Goal: Task Accomplishment & Management: Manage account settings

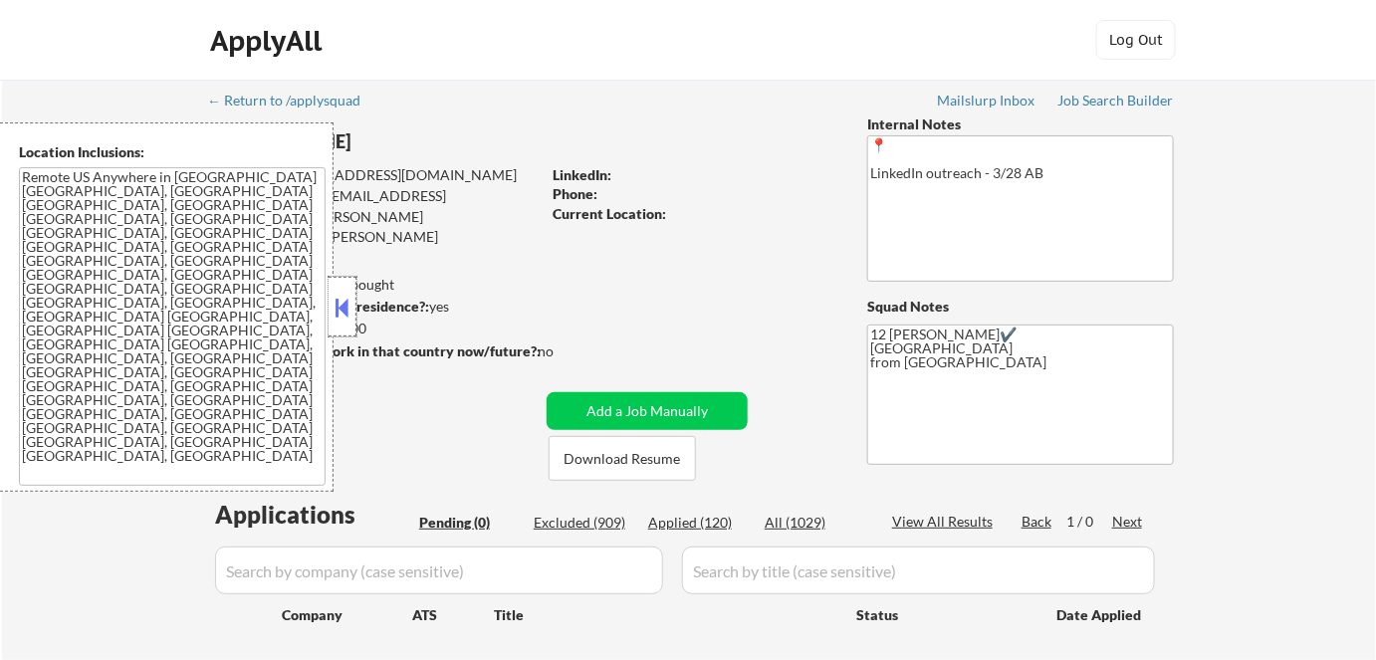
click at [345, 326] on div at bounding box center [343, 307] width 28 height 60
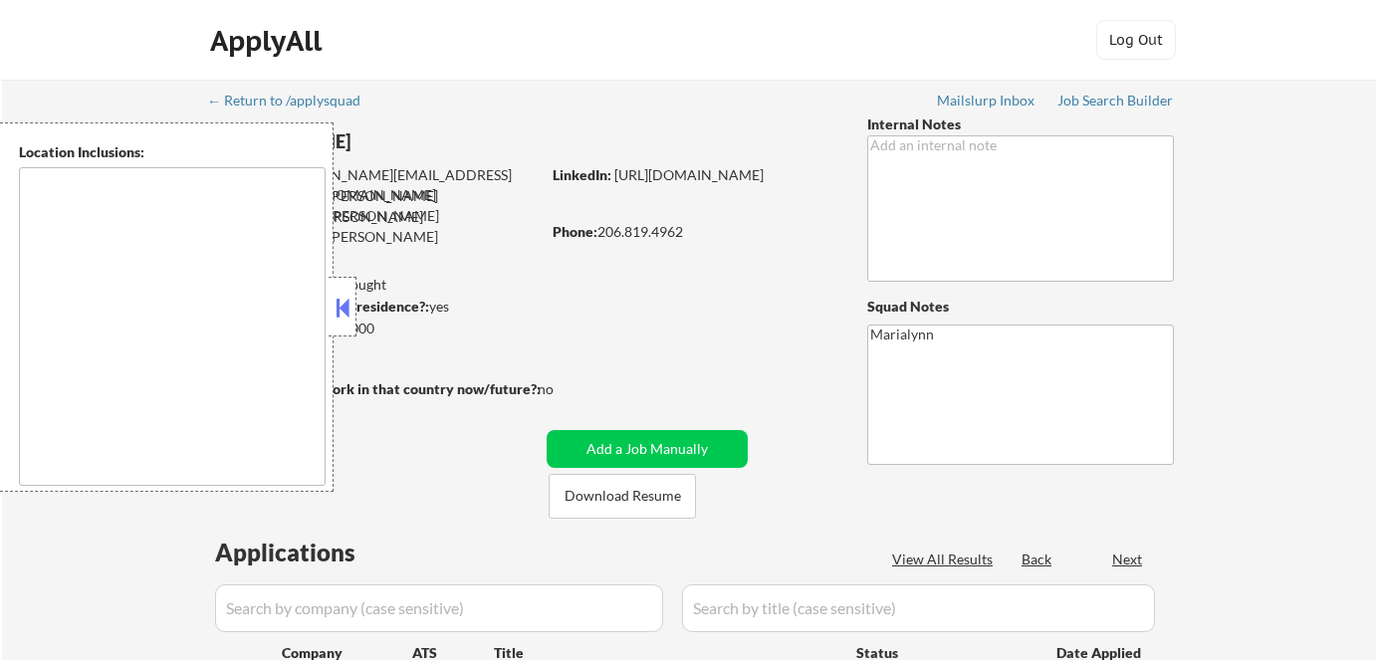
select select ""pending""
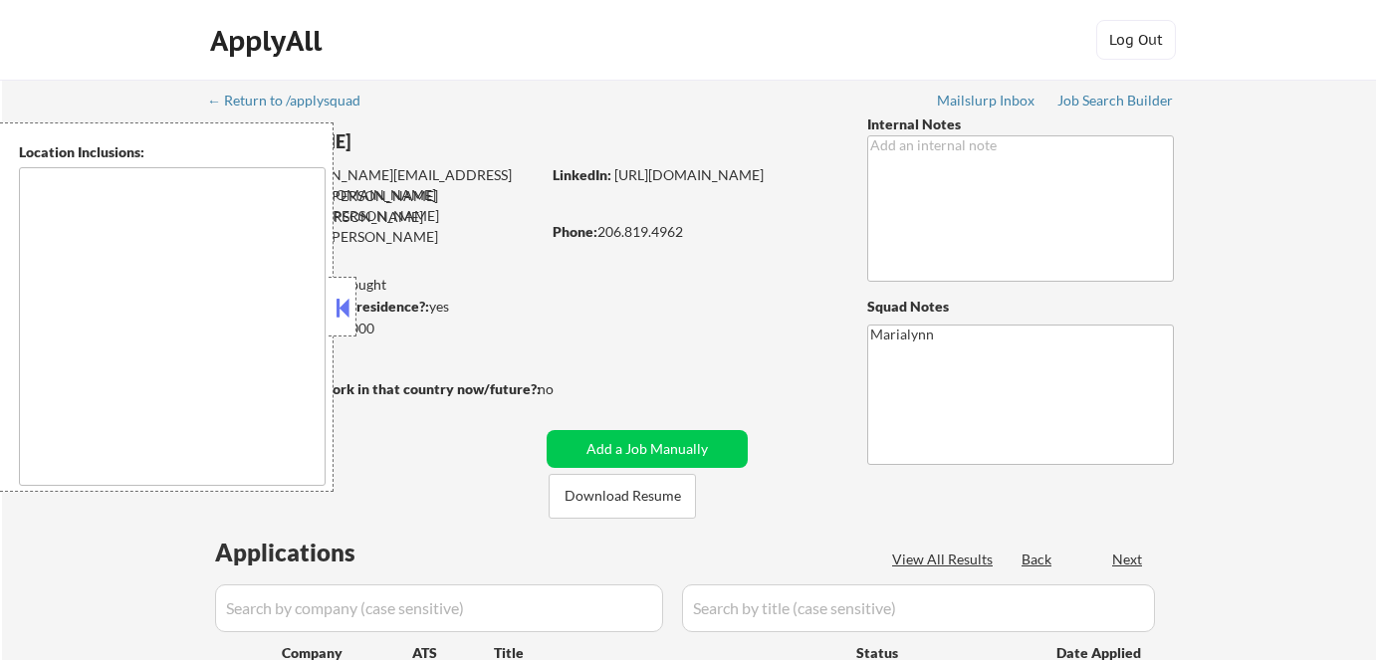
select select ""pending""
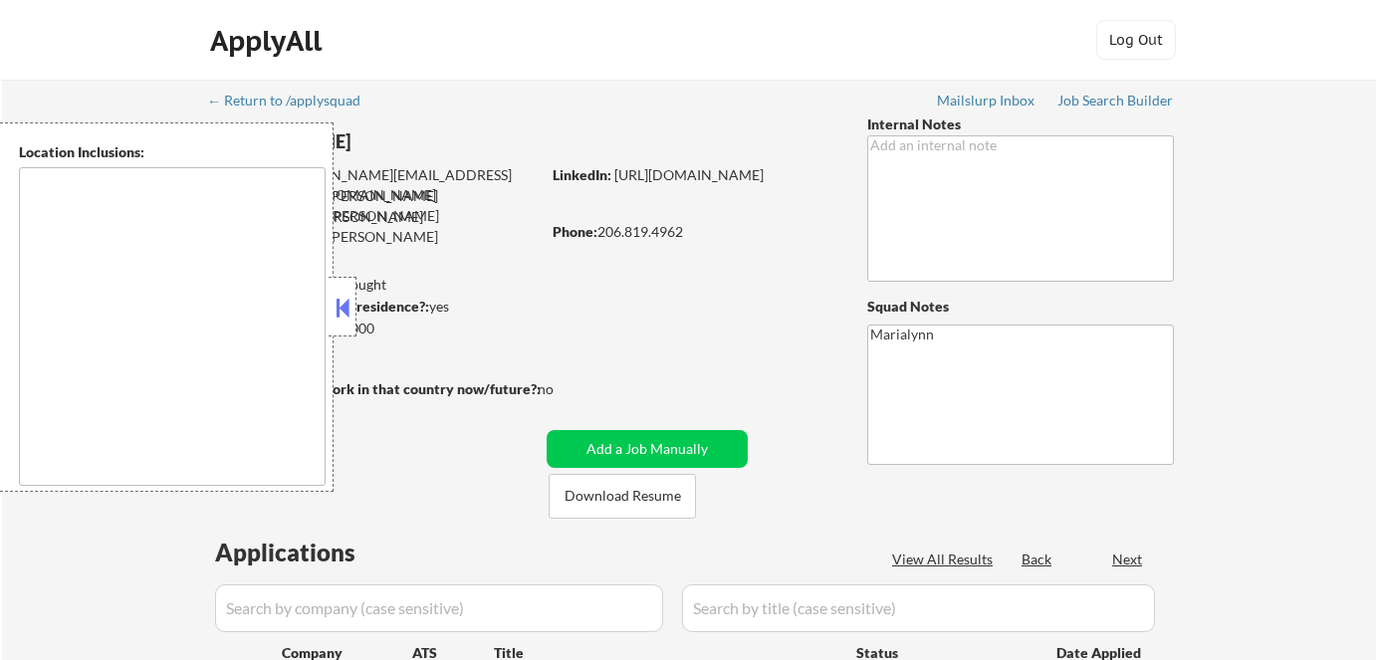
select select ""pending""
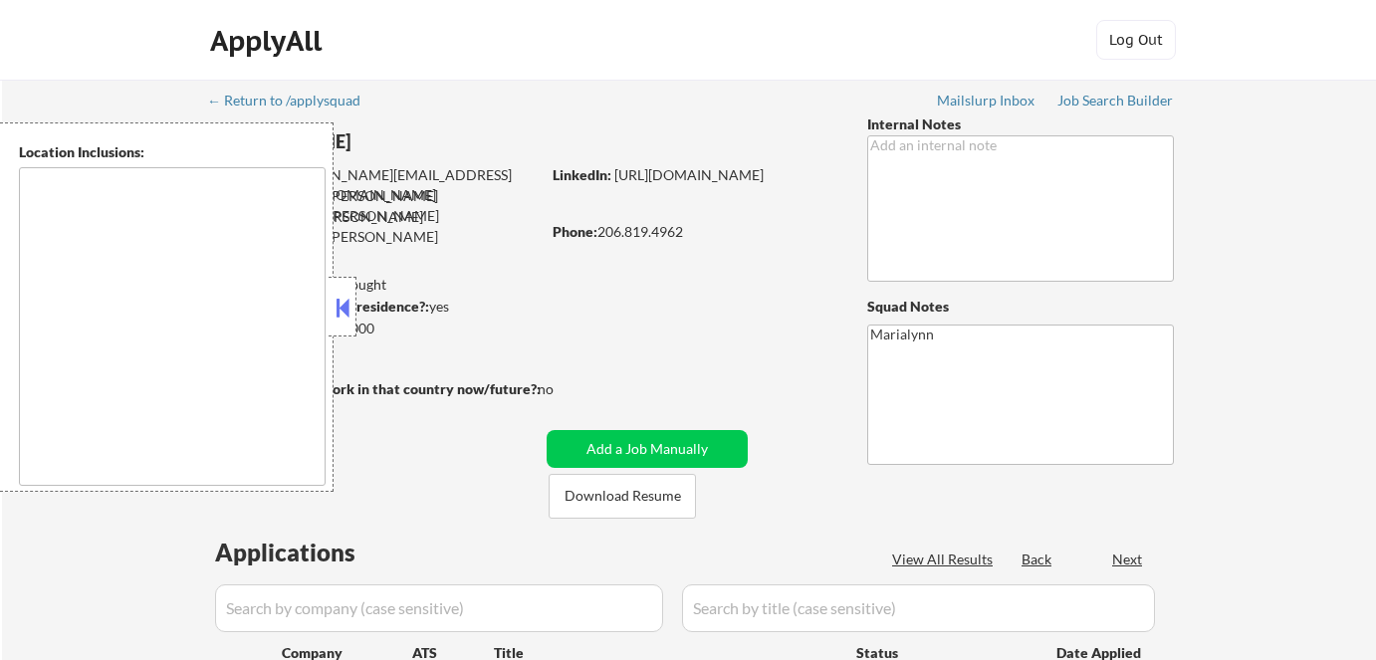
select select ""pending""
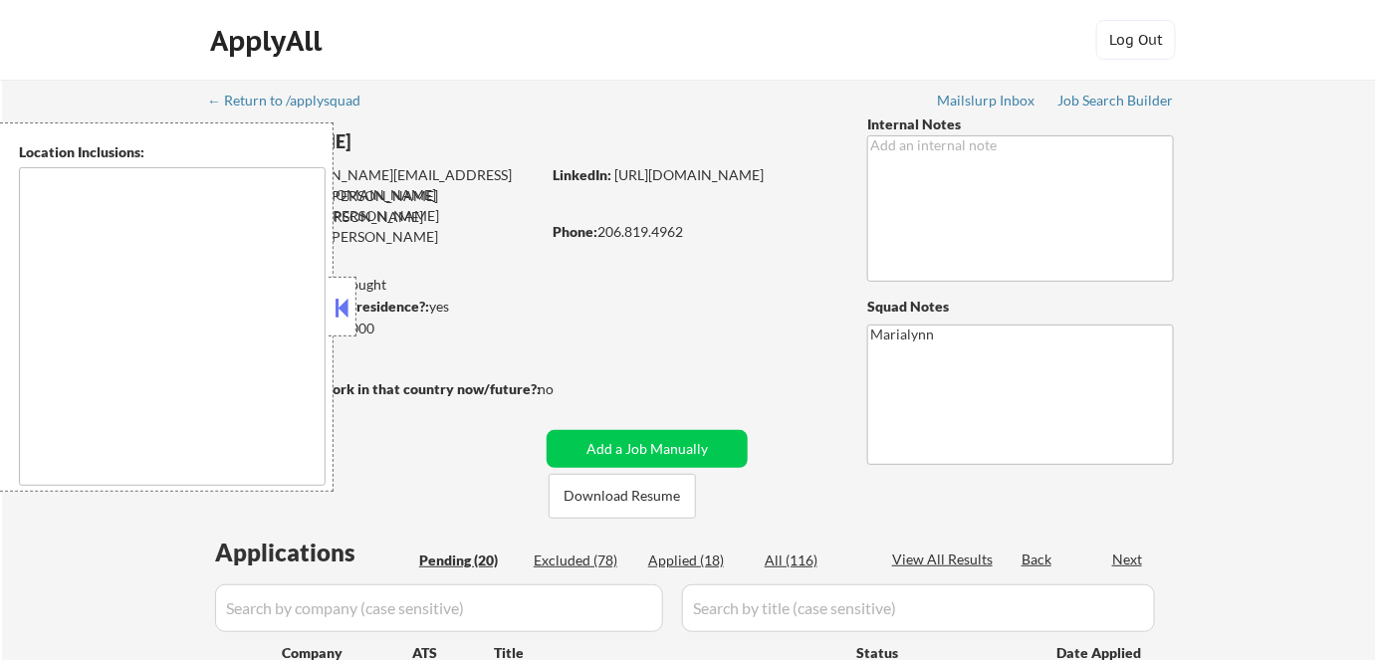
type textarea "Seattle, WA Mercer Island, WA Shoreline, WA Lake Forest Park, WA Mountlake Terr…"
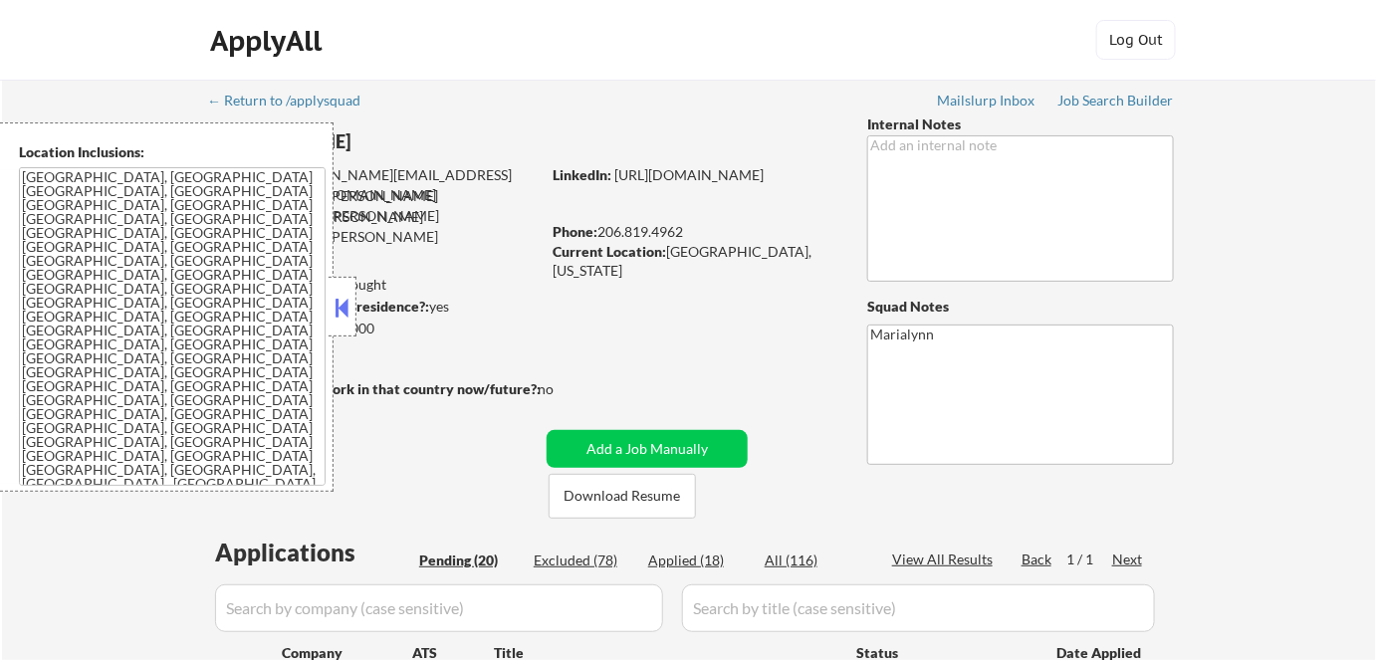
click at [344, 305] on button at bounding box center [343, 308] width 22 height 30
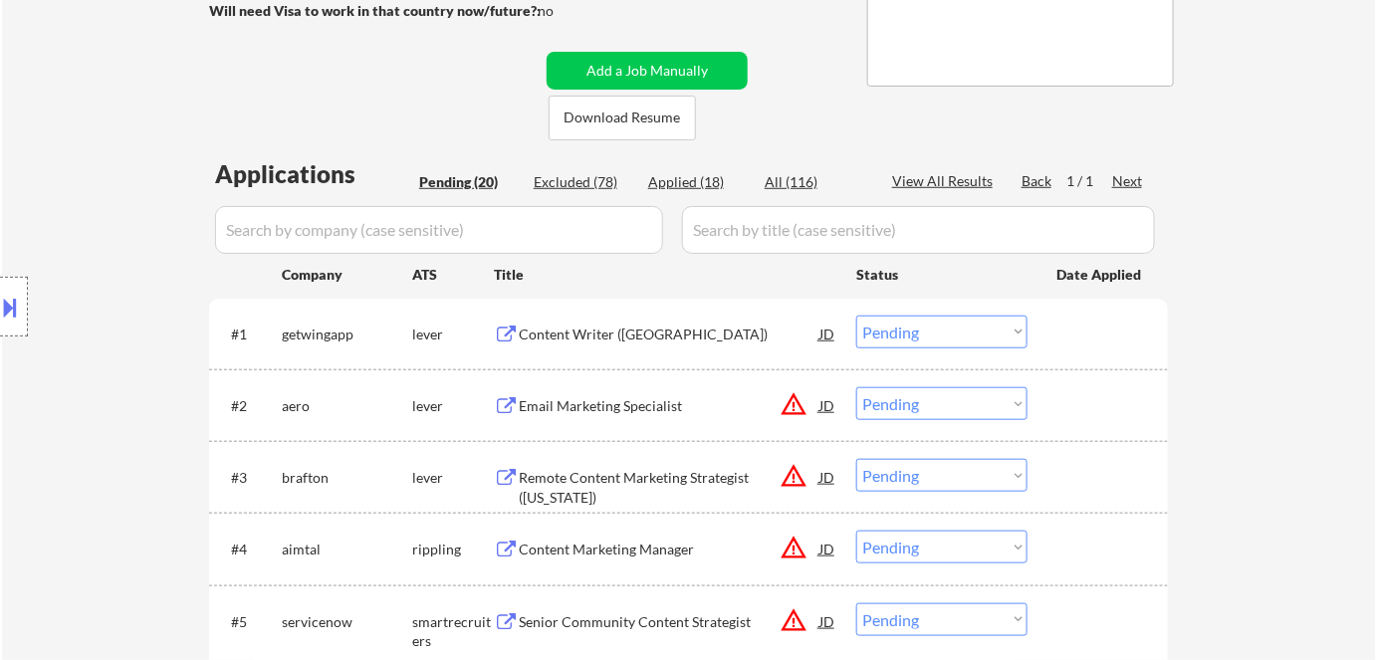
scroll to position [568, 0]
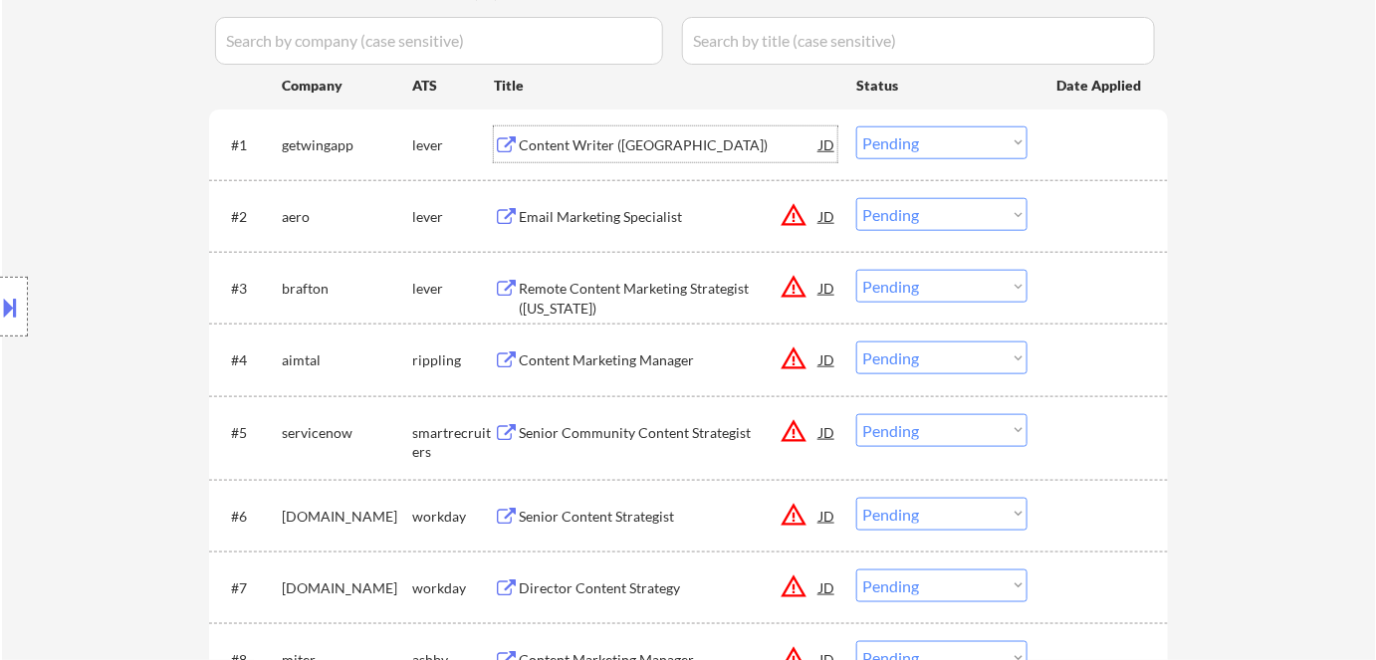
click at [632, 132] on div "Content Writer (US)" at bounding box center [669, 144] width 301 height 36
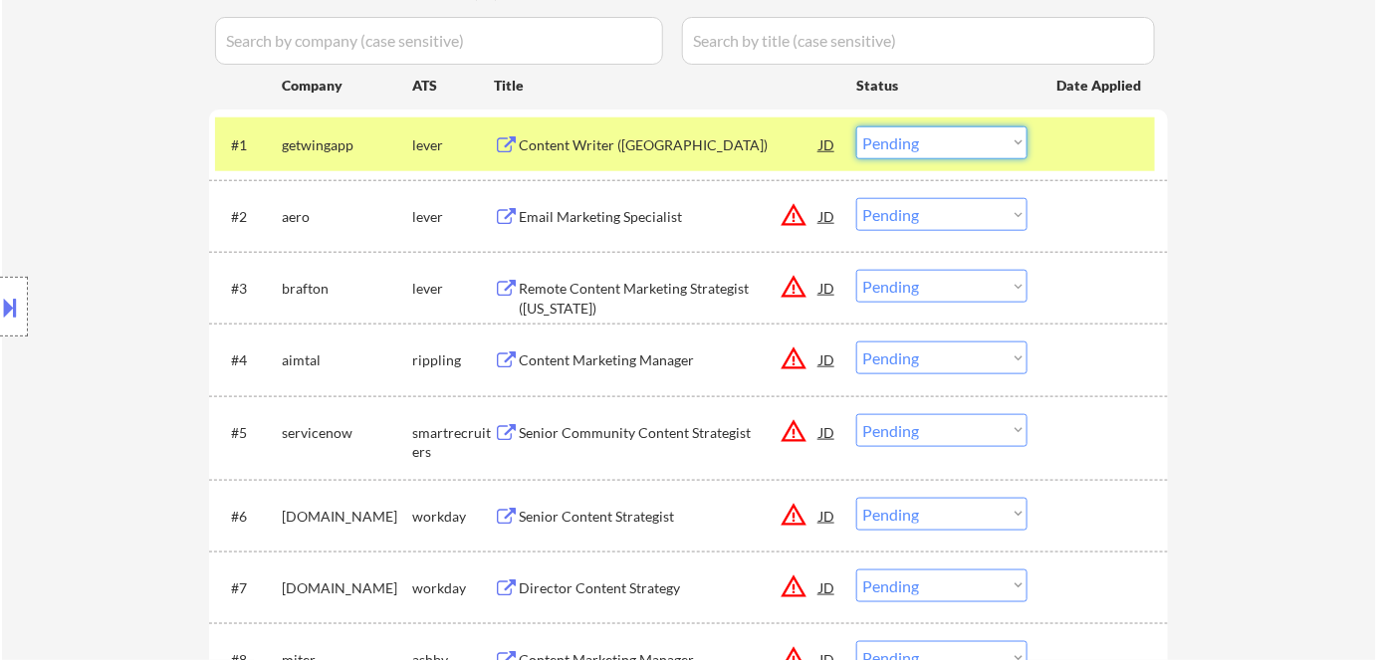
click at [892, 151] on select "Choose an option... Pending Applied Excluded (Questions) Excluded (Expired) Exc…" at bounding box center [941, 142] width 171 height 33
click at [856, 126] on select "Choose an option... Pending Applied Excluded (Questions) Excluded (Expired) Exc…" at bounding box center [941, 142] width 171 height 33
select select ""pending""
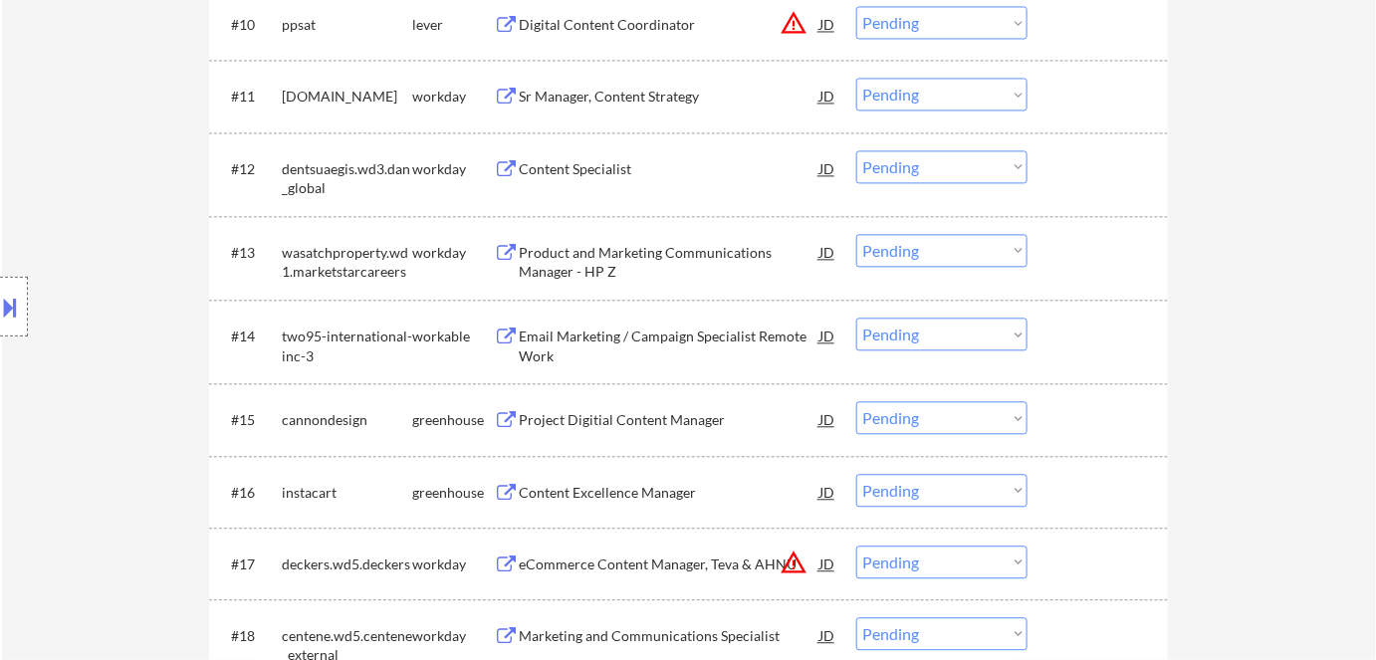
scroll to position [1348, 0]
click at [595, 99] on div "Sr Manager, Content Strategy" at bounding box center [669, 95] width 301 height 20
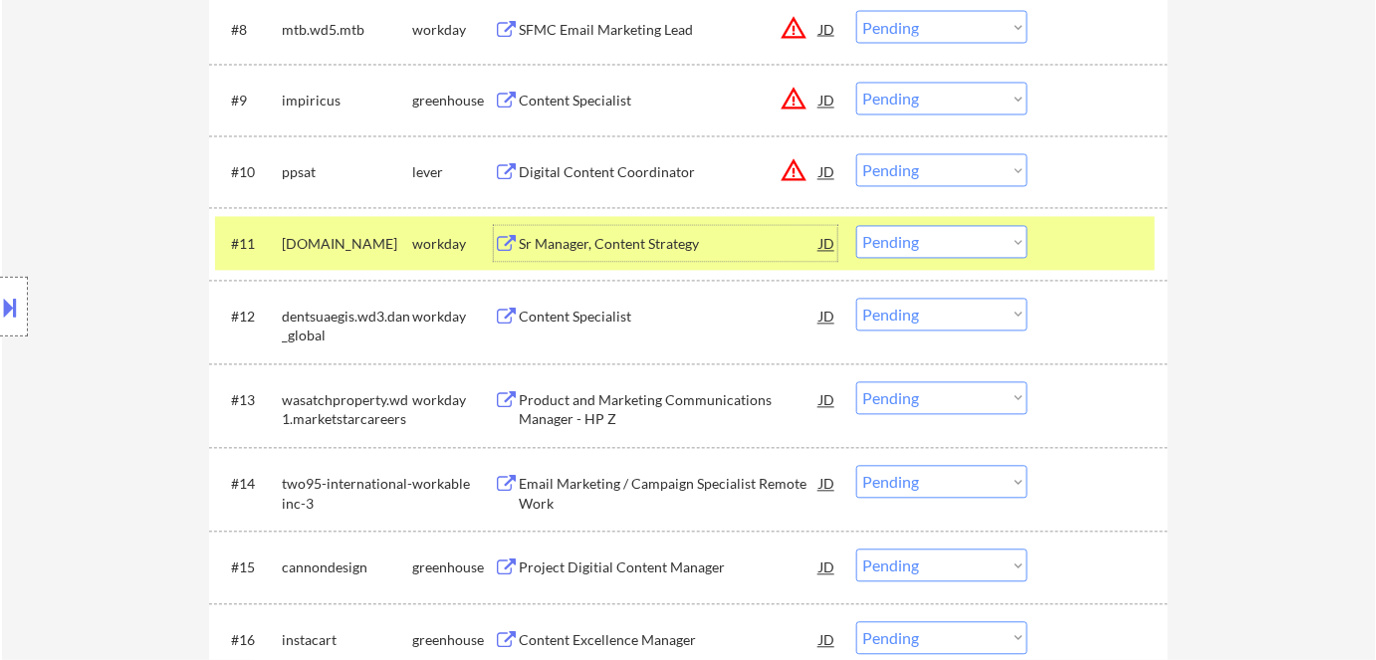
scroll to position [1209, 0]
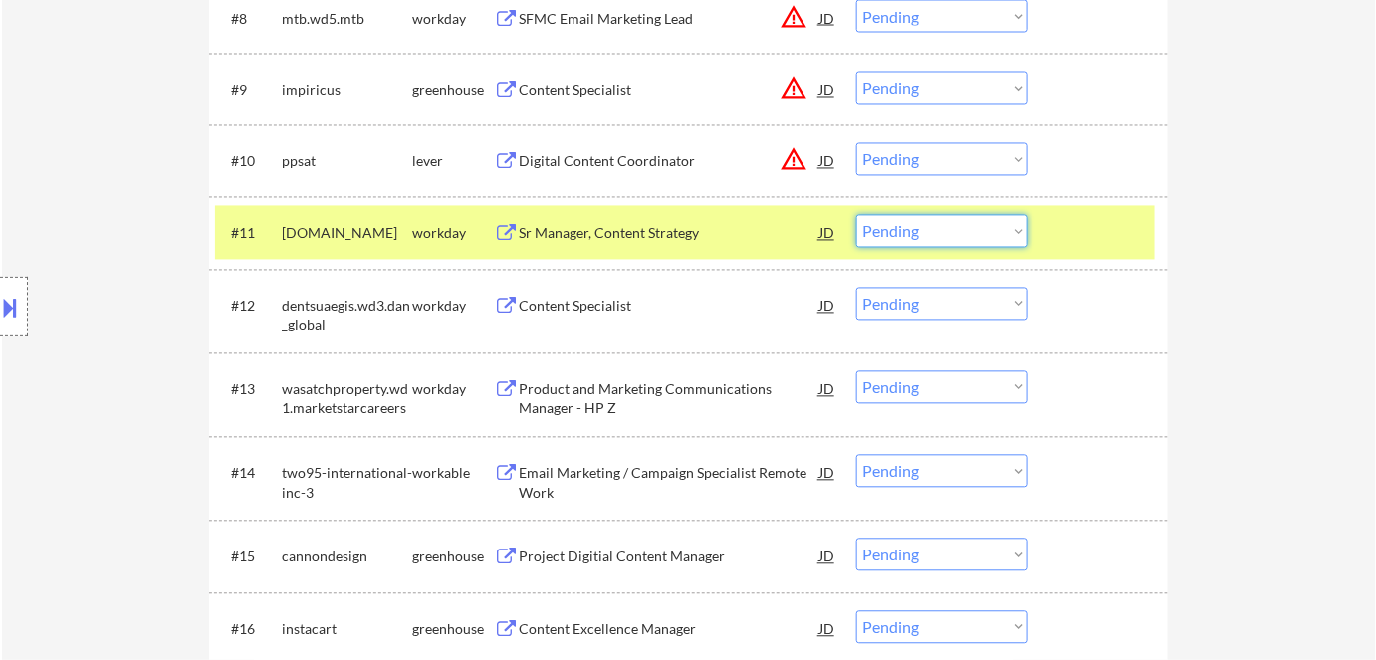
click at [897, 234] on select "Choose an option... Pending Applied Excluded (Questions) Excluded (Expired) Exc…" at bounding box center [941, 231] width 171 height 33
click at [856, 215] on select "Choose an option... Pending Applied Excluded (Questions) Excluded (Expired) Exc…" at bounding box center [941, 231] width 171 height 33
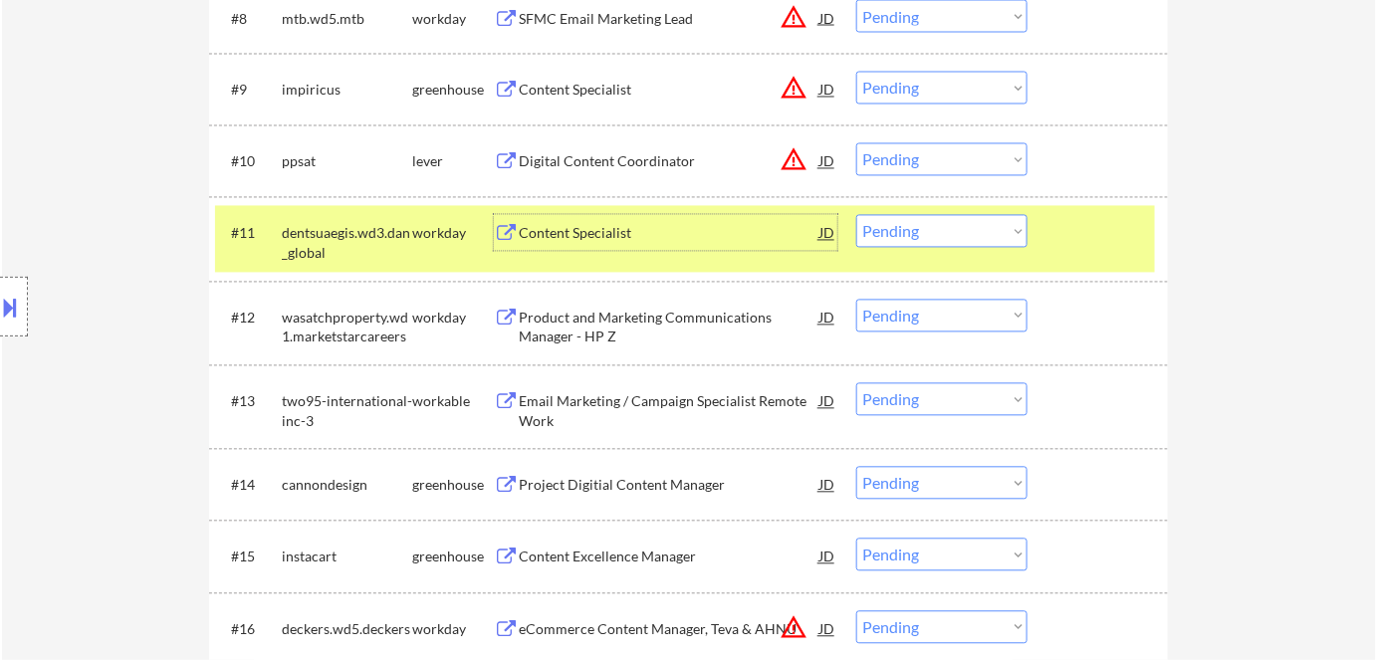
click at [615, 222] on div "Content Specialist" at bounding box center [669, 233] width 301 height 36
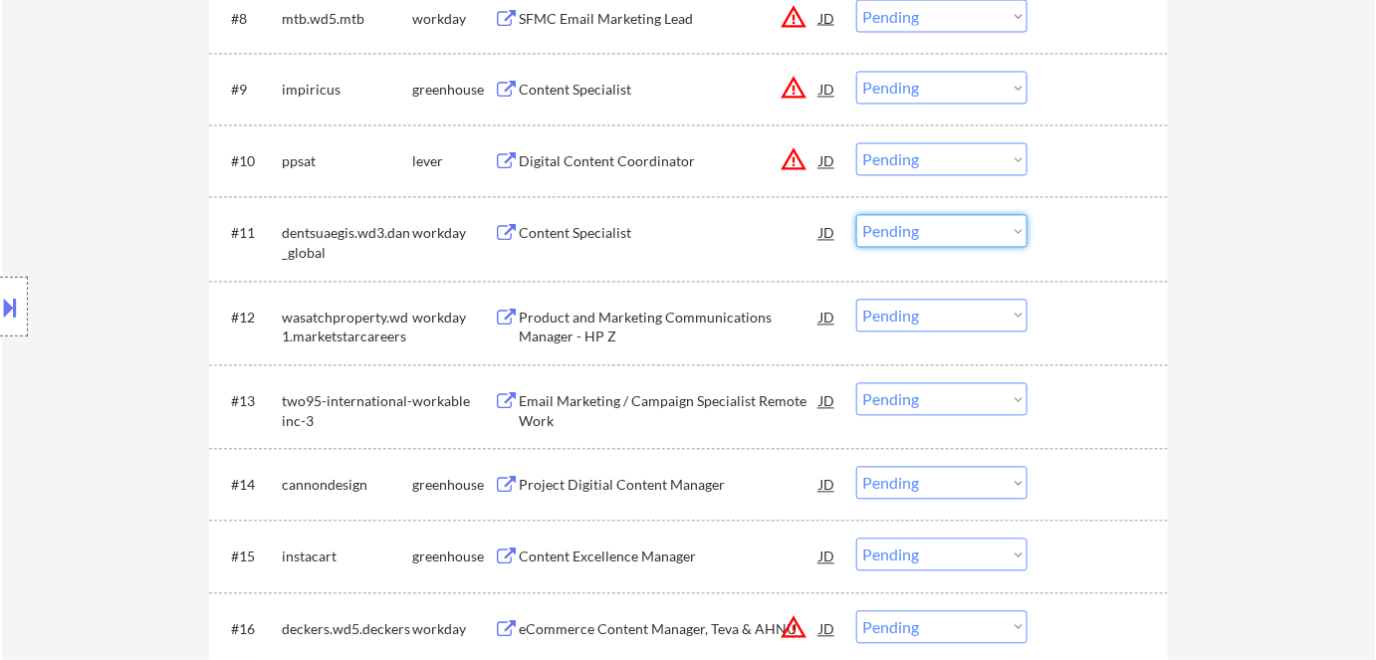
click at [971, 242] on select "Choose an option... Pending Applied Excluded (Questions) Excluded (Expired) Exc…" at bounding box center [941, 231] width 171 height 33
click at [856, 215] on select "Choose an option... Pending Applied Excluded (Questions) Excluded (Expired) Exc…" at bounding box center [941, 231] width 171 height 33
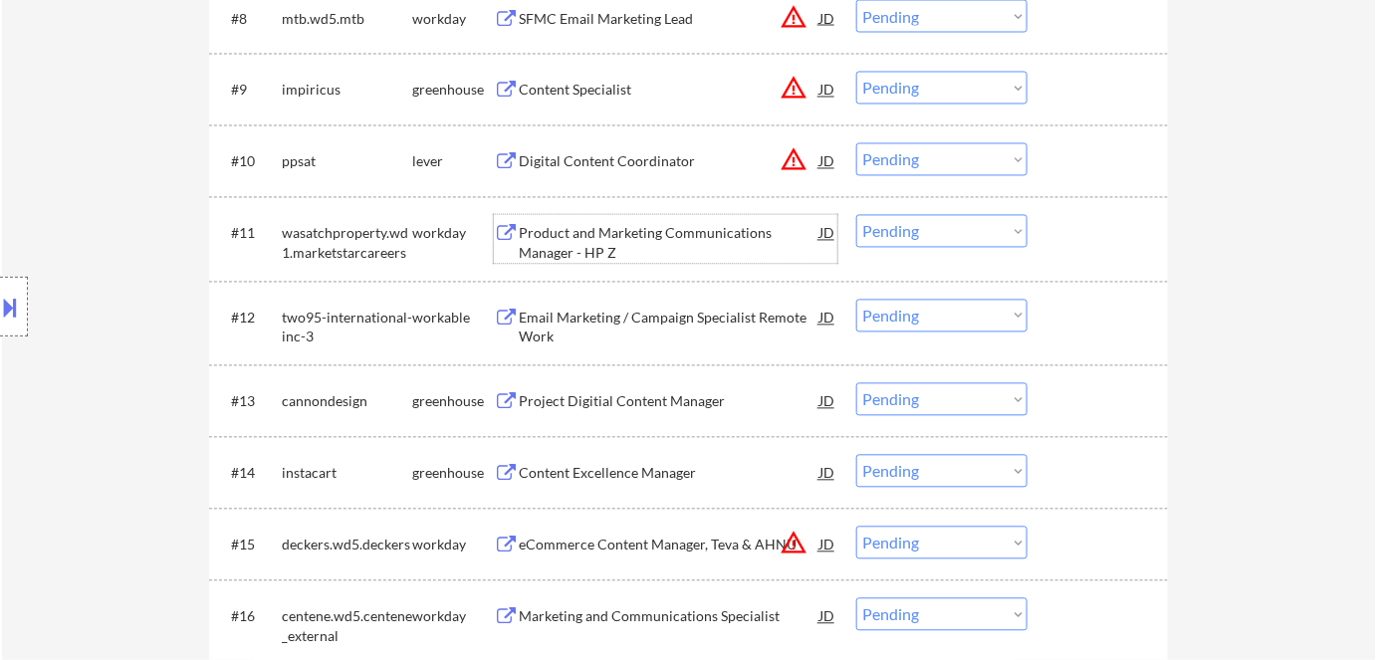
click at [663, 235] on div "Product and Marketing Communications Manager - HP Z" at bounding box center [669, 243] width 301 height 39
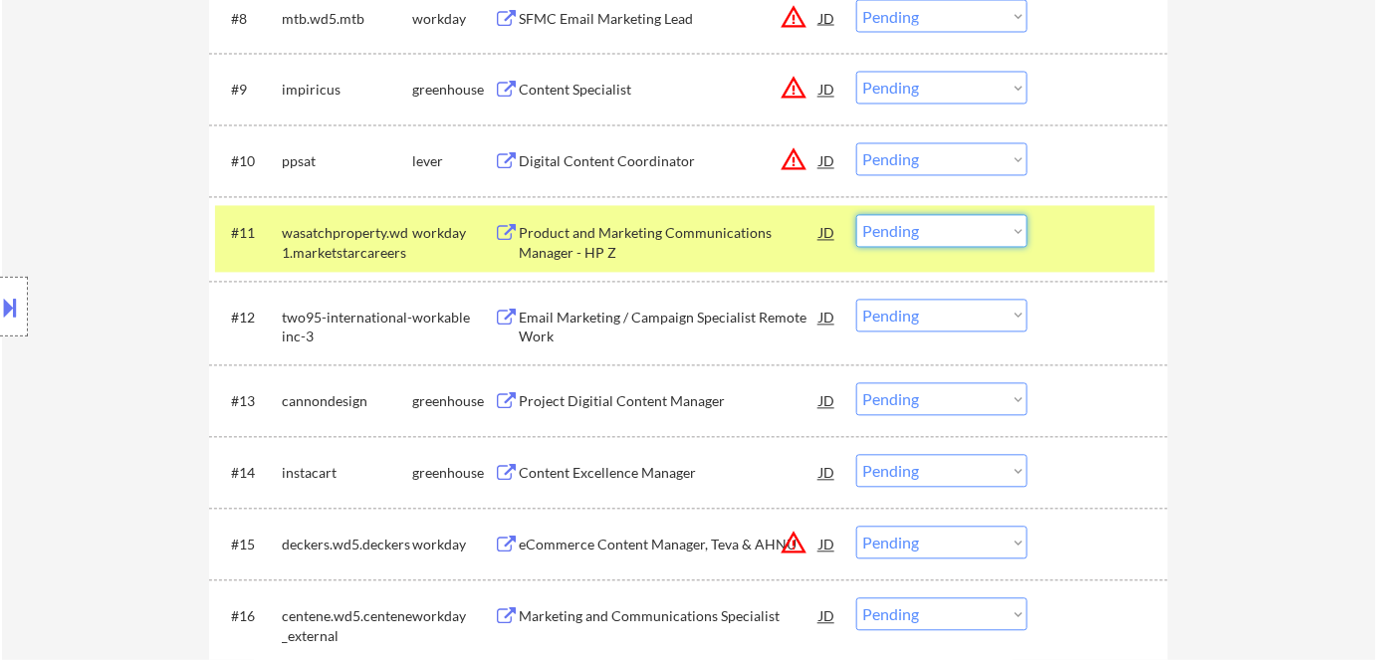
click at [908, 238] on select "Choose an option... Pending Applied Excluded (Questions) Excluded (Expired) Exc…" at bounding box center [941, 231] width 171 height 33
click at [856, 215] on select "Choose an option... Pending Applied Excluded (Questions) Excluded (Expired) Exc…" at bounding box center [941, 231] width 171 height 33
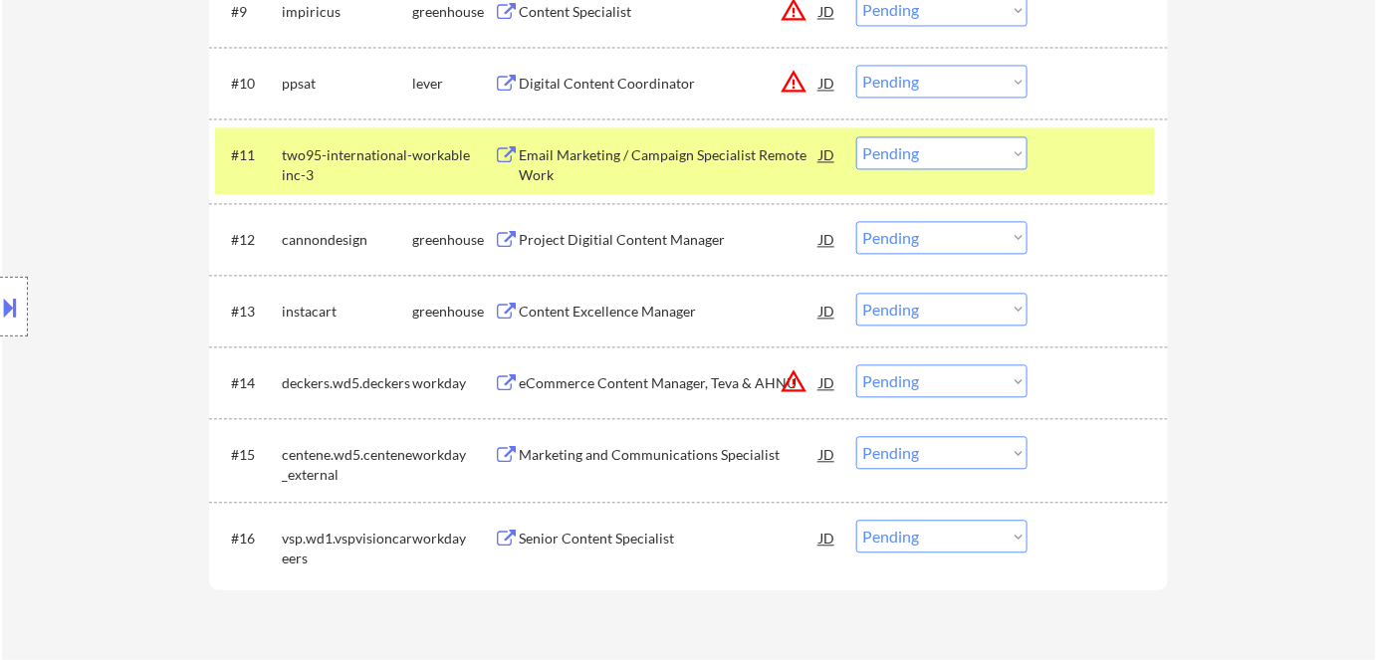
scroll to position [1289, 0]
click at [596, 146] on div "Email Marketing / Campaign Specialist Remote Work" at bounding box center [669, 163] width 301 height 39
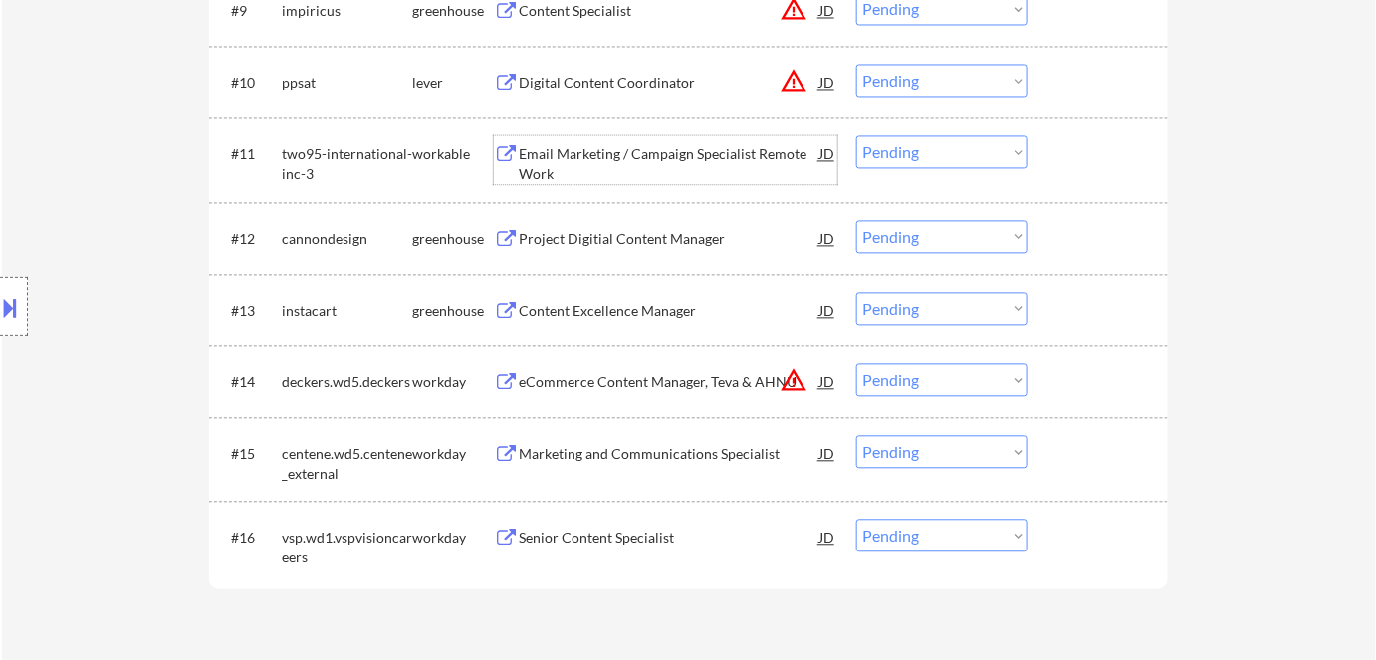
click at [743, 152] on div "Email Marketing / Campaign Specialist Remote Work" at bounding box center [669, 163] width 301 height 39
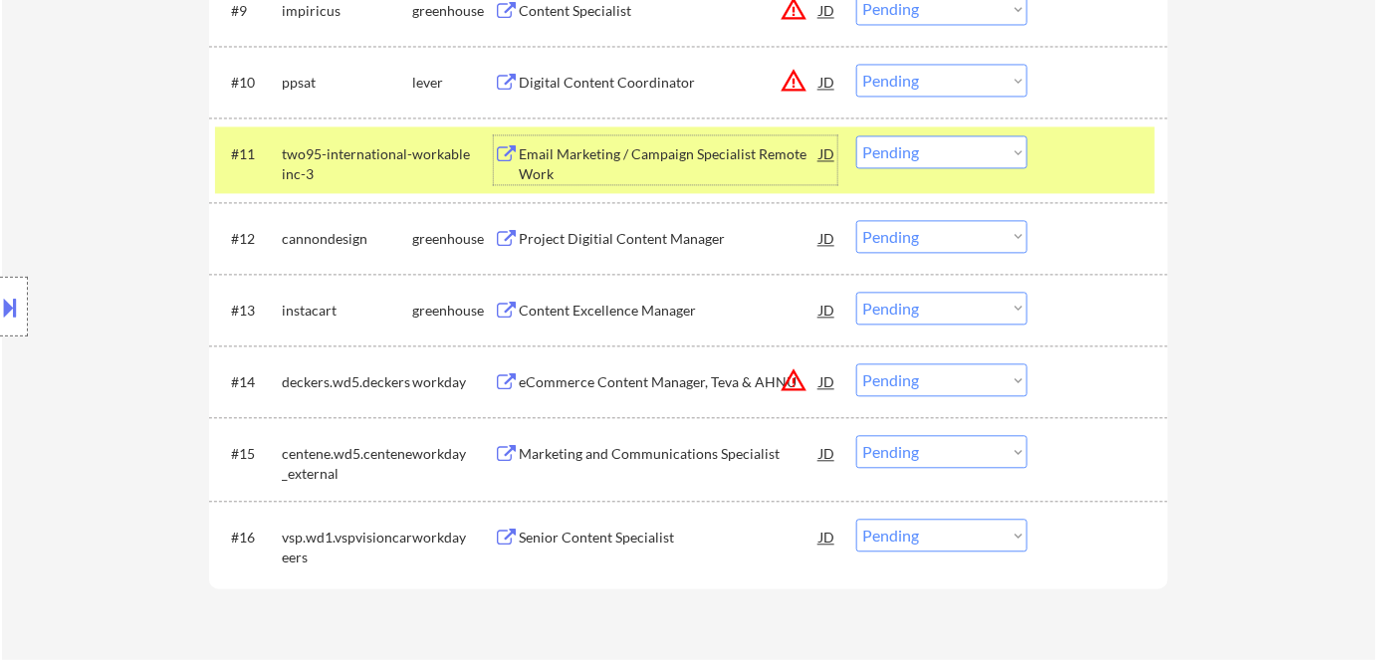
click at [942, 168] on div "#11 two95-international-inc-3 workable Email Marketing / Campaign Specialist Re…" at bounding box center [685, 159] width 940 height 66
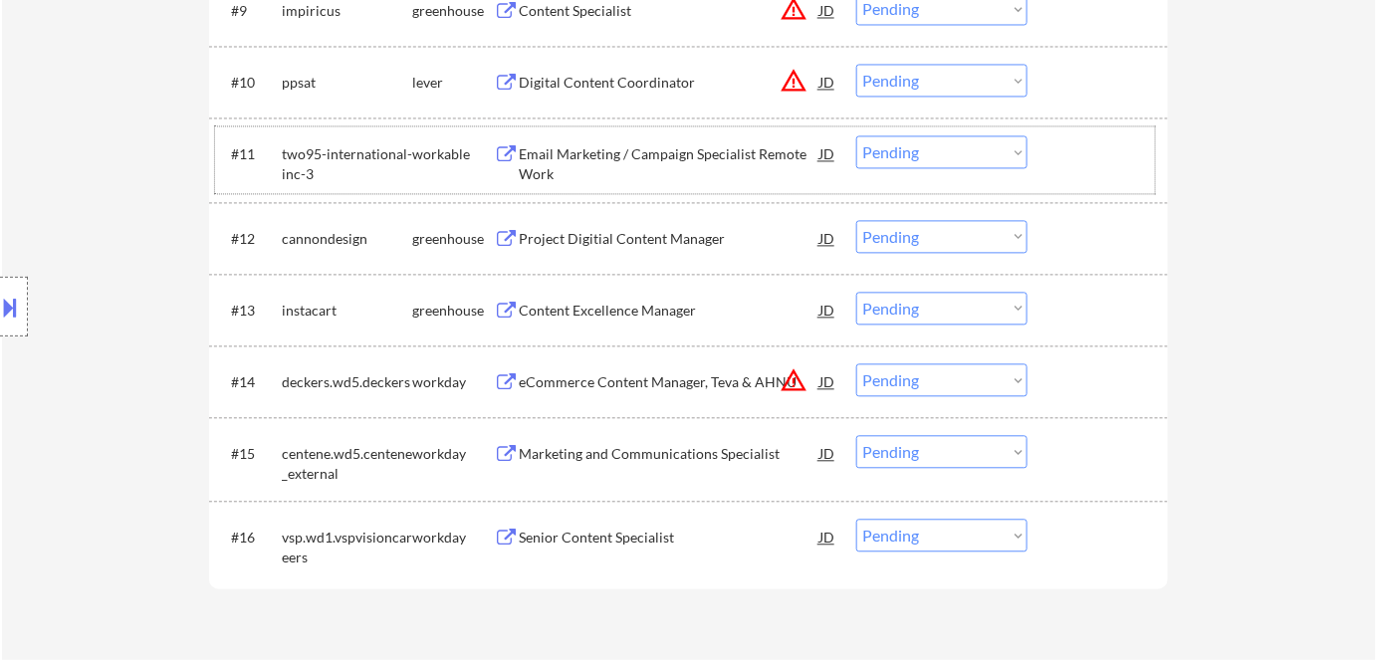
click at [886, 165] on select "Choose an option... Pending Applied Excluded (Questions) Excluded (Expired) Exc…" at bounding box center [941, 151] width 171 height 33
click at [856, 135] on select "Choose an option... Pending Applied Excluded (Questions) Excluded (Expired) Exc…" at bounding box center [941, 151] width 171 height 33
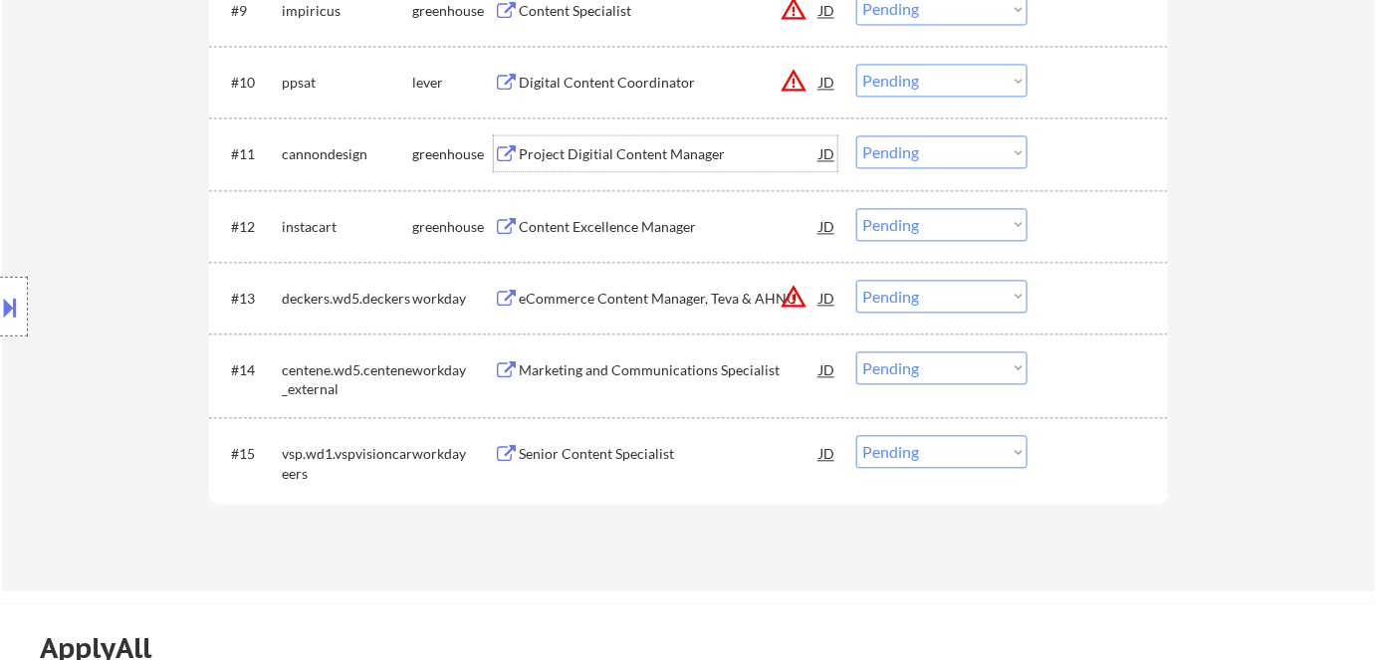
click at [645, 141] on div "Project Digitial Content Manager" at bounding box center [669, 153] width 301 height 36
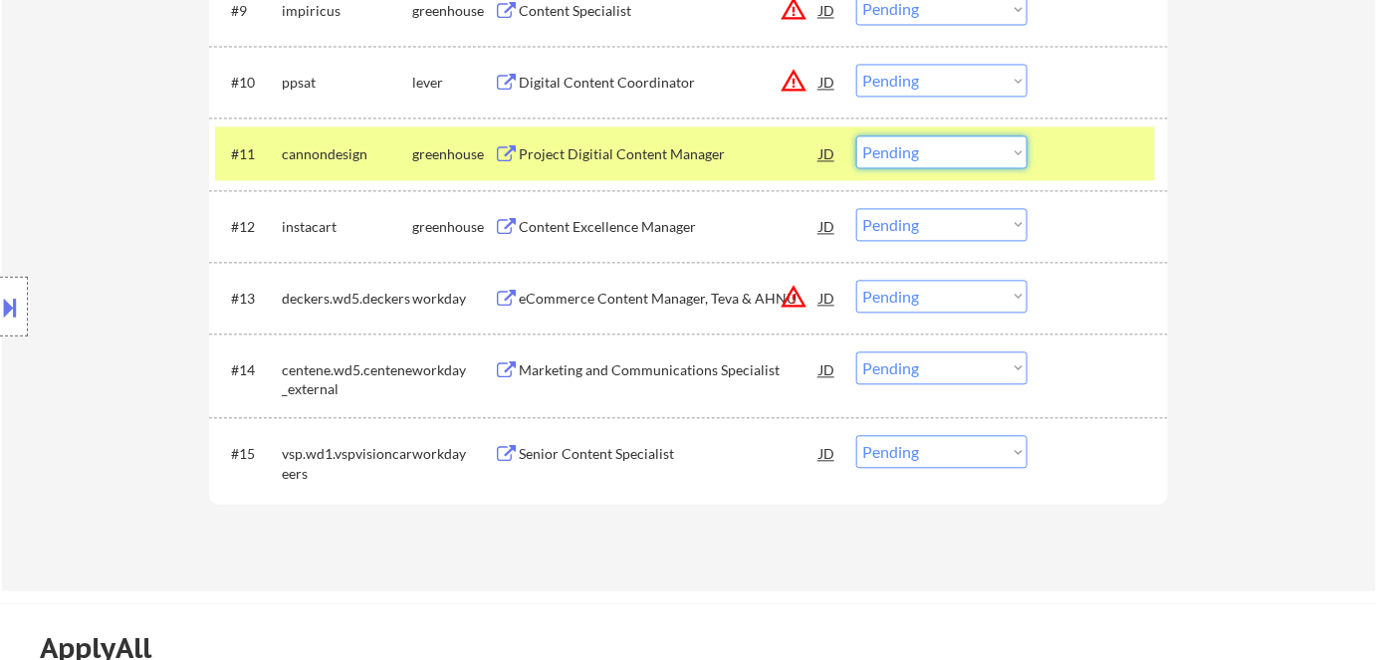
click at [948, 157] on select "Choose an option... Pending Applied Excluded (Questions) Excluded (Expired) Exc…" at bounding box center [941, 151] width 171 height 33
click at [856, 135] on select "Choose an option... Pending Applied Excluded (Questions) Excluded (Expired) Exc…" at bounding box center [941, 151] width 171 height 33
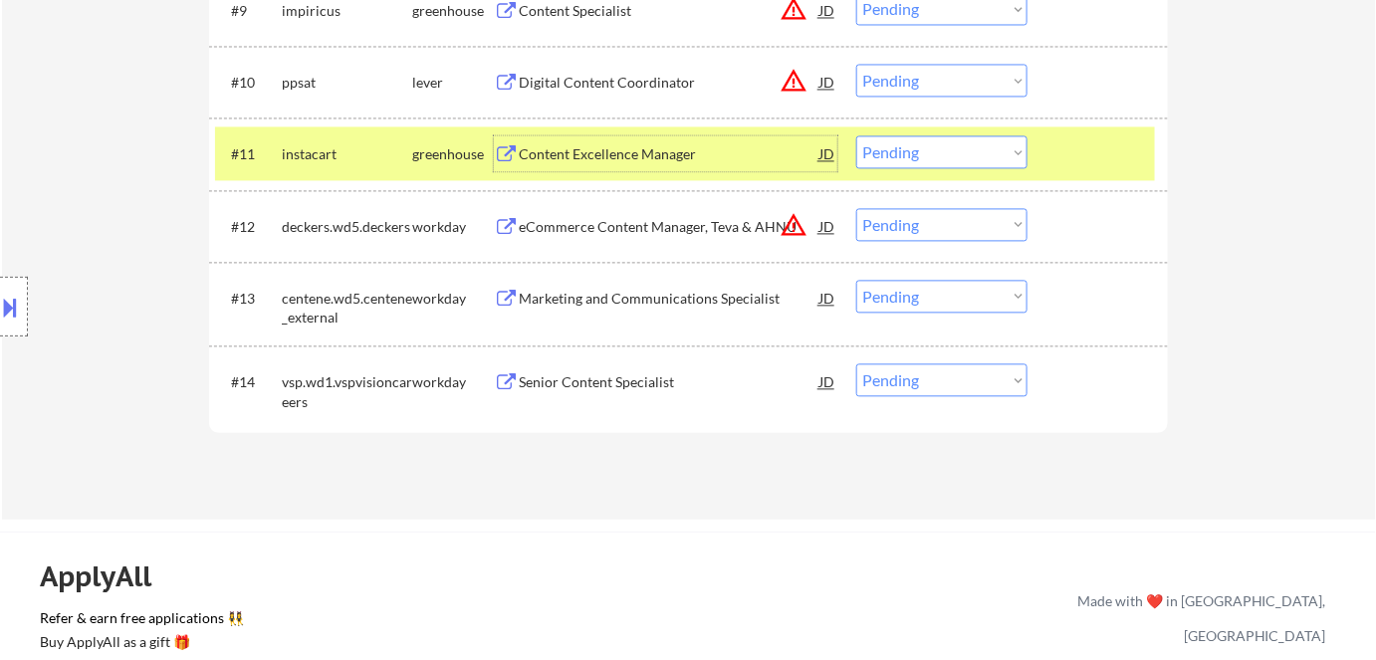
click at [619, 151] on div "Content Excellence Manager" at bounding box center [669, 154] width 301 height 20
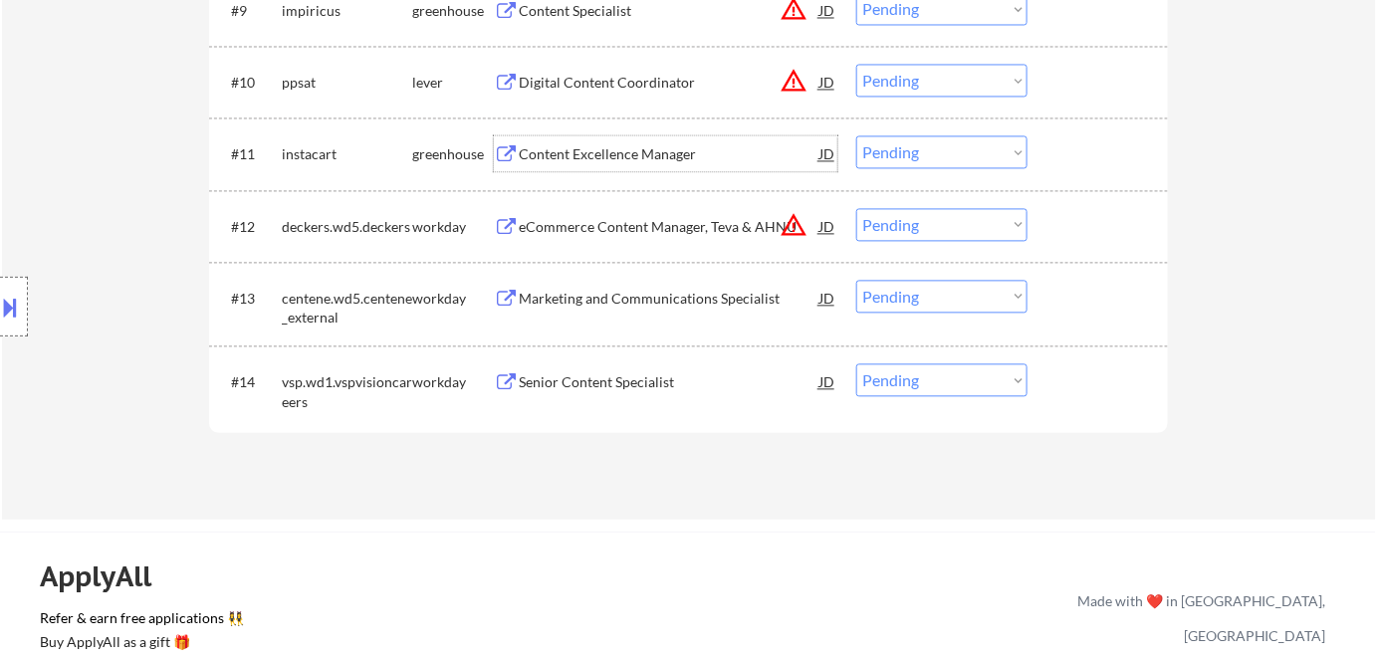
click at [948, 154] on select "Choose an option... Pending Applied Excluded (Questions) Excluded (Expired) Exc…" at bounding box center [941, 151] width 171 height 33
click at [856, 135] on select "Choose an option... Pending Applied Excluded (Questions) Excluded (Expired) Exc…" at bounding box center [941, 151] width 171 height 33
select select ""pending""
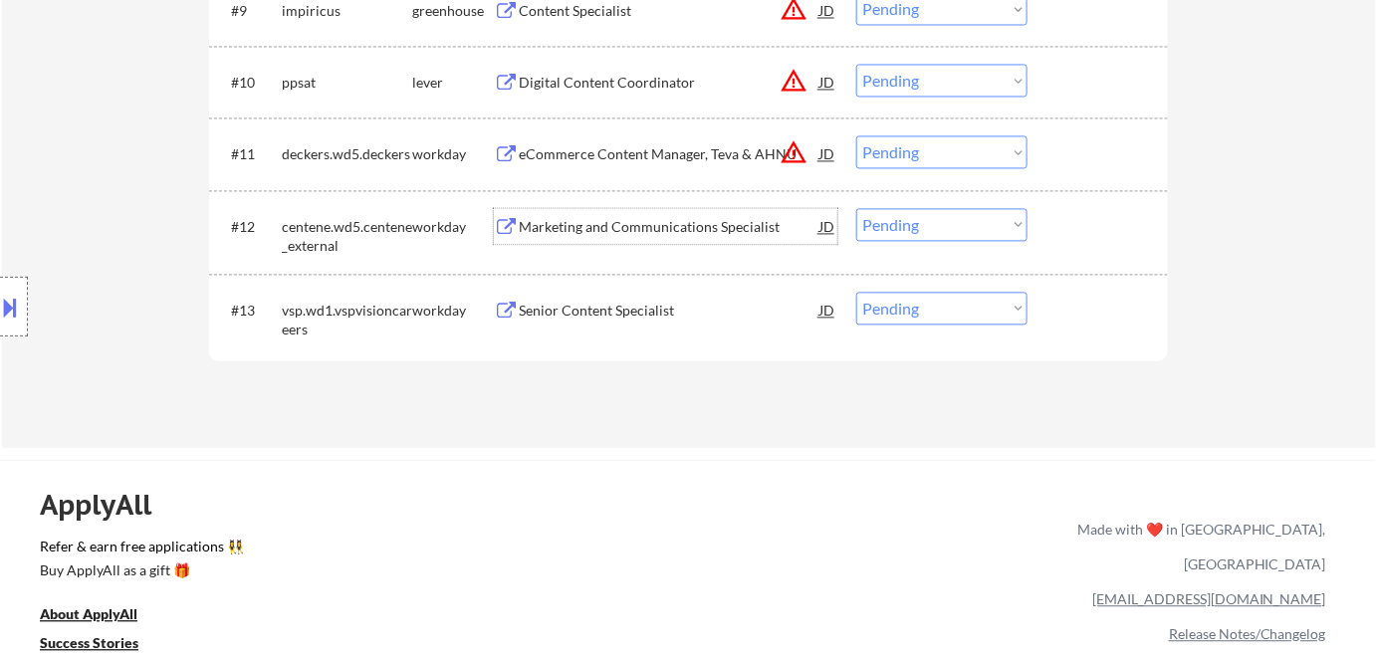
click at [685, 225] on div "Marketing and Communications Specialist" at bounding box center [669, 227] width 301 height 20
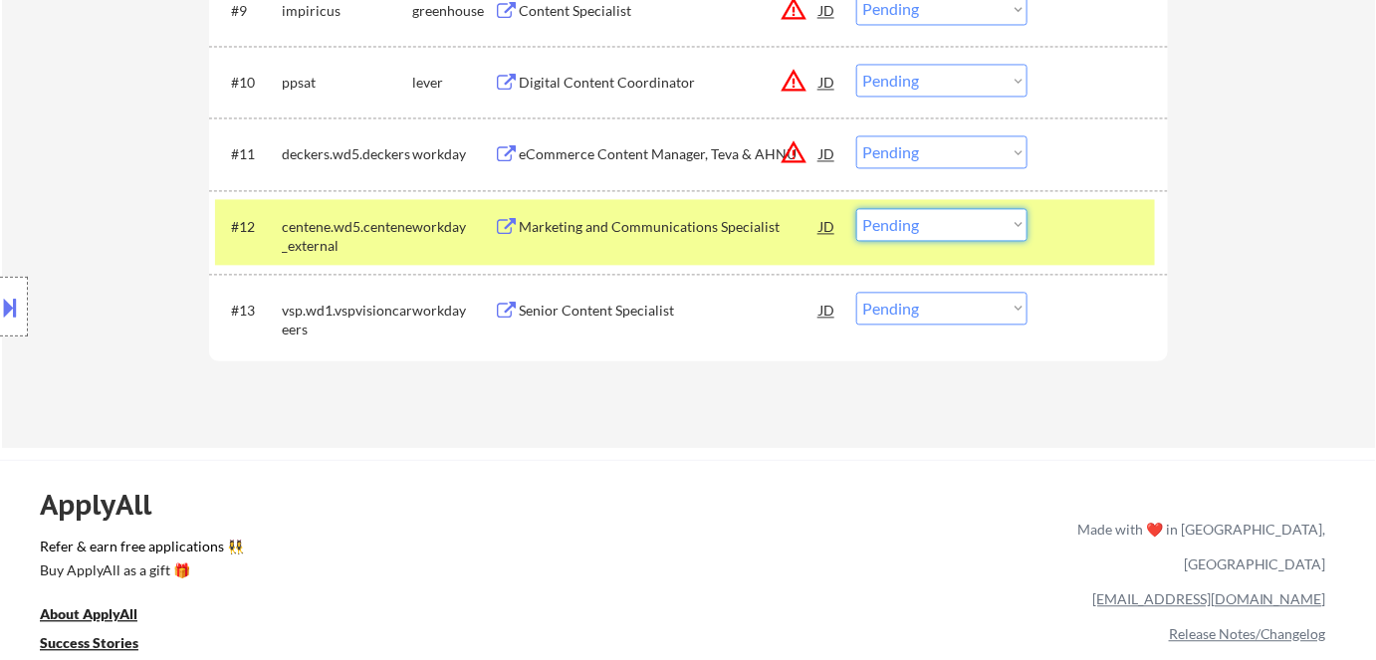
click at [927, 218] on select "Choose an option... Pending Applied Excluded (Questions) Excluded (Expired) Exc…" at bounding box center [941, 224] width 171 height 33
click at [856, 208] on select "Choose an option... Pending Applied Excluded (Questions) Excluded (Expired) Exc…" at bounding box center [941, 224] width 171 height 33
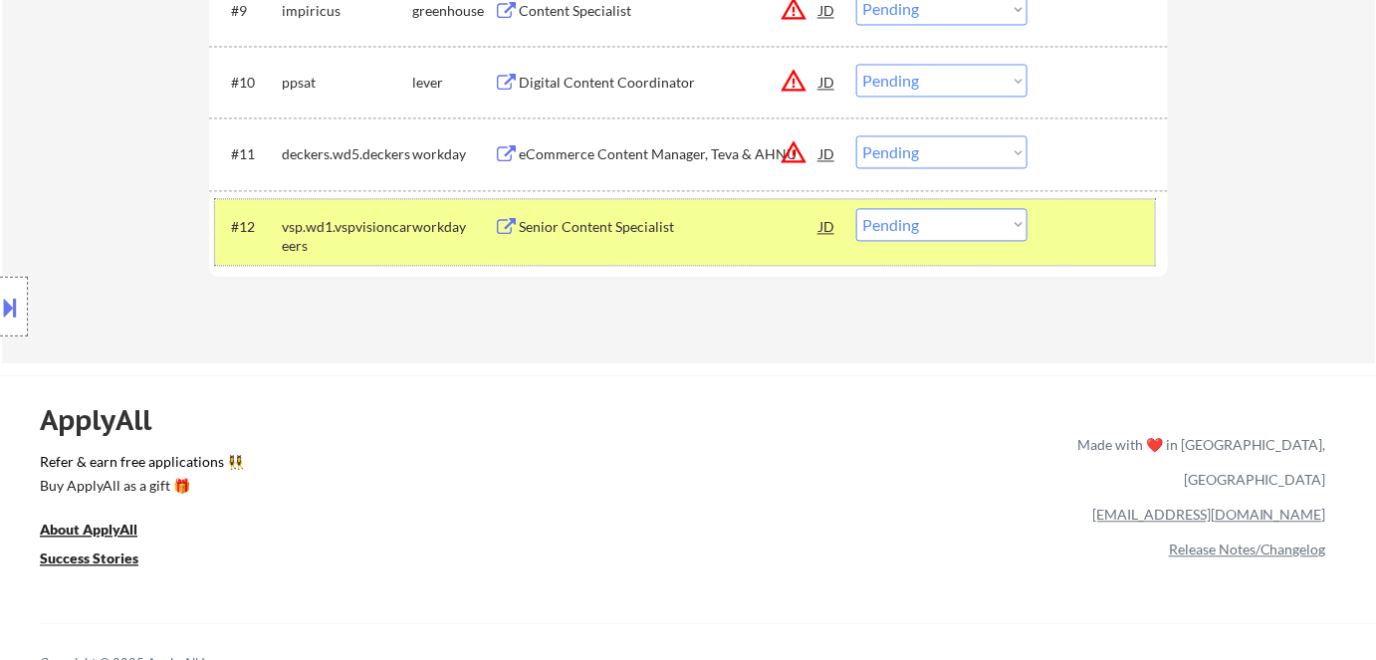
click at [680, 245] on div "#12 vsp.wd1.vspvisioncareers workday Senior Content Specialist JD warning_amber…" at bounding box center [685, 232] width 940 height 66
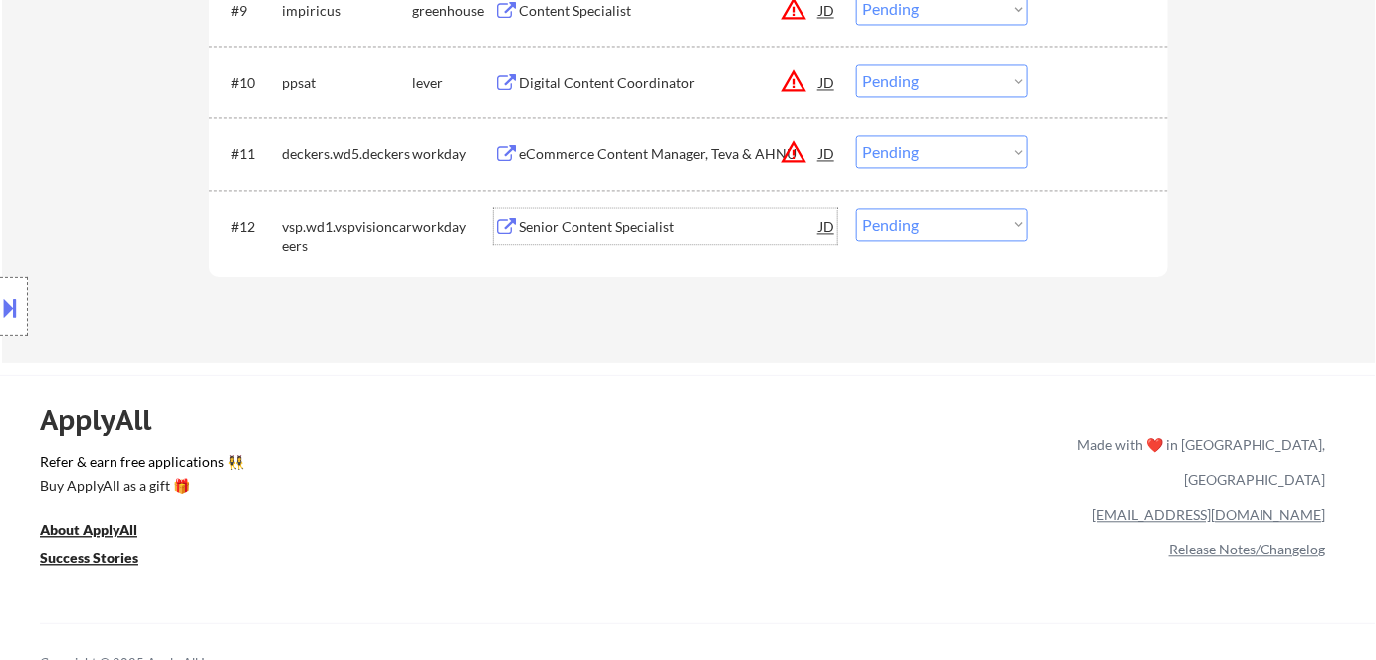
click at [615, 221] on div "Senior Content Specialist" at bounding box center [669, 227] width 301 height 20
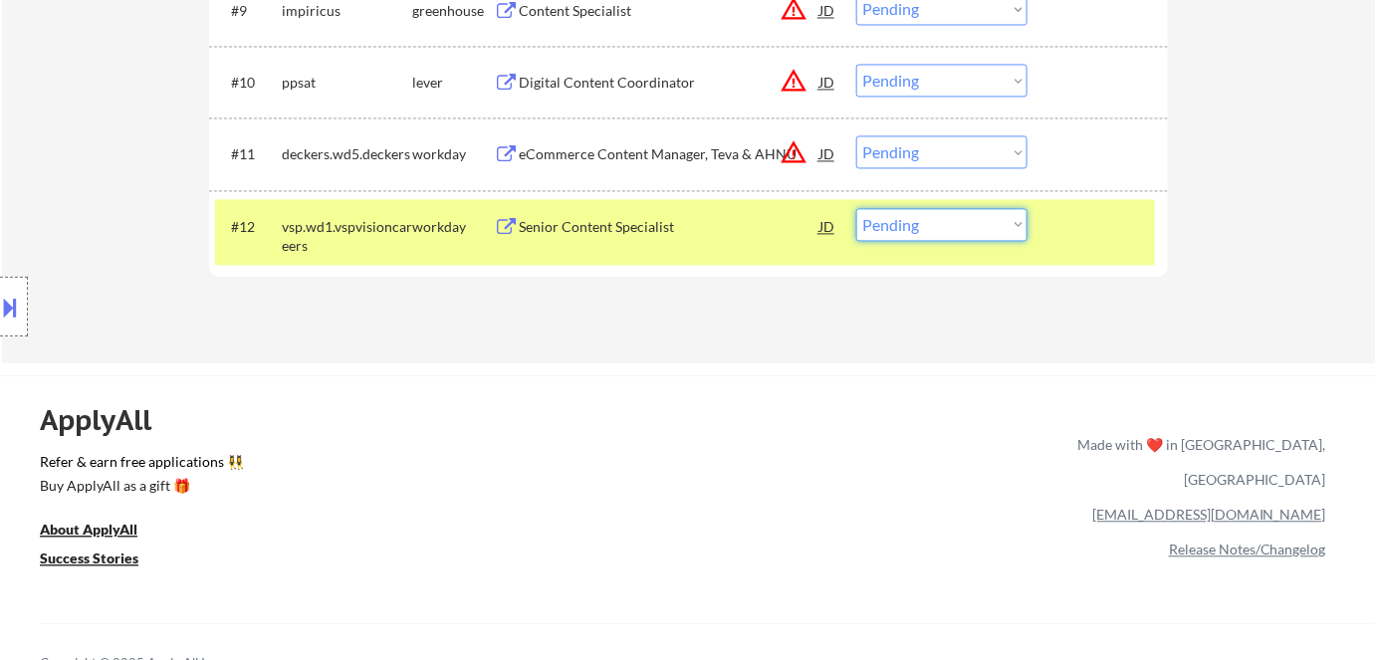
click at [966, 225] on select "Choose an option... Pending Applied Excluded (Questions) Excluded (Expired) Exc…" at bounding box center [941, 224] width 171 height 33
select select ""excluded__expired_""
click at [856, 208] on select "Choose an option... Pending Applied Excluded (Questions) Excluded (Expired) Exc…" at bounding box center [941, 224] width 171 height 33
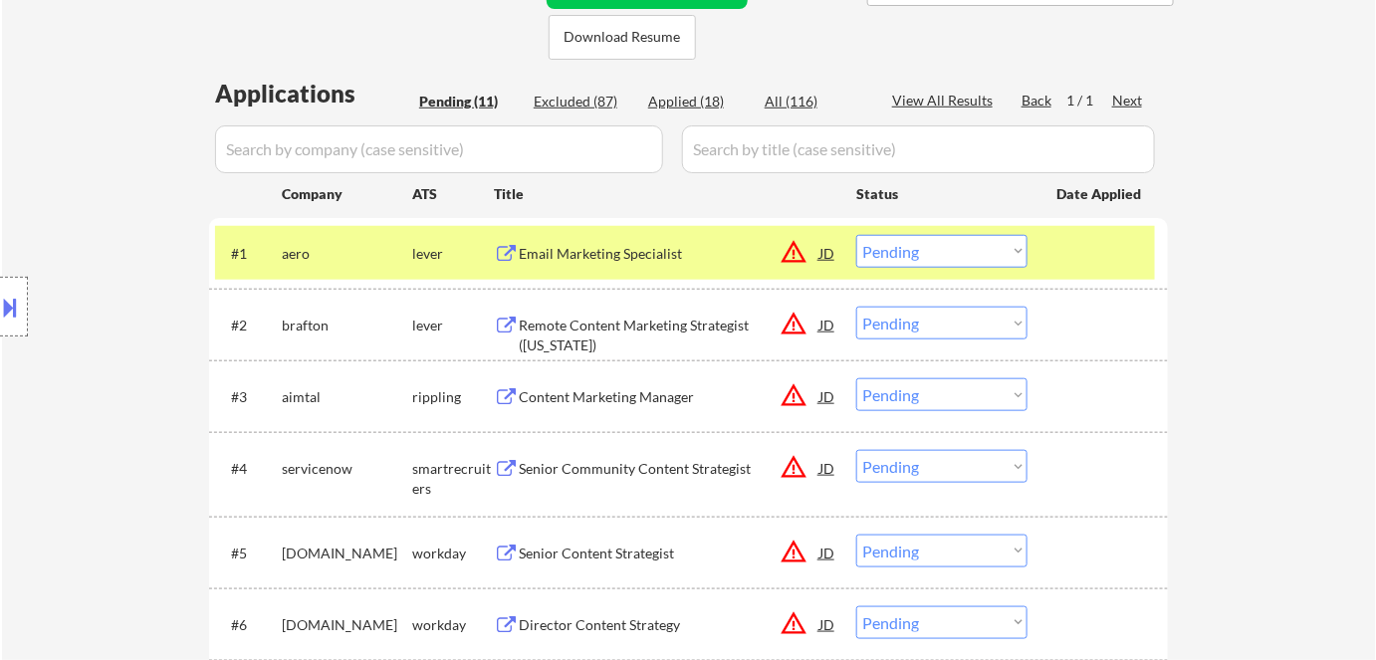
scroll to position [445, 0]
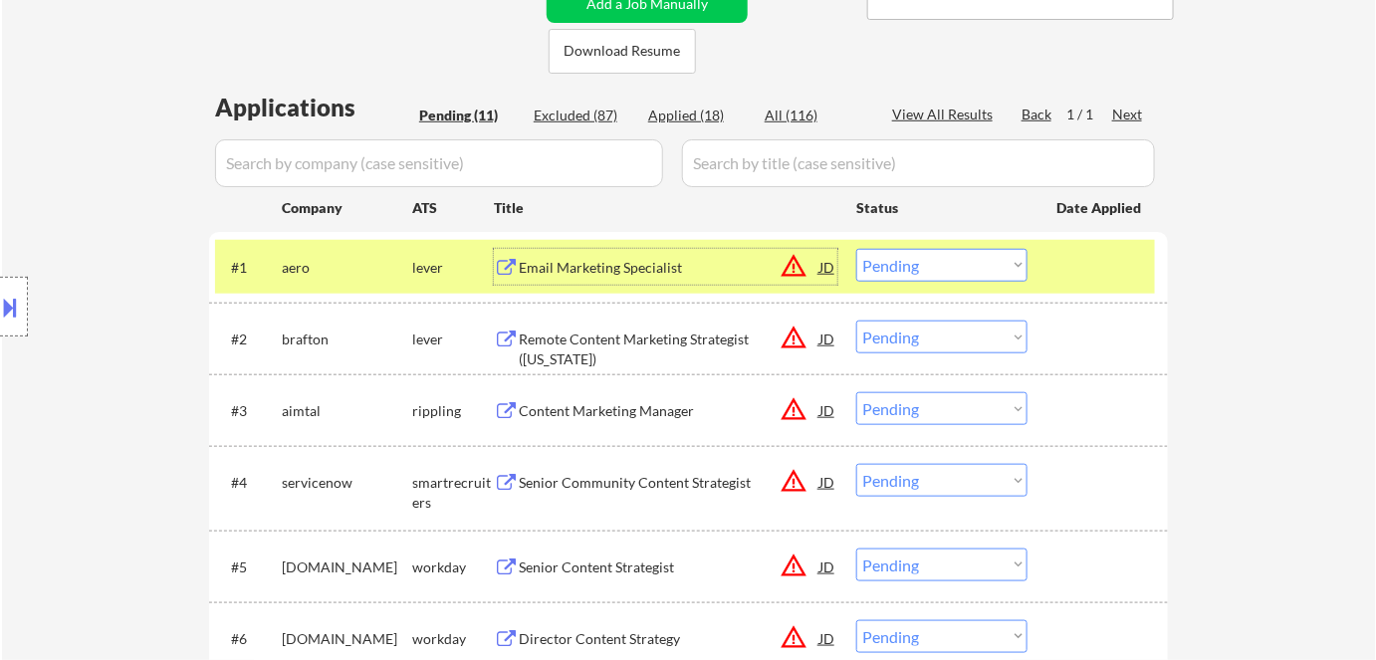
click at [674, 282] on div "Email Marketing Specialist" at bounding box center [669, 267] width 301 height 36
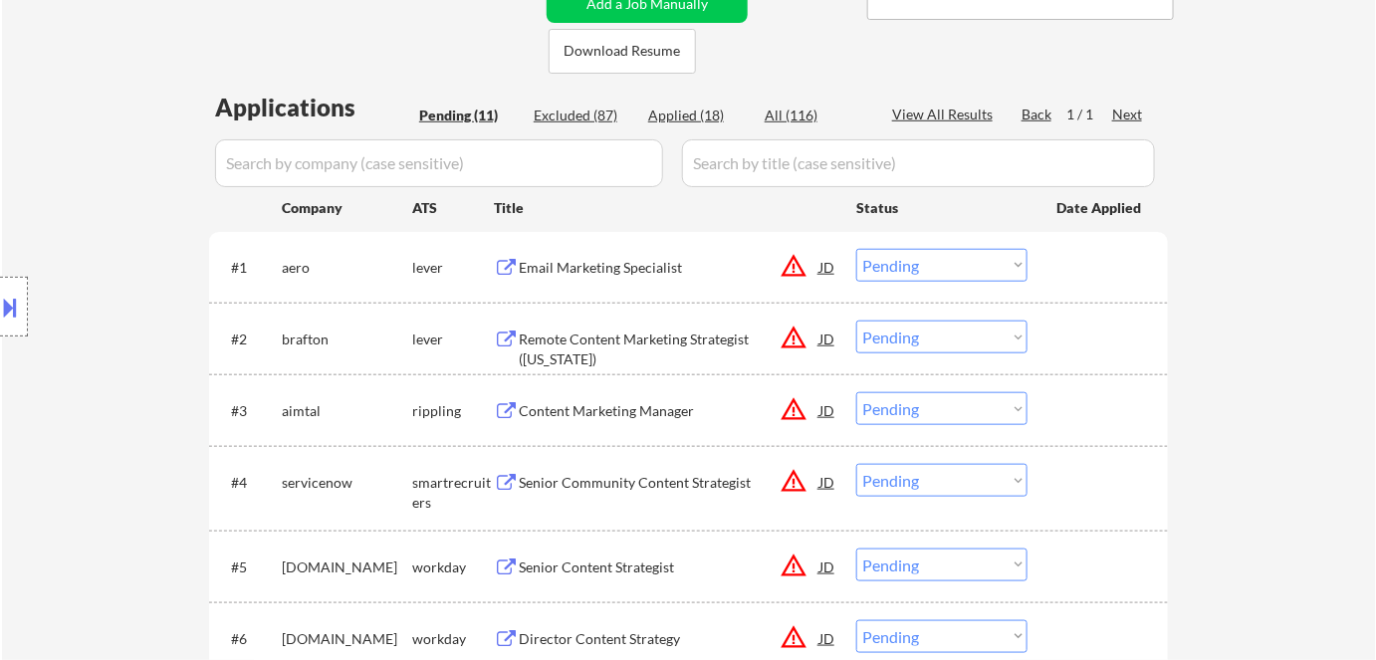
select select ""pending""
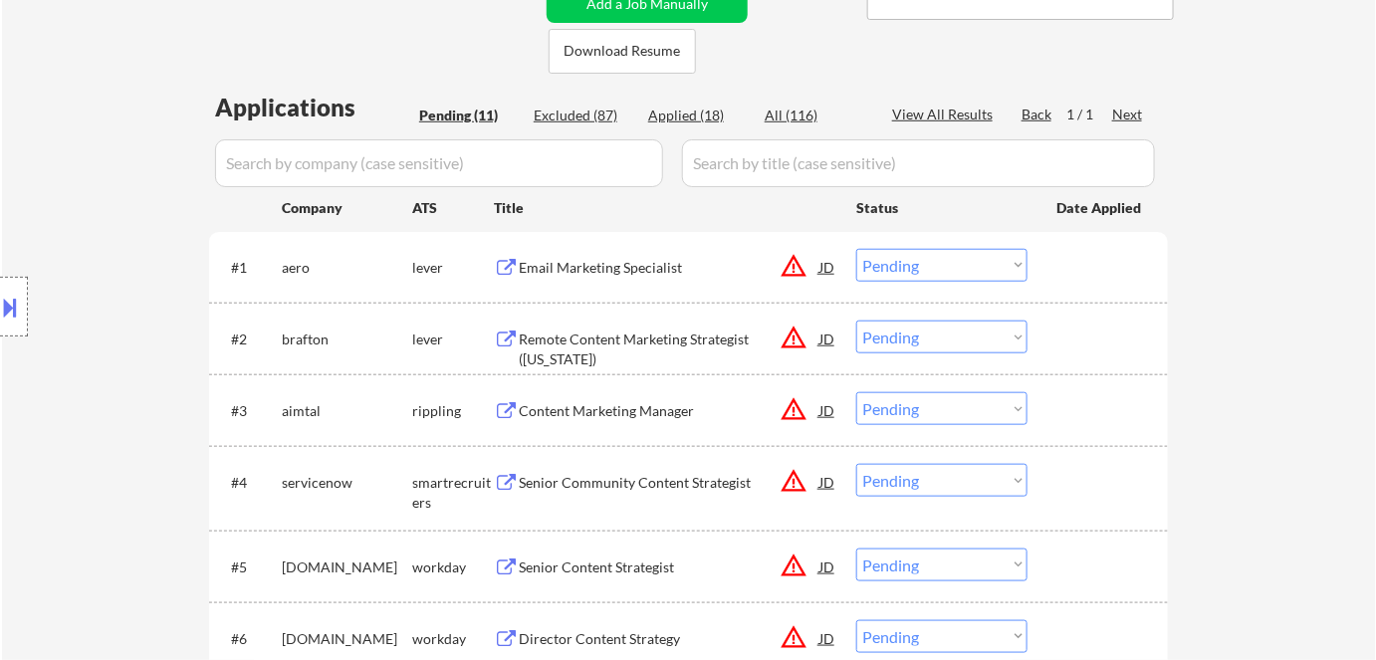
select select ""pending""
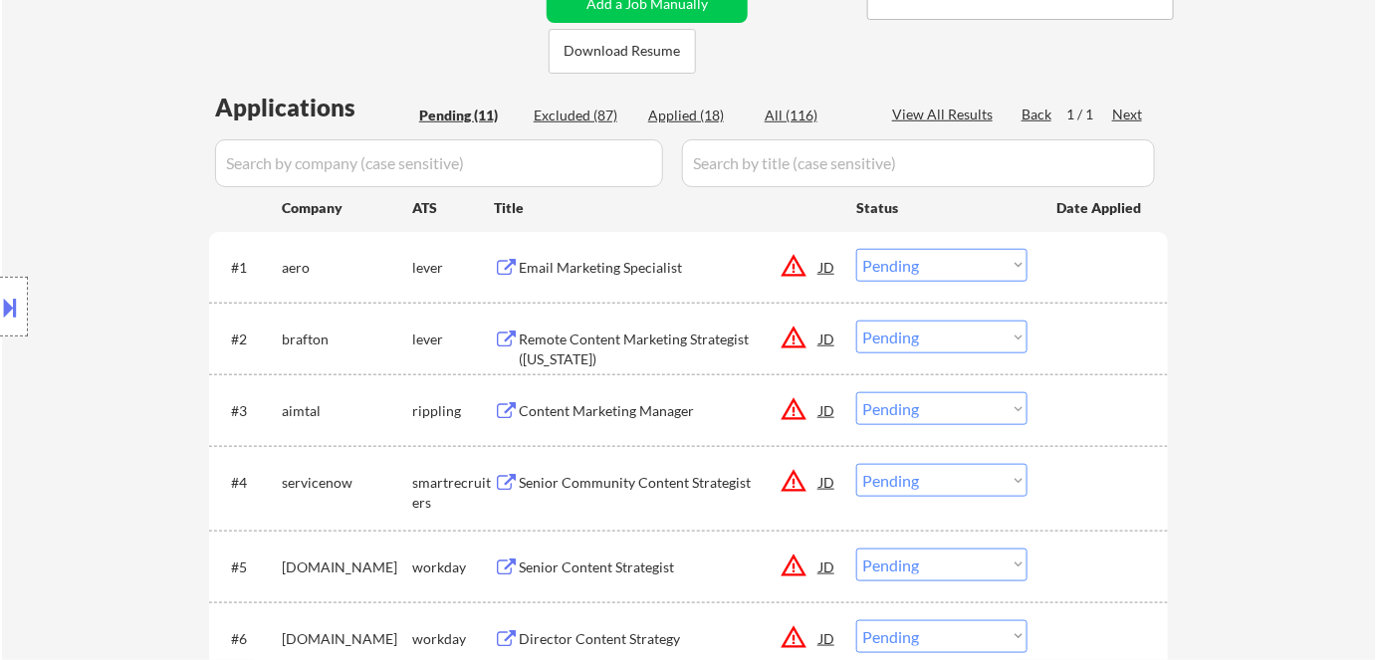
select select ""pending""
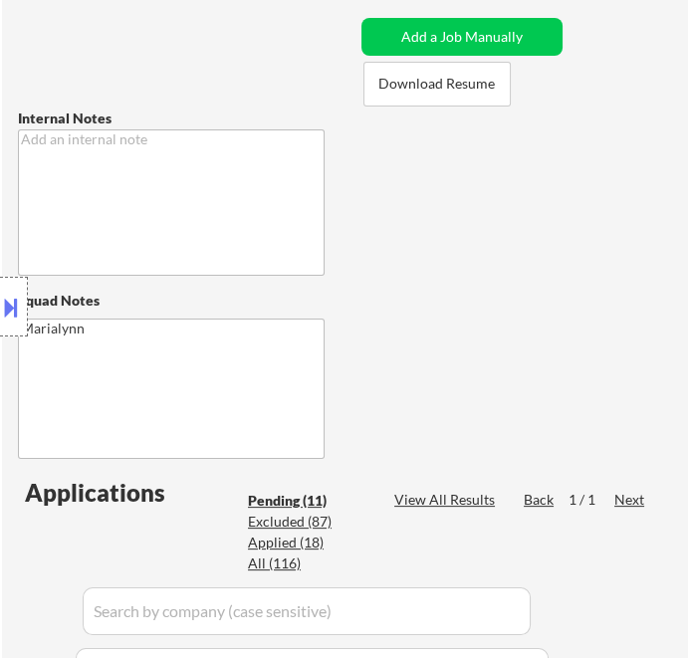
select select ""pending""
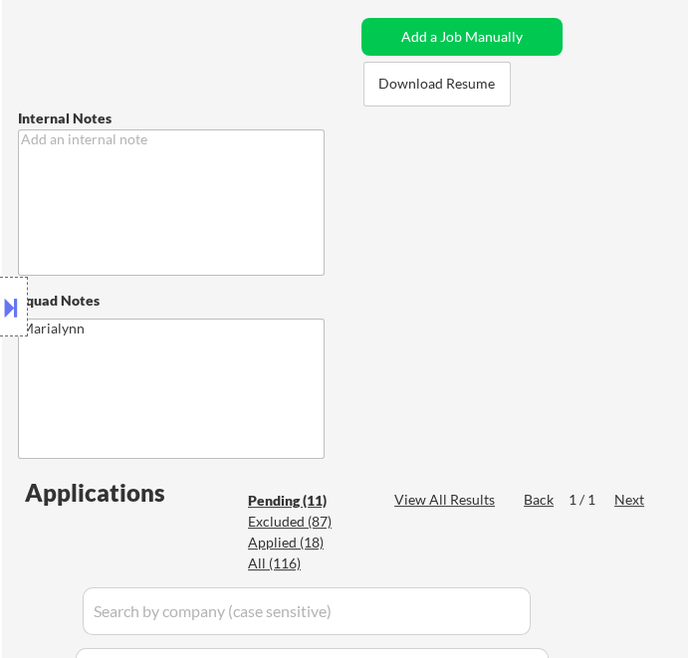
select select ""pending""
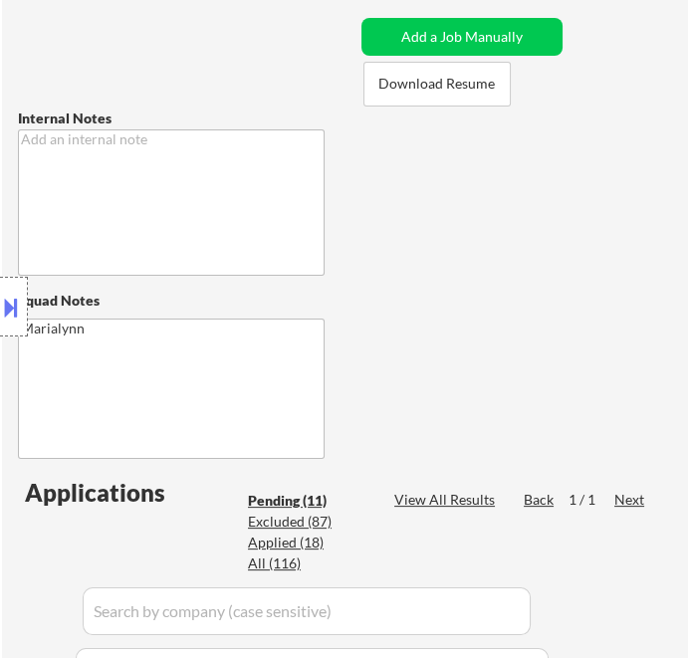
select select ""pending""
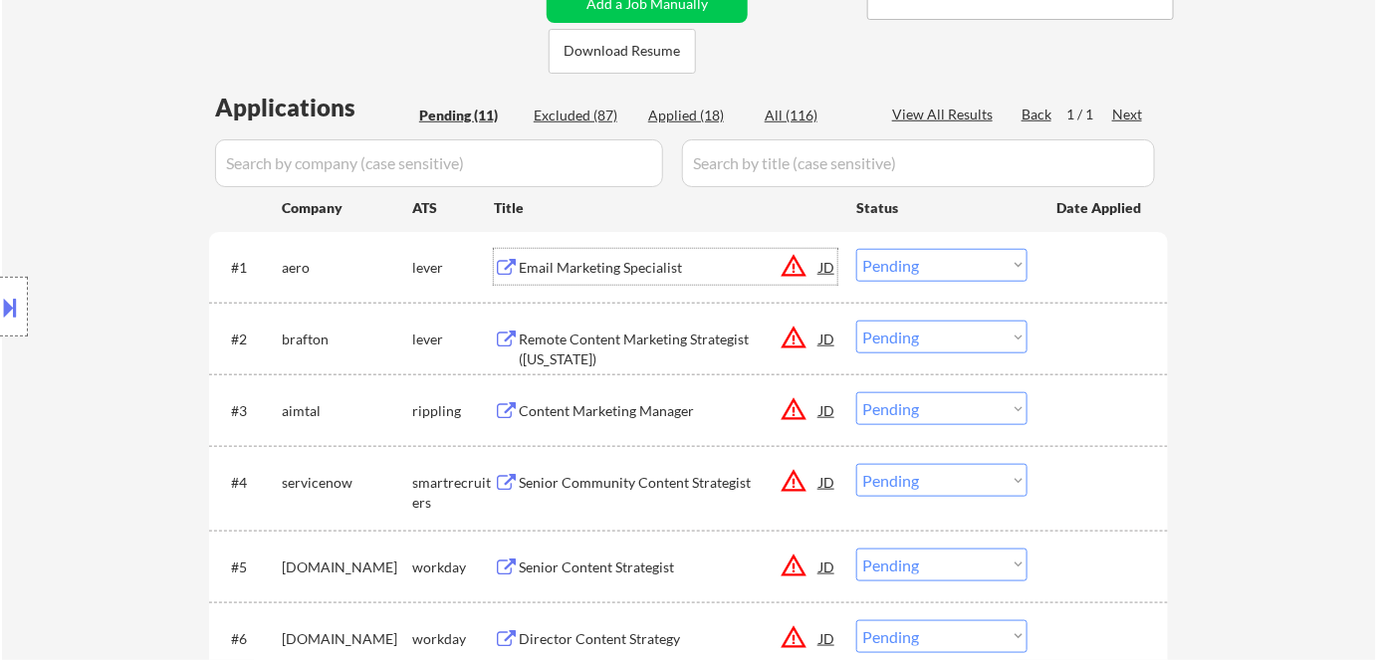
click at [666, 267] on div "Email Marketing Specialist" at bounding box center [669, 268] width 301 height 20
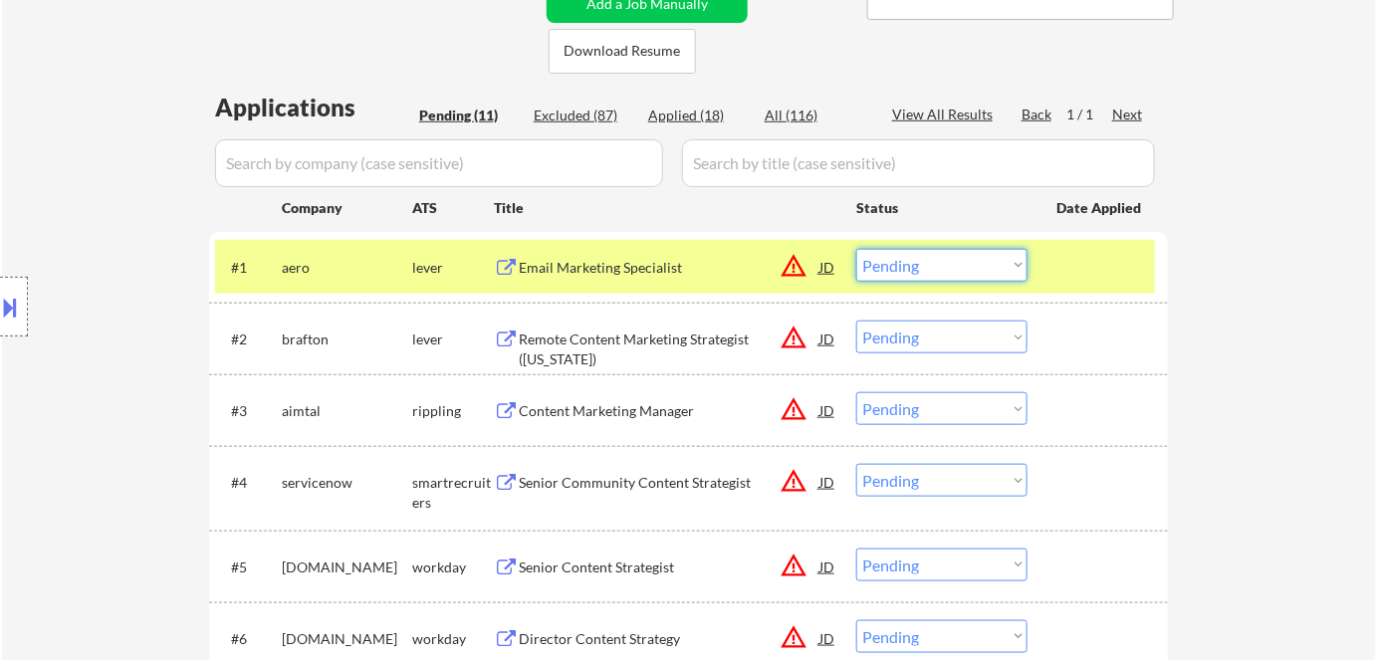
click at [964, 263] on select "Choose an option... Pending Applied Excluded (Questions) Excluded (Expired) Exc…" at bounding box center [941, 265] width 171 height 33
click at [856, 249] on select "Choose an option... Pending Applied Excluded (Questions) Excluded (Expired) Exc…" at bounding box center [941, 265] width 171 height 33
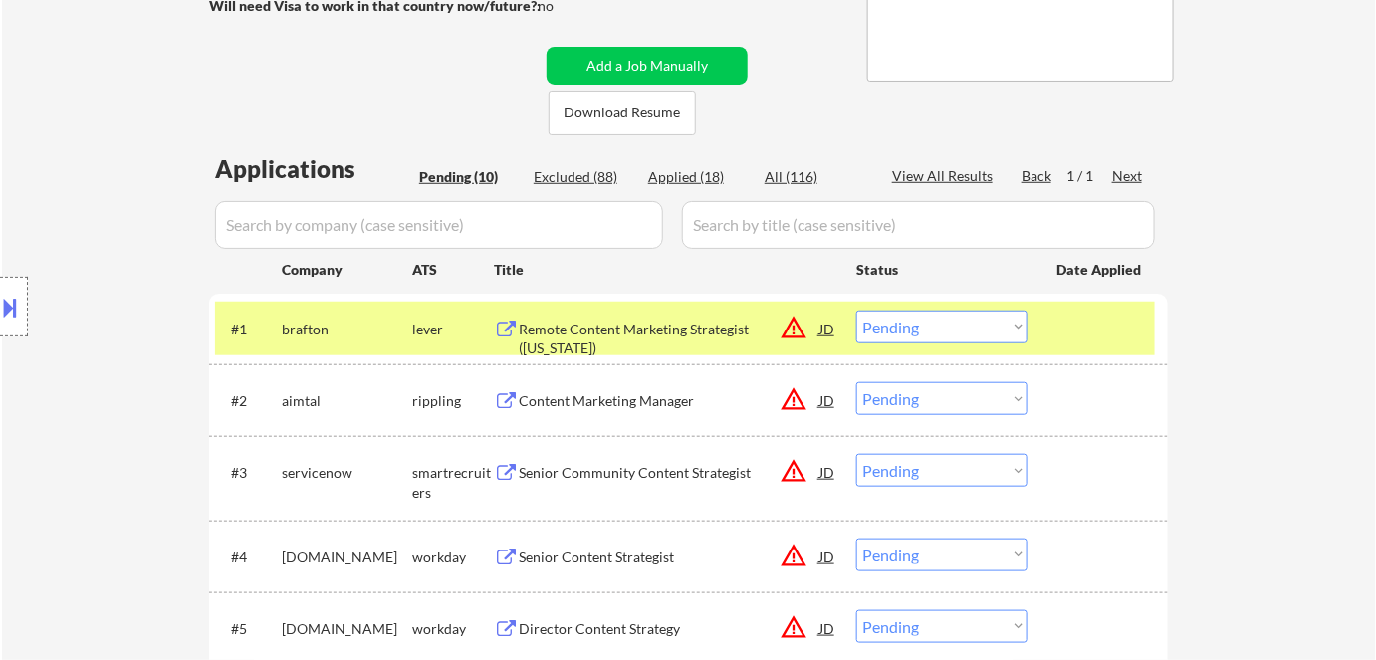
scroll to position [389, 0]
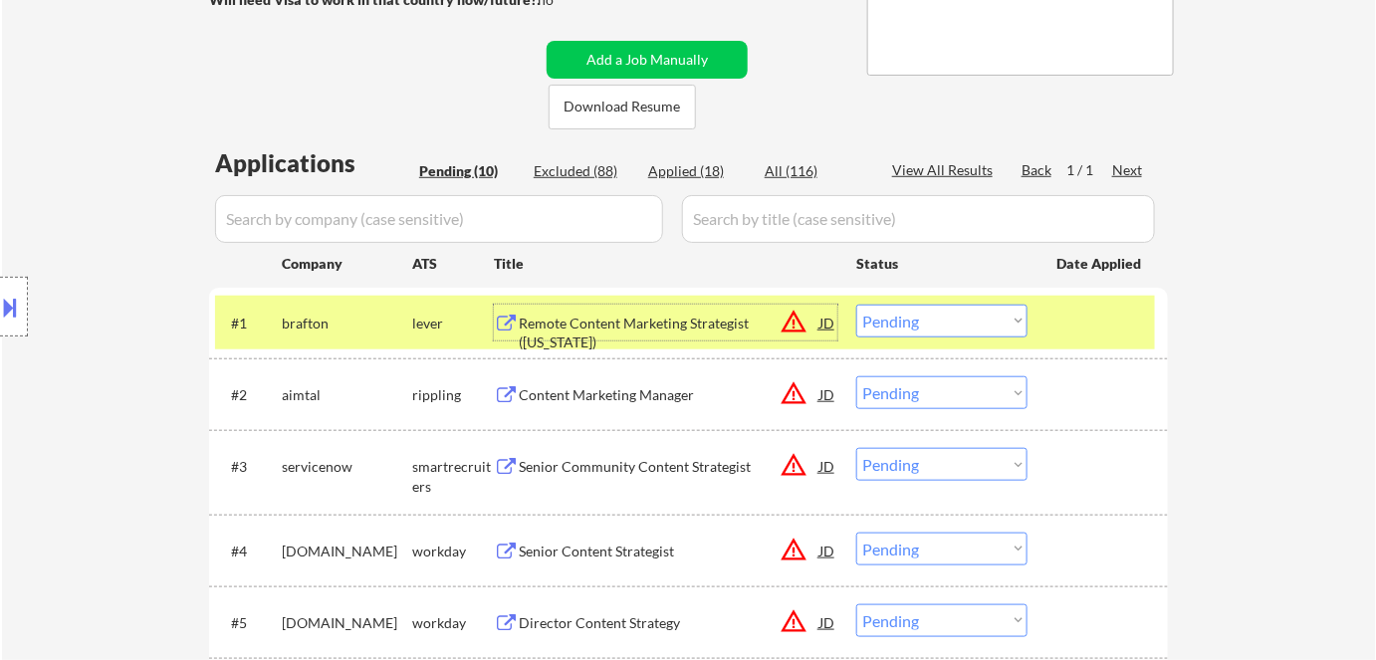
click at [645, 316] on div "Remote Content Marketing Strategist (Hawaii)" at bounding box center [669, 333] width 301 height 39
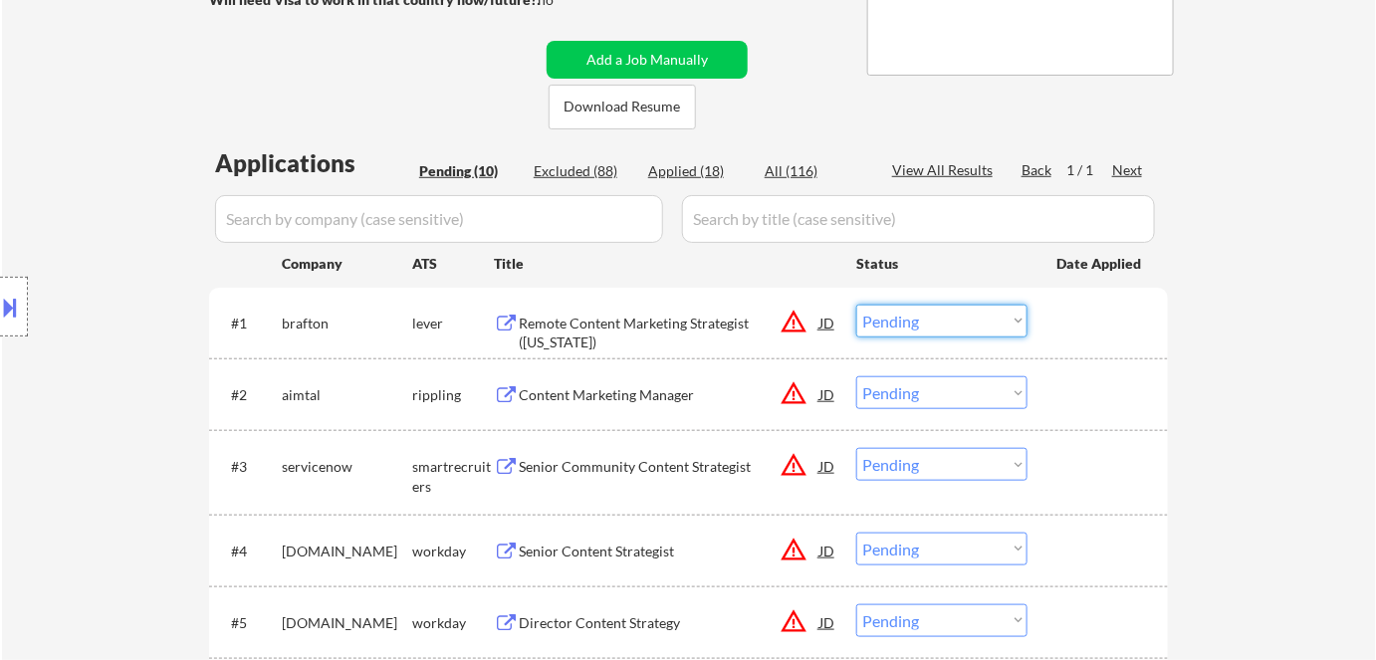
click at [963, 323] on select "Choose an option... Pending Applied Excluded (Questions) Excluded (Expired) Exc…" at bounding box center [941, 321] width 171 height 33
click at [856, 305] on select "Choose an option... Pending Applied Excluded (Questions) Excluded (Expired) Exc…" at bounding box center [941, 321] width 171 height 33
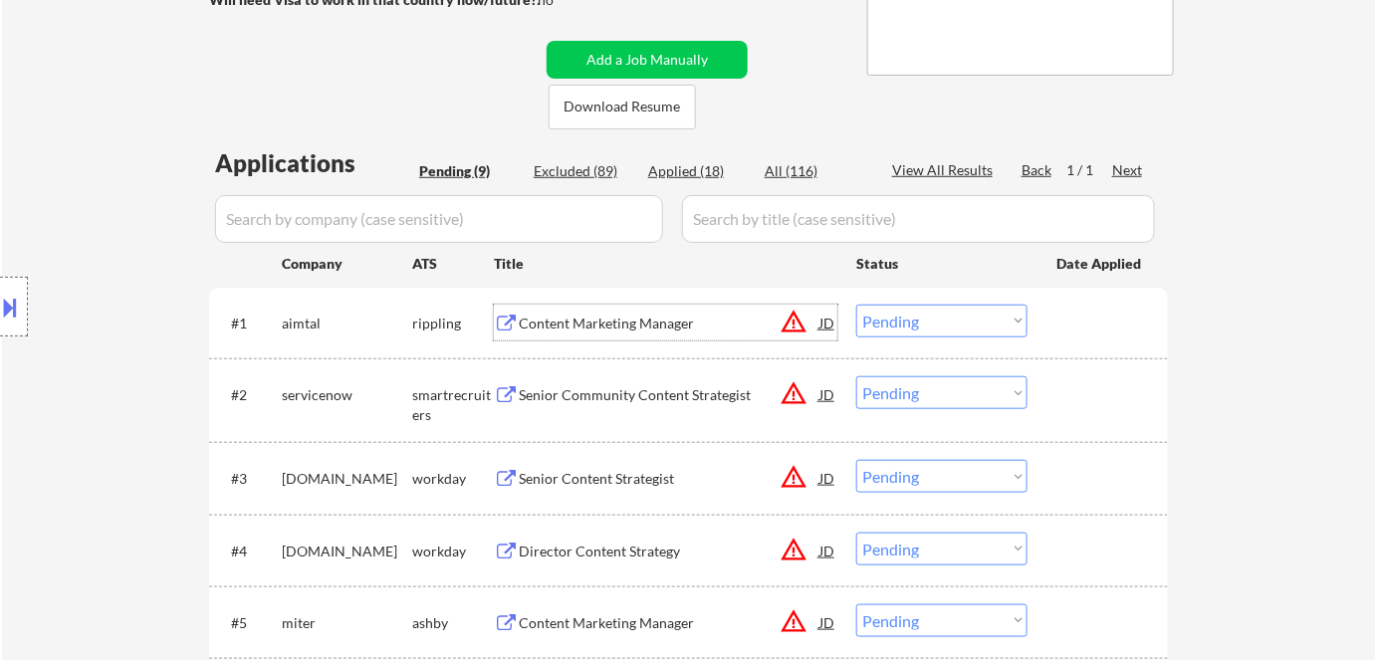
click at [589, 322] on div "Content Marketing Manager" at bounding box center [669, 324] width 301 height 20
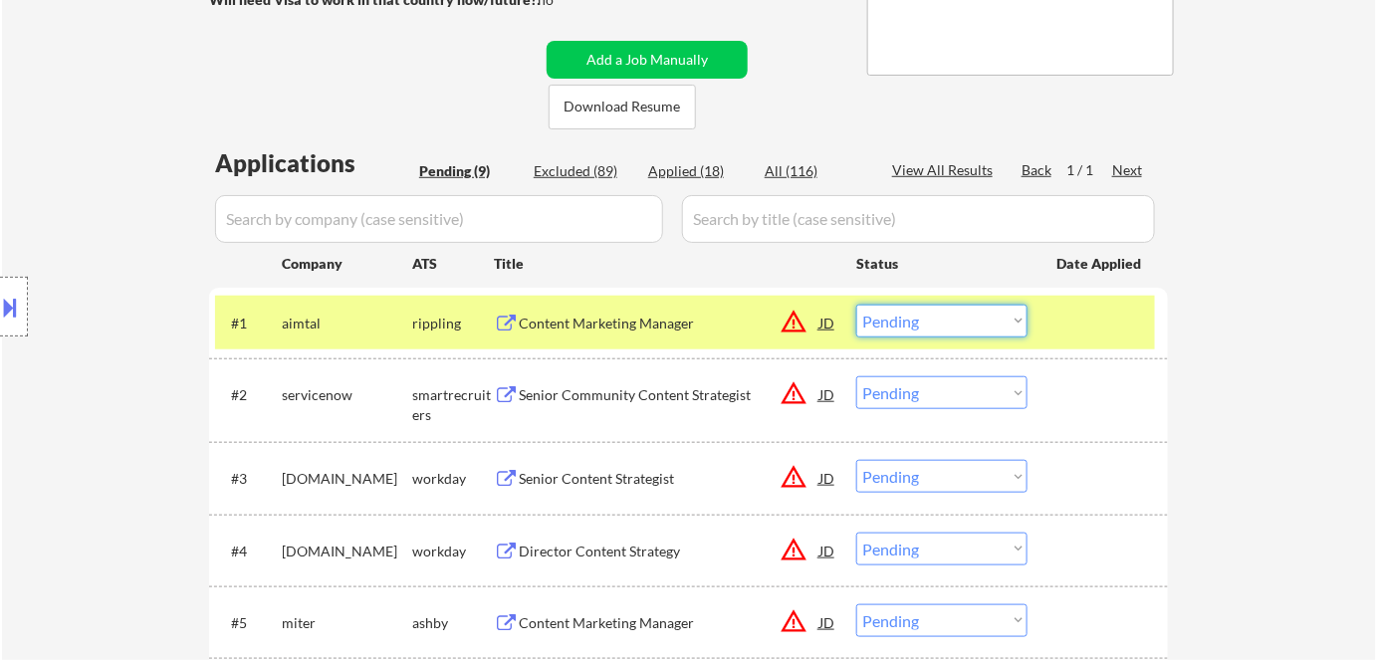
click at [925, 312] on select "Choose an option... Pending Applied Excluded (Questions) Excluded (Expired) Exc…" at bounding box center [941, 321] width 171 height 33
click at [856, 305] on select "Choose an option... Pending Applied Excluded (Questions) Excluded (Expired) Exc…" at bounding box center [941, 321] width 171 height 33
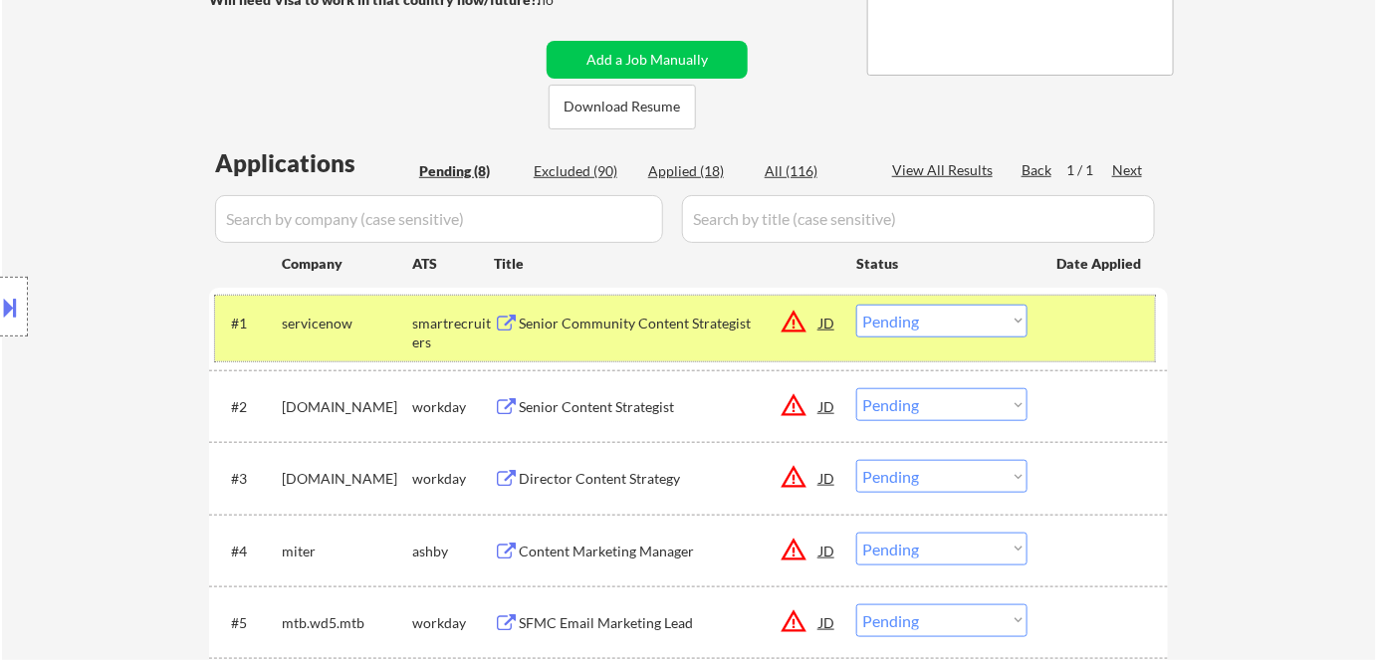
click at [678, 346] on div "#1 servicenow smartrecruiters Senior Community Content Strategist JD warning_am…" at bounding box center [685, 329] width 940 height 66
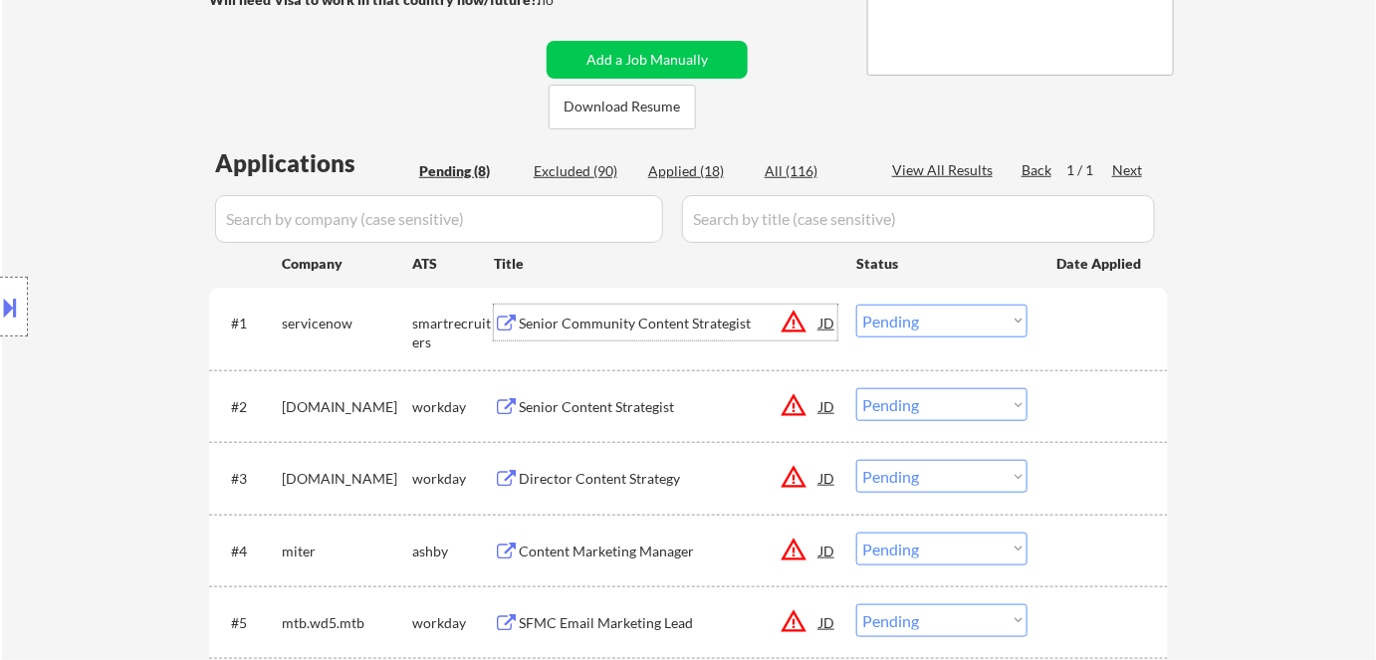
click at [660, 324] on div "Senior Community Content Strategist" at bounding box center [669, 324] width 301 height 20
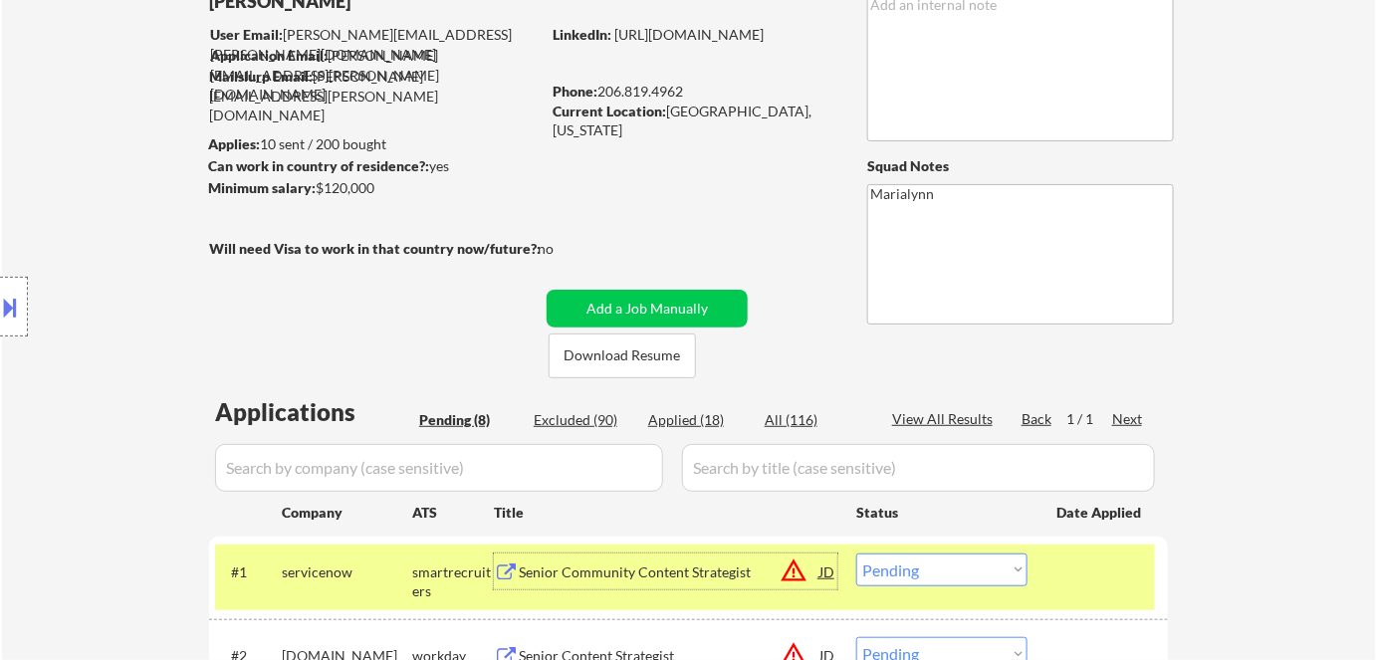
scroll to position [133, 0]
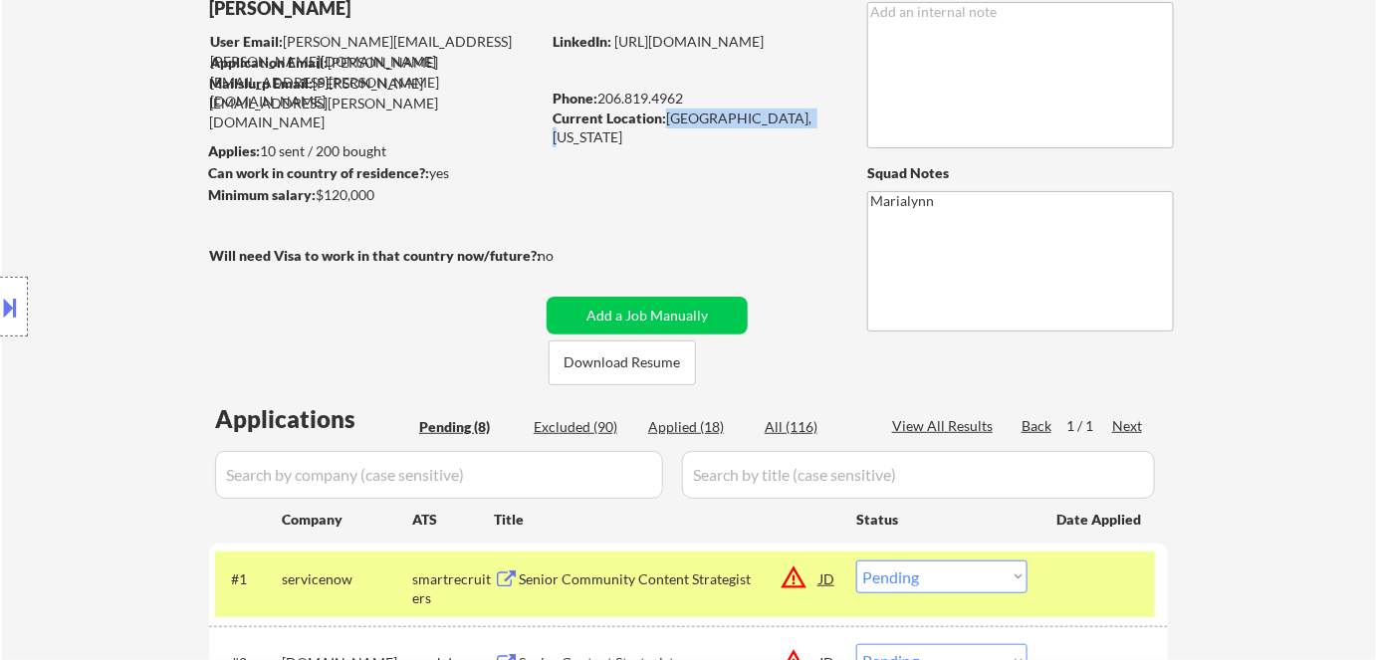
copy div "Seattle, Washington"
drag, startPoint x: 664, startPoint y: 118, endPoint x: 799, endPoint y: 120, distance: 134.5
click at [799, 120] on div "Current Location: Seattle, Washington" at bounding box center [694, 128] width 282 height 39
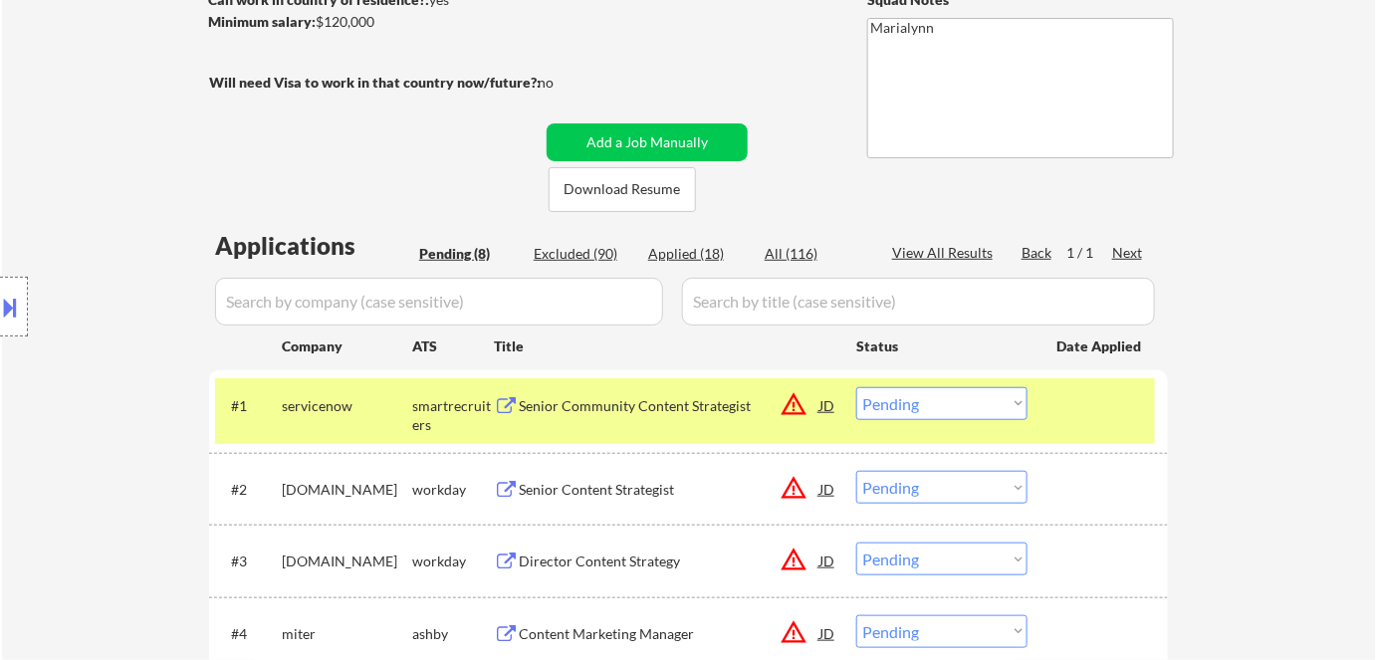
scroll to position [318, 0]
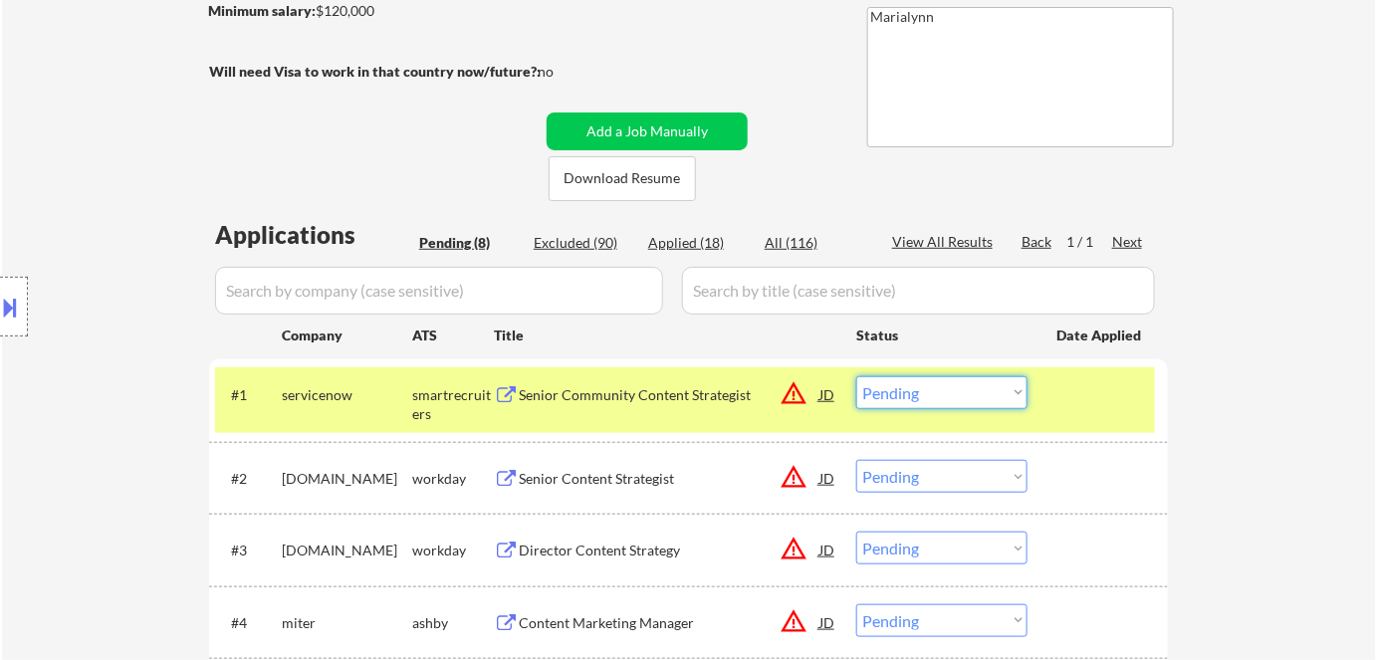
click at [893, 403] on select "Choose an option... Pending Applied Excluded (Questions) Excluded (Expired) Exc…" at bounding box center [941, 392] width 171 height 33
click at [856, 376] on select "Choose an option... Pending Applied Excluded (Questions) Excluded (Expired) Exc…" at bounding box center [941, 392] width 171 height 33
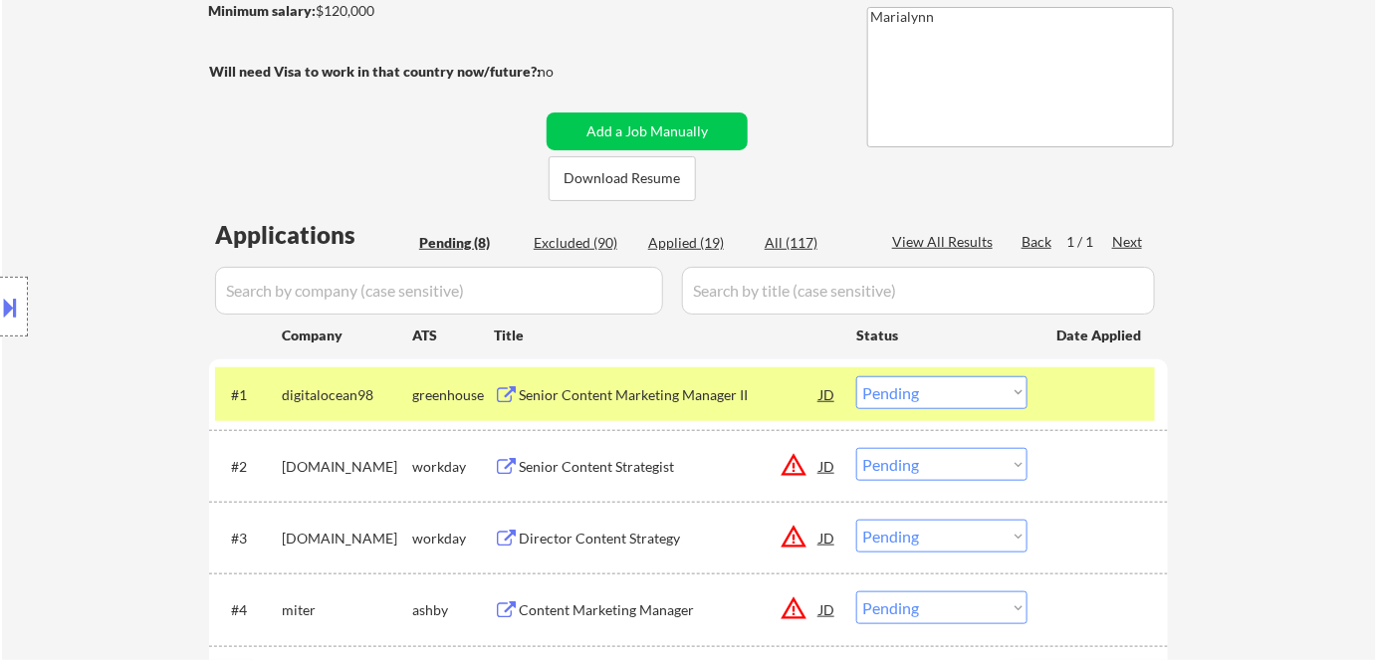
click at [1301, 245] on div "← Return to /applysquad Mailslurp Inbox Job Search Builder Patrick McNerthney U…" at bounding box center [689, 392] width 1374 height 1260
click at [614, 406] on div "Senior Content Marketing Manager II" at bounding box center [669, 394] width 301 height 36
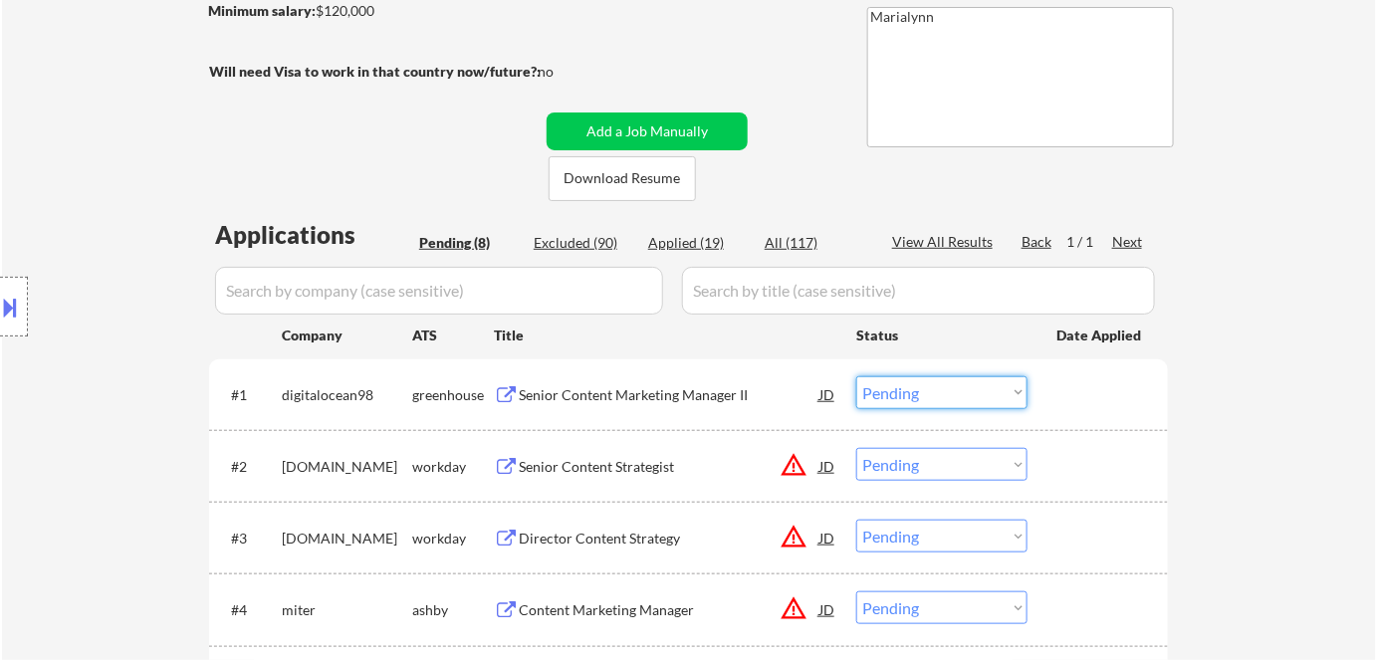
click at [916, 395] on select "Choose an option... Pending Applied Excluded (Questions) Excluded (Expired) Exc…" at bounding box center [941, 392] width 171 height 33
click at [856, 376] on select "Choose an option... Pending Applied Excluded (Questions) Excluded (Expired) Exc…" at bounding box center [941, 392] width 171 height 33
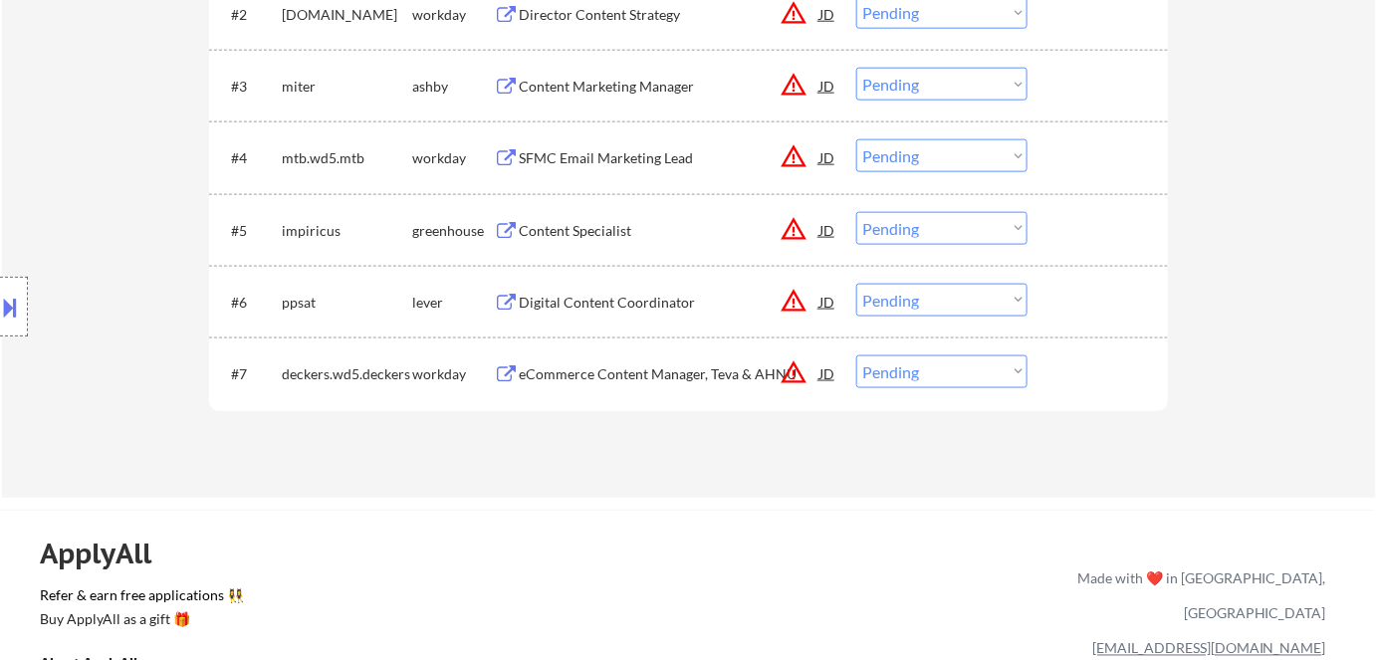
scroll to position [408, 0]
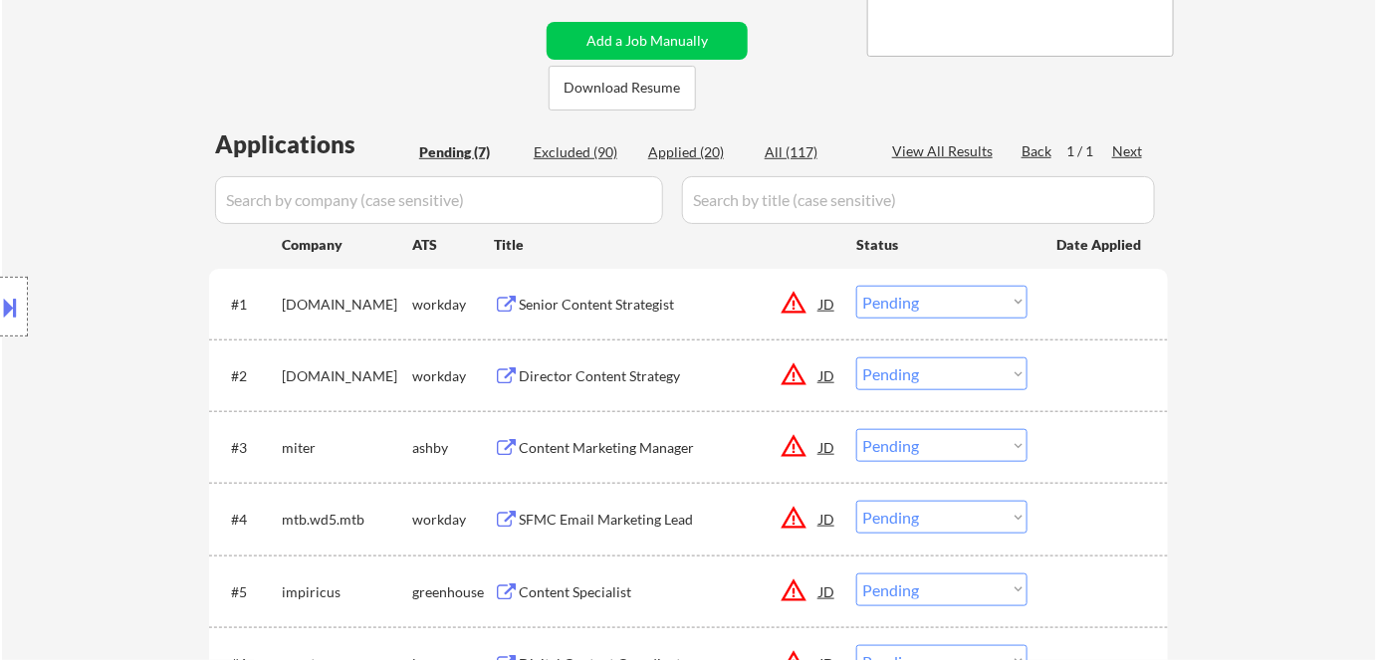
click at [631, 307] on div "Senior Content Strategist" at bounding box center [669, 305] width 301 height 20
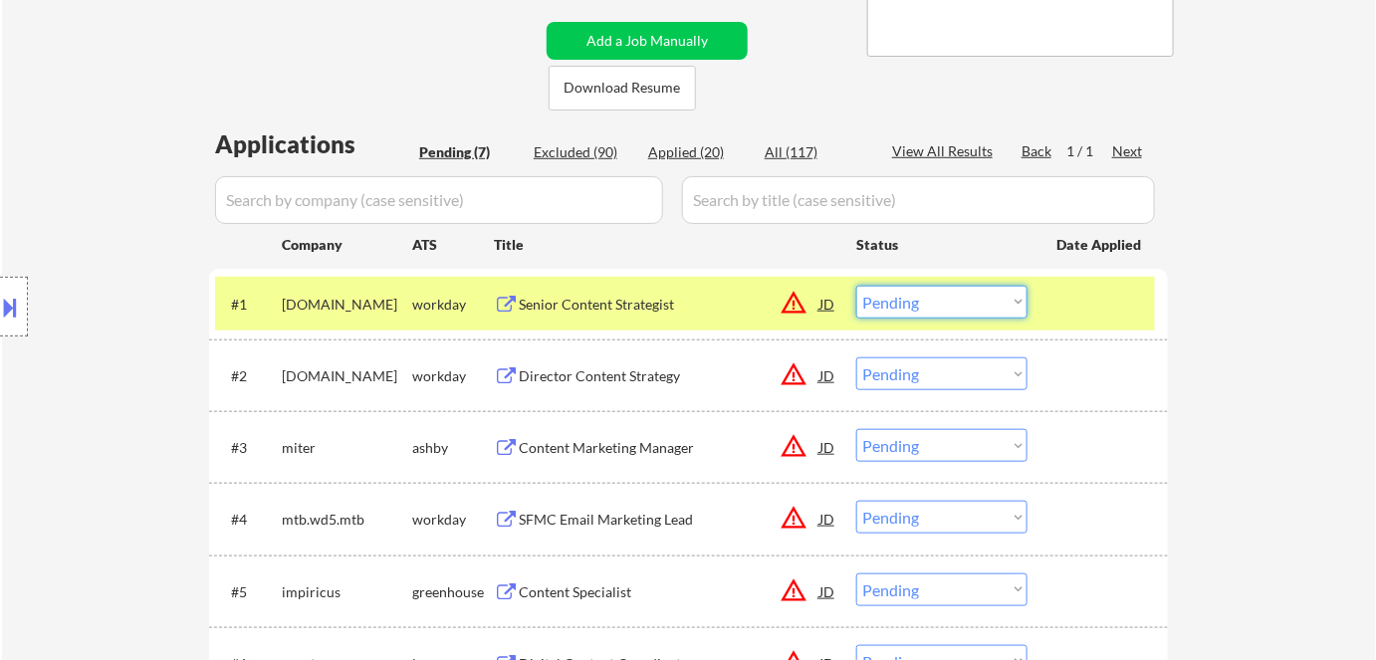
drag, startPoint x: 916, startPoint y: 300, endPoint x: 929, endPoint y: 317, distance: 21.3
click at [916, 300] on select "Choose an option... Pending Applied Excluded (Questions) Excluded (Expired) Exc…" at bounding box center [941, 302] width 171 height 33
click at [856, 286] on select "Choose an option... Pending Applied Excluded (Questions) Excluded (Expired) Exc…" at bounding box center [941, 302] width 171 height 33
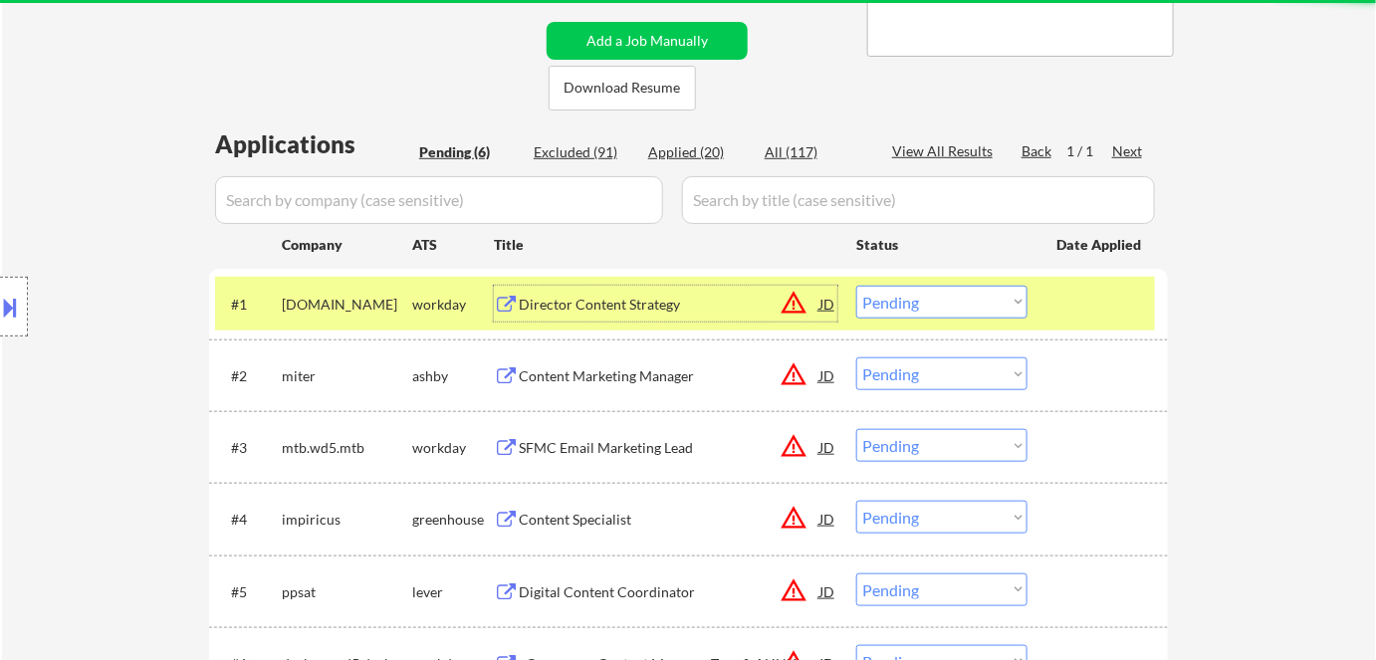
click at [653, 306] on div "Director Content Strategy" at bounding box center [669, 305] width 301 height 20
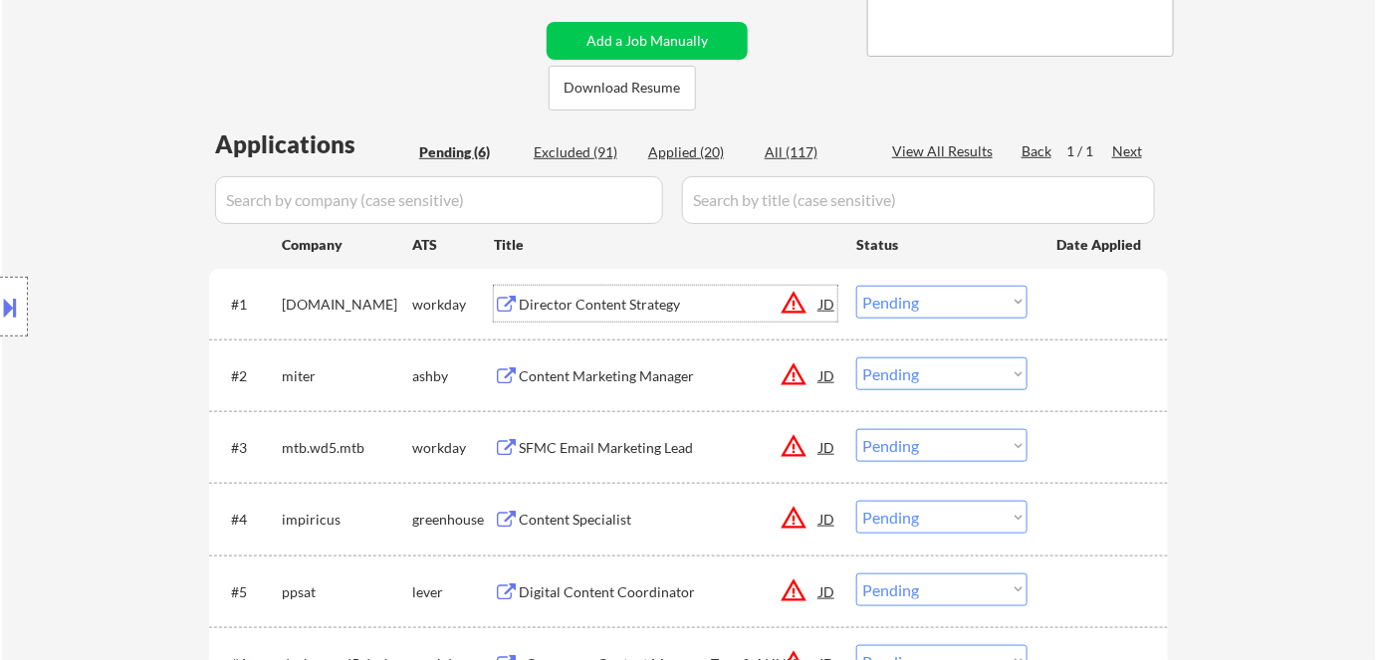
click at [939, 299] on select "Choose an option... Pending Applied Excluded (Questions) Excluded (Expired) Exc…" at bounding box center [941, 302] width 171 height 33
click at [856, 286] on select "Choose an option... Pending Applied Excluded (Questions) Excluded (Expired) Exc…" at bounding box center [941, 302] width 171 height 33
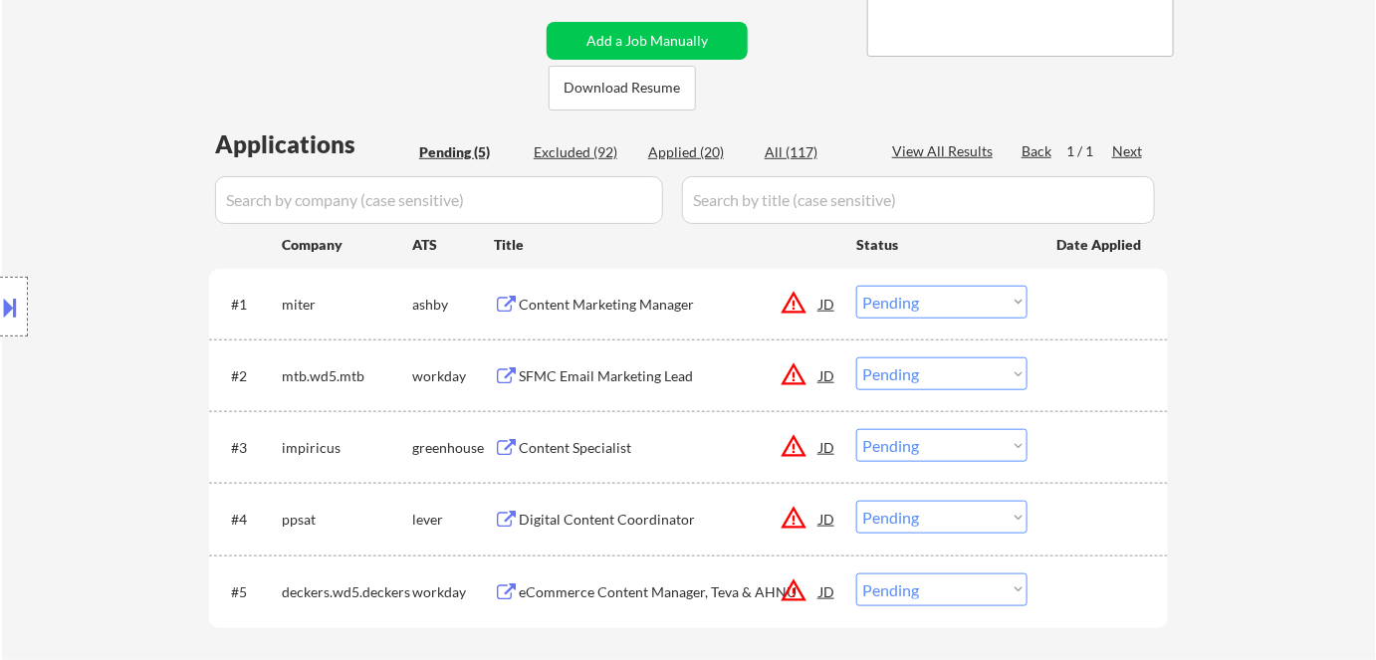
click at [576, 306] on div "Content Marketing Manager" at bounding box center [669, 305] width 301 height 20
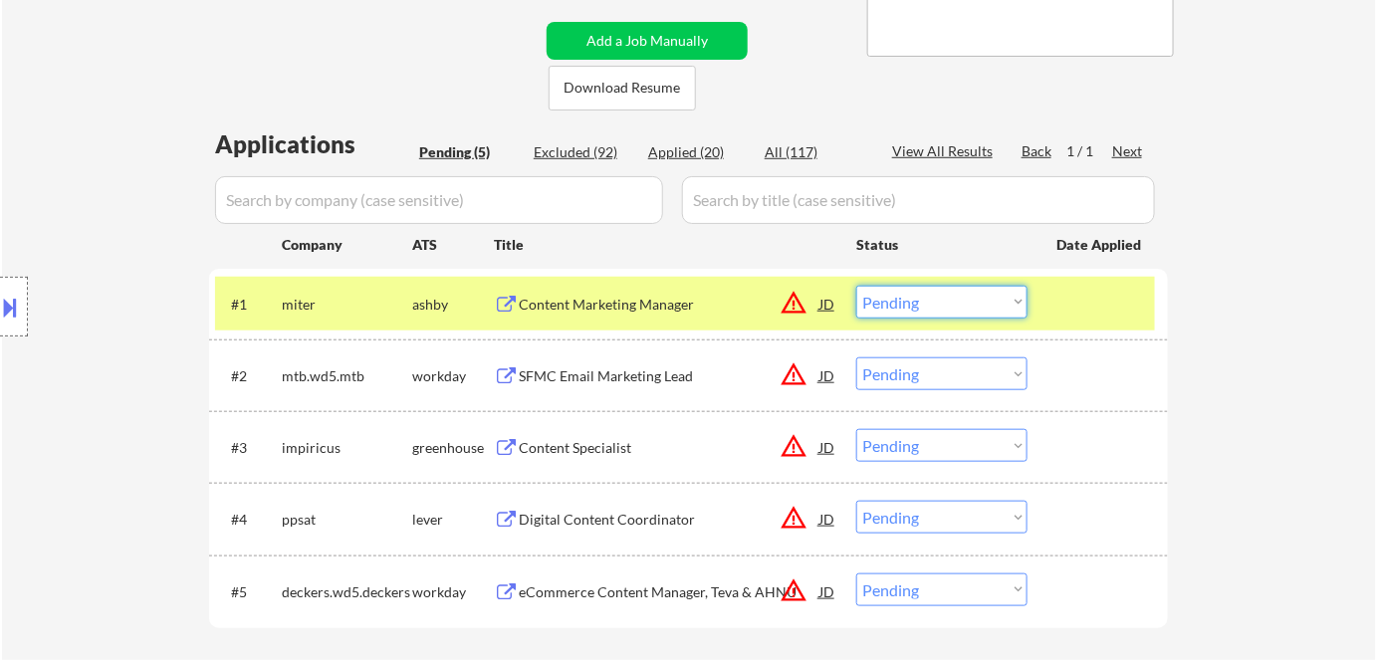
drag, startPoint x: 957, startPoint y: 295, endPoint x: 957, endPoint y: 316, distance: 20.9
click at [957, 295] on select "Choose an option... Pending Applied Excluded (Questions) Excluded (Expired) Exc…" at bounding box center [941, 302] width 171 height 33
click at [856, 286] on select "Choose an option... Pending Applied Excluded (Questions) Excluded (Expired) Exc…" at bounding box center [941, 302] width 171 height 33
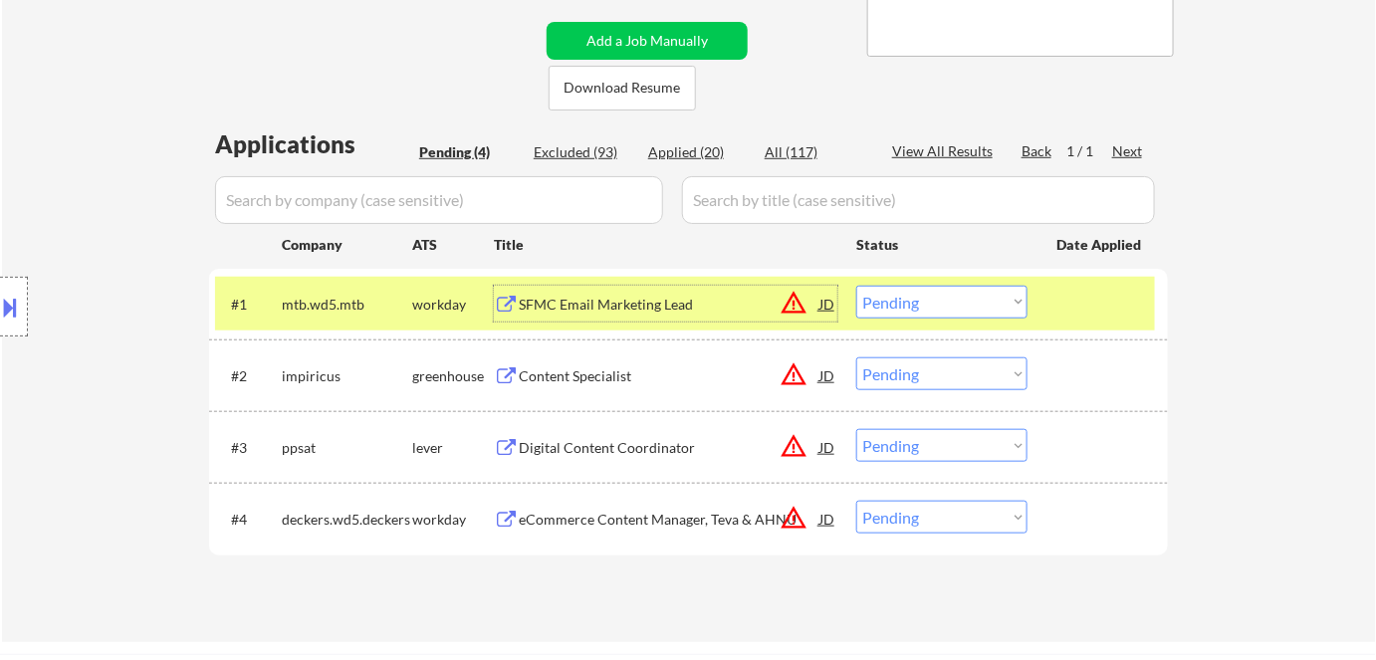
click at [685, 290] on div "SFMC Email Marketing Lead" at bounding box center [669, 304] width 301 height 36
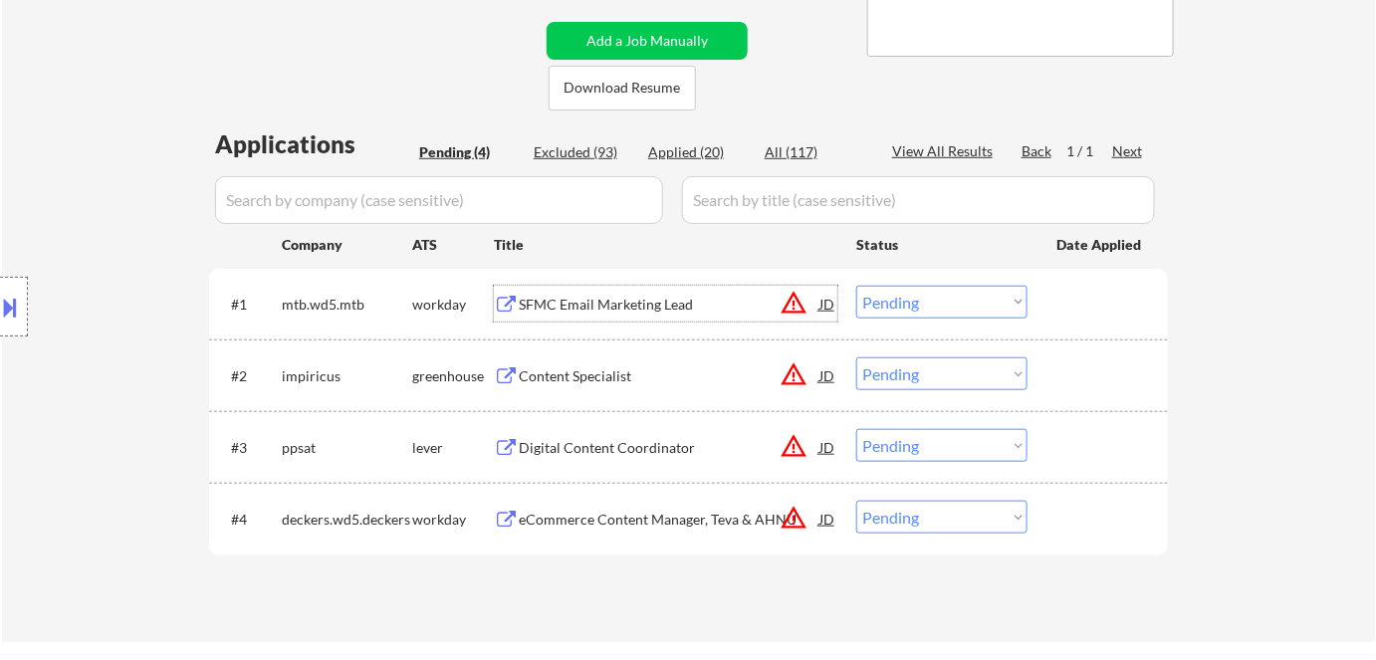
drag, startPoint x: 895, startPoint y: 304, endPoint x: 910, endPoint y: 317, distance: 19.8
click at [896, 304] on select "Choose an option... Pending Applied Excluded (Questions) Excluded (Expired) Exc…" at bounding box center [941, 302] width 171 height 33
click at [856, 286] on select "Choose an option... Pending Applied Excluded (Questions) Excluded (Expired) Exc…" at bounding box center [941, 302] width 171 height 33
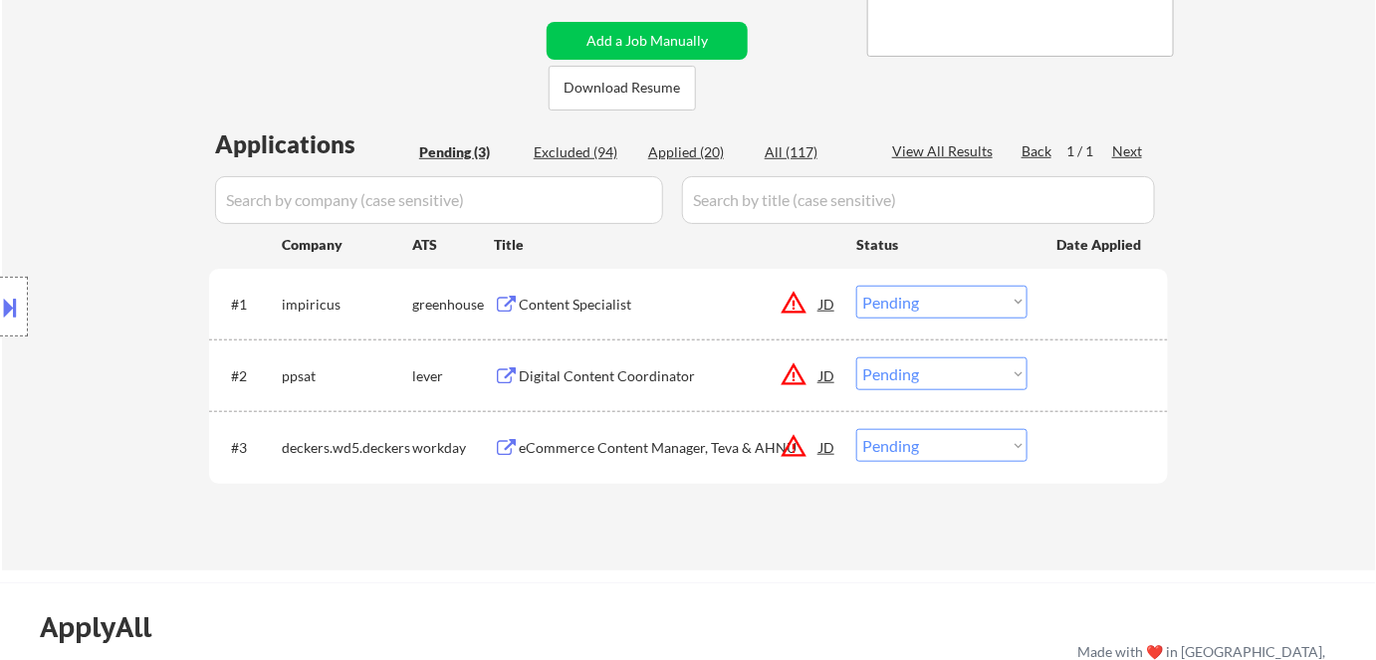
click at [604, 295] on div "Content Specialist" at bounding box center [669, 305] width 301 height 20
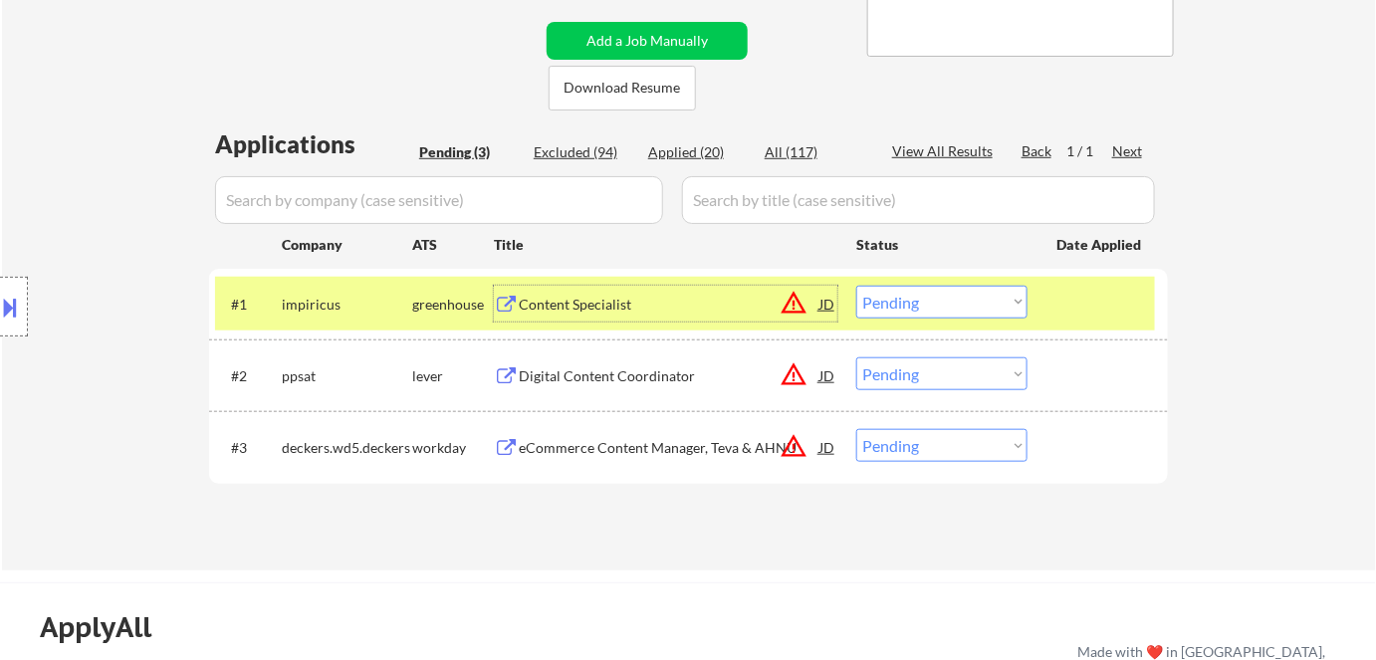
drag, startPoint x: 970, startPoint y: 301, endPoint x: 974, endPoint y: 317, distance: 16.4
click at [970, 301] on select "Choose an option... Pending Applied Excluded (Questions) Excluded (Expired) Exc…" at bounding box center [941, 302] width 171 height 33
click at [856, 286] on select "Choose an option... Pending Applied Excluded (Questions) Excluded (Expired) Exc…" at bounding box center [941, 302] width 171 height 33
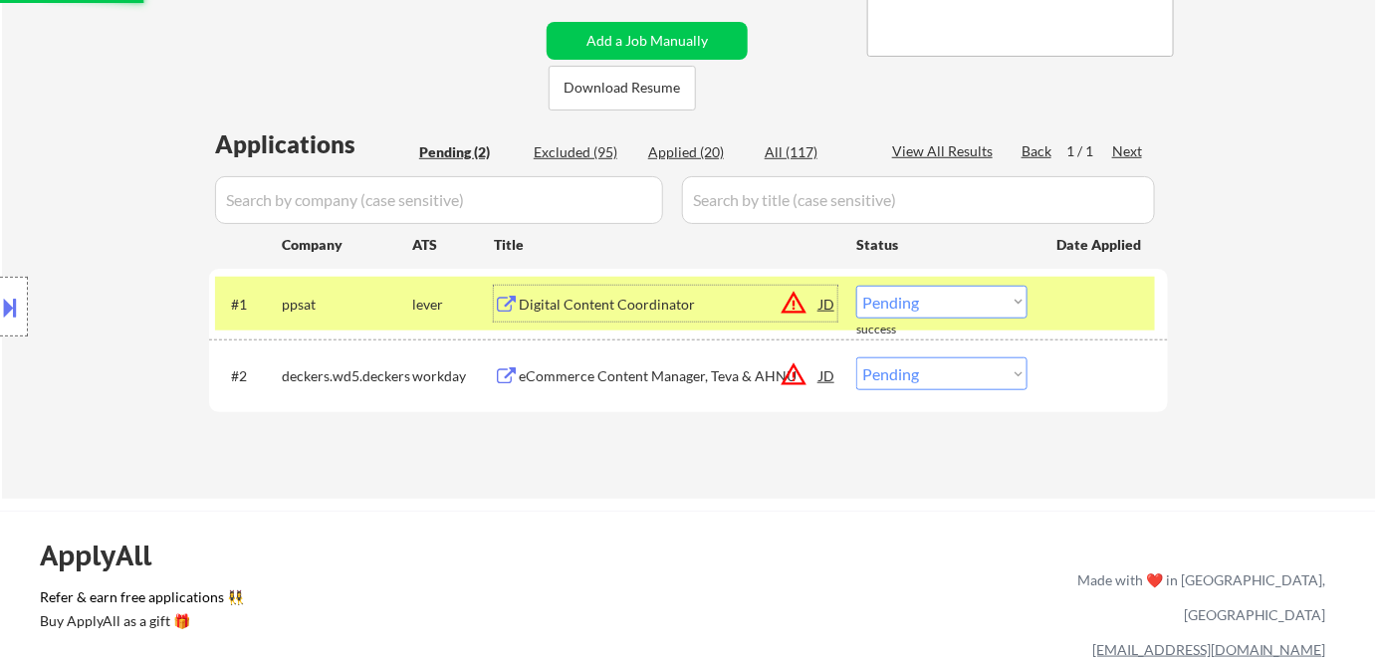
click at [693, 309] on div "Digital Content Coordinator" at bounding box center [669, 305] width 301 height 20
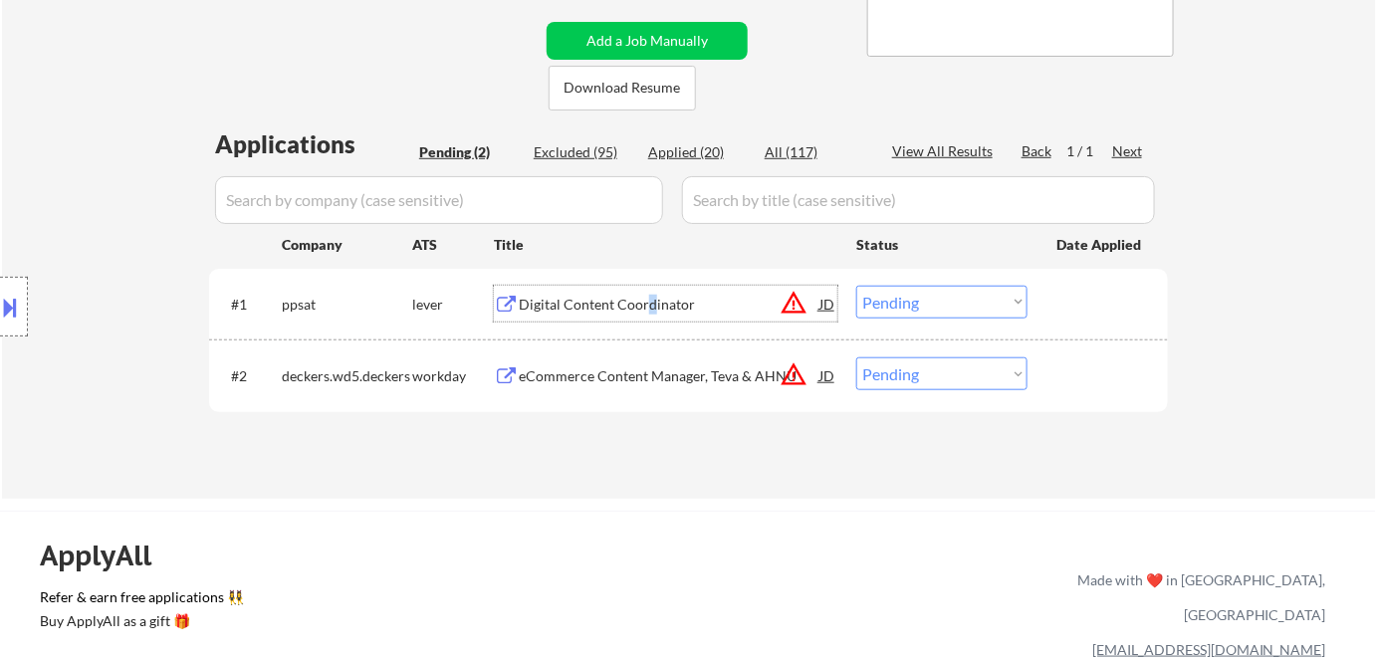
click at [650, 301] on div "Digital Content Coordinator" at bounding box center [669, 305] width 301 height 20
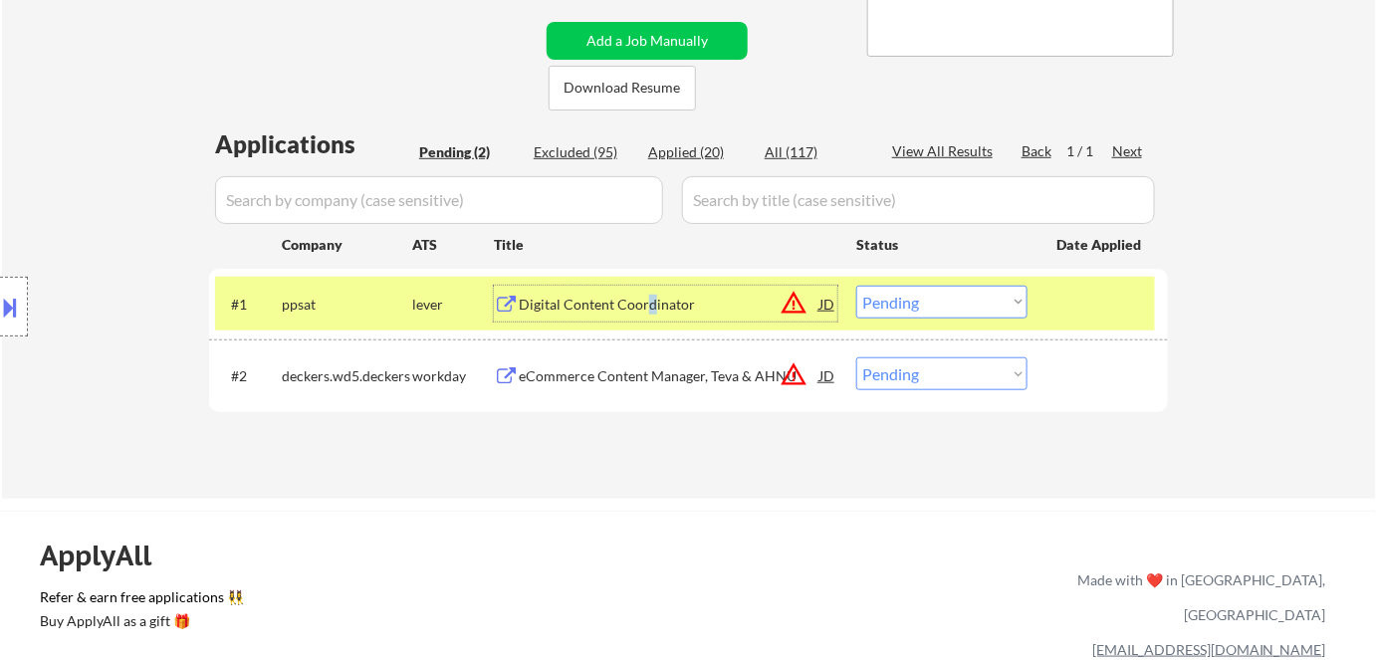
click at [939, 302] on select "Choose an option... Pending Applied Excluded (Questions) Excluded (Expired) Exc…" at bounding box center [941, 302] width 171 height 33
click at [856, 286] on select "Choose an option... Pending Applied Excluded (Questions) Excluded (Expired) Exc…" at bounding box center [941, 302] width 171 height 33
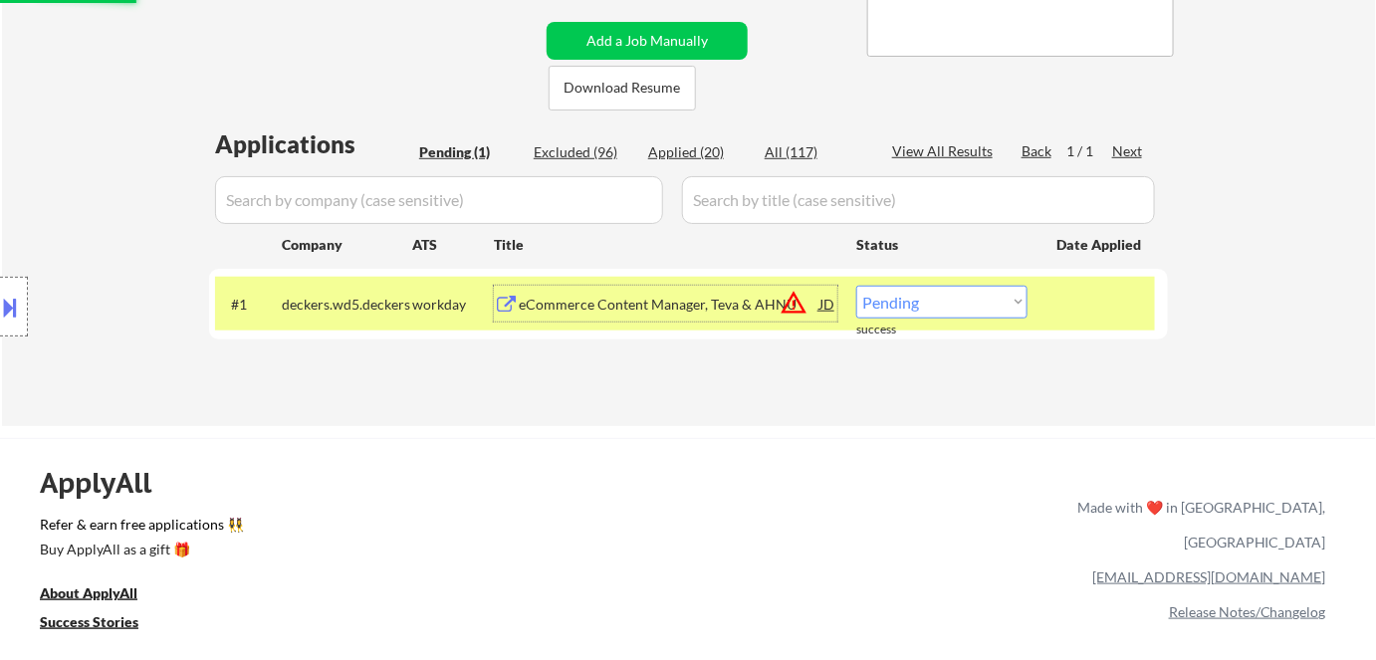
click at [621, 308] on div "eCommerce Content Manager, Teva & AHNU" at bounding box center [669, 305] width 301 height 20
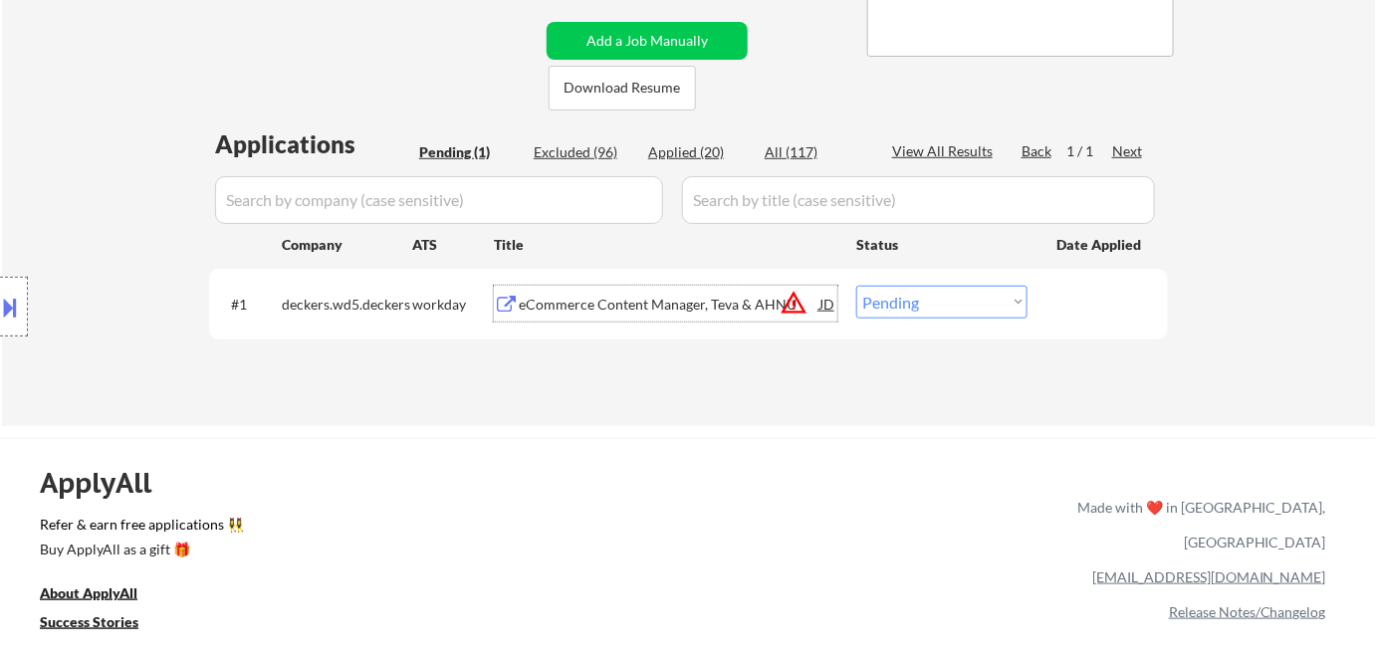
drag, startPoint x: 908, startPoint y: 295, endPoint x: 916, endPoint y: 306, distance: 13.5
click at [908, 295] on select "Choose an option... Pending Applied Excluded (Questions) Excluded (Expired) Exc…" at bounding box center [941, 302] width 171 height 33
select select ""excluded__bad_match_""
click at [856, 286] on select "Choose an option... Pending Applied Excluded (Questions) Excluded (Expired) Exc…" at bounding box center [941, 302] width 171 height 33
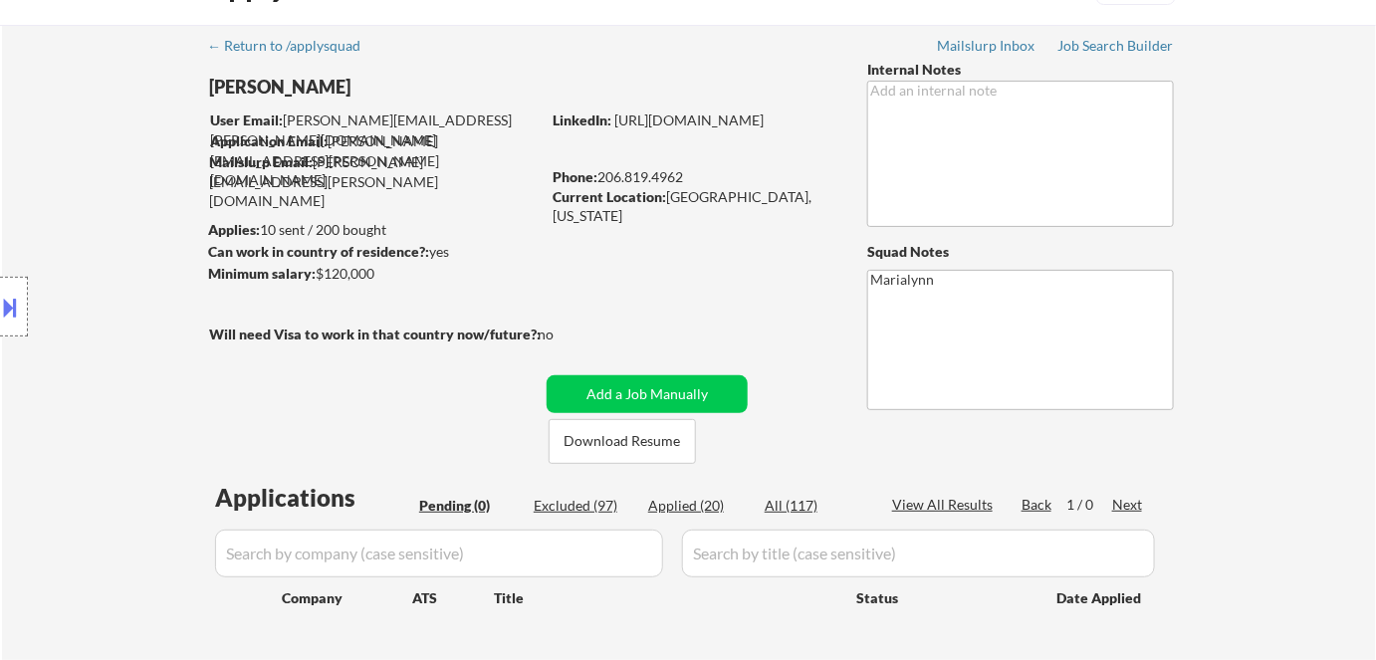
scroll to position [46, 0]
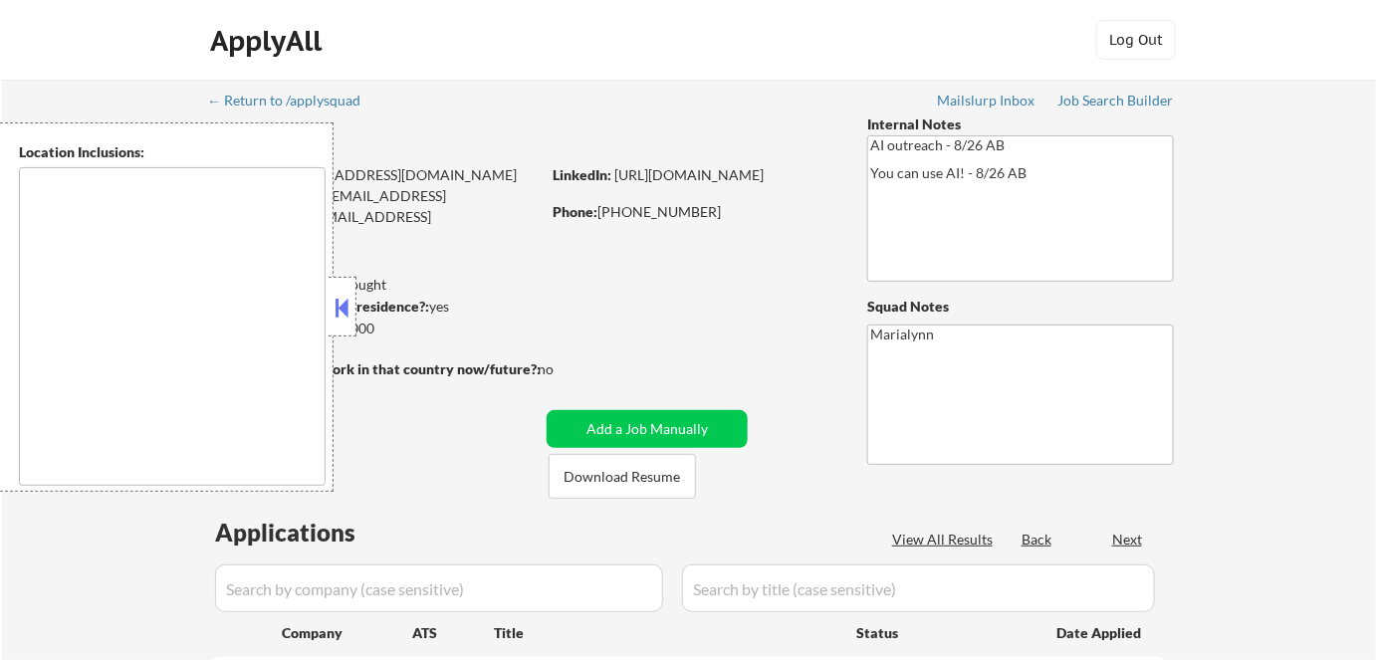
select select ""pending""
type textarea "Dublin, CA Pleasanton, CA San Ramon, CA Livermore, CA Danville, CA Castro Valle…"
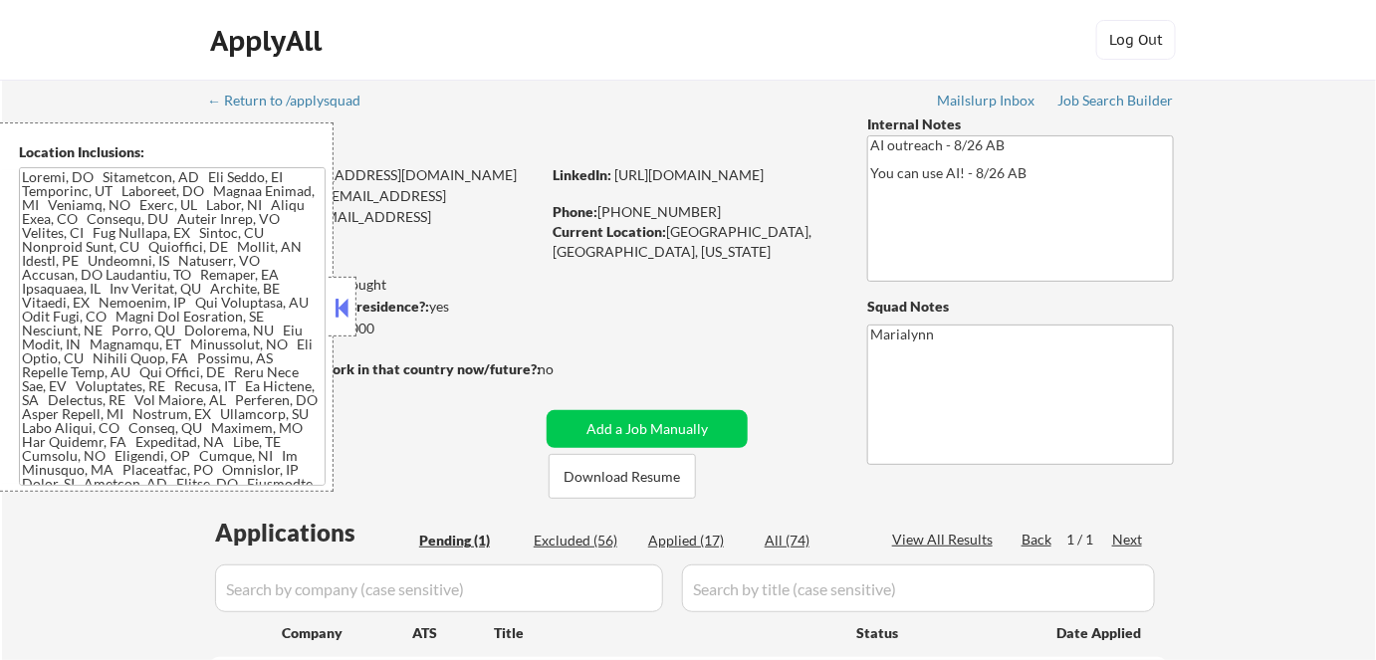
click at [334, 298] on button at bounding box center [343, 308] width 22 height 30
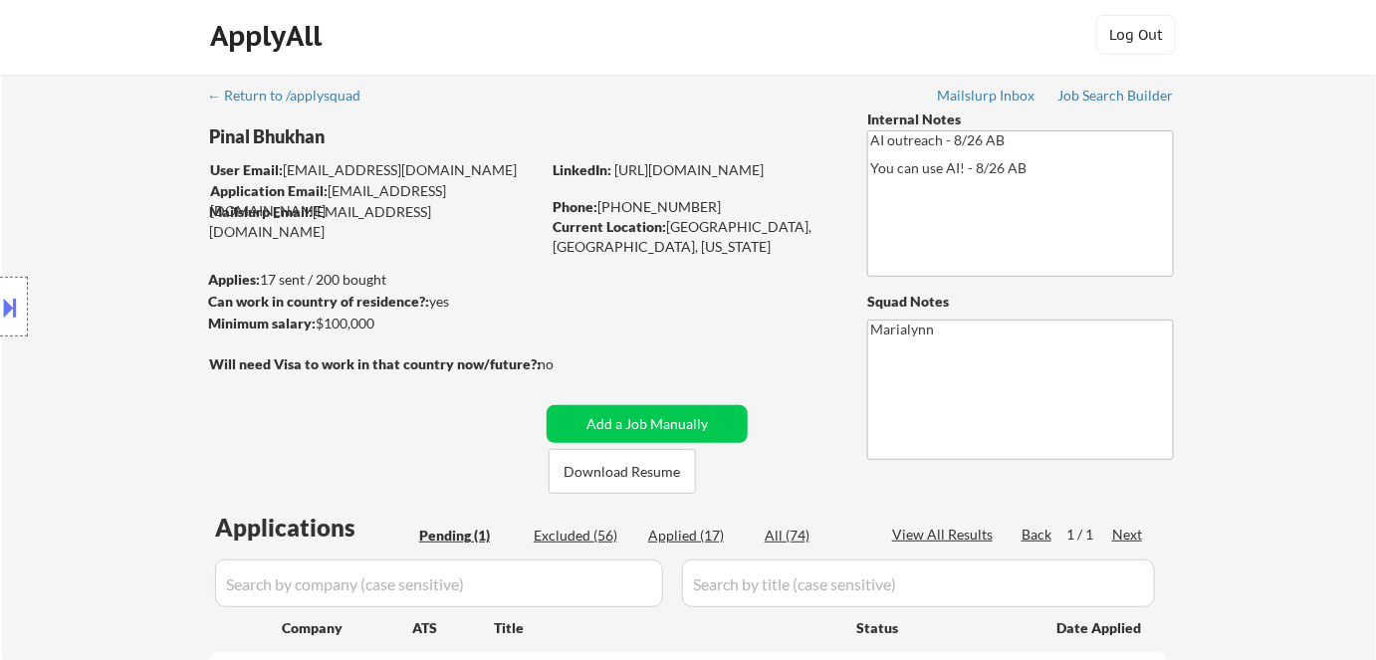
scroll to position [180, 0]
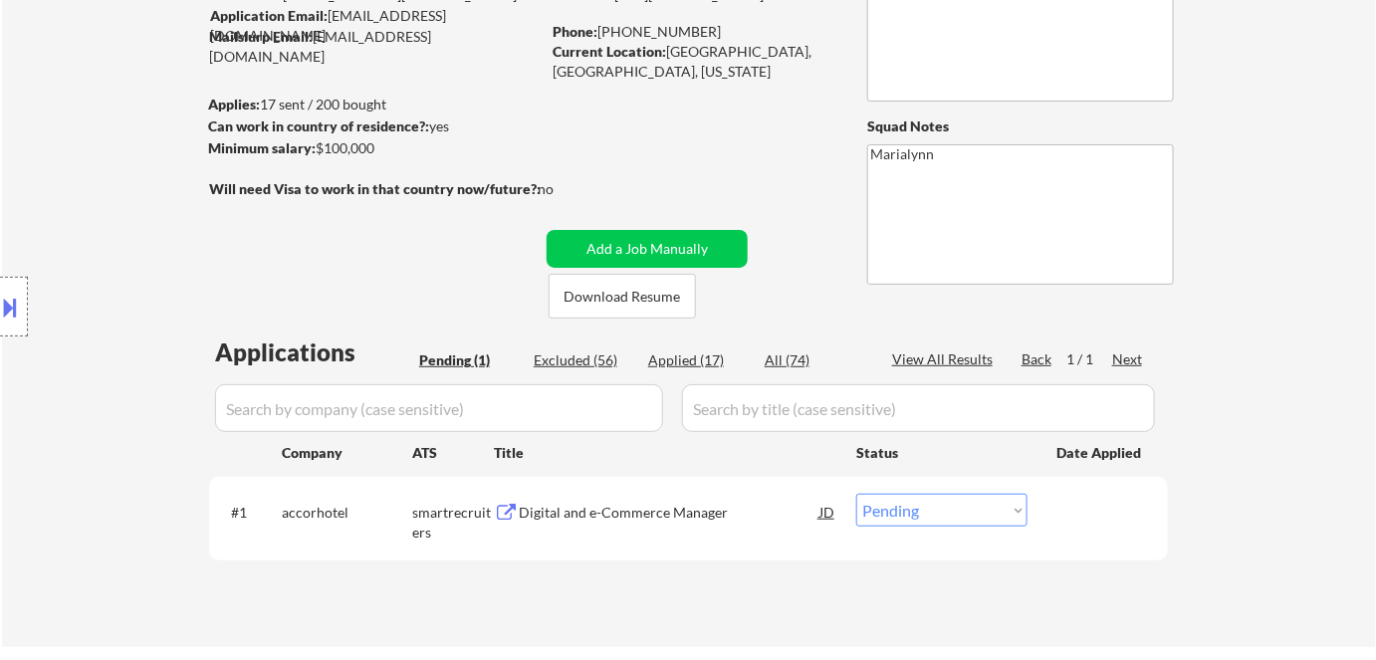
click at [618, 508] on div "Digital and e-Commerce Manager" at bounding box center [669, 513] width 301 height 20
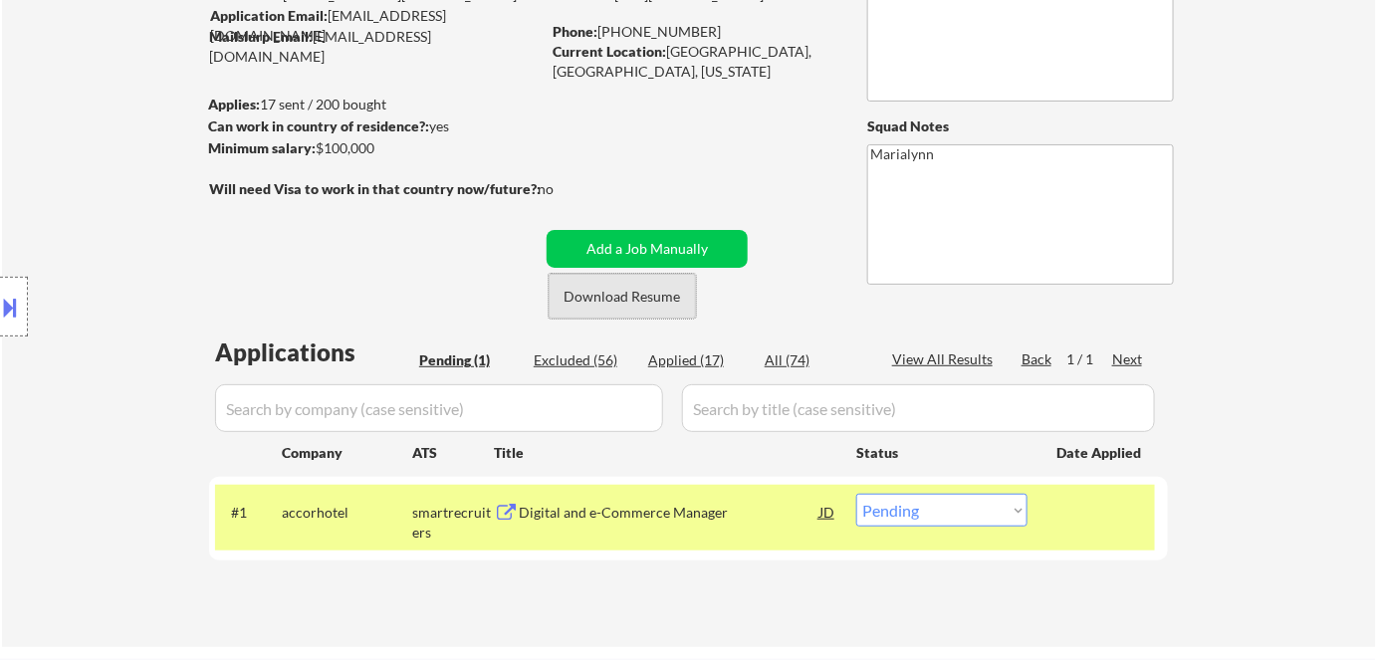
click at [656, 301] on button "Download Resume" at bounding box center [622, 296] width 147 height 45
drag, startPoint x: 668, startPoint y: 54, endPoint x: 733, endPoint y: 56, distance: 64.8
click at [733, 56] on div "Current Location: Dublin, CA, California" at bounding box center [694, 61] width 282 height 39
copy div "Dublin, CA"
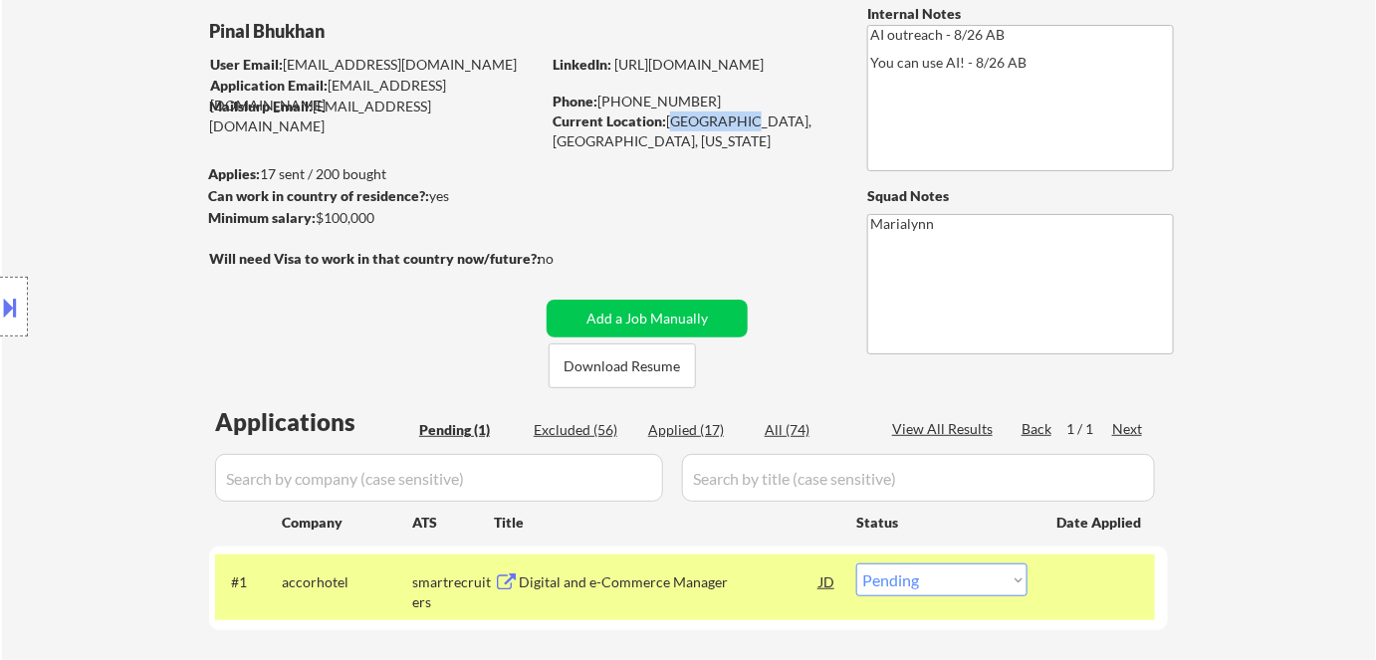
scroll to position [362, 0]
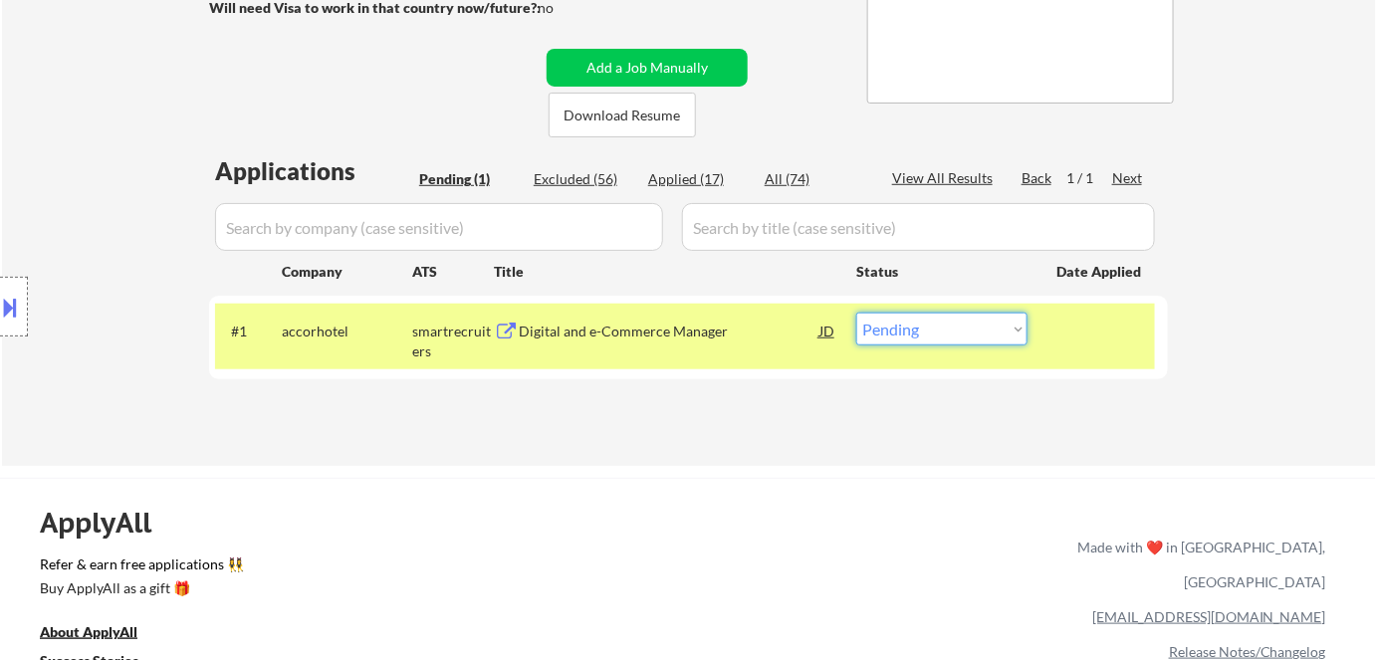
drag, startPoint x: 919, startPoint y: 325, endPoint x: 911, endPoint y: 333, distance: 11.3
click at [919, 325] on select "Choose an option... Pending Applied Excluded (Questions) Excluded (Expired) Exc…" at bounding box center [941, 329] width 171 height 33
select select ""applied""
click at [856, 313] on select "Choose an option... Pending Applied Excluded (Questions) Excluded (Expired) Exc…" at bounding box center [941, 329] width 171 height 33
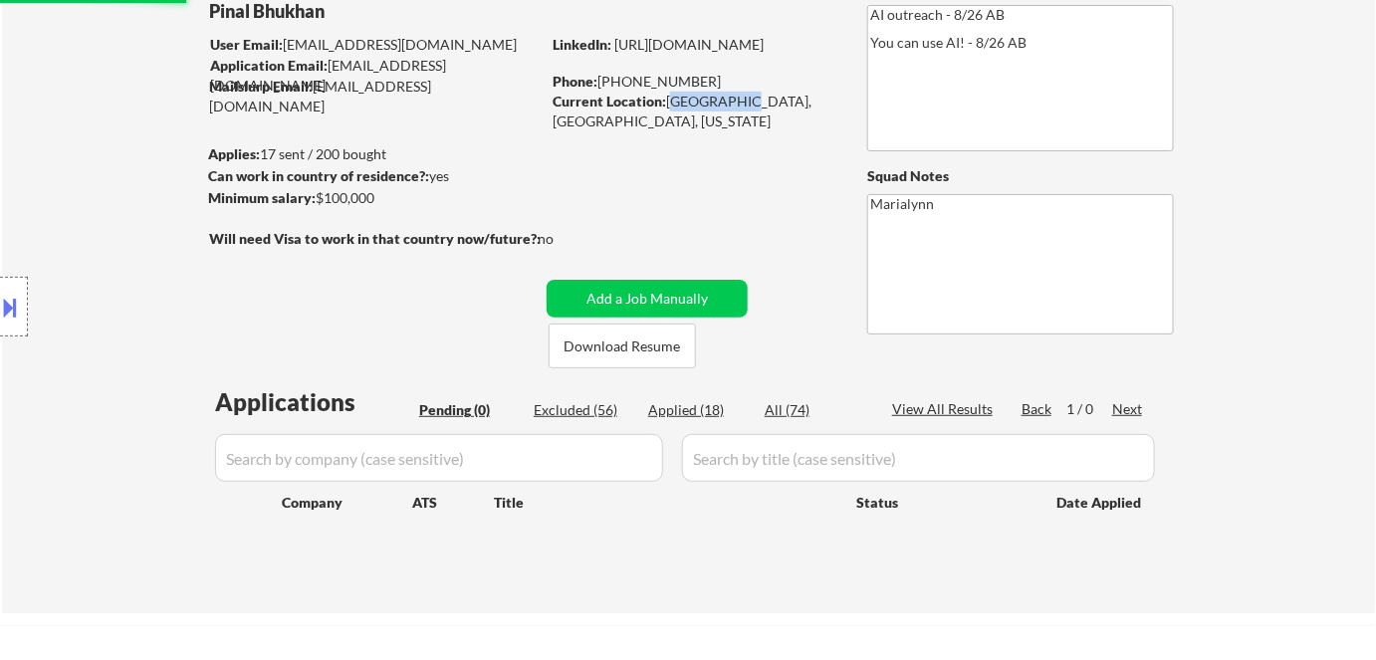
scroll to position [90, 0]
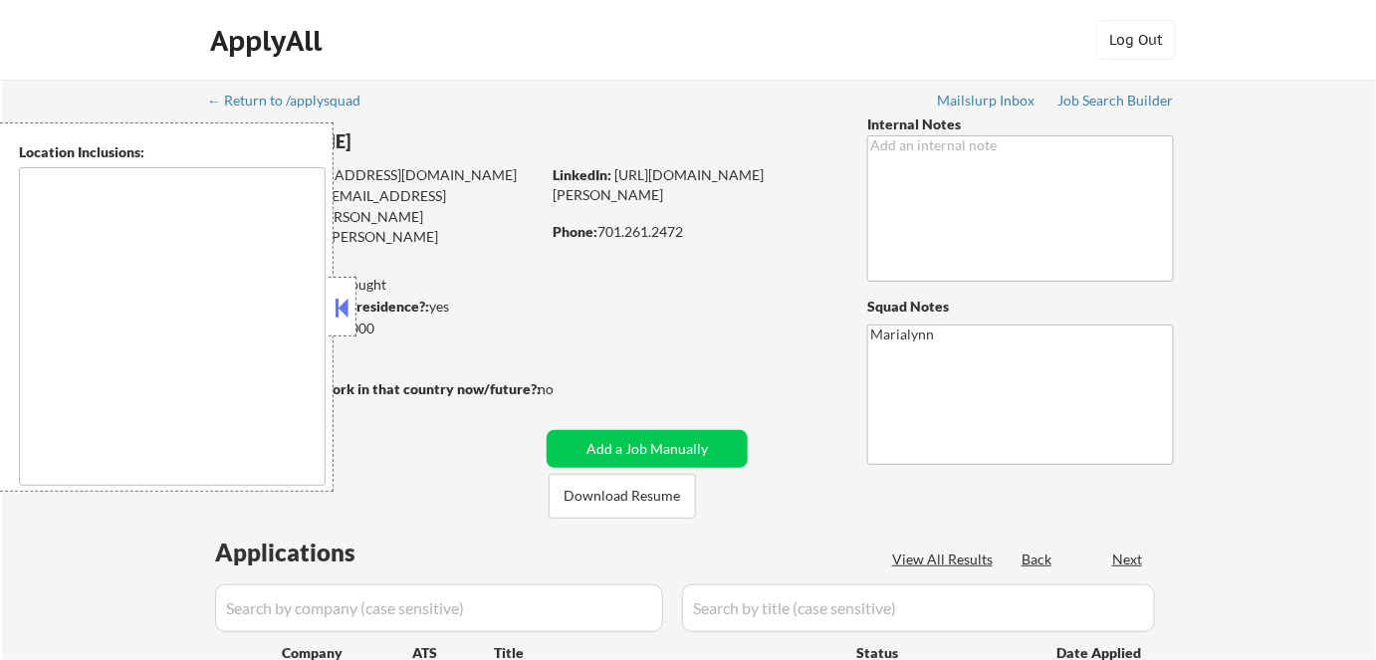
select select ""pending""
type textarea "Fargo, ND Moorhead, MN West Fargo, ND Dilworth, MN Horace, ND Harwood, ND Reile…"
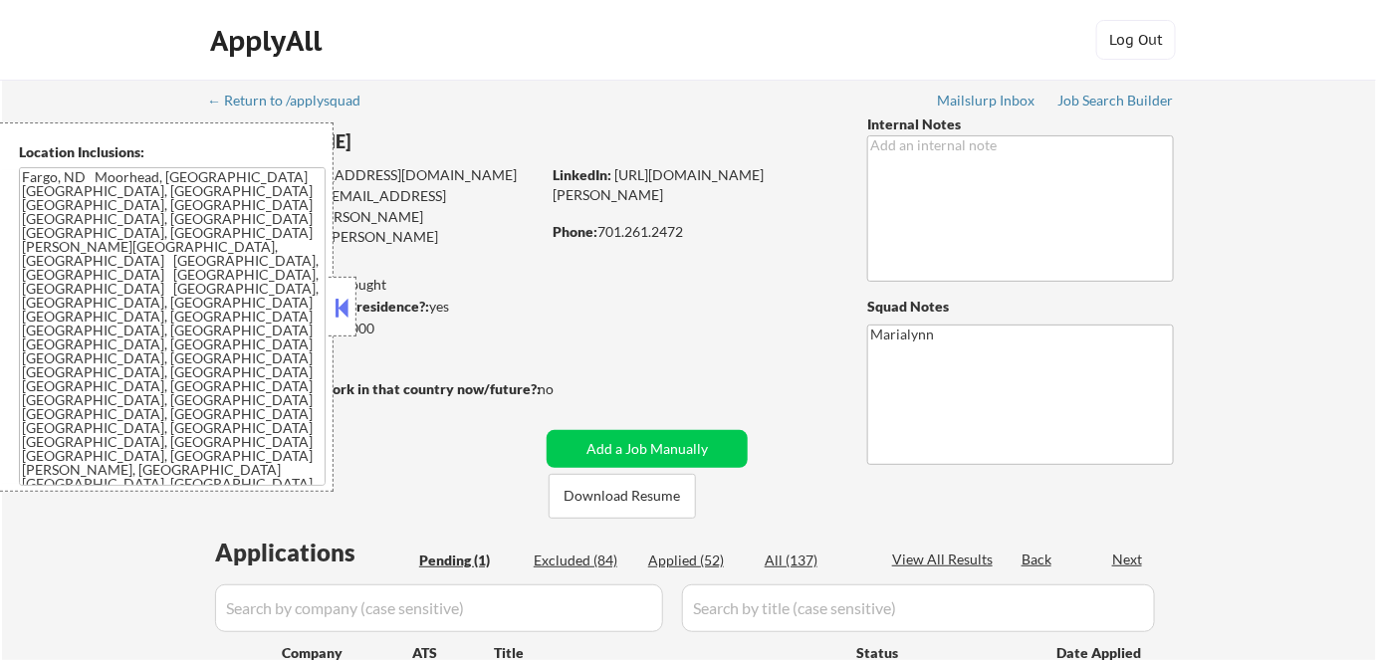
click at [335, 307] on button at bounding box center [343, 308] width 22 height 30
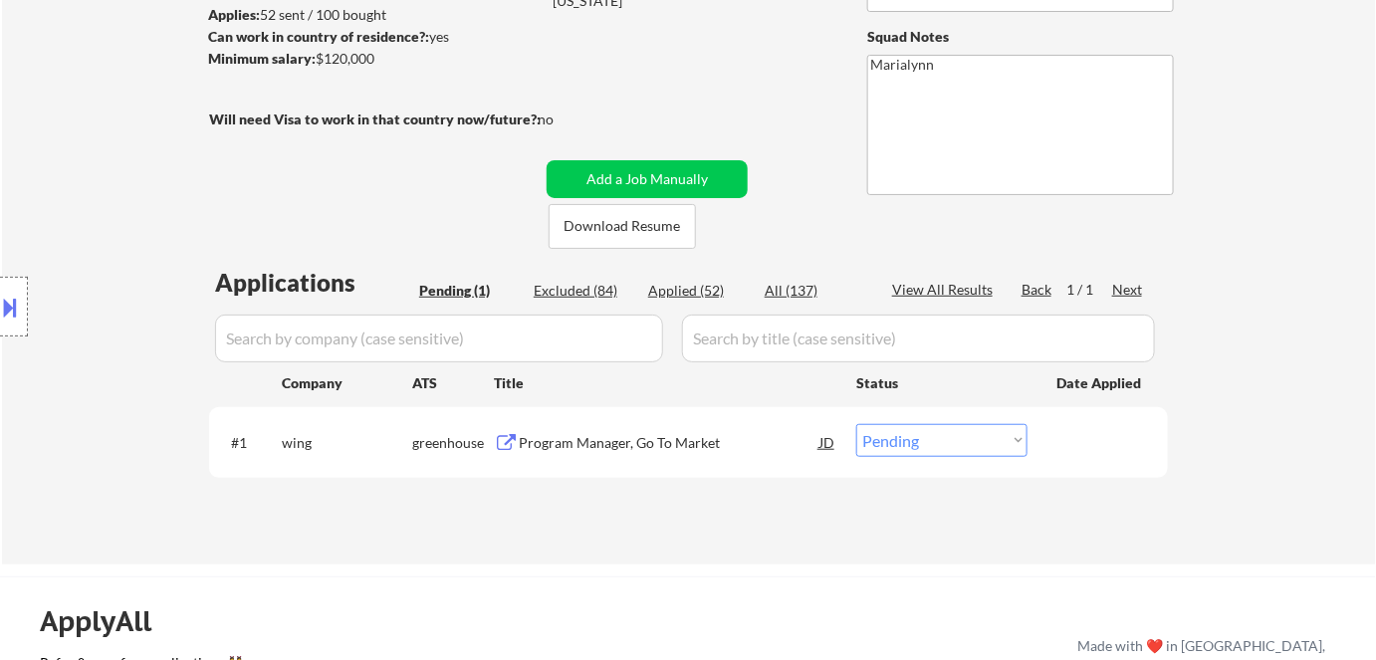
scroll to position [271, 0]
click at [634, 233] on button "Download Resume" at bounding box center [622, 225] width 147 height 45
click at [604, 434] on div "Program Manager, Go To Market" at bounding box center [669, 442] width 301 height 20
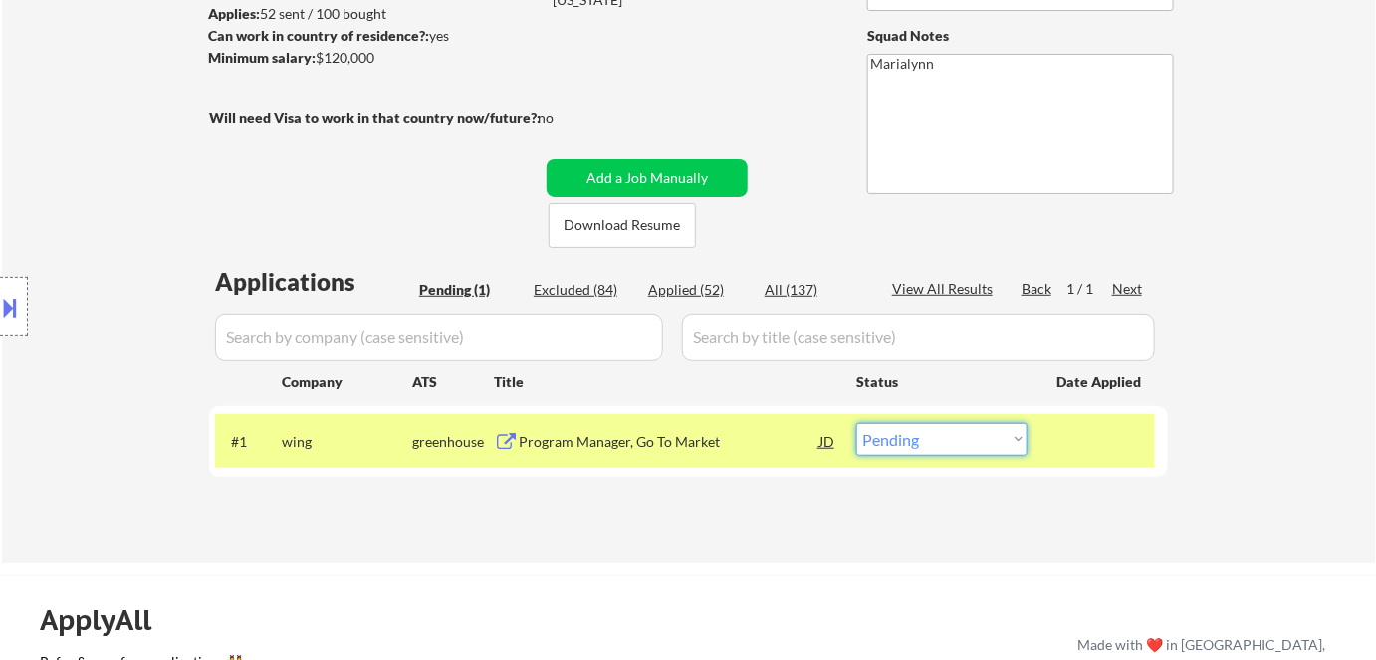
click at [896, 448] on select "Choose an option... Pending Applied Excluded (Questions) Excluded (Expired) Exc…" at bounding box center [941, 439] width 171 height 33
select select ""excluded__expired_""
click at [856, 423] on select "Choose an option... Pending Applied Excluded (Questions) Excluded (Expired) Exc…" at bounding box center [941, 439] width 171 height 33
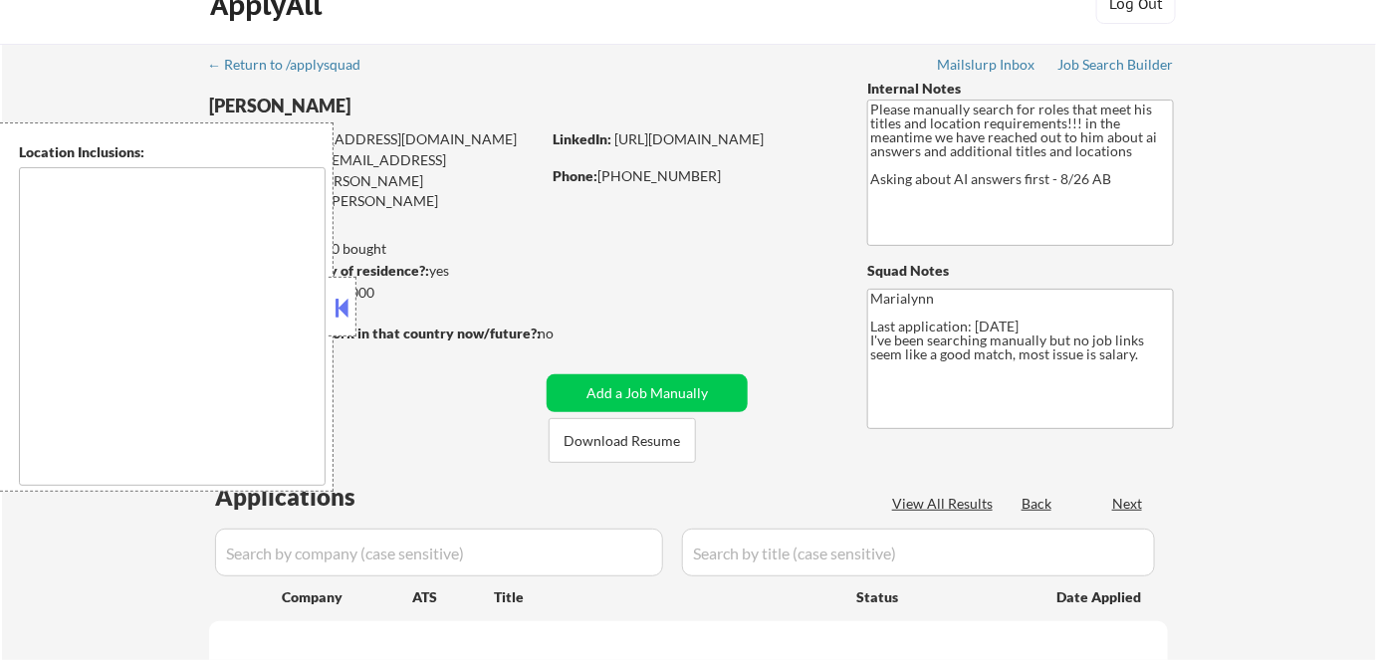
type textarea "[GEOGRAPHIC_DATA], [GEOGRAPHIC_DATA] [GEOGRAPHIC_DATA], [GEOGRAPHIC_DATA] [GEOG…"
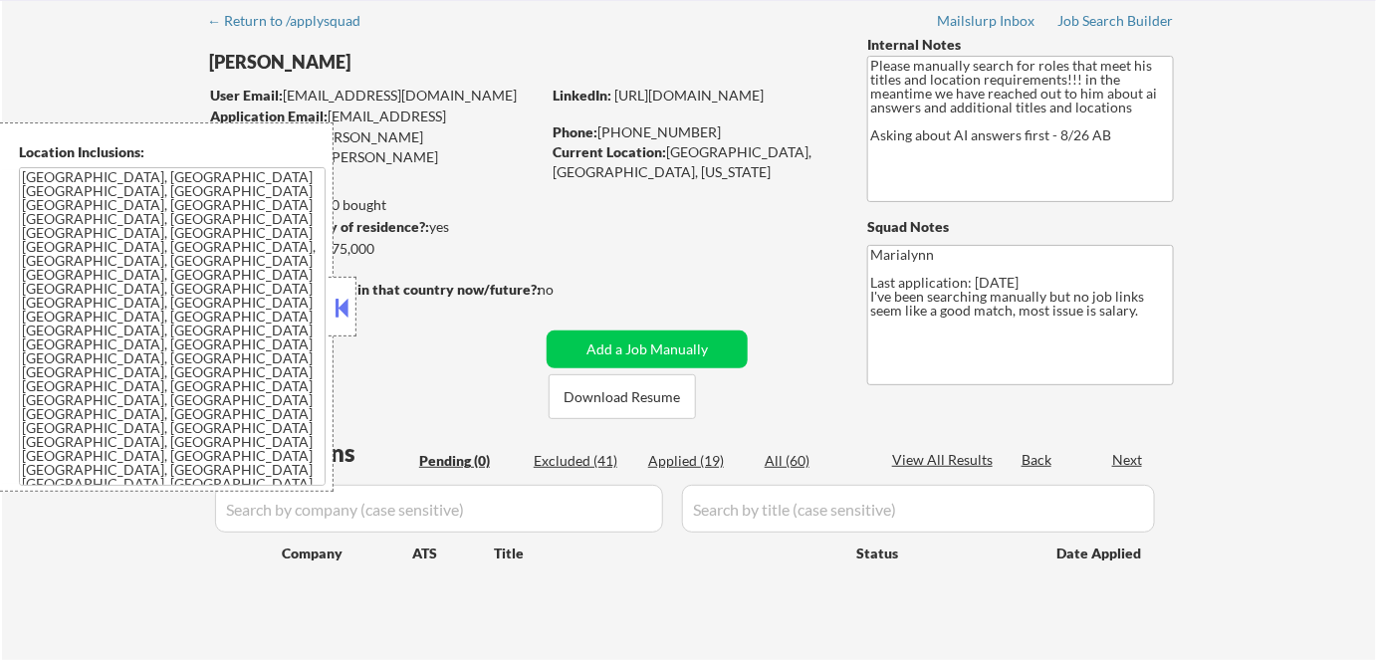
scroll to position [90, 0]
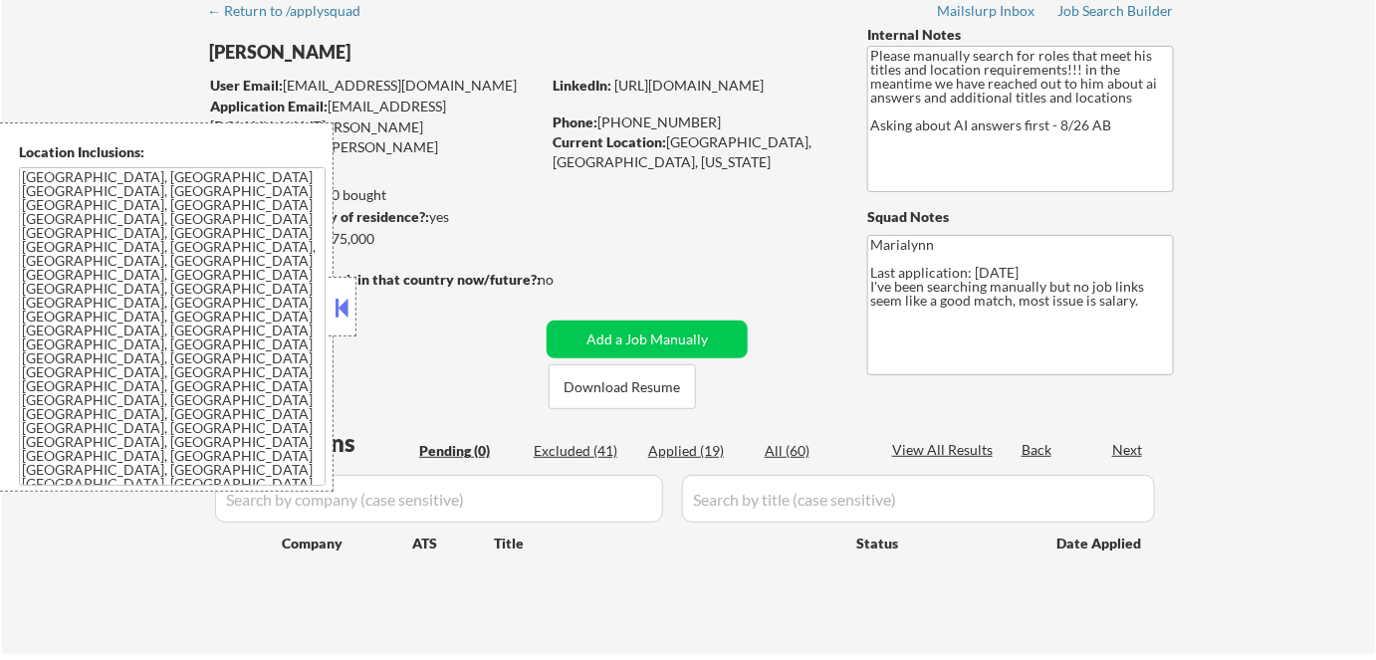
click at [332, 303] on button at bounding box center [343, 308] width 22 height 30
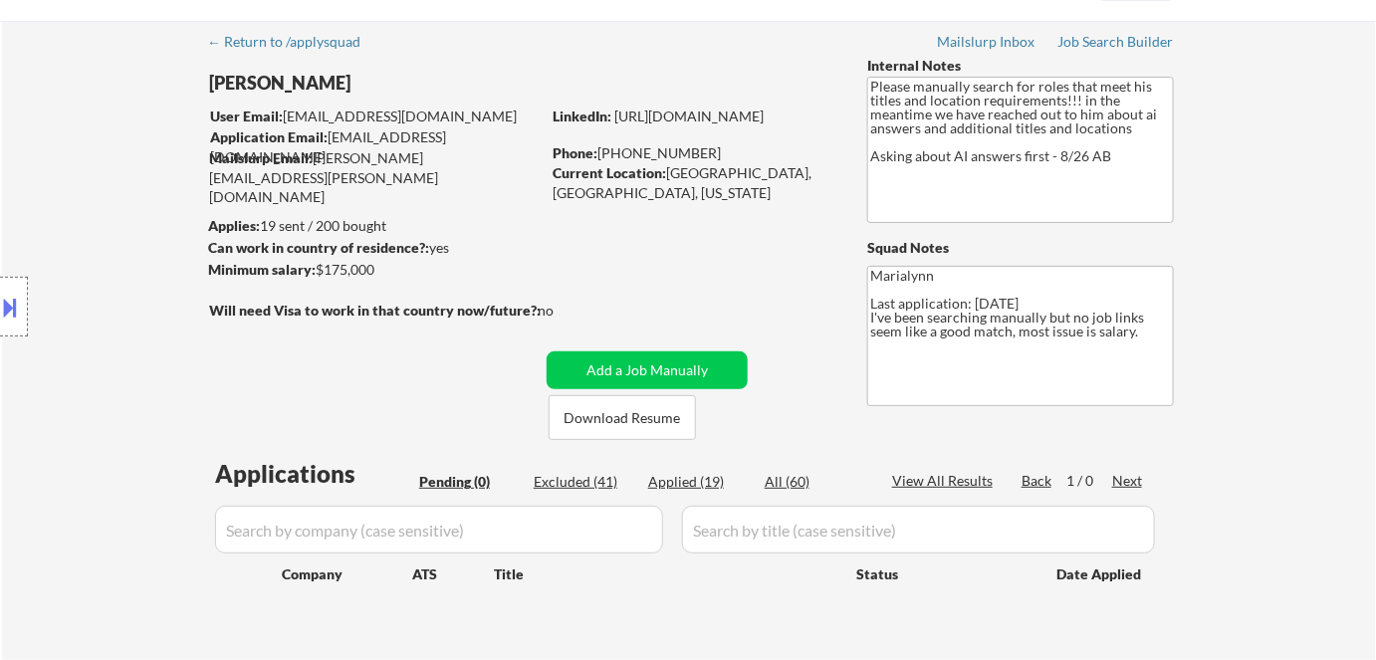
scroll to position [180, 0]
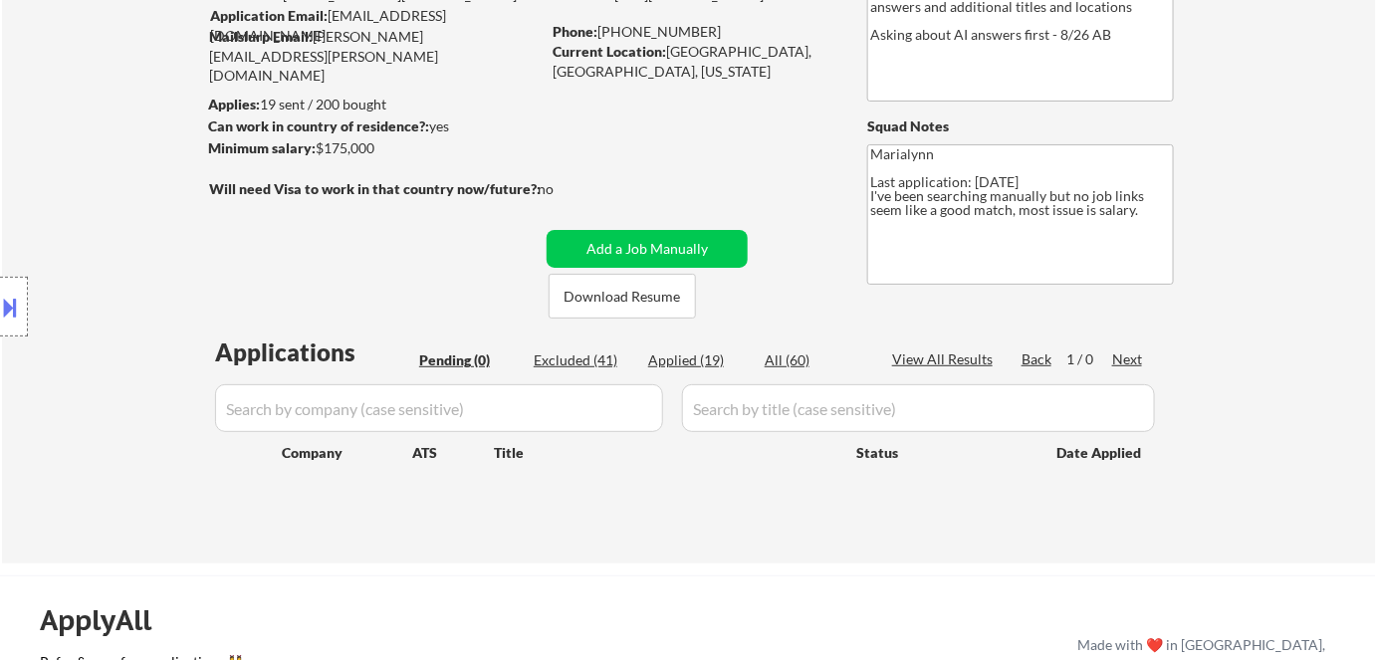
click at [568, 417] on input "input" at bounding box center [439, 408] width 448 height 48
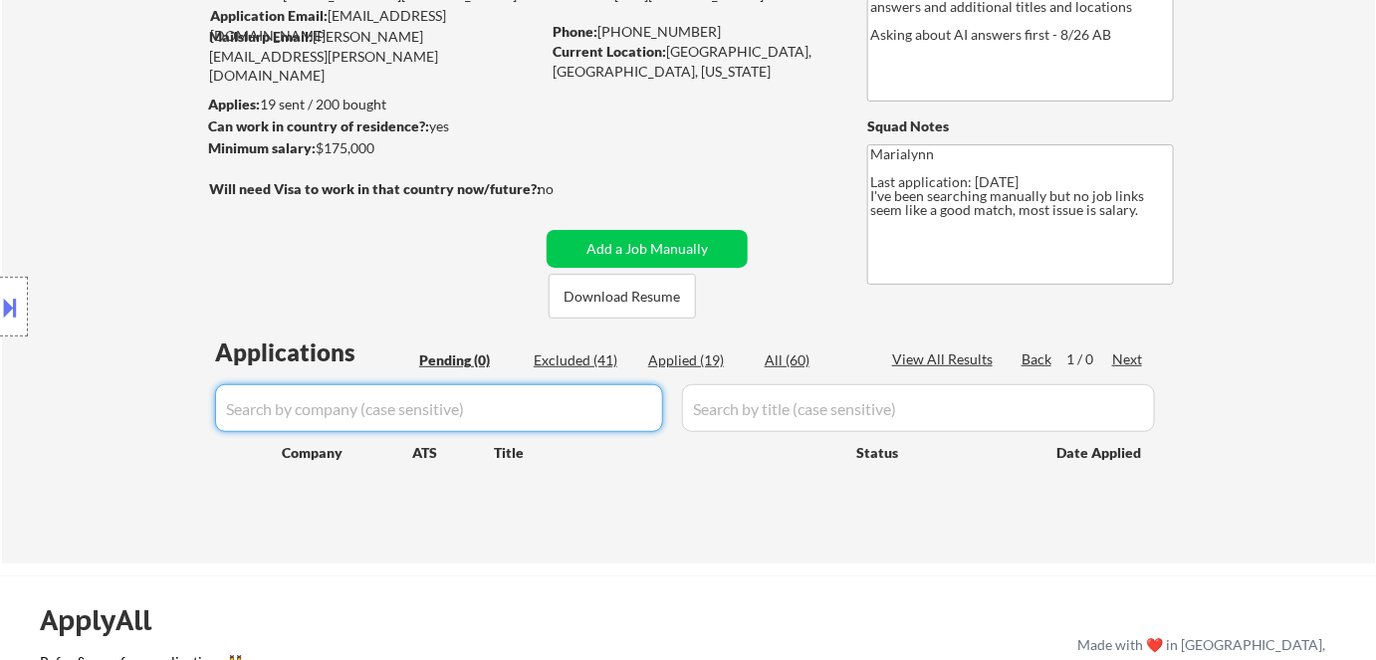
paste input "vercel"
type input "vercel"
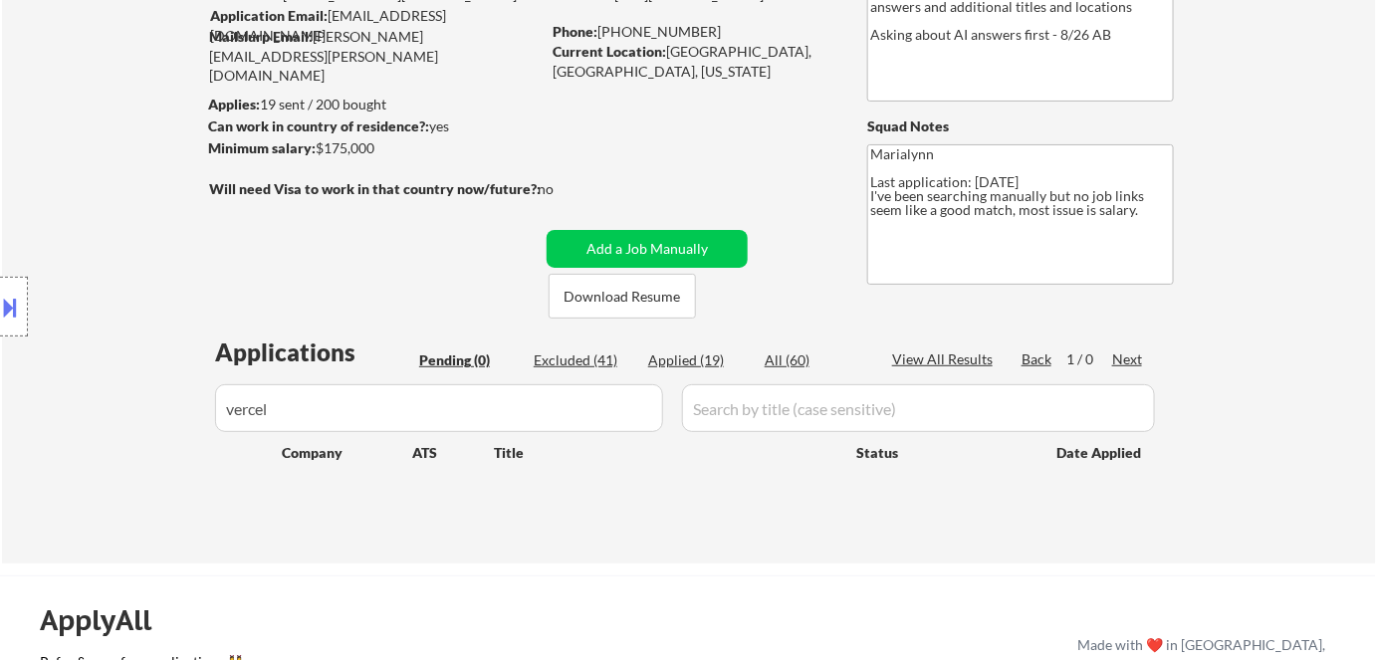
click at [727, 405] on input "input" at bounding box center [918, 408] width 473 height 48
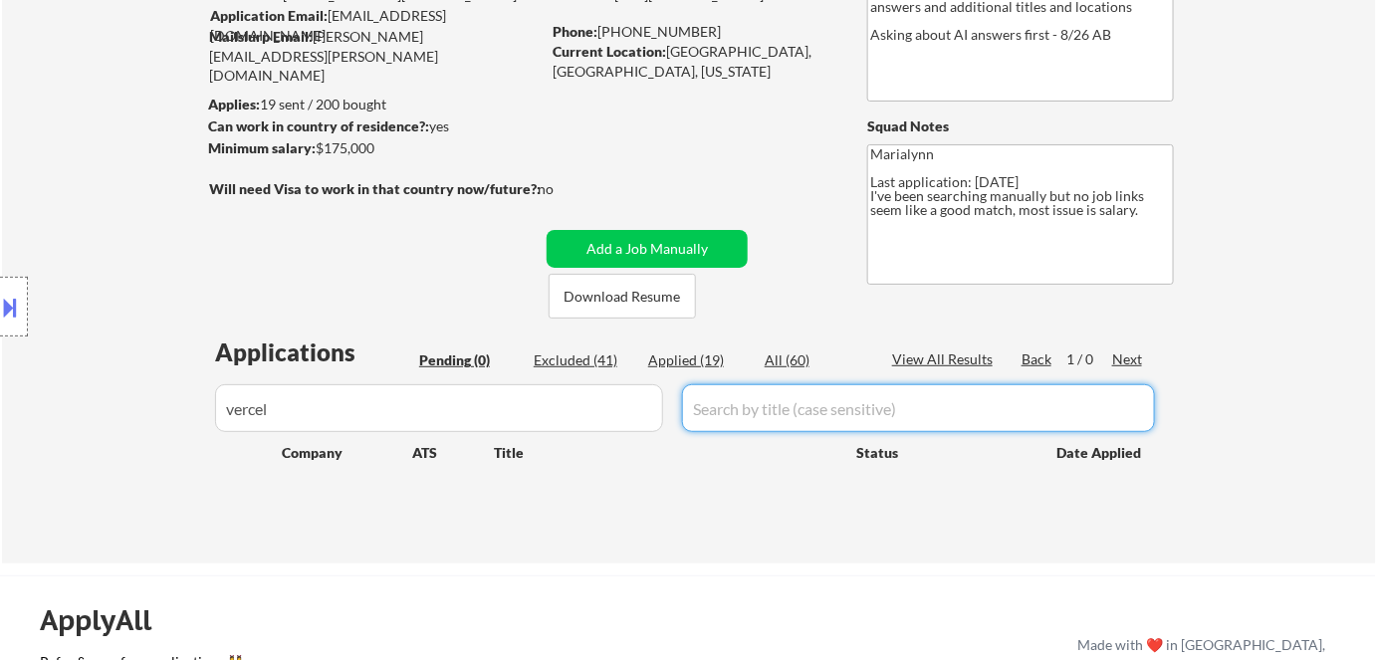
paste input "Sr. Marketing Operations Manager, Systems"
type input "Sr. Marketing Operations Manager, Systems"
click at [703, 357] on div "Applied (19)" at bounding box center [698, 361] width 100 height 20
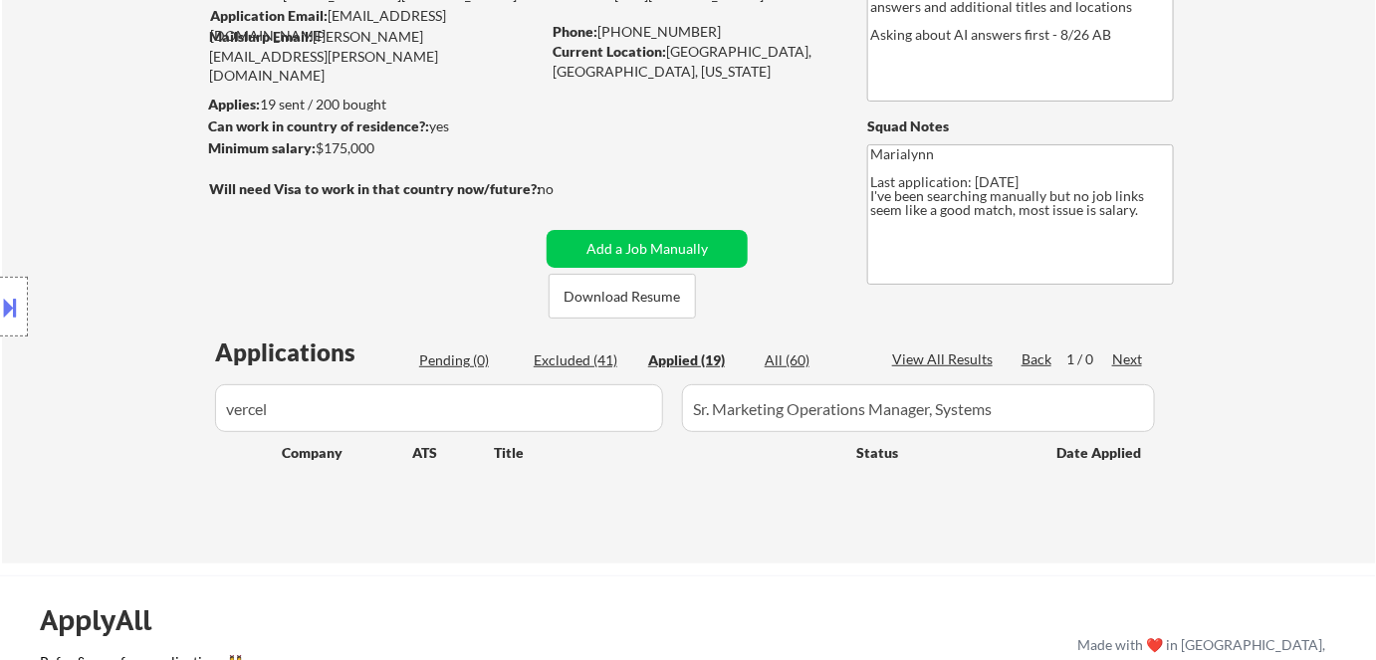
select select ""applied""
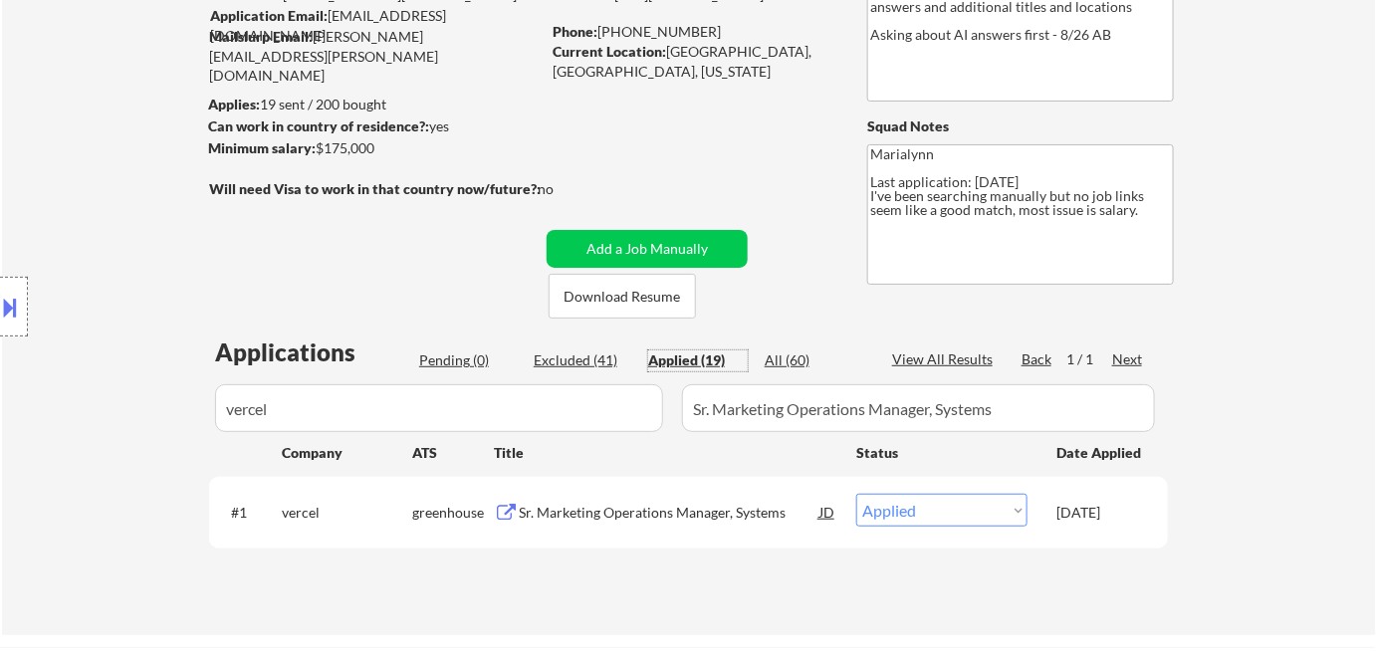
click at [565, 515] on div "Sr. Marketing Operations Manager, Systems" at bounding box center [669, 513] width 301 height 20
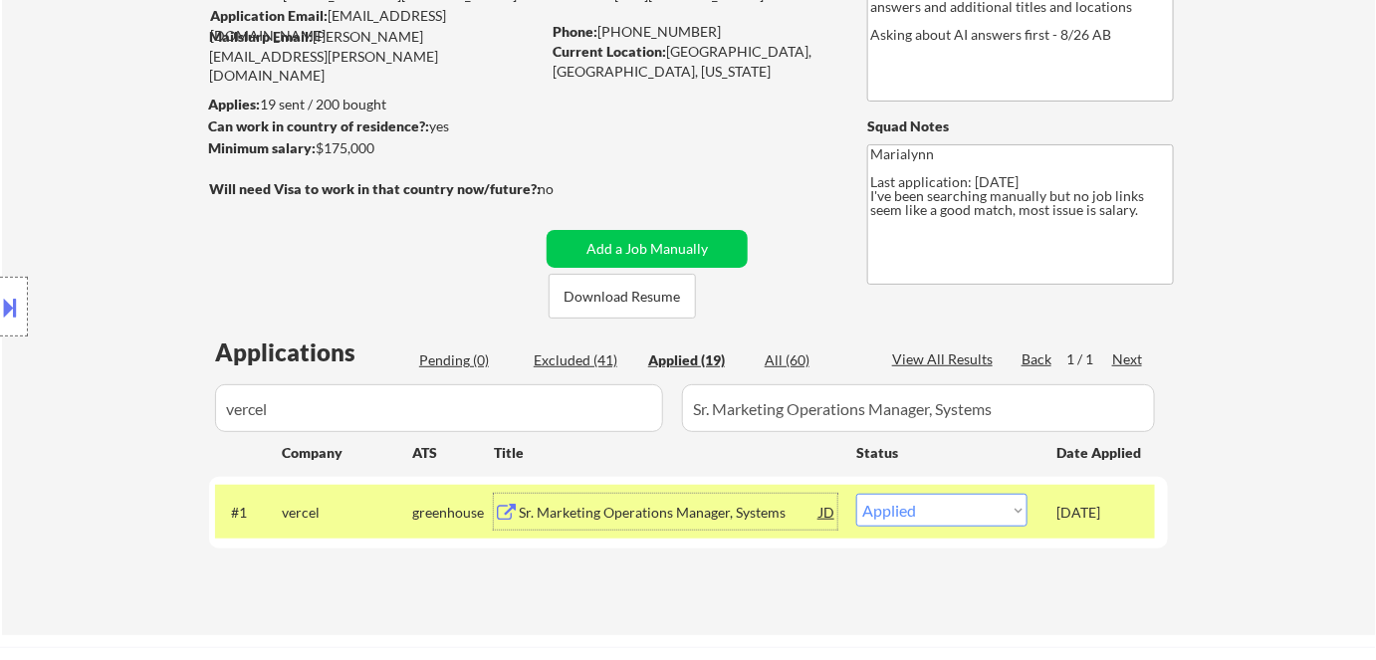
click at [13, 305] on button at bounding box center [11, 307] width 22 height 33
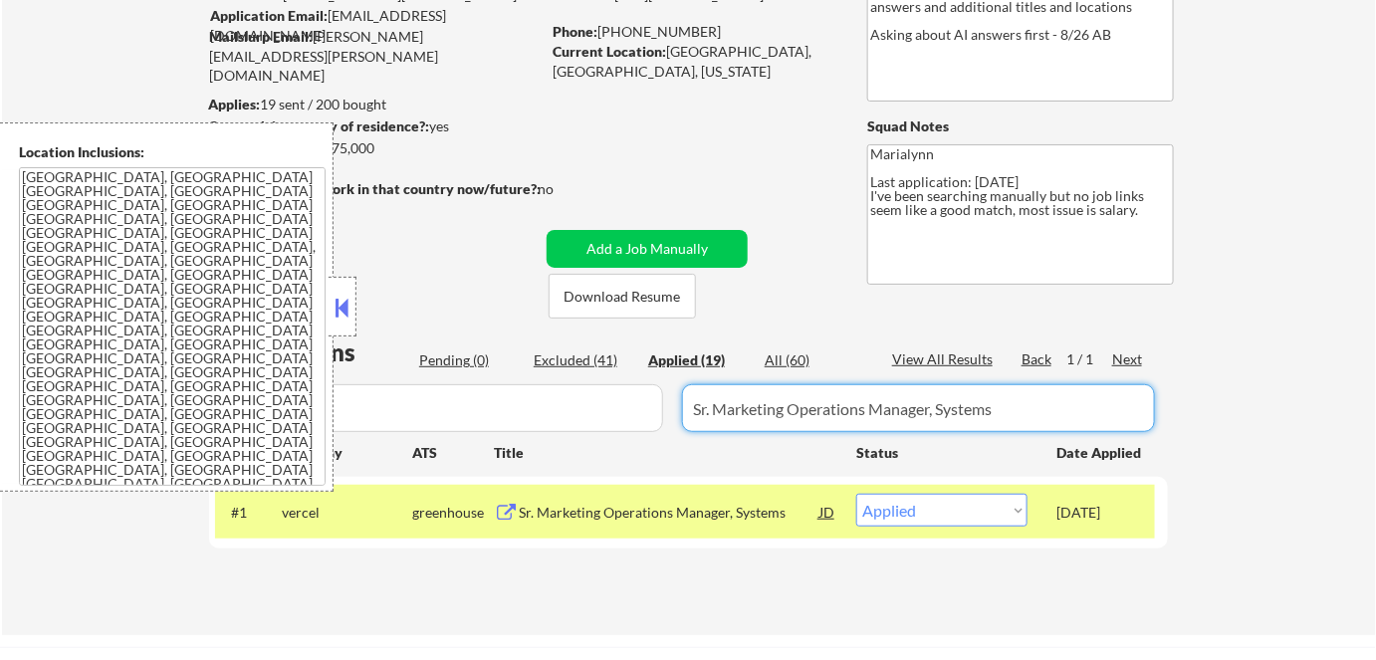
drag, startPoint x: 1004, startPoint y: 406, endPoint x: 543, endPoint y: 291, distance: 475.3
click at [543, 291] on div "← Return to /applysquad Mailslurp Inbox Job Search Builder Steve Bassler User E…" at bounding box center [689, 259] width 994 height 720
click at [342, 315] on button at bounding box center [343, 308] width 22 height 30
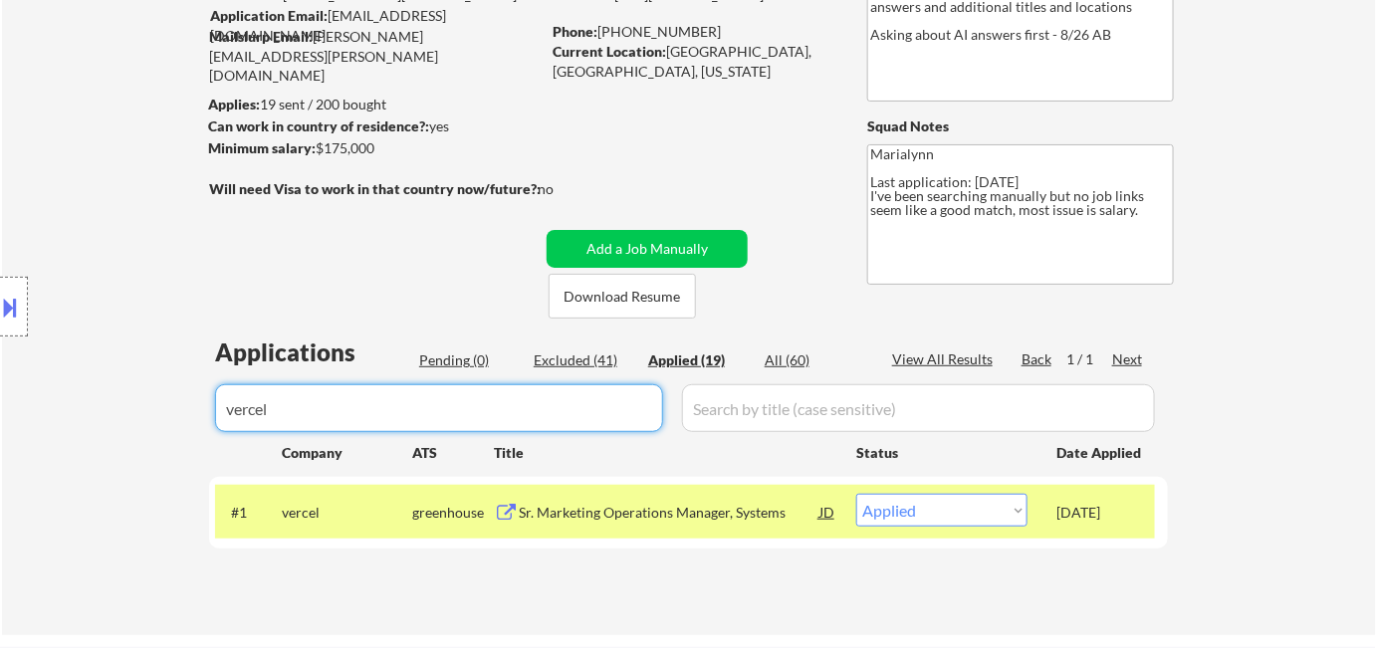
drag, startPoint x: 363, startPoint y: 400, endPoint x: 94, endPoint y: 401, distance: 268.9
click at [88, 427] on body "← Return to /applysquad Mailslurp Inbox Job Search Builder Steve Bassler User E…" at bounding box center [688, 150] width 1376 height 660
select select ""applied""
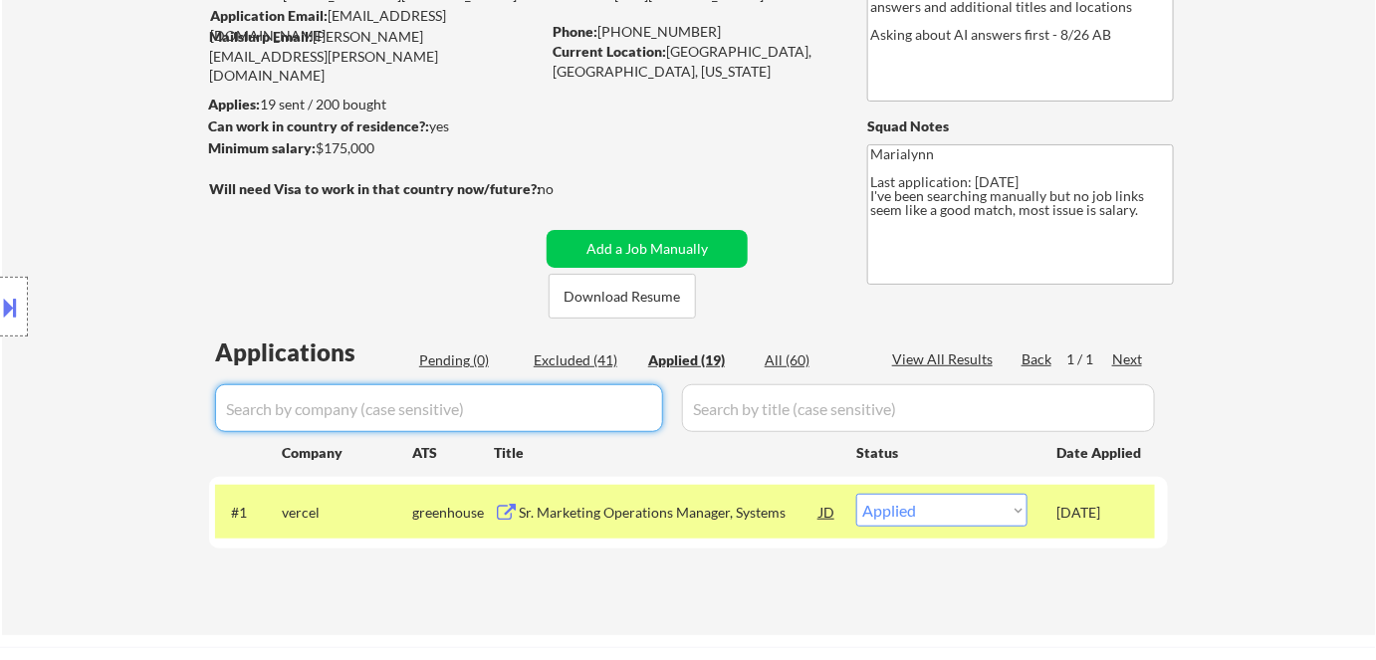
select select ""applied""
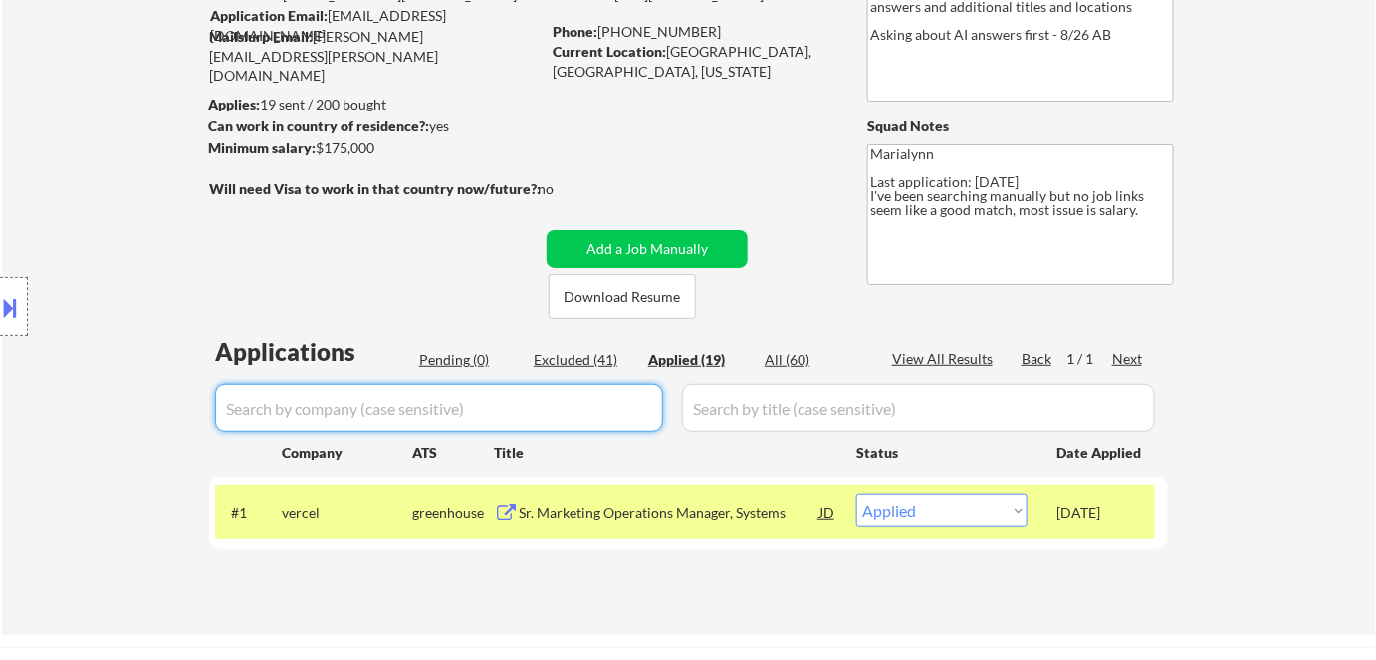
select select ""applied""
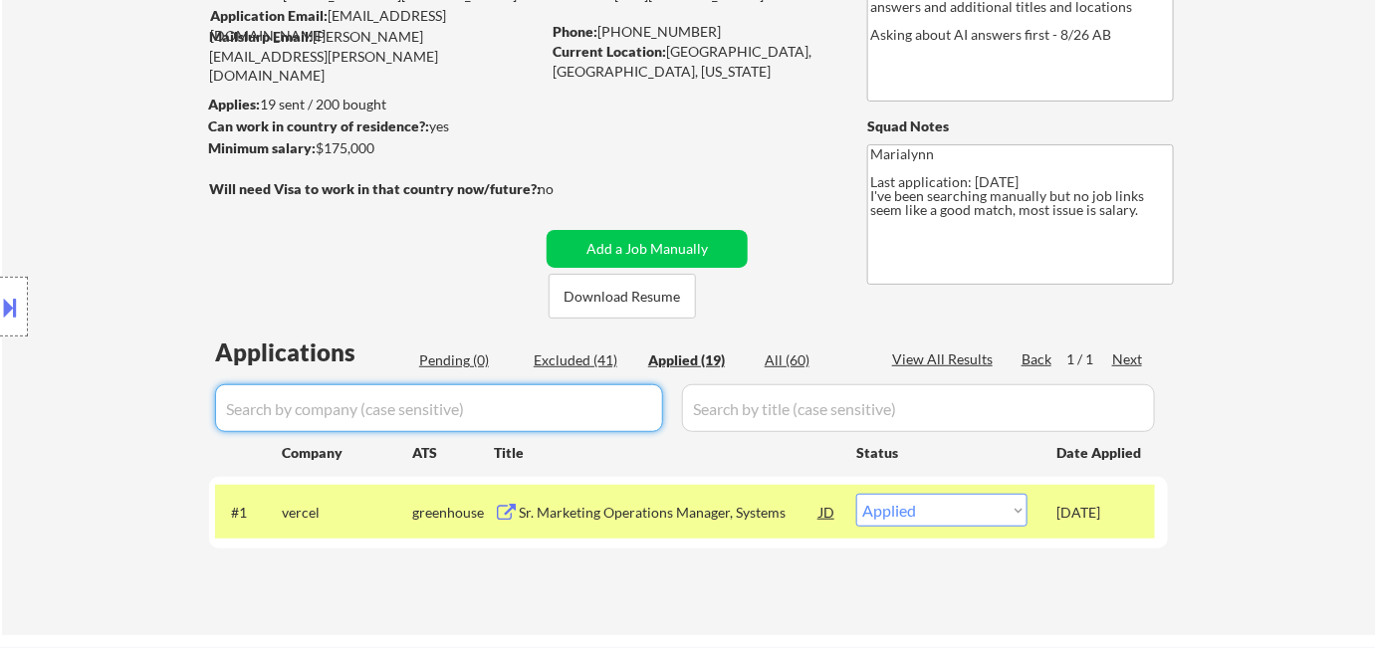
select select ""applied""
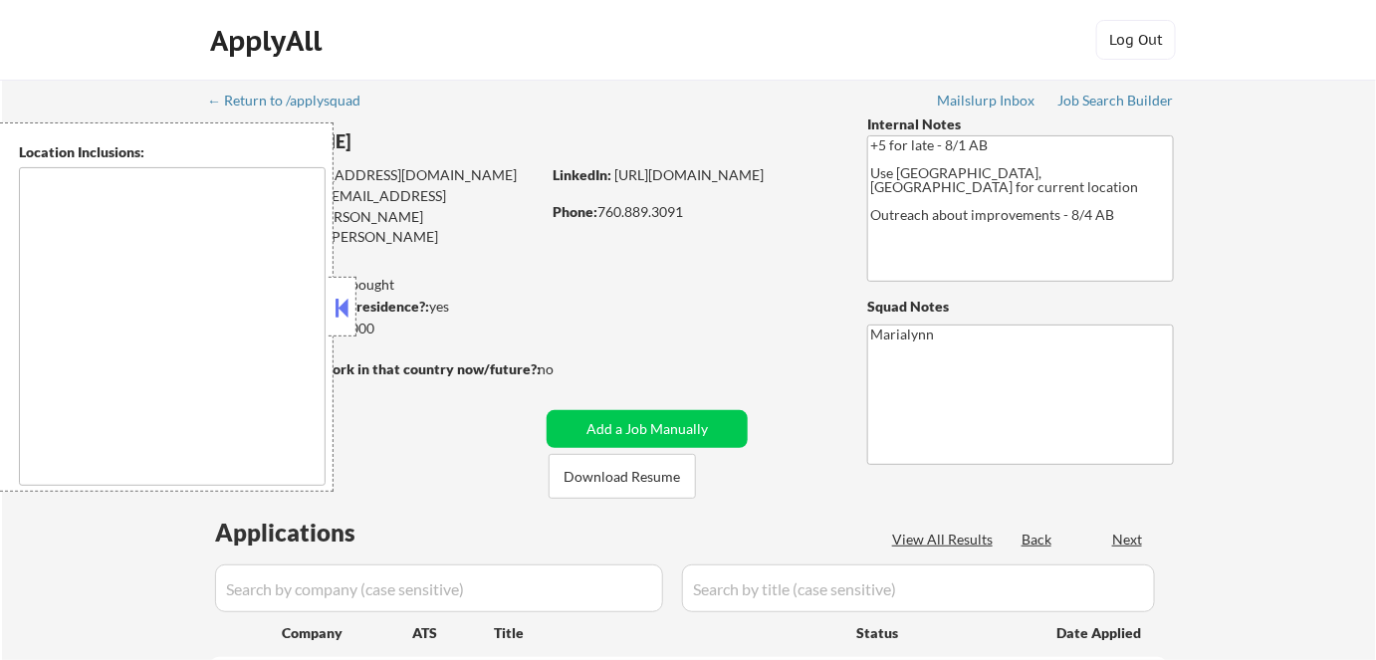
type textarea "[GEOGRAPHIC_DATA], [GEOGRAPHIC_DATA] [GEOGRAPHIC_DATA], [GEOGRAPHIC_DATA] [GEOG…"
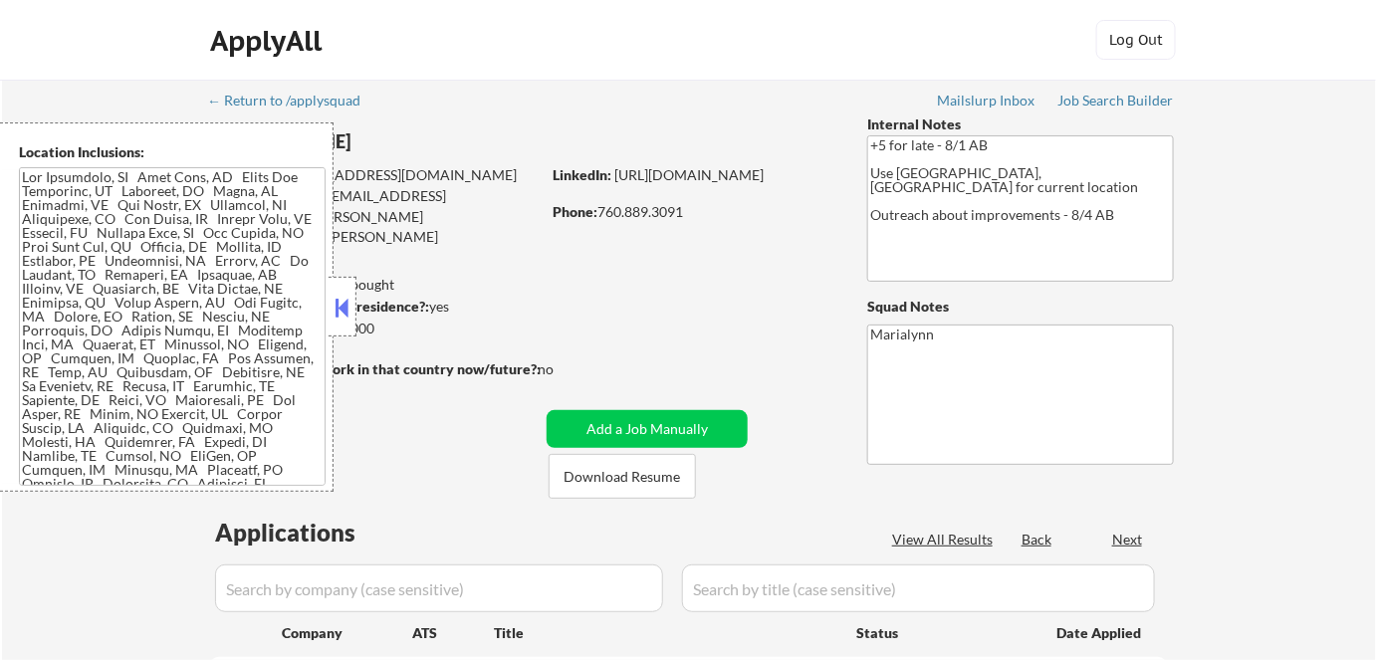
select select ""pending""
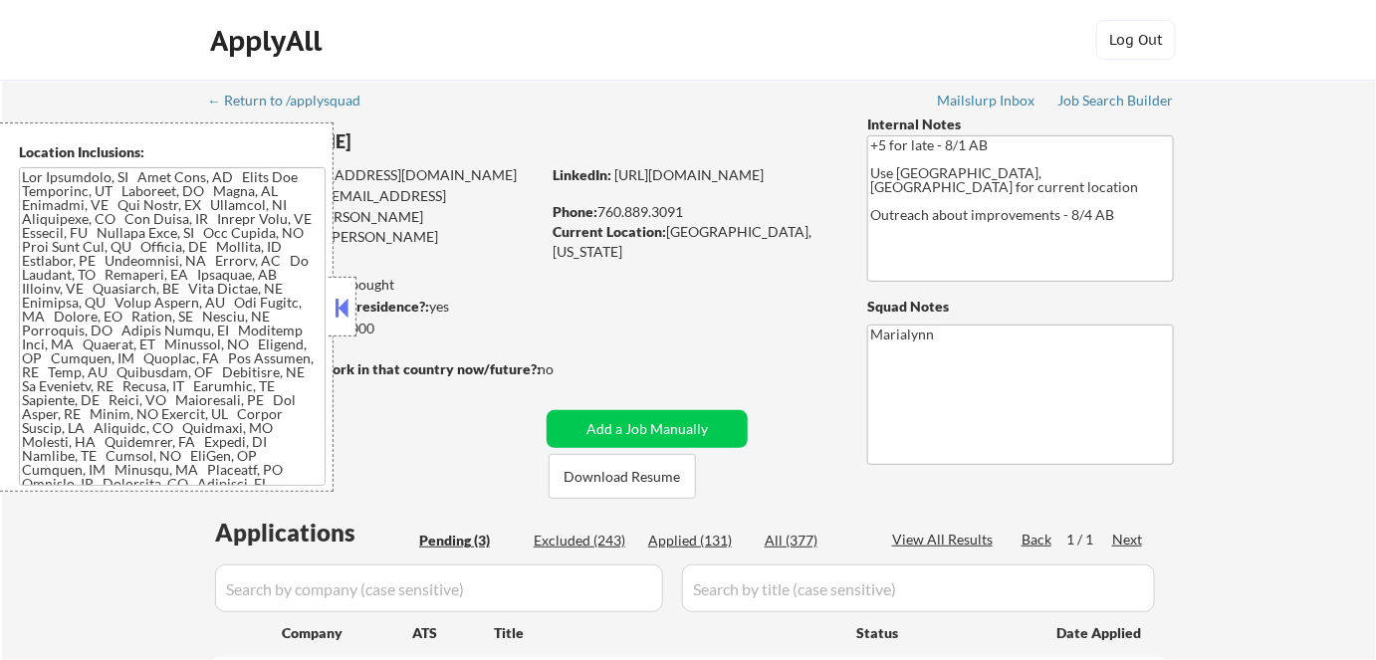
click at [345, 311] on button at bounding box center [343, 308] width 22 height 30
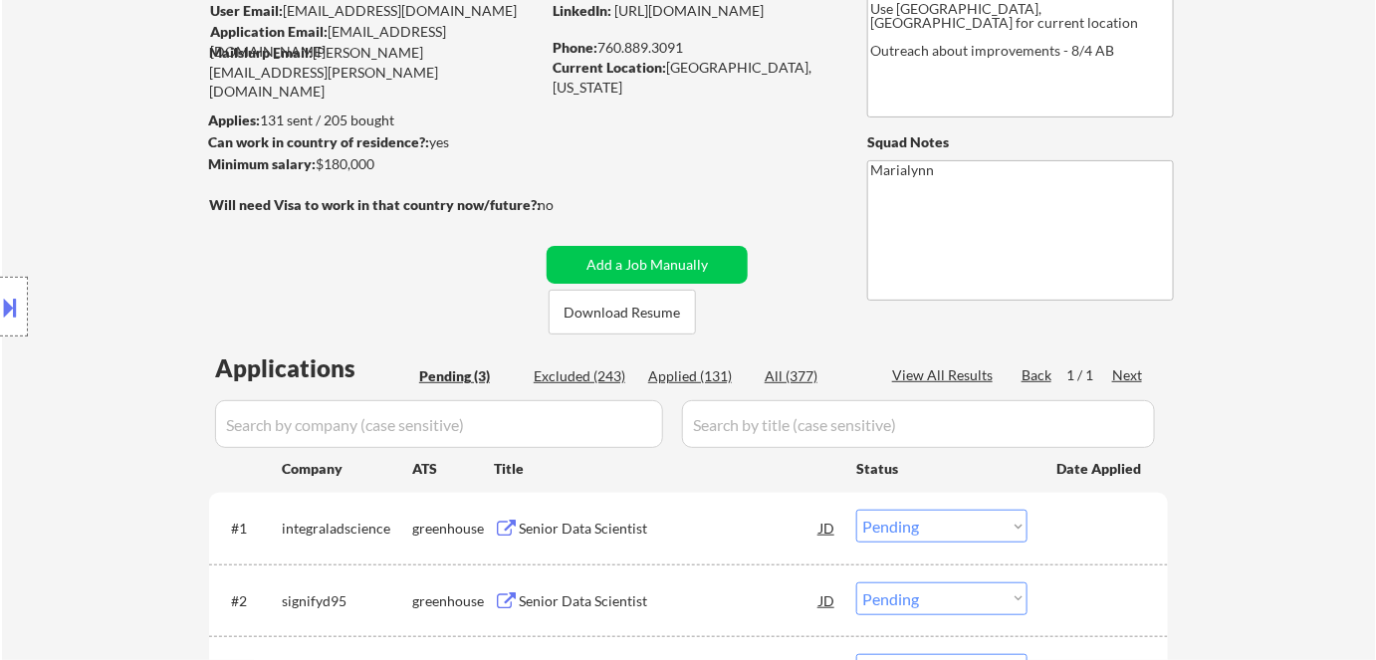
scroll to position [362, 0]
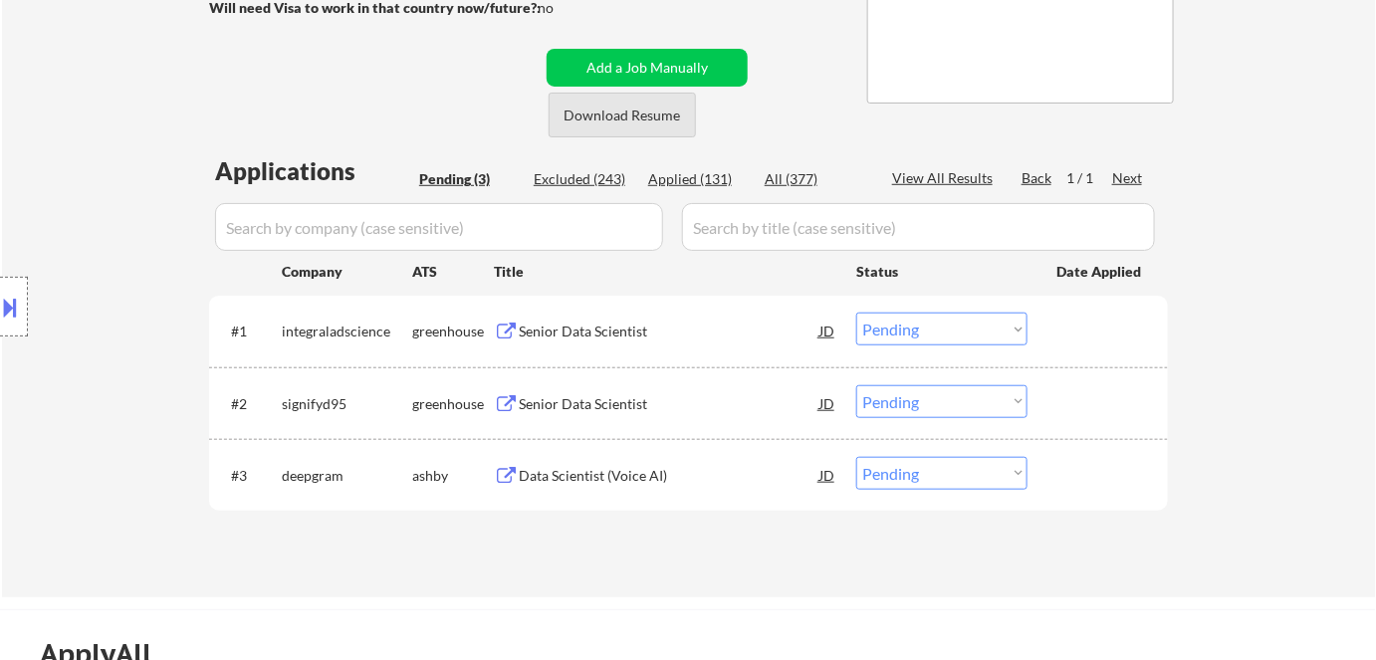
click at [644, 115] on button "Download Resume" at bounding box center [622, 115] width 147 height 45
click at [629, 334] on div "Senior Data Scientist" at bounding box center [669, 332] width 301 height 20
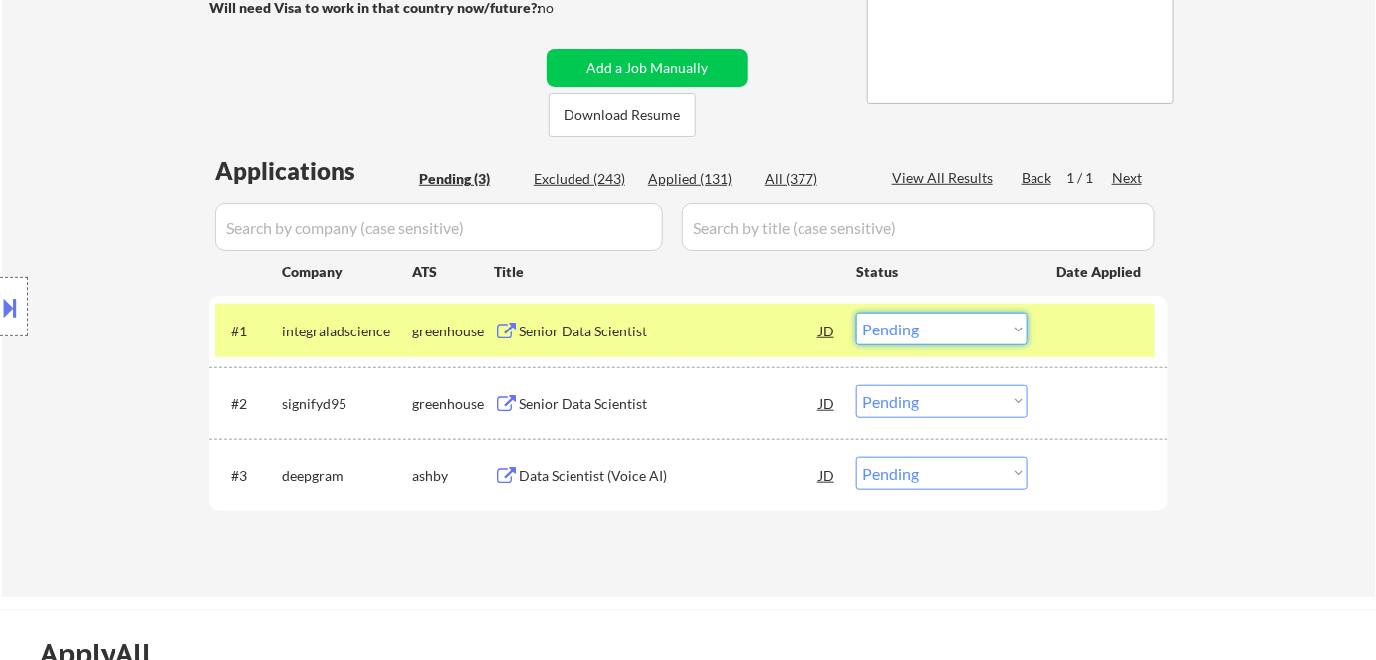
click at [903, 333] on select "Choose an option... Pending Applied Excluded (Questions) Excluded (Expired) Exc…" at bounding box center [941, 329] width 171 height 33
click at [948, 333] on select "Choose an option... Pending Applied Excluded (Questions) Excluded (Expired) Exc…" at bounding box center [941, 329] width 171 height 33
click at [856, 313] on select "Choose an option... Pending Applied Excluded (Questions) Excluded (Expired) Exc…" at bounding box center [941, 329] width 171 height 33
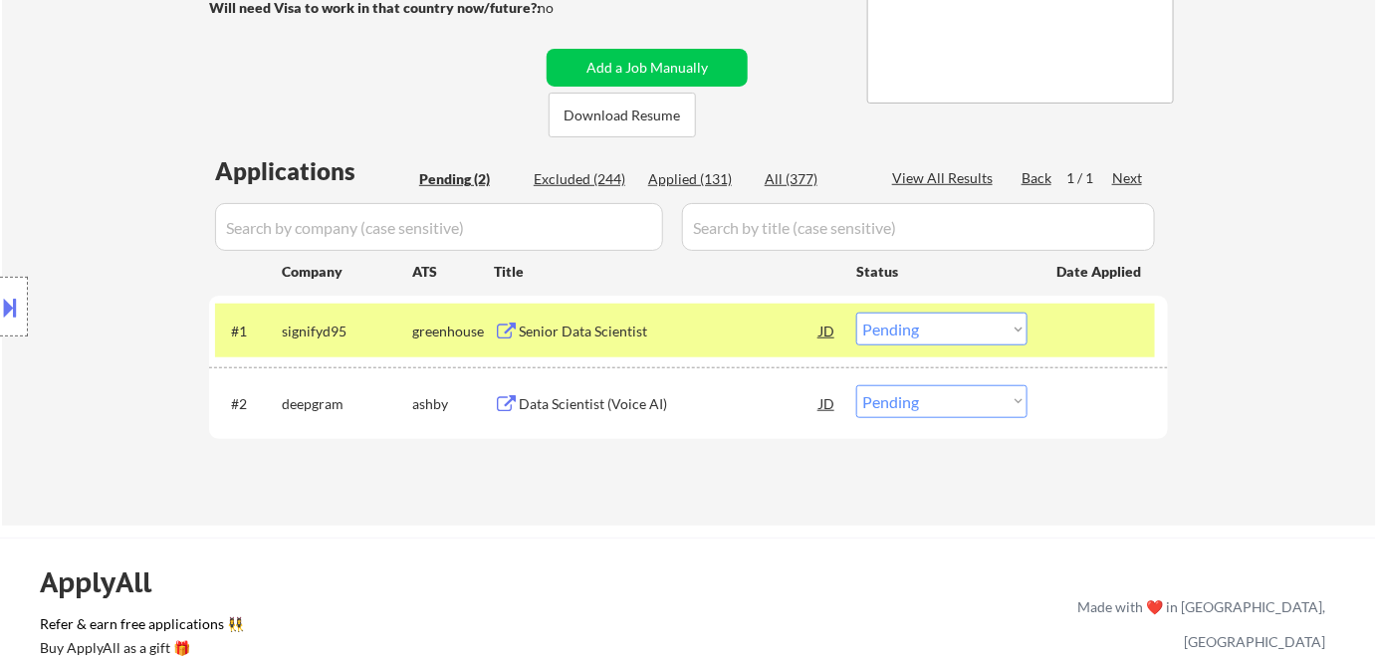
click at [558, 337] on div "Senior Data Scientist" at bounding box center [669, 332] width 301 height 20
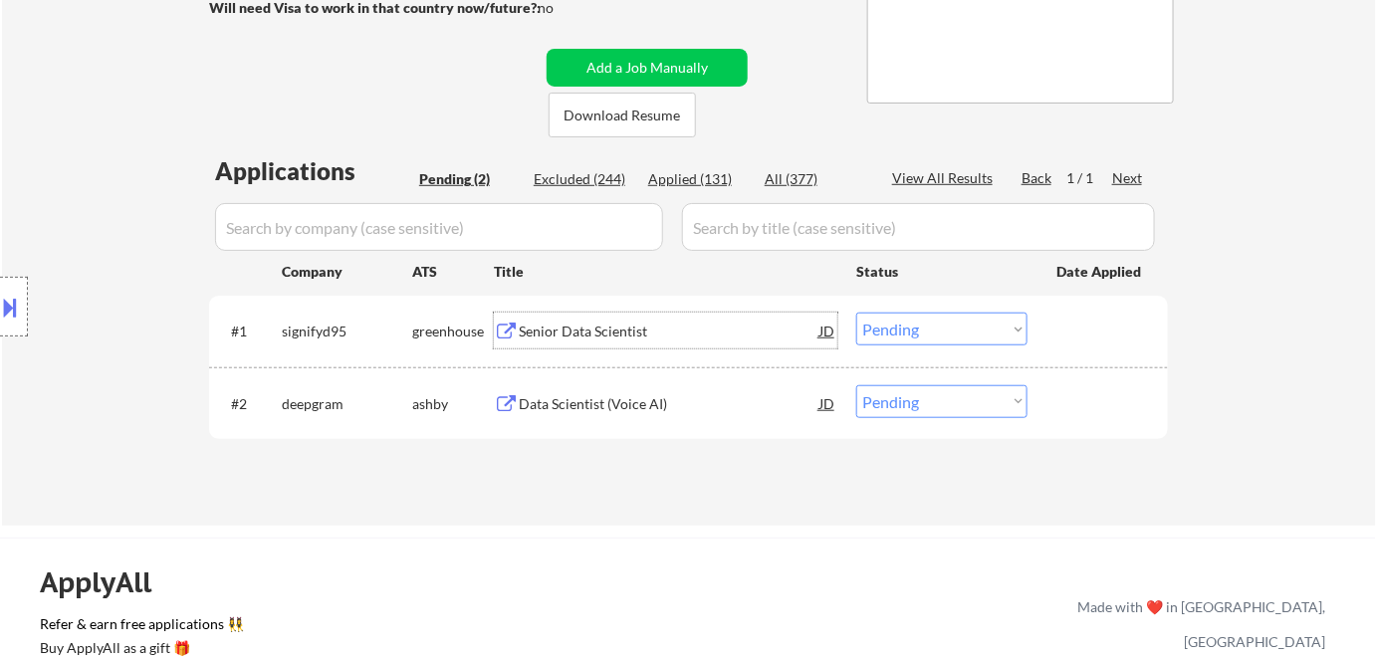
click at [908, 334] on select "Choose an option... Pending Applied Excluded (Questions) Excluded (Expired) Exc…" at bounding box center [941, 329] width 171 height 33
click at [856, 313] on select "Choose an option... Pending Applied Excluded (Questions) Excluded (Expired) Exc…" at bounding box center [941, 329] width 171 height 33
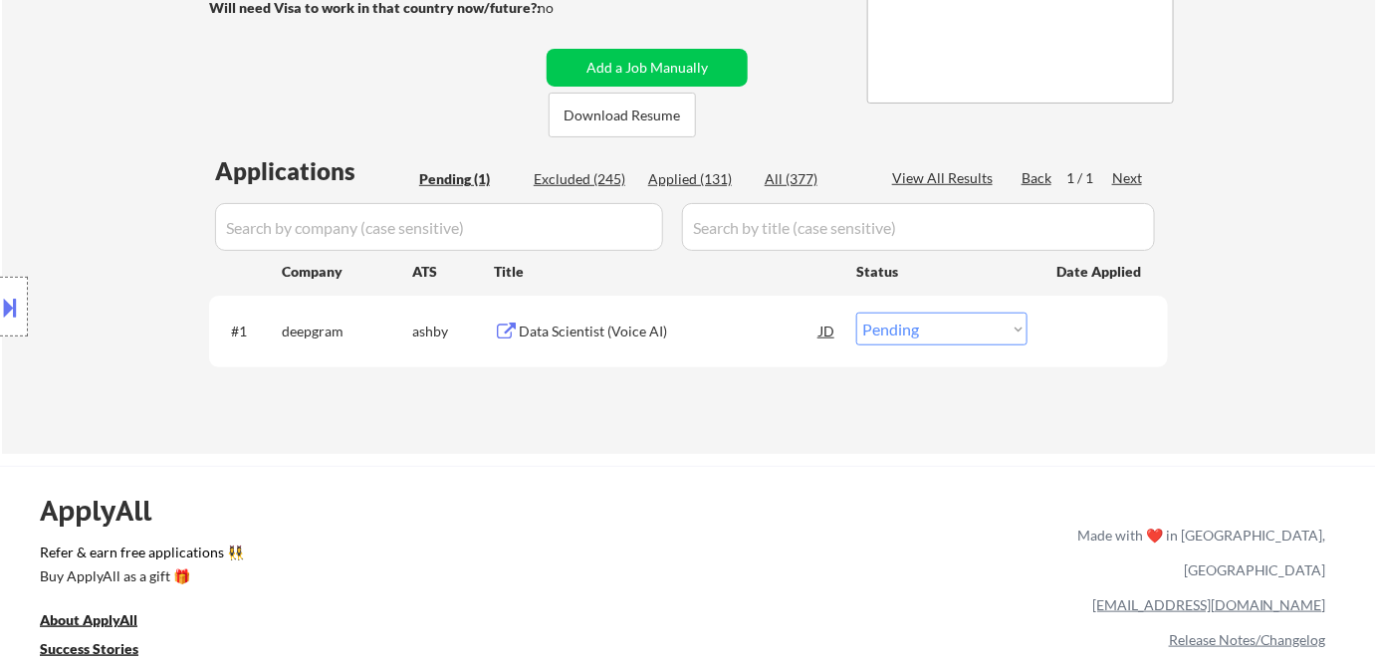
click at [668, 329] on div "Data Scientist (Voice AI)" at bounding box center [669, 332] width 301 height 20
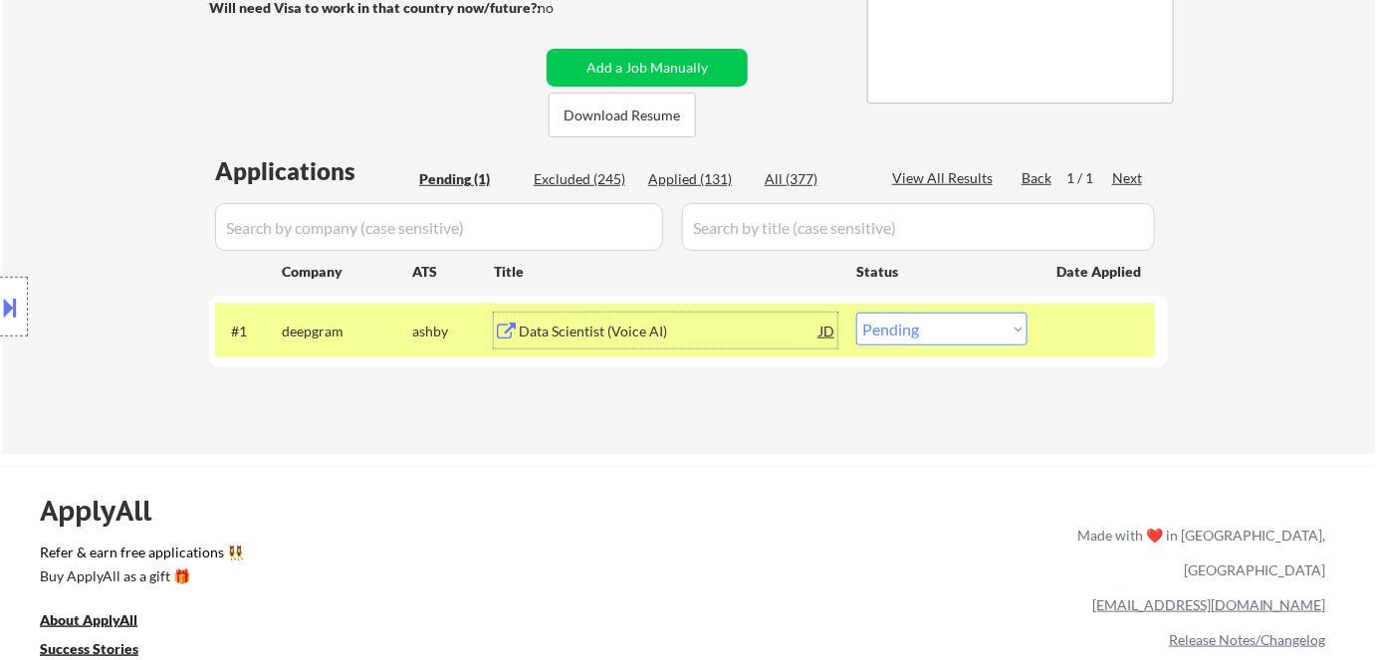
click at [958, 340] on select "Choose an option... Pending Applied Excluded (Questions) Excluded (Expired) Exc…" at bounding box center [941, 329] width 171 height 33
select select ""excluded__salary_""
click at [856, 313] on select "Choose an option... Pending Applied Excluded (Questions) Excluded (Expired) Exc…" at bounding box center [941, 329] width 171 height 33
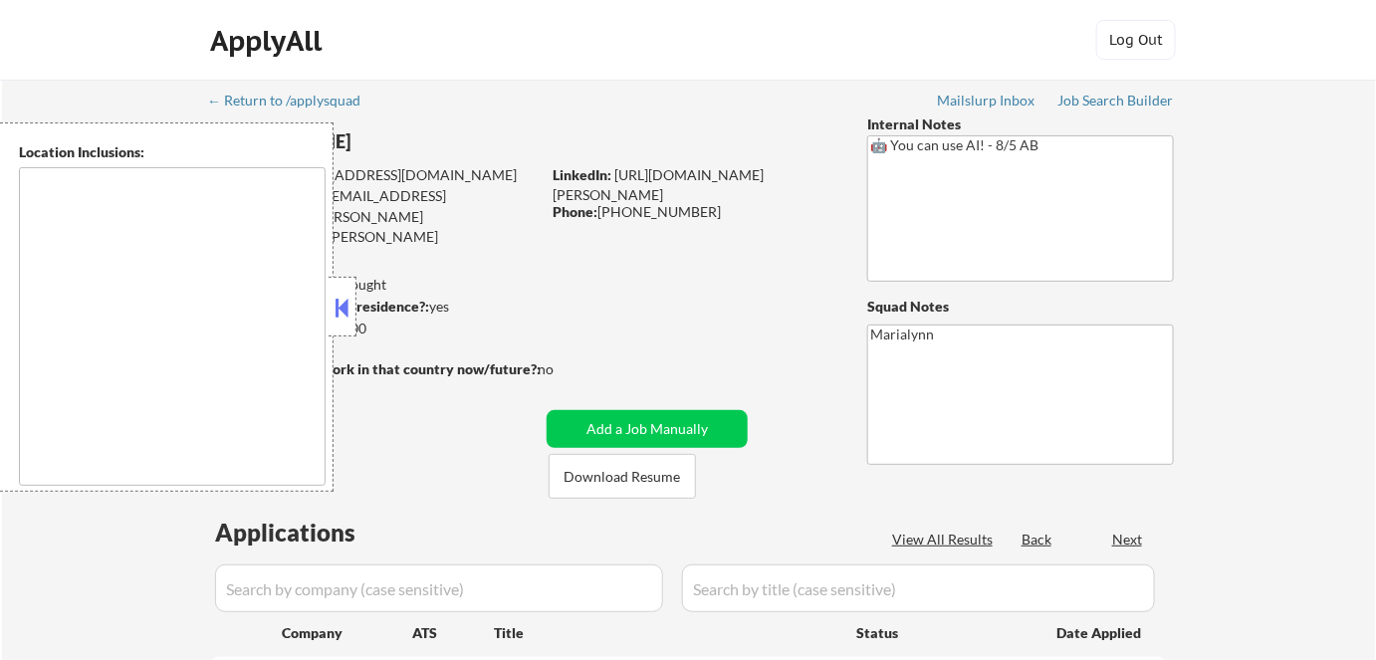
type textarea "[US_STATE], [GEOGRAPHIC_DATA] [GEOGRAPHIC_DATA], [GEOGRAPHIC_DATA] [GEOGRAPHIC_…"
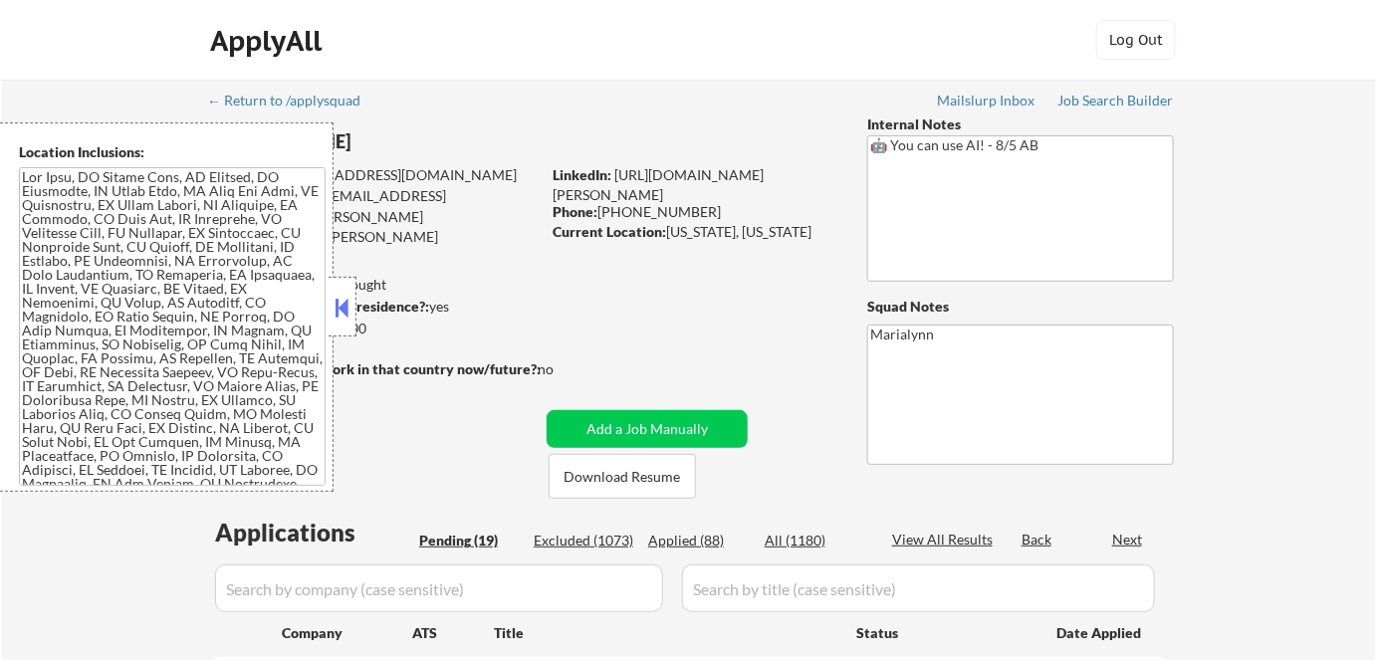
select select ""pending""
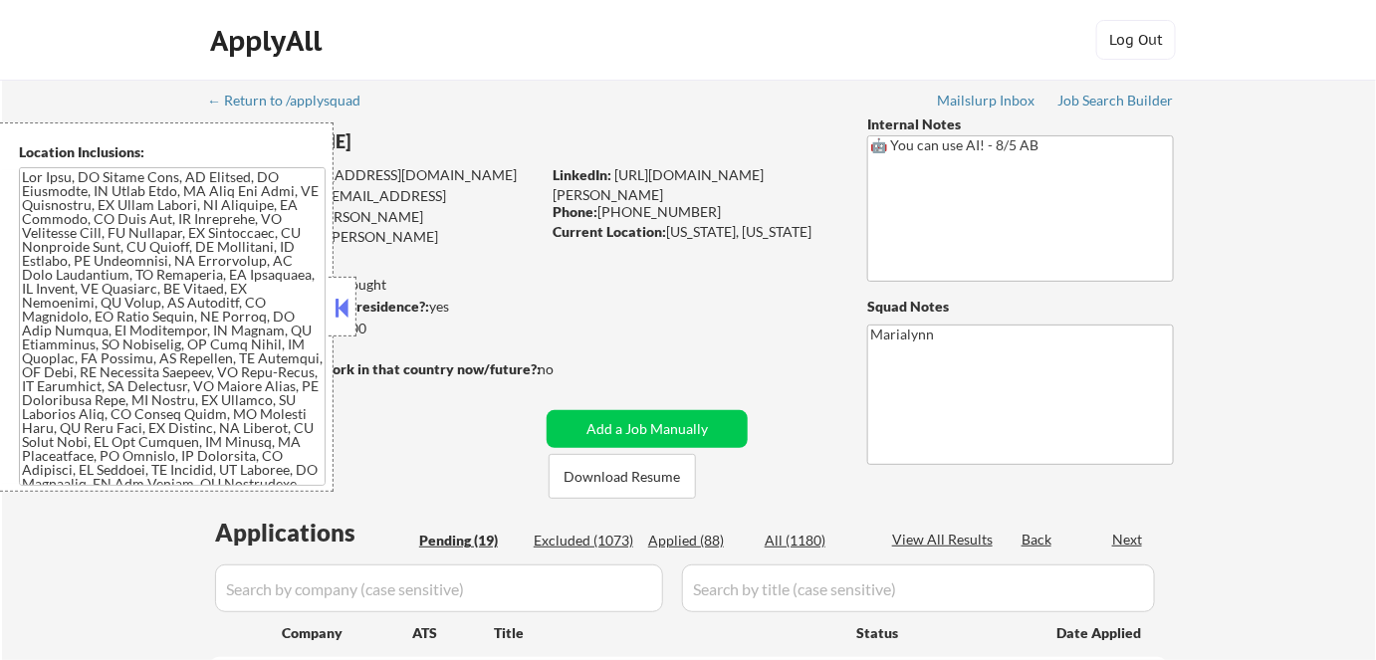
select select ""pending""
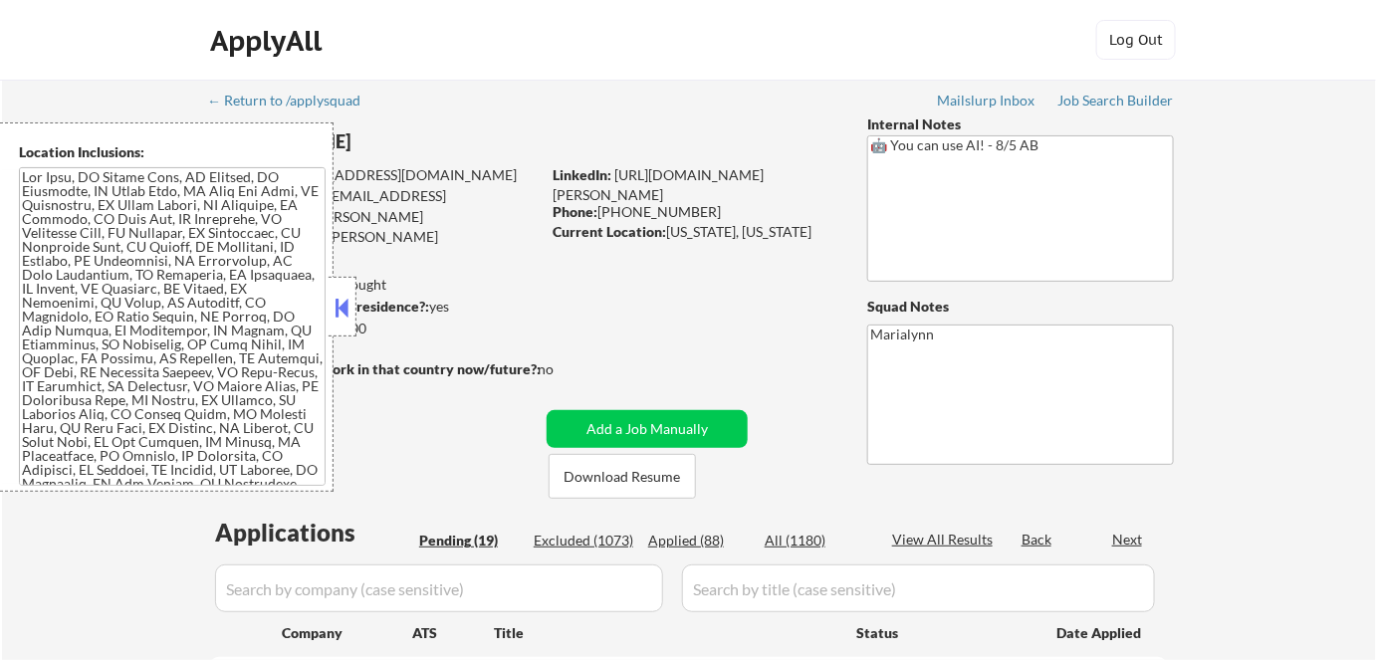
select select ""pending""
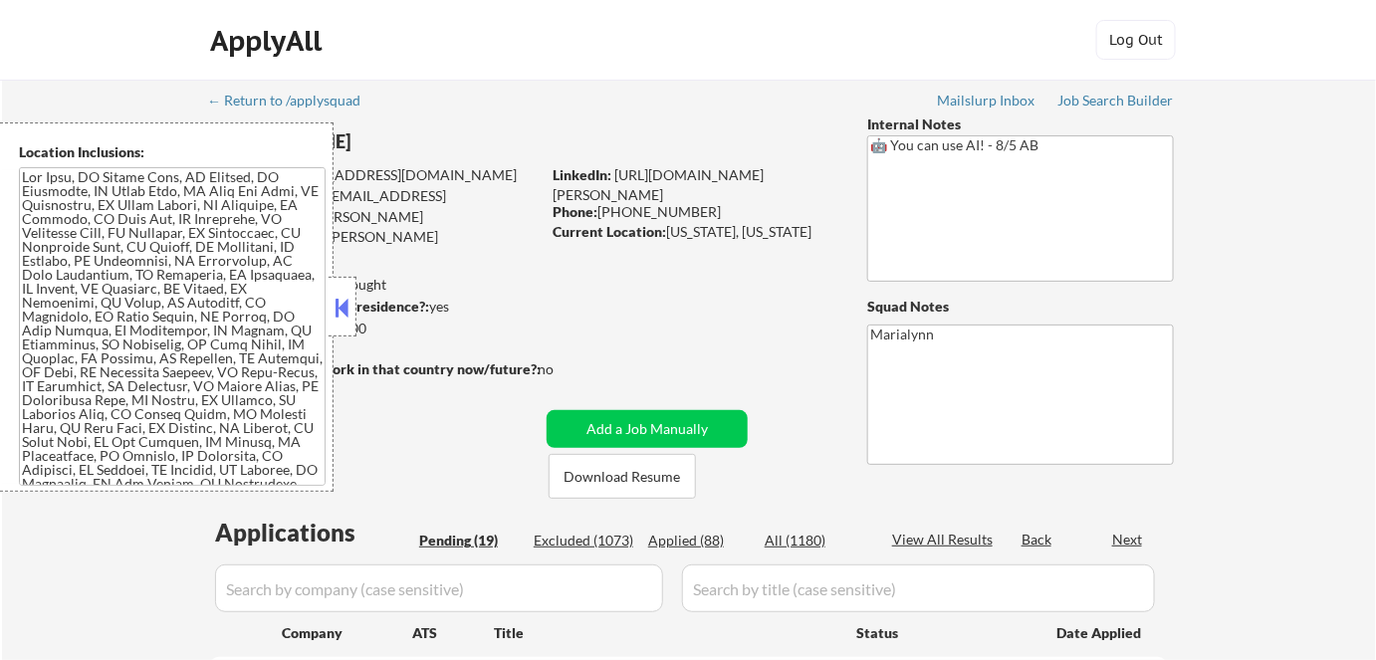
select select ""pending""
click at [349, 303] on button at bounding box center [343, 308] width 22 height 30
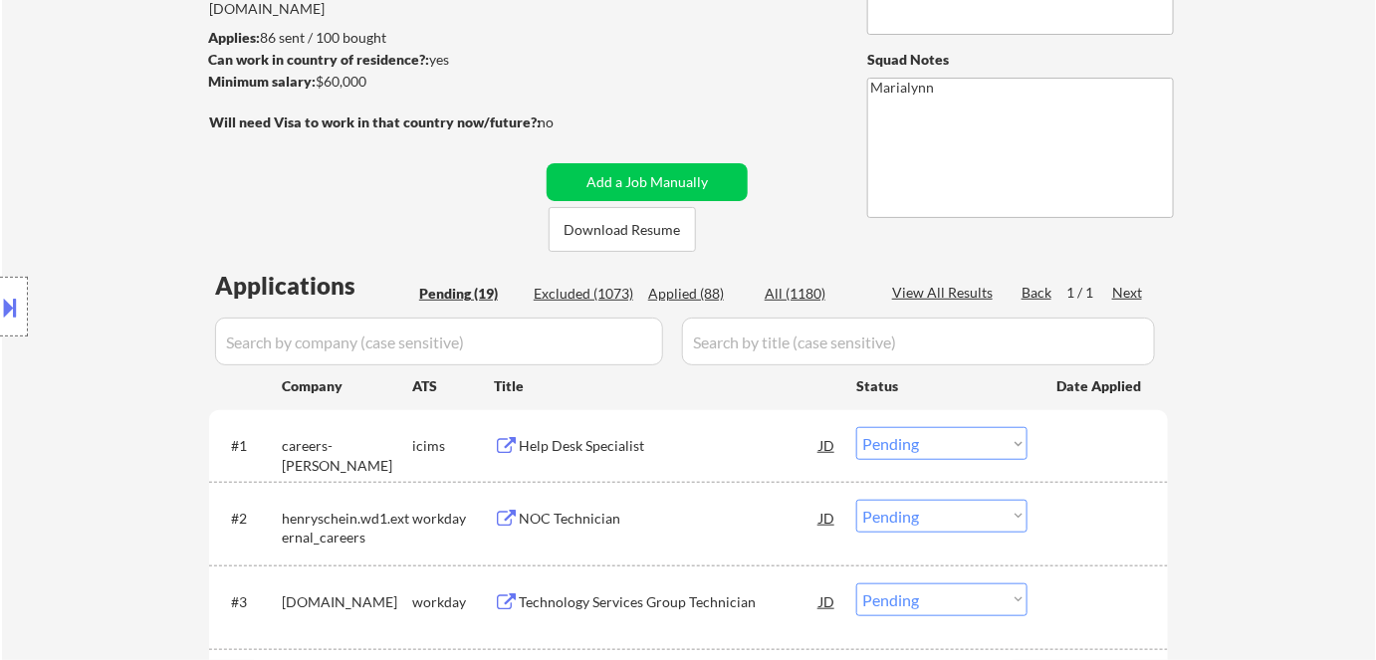
scroll to position [271, 0]
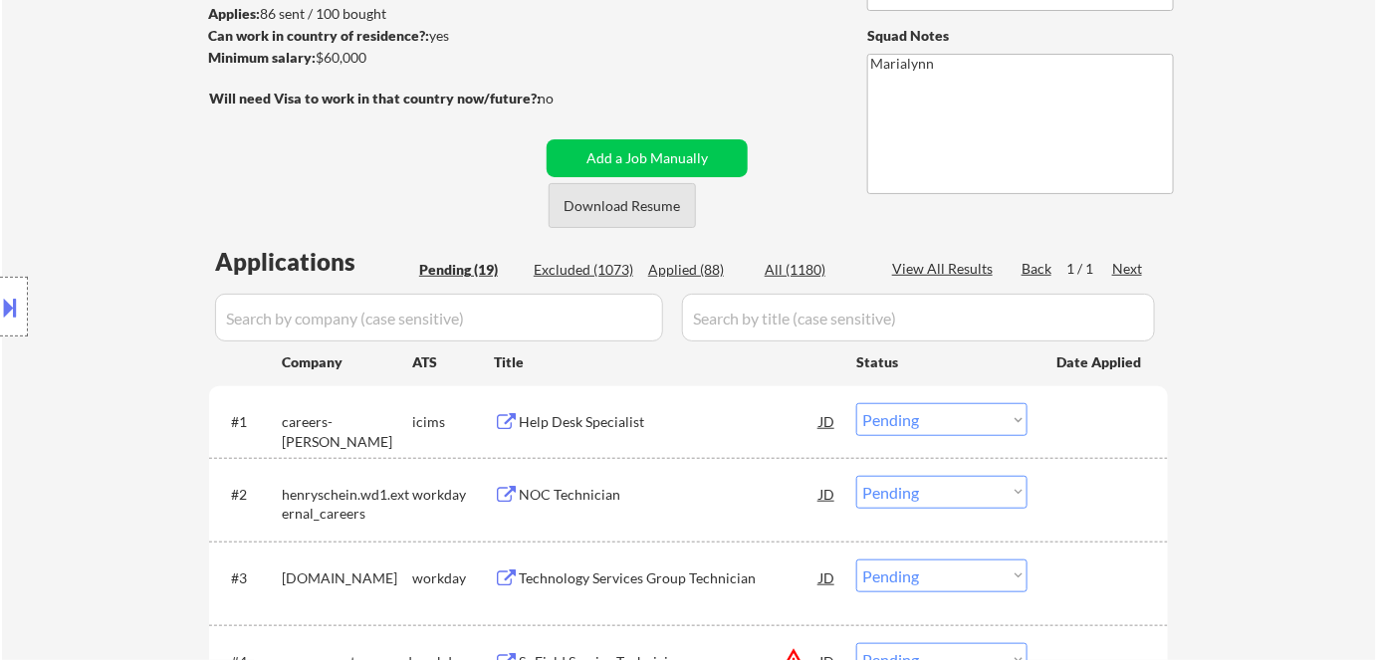
click at [599, 199] on button "Download Resume" at bounding box center [622, 205] width 147 height 45
click at [579, 409] on div "Help Desk Specialist" at bounding box center [669, 421] width 301 height 36
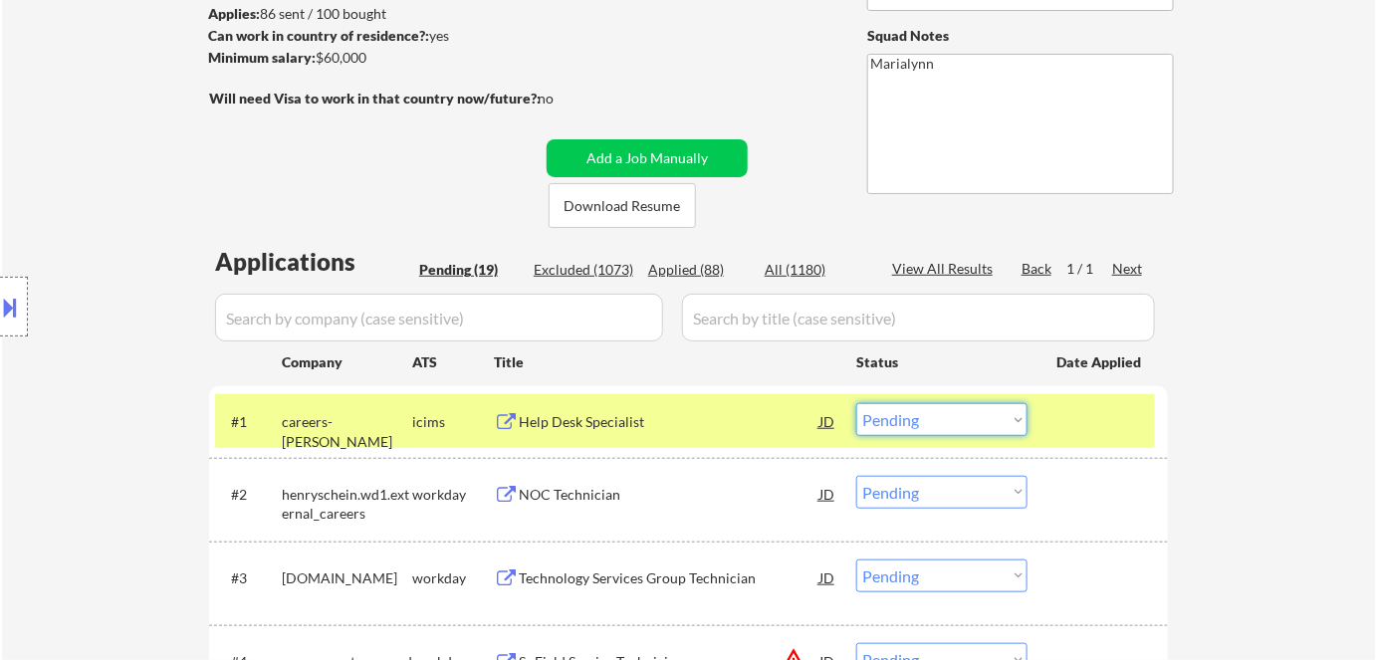
click at [916, 414] on select "Choose an option... Pending Applied Excluded (Questions) Excluded (Expired) Exc…" at bounding box center [941, 419] width 171 height 33
click at [856, 403] on select "Choose an option... Pending Applied Excluded (Questions) Excluded (Expired) Exc…" at bounding box center [941, 419] width 171 height 33
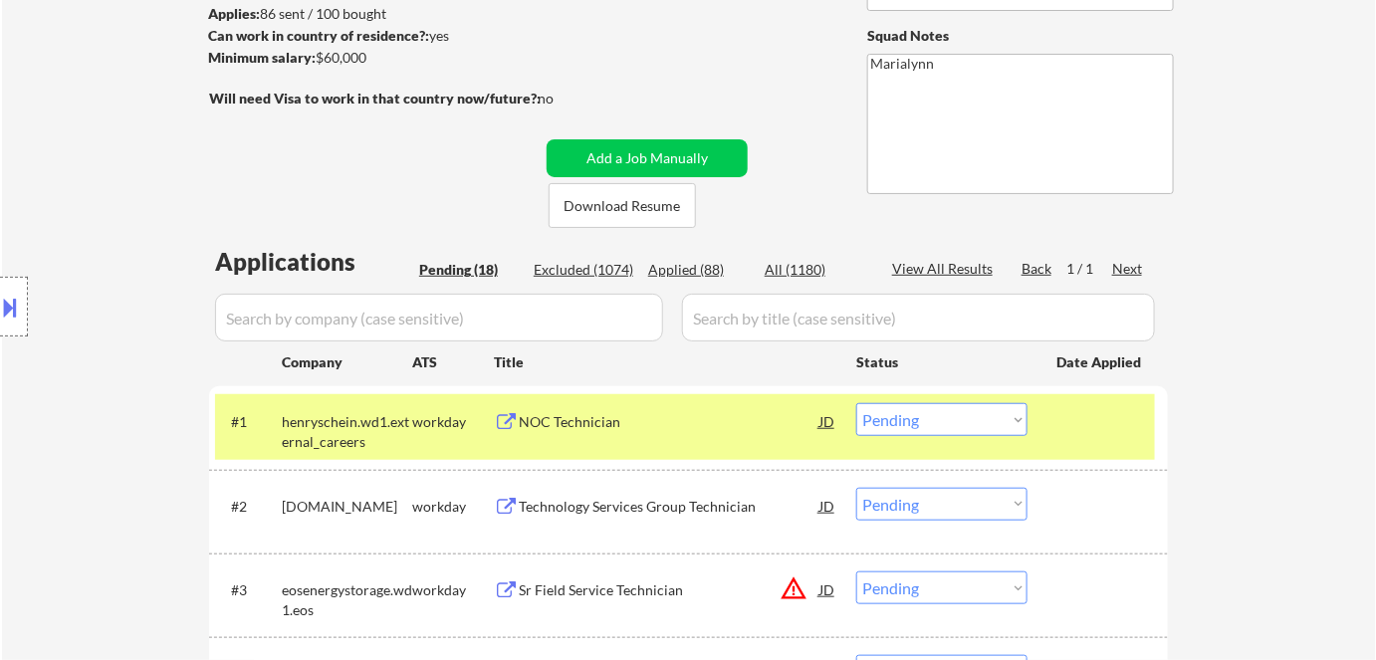
click at [747, 432] on div "NOC Technician" at bounding box center [669, 421] width 301 height 36
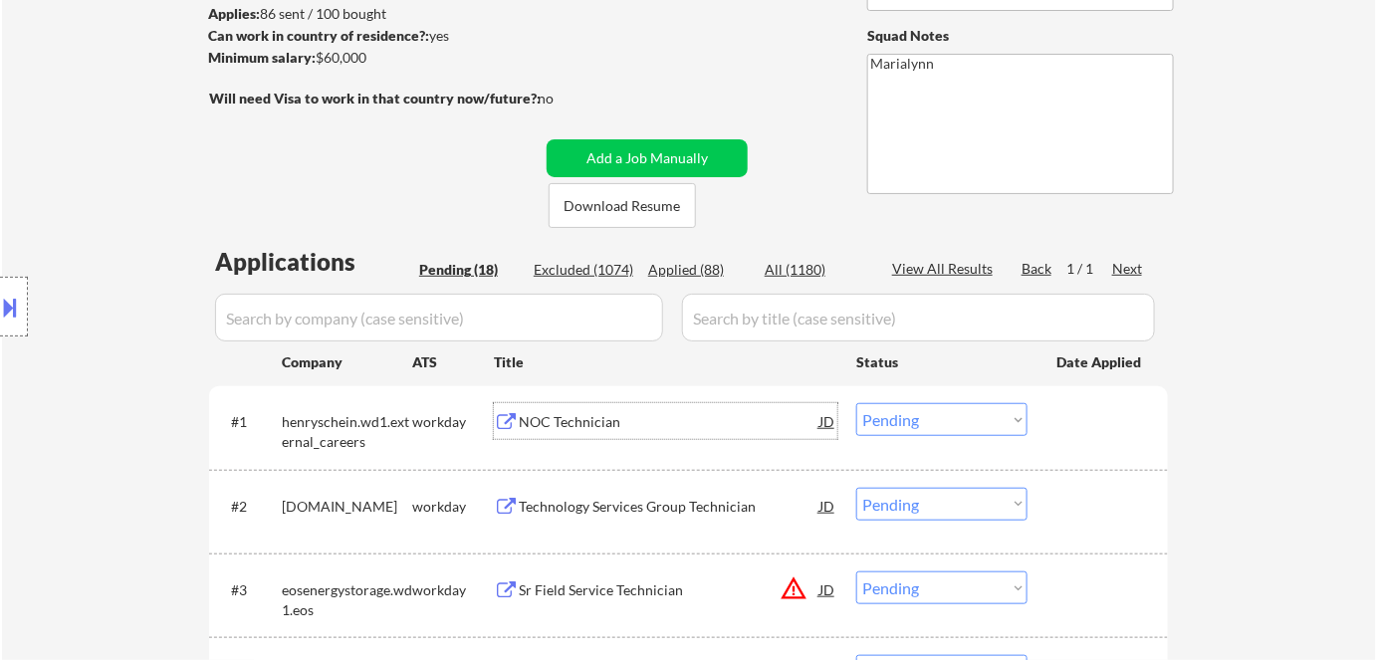
click at [893, 420] on select "Choose an option... Pending Applied Excluded (Questions) Excluded (Expired) Exc…" at bounding box center [941, 419] width 171 height 33
click at [856, 403] on select "Choose an option... Pending Applied Excluded (Questions) Excluded (Expired) Exc…" at bounding box center [941, 419] width 171 height 33
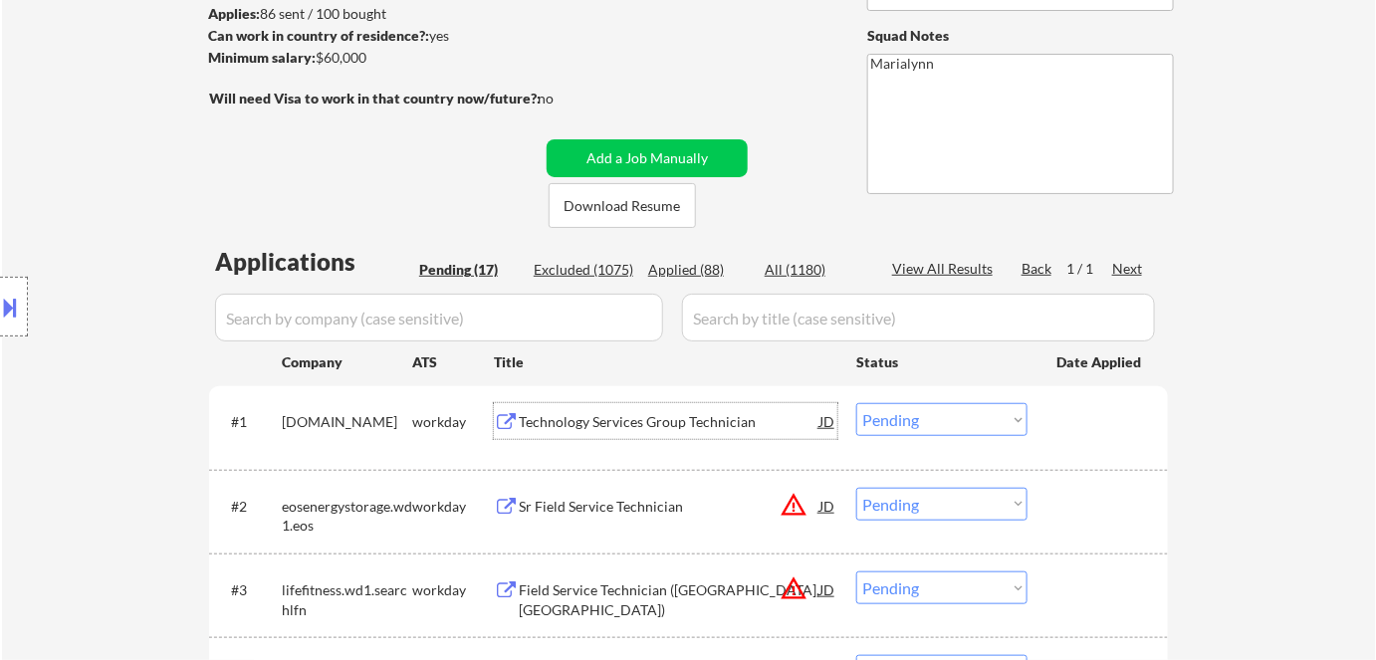
click at [549, 414] on div "Technology Services Group Technician" at bounding box center [669, 422] width 301 height 20
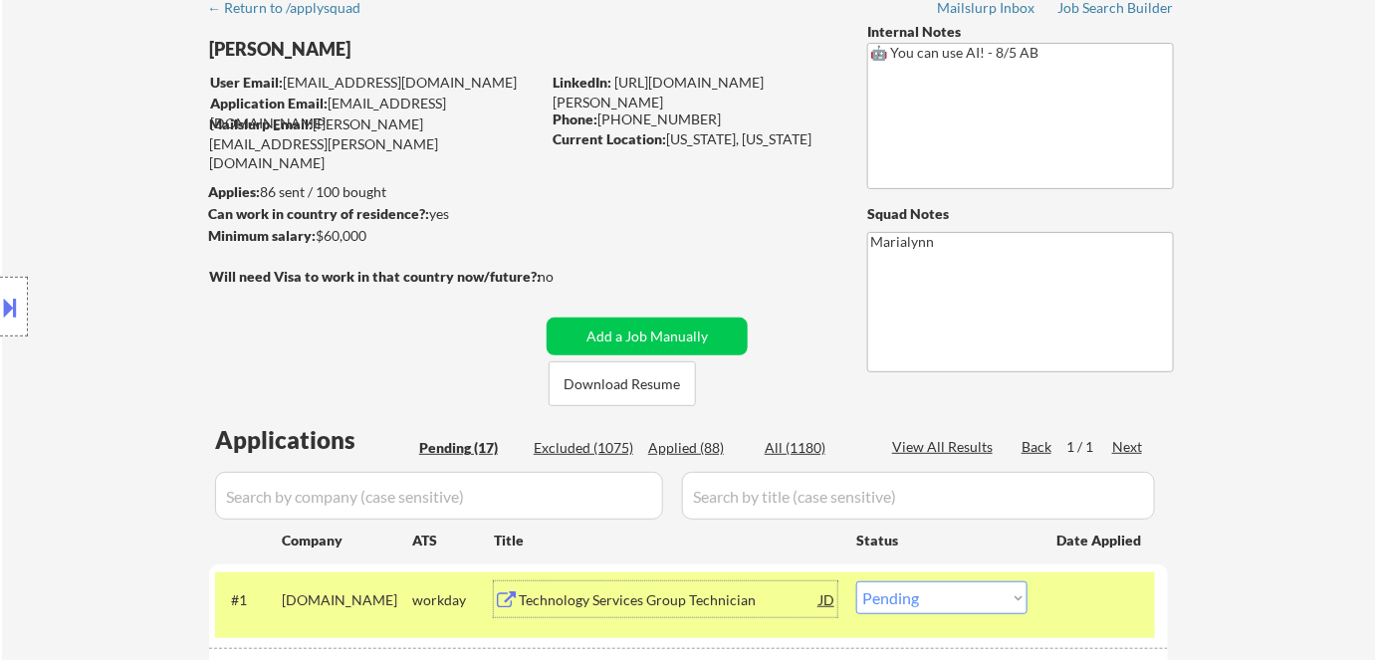
scroll to position [180, 0]
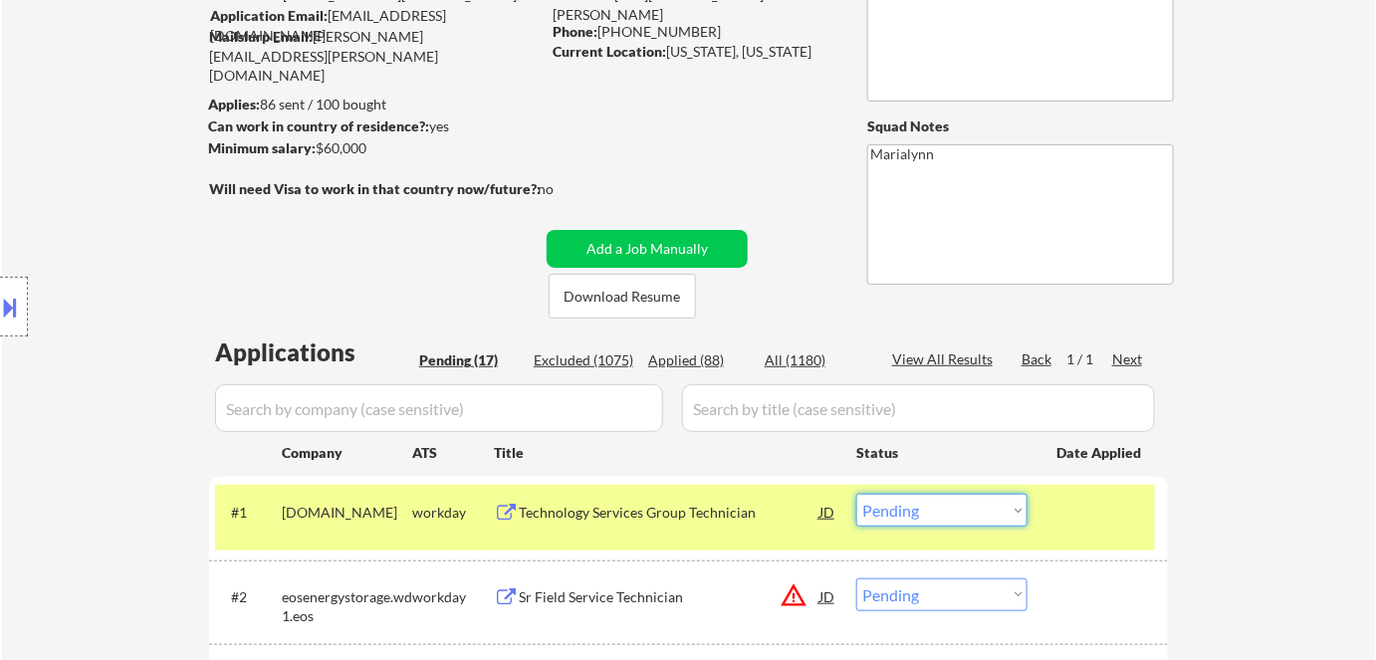
click at [917, 508] on select "Choose an option... Pending Applied Excluded (Questions) Excluded (Expired) Exc…" at bounding box center [941, 510] width 171 height 33
click at [856, 494] on select "Choose an option... Pending Applied Excluded (Questions) Excluded (Expired) Exc…" at bounding box center [941, 510] width 171 height 33
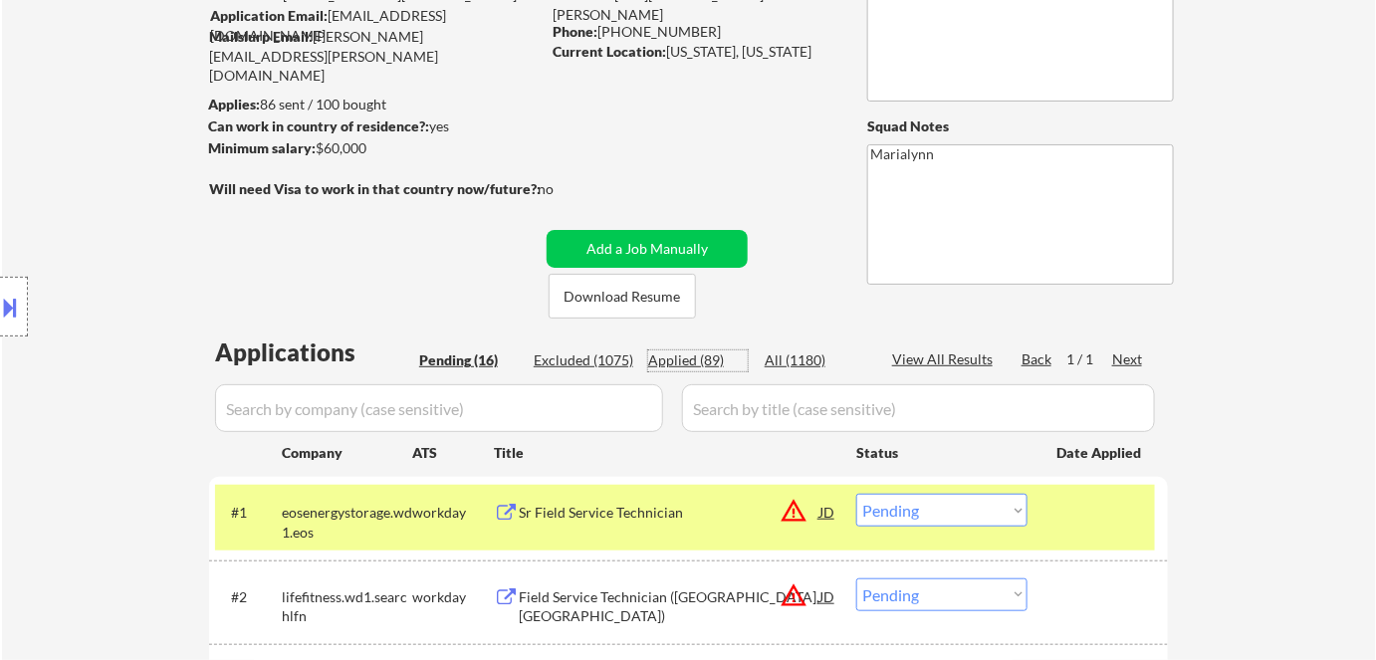
click at [698, 361] on div "Applied (89)" at bounding box center [698, 361] width 100 height 20
select select ""applied""
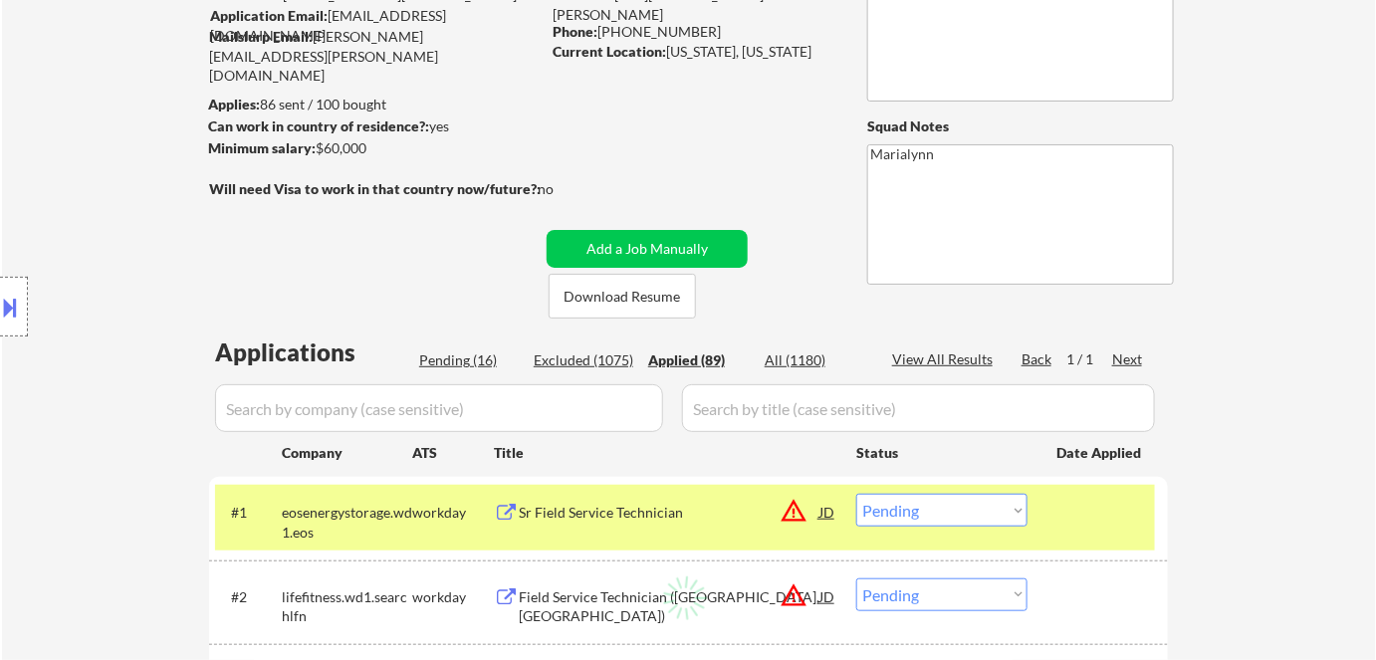
select select ""applied""
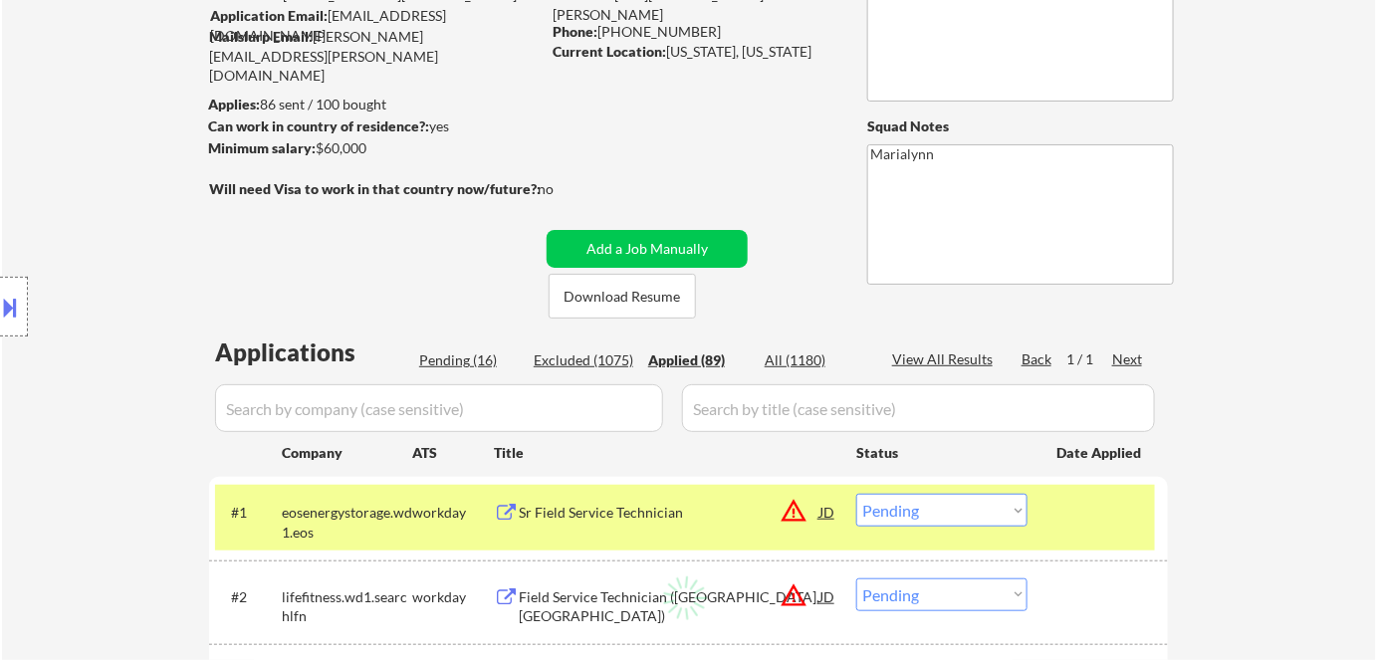
select select ""applied""
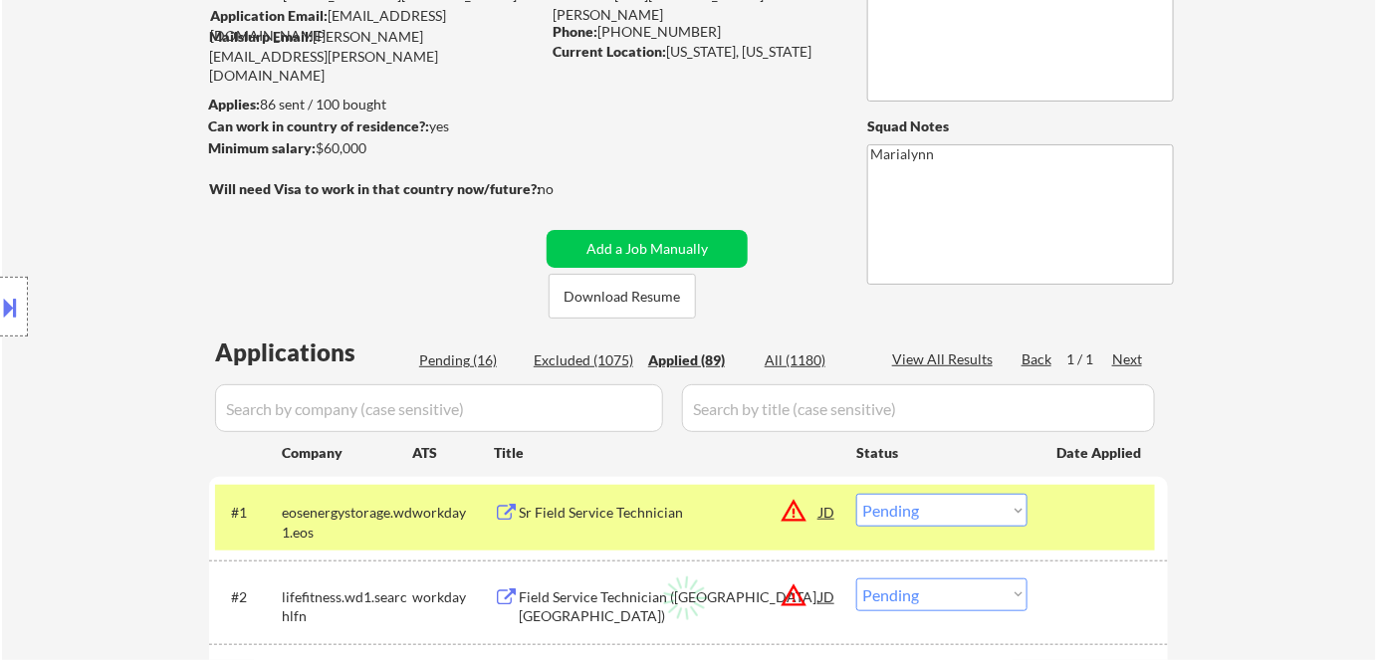
select select ""applied""
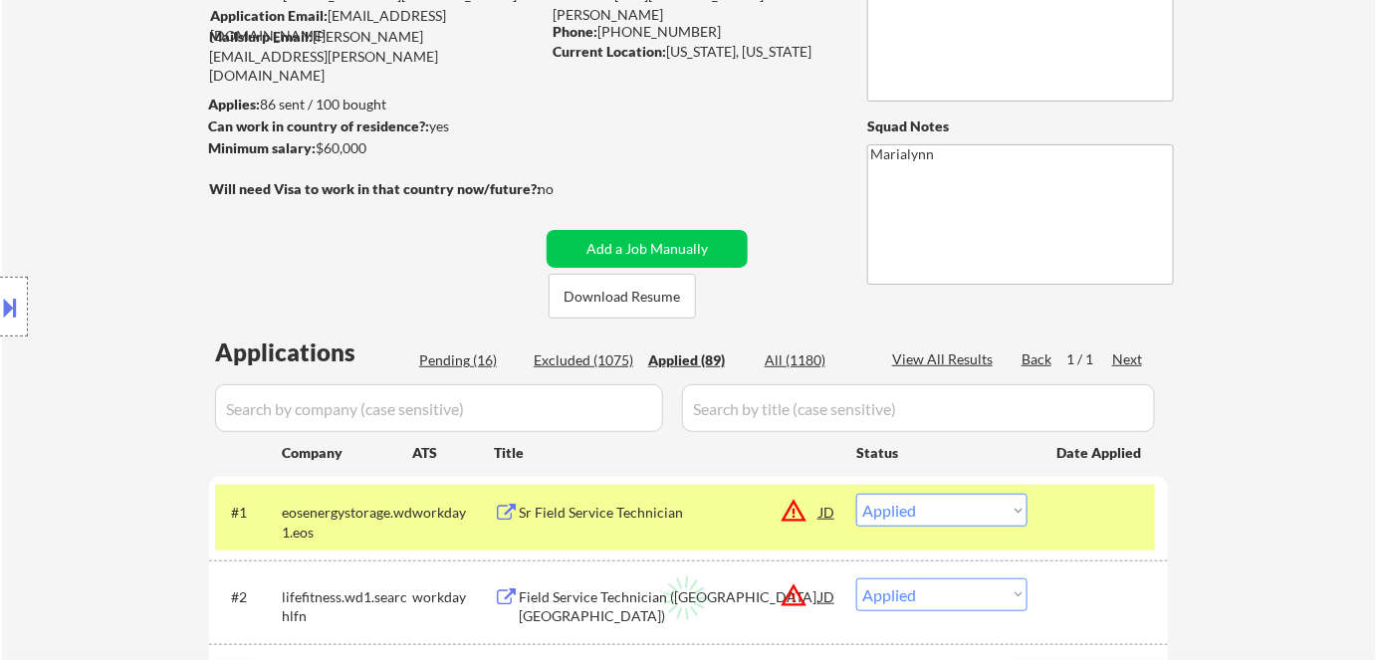
select select ""applied""
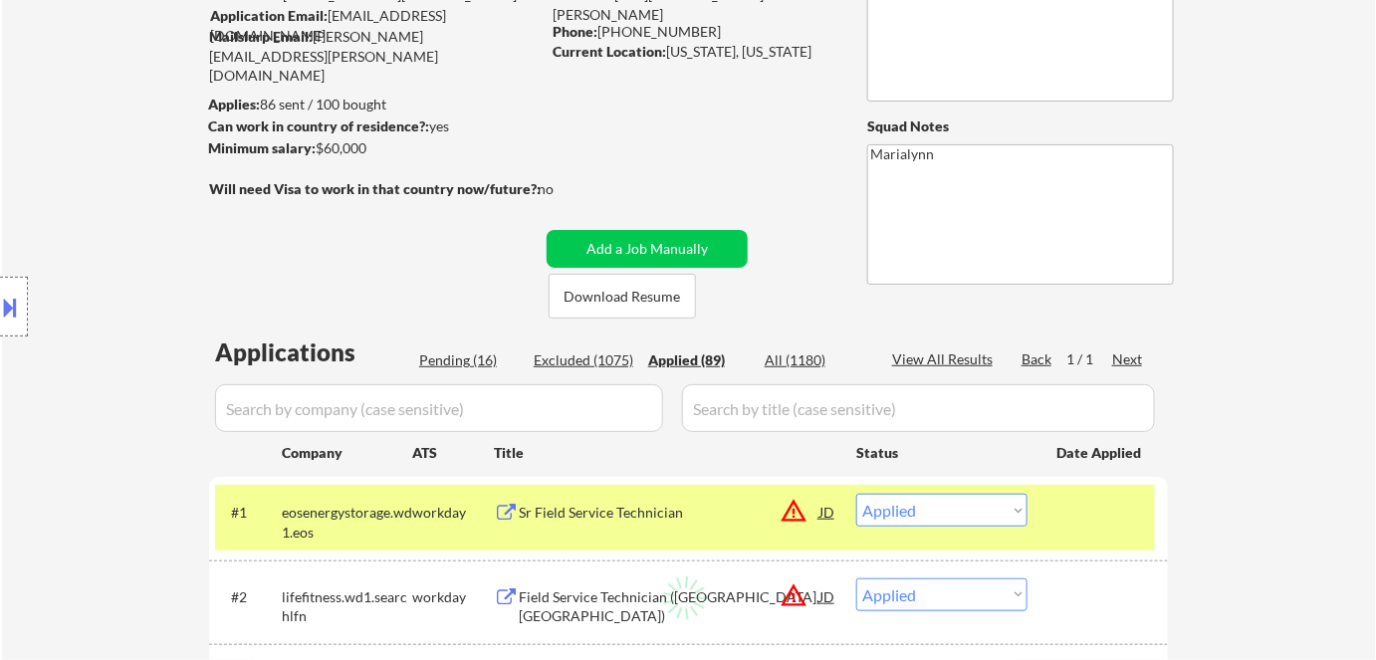
select select ""applied""
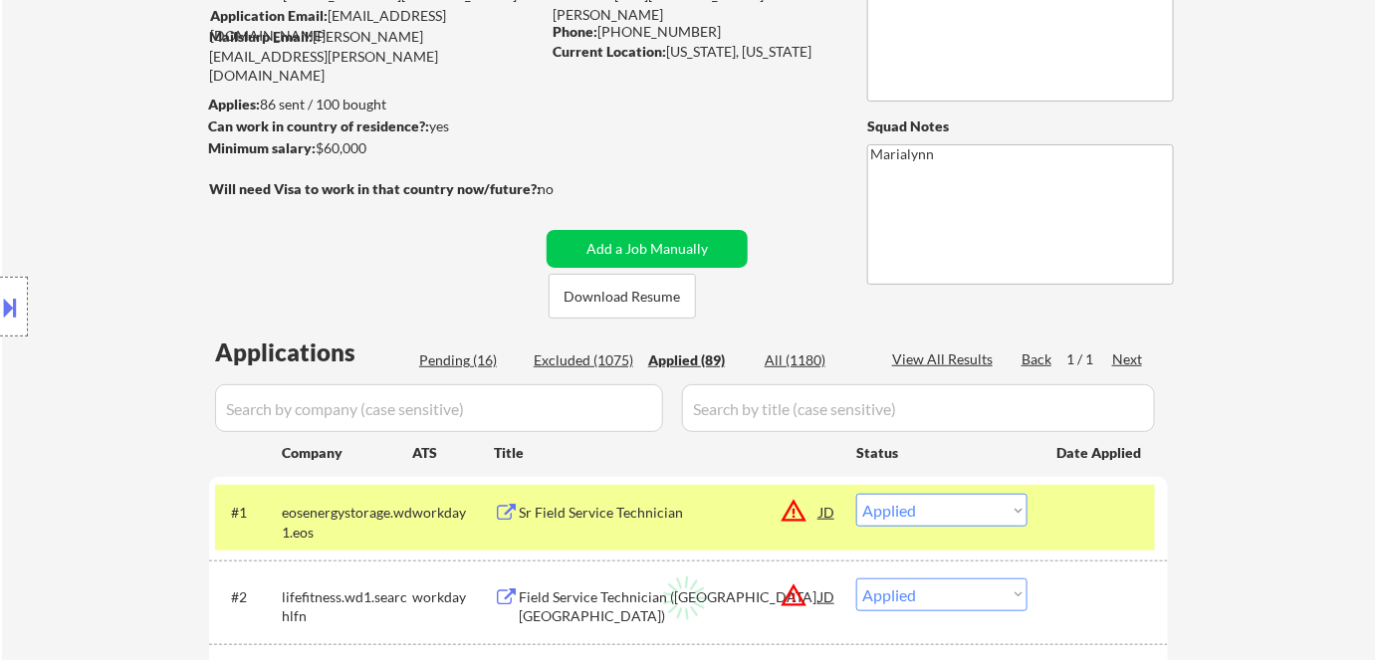
select select ""applied""
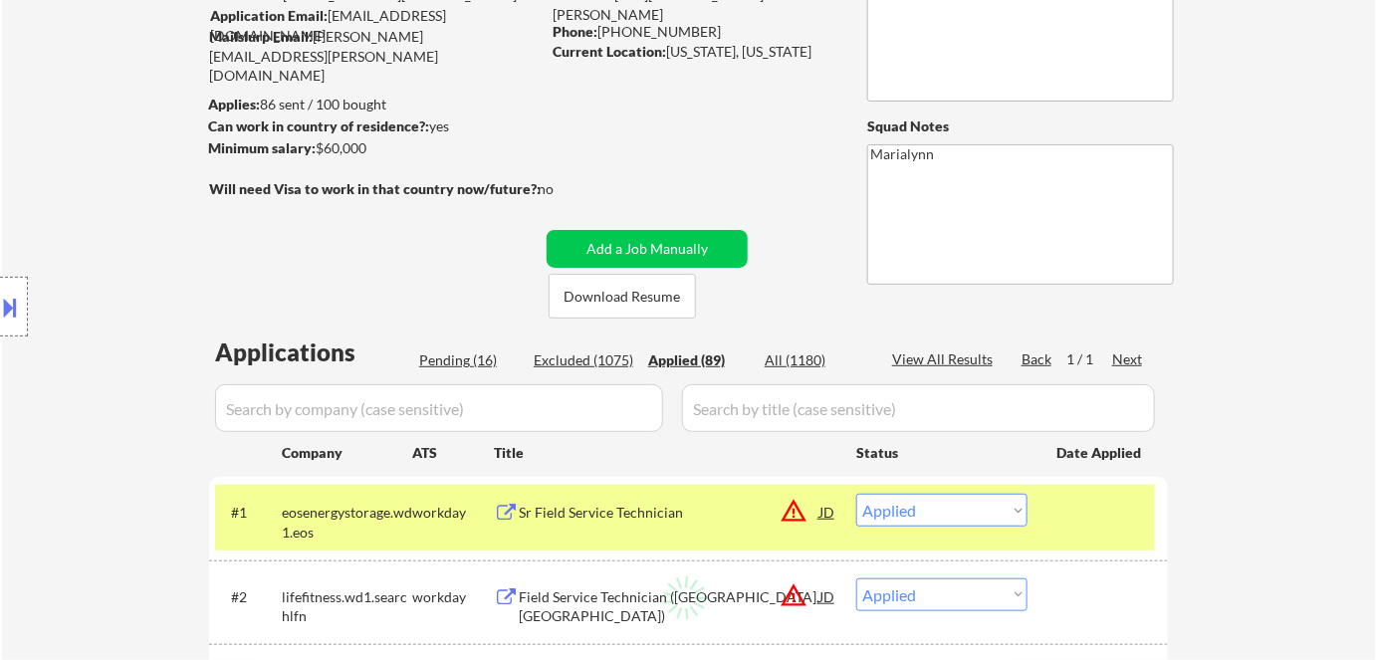
select select ""applied""
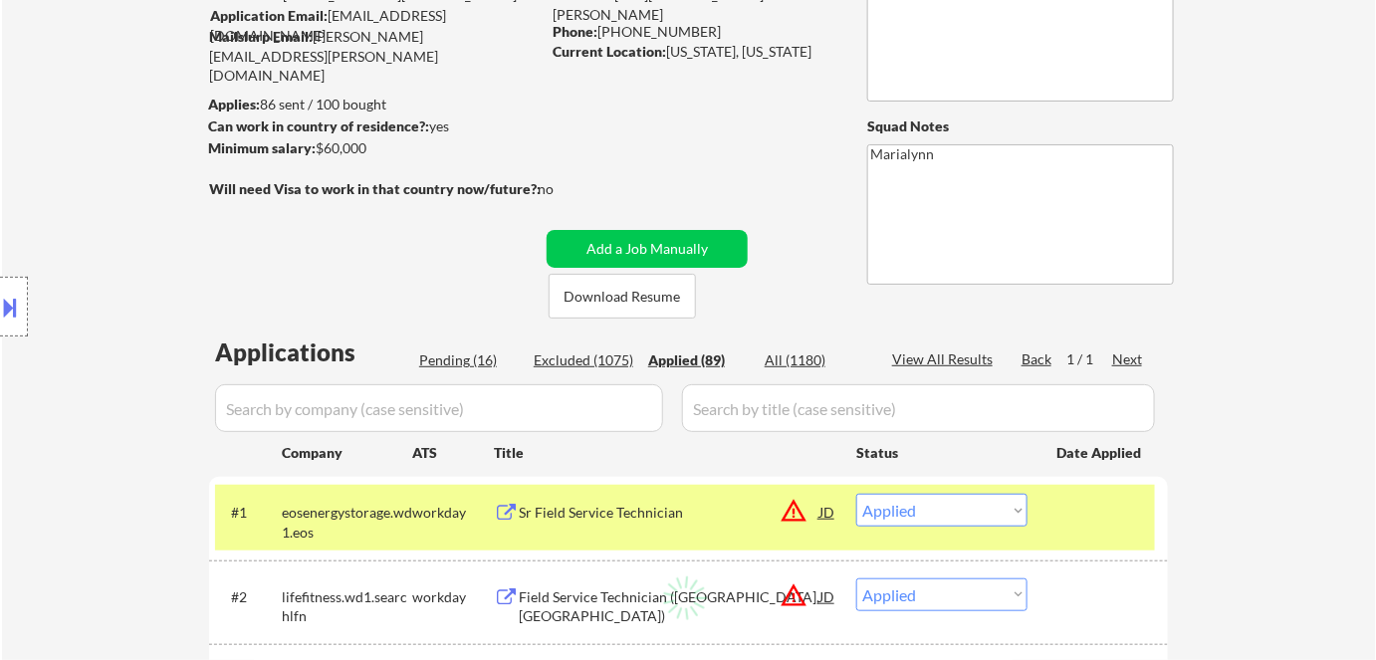
select select ""applied""
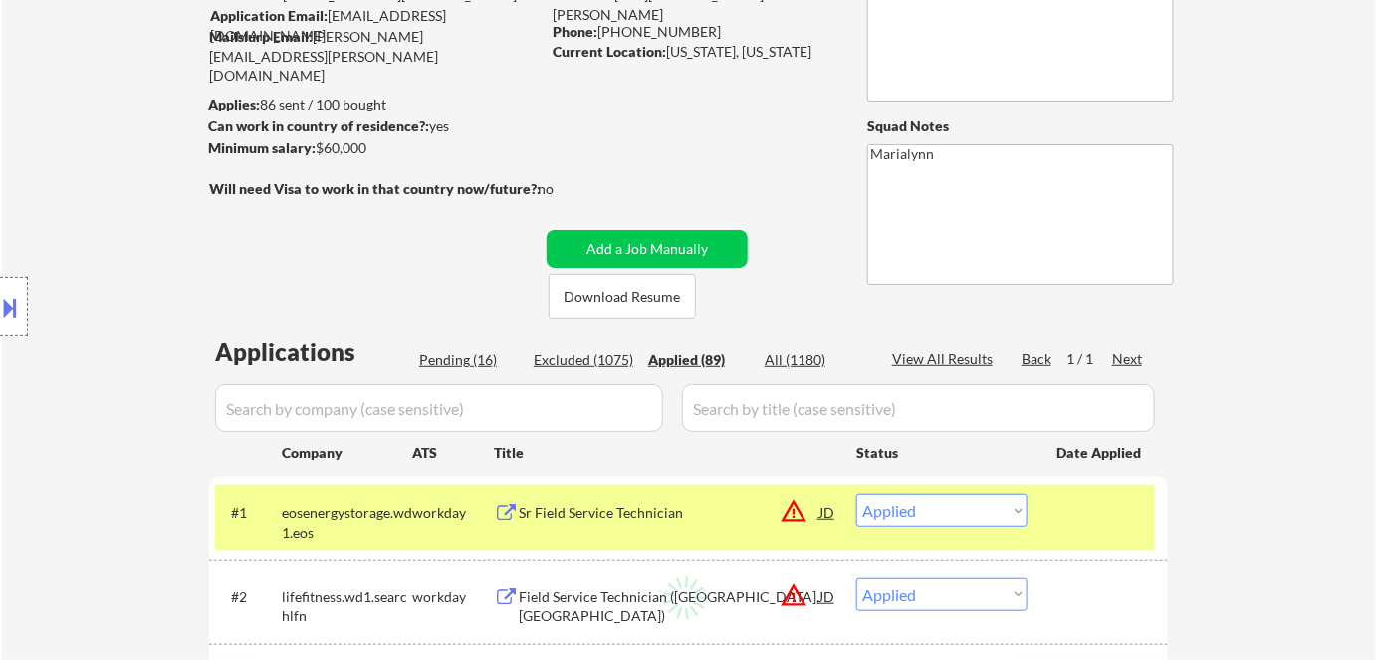
select select ""applied""
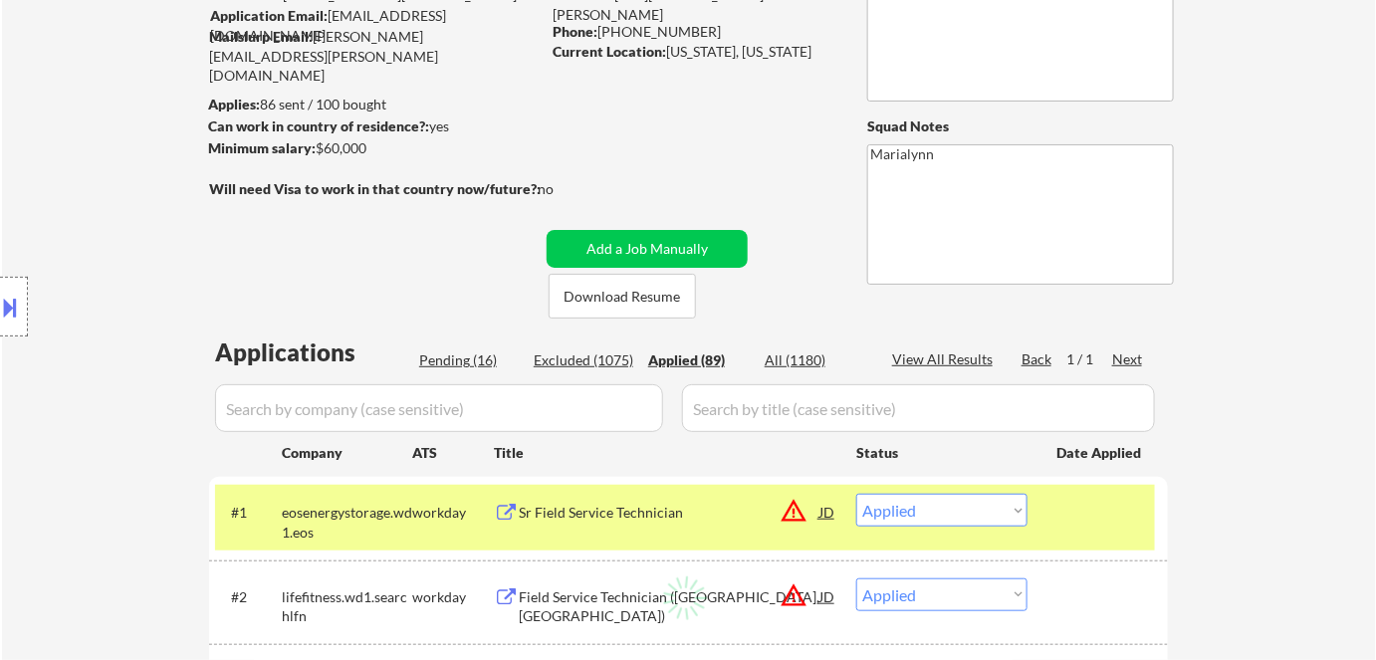
select select ""applied""
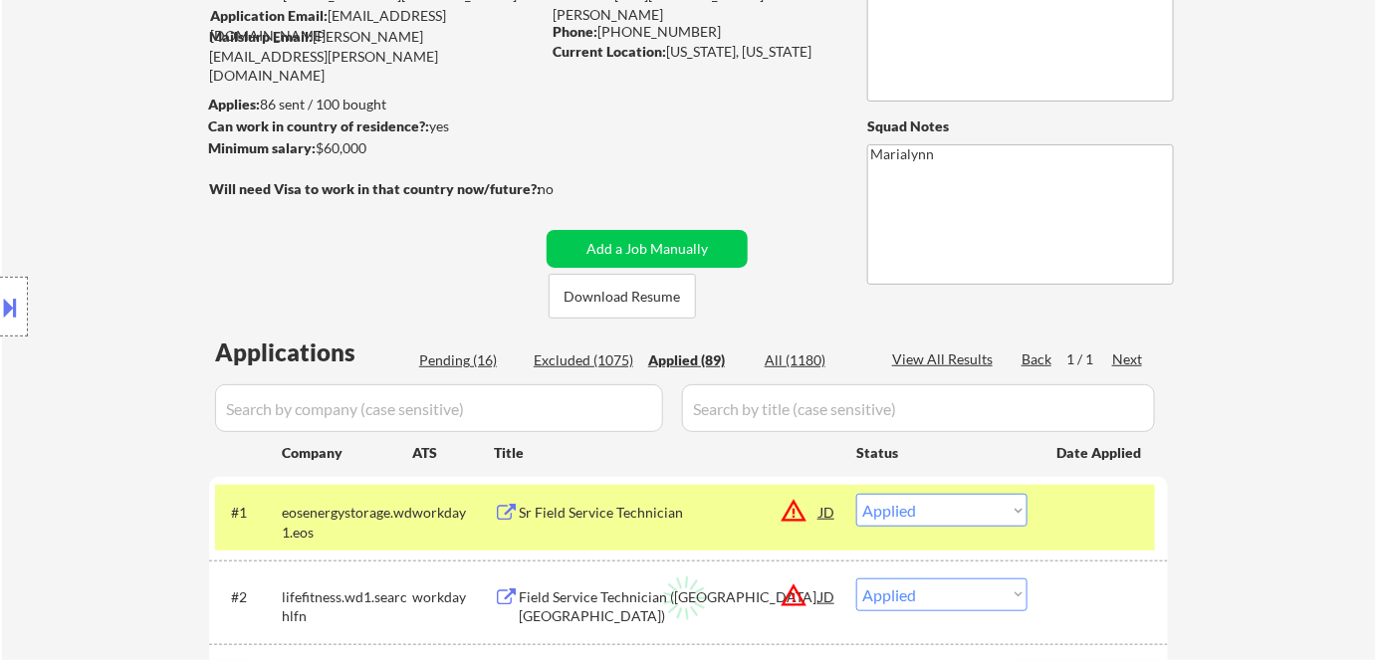
select select ""applied""
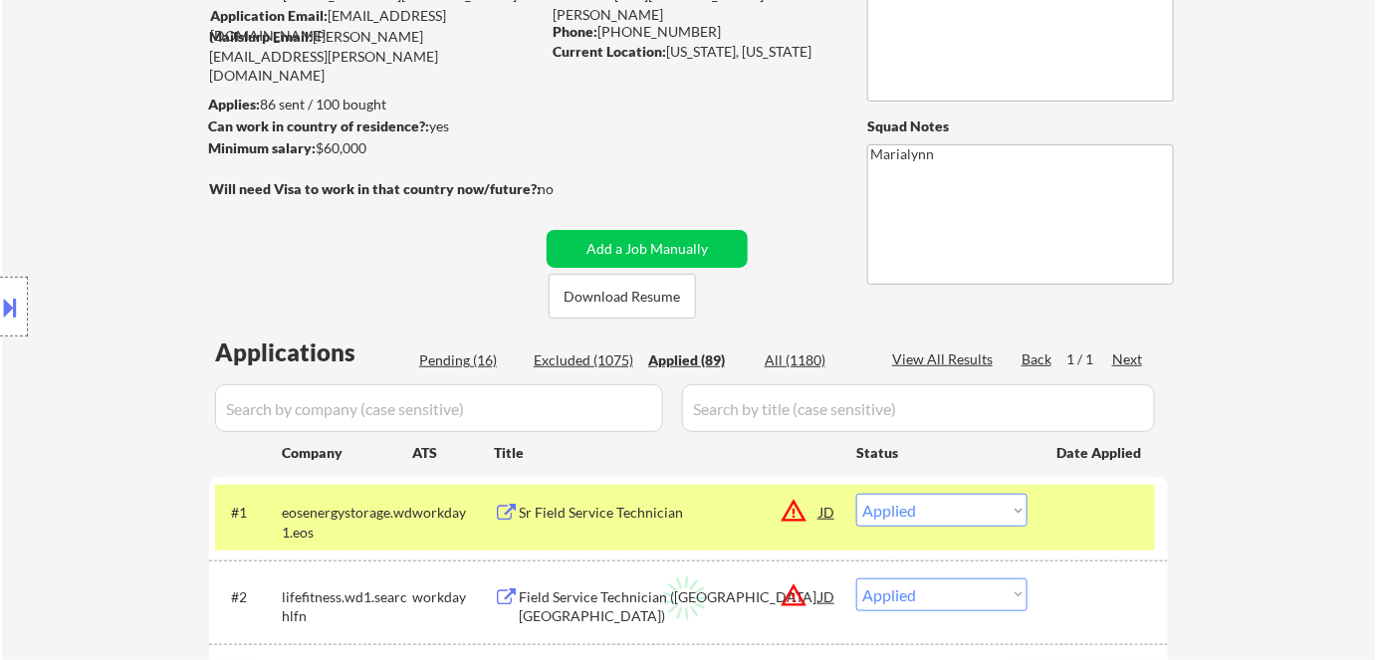
select select ""applied""
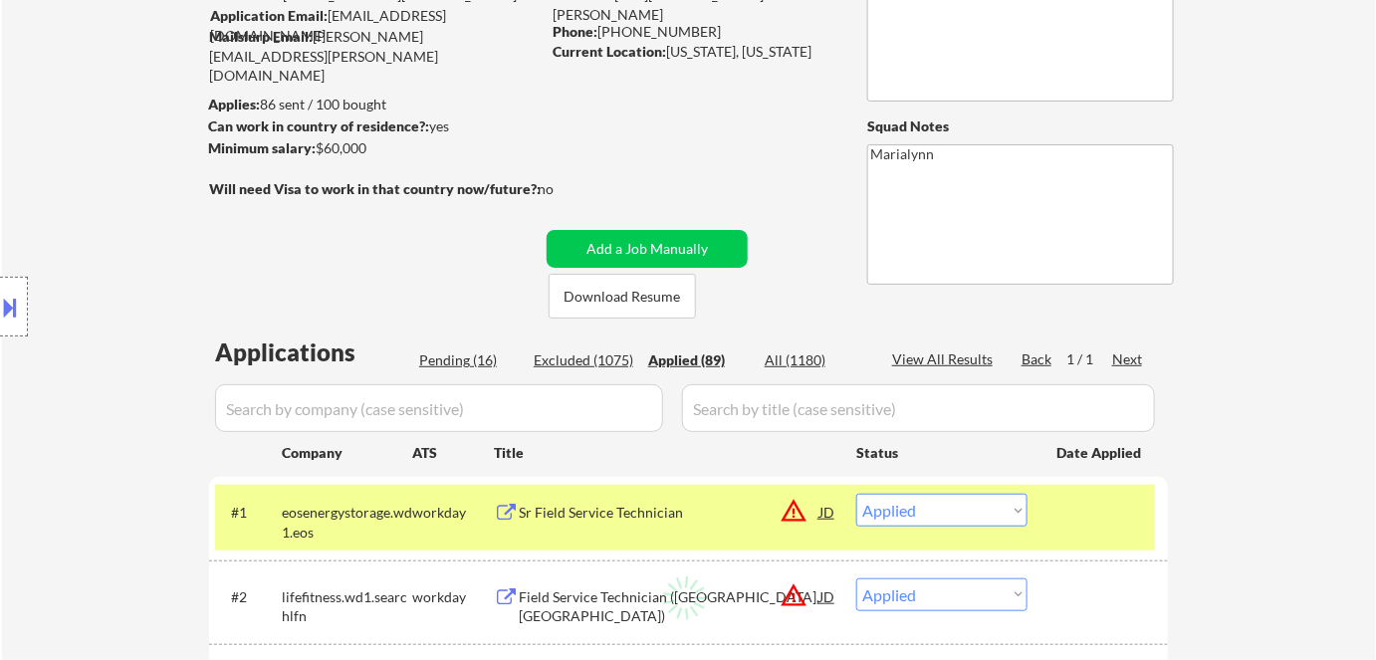
select select ""applied""
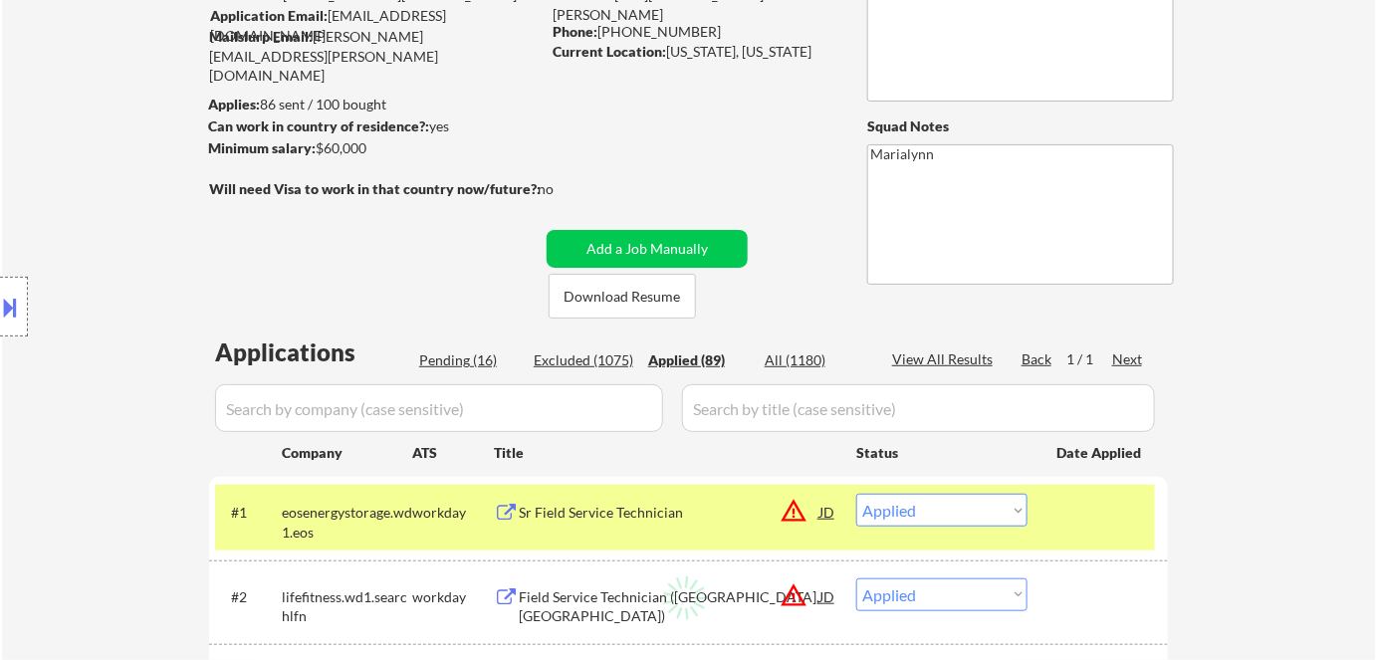
select select ""applied""
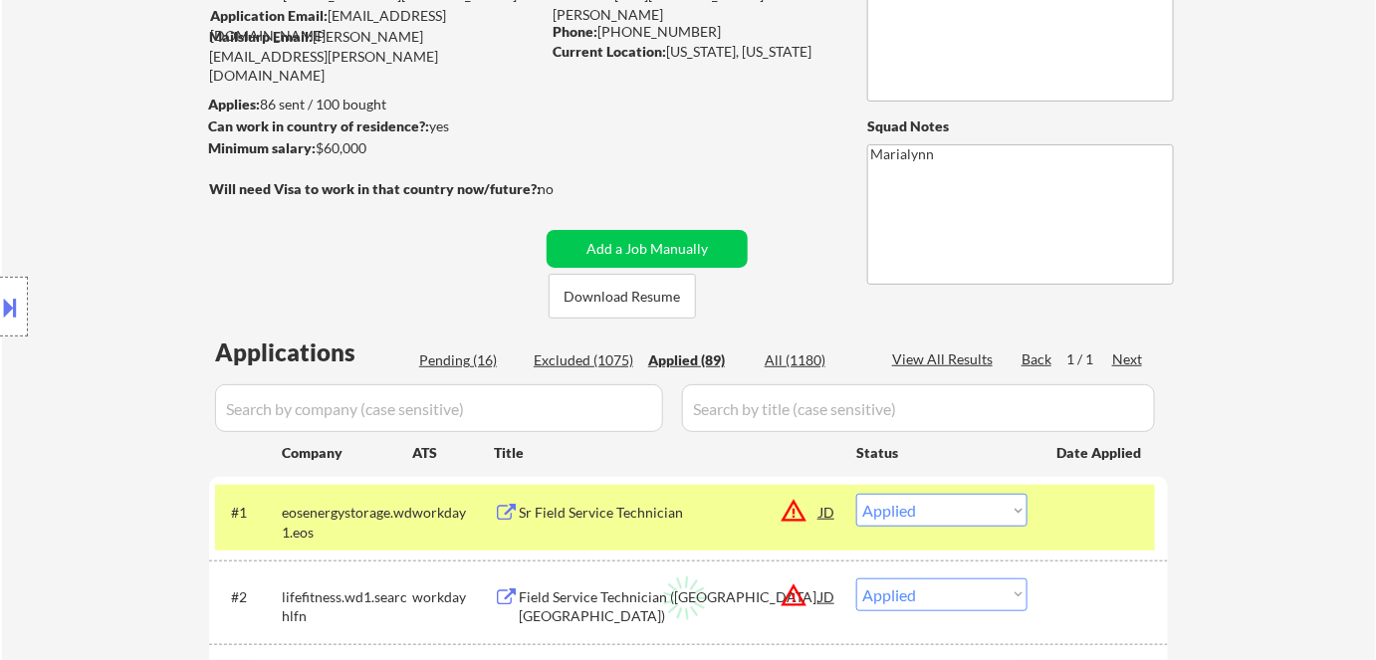
select select ""applied""
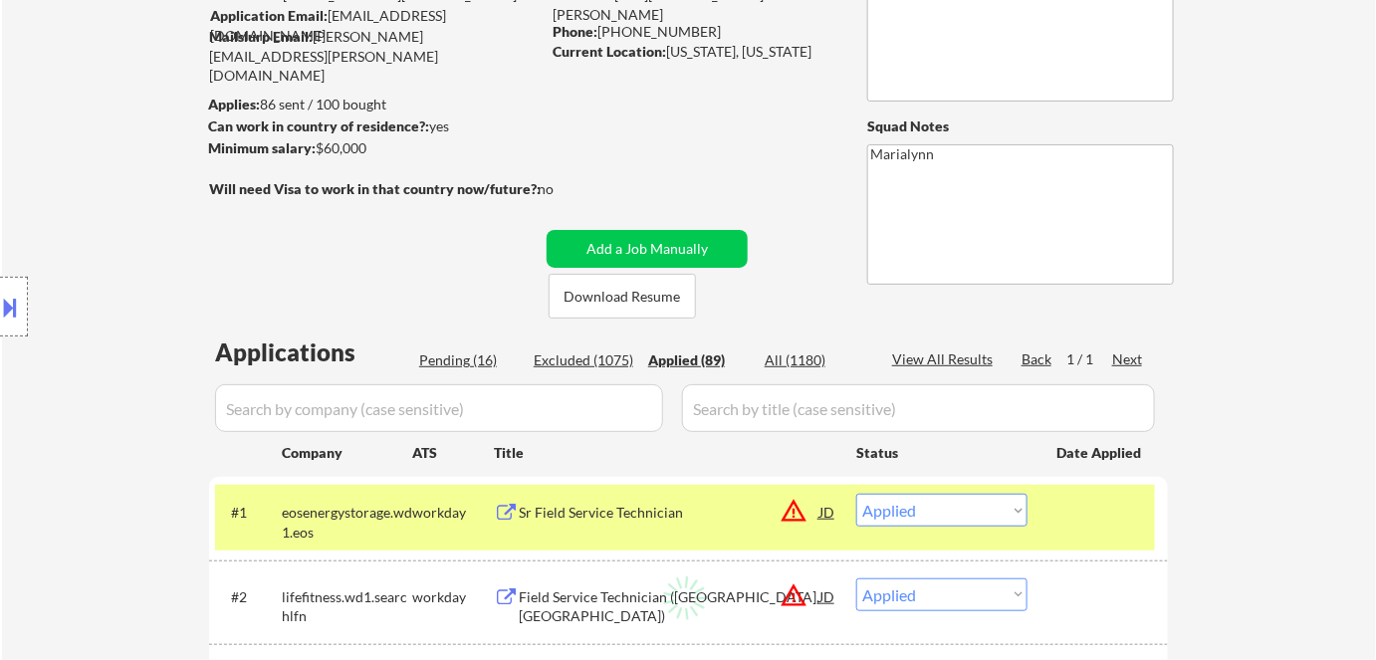
select select ""applied""
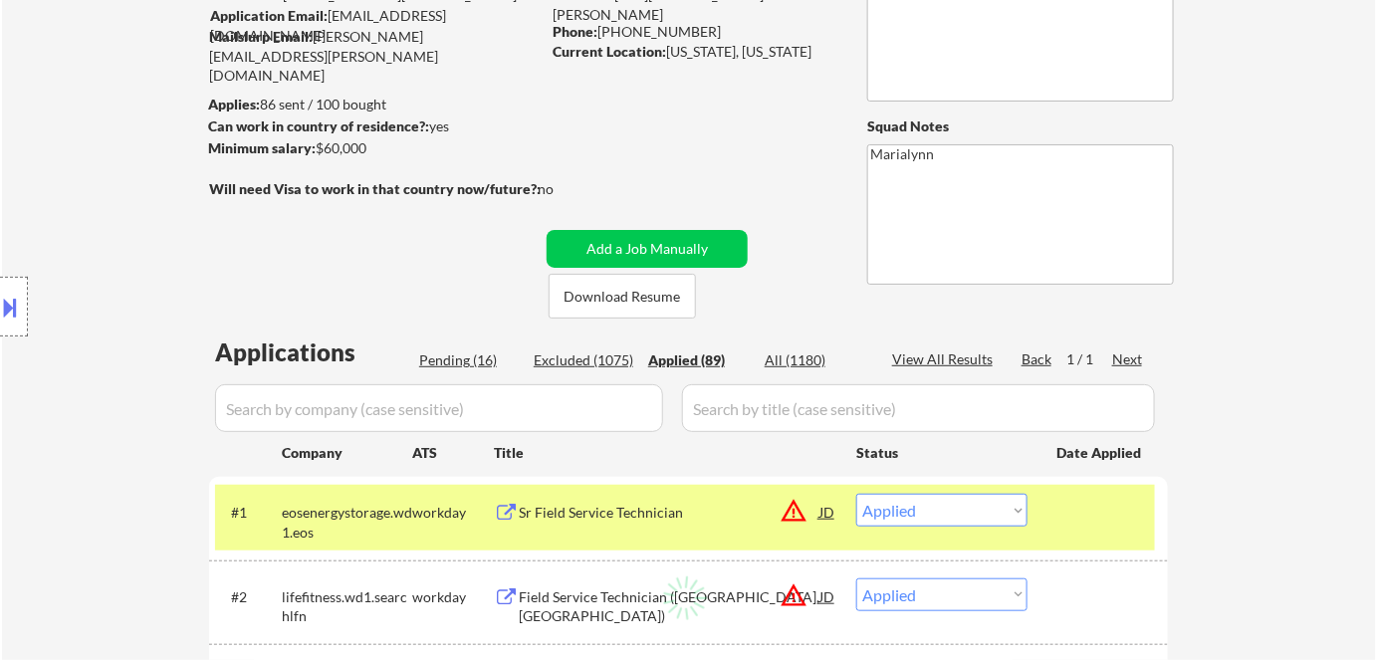
select select ""applied""
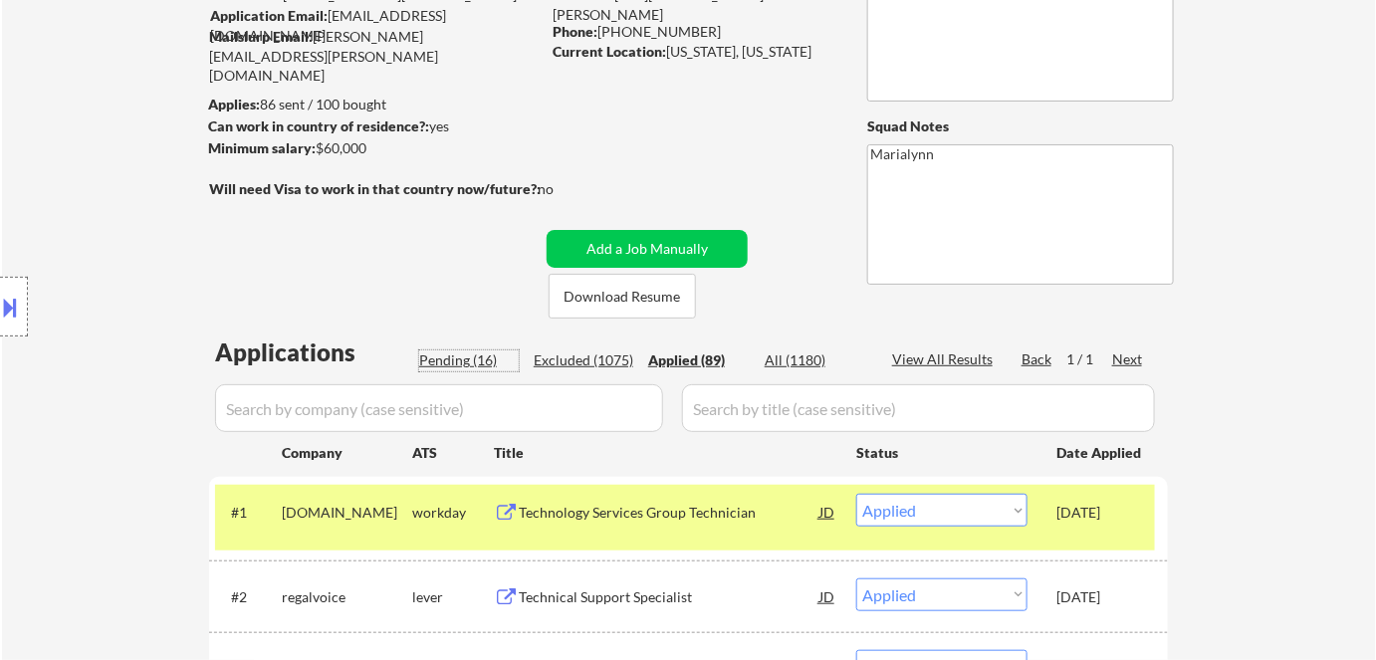
click at [462, 351] on div "Pending (16)" at bounding box center [469, 361] width 100 height 20
select select ""pending""
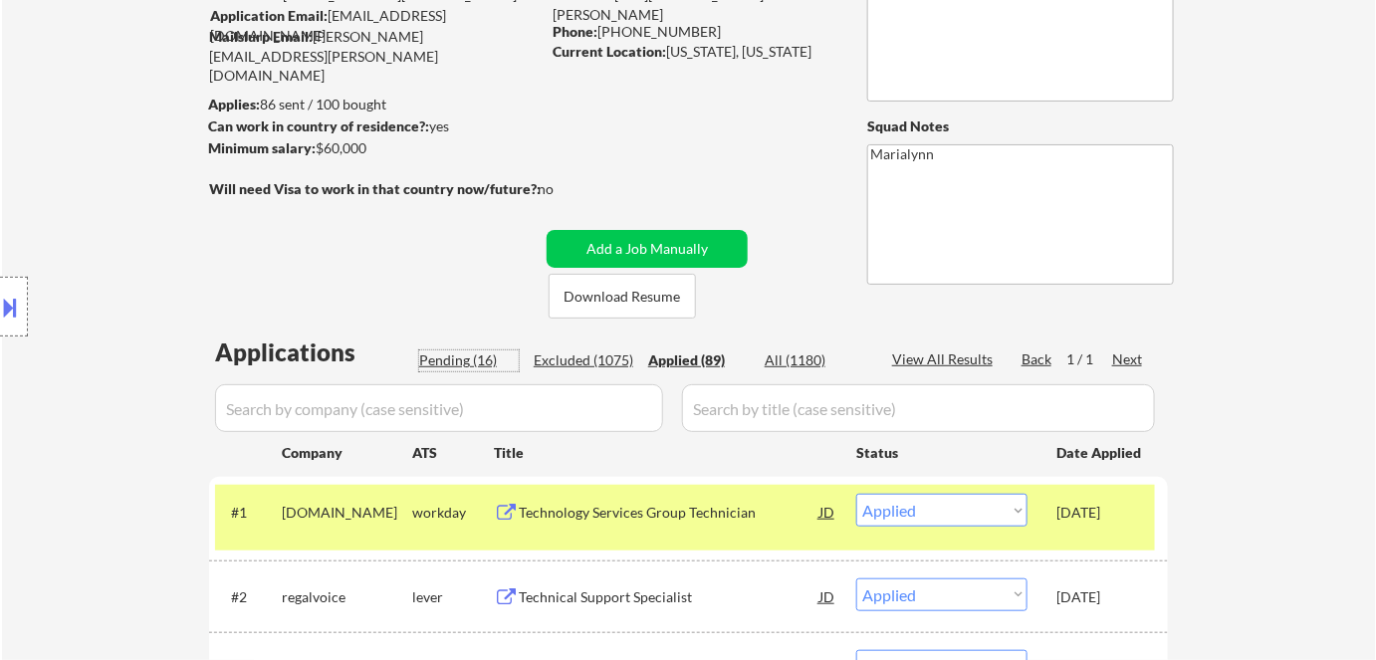
select select ""pending""
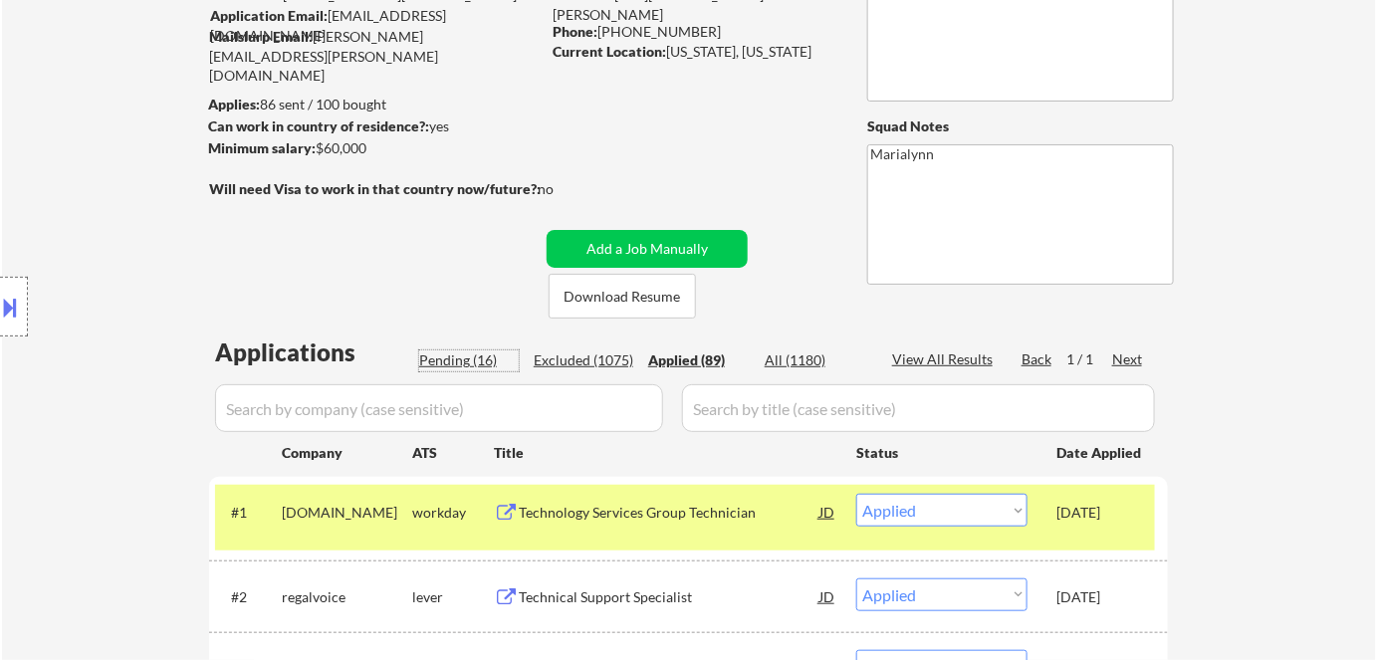
select select ""pending""
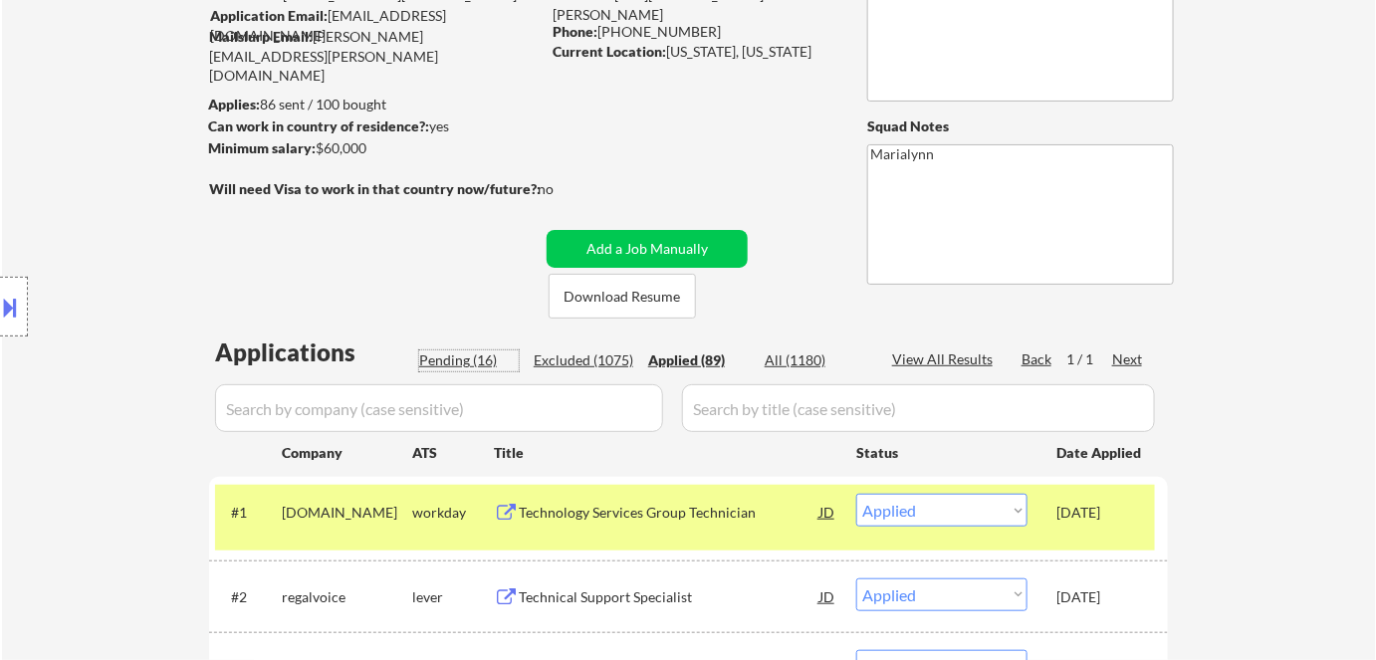
select select ""pending""
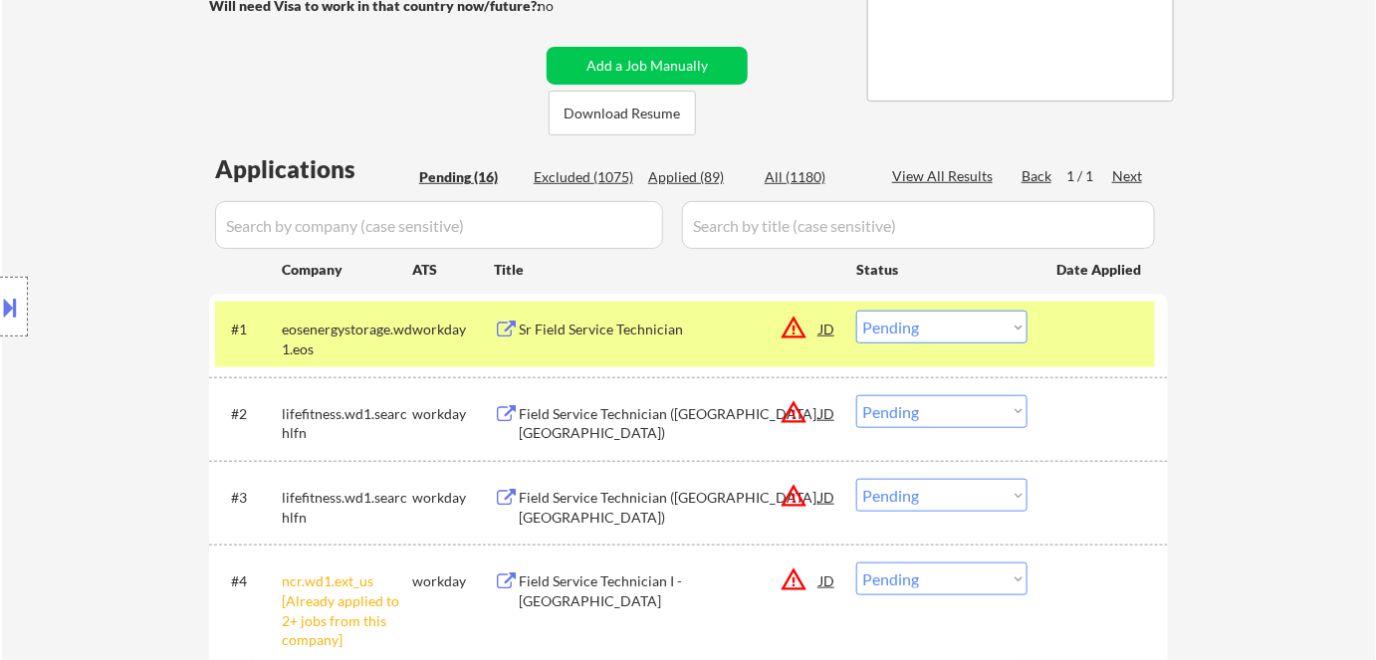
scroll to position [543, 0]
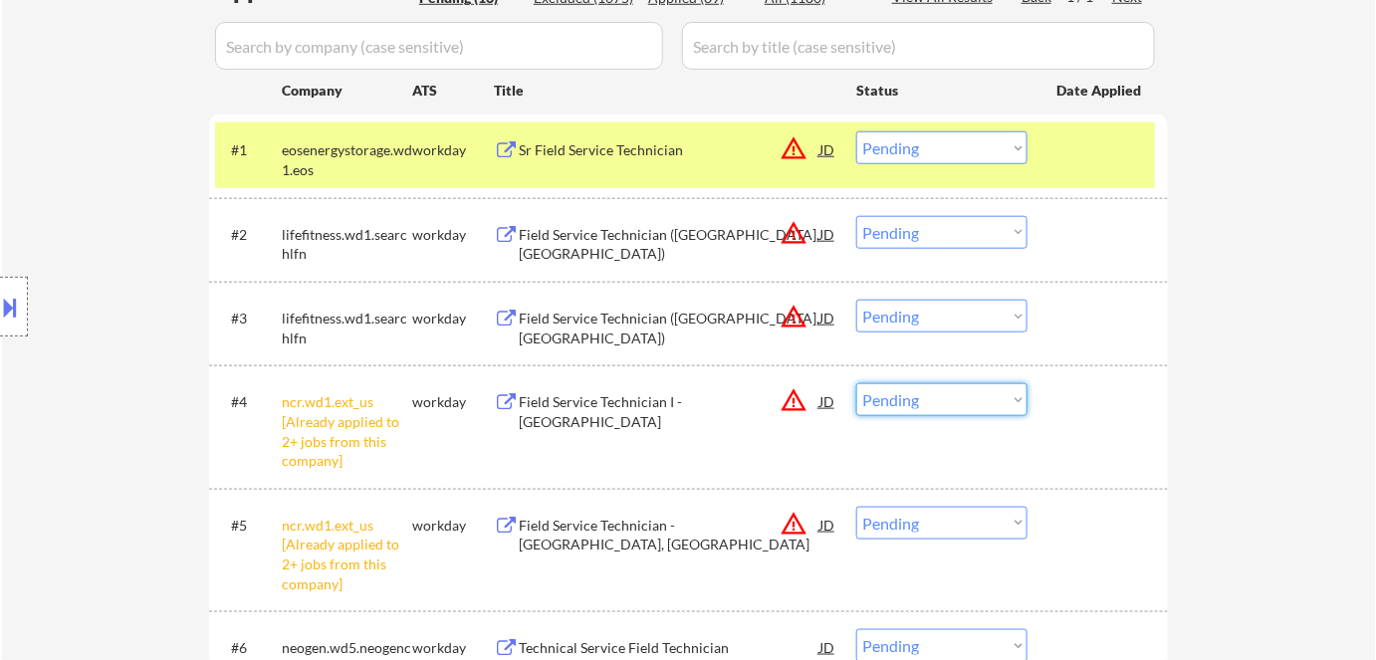
drag, startPoint x: 912, startPoint y: 389, endPoint x: 914, endPoint y: 412, distance: 23.0
click at [913, 389] on select "Choose an option... Pending Applied Excluded (Questions) Excluded (Expired) Exc…" at bounding box center [941, 399] width 171 height 33
click at [856, 383] on select "Choose an option... Pending Applied Excluded (Questions) Excluded (Expired) Exc…" at bounding box center [941, 399] width 171 height 33
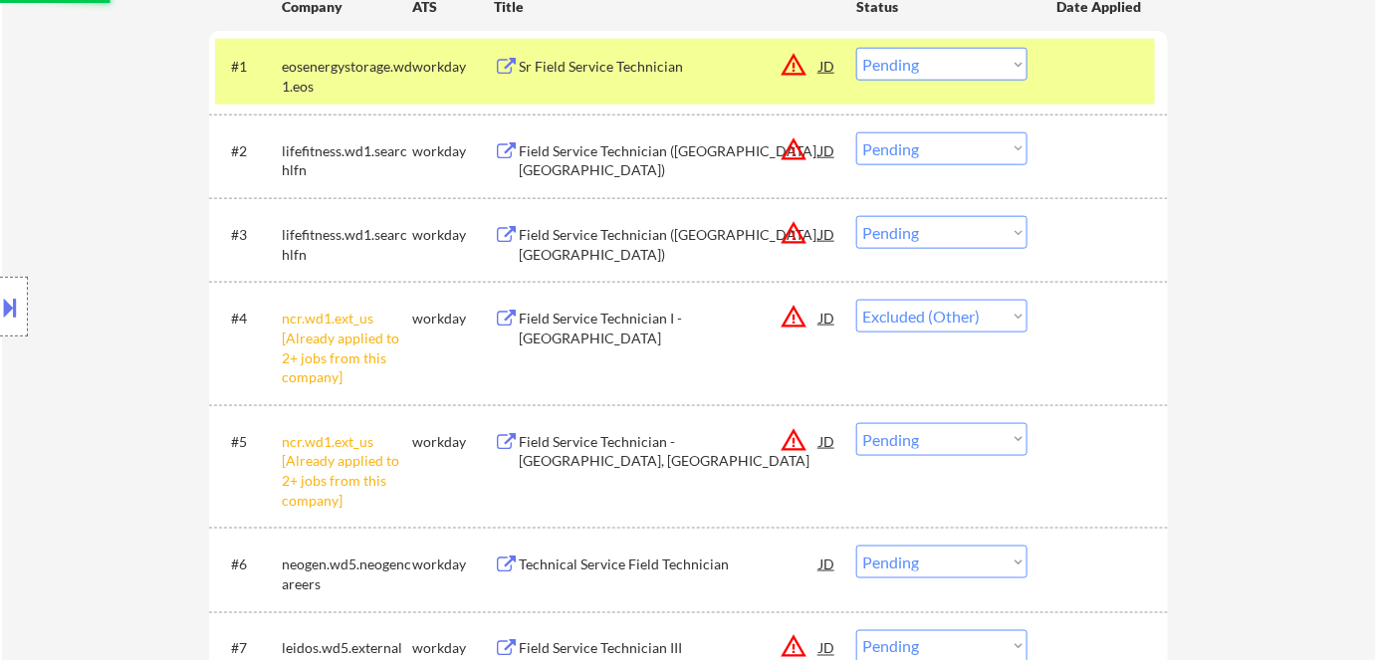
scroll to position [724, 0]
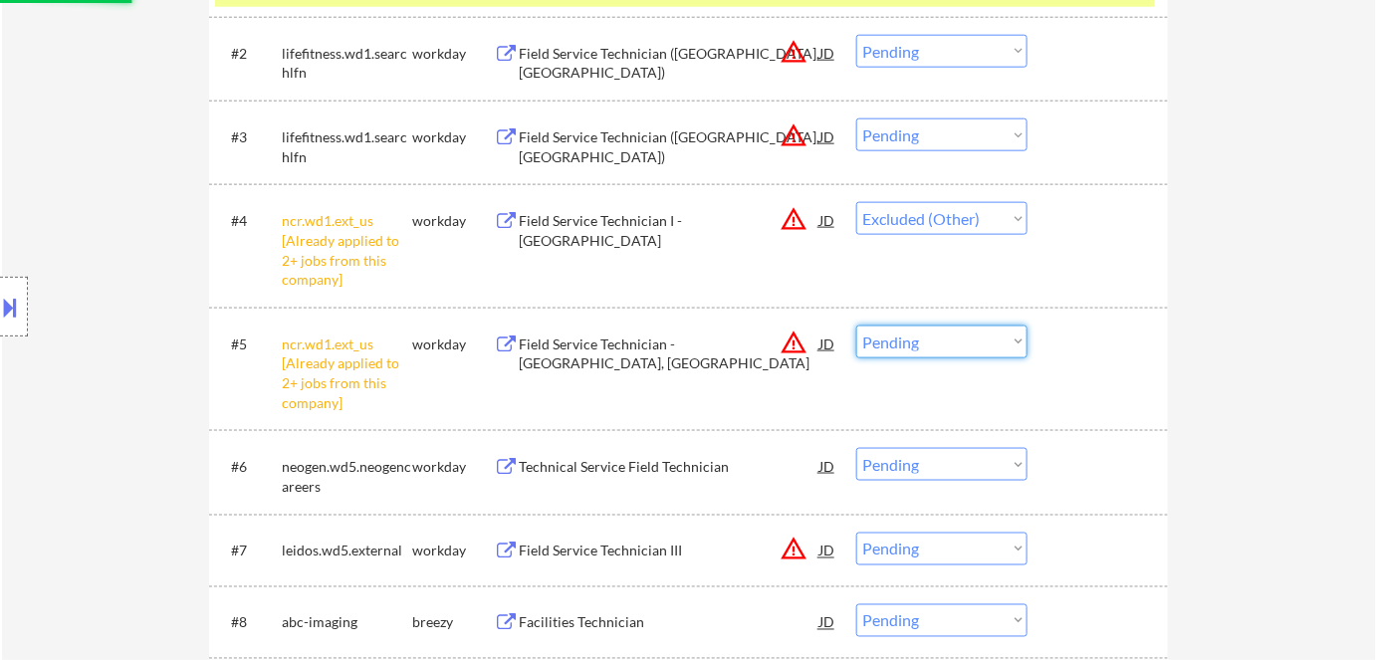
drag, startPoint x: 934, startPoint y: 341, endPoint x: 948, endPoint y: 357, distance: 21.2
click at [939, 346] on select "Choose an option... Pending Applied Excluded (Questions) Excluded (Expired) Exc…" at bounding box center [941, 342] width 171 height 33
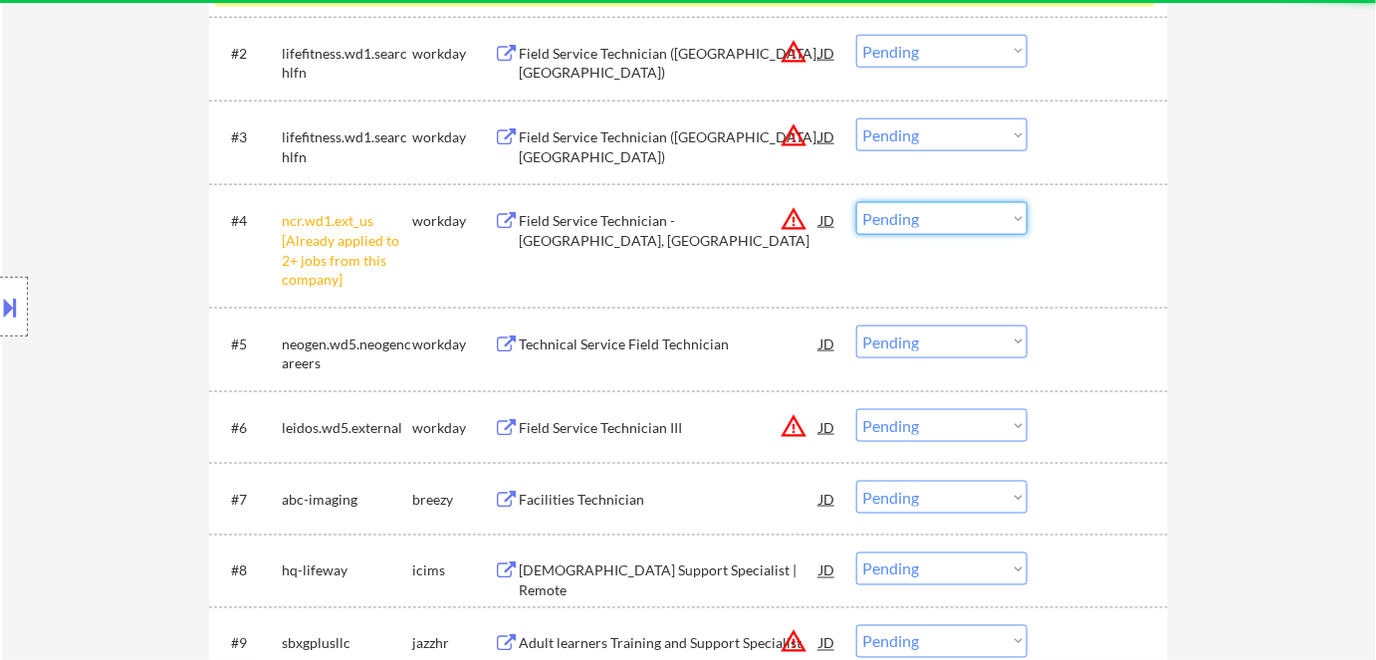
click at [907, 219] on select "Choose an option... Pending Applied Excluded (Questions) Excluded (Expired) Exc…" at bounding box center [941, 218] width 171 height 33
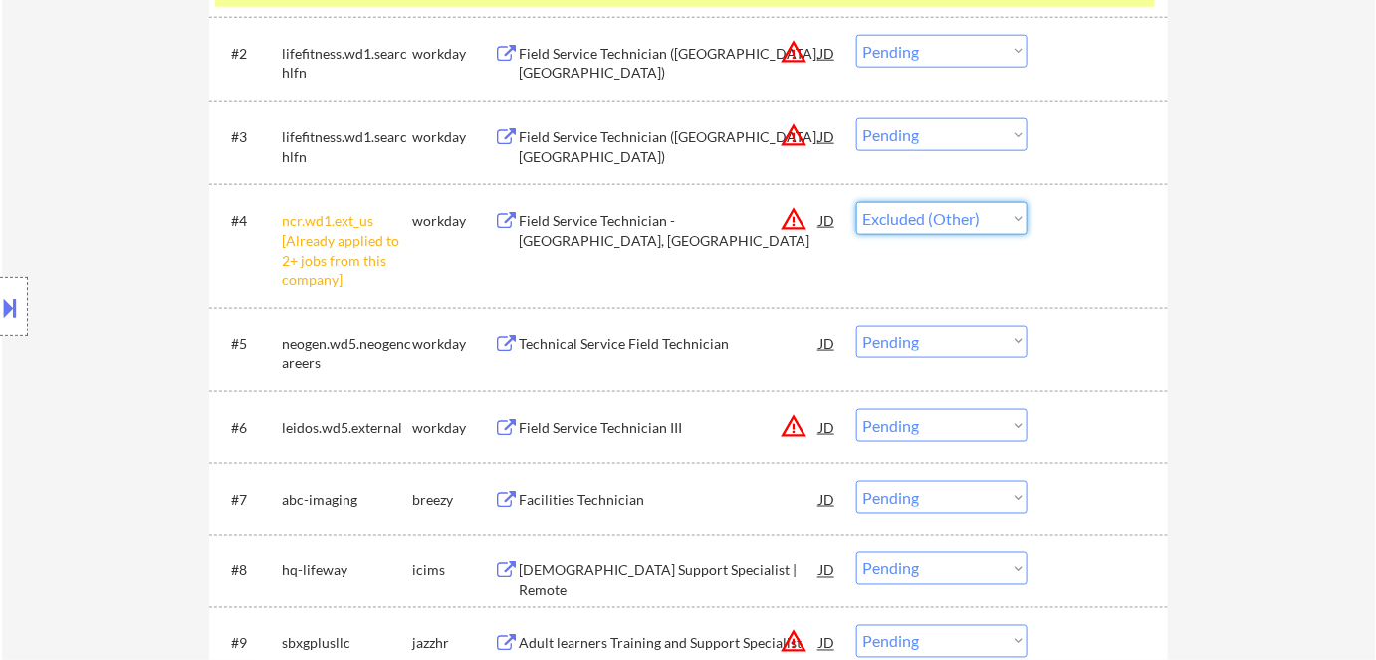
click at [856, 202] on select "Choose an option... Pending Applied Excluded (Questions) Excluded (Expired) Exc…" at bounding box center [941, 218] width 171 height 33
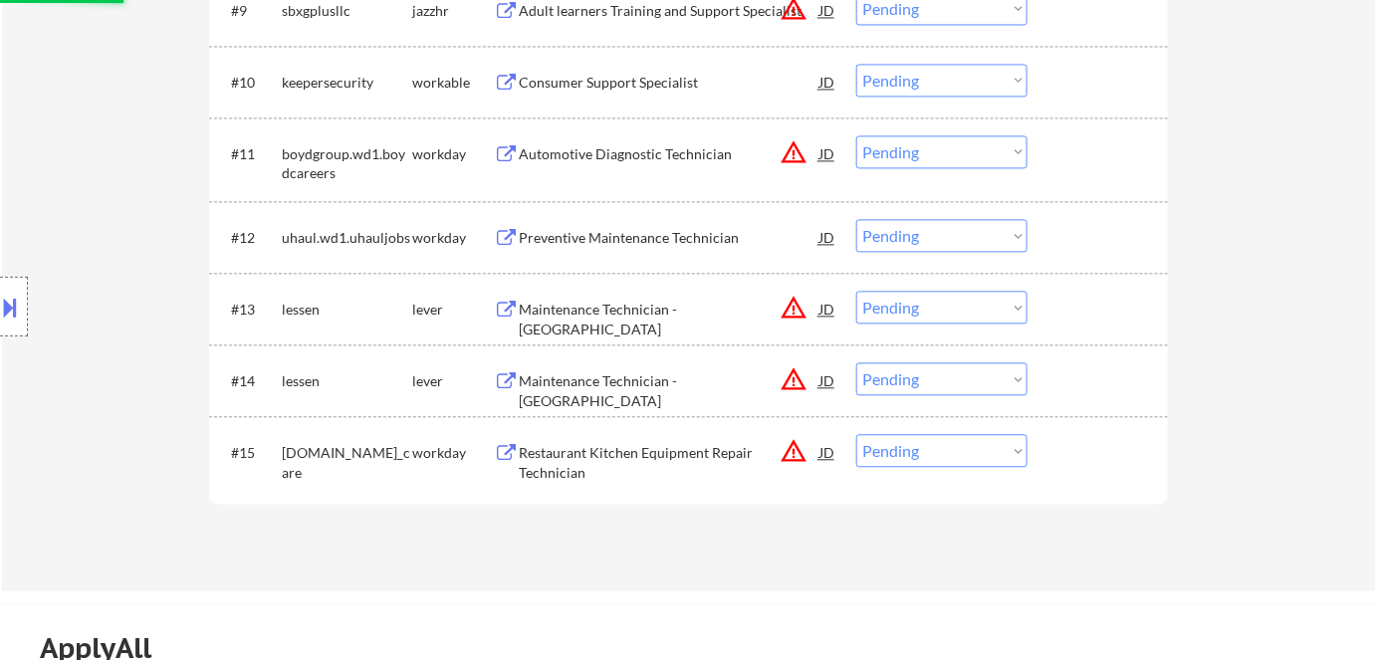
select select ""pending""
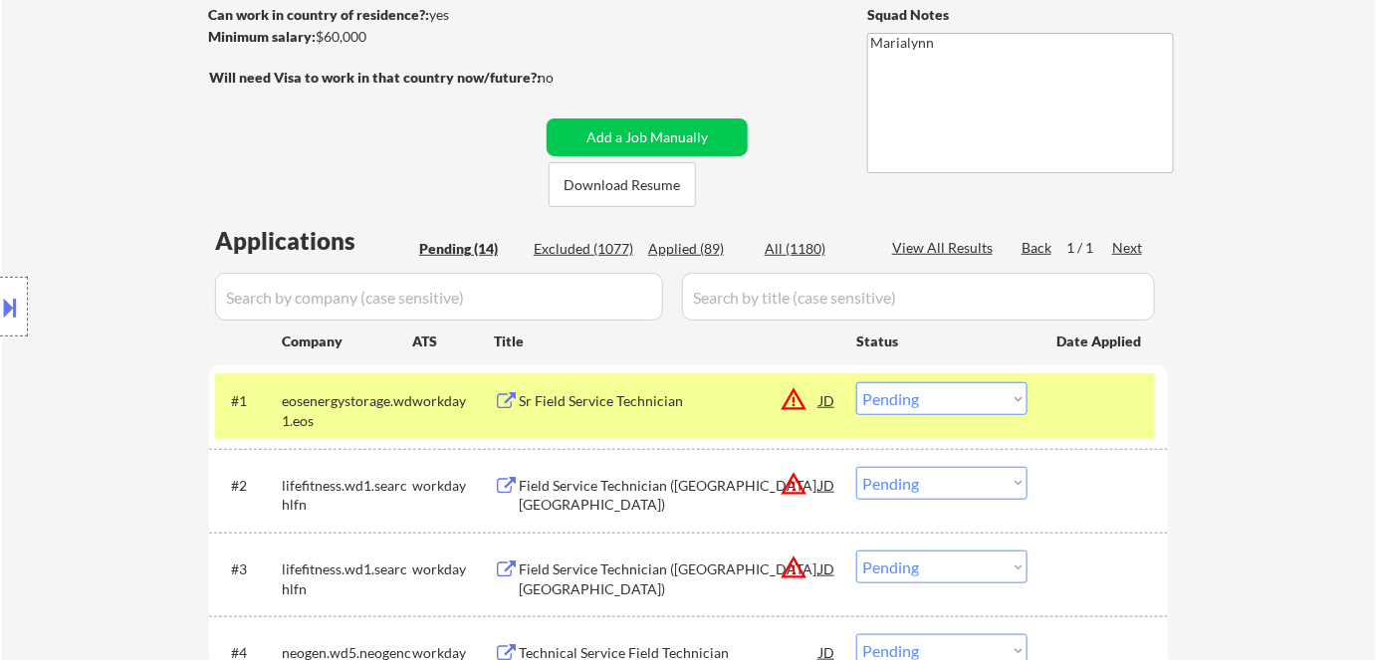
scroll to position [815, 0]
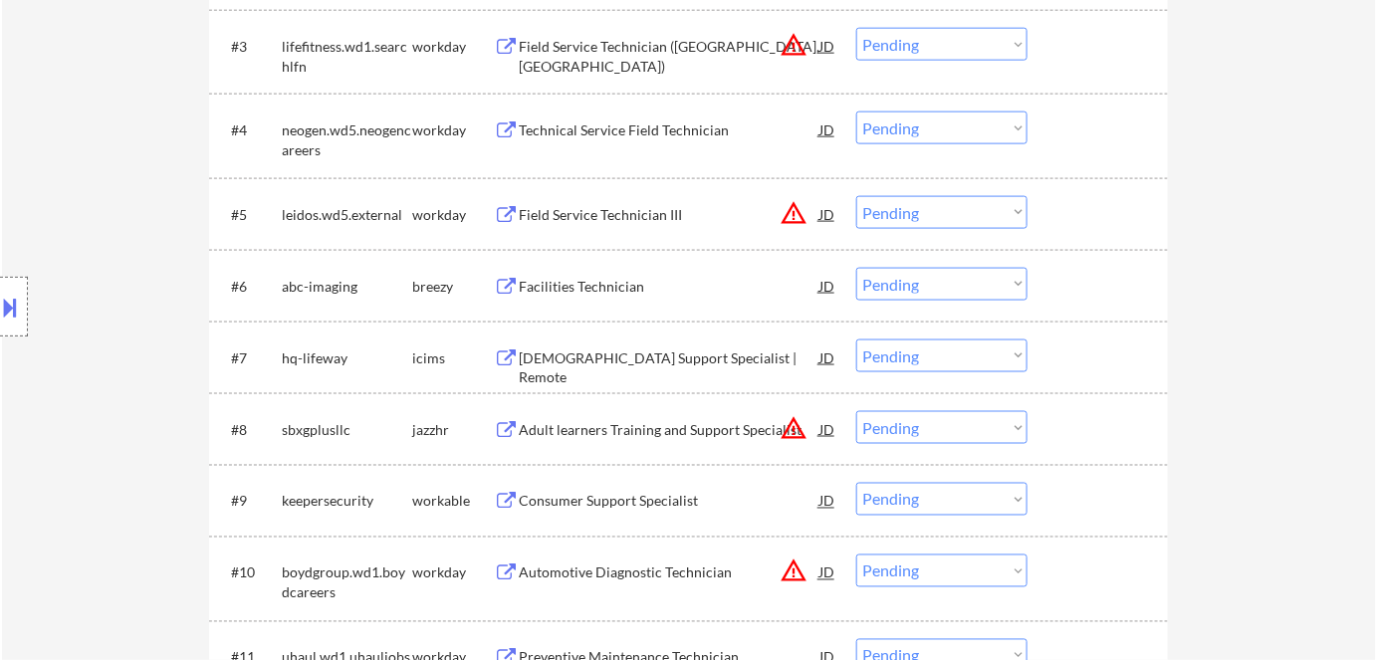
drag, startPoint x: 574, startPoint y: 307, endPoint x: 574, endPoint y: 273, distance: 33.9
click at [574, 306] on div "#6 abc-imaging breezy Facilities Technician JD warning_amber Choose an option..…" at bounding box center [685, 286] width 940 height 54
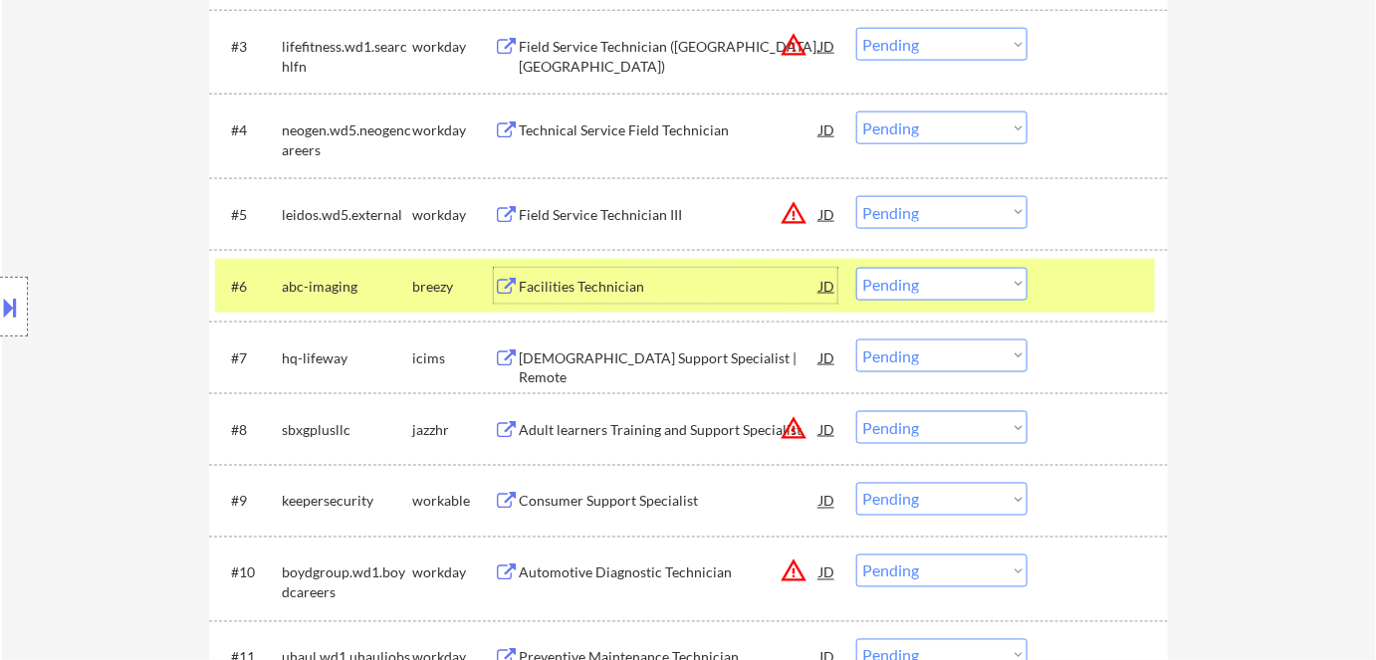
click at [581, 277] on div "Facilities Technician" at bounding box center [669, 287] width 301 height 20
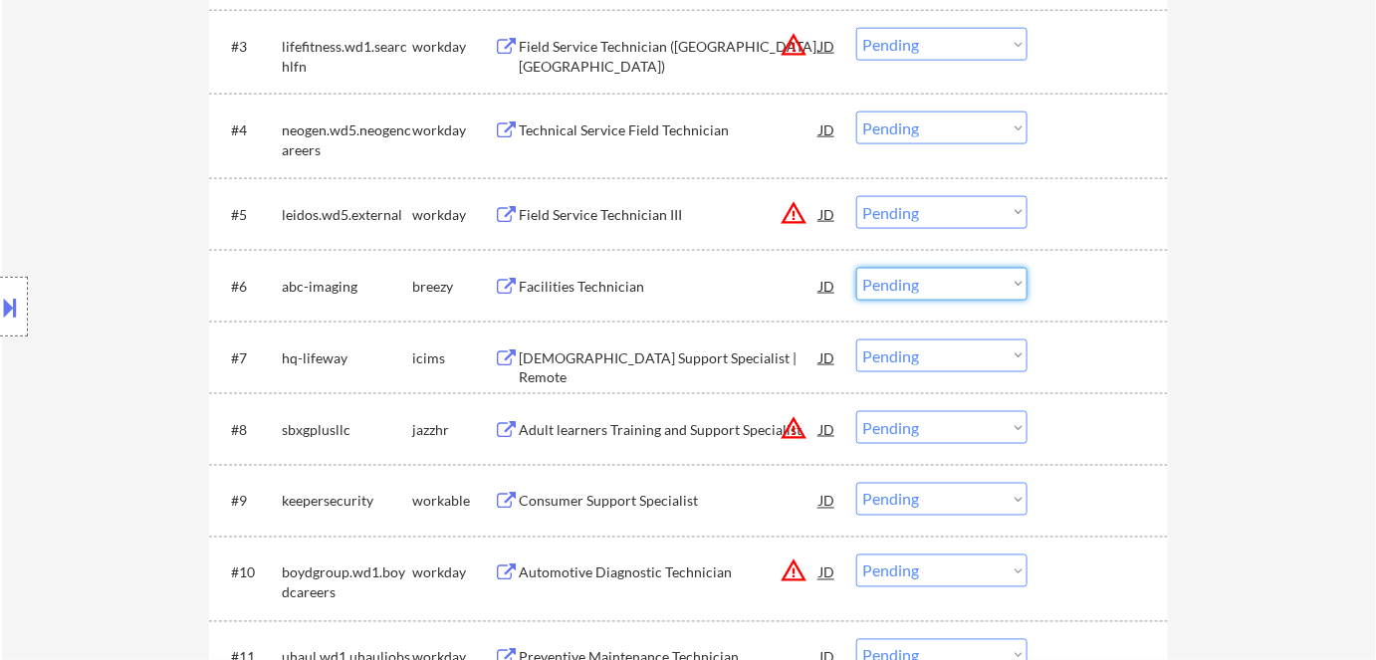
click at [923, 288] on select "Choose an option... Pending Applied Excluded (Questions) Excluded (Expired) Exc…" at bounding box center [941, 284] width 171 height 33
click at [856, 268] on select "Choose an option... Pending Applied Excluded (Questions) Excluded (Expired) Exc…" at bounding box center [941, 284] width 171 height 33
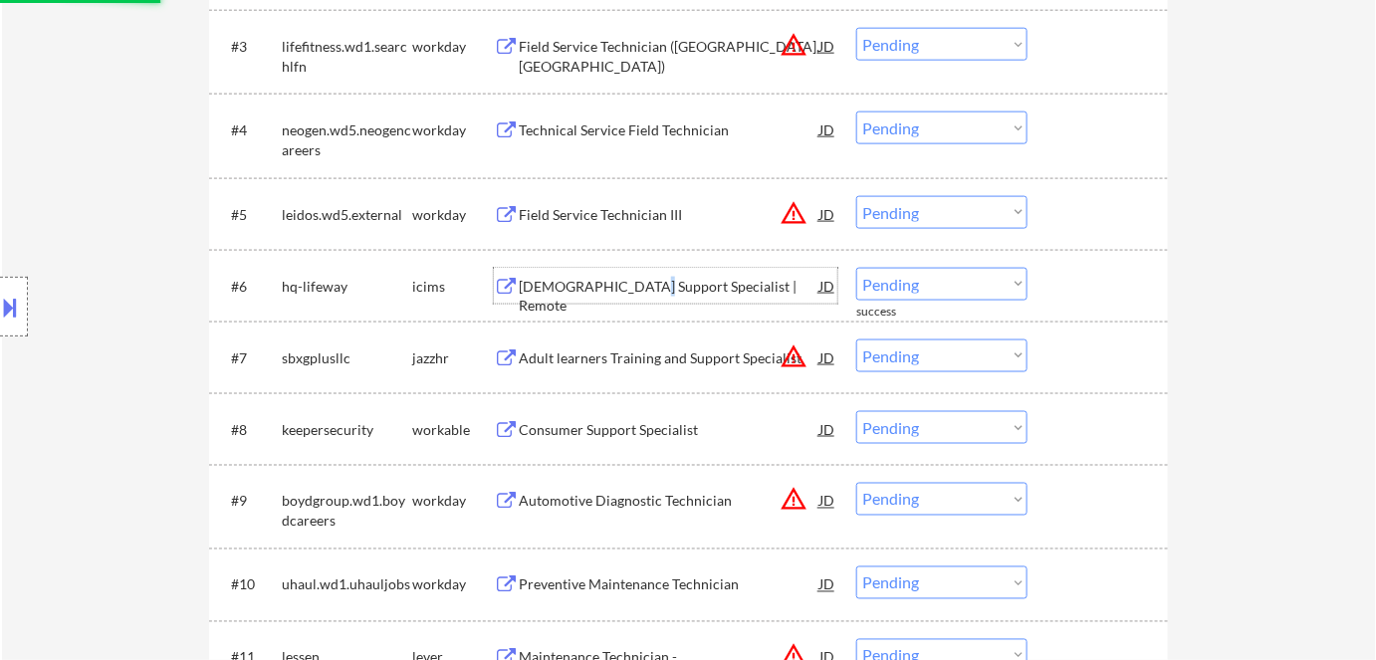
click at [637, 295] on div "Church Support Specialist | Remote" at bounding box center [669, 296] width 301 height 39
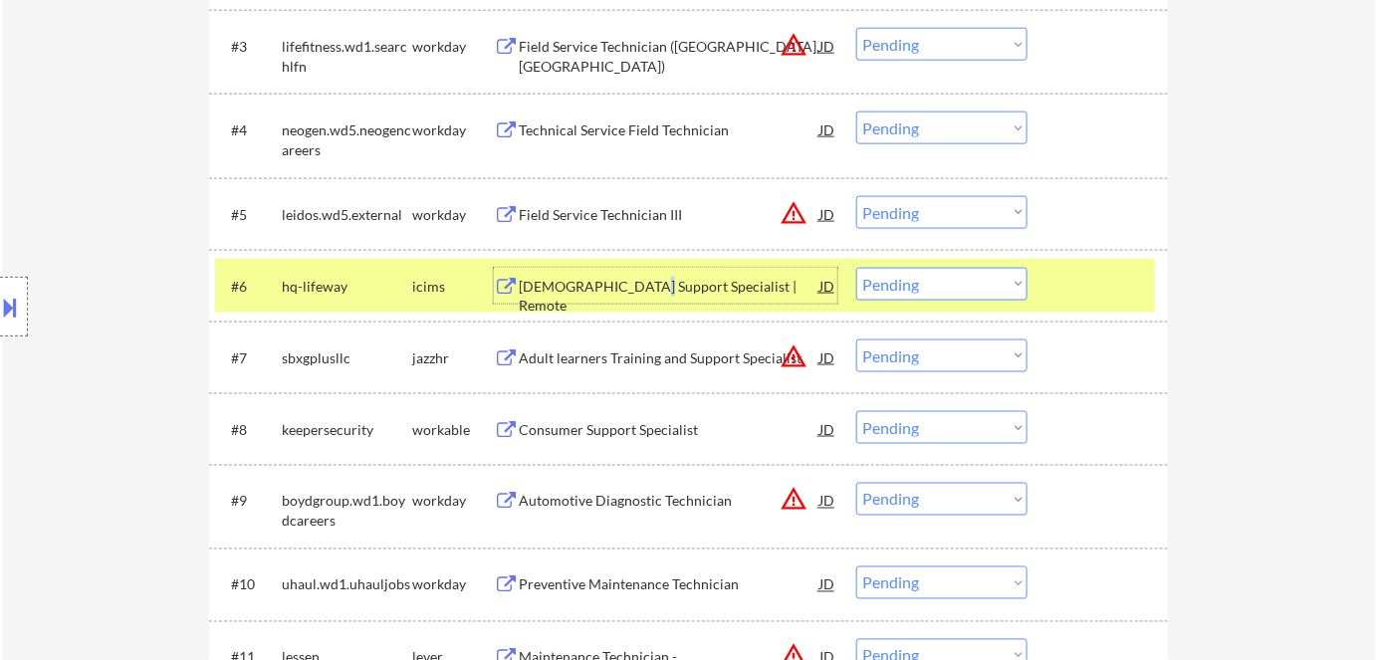
drag, startPoint x: 916, startPoint y: 287, endPoint x: 918, endPoint y: 298, distance: 11.1
click at [916, 287] on select "Choose an option... Pending Applied Excluded (Questions) Excluded (Expired) Exc…" at bounding box center [941, 284] width 171 height 33
click at [856, 268] on select "Choose an option... Pending Applied Excluded (Questions) Excluded (Expired) Exc…" at bounding box center [941, 284] width 171 height 33
select select ""pending""
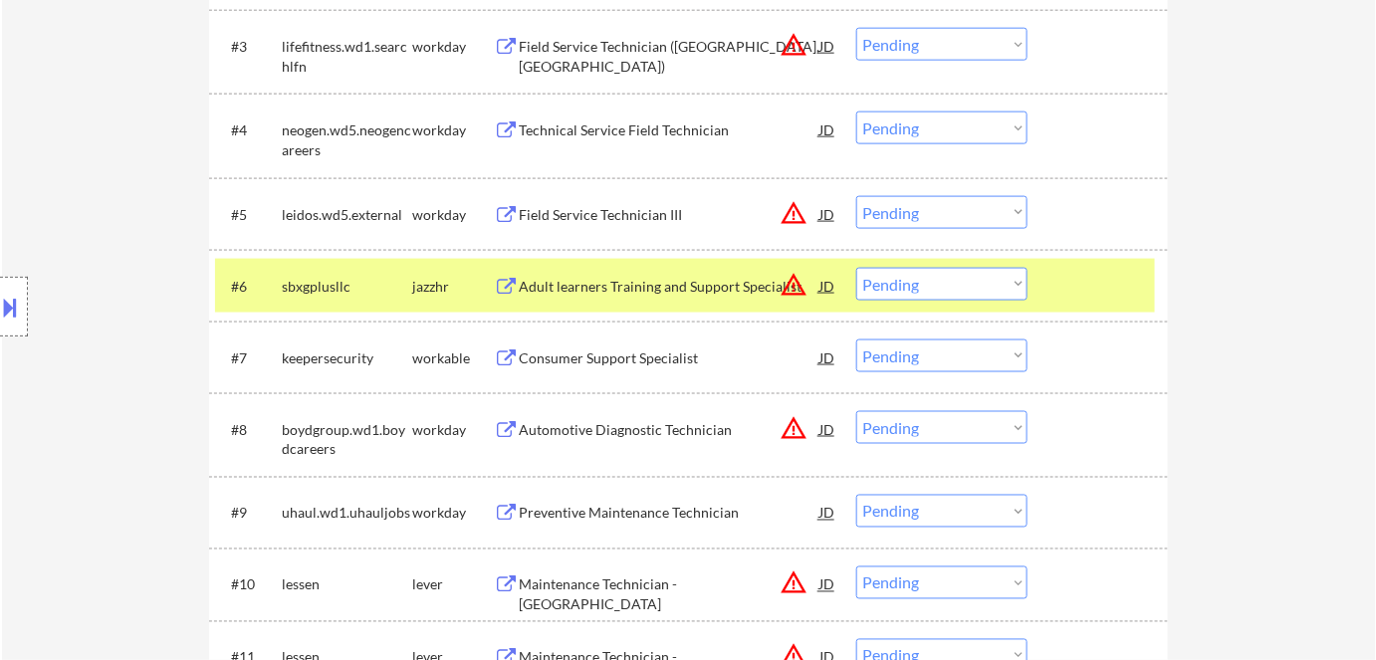
click at [440, 282] on div "jazzhr" at bounding box center [453, 287] width 82 height 20
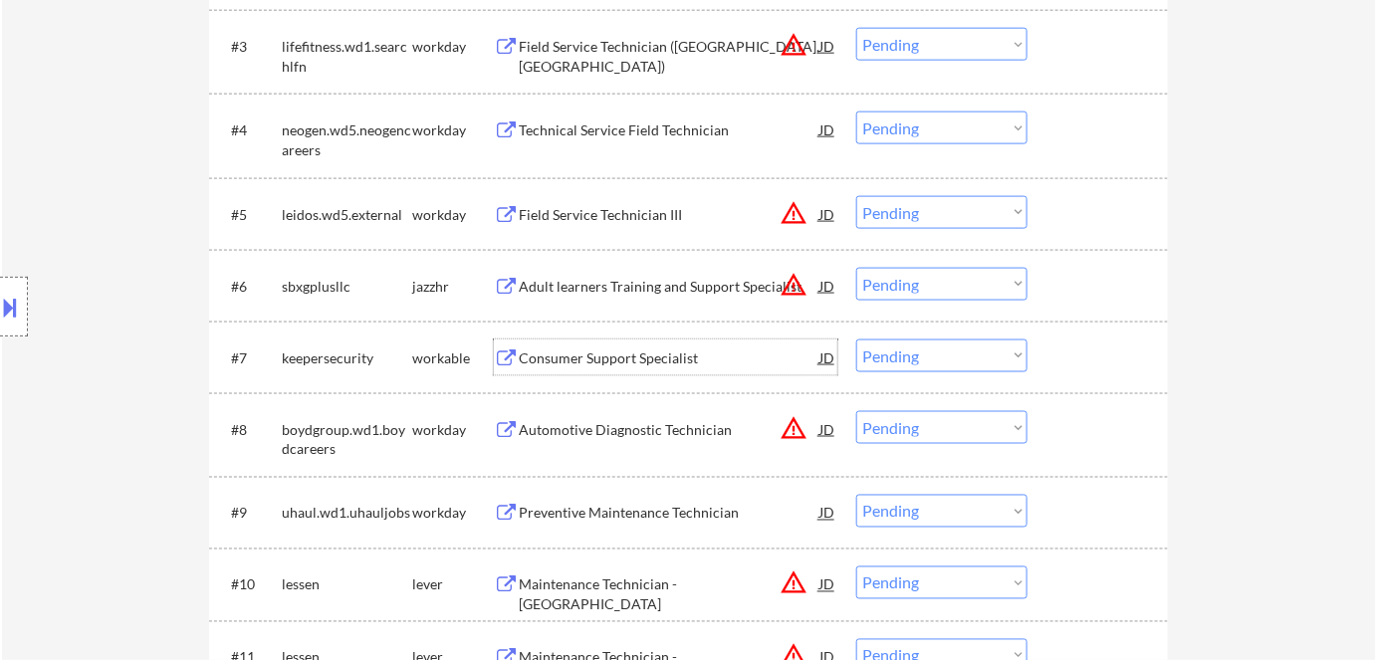
click at [626, 355] on div "Consumer Support Specialist" at bounding box center [669, 359] width 301 height 20
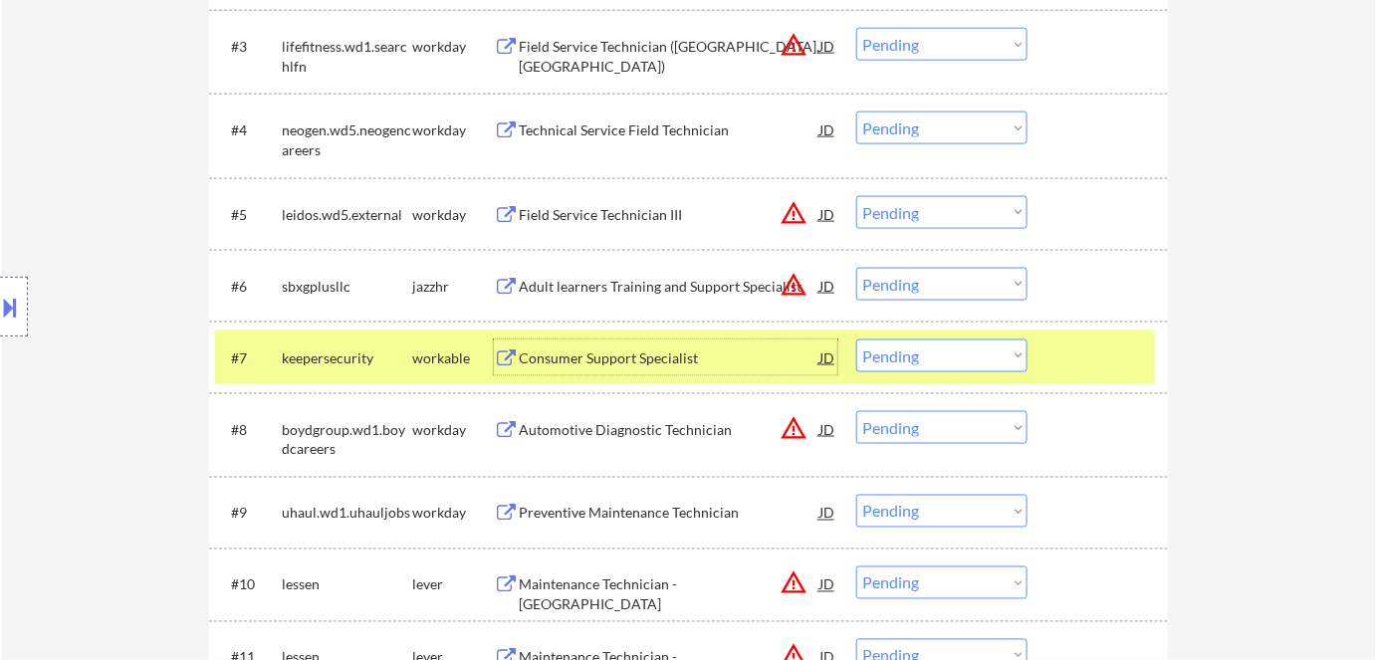
click at [900, 359] on select "Choose an option... Pending Applied Excluded (Questions) Excluded (Expired) Exc…" at bounding box center [941, 356] width 171 height 33
click at [950, 352] on select "Choose an option... Pending Applied Excluded (Questions) Excluded (Expired) Exc…" at bounding box center [941, 356] width 171 height 33
click at [856, 340] on select "Choose an option... Pending Applied Excluded (Questions) Excluded (Expired) Exc…" at bounding box center [941, 356] width 171 height 33
select select ""pending""
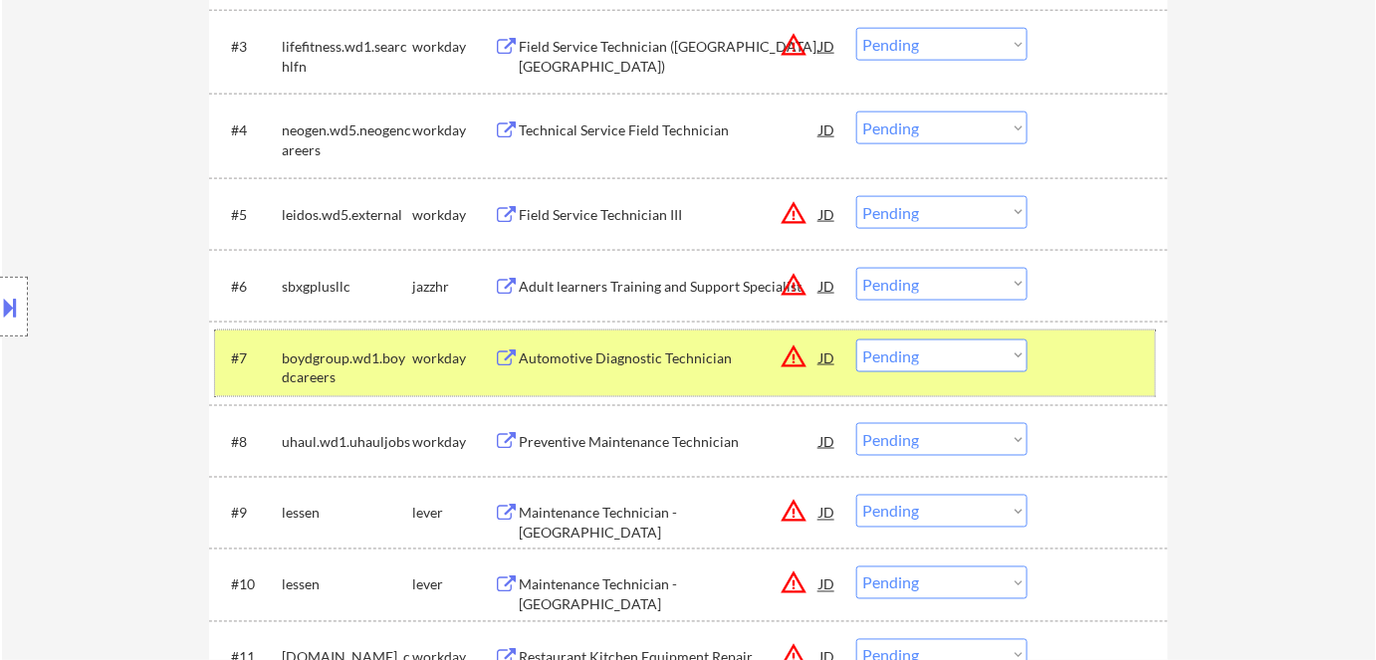
drag, startPoint x: 432, startPoint y: 360, endPoint x: 627, endPoint y: 328, distance: 197.8
click at [436, 359] on div "workday" at bounding box center [453, 359] width 82 height 20
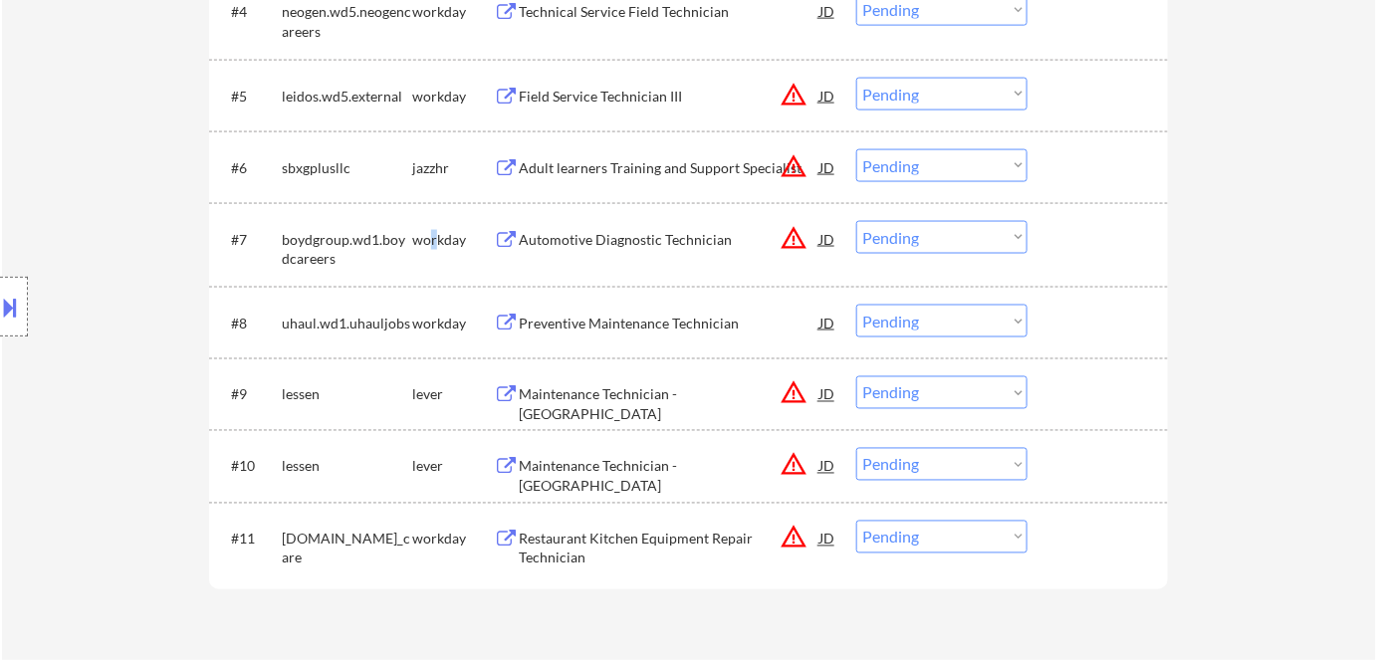
scroll to position [1086, 0]
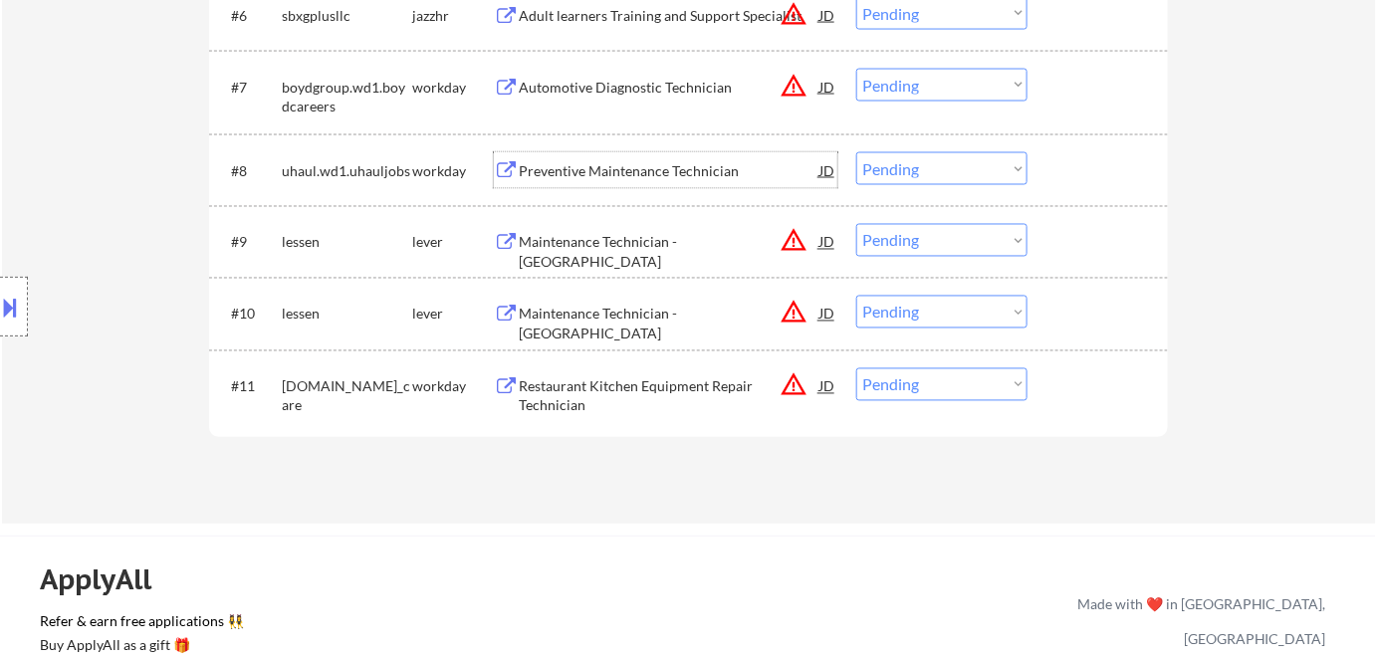
click at [602, 168] on div "Preventive Maintenance Technician" at bounding box center [669, 171] width 301 height 20
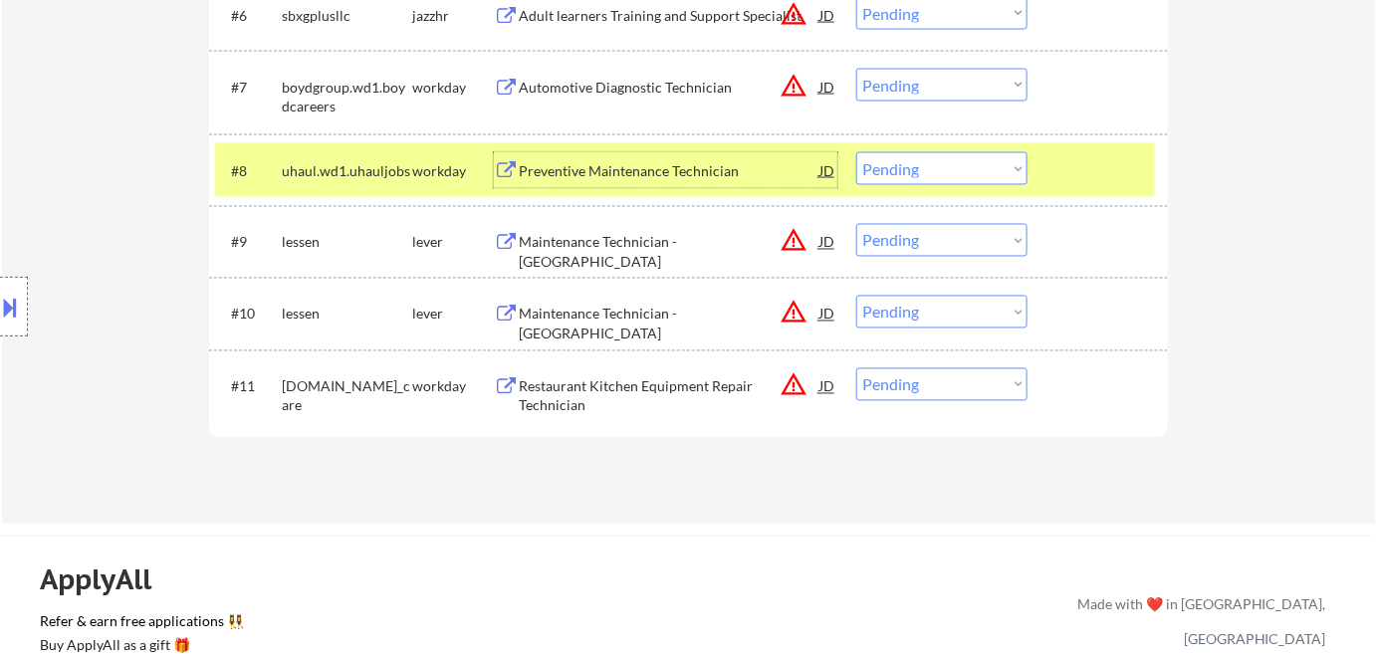
click at [873, 167] on select "Choose an option... Pending Applied Excluded (Questions) Excluded (Expired) Exc…" at bounding box center [941, 168] width 171 height 33
click at [856, 152] on select "Choose an option... Pending Applied Excluded (Questions) Excluded (Expired) Exc…" at bounding box center [941, 168] width 171 height 33
select select ""pending""
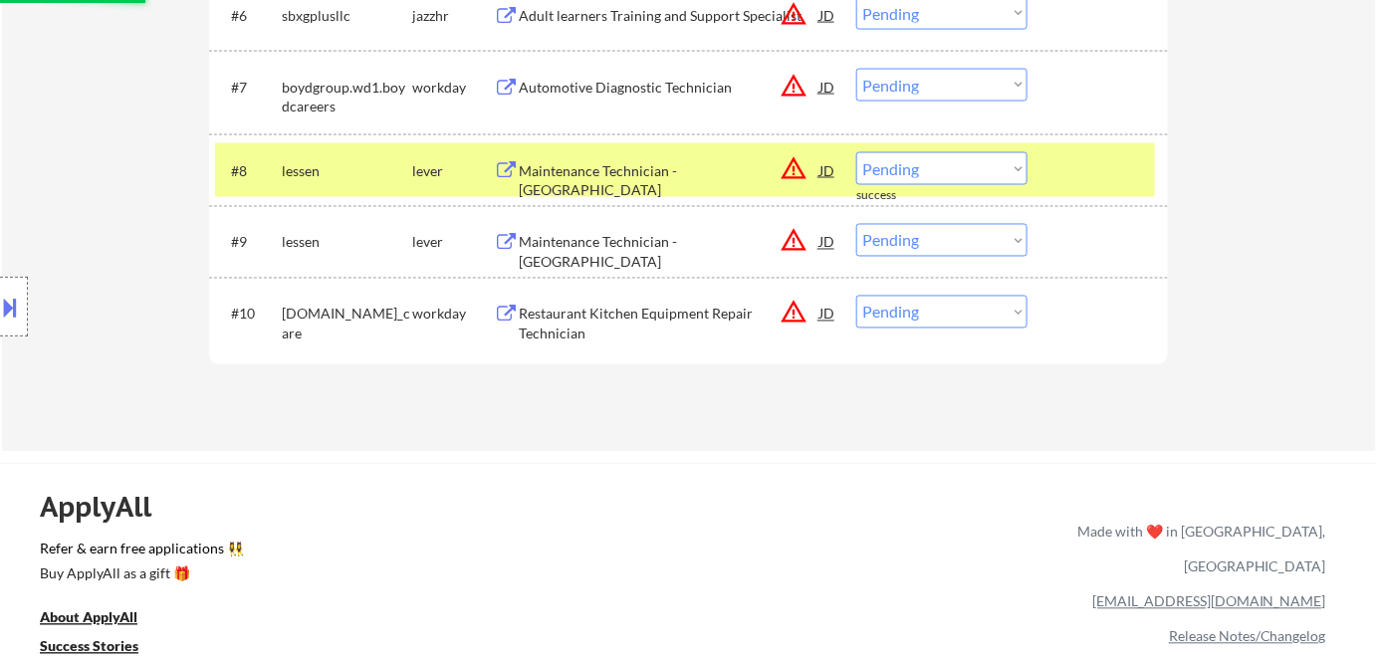
click at [413, 179] on div "lever" at bounding box center [453, 171] width 82 height 20
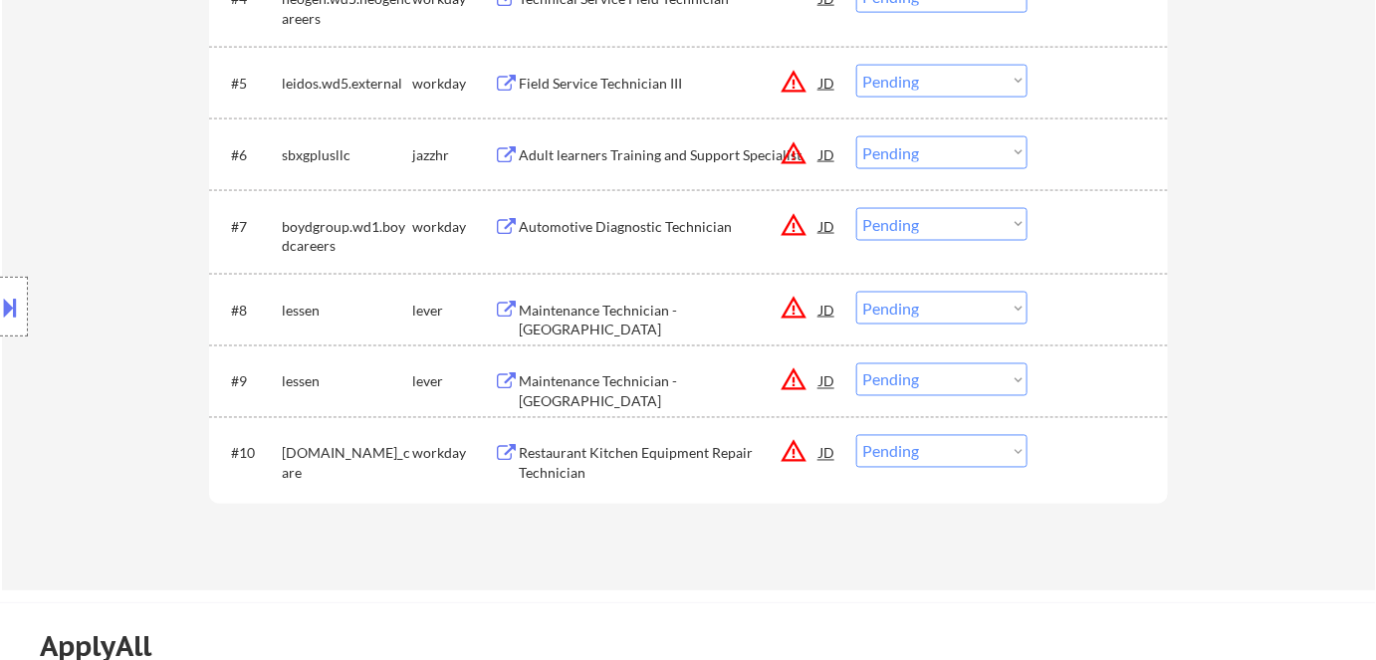
scroll to position [724, 0]
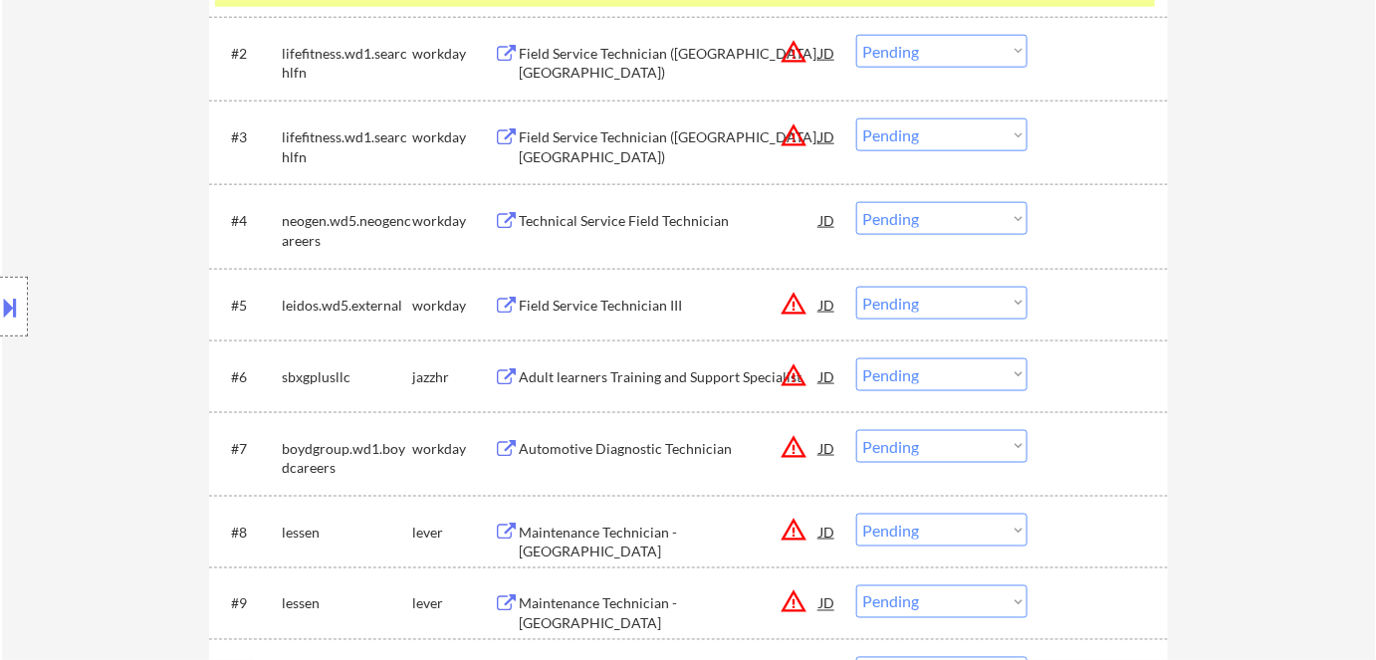
click at [587, 228] on div "Technical Service Field Technician" at bounding box center [669, 221] width 301 height 20
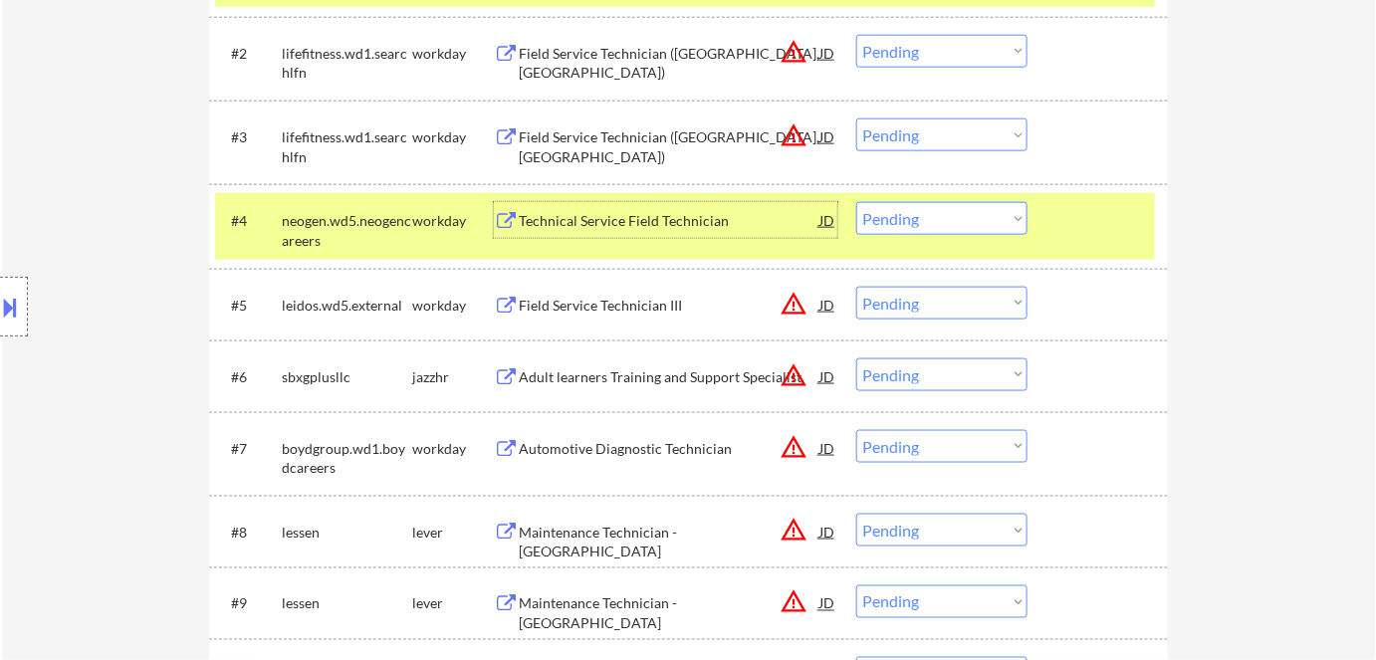
click at [892, 230] on select "Choose an option... Pending Applied Excluded (Questions) Excluded (Expired) Exc…" at bounding box center [941, 218] width 171 height 33
click at [856, 202] on select "Choose an option... Pending Applied Excluded (Questions) Excluded (Expired) Exc…" at bounding box center [941, 218] width 171 height 33
select select ""pending""
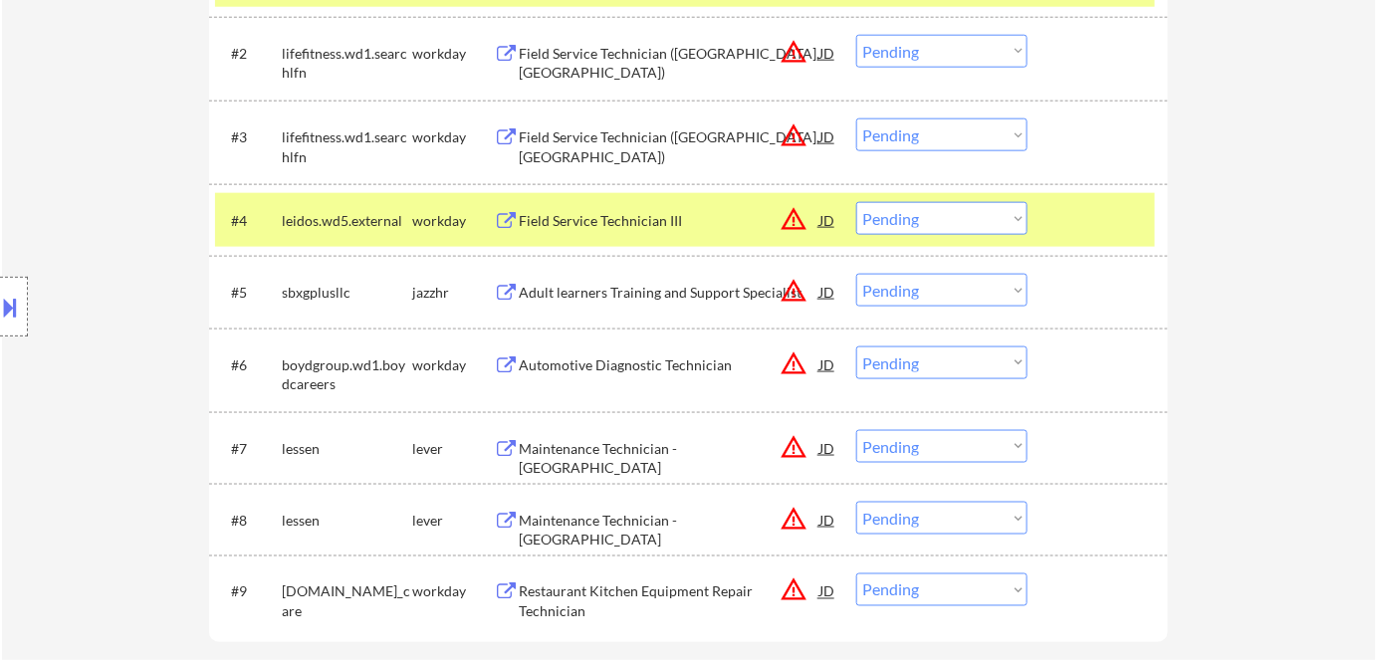
drag, startPoint x: 456, startPoint y: 222, endPoint x: 505, endPoint y: 252, distance: 57.2
click at [456, 223] on div "workday" at bounding box center [453, 221] width 82 height 20
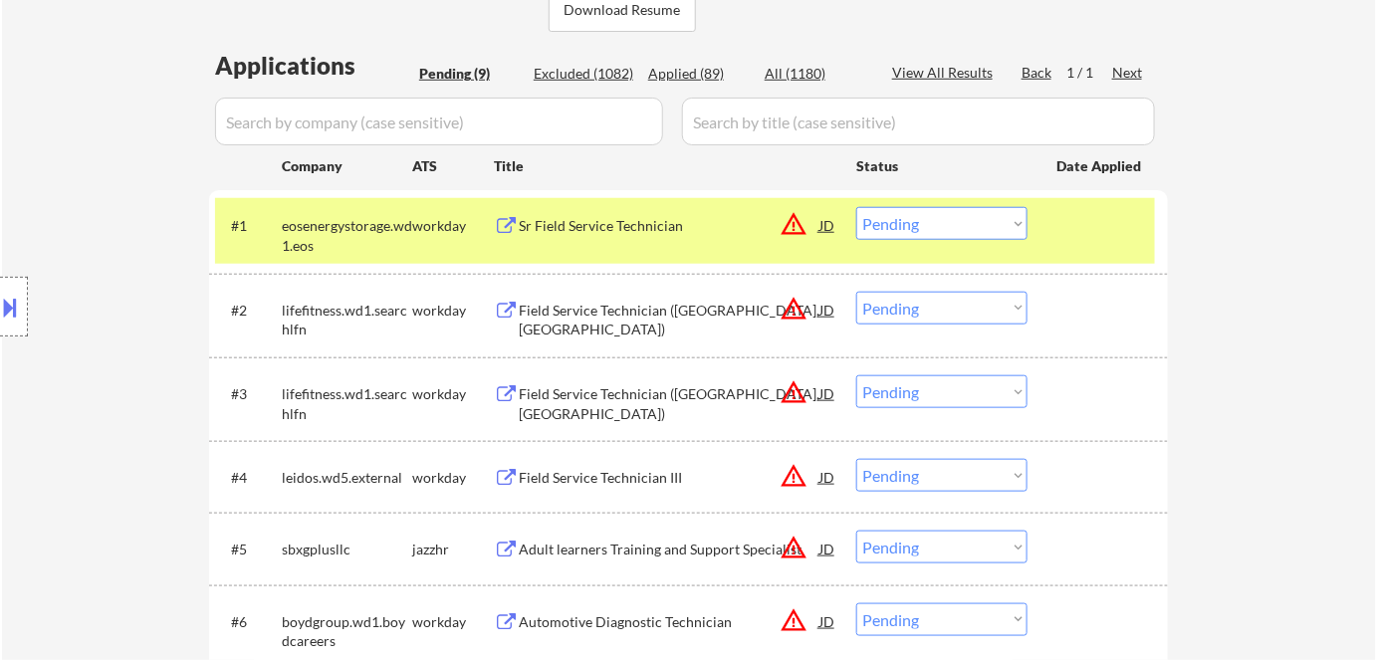
scroll to position [362, 0]
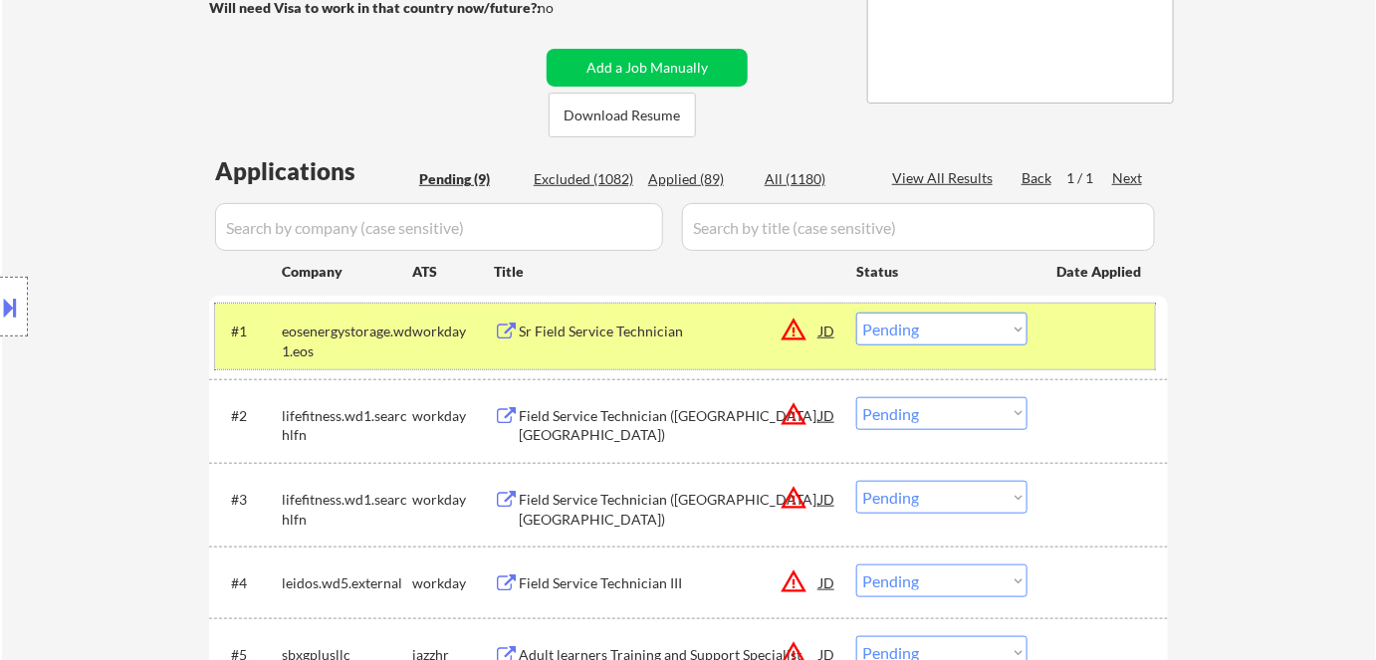
click at [431, 334] on div "workday" at bounding box center [453, 332] width 82 height 20
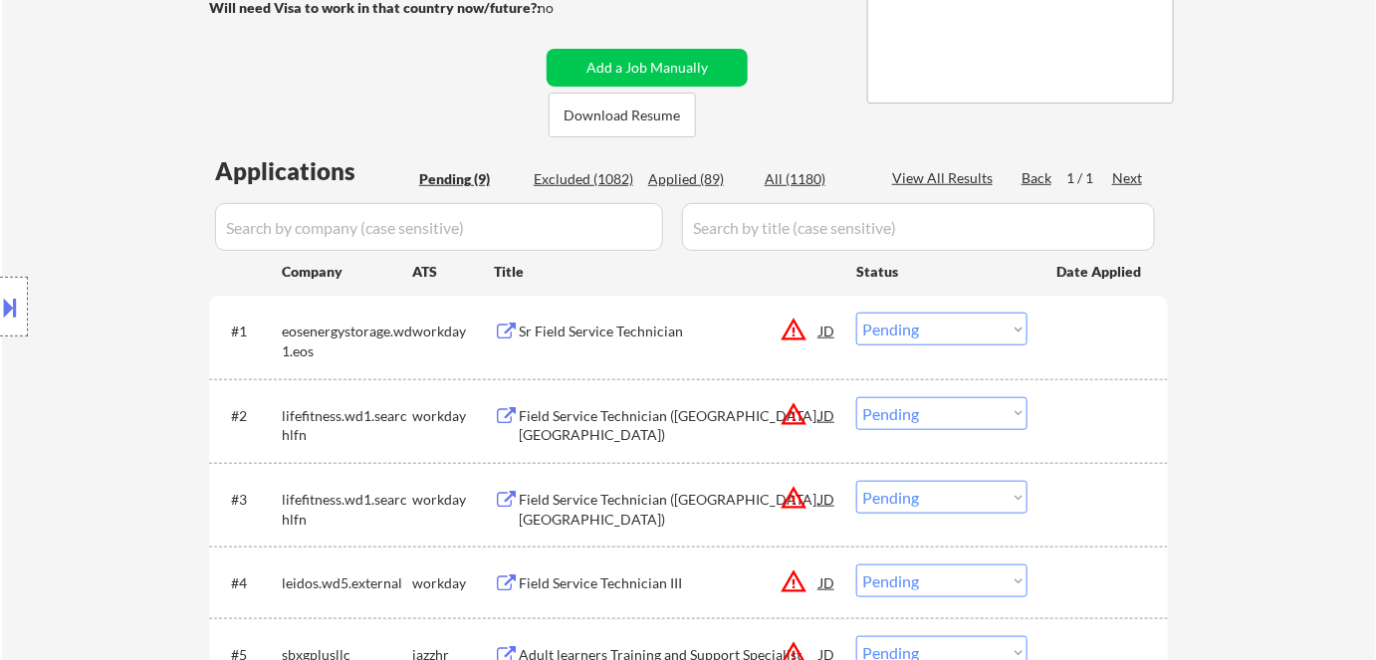
click at [602, 331] on div "Sr Field Service Technician" at bounding box center [669, 332] width 301 height 20
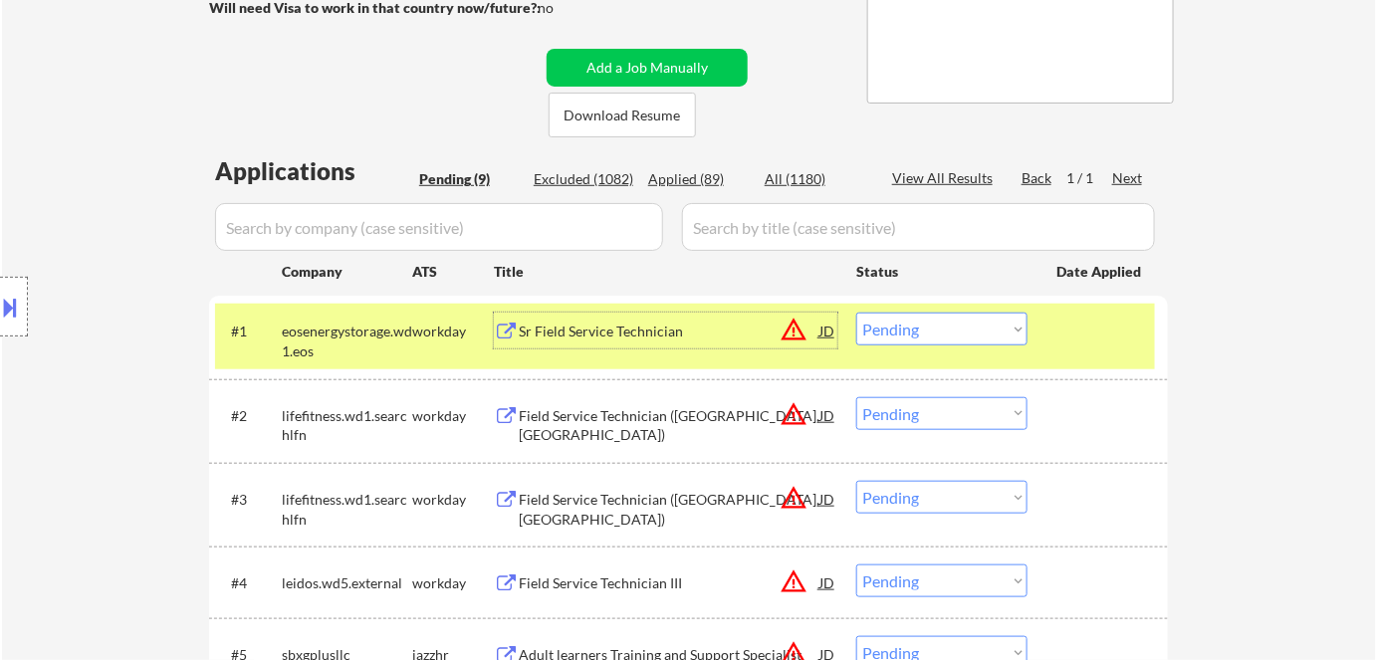
drag, startPoint x: 908, startPoint y: 325, endPoint x: 919, endPoint y: 343, distance: 21.0
click at [910, 325] on select "Choose an option... Pending Applied Excluded (Questions) Excluded (Expired) Exc…" at bounding box center [941, 329] width 171 height 33
click at [856, 313] on select "Choose an option... Pending Applied Excluded (Questions) Excluded (Expired) Exc…" at bounding box center [941, 329] width 171 height 33
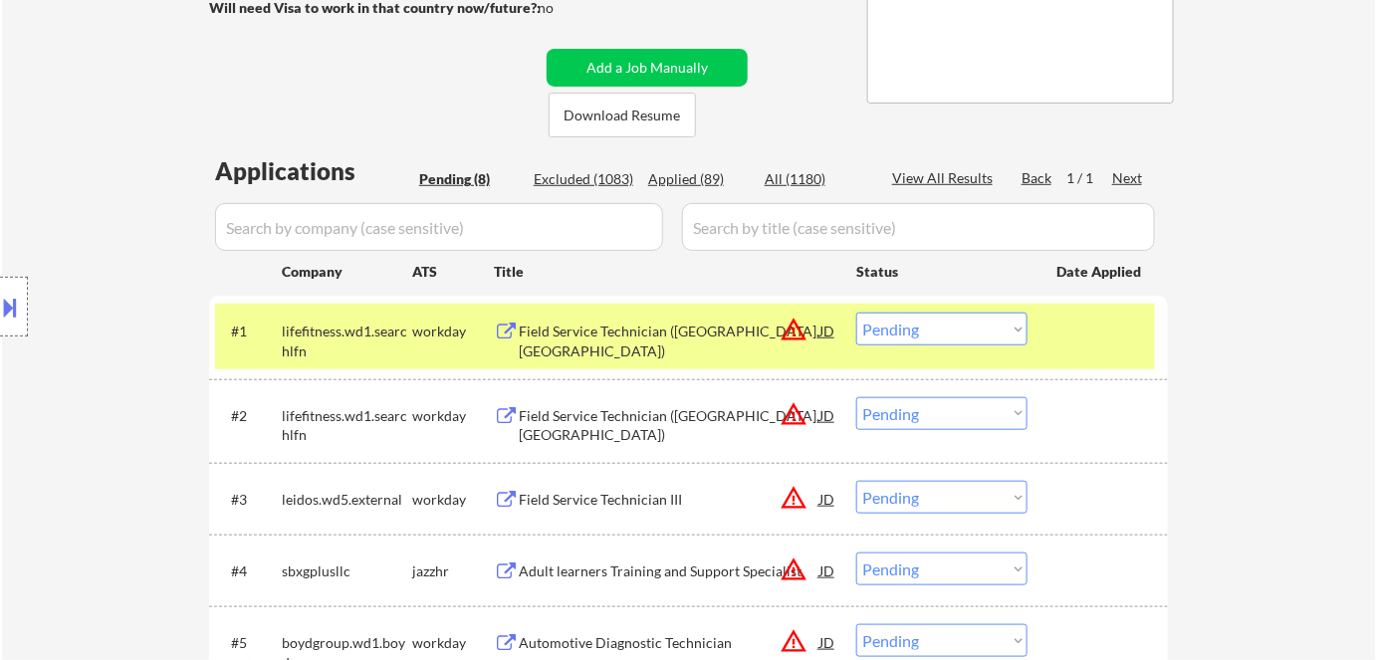
click at [575, 333] on div "Field Service Technician (Dallas, TX)" at bounding box center [669, 341] width 301 height 39
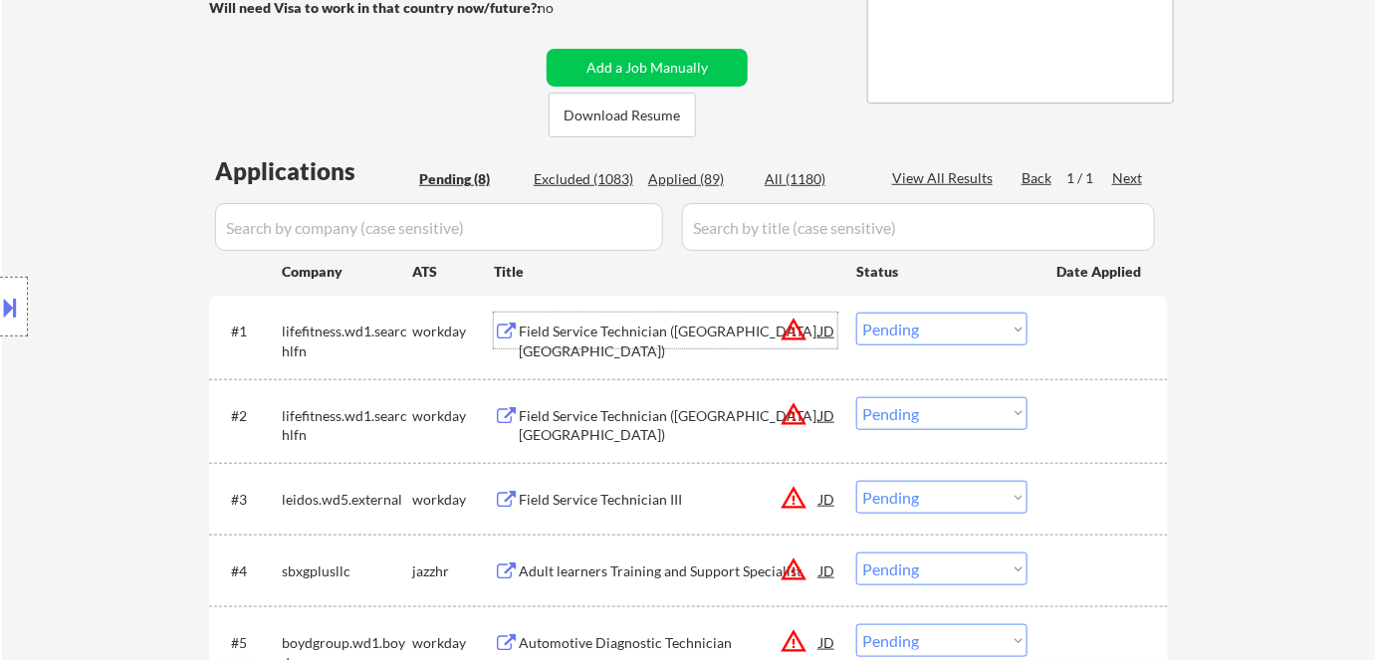
drag, startPoint x: 916, startPoint y: 328, endPoint x: 928, endPoint y: 343, distance: 19.1
click at [918, 329] on select "Choose an option... Pending Applied Excluded (Questions) Excluded (Expired) Exc…" at bounding box center [941, 329] width 171 height 33
click at [856, 313] on select "Choose an option... Pending Applied Excluded (Questions) Excluded (Expired) Exc…" at bounding box center [941, 329] width 171 height 33
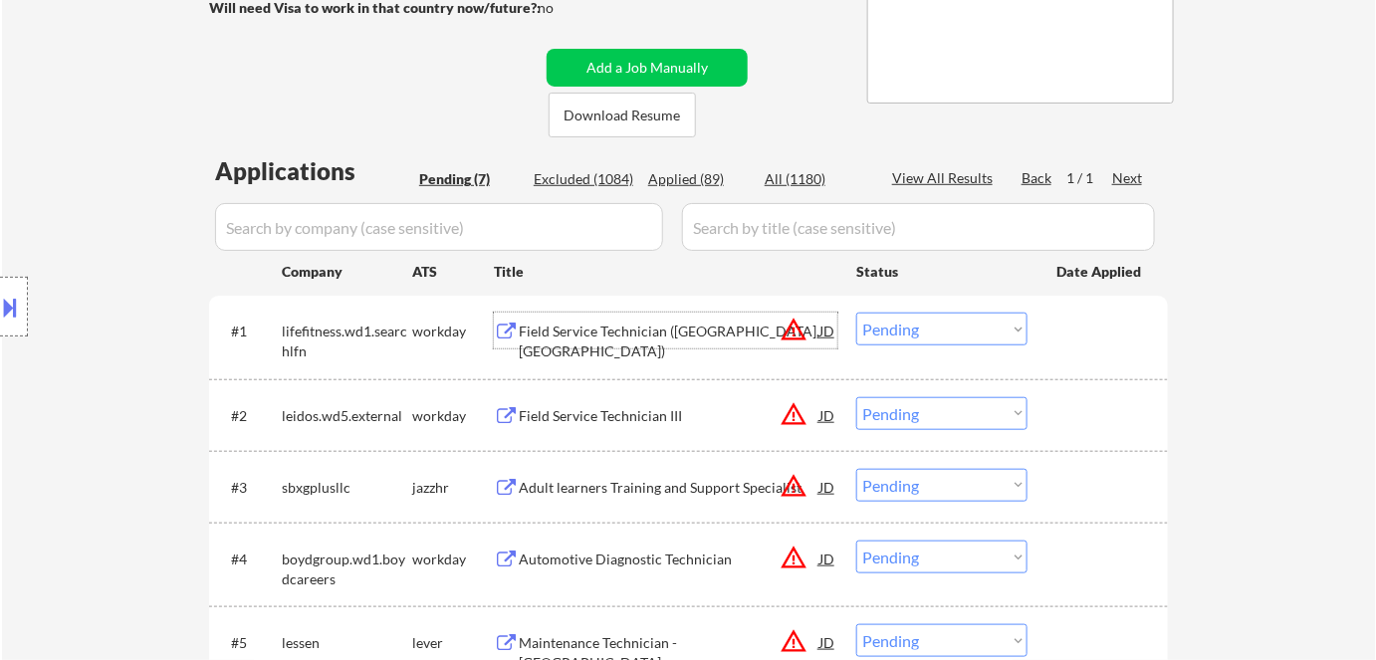
click at [592, 336] on div "Field Service Technician (Austin, TX)" at bounding box center [669, 341] width 301 height 39
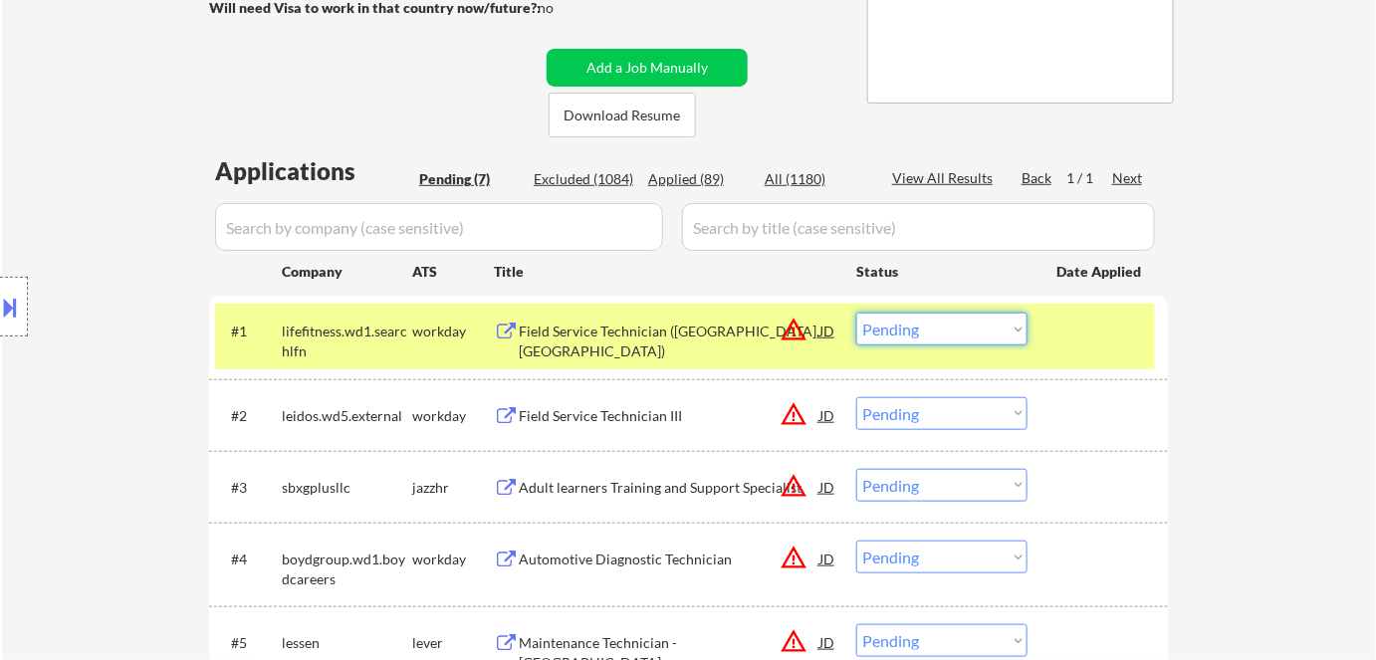
click at [894, 334] on select "Choose an option... Pending Applied Excluded (Questions) Excluded (Expired) Exc…" at bounding box center [941, 329] width 171 height 33
click at [856, 313] on select "Choose an option... Pending Applied Excluded (Questions) Excluded (Expired) Exc…" at bounding box center [941, 329] width 171 height 33
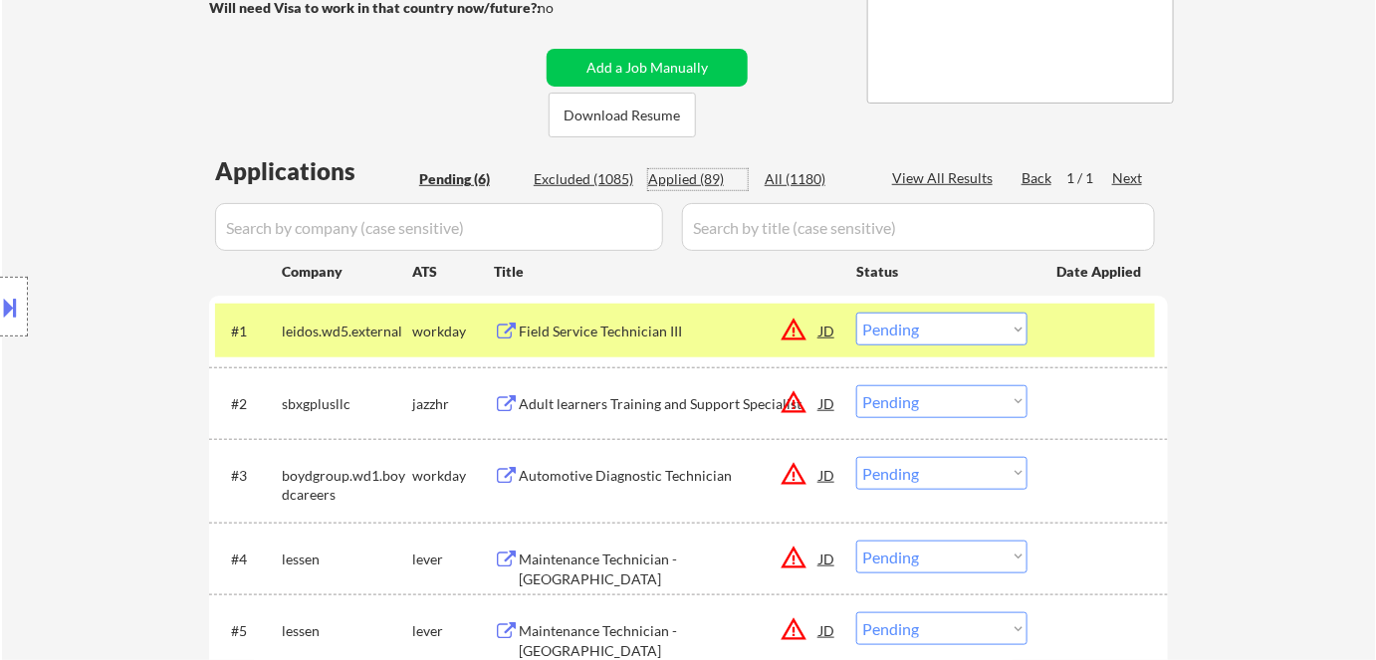
click at [706, 175] on div "Applied (89)" at bounding box center [698, 179] width 100 height 20
select select ""applied""
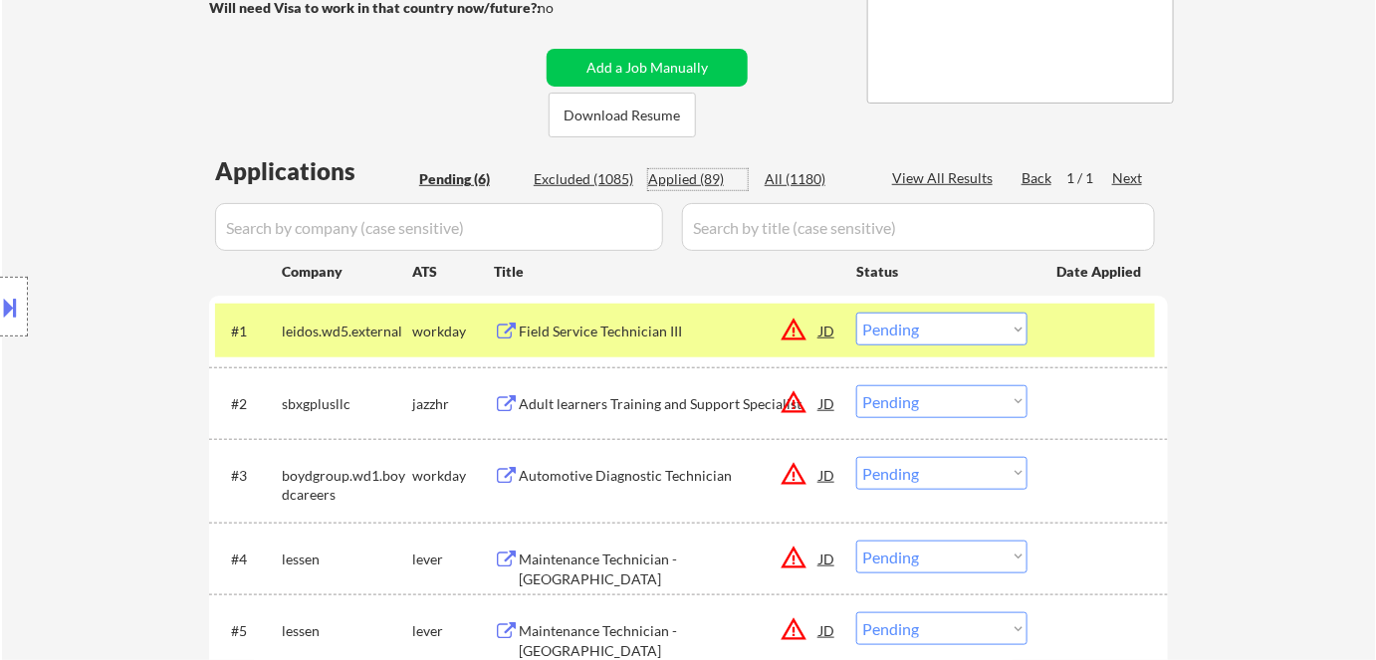
select select ""applied""
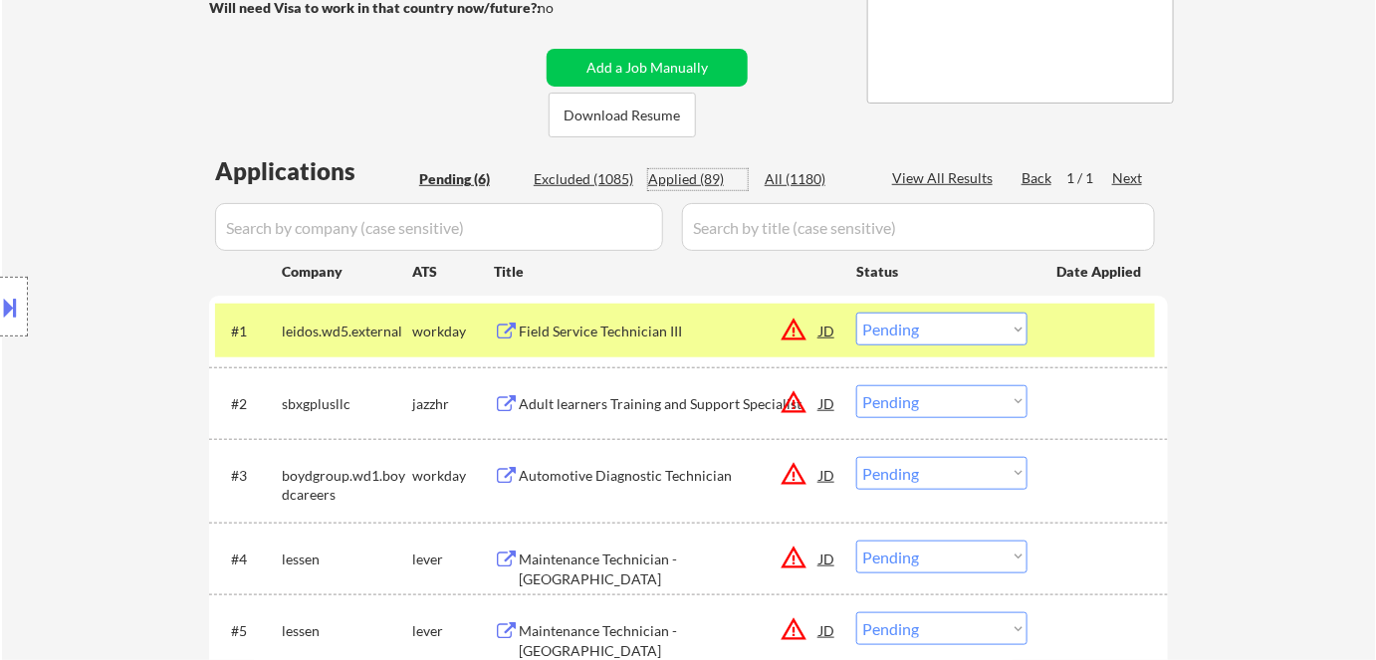
select select ""applied""
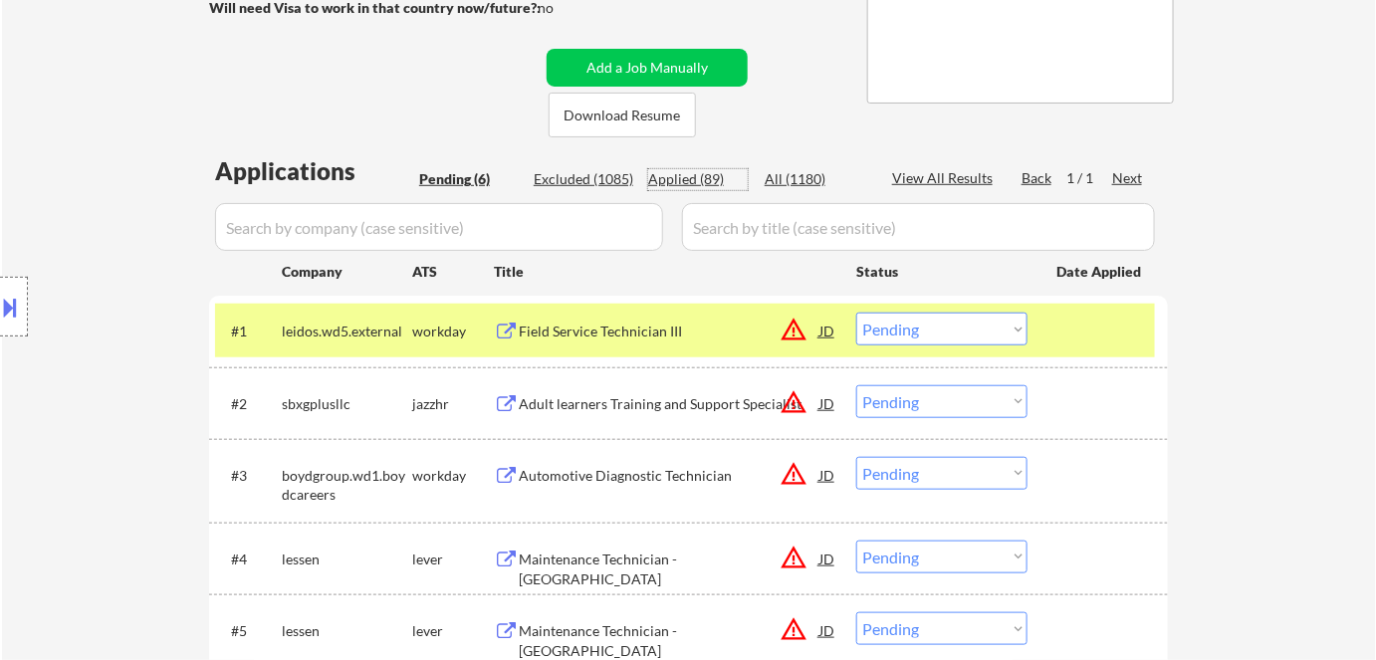
select select ""applied""
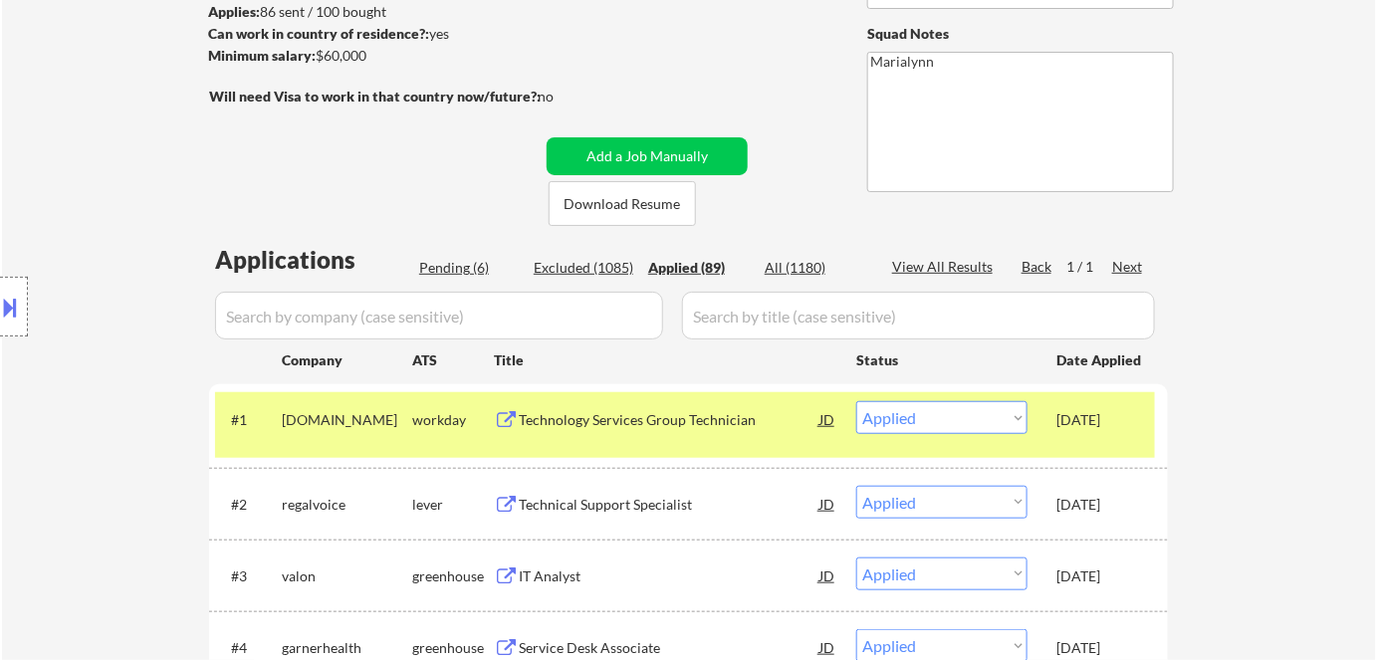
scroll to position [271, 0]
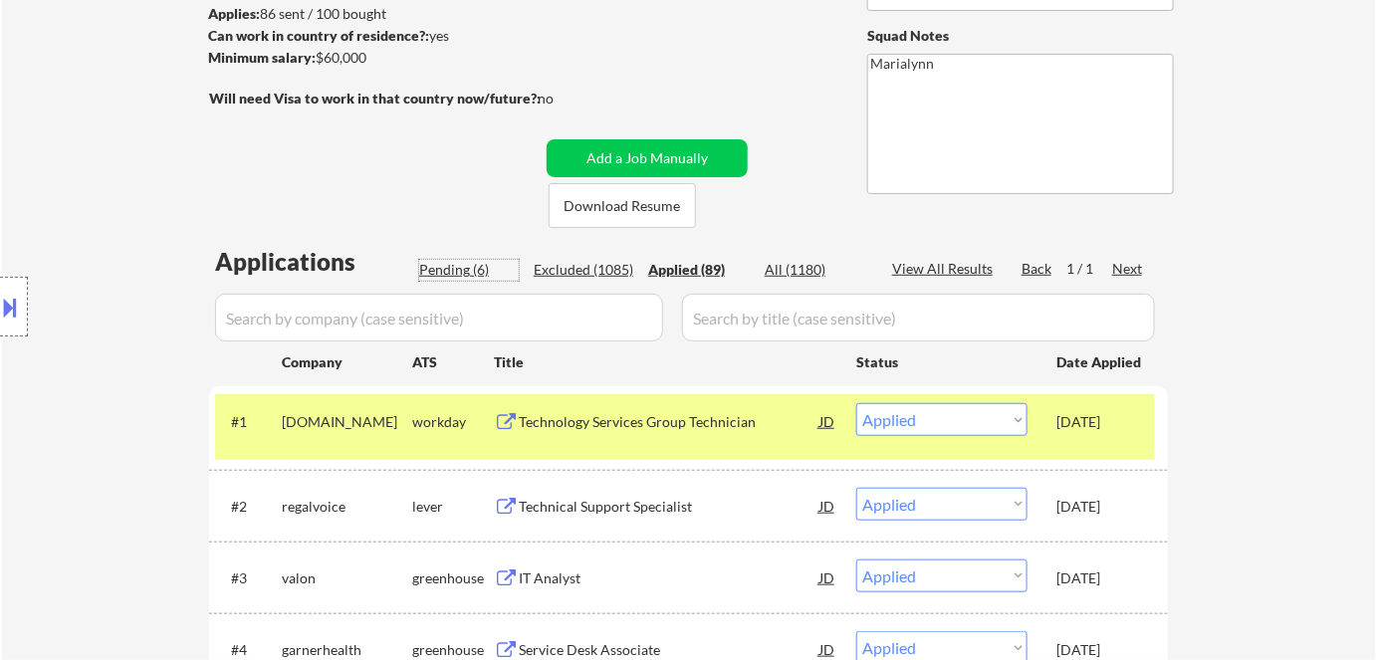
click at [459, 268] on div "Pending (6)" at bounding box center [469, 270] width 100 height 20
select select ""pending""
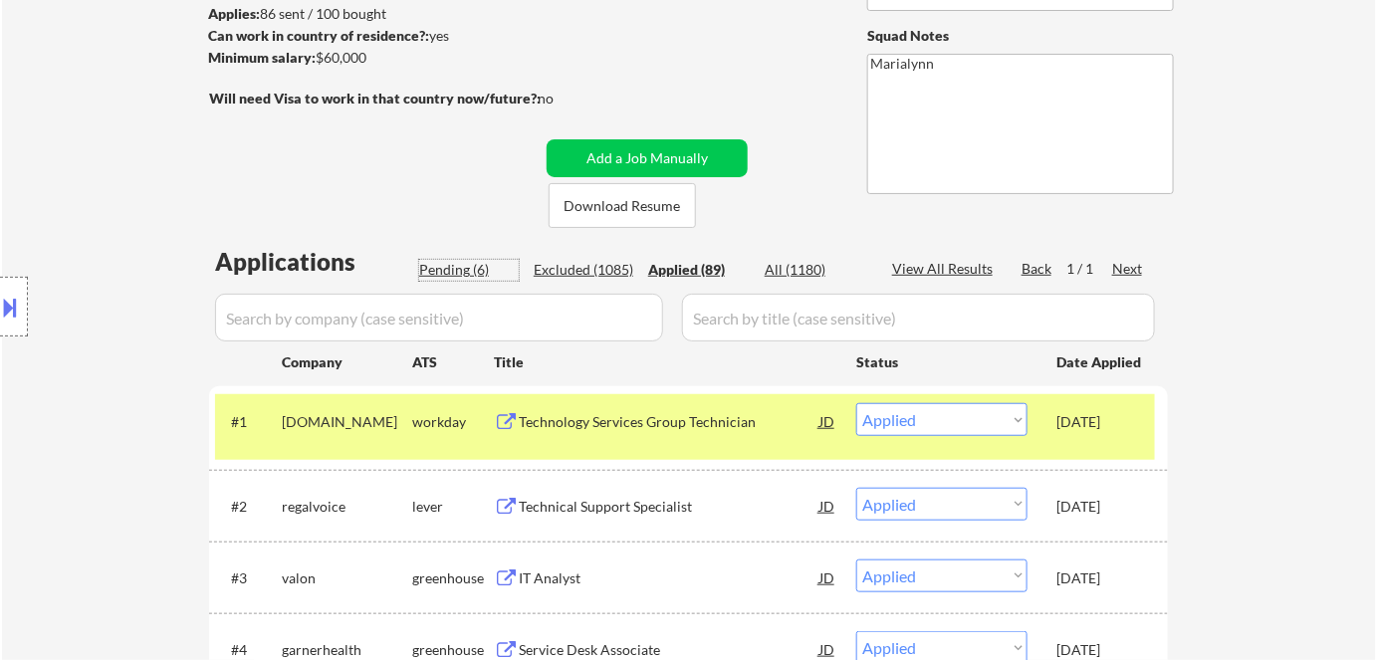
select select ""pending""
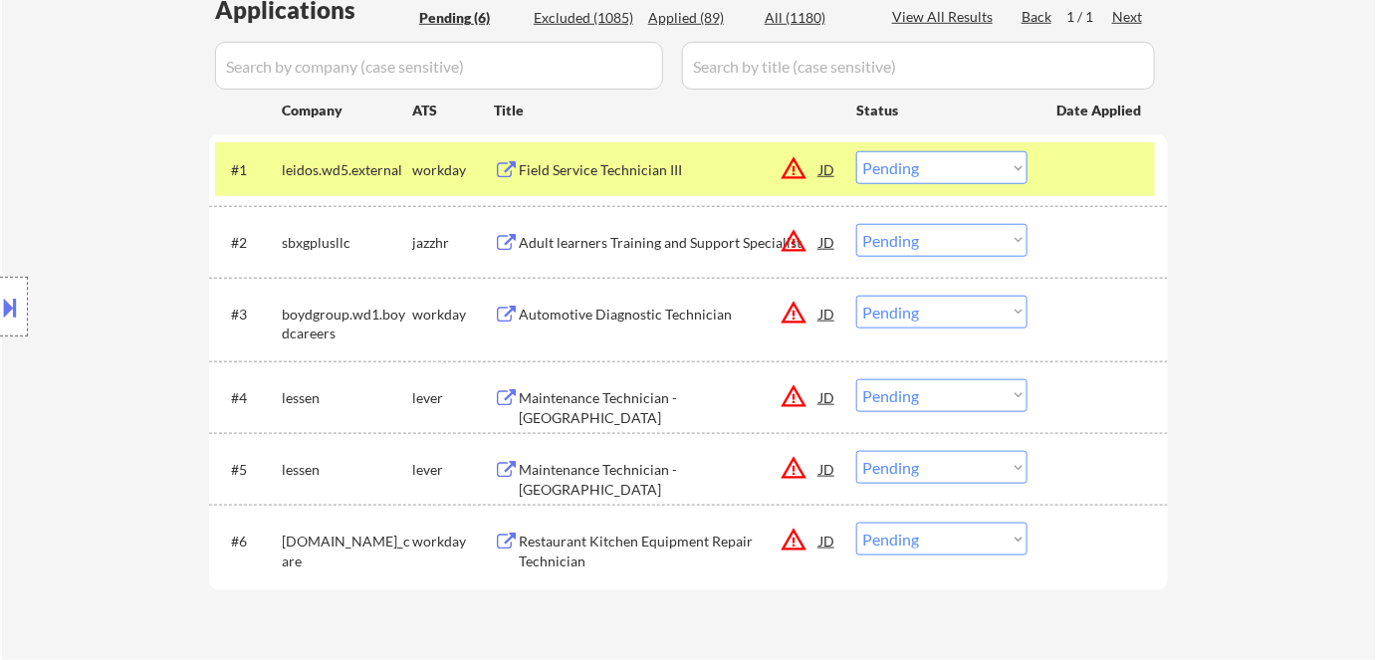
scroll to position [724, 0]
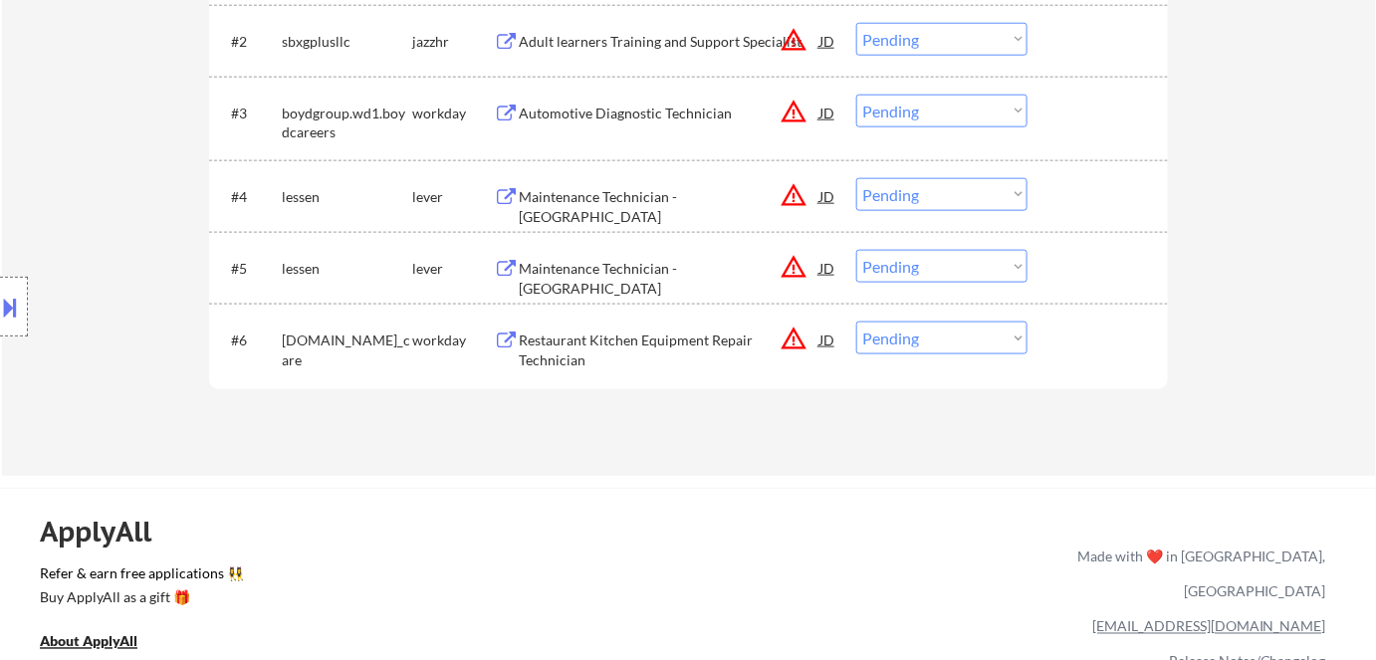
click at [930, 345] on select "Choose an option... Pending Applied Excluded (Questions) Excluded (Expired) Exc…" at bounding box center [941, 338] width 171 height 33
select select ""excluded__bad_match_""
click at [856, 322] on select "Choose an option... Pending Applied Excluded (Questions) Excluded (Expired) Exc…" at bounding box center [941, 338] width 171 height 33
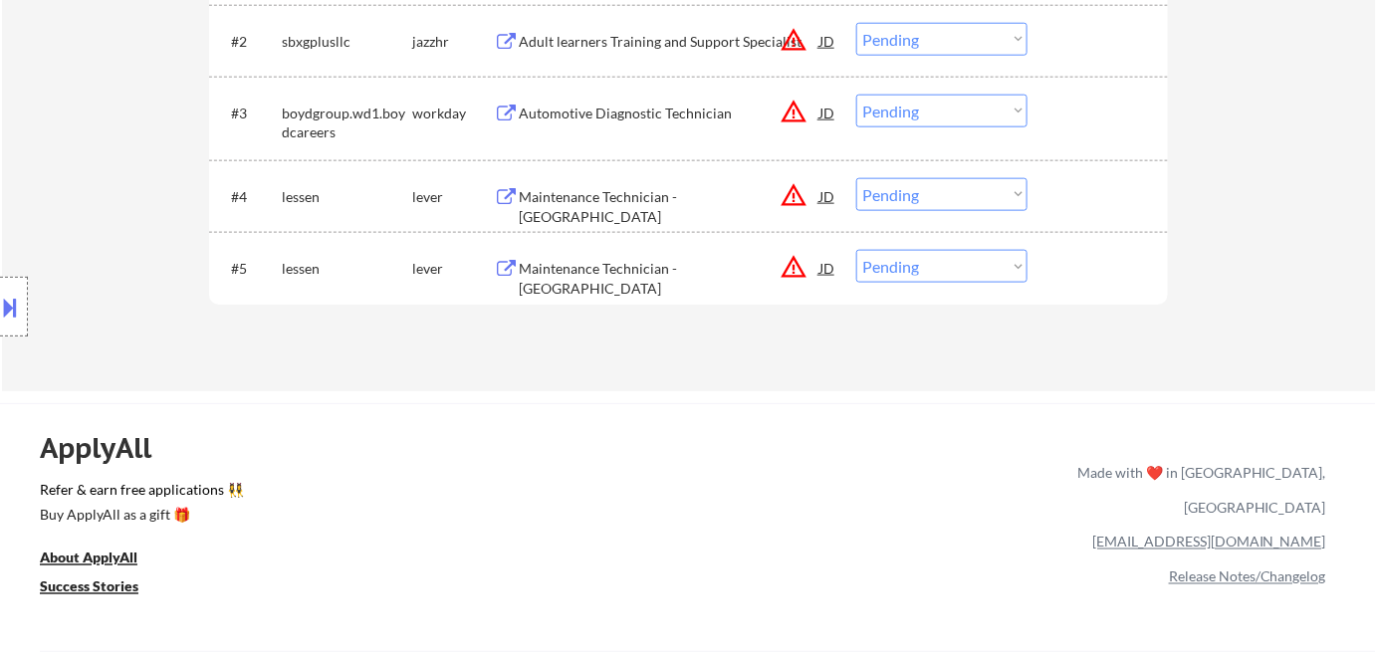
click at [921, 186] on select "Choose an option... Pending Applied Excluded (Questions) Excluded (Expired) Exc…" at bounding box center [941, 194] width 171 height 33
click at [856, 178] on select "Choose an option... Pending Applied Excluded (Questions) Excluded (Expired) Exc…" at bounding box center [941, 194] width 171 height 33
drag, startPoint x: 961, startPoint y: 266, endPoint x: 961, endPoint y: 281, distance: 14.9
click at [961, 266] on select "Choose an option... Pending Applied Excluded (Questions) Excluded (Expired) Exc…" at bounding box center [941, 266] width 171 height 33
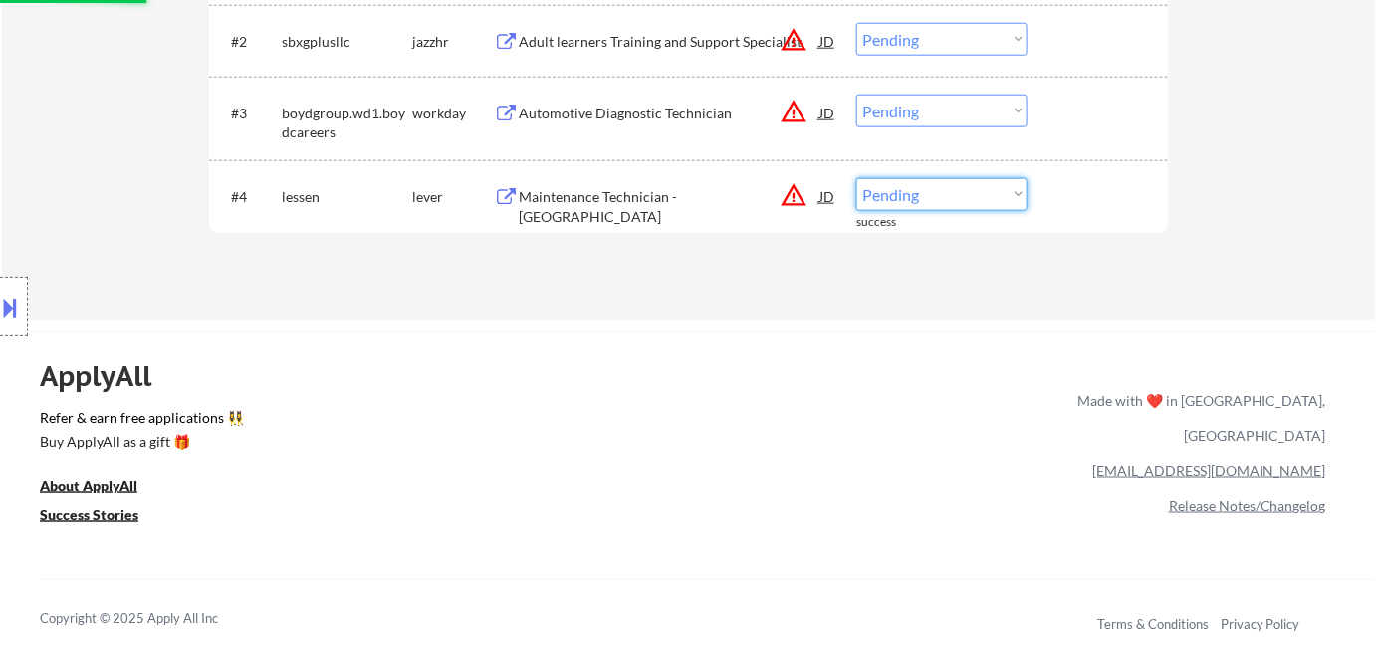
click at [946, 195] on select "Choose an option... Pending Applied Excluded (Questions) Excluded (Expired) Exc…" at bounding box center [941, 194] width 171 height 33
click at [633, 195] on div "Maintenance Technician - North Miami" at bounding box center [669, 206] width 301 height 39
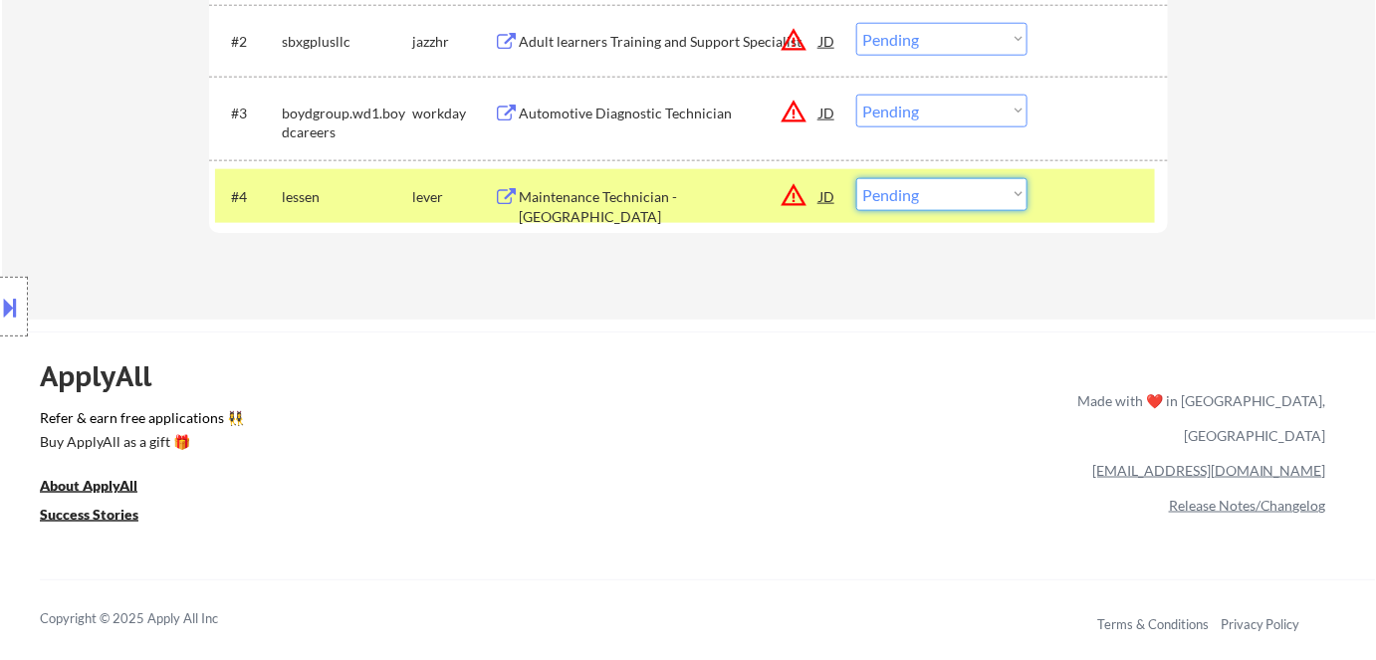
click at [917, 197] on select "Choose an option... Pending Applied Excluded (Questions) Excluded (Expired) Exc…" at bounding box center [941, 194] width 171 height 33
select select ""excluded__bad_match_""
click at [856, 178] on select "Choose an option... Pending Applied Excluded (Questions) Excluded (Expired) Exc…" at bounding box center [941, 194] width 171 height 33
click at [937, 107] on select "Choose an option... Pending Applied Excluded (Questions) Excluded (Expired) Exc…" at bounding box center [941, 111] width 171 height 33
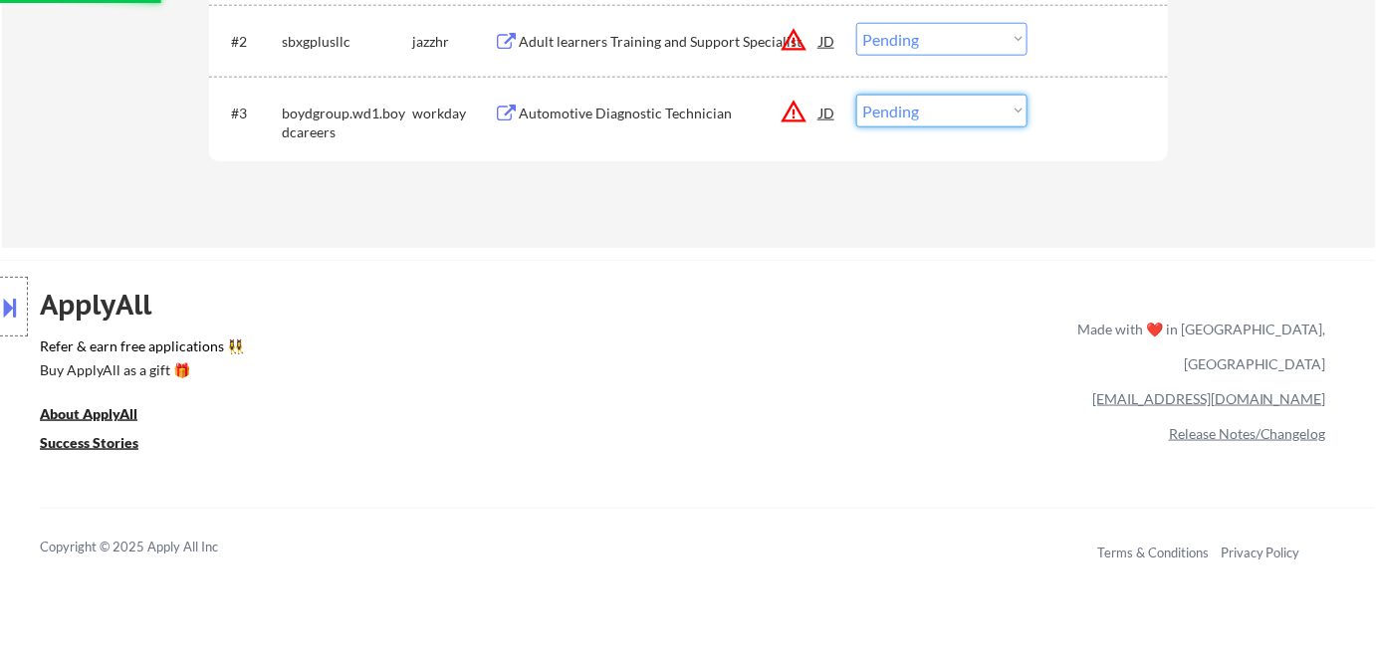
select select ""excluded__bad_match_""
click at [856, 95] on select "Choose an option... Pending Applied Excluded (Questions) Excluded (Expired) Exc…" at bounding box center [941, 111] width 171 height 33
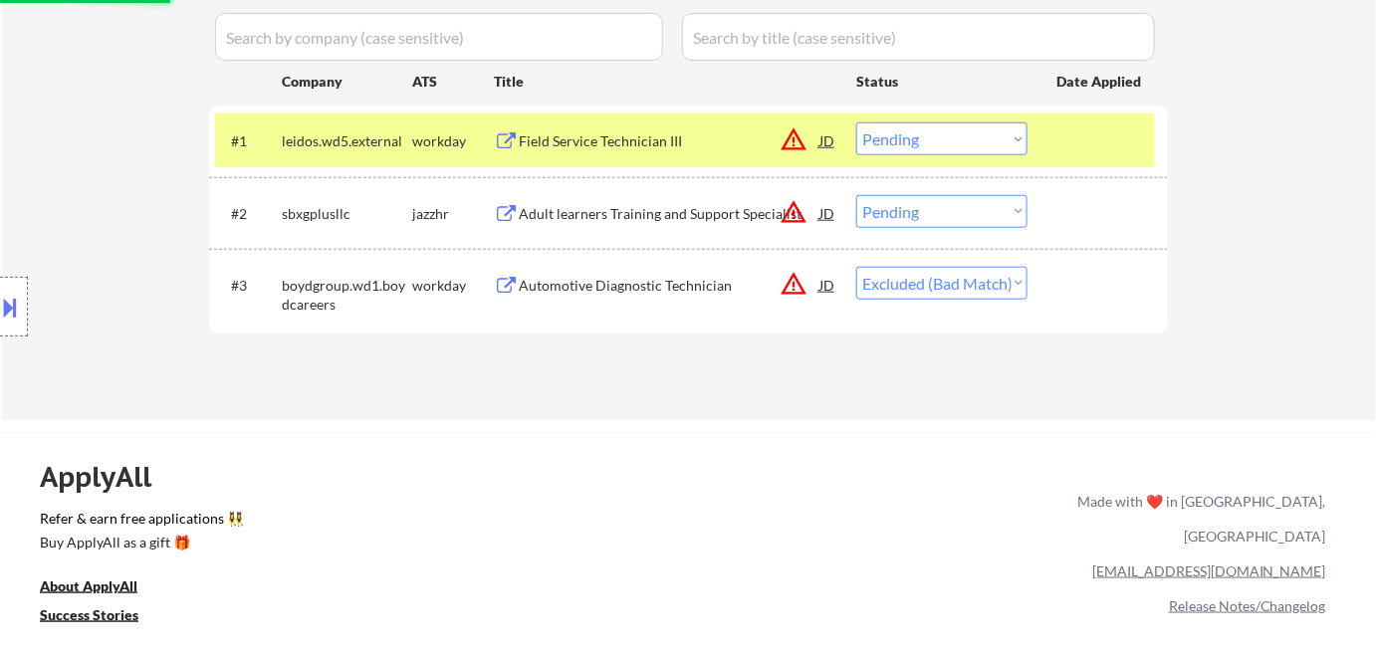
scroll to position [543, 0]
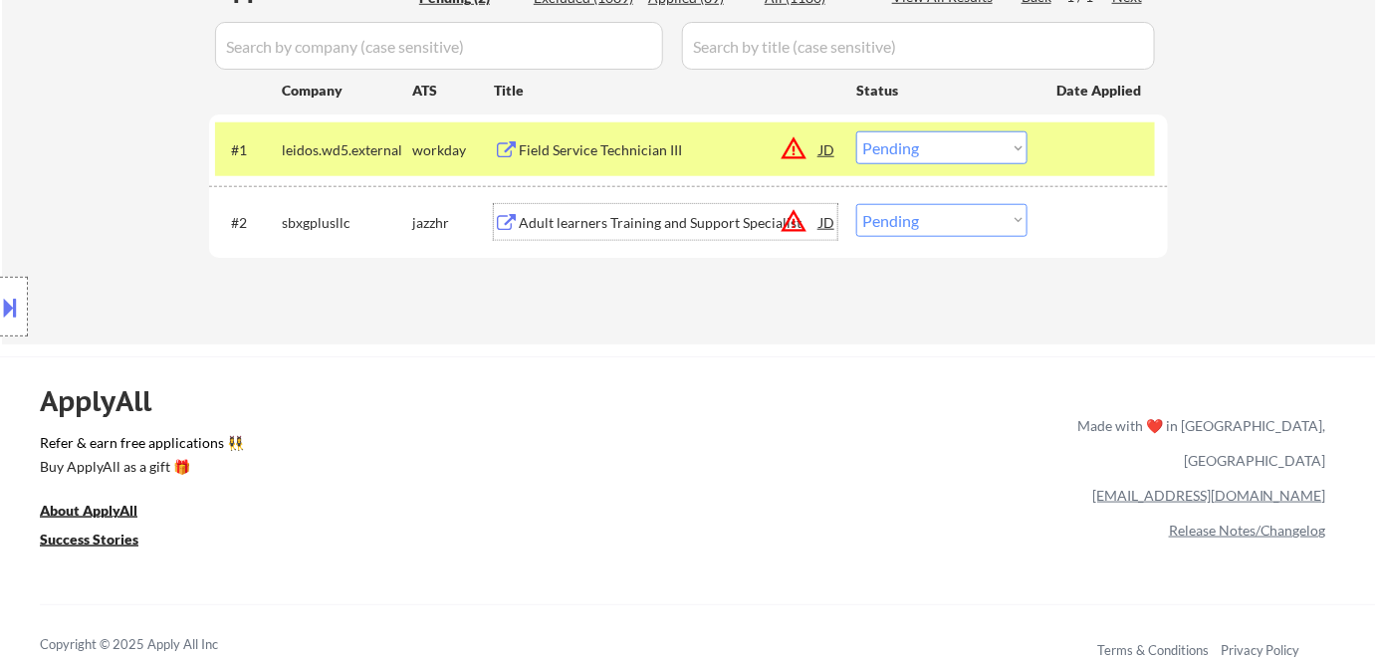
click at [728, 219] on div "Adult learners Training and Support Specialist" at bounding box center [669, 223] width 301 height 20
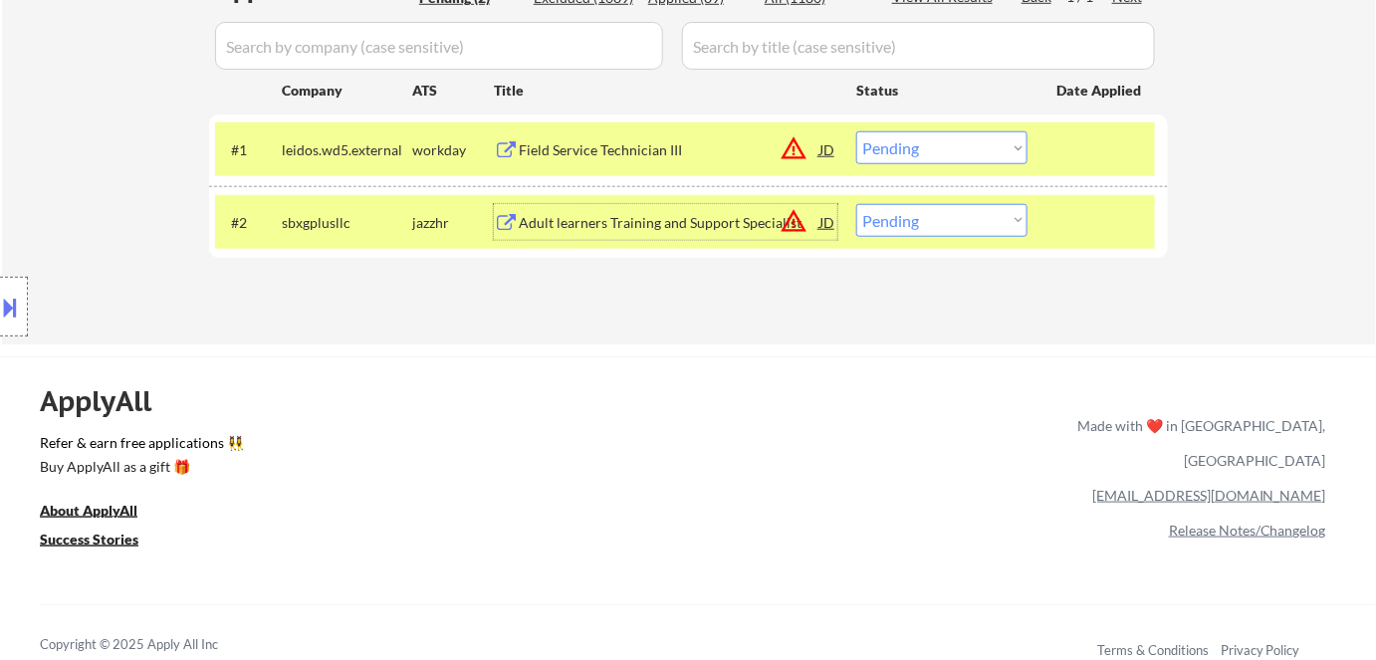
drag, startPoint x: 912, startPoint y: 223, endPoint x: 920, endPoint y: 234, distance: 13.5
click at [913, 223] on select "Choose an option... Pending Applied Excluded (Questions) Excluded (Expired) Exc…" at bounding box center [941, 220] width 171 height 33
select select ""excluded__bad_match_""
click at [856, 204] on select "Choose an option... Pending Applied Excluded (Questions) Excluded (Expired) Exc…" at bounding box center [941, 220] width 171 height 33
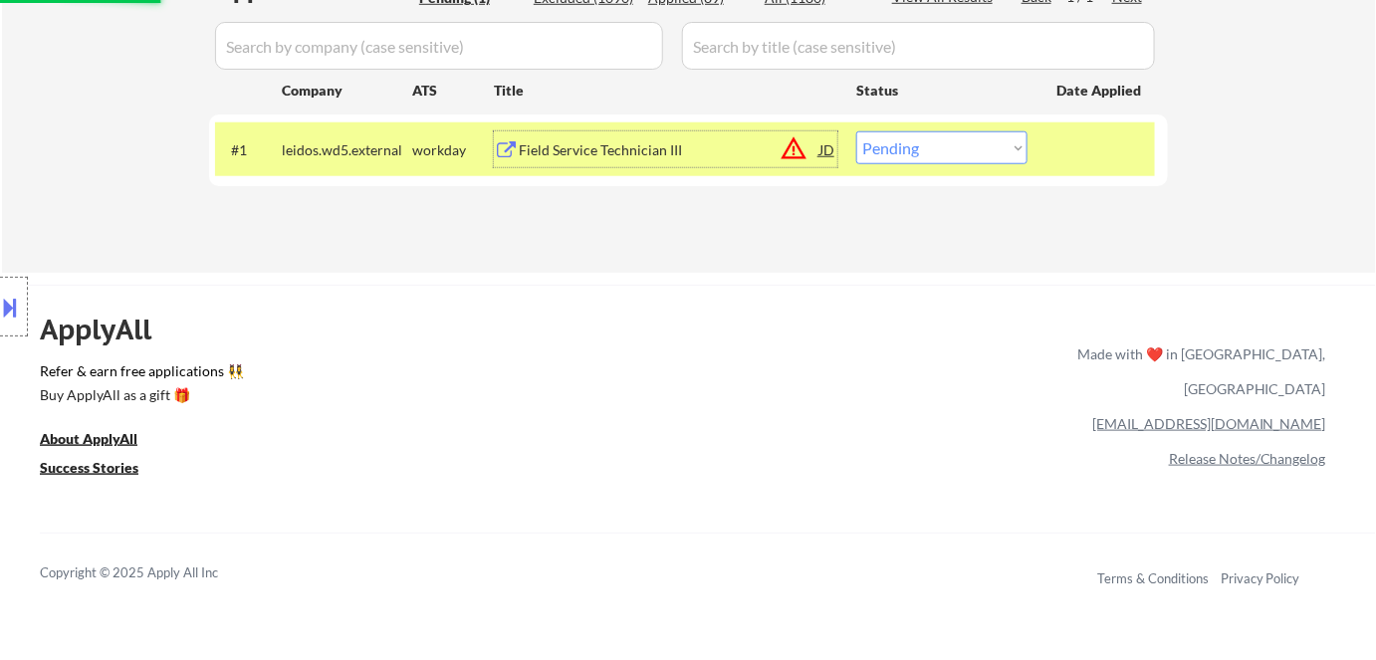
click at [618, 144] on div "Field Service Technician III" at bounding box center [669, 150] width 301 height 20
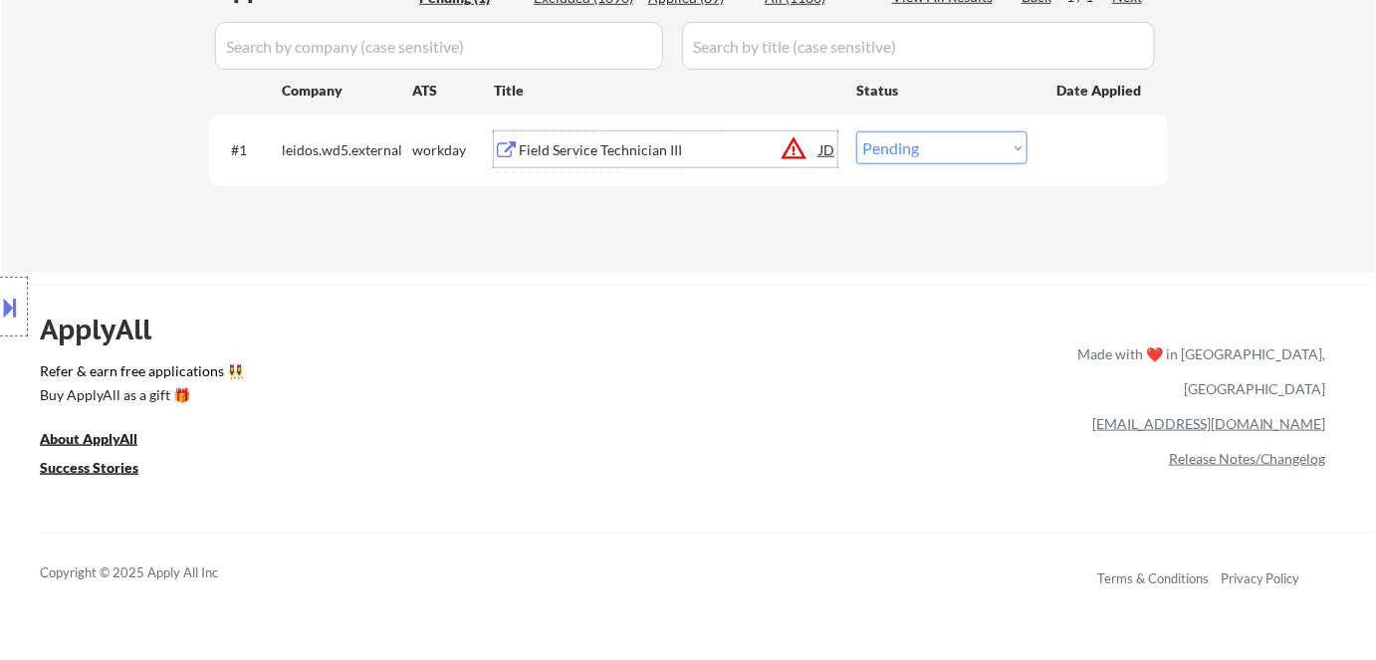
click at [898, 141] on select "Choose an option... Pending Applied Excluded (Questions) Excluded (Expired) Exc…" at bounding box center [941, 147] width 171 height 33
select select ""excluded__bad_match_""
click at [856, 131] on select "Choose an option... Pending Applied Excluded (Questions) Excluded (Expired) Exc…" at bounding box center [941, 147] width 171 height 33
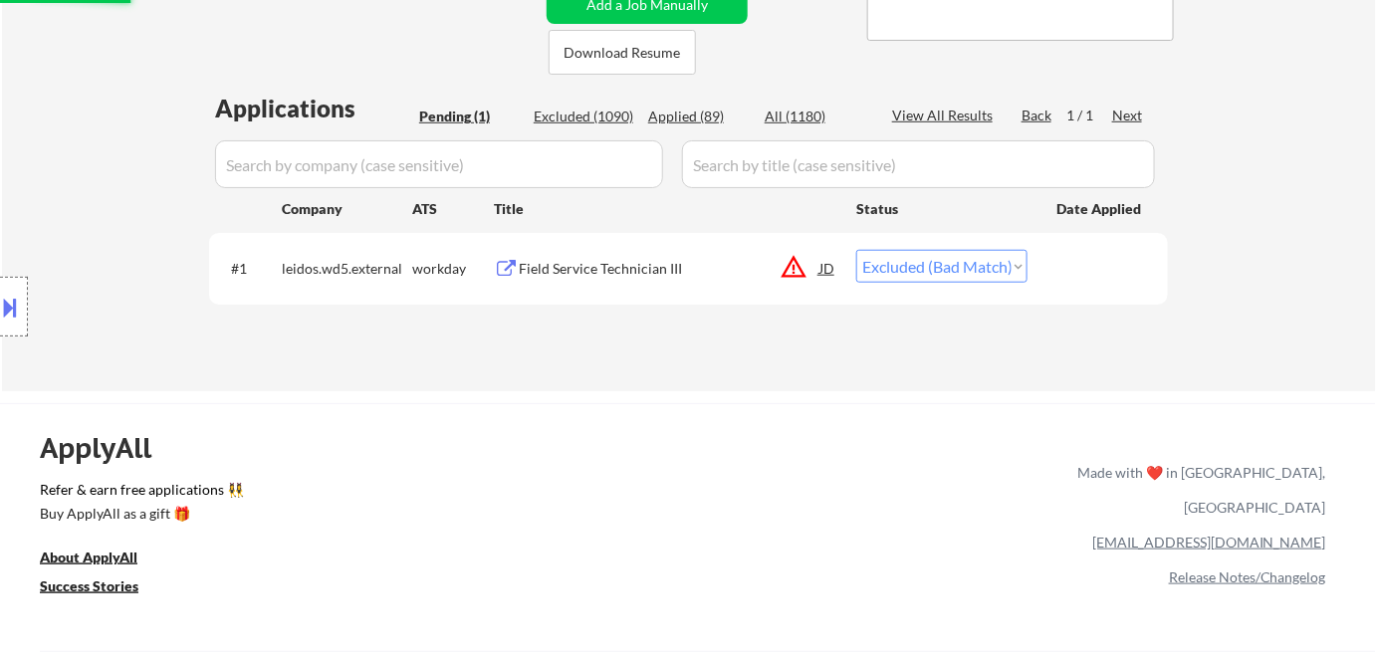
scroll to position [271, 0]
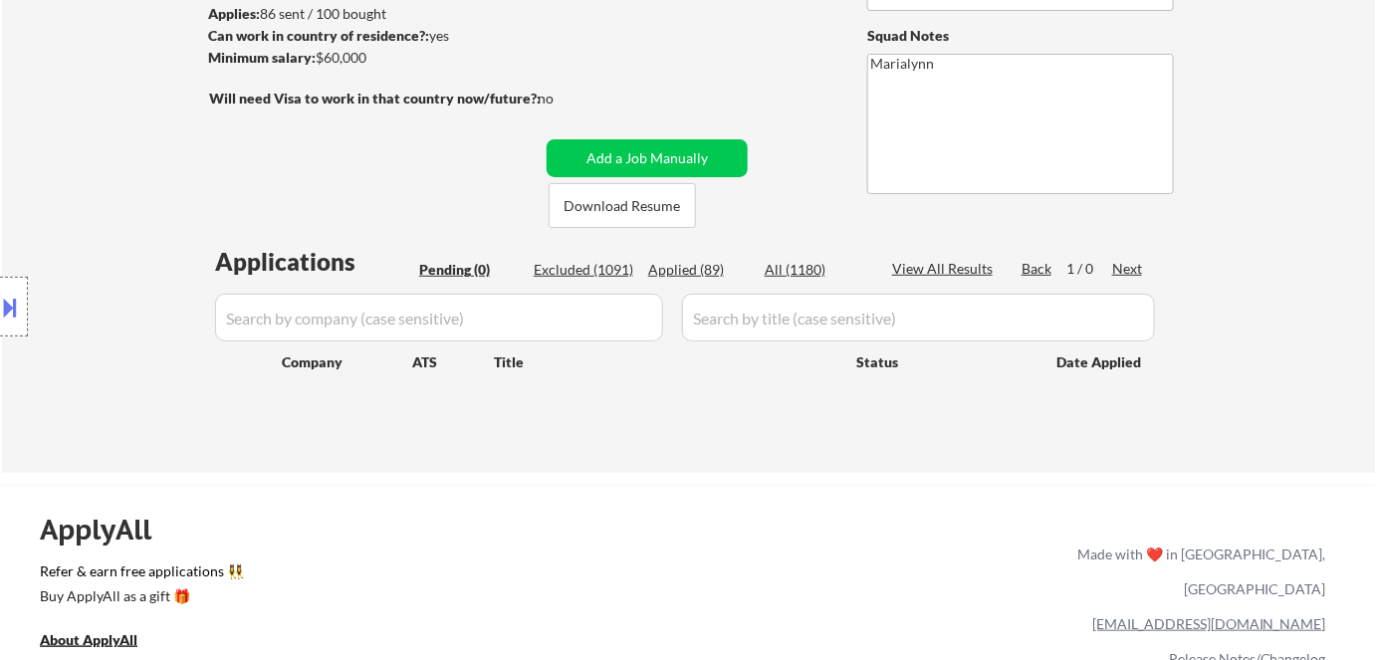
click at [19, 309] on button at bounding box center [11, 307] width 22 height 33
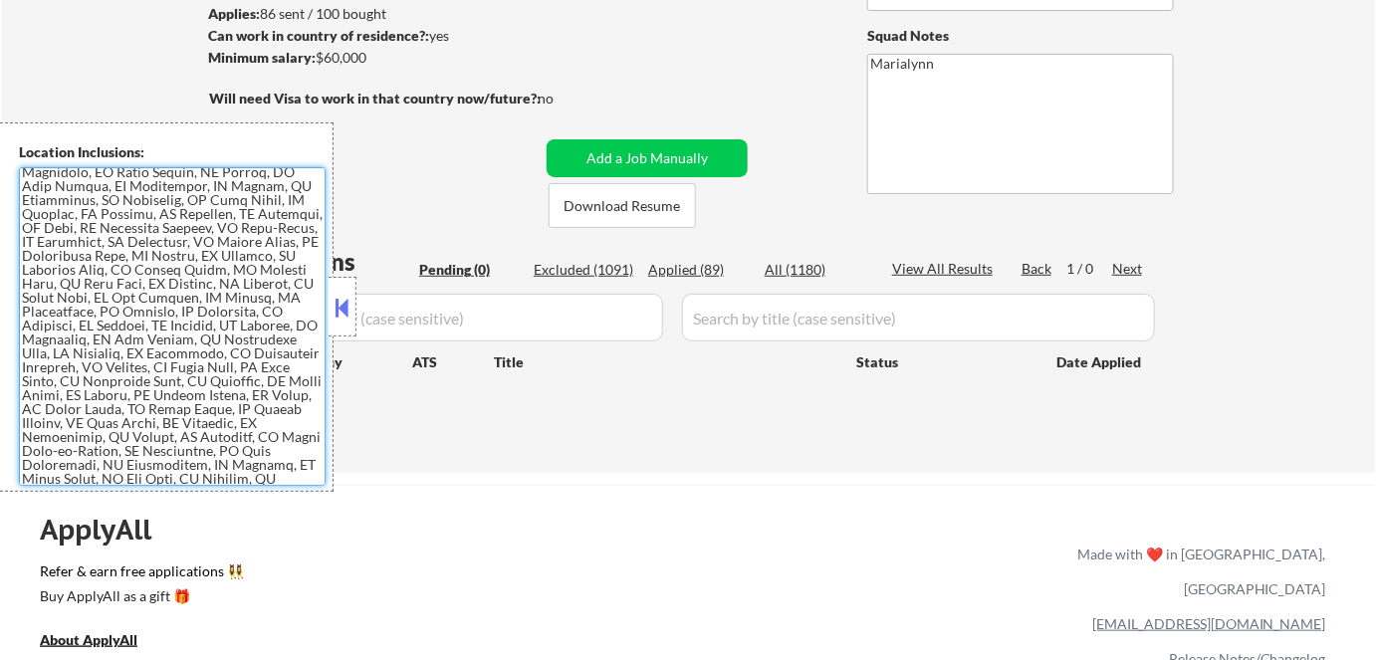
scroll to position [424, 0]
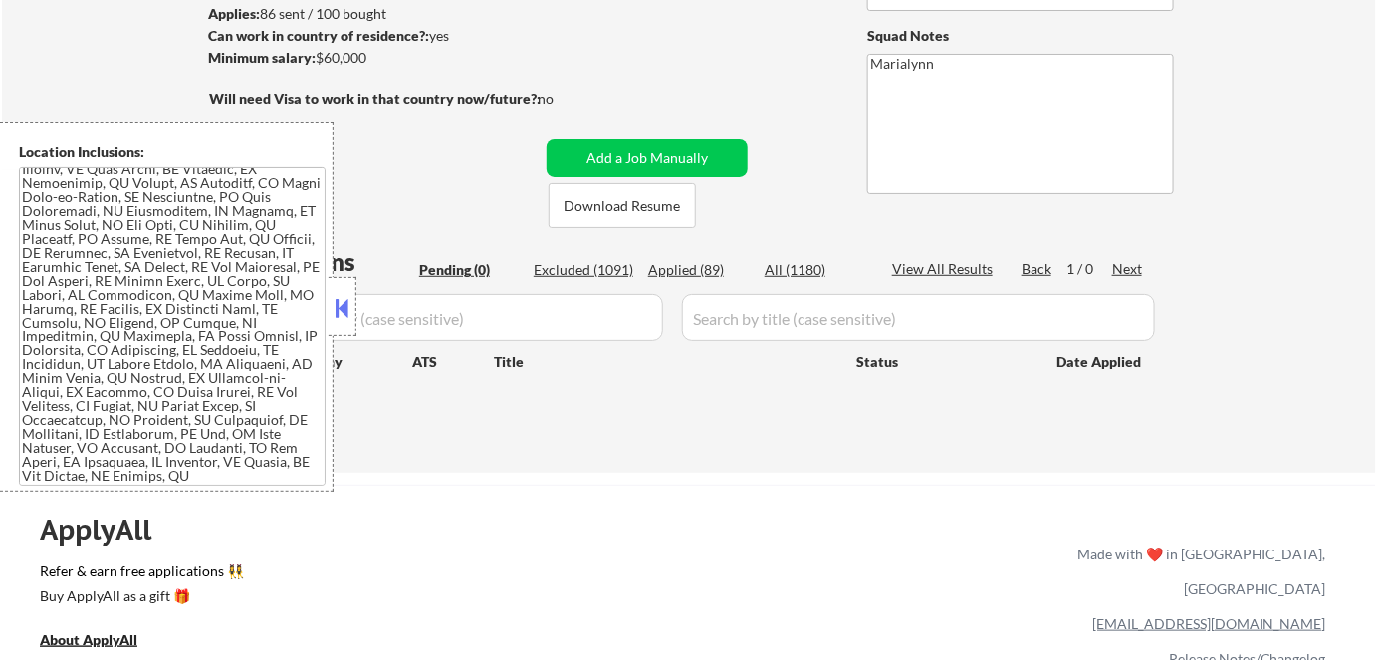
click at [348, 311] on button at bounding box center [343, 308] width 22 height 30
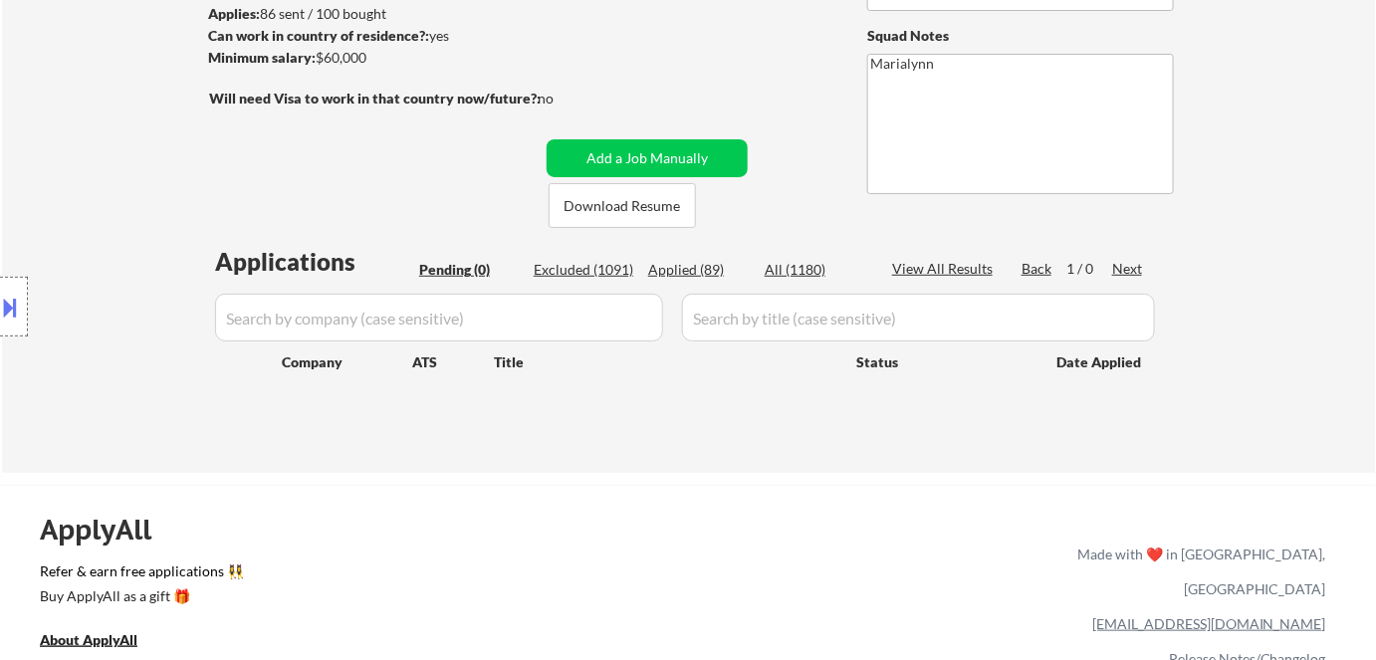
click at [432, 313] on input "input" at bounding box center [439, 318] width 448 height 48
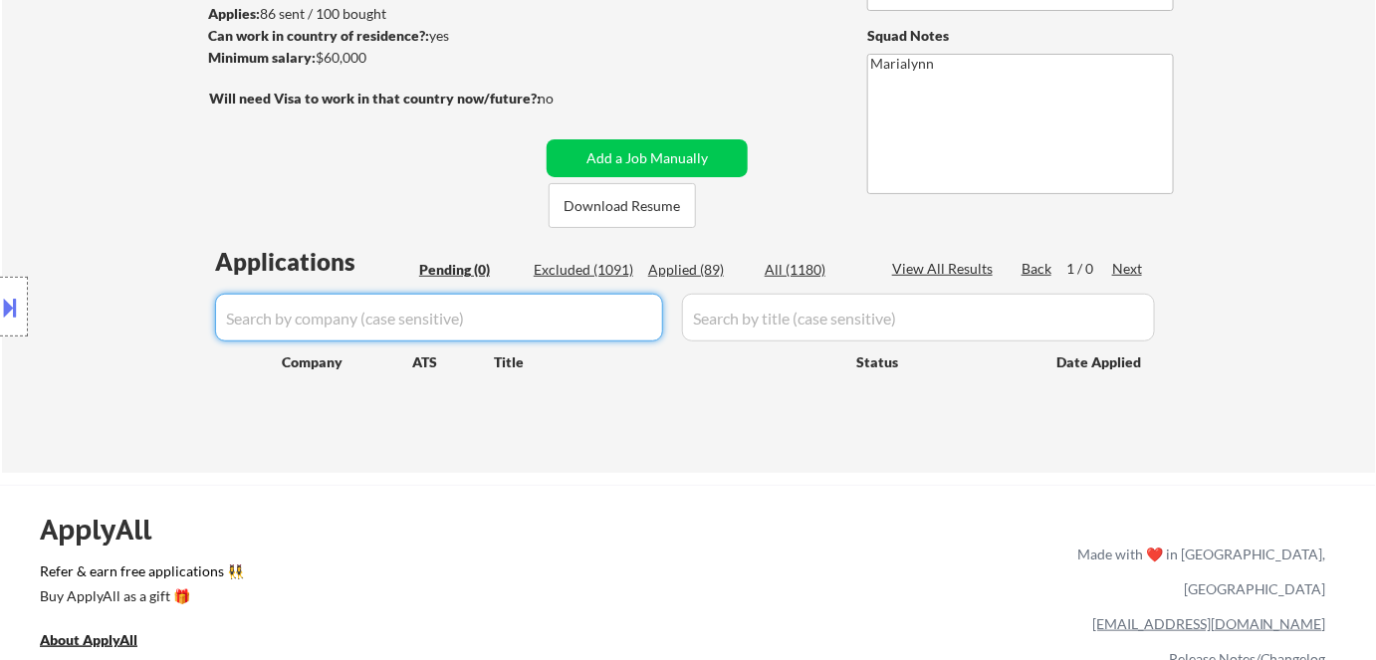
paste input "Columbia University"
type input "columbiauniversity"
click at [733, 266] on div "Applied (89)" at bounding box center [698, 270] width 100 height 20
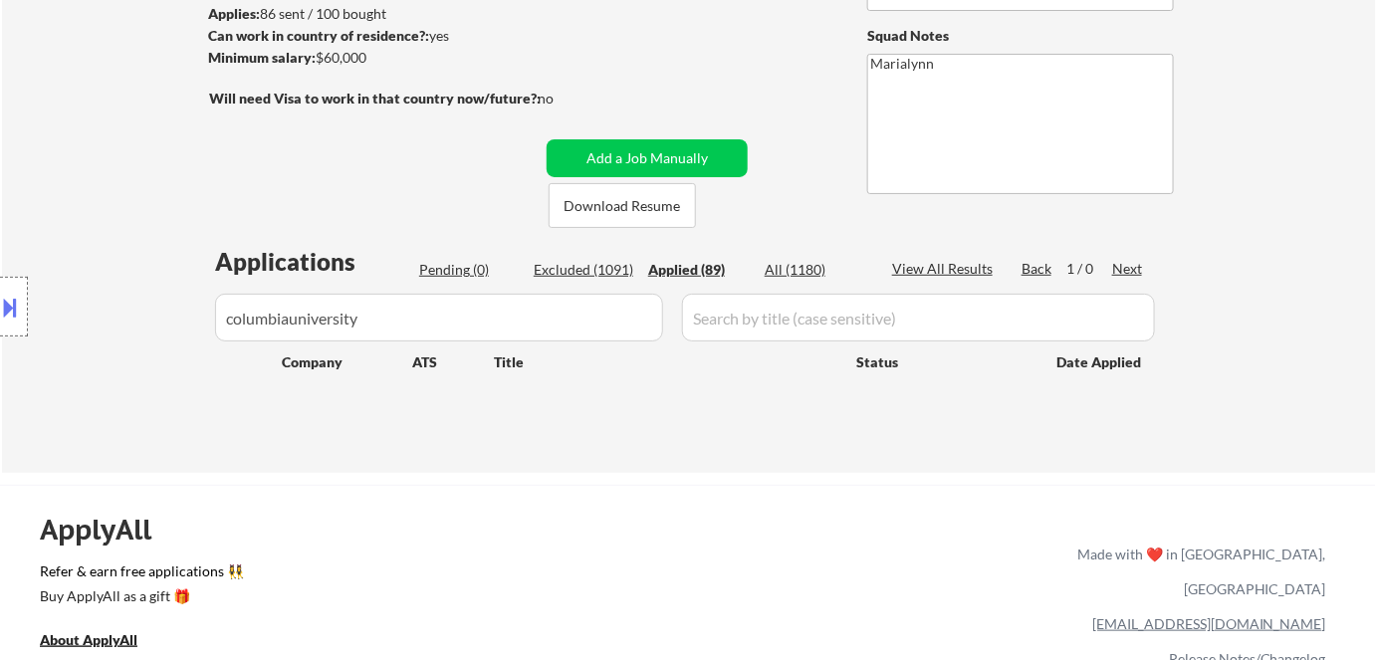
click at [799, 268] on div "All (1180)" at bounding box center [815, 270] width 100 height 20
click at [679, 269] on div "Applied (89)" at bounding box center [698, 270] width 100 height 20
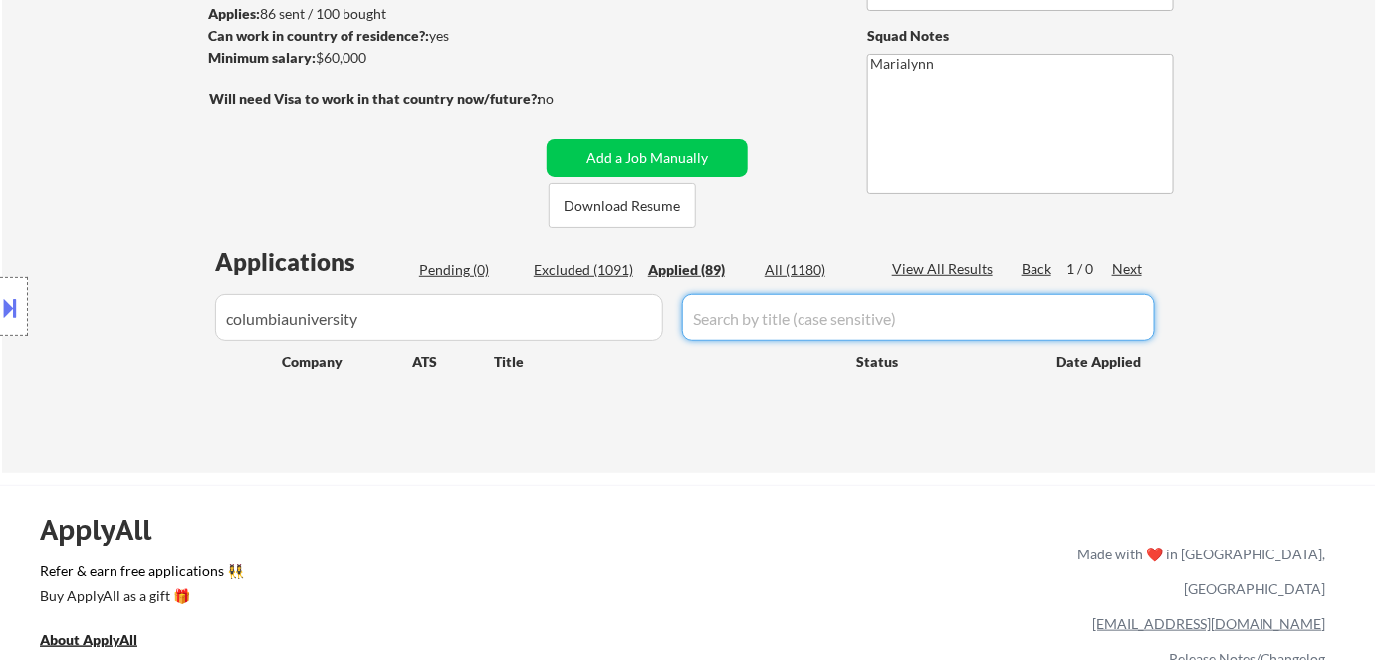
click at [725, 319] on input "input" at bounding box center [918, 318] width 473 height 48
paste input "Service Desk Technician"
type input "Service Desk Technician"
click at [788, 270] on div "All (1180)" at bounding box center [815, 270] width 100 height 20
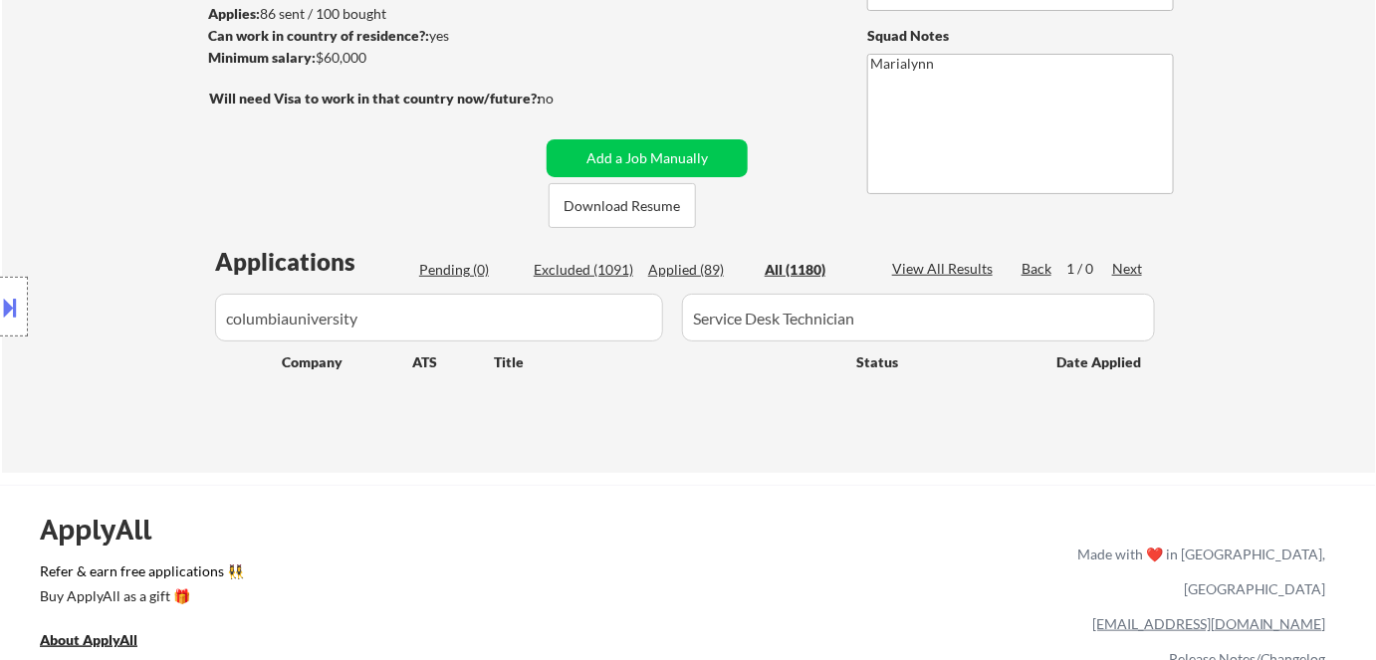
drag, startPoint x: 725, startPoint y: 269, endPoint x: 704, endPoint y: 269, distance: 20.9
click at [722, 269] on div "Applied (89)" at bounding box center [698, 270] width 100 height 20
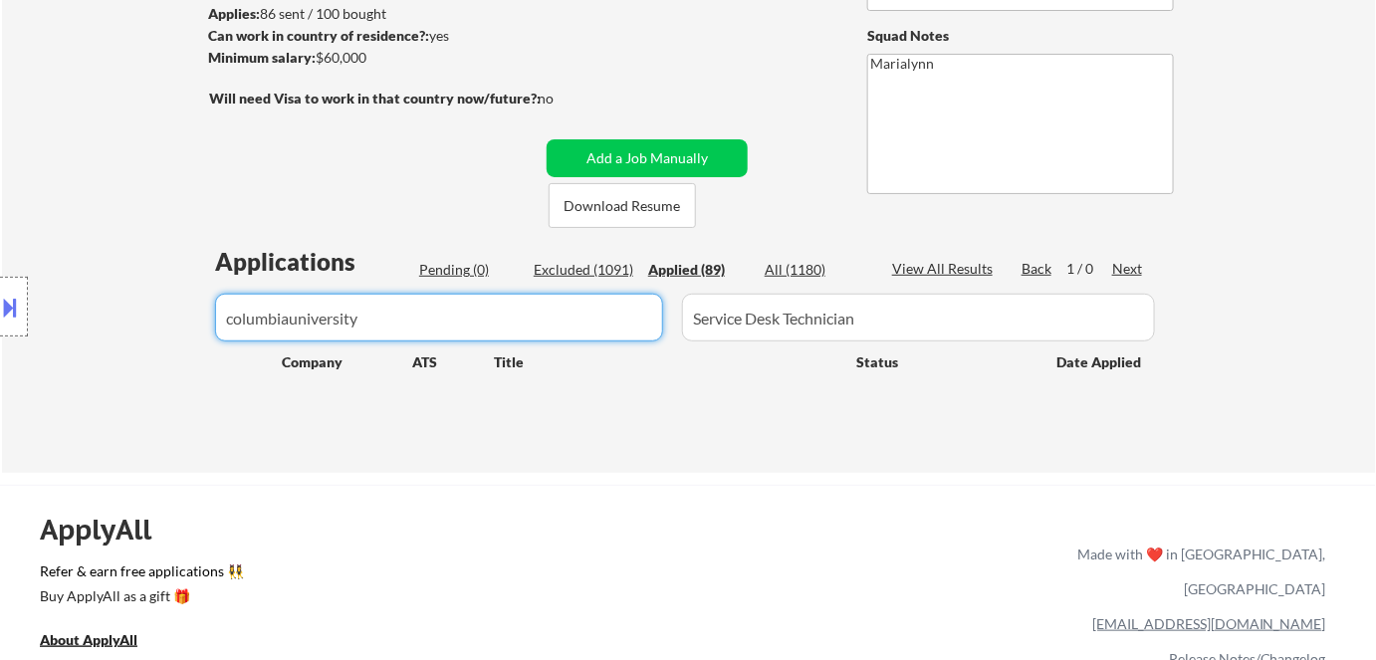
drag, startPoint x: 403, startPoint y: 317, endPoint x: 0, endPoint y: 319, distance: 403.3
click at [0, 322] on body "← Return to /applysquad Mailslurp Inbox Job Search Builder Alexander Fraum User…" at bounding box center [688, 59] width 1376 height 660
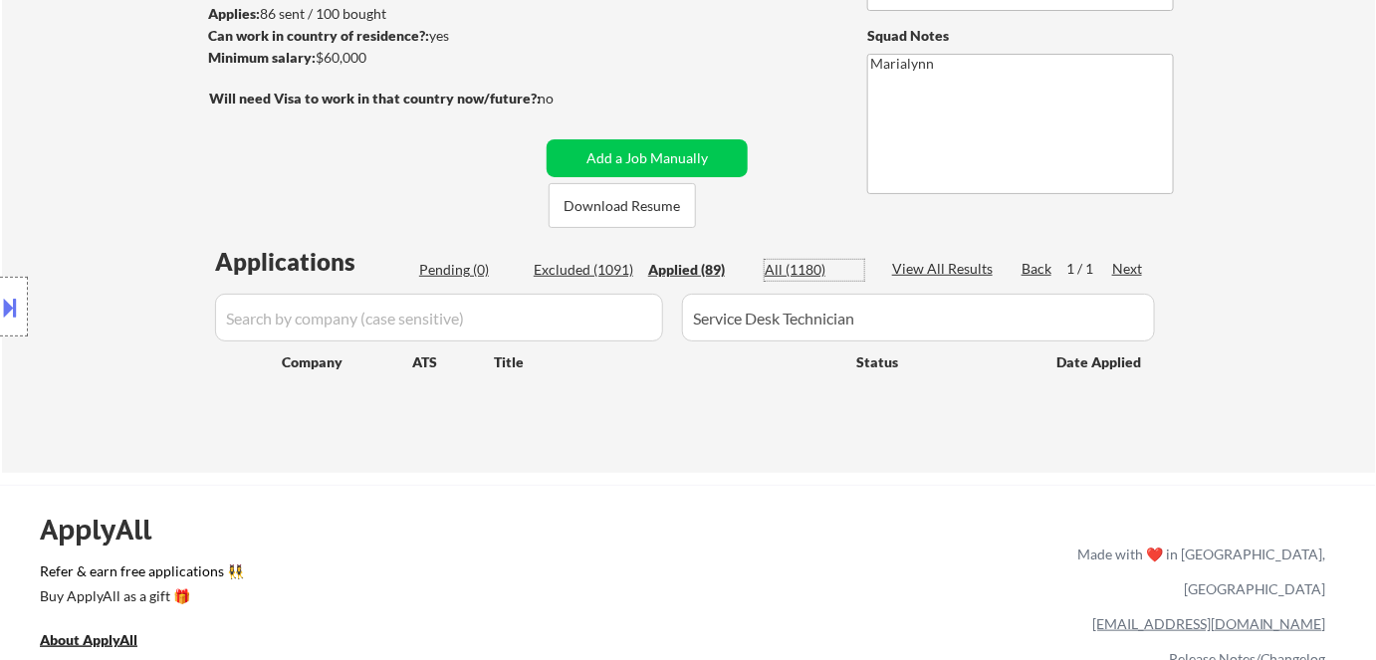
click at [815, 278] on div "All (1180)" at bounding box center [815, 270] width 100 height 20
select select ""excluded__location_""
select select ""excluded""
select select ""excluded__expired_""
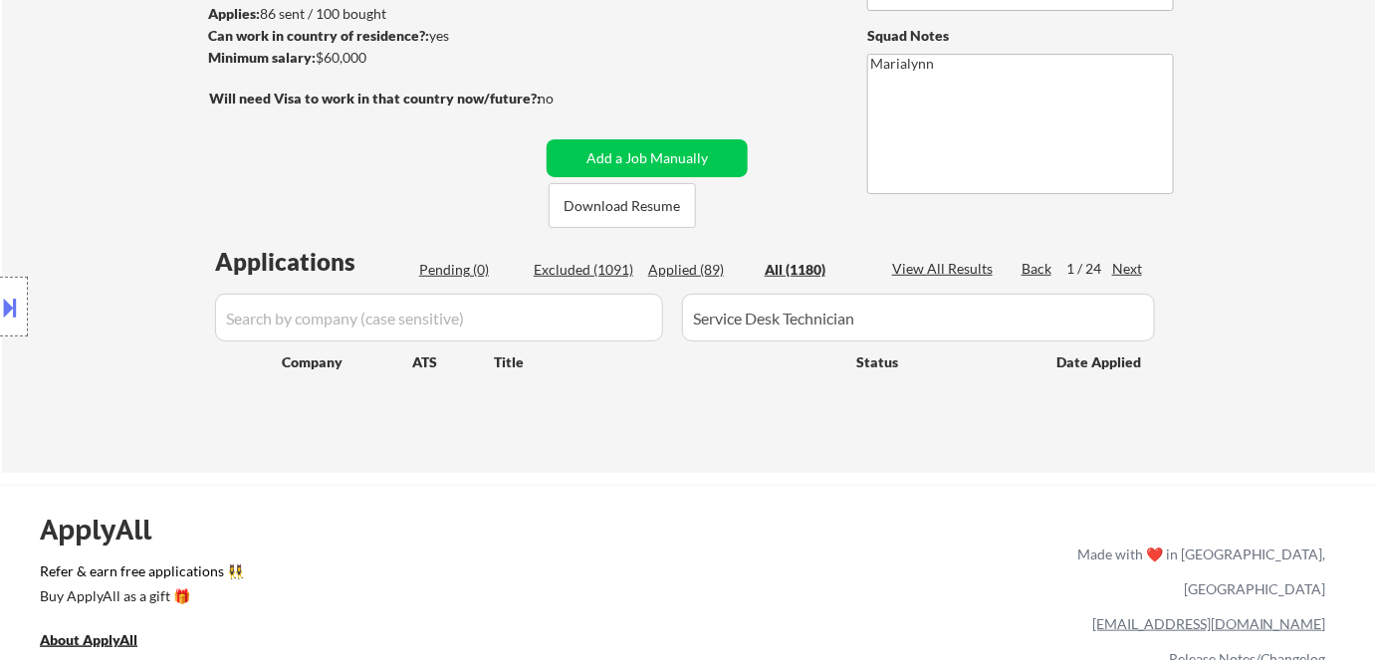
select select ""excluded__salary_""
select select ""excluded""
select select ""excluded__expired_""
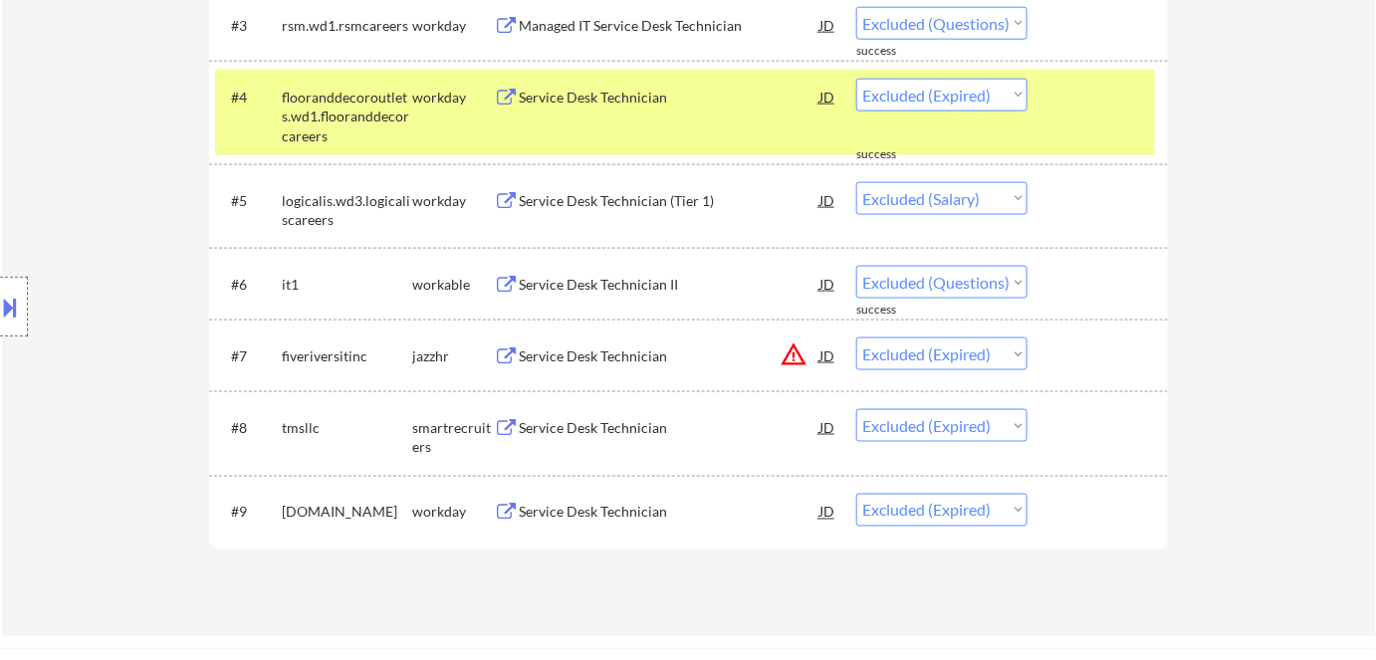
scroll to position [815, 0]
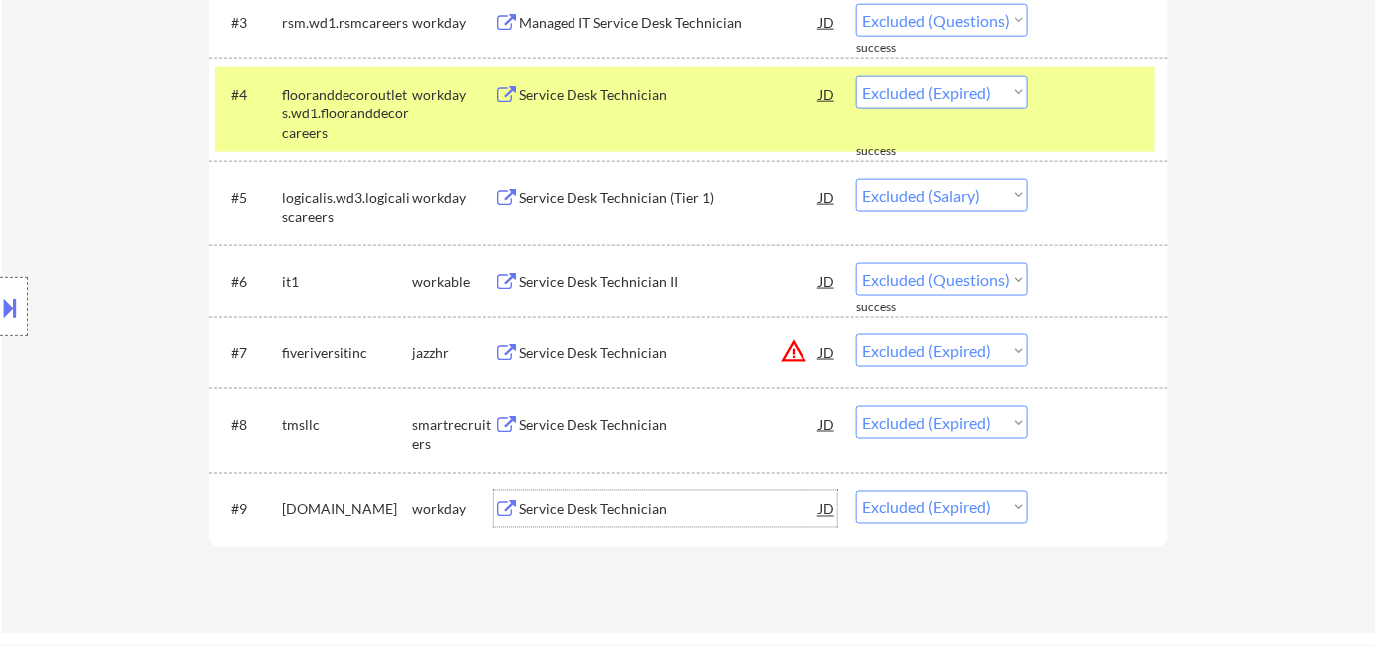
click at [608, 505] on div "Service Desk Technician" at bounding box center [669, 510] width 301 height 20
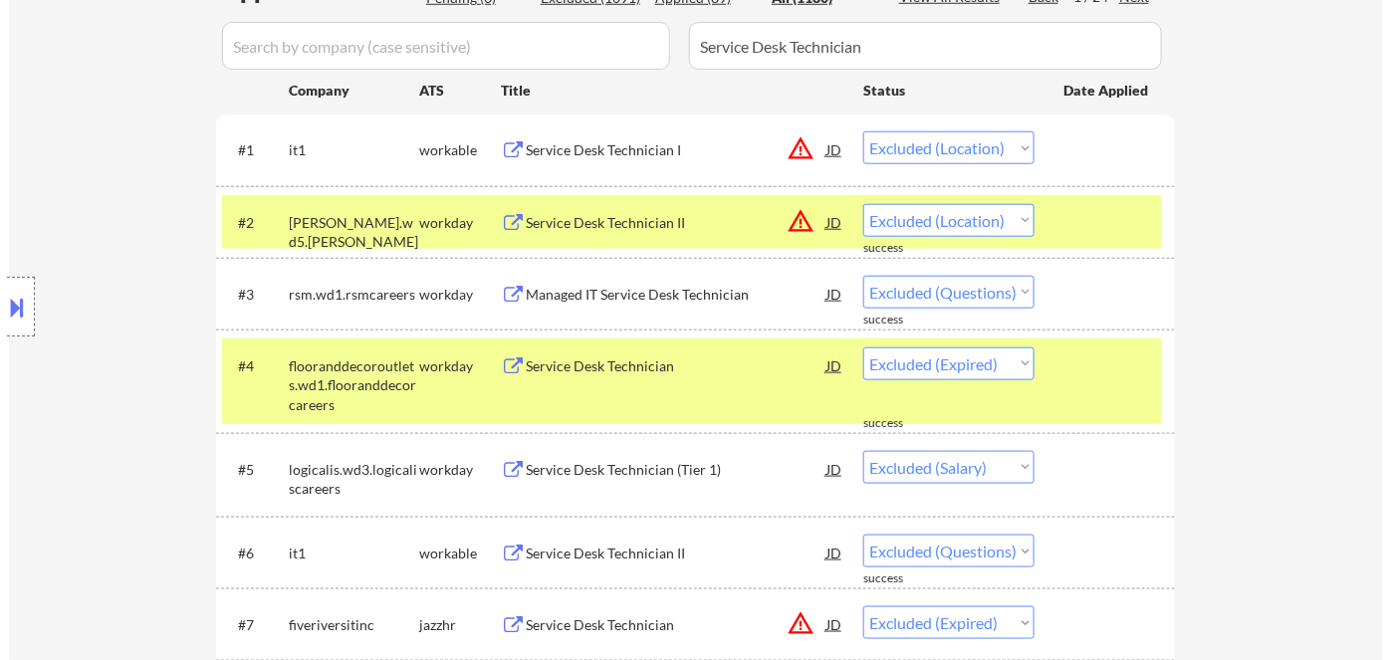
scroll to position [271, 0]
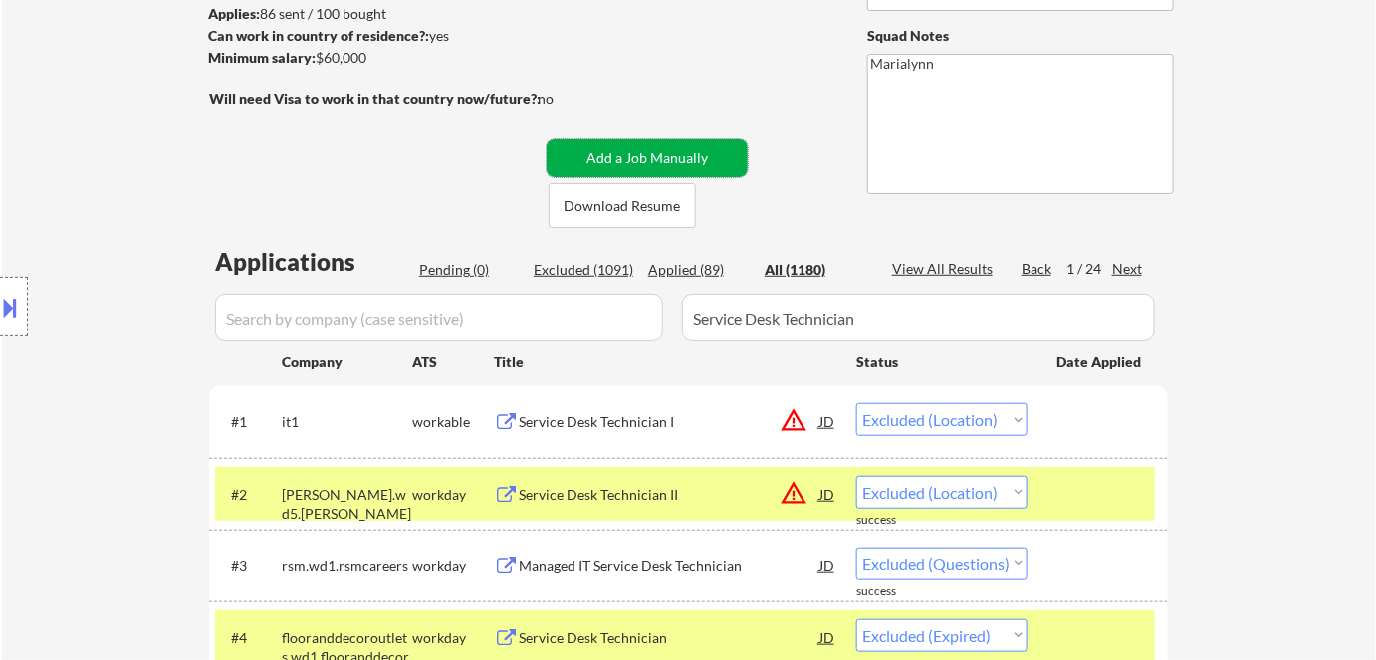
click at [645, 170] on button "Add a Job Manually" at bounding box center [647, 158] width 201 height 38
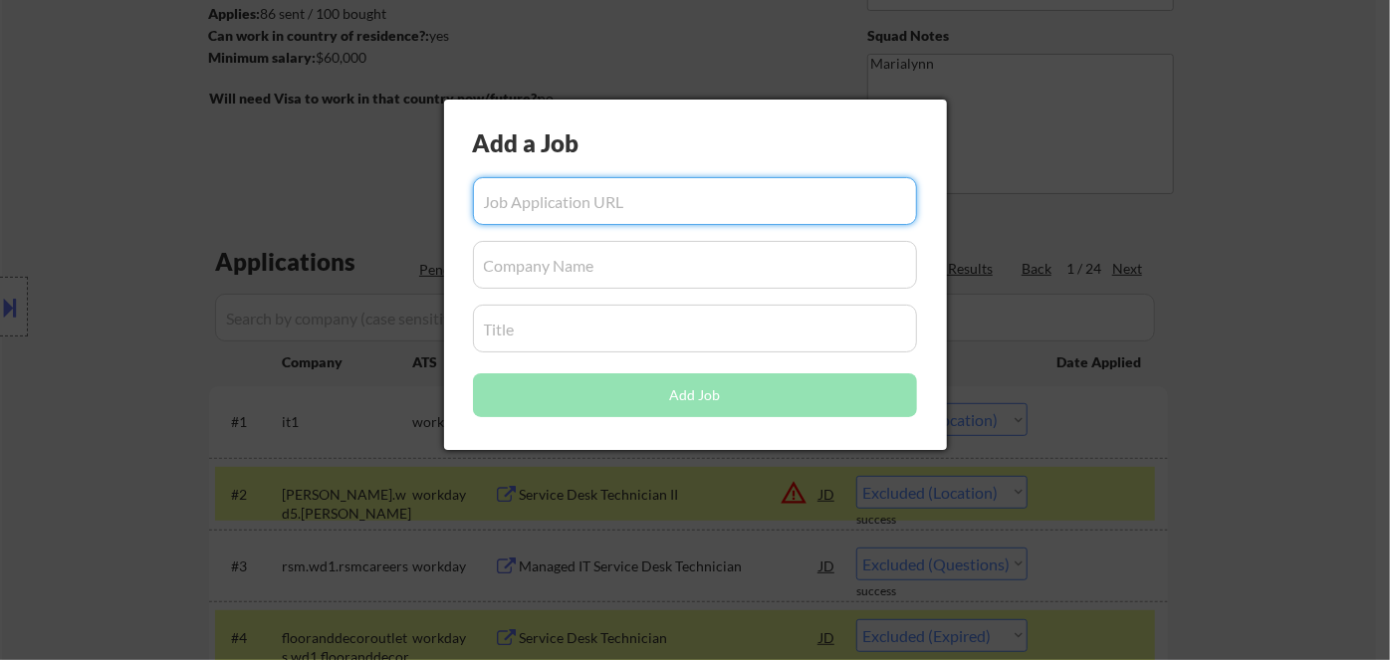
paste input "https://opportunities.columbia.edu/jobs/d800d66d-f825-4b1b-9ba1-794fe9624e81?so…"
type input "https://opportunities.columbia.edu/jobs/d800d66d-f825-4b1b-9ba1-794fe9624e81?so…"
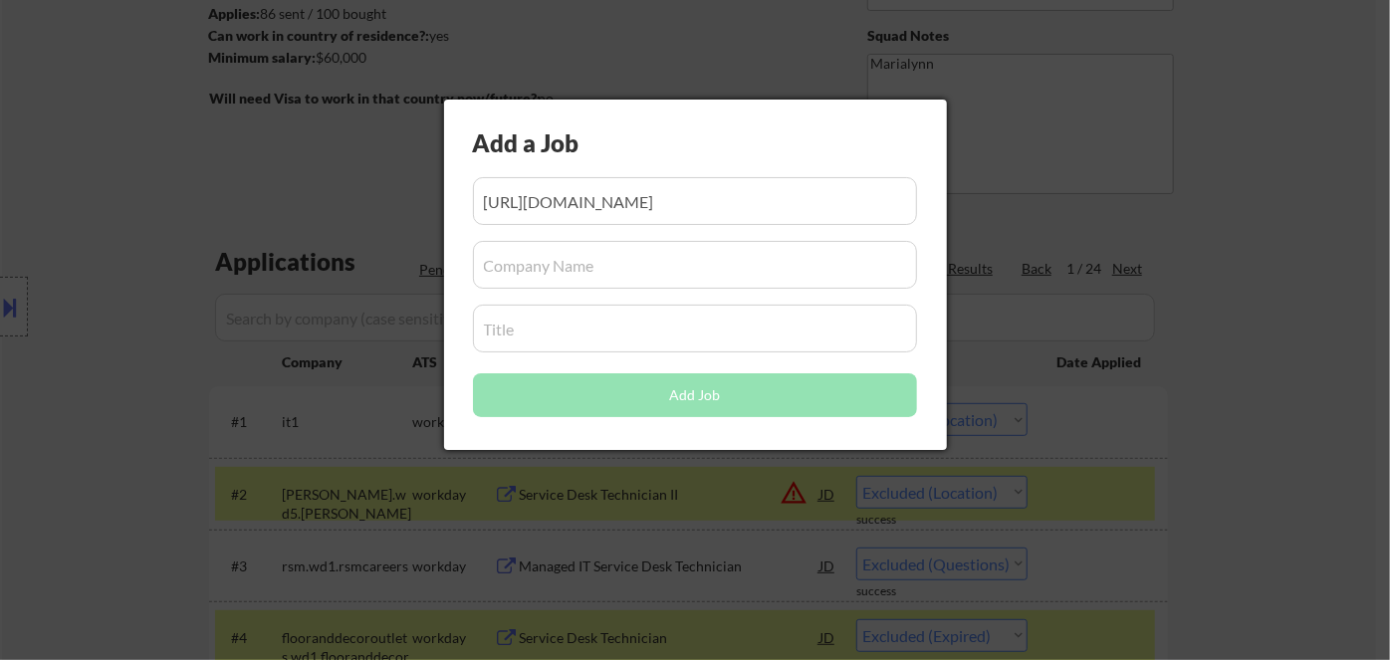
click at [1279, 403] on div at bounding box center [695, 330] width 1390 height 660
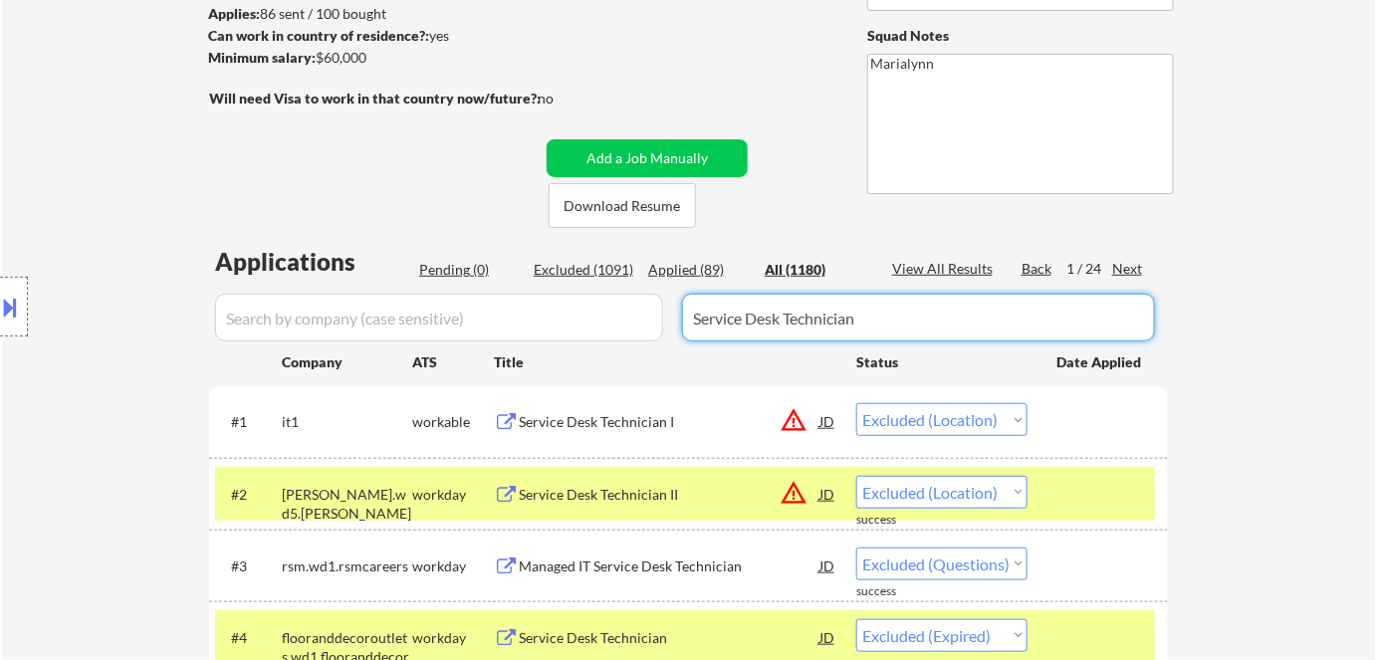
drag, startPoint x: 878, startPoint y: 312, endPoint x: 600, endPoint y: 341, distance: 280.3
click at [692, 159] on button "Add a Job Manually" at bounding box center [647, 158] width 201 height 38
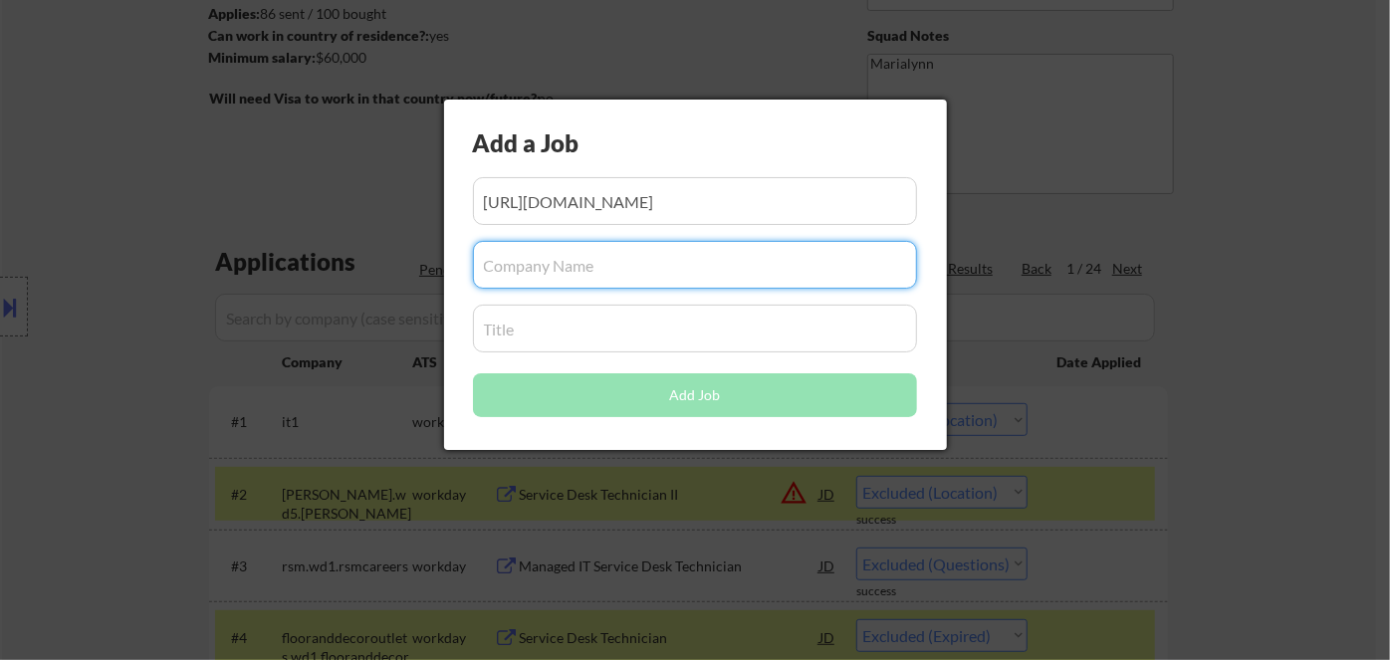
click at [585, 262] on input "input" at bounding box center [695, 265] width 444 height 48
click at [578, 334] on input "input" at bounding box center [695, 329] width 444 height 48
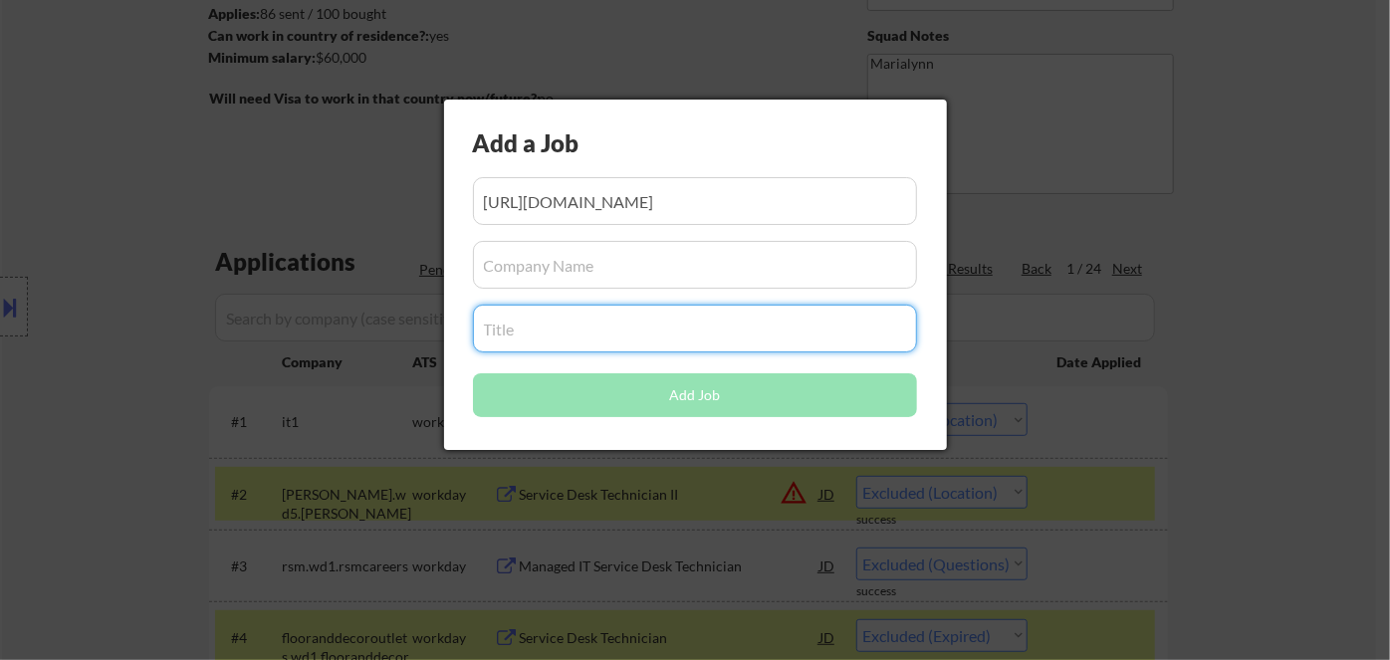
paste input "Service Desk Technician"
type input "Service Desk Technician"
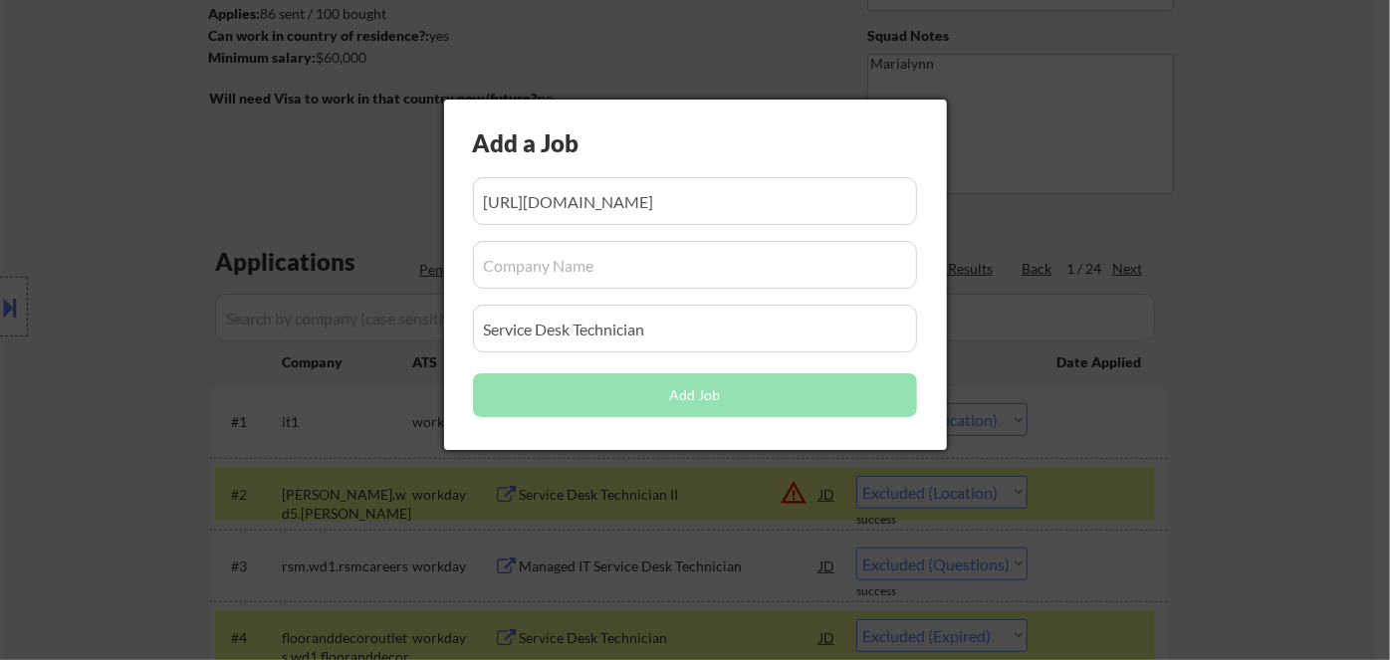
click at [1290, 308] on div at bounding box center [695, 330] width 1390 height 660
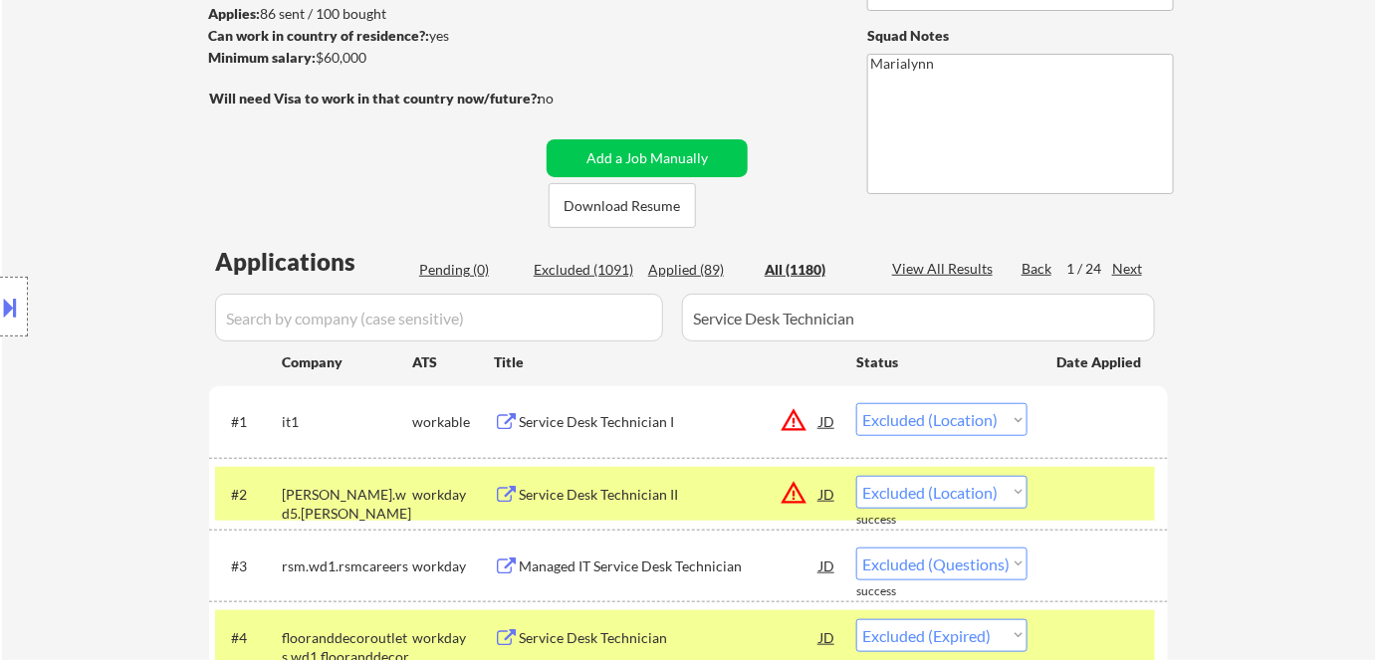
click at [357, 317] on input "input" at bounding box center [439, 318] width 448 height 48
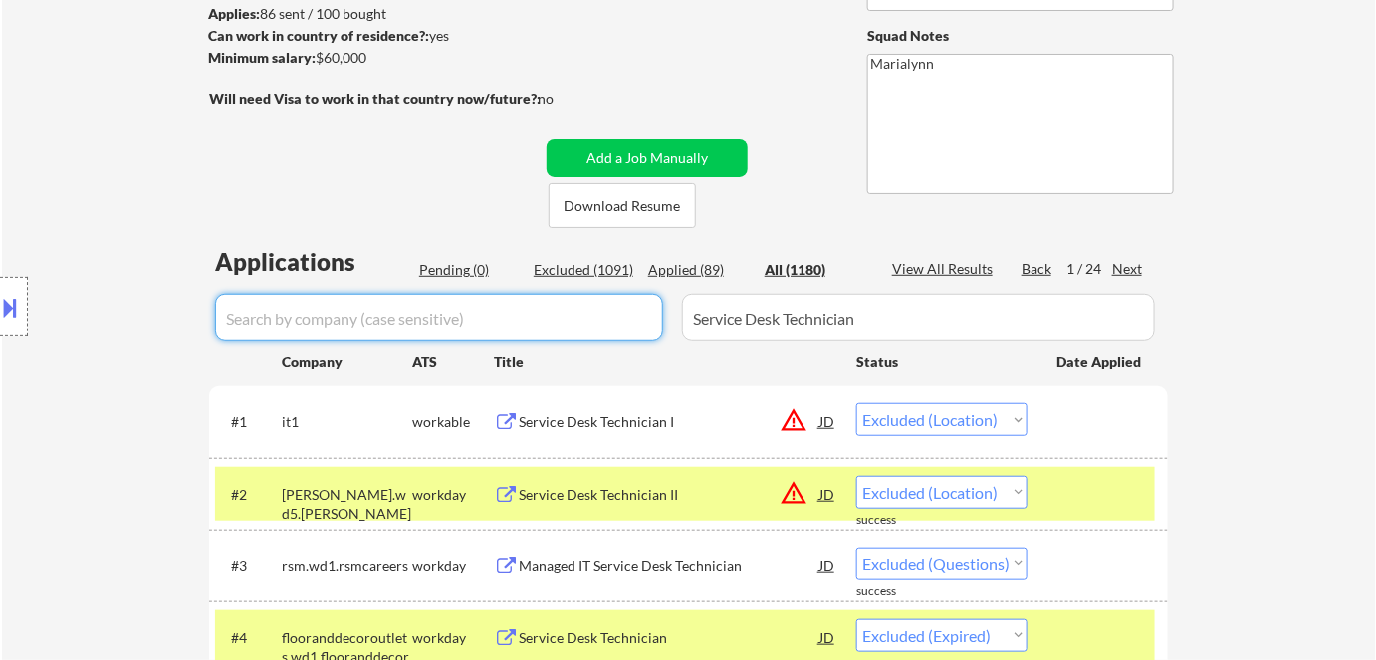
paste input "columbia"
type input "columbia"
click at [707, 269] on div "Applied (89)" at bounding box center [698, 270] width 100 height 20
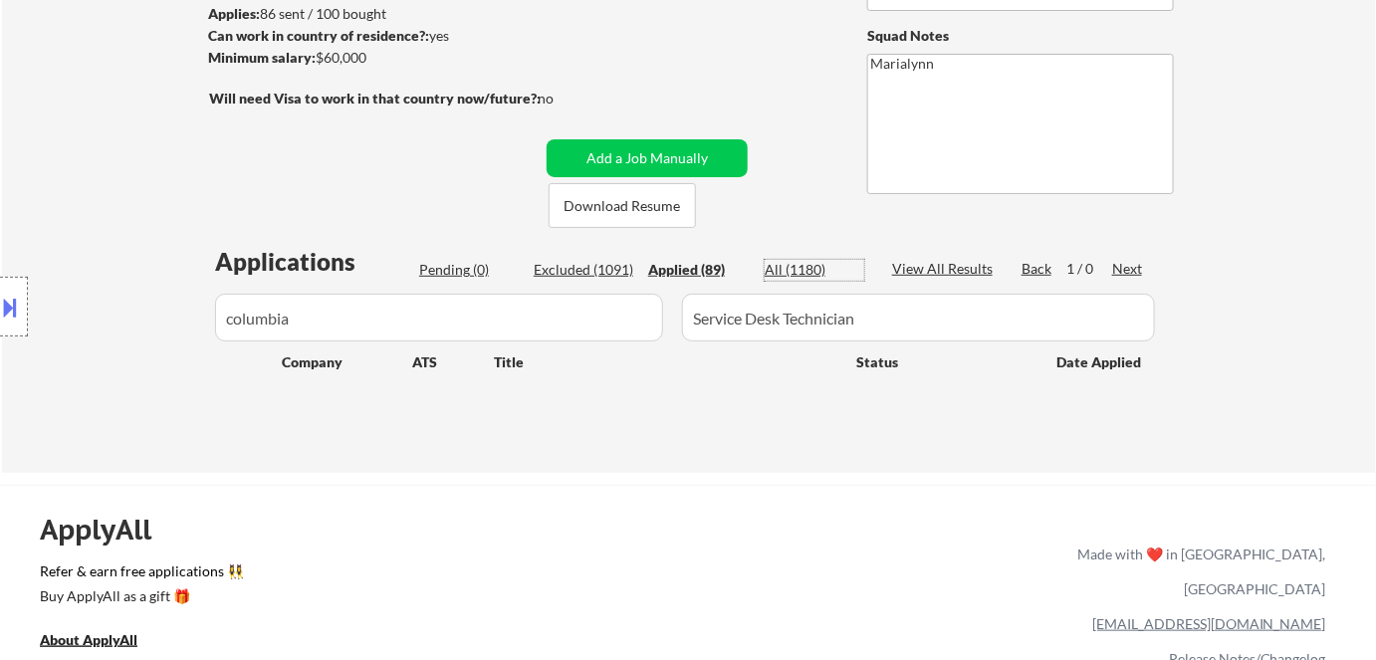
click at [792, 265] on div "All (1180)" at bounding box center [815, 270] width 100 height 20
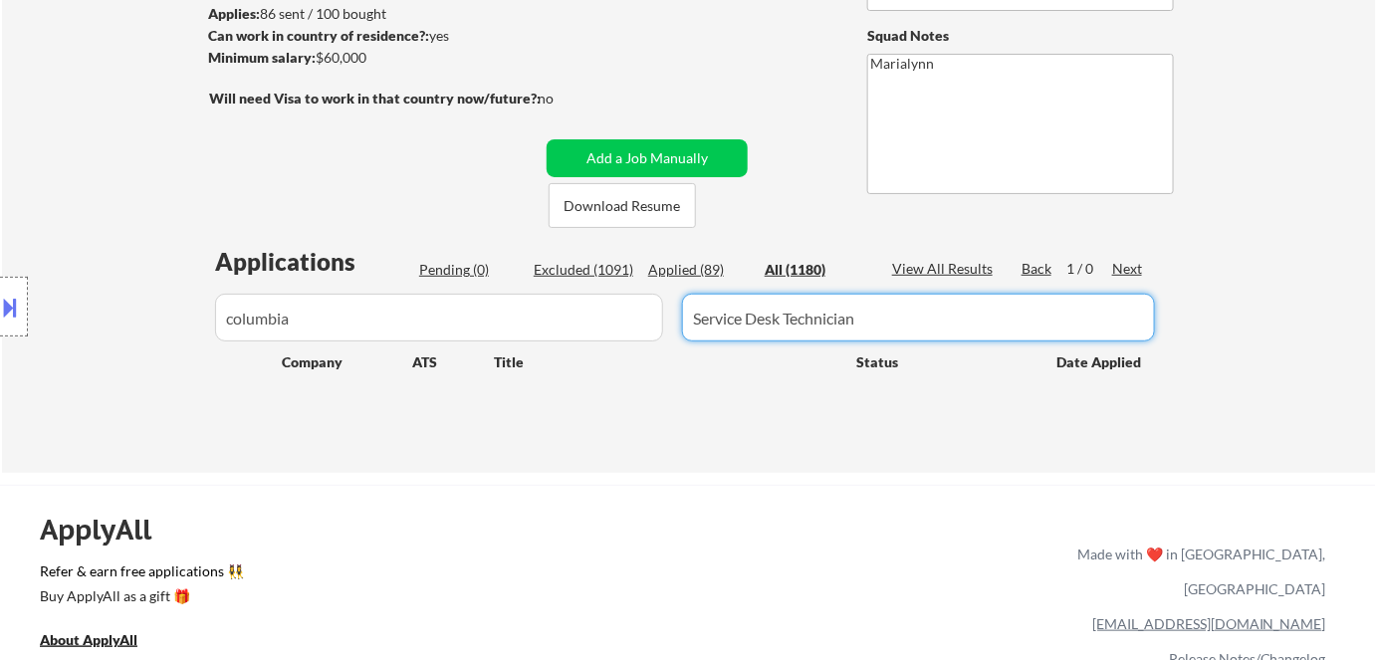
drag, startPoint x: 873, startPoint y: 325, endPoint x: 586, endPoint y: 362, distance: 290.2
click at [598, 366] on div "Applications Pending (0) Excluded (1091) Applied (89) All (1180) View All Resul…" at bounding box center [688, 340] width 959 height 190
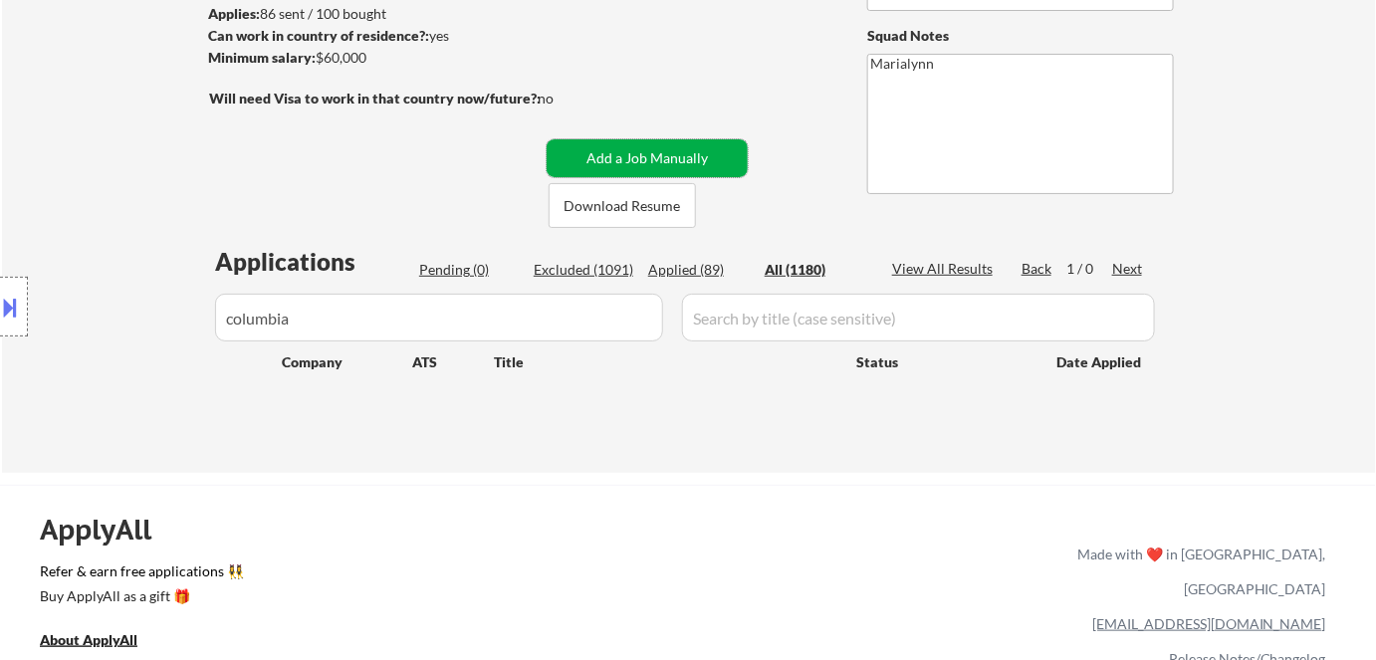
click at [698, 151] on button "Add a Job Manually" at bounding box center [647, 158] width 201 height 38
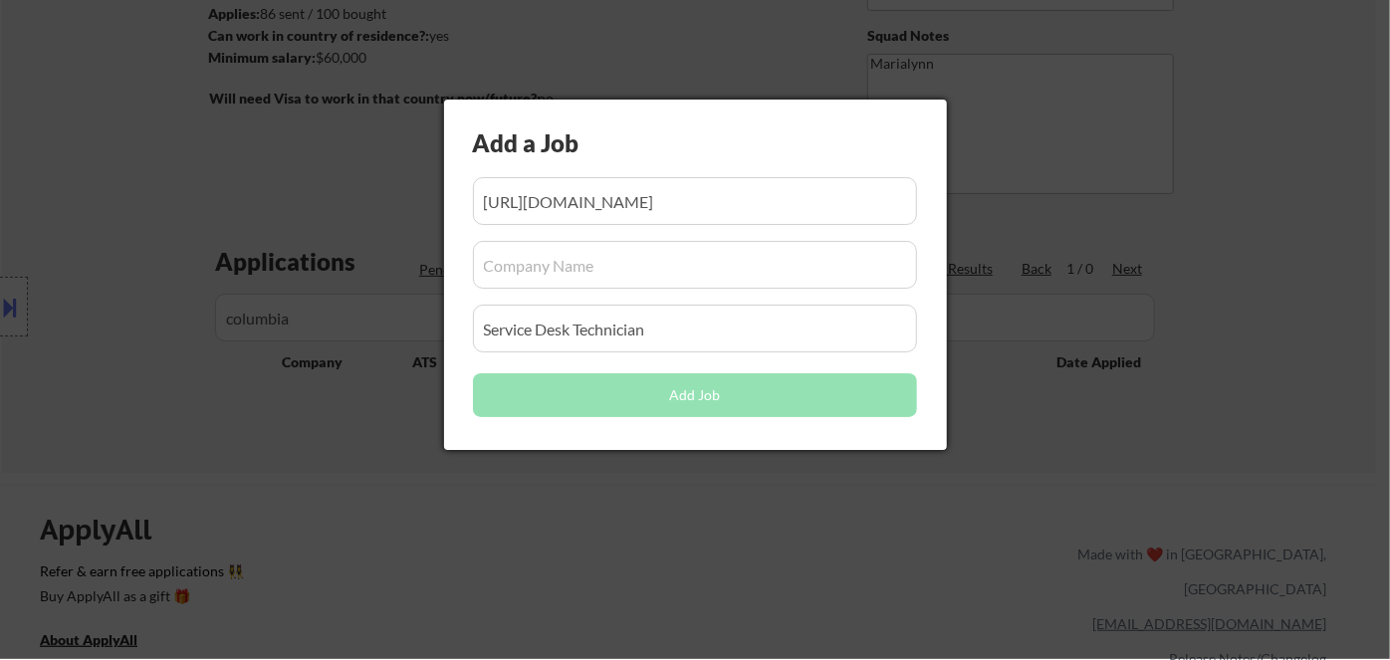
scroll to position [0, 255]
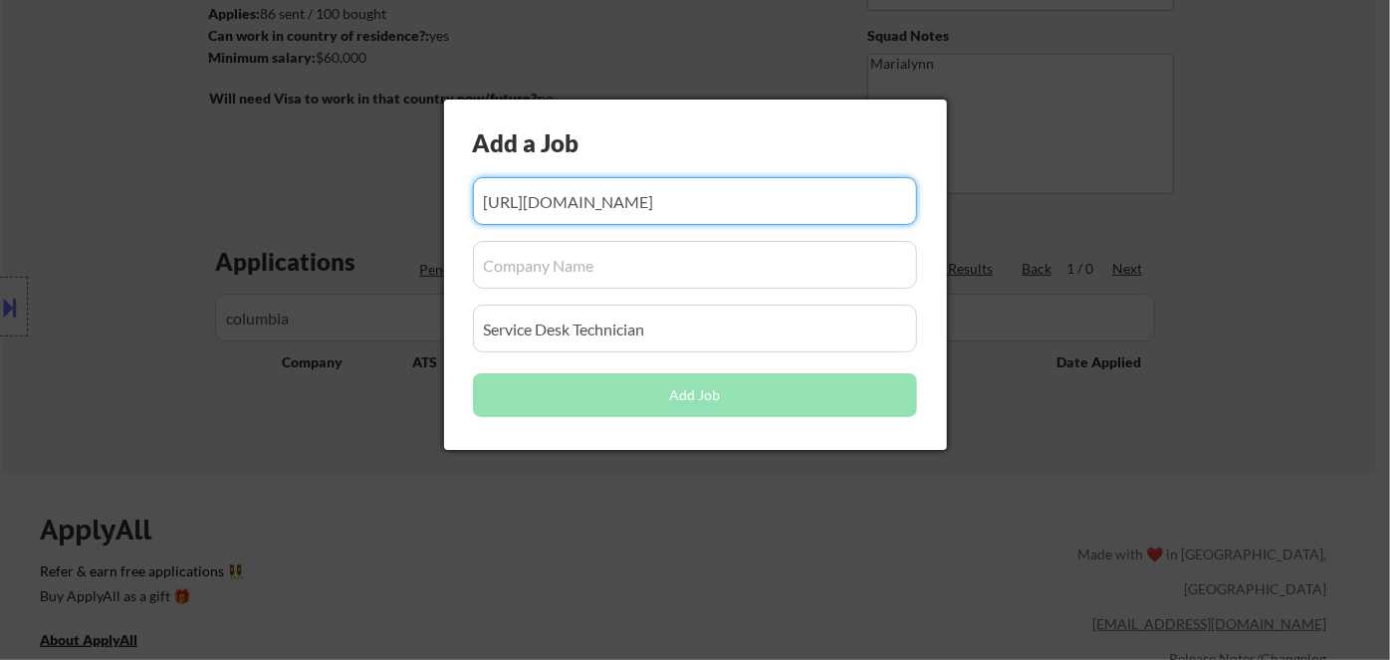
click at [607, 268] on input "input" at bounding box center [695, 265] width 444 height 48
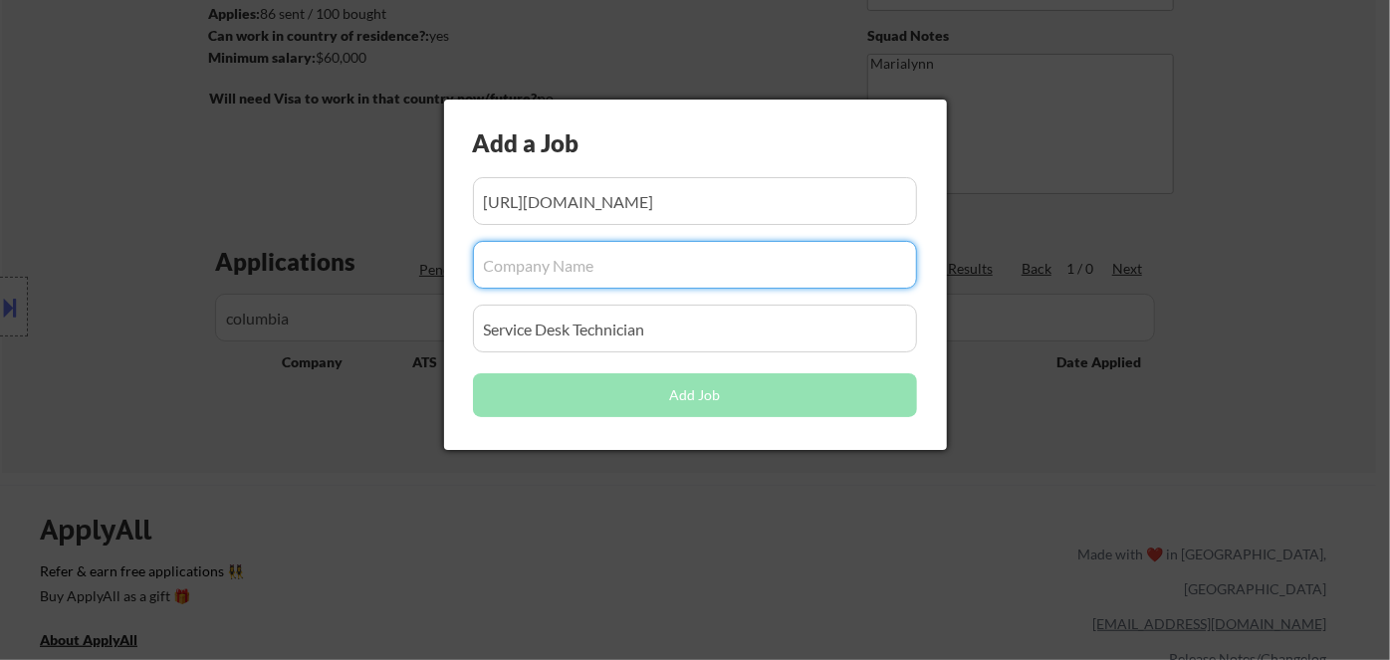
paste input "columbia"
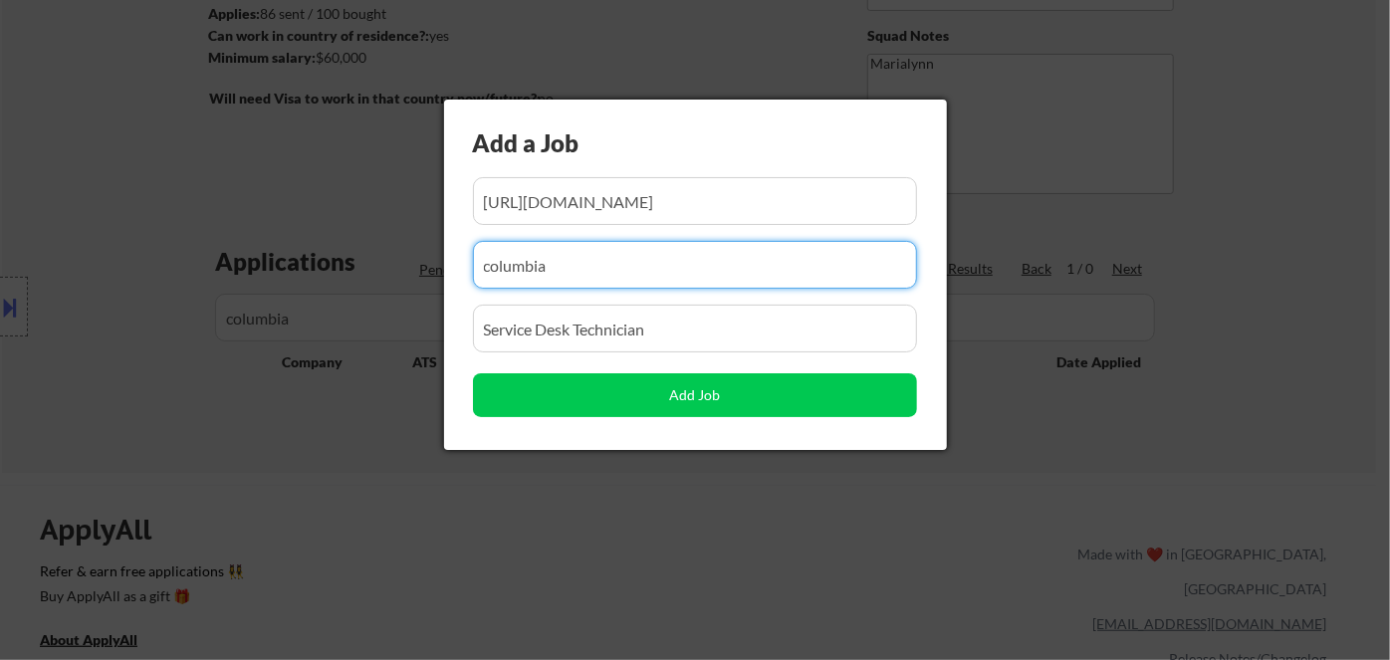
type input "columbia"
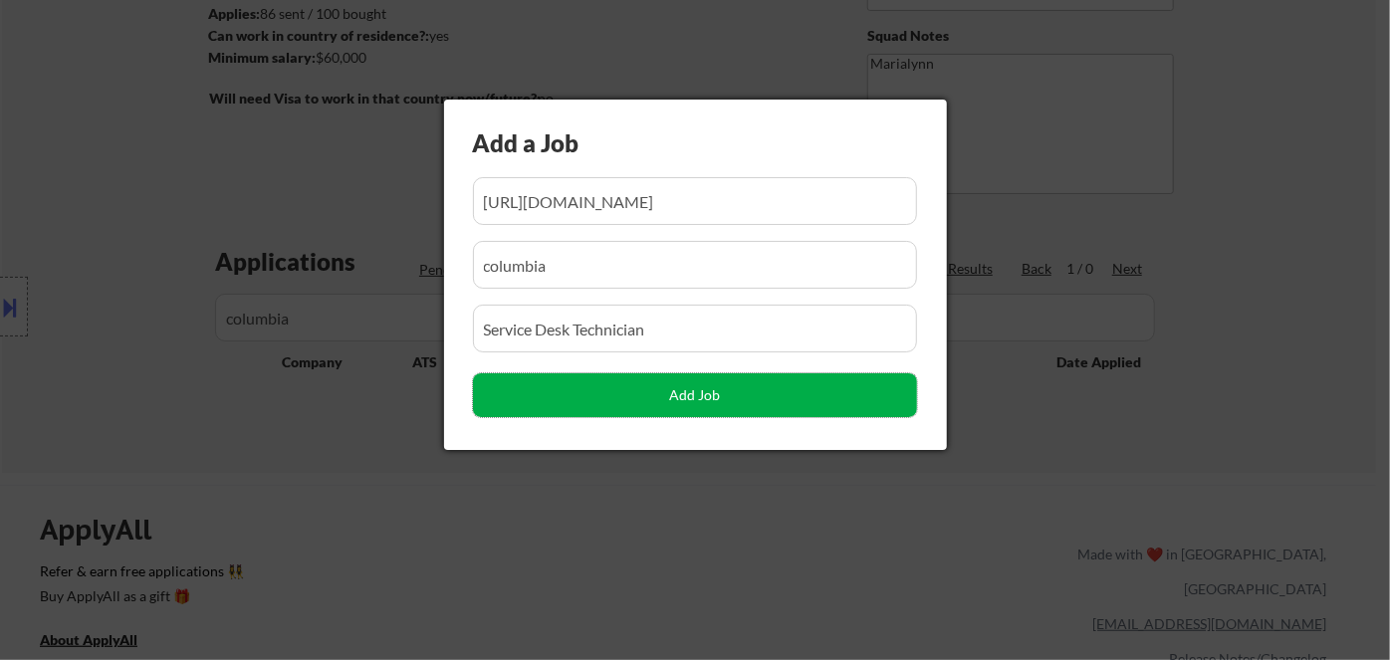
click at [670, 394] on button "Add Job" at bounding box center [695, 395] width 444 height 44
select select ""pending""
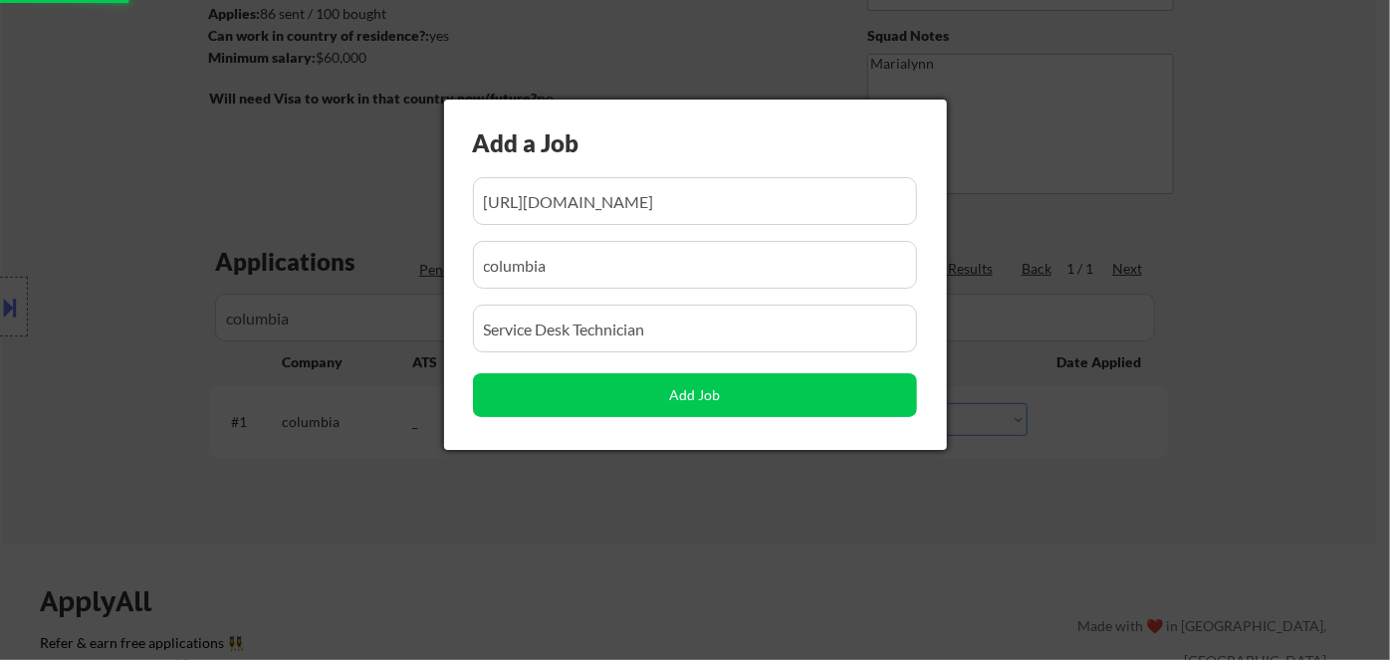
click at [383, 461] on div at bounding box center [695, 330] width 1390 height 660
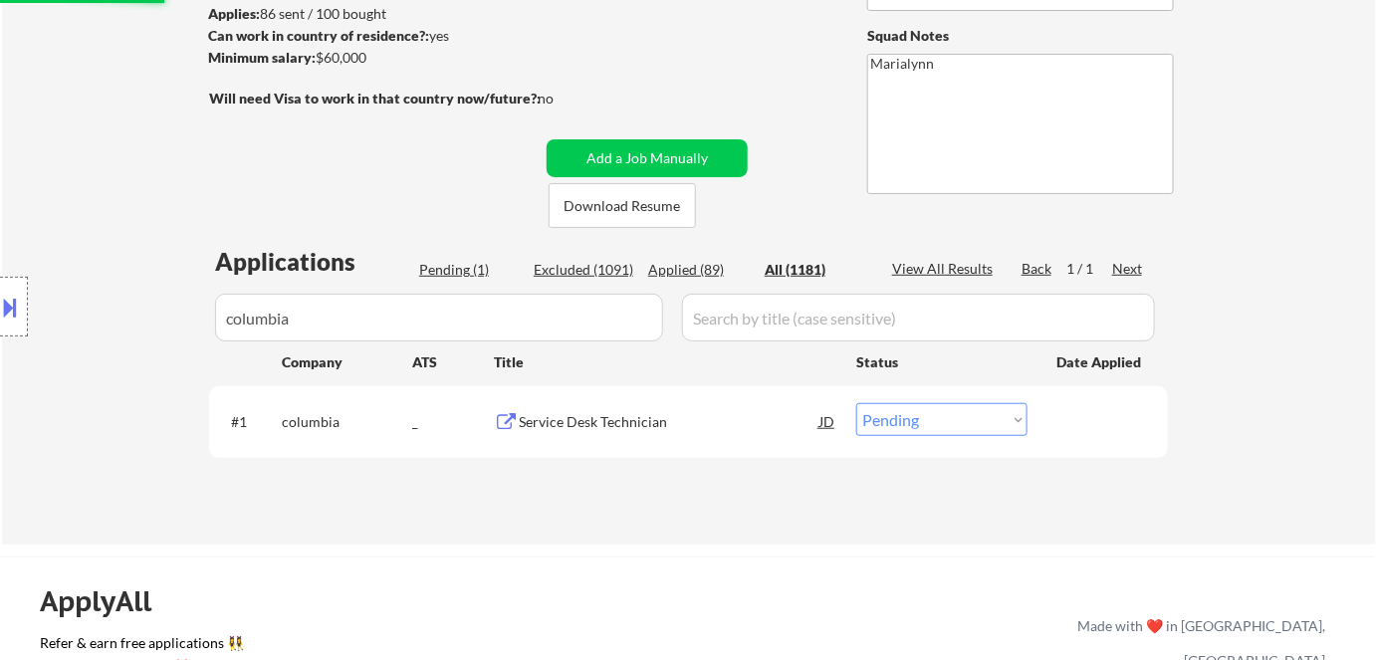
click at [823, 419] on div "JD" at bounding box center [828, 421] width 20 height 36
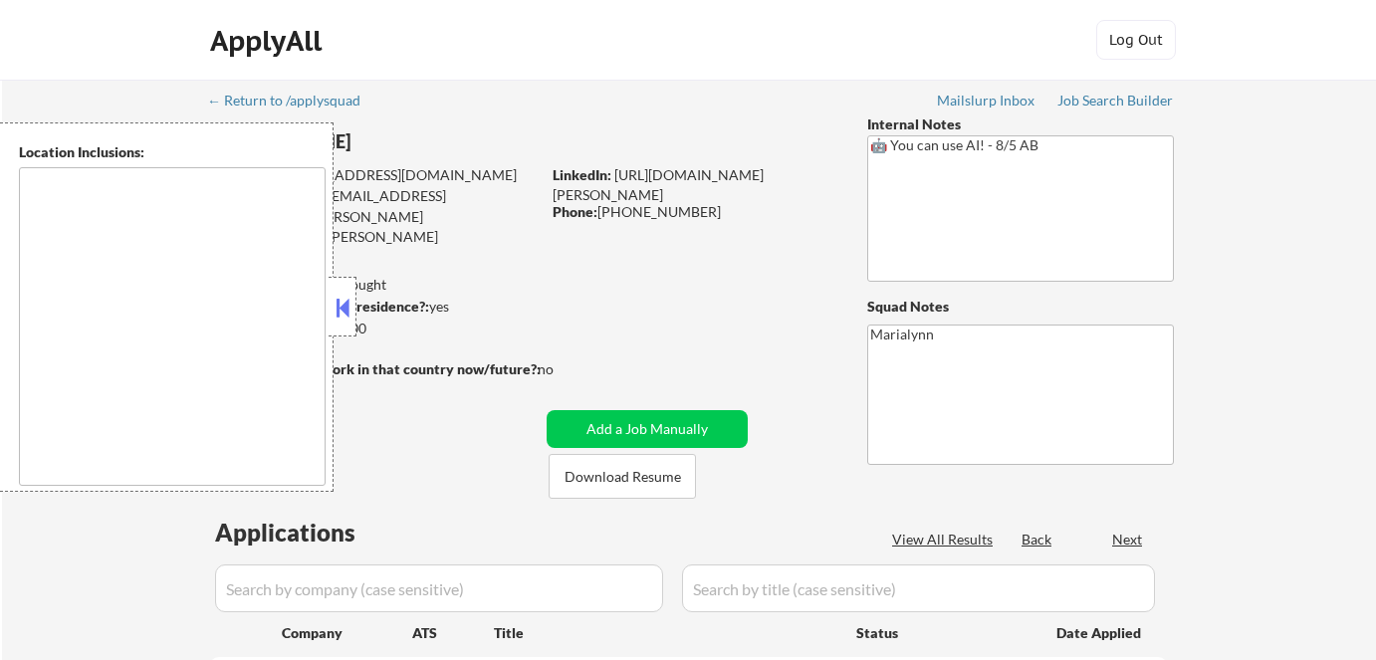
scroll to position [351, 0]
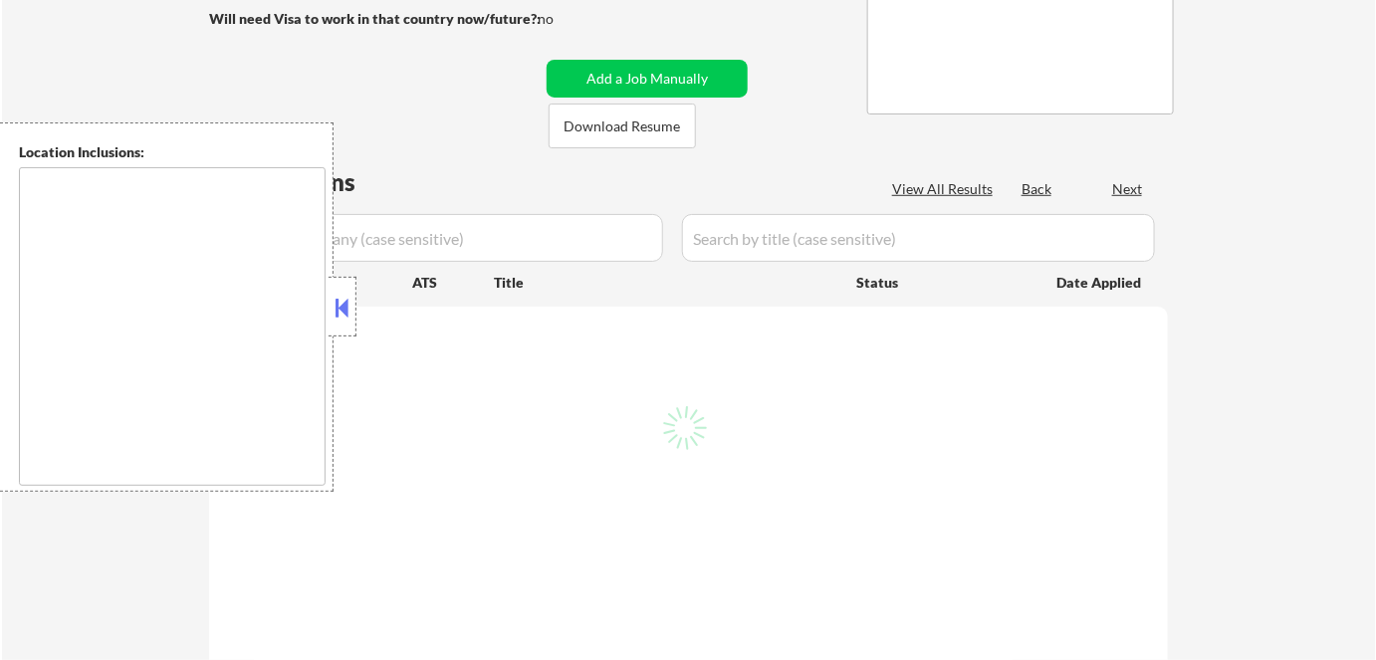
select select ""pending""
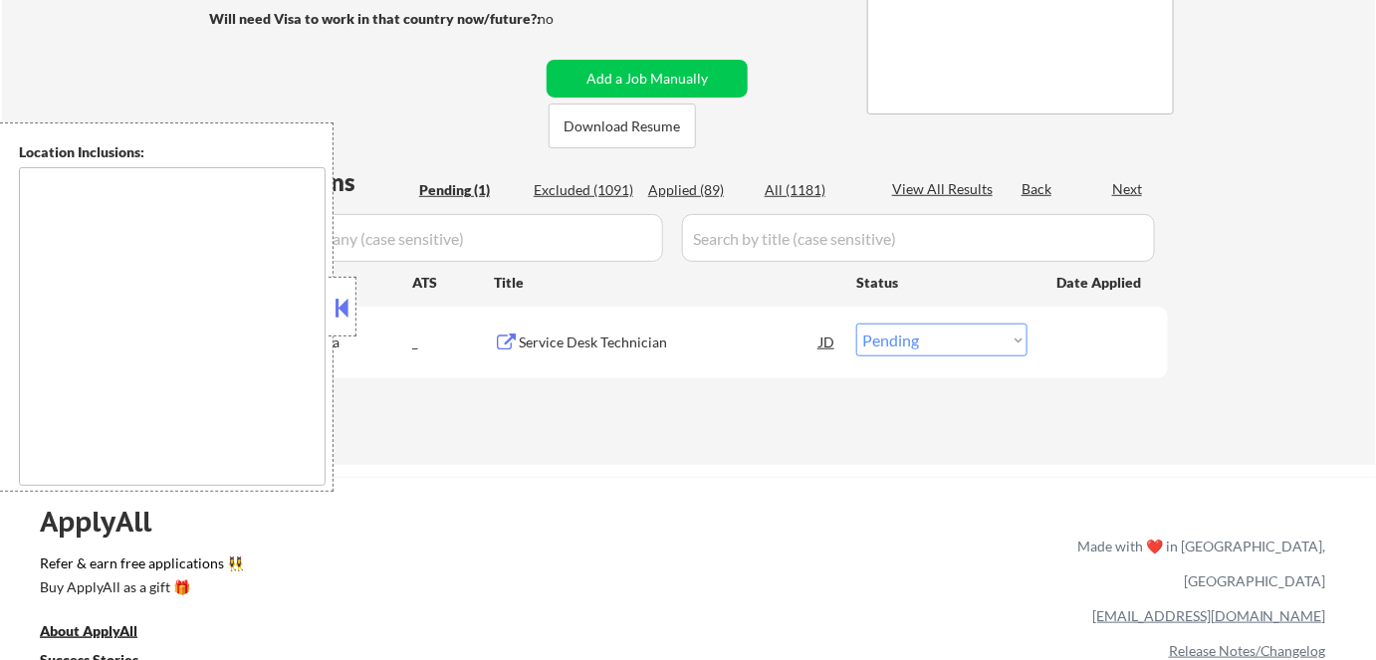
type textarea "[US_STATE], [GEOGRAPHIC_DATA] [GEOGRAPHIC_DATA], [GEOGRAPHIC_DATA] [GEOGRAPHIC_…"
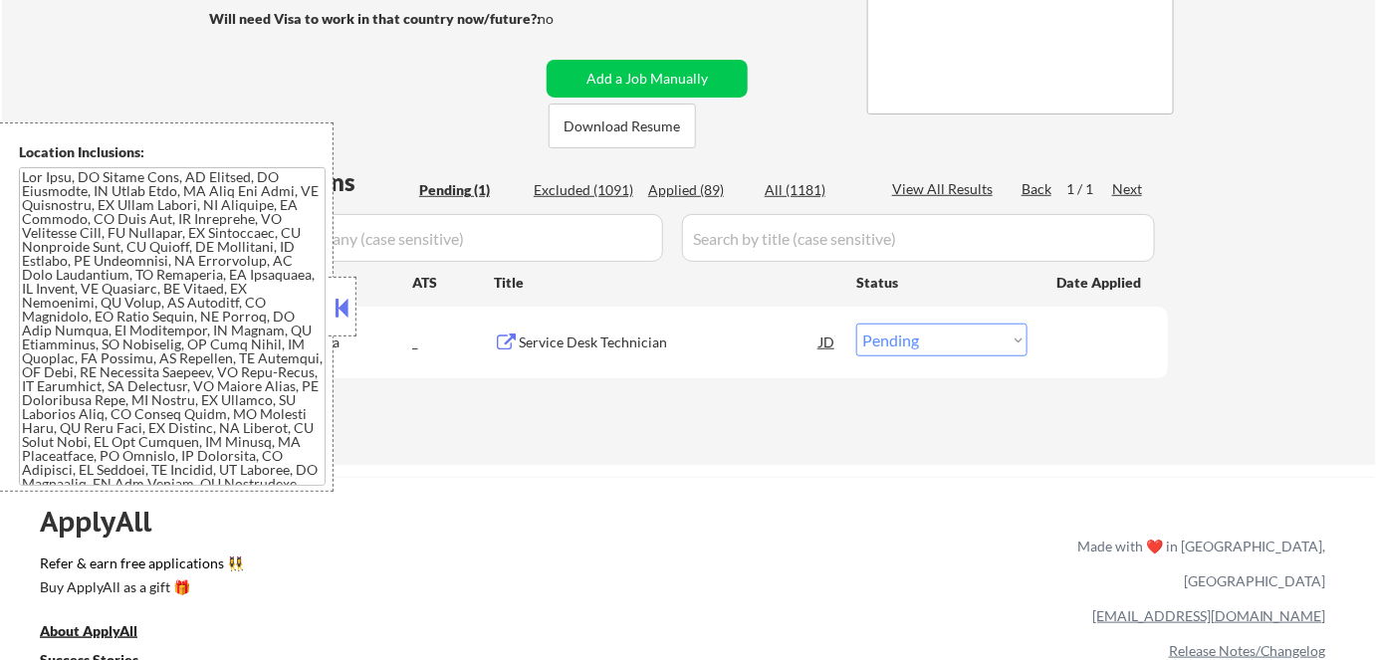
click at [359, 298] on div "Company" at bounding box center [347, 282] width 130 height 36
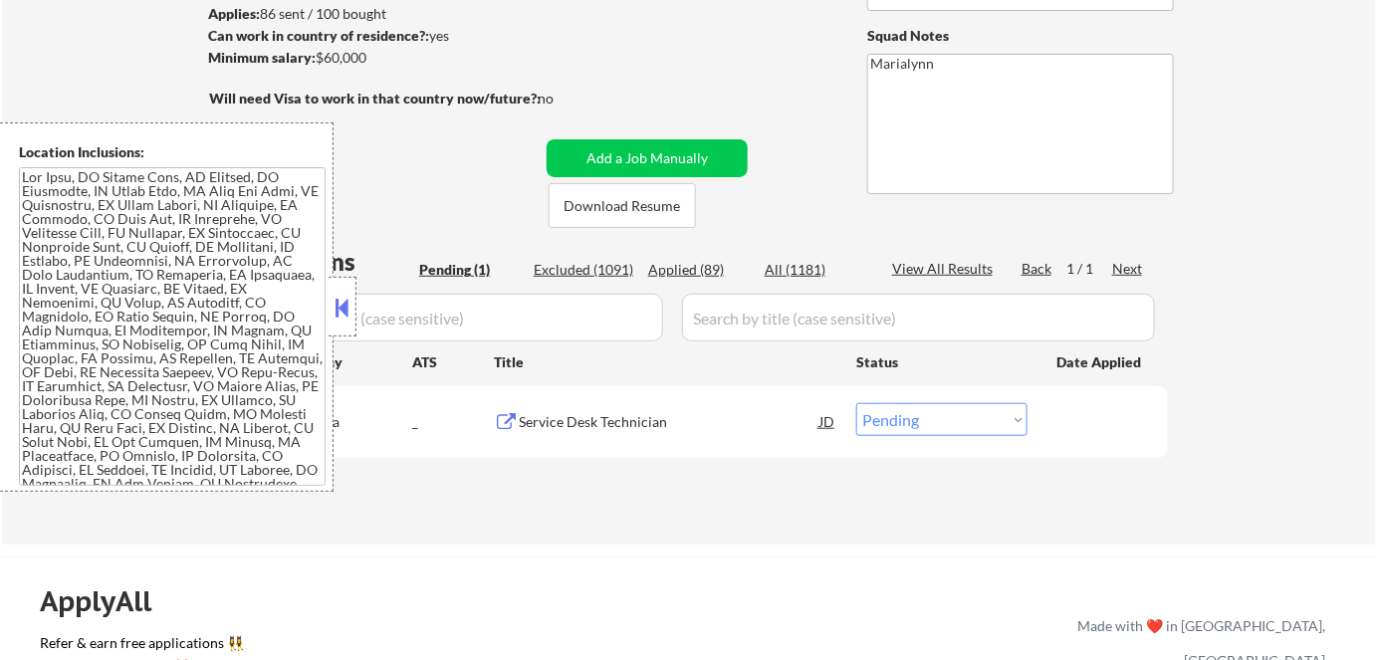
click at [353, 309] on button at bounding box center [343, 308] width 22 height 30
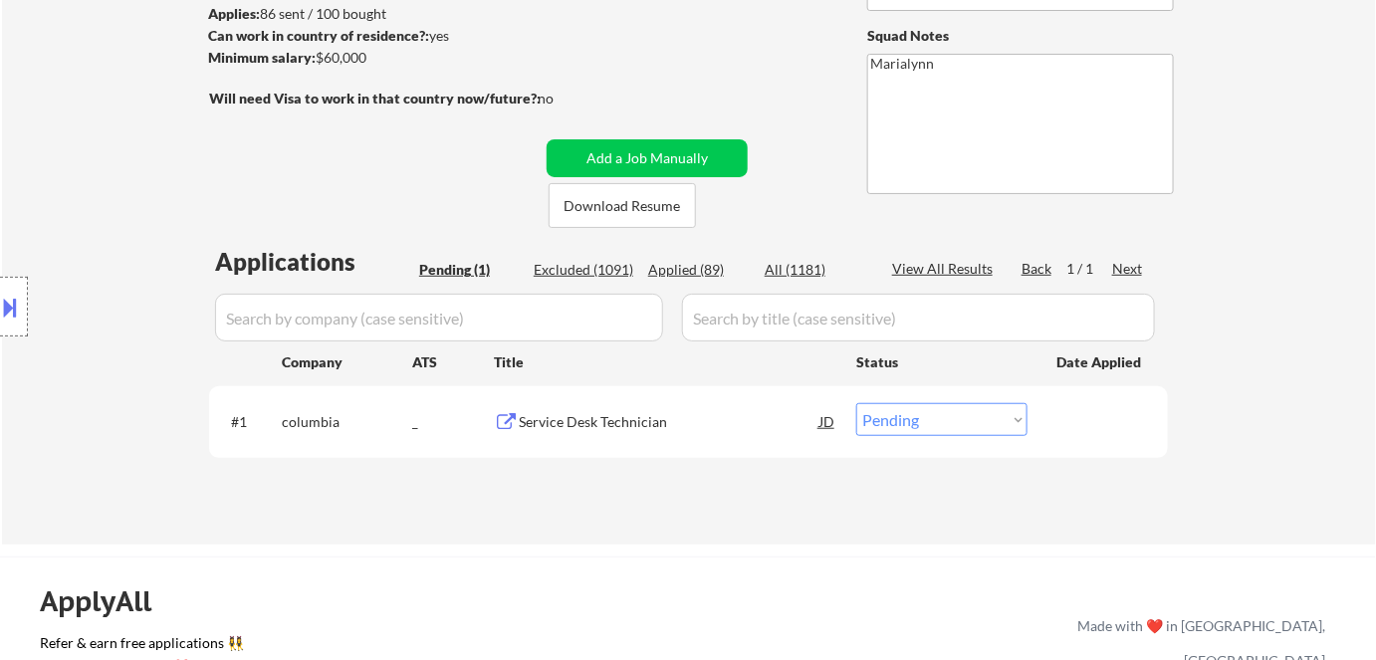
click at [908, 417] on select "Choose an option... Pending Applied Excluded (Questions) Excluded (Expired) Exc…" at bounding box center [941, 419] width 171 height 33
select select ""applied""
click at [856, 403] on select "Choose an option... Pending Applied Excluded (Questions) Excluded (Expired) Exc…" at bounding box center [941, 419] width 171 height 33
click at [703, 277] on div "Applied (89)" at bounding box center [698, 270] width 100 height 20
click at [833, 425] on div "JD" at bounding box center [828, 421] width 20 height 36
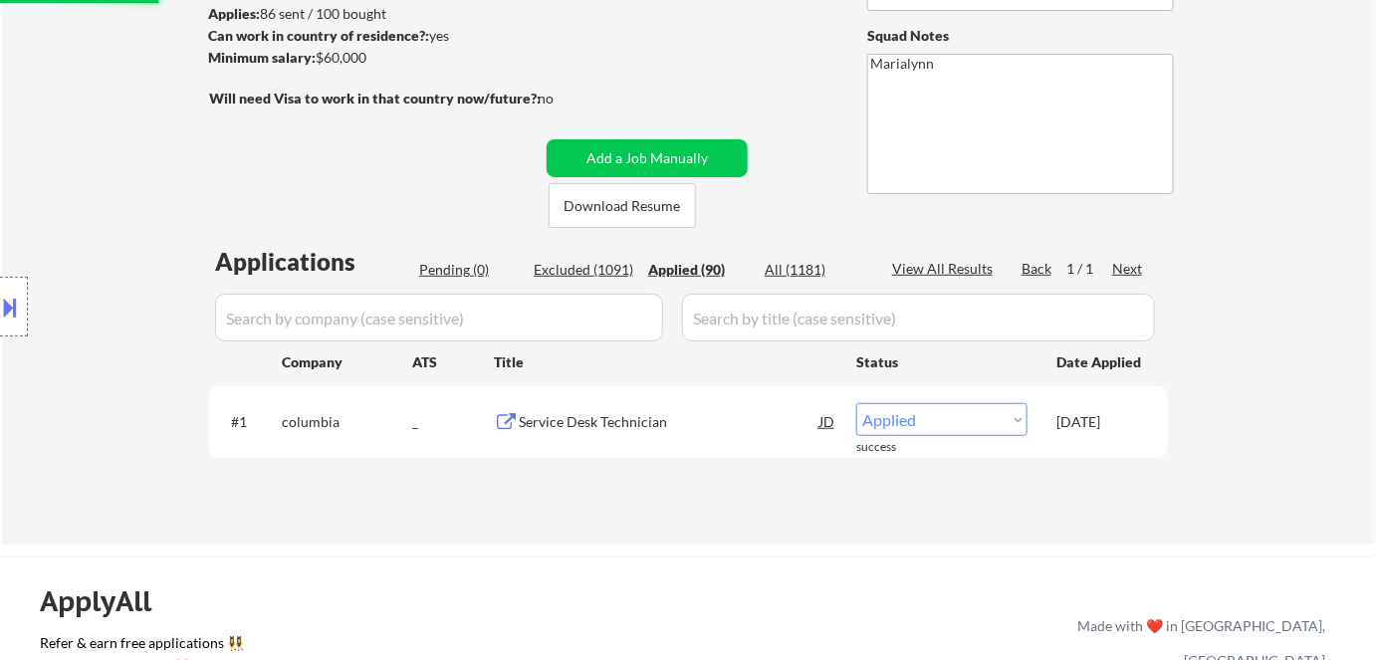
click at [826, 422] on div "JD" at bounding box center [828, 421] width 20 height 36
click at [823, 418] on div "JD" at bounding box center [828, 421] width 20 height 36
select select ""applied""
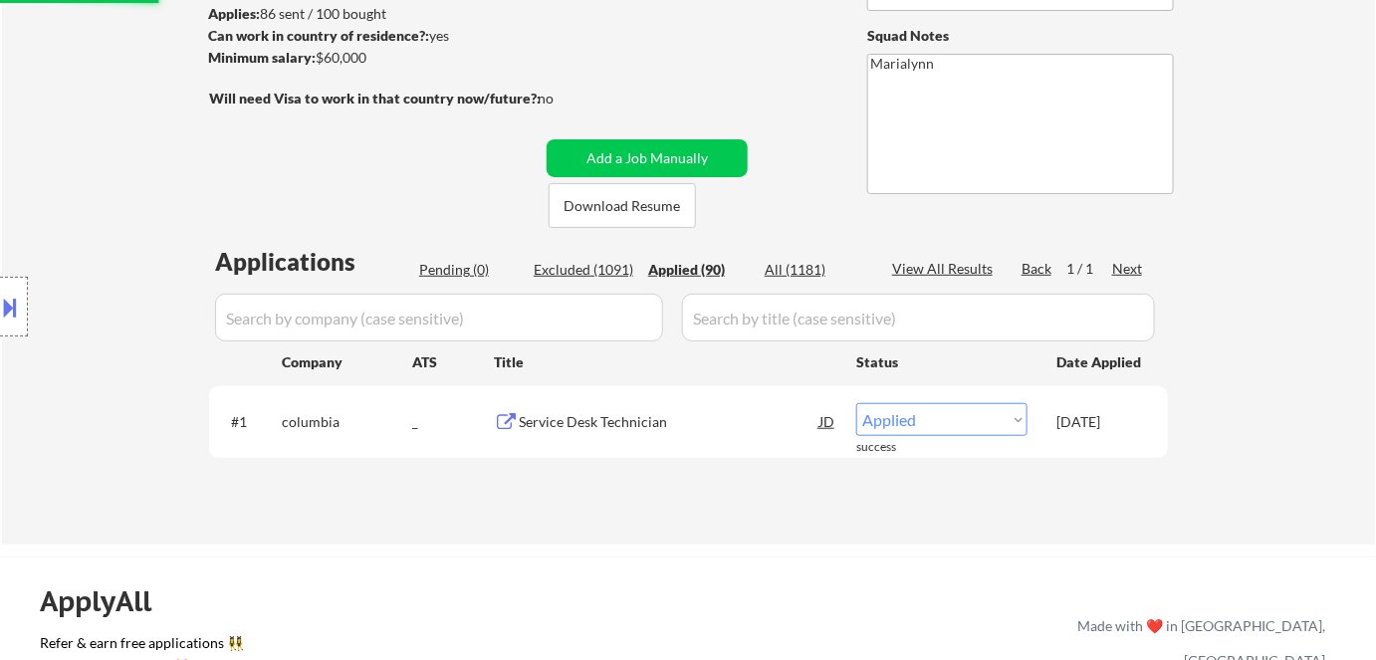
select select ""applied""
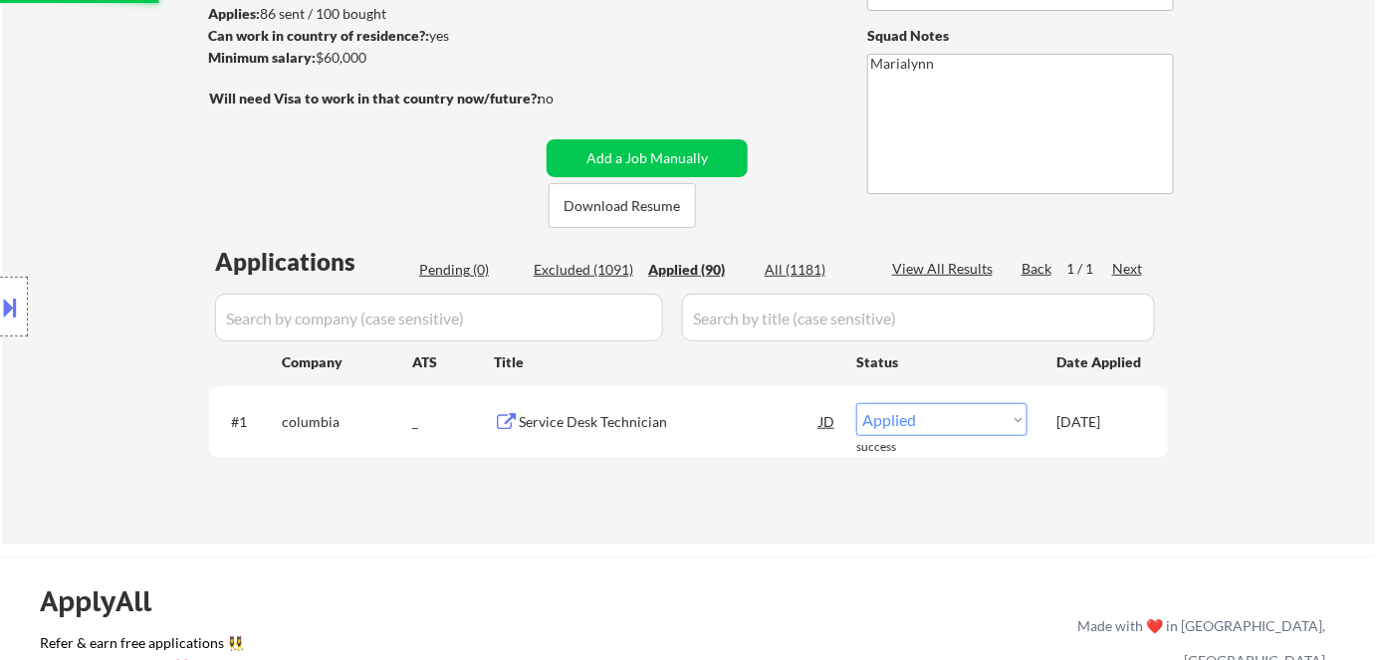
select select ""applied""
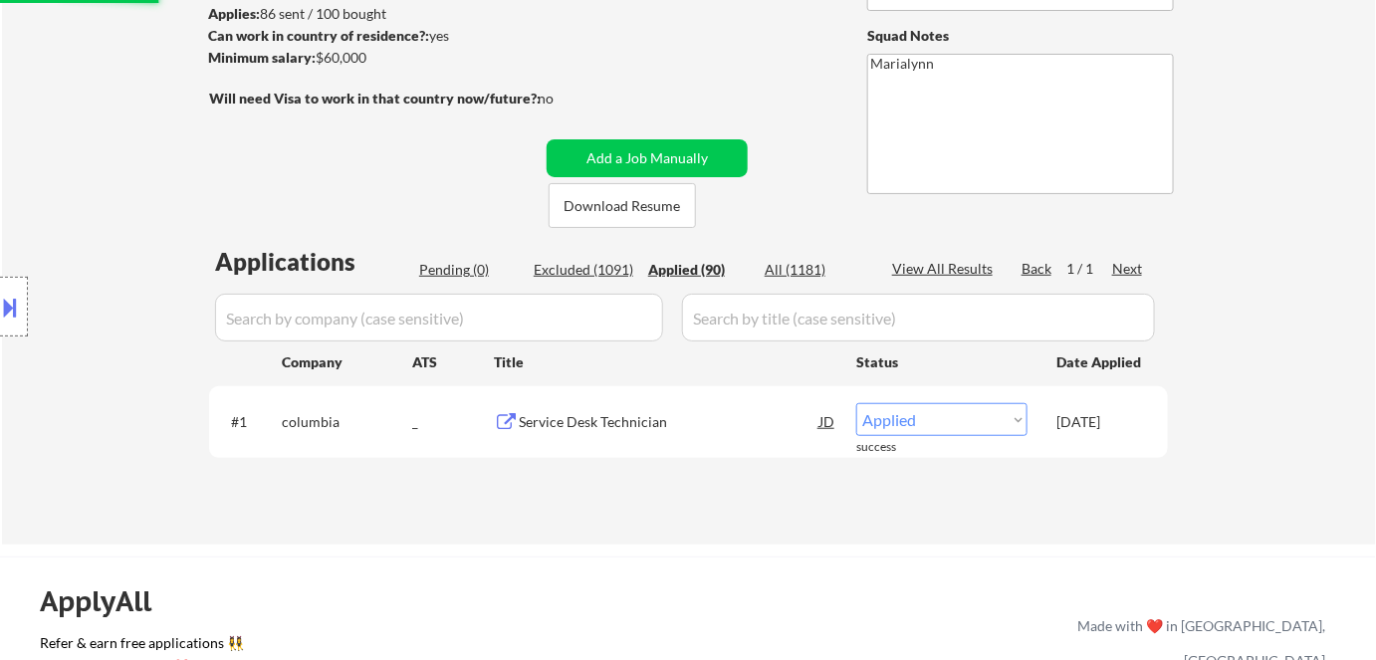
select select ""applied""
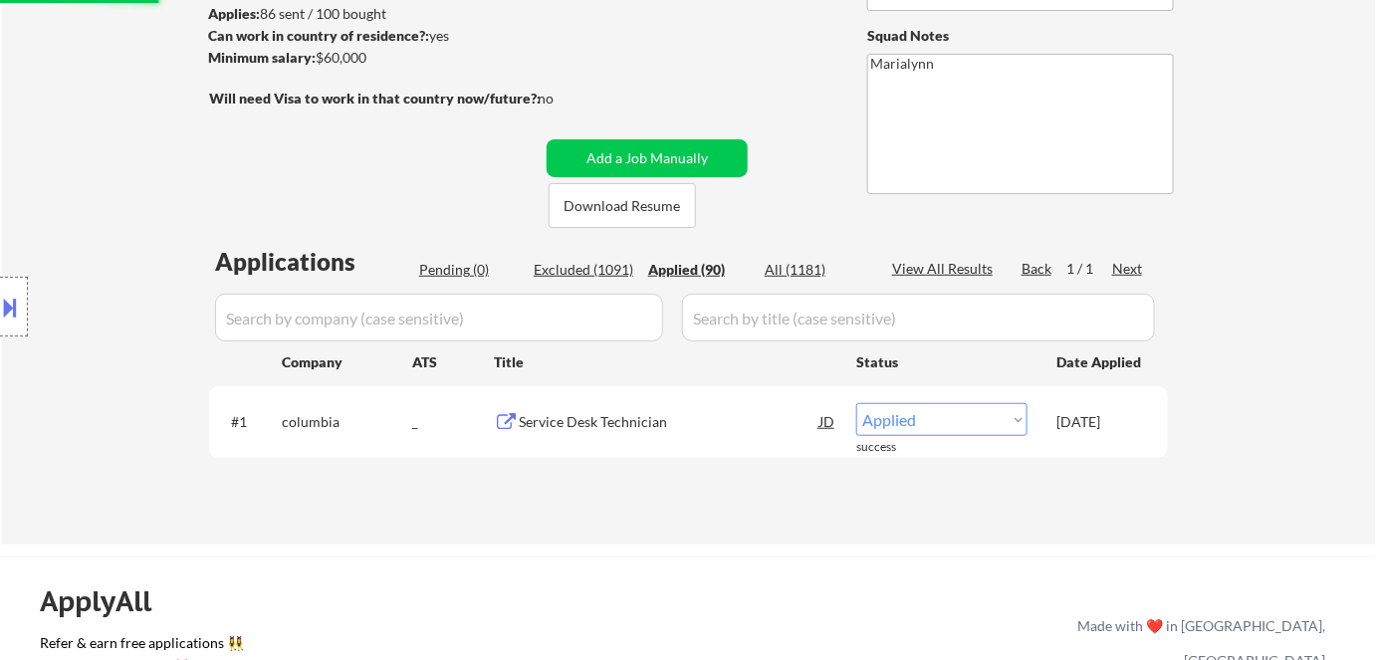
select select ""applied""
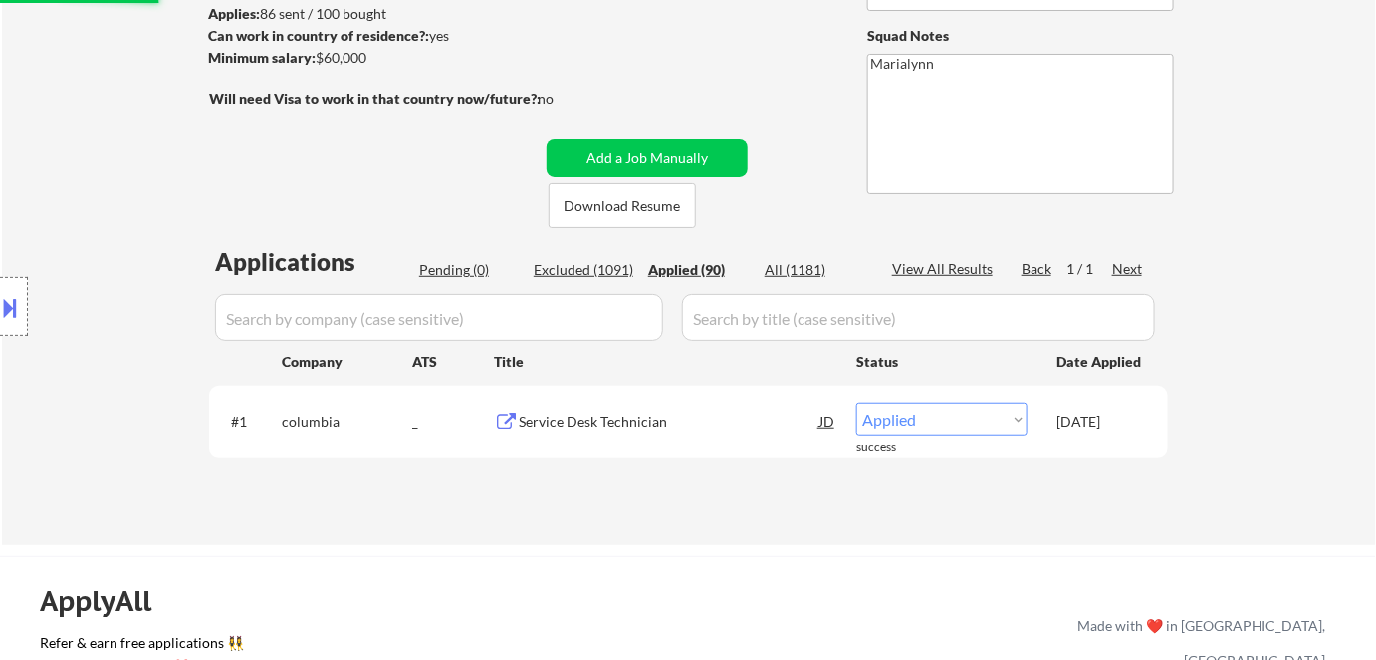
select select ""applied""
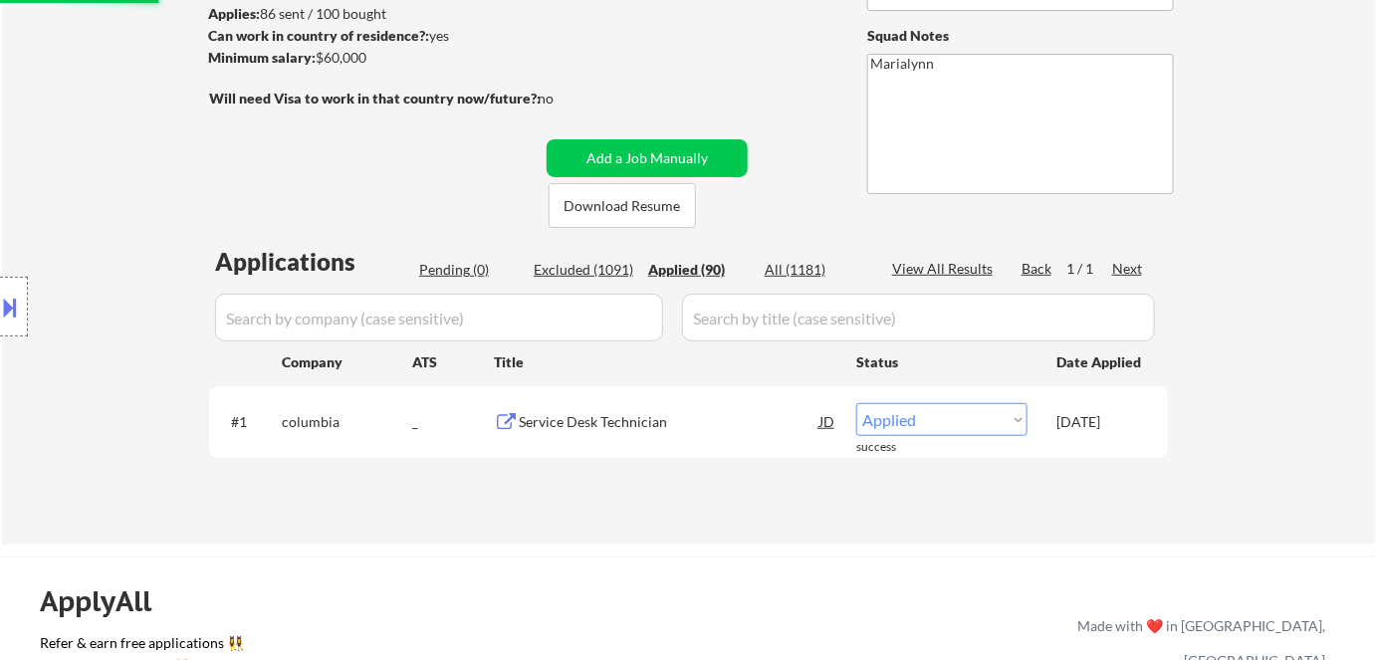
select select ""applied""
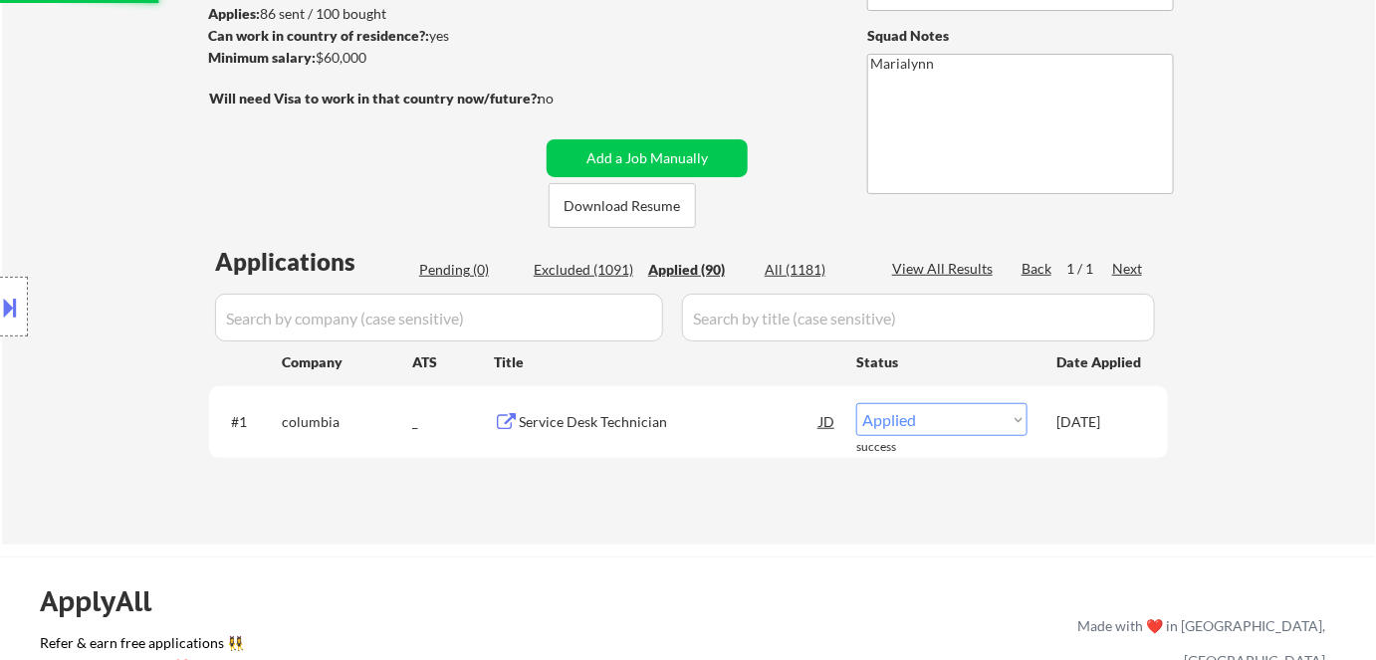
select select ""applied""
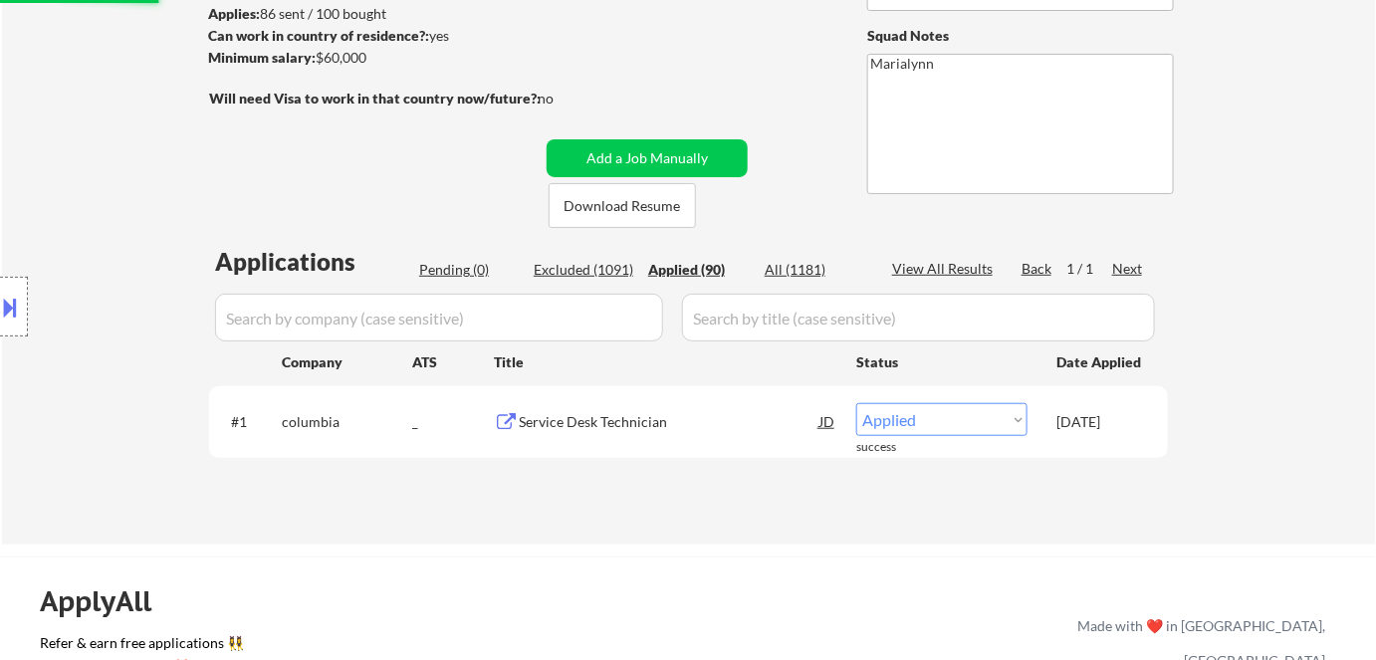
select select ""applied""
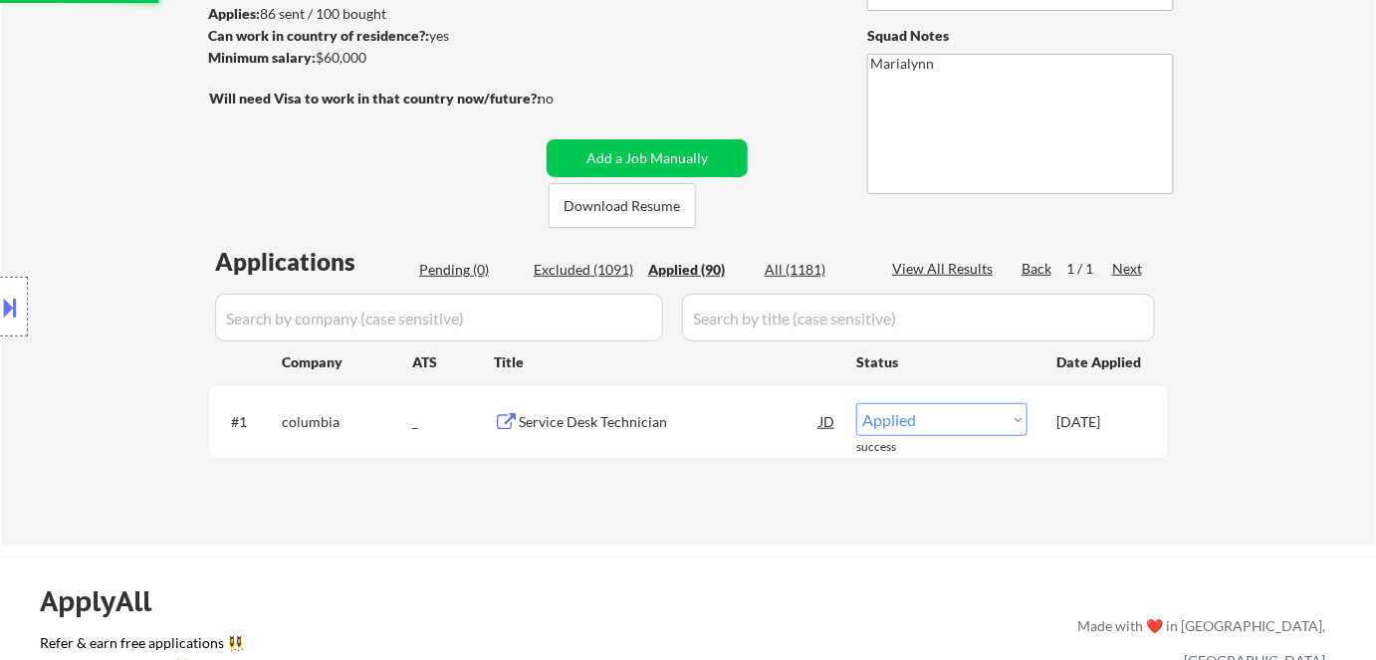
select select ""applied""
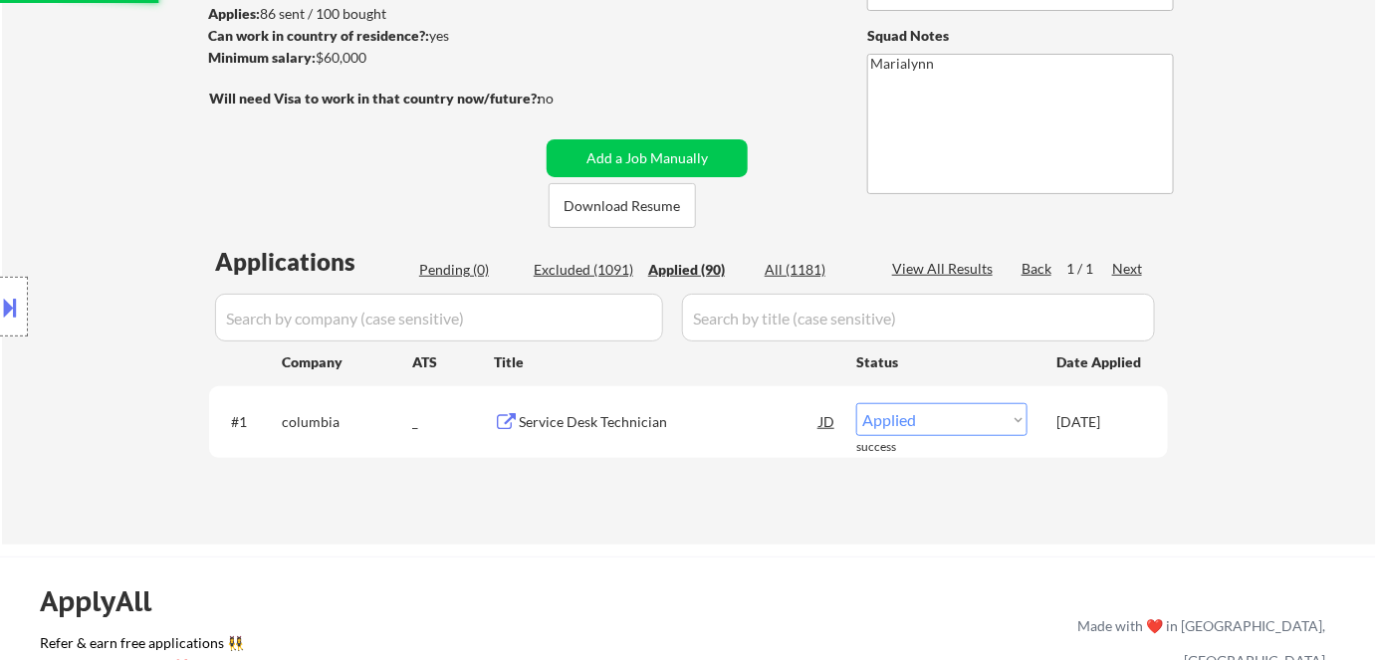
select select ""applied""
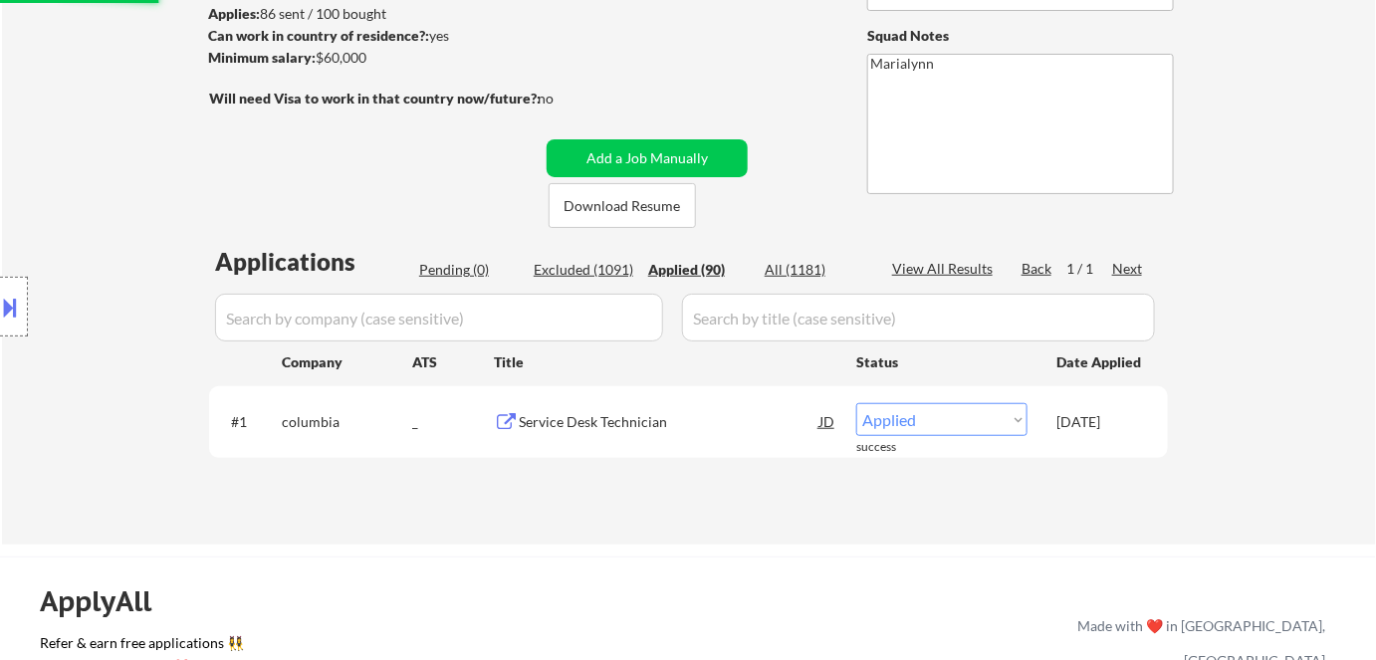
select select ""applied""
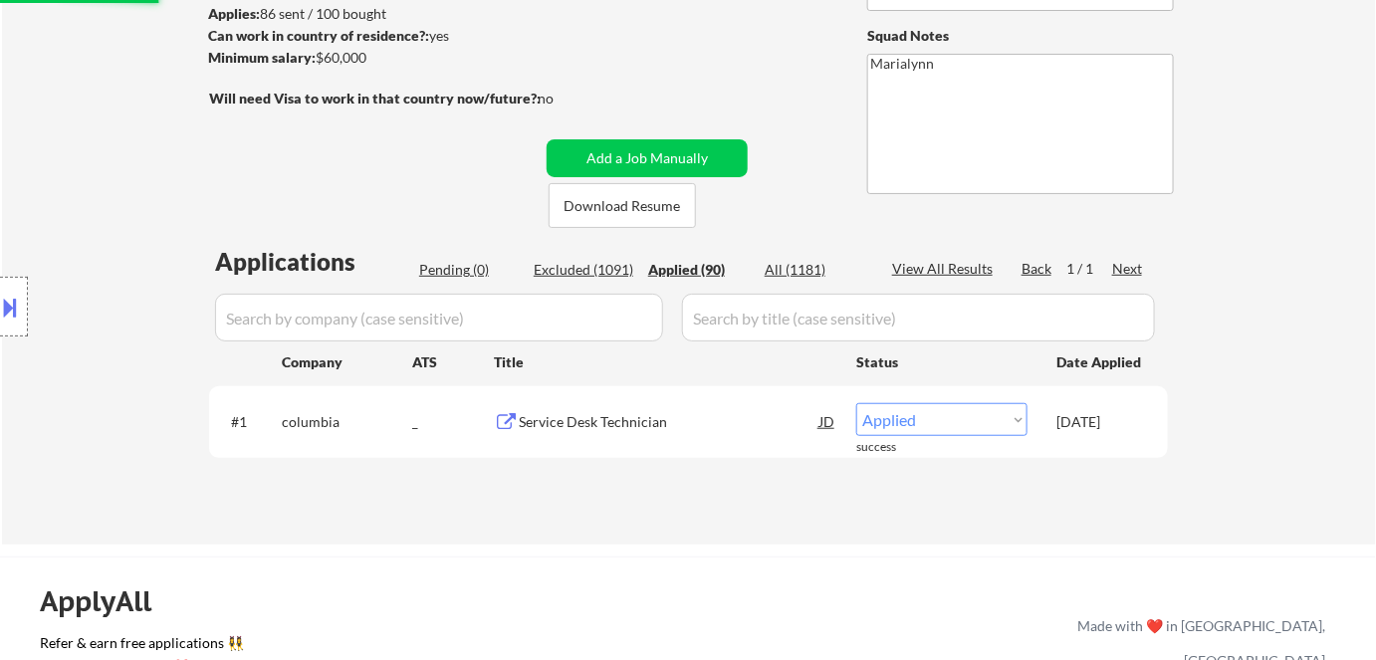
select select ""applied""
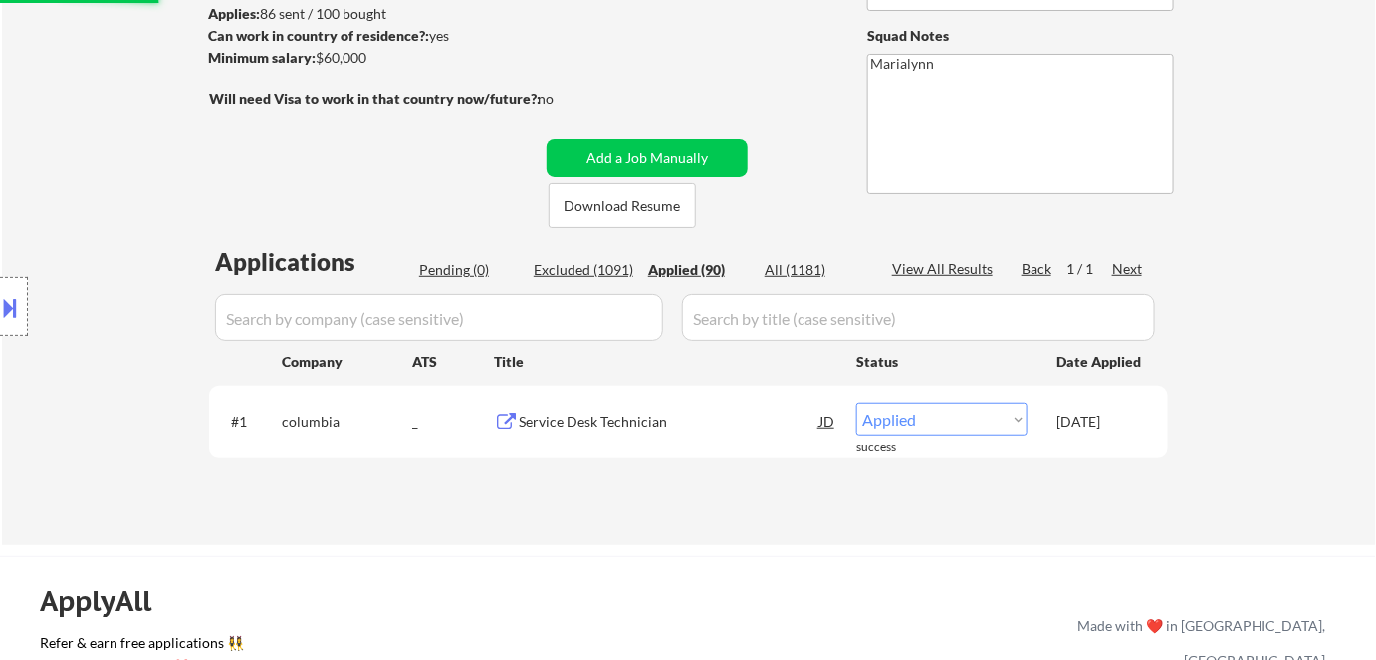
select select ""applied""
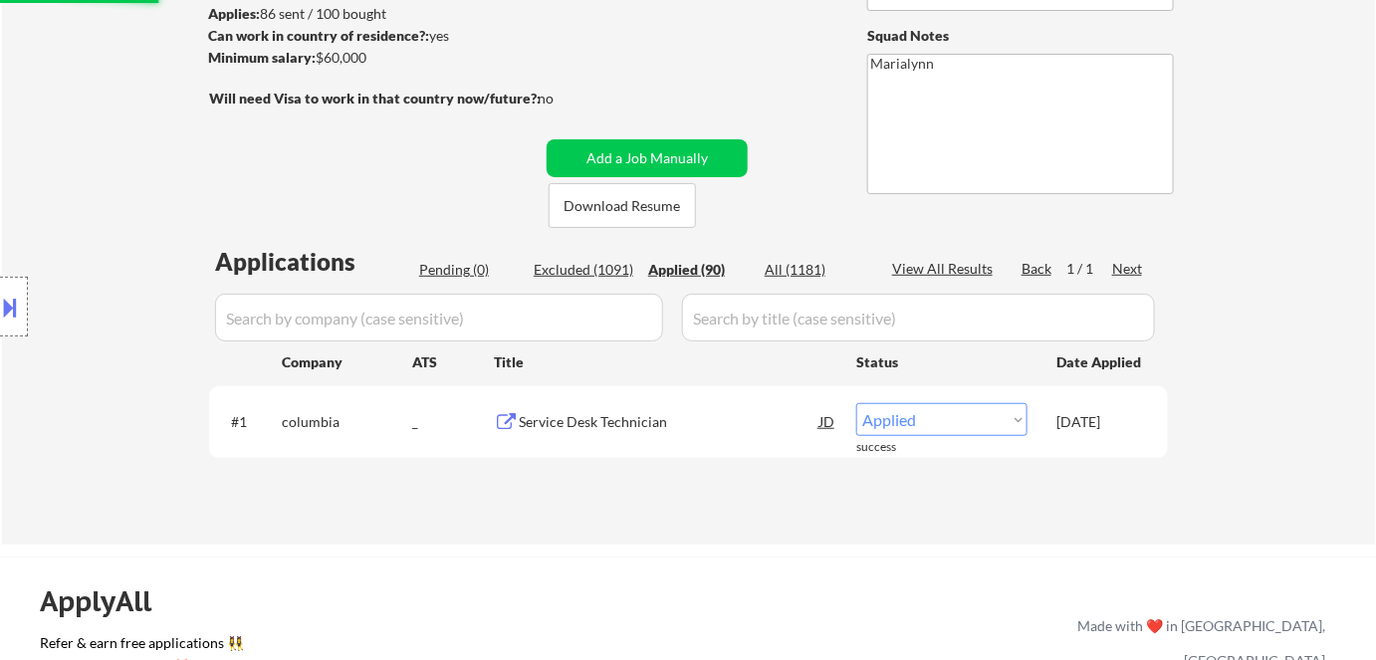
select select ""applied""
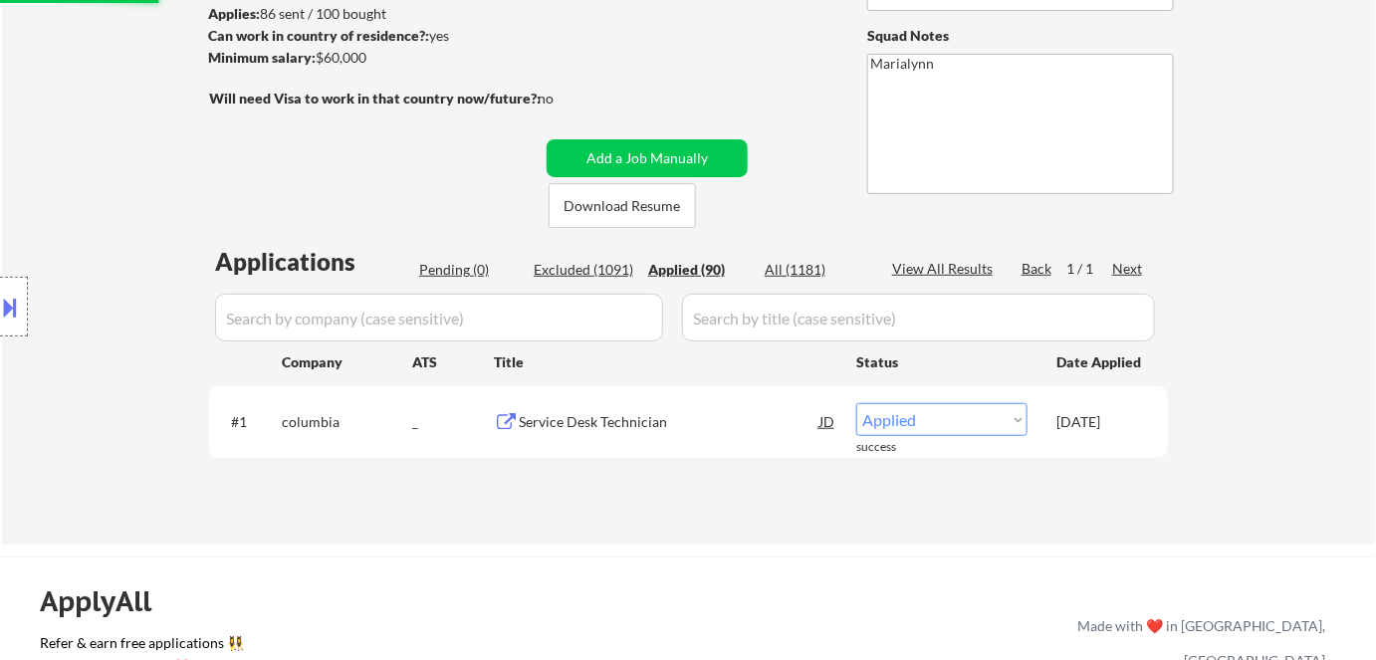
select select ""applied""
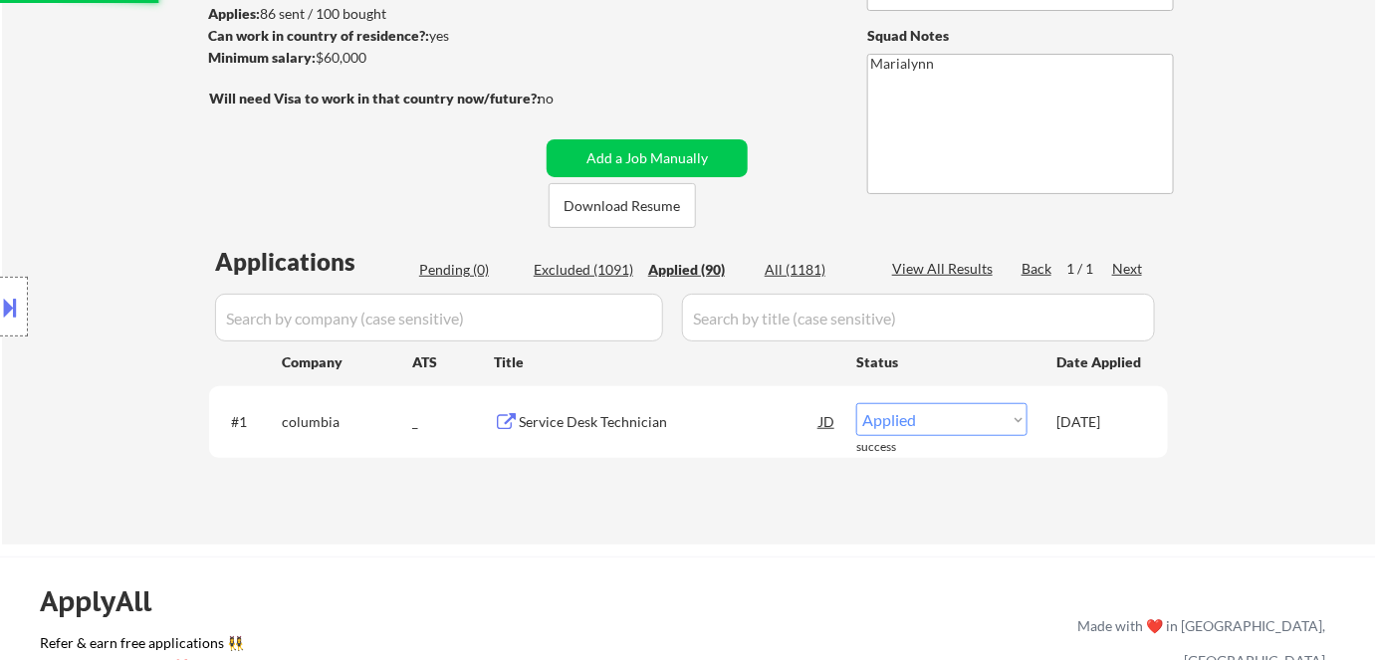
select select ""applied""
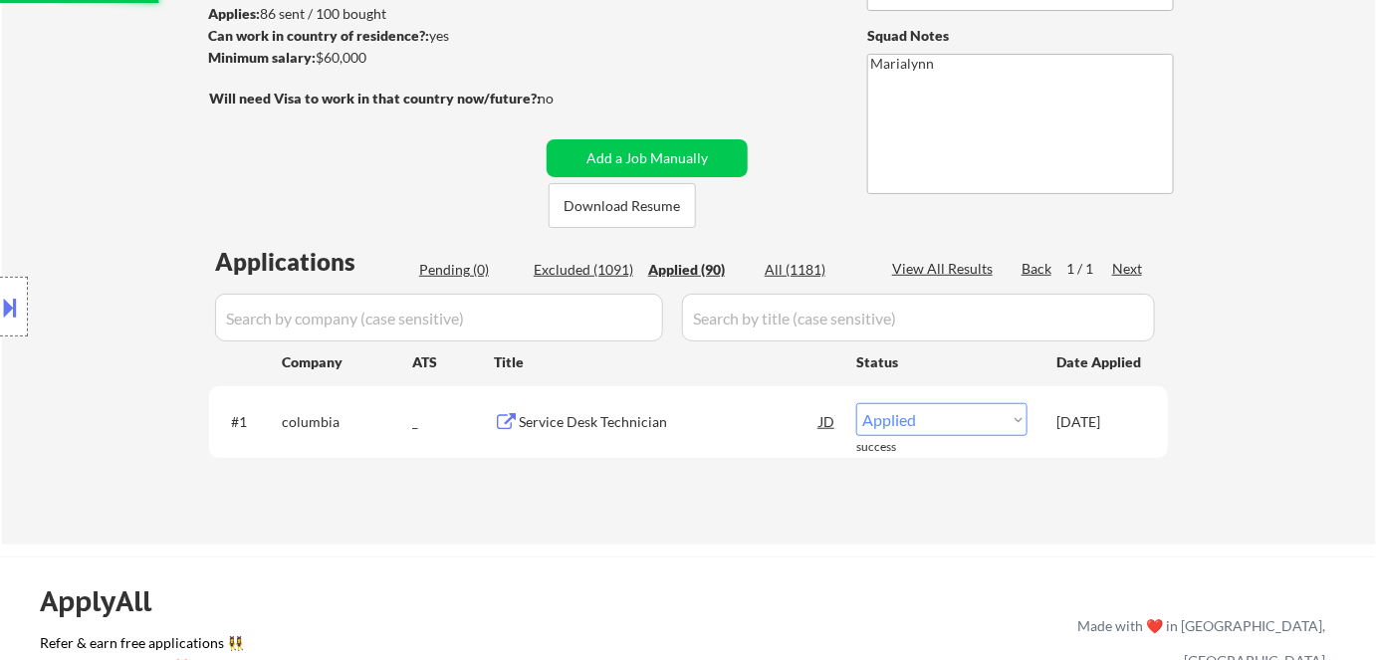
select select ""applied""
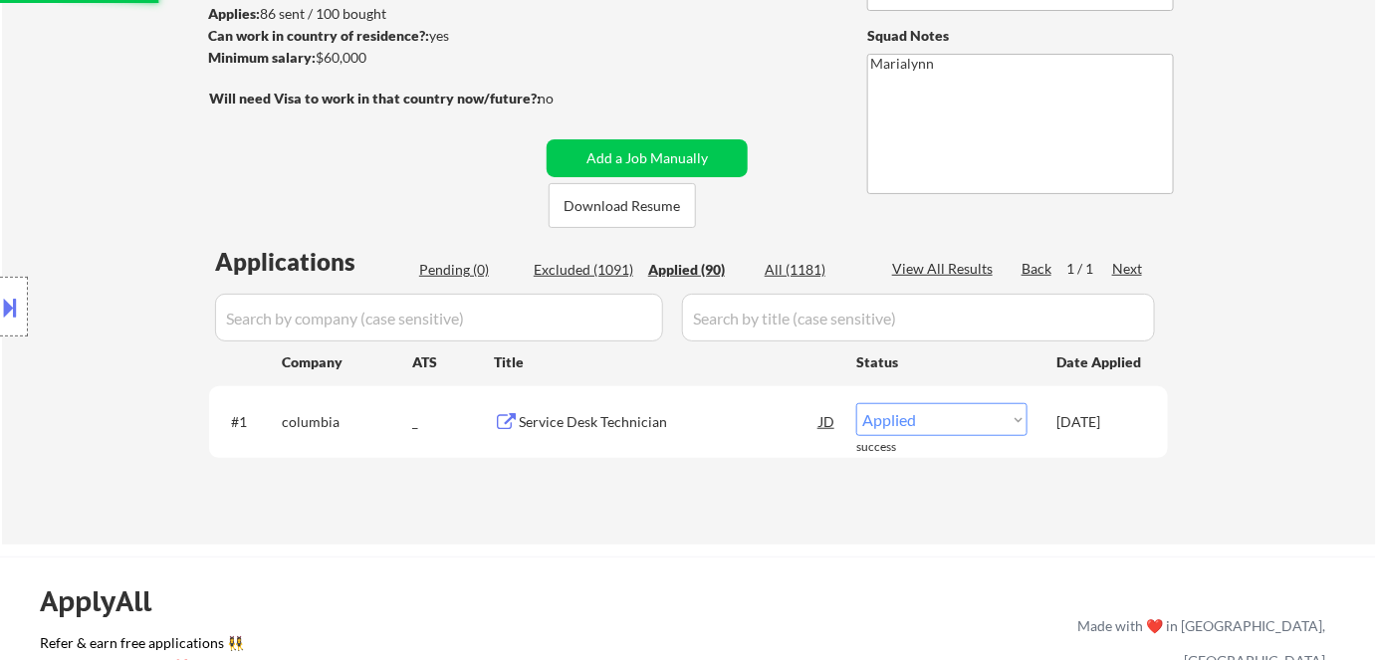
select select ""applied""
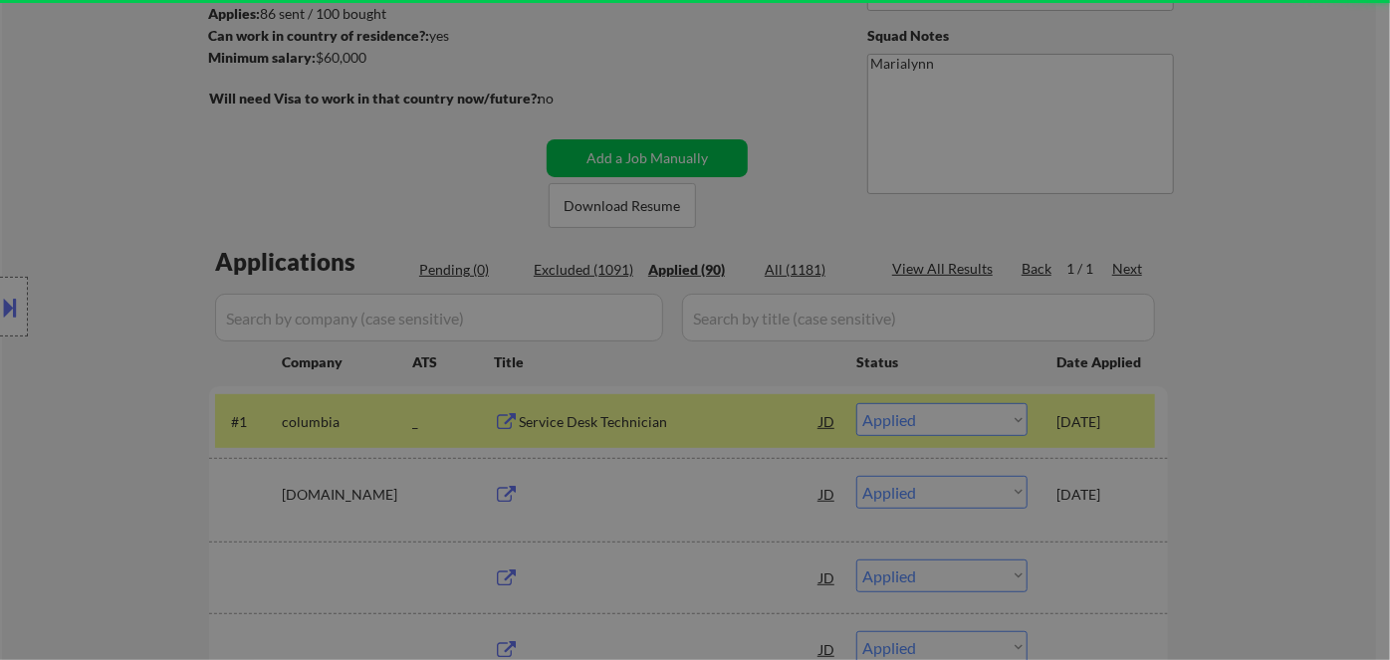
click at [829, 423] on div at bounding box center [695, 387] width 444 height 463
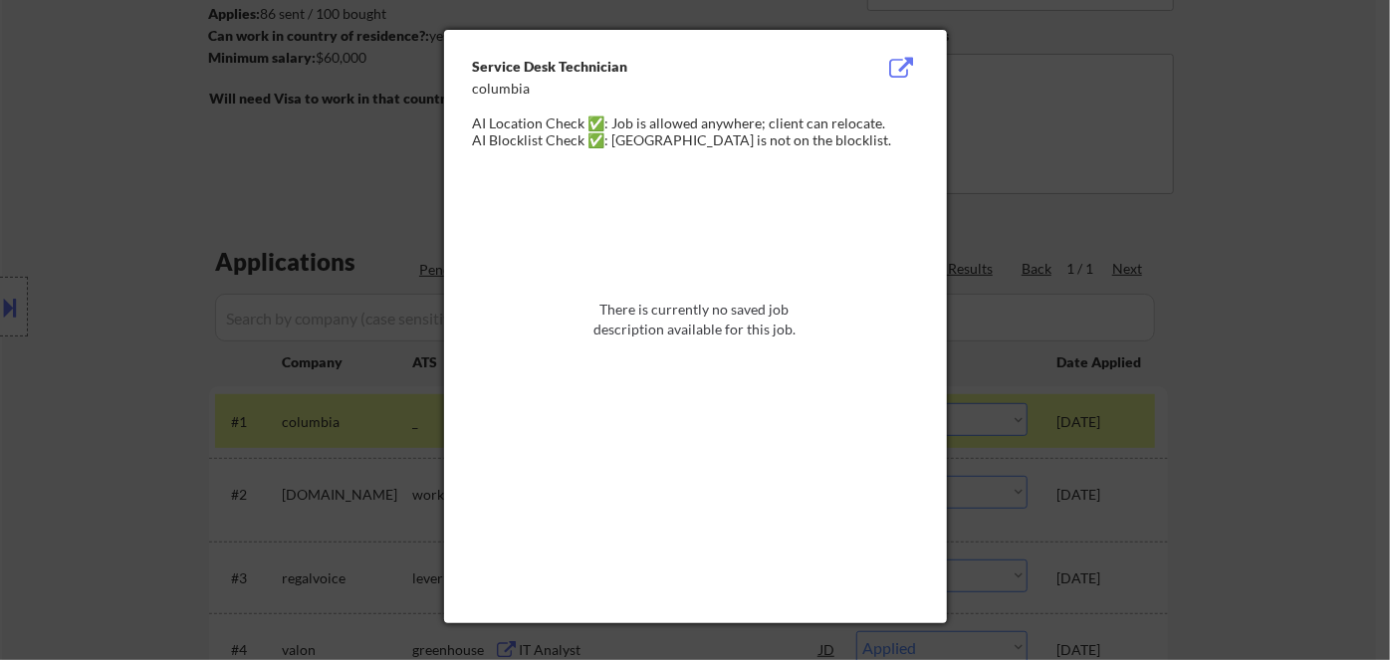
click at [1130, 154] on div at bounding box center [695, 330] width 1390 height 660
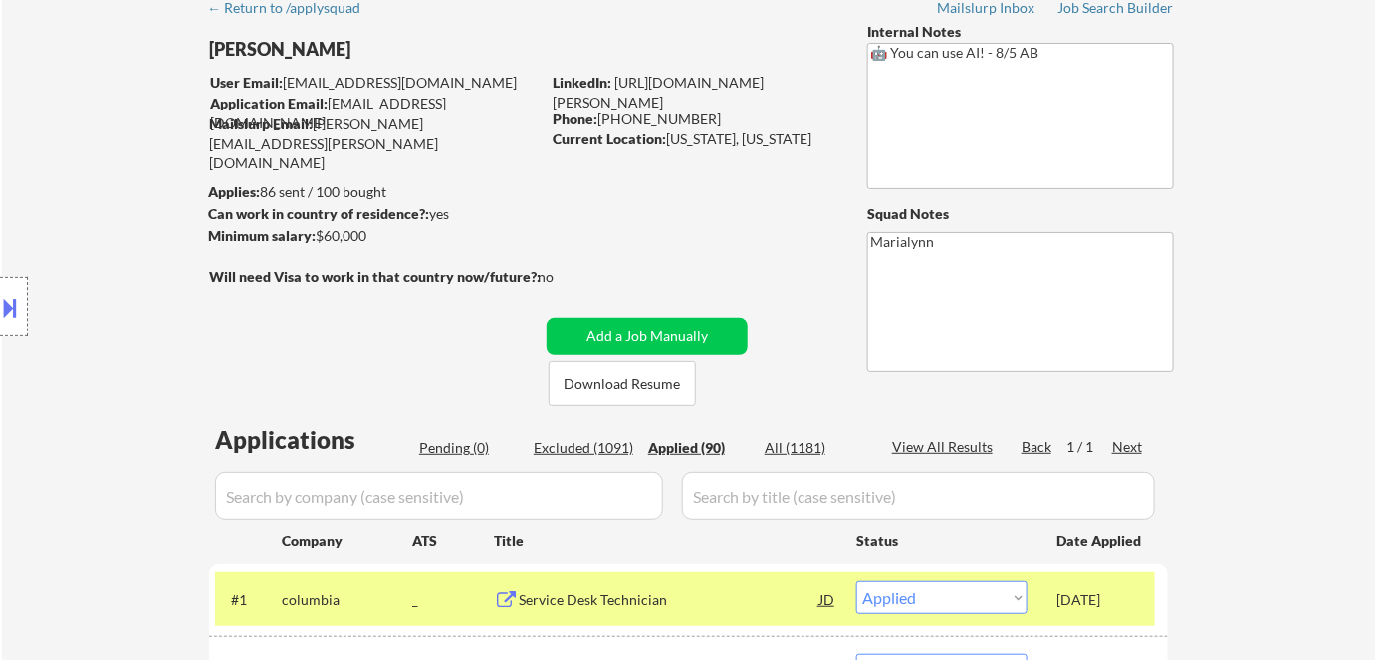
scroll to position [0, 0]
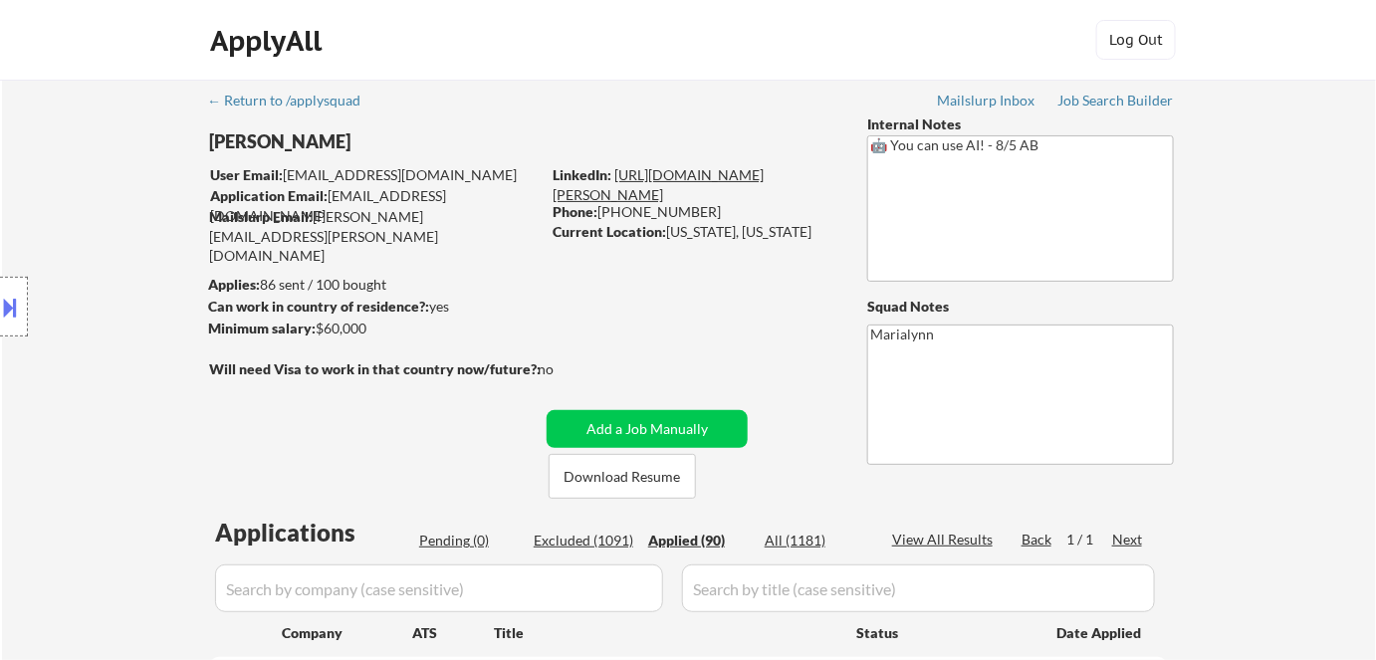
click at [666, 174] on link "https://www.linkedin.com/in/alex-fraum-1a4113a6/" at bounding box center [658, 184] width 211 height 37
drag, startPoint x: 349, startPoint y: 138, endPoint x: 256, endPoint y: 151, distance: 93.5
click at [265, 154] on div "Location Inclusions:" at bounding box center [178, 306] width 357 height 369
click at [249, 145] on div "Location Inclusions:" at bounding box center [178, 306] width 357 height 369
click at [248, 144] on div "Location Inclusions:" at bounding box center [178, 306] width 357 height 369
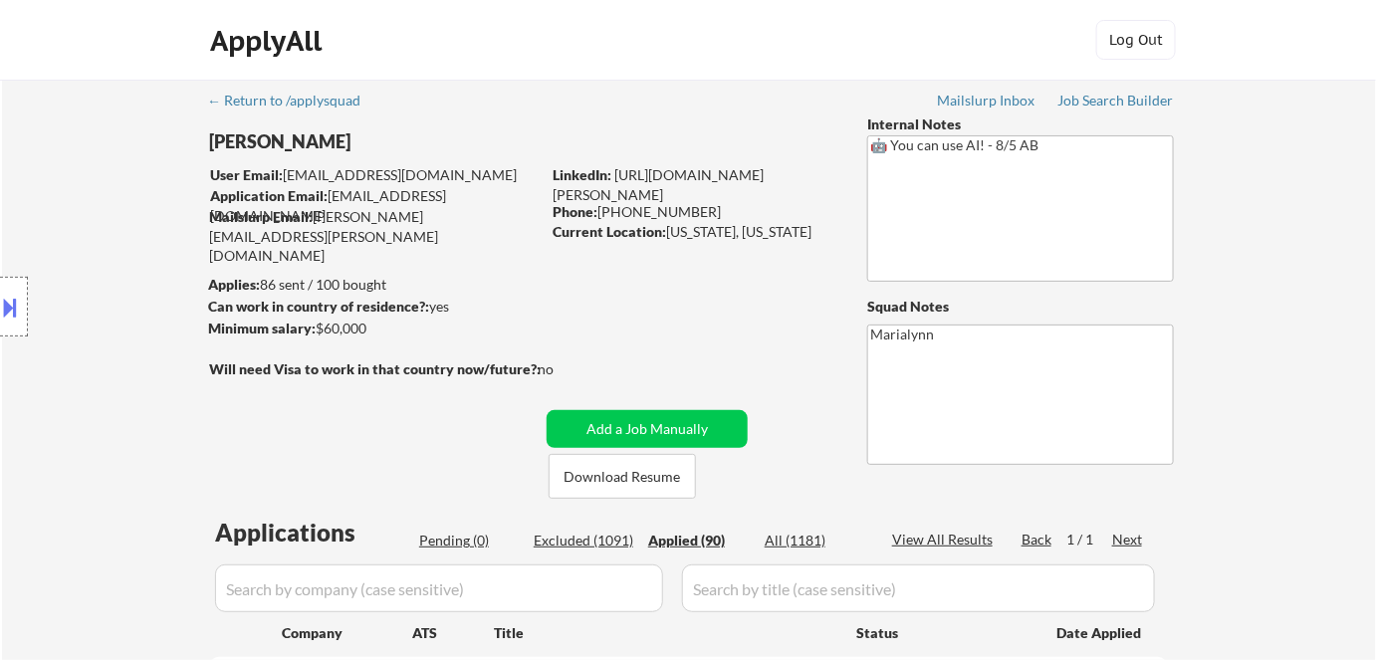
click at [247, 142] on div "Location Inclusions:" at bounding box center [178, 306] width 357 height 369
click at [247, 140] on div "Location Inclusions:" at bounding box center [178, 306] width 357 height 369
click at [249, 138] on div "Location Inclusions:" at bounding box center [178, 306] width 357 height 369
drag, startPoint x: 215, startPoint y: 143, endPoint x: 299, endPoint y: 139, distance: 83.7
click at [309, 162] on div "Location Inclusions:" at bounding box center [178, 306] width 357 height 369
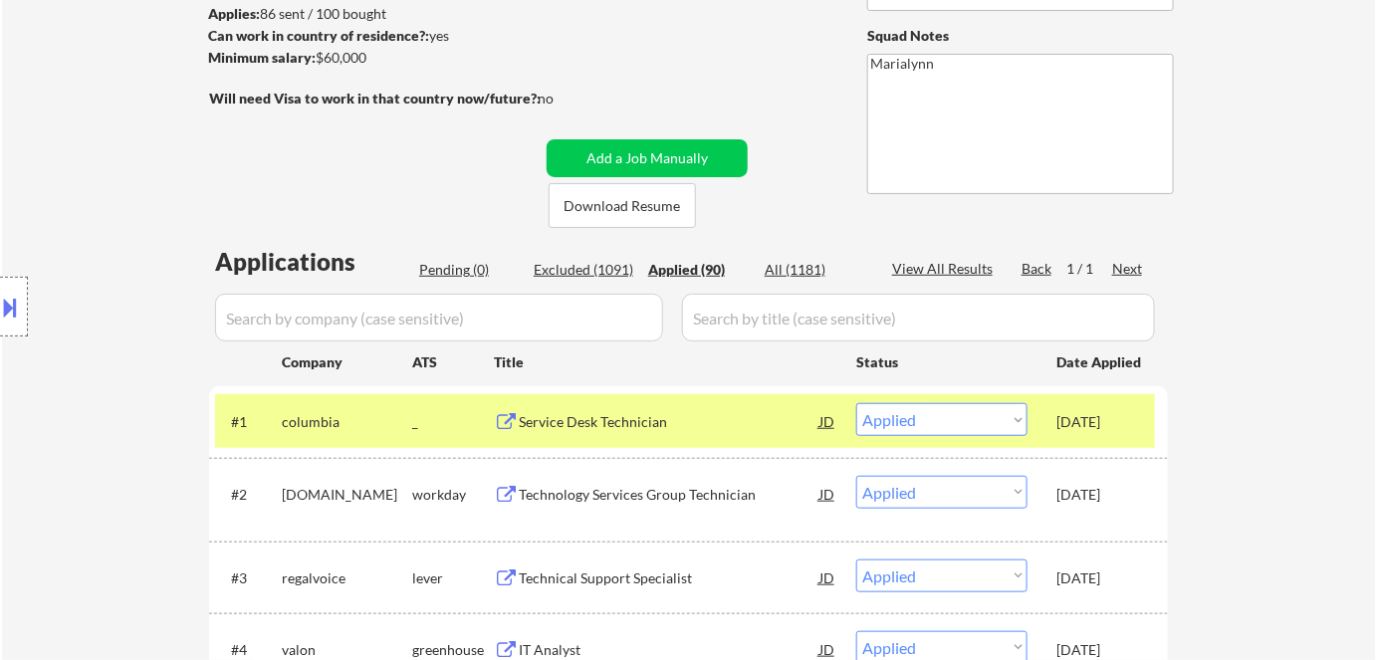
scroll to position [362, 0]
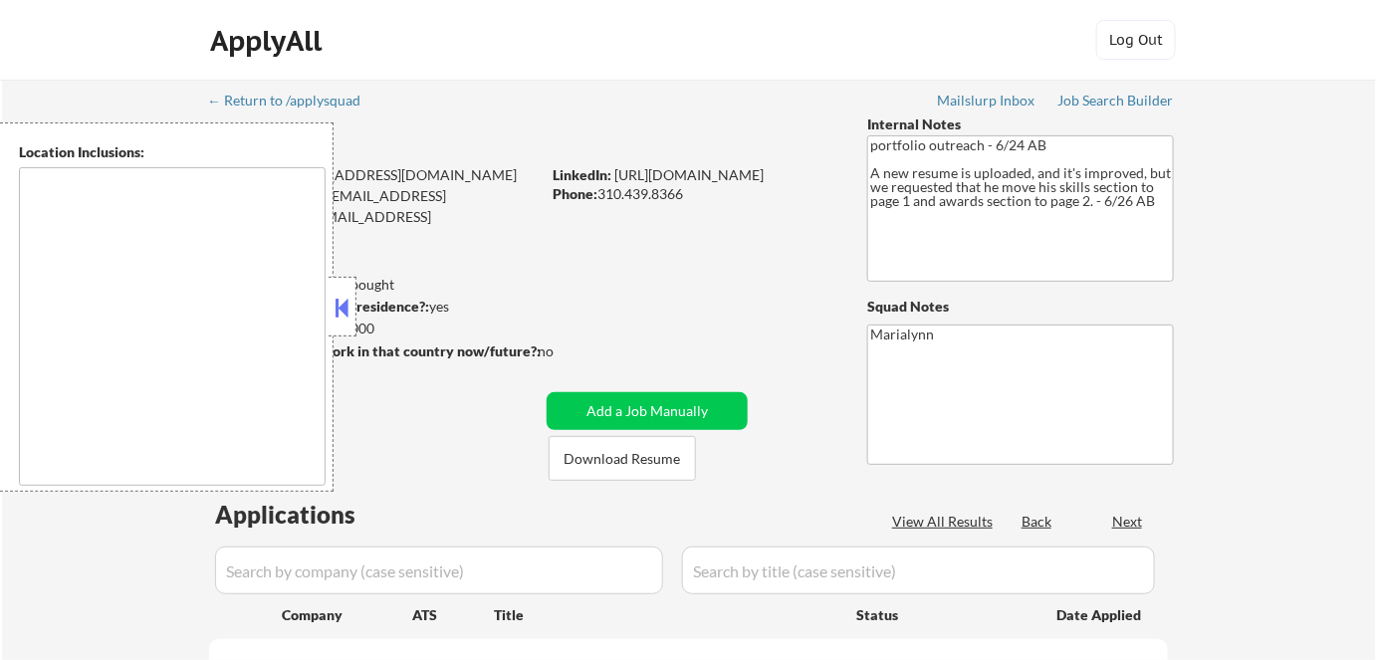
select select ""pending""
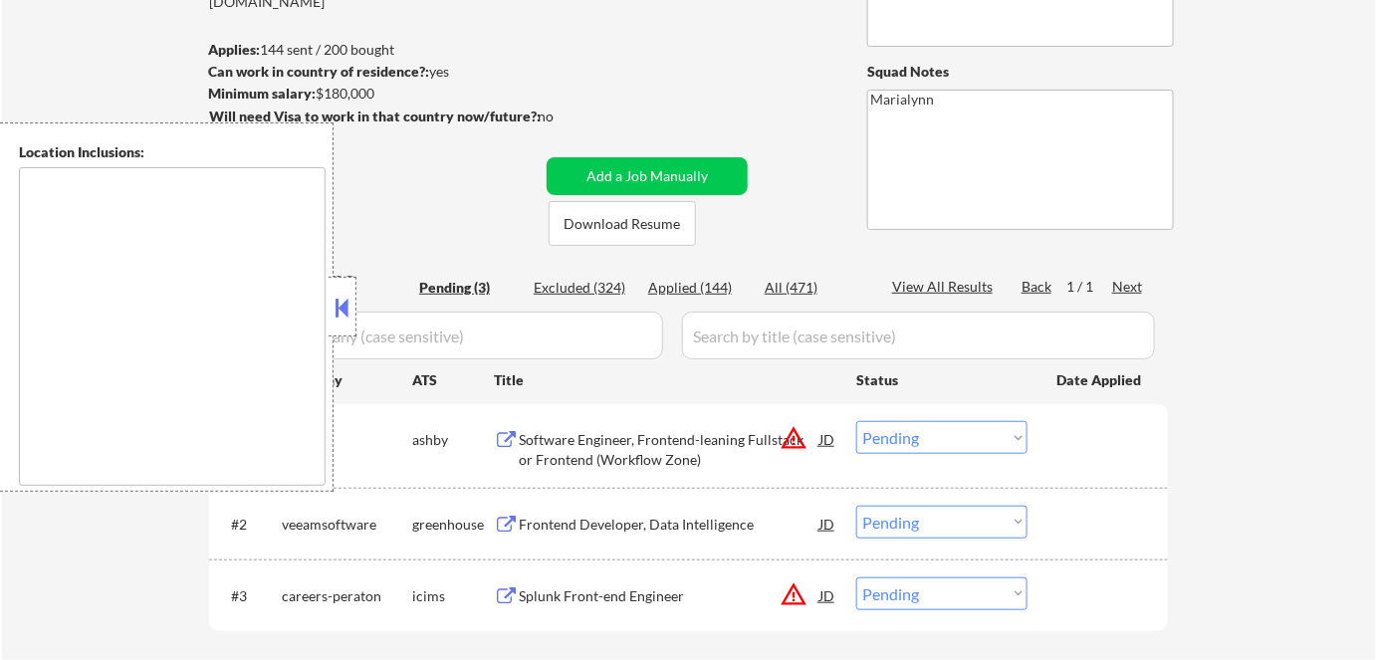
scroll to position [362, 0]
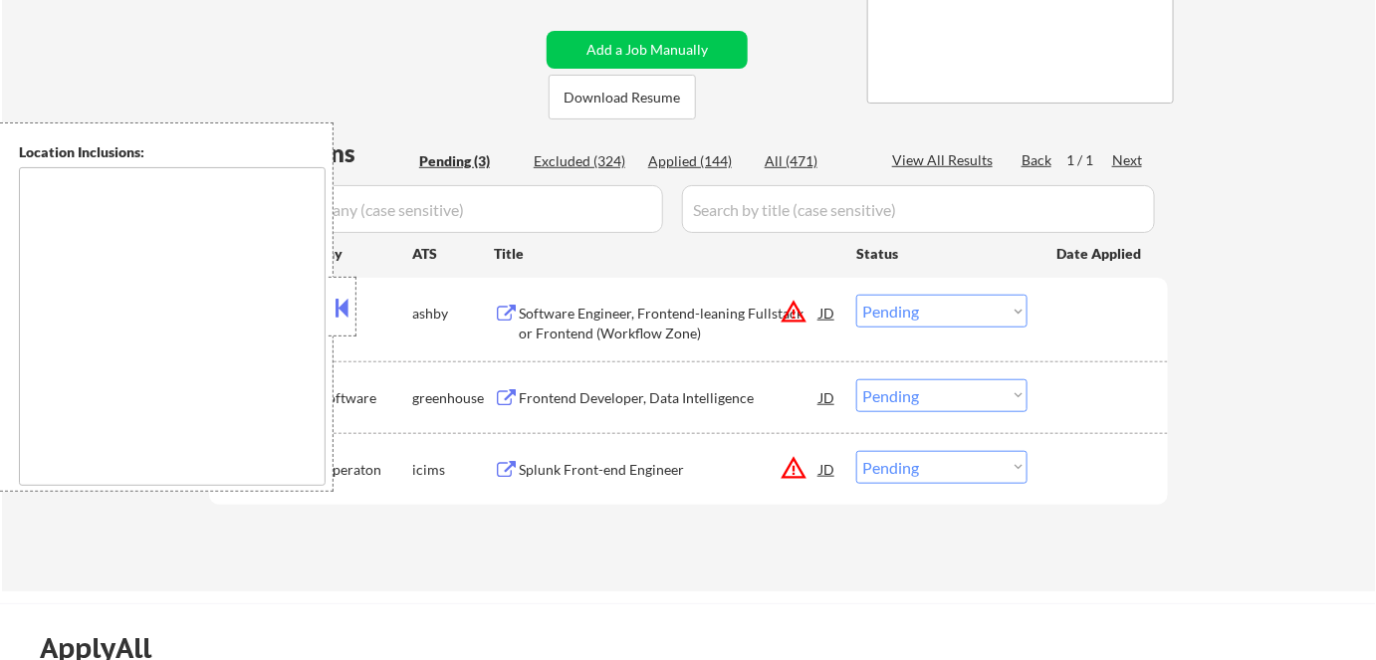
click at [350, 295] on button at bounding box center [343, 308] width 22 height 30
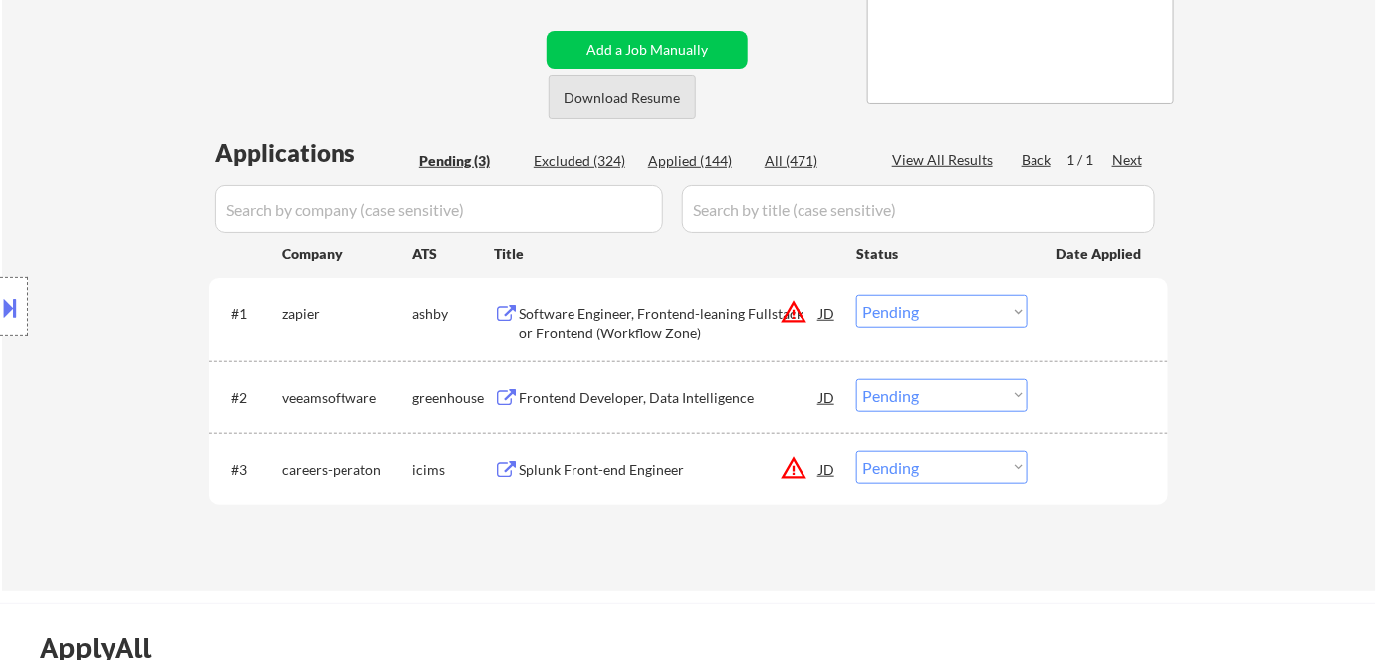
click at [622, 99] on button "Download Resume" at bounding box center [622, 97] width 147 height 45
click at [625, 319] on div "Software Engineer, Frontend-leaning Fullstack or Frontend (Workflow Zone)" at bounding box center [669, 323] width 301 height 39
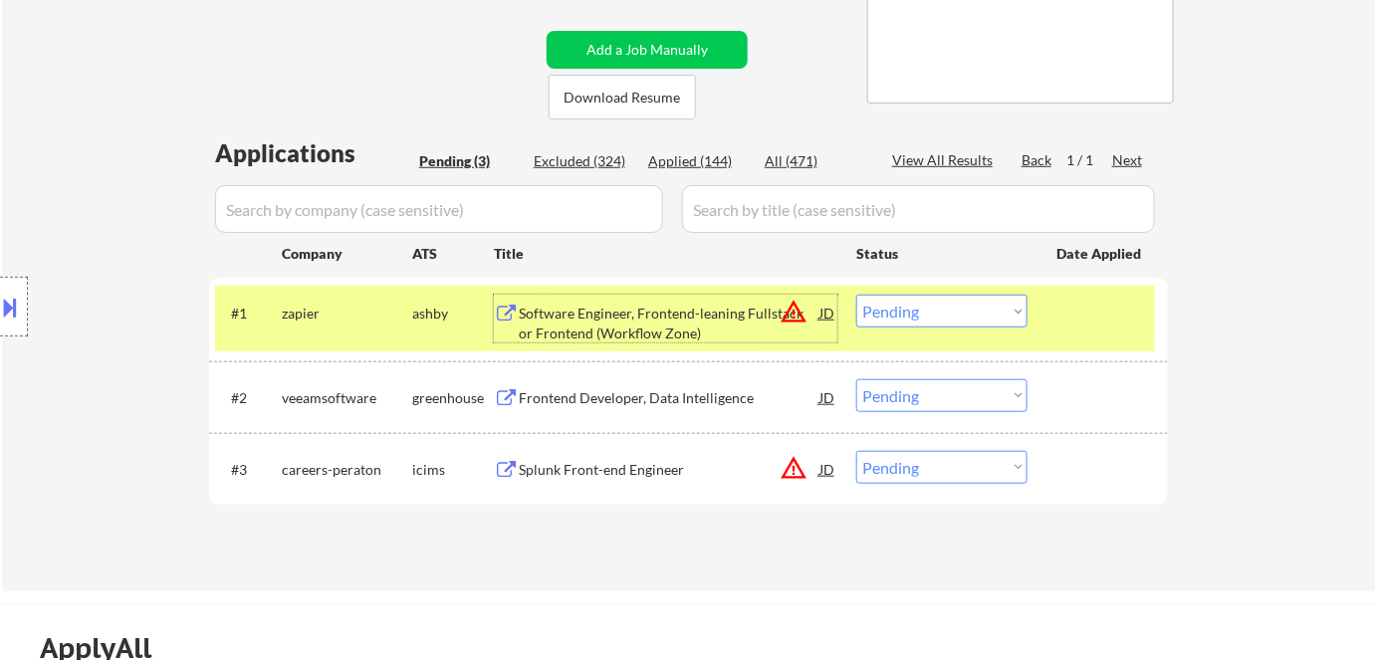
drag, startPoint x: 945, startPoint y: 302, endPoint x: 952, endPoint y: 322, distance: 21.1
click at [945, 301] on select "Choose an option... Pending Applied Excluded (Questions) Excluded (Expired) Exc…" at bounding box center [941, 311] width 171 height 33
click at [856, 295] on select "Choose an option... Pending Applied Excluded (Questions) Excluded (Expired) Exc…" at bounding box center [941, 311] width 171 height 33
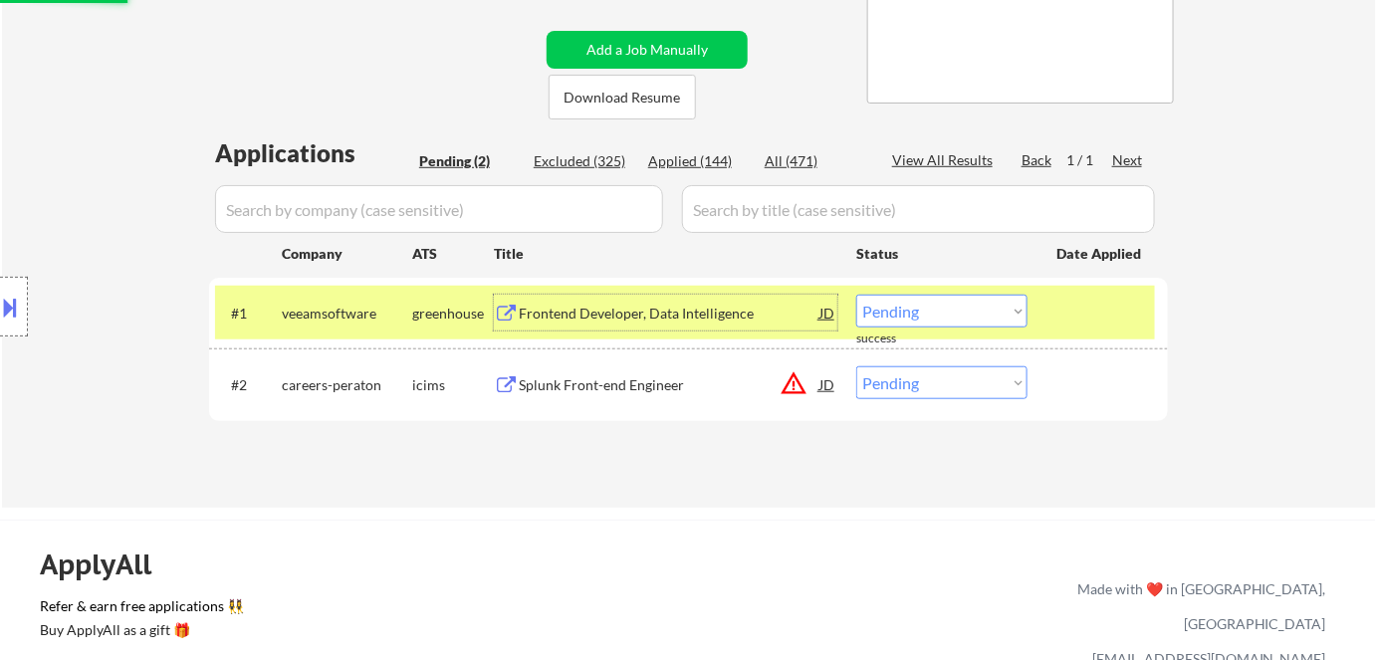
click at [642, 309] on div "Frontend Developer, Data Intelligence" at bounding box center [669, 314] width 301 height 20
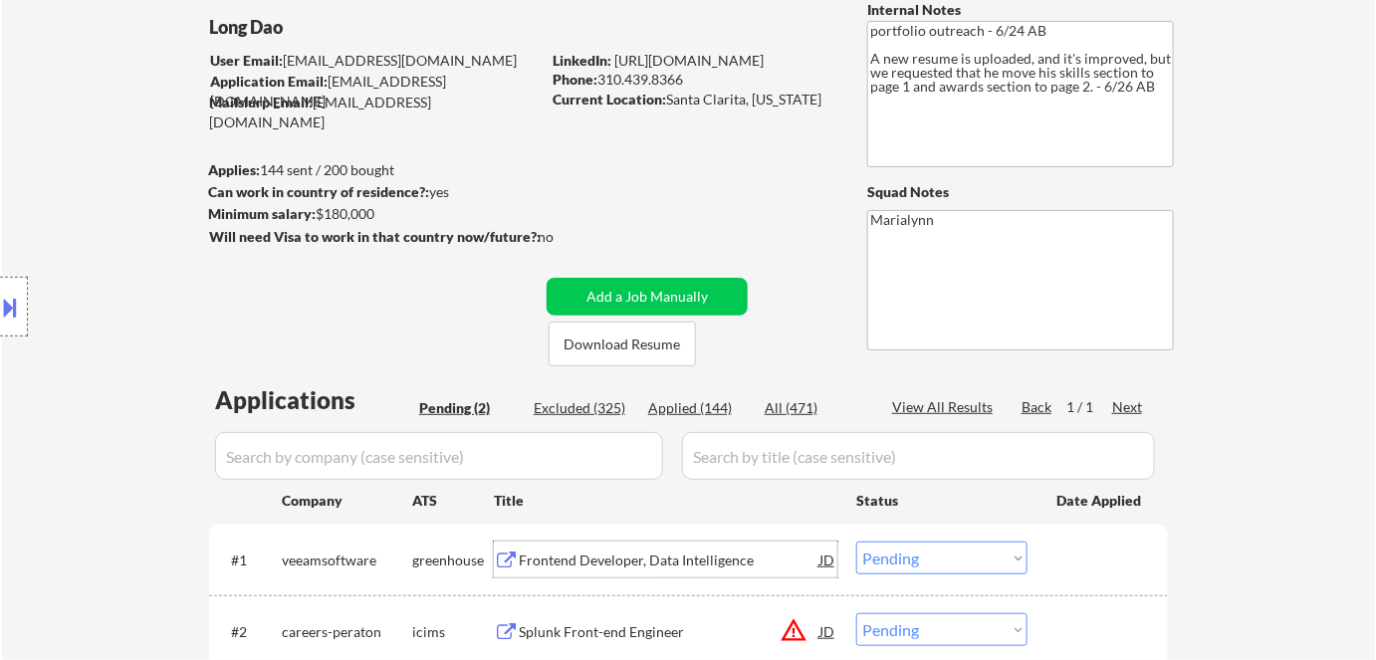
scroll to position [271, 0]
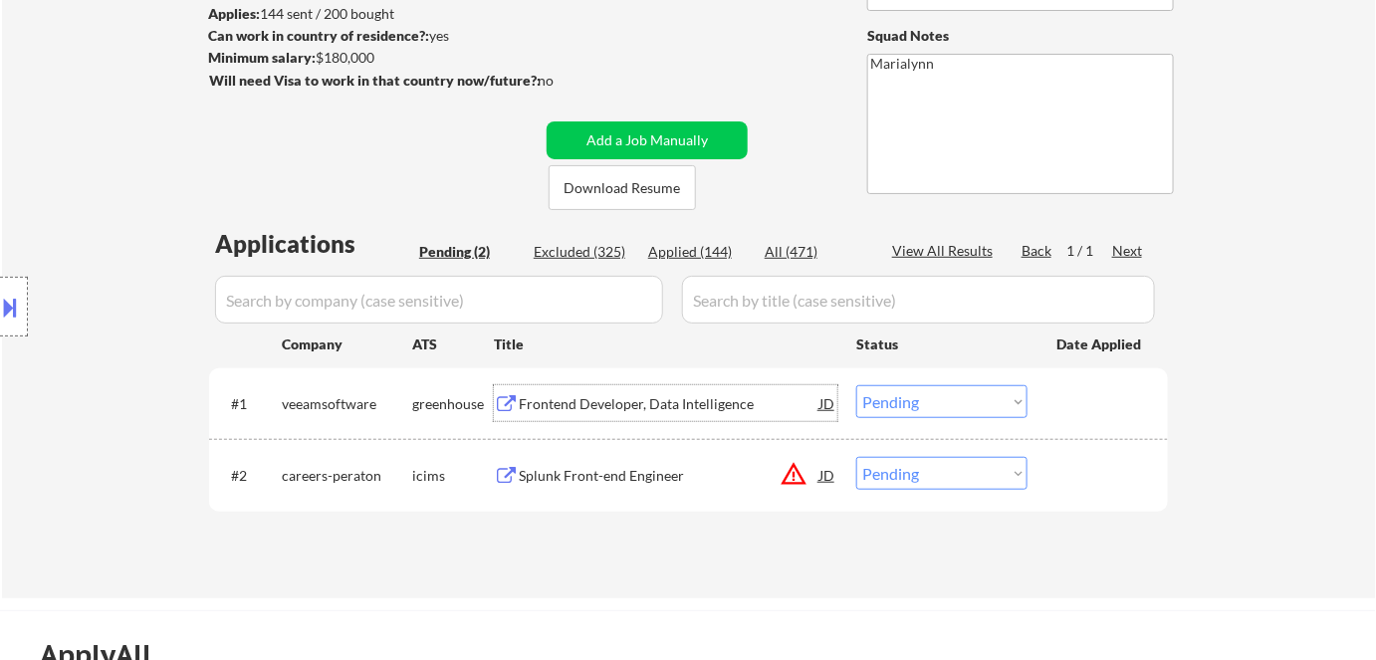
click at [910, 406] on select "Choose an option... Pending Applied Excluded (Questions) Excluded (Expired) Exc…" at bounding box center [941, 401] width 171 height 33
click at [856, 385] on select "Choose an option... Pending Applied Excluded (Questions) Excluded (Expired) Exc…" at bounding box center [941, 401] width 171 height 33
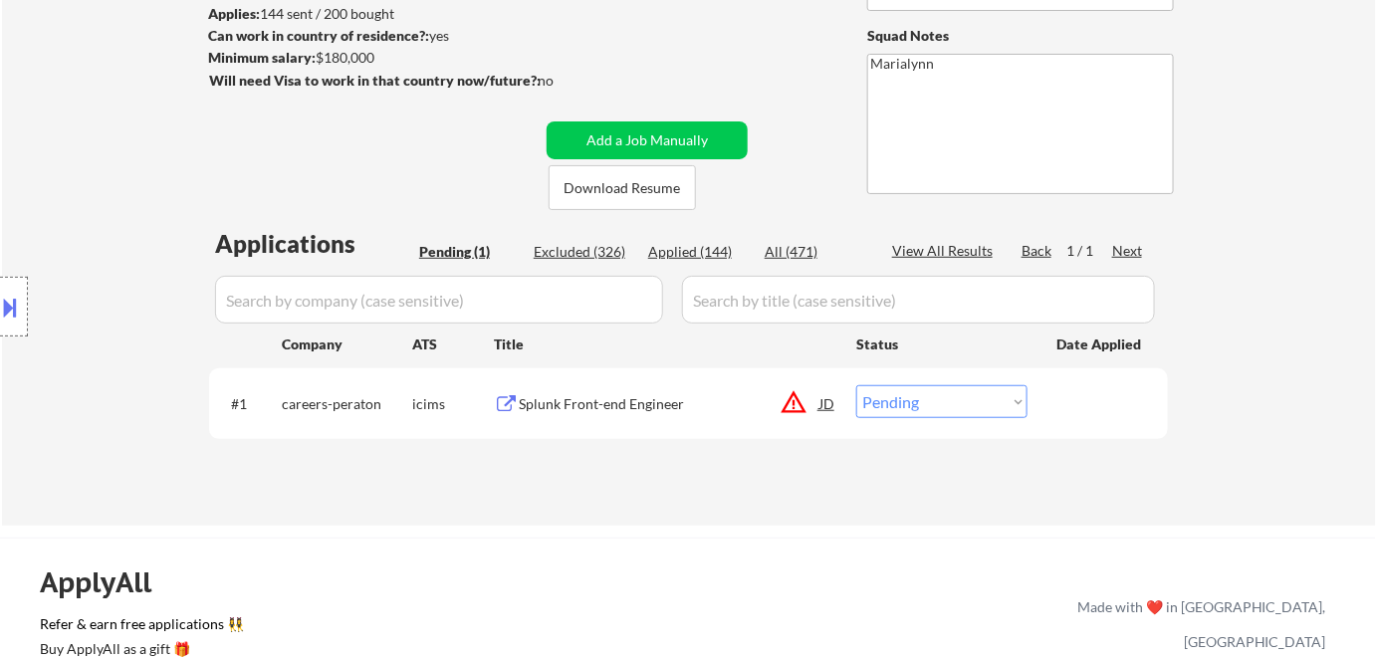
click at [564, 390] on div "Splunk Front-end Engineer" at bounding box center [669, 403] width 301 height 36
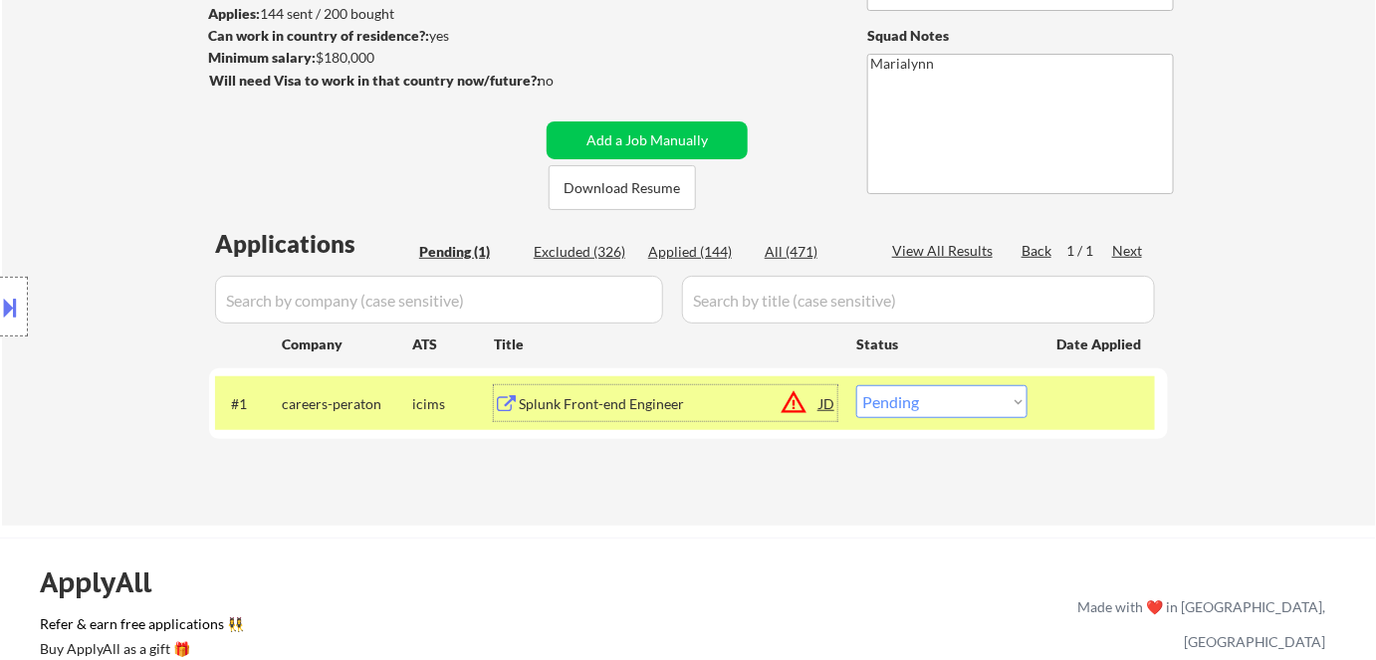
click at [921, 409] on select "Choose an option... Pending Applied Excluded (Questions) Excluded (Expired) Exc…" at bounding box center [941, 401] width 171 height 33
select select ""excluded__bad_match_""
click at [856, 385] on select "Choose an option... Pending Applied Excluded (Questions) Excluded (Expired) Exc…" at bounding box center [941, 401] width 171 height 33
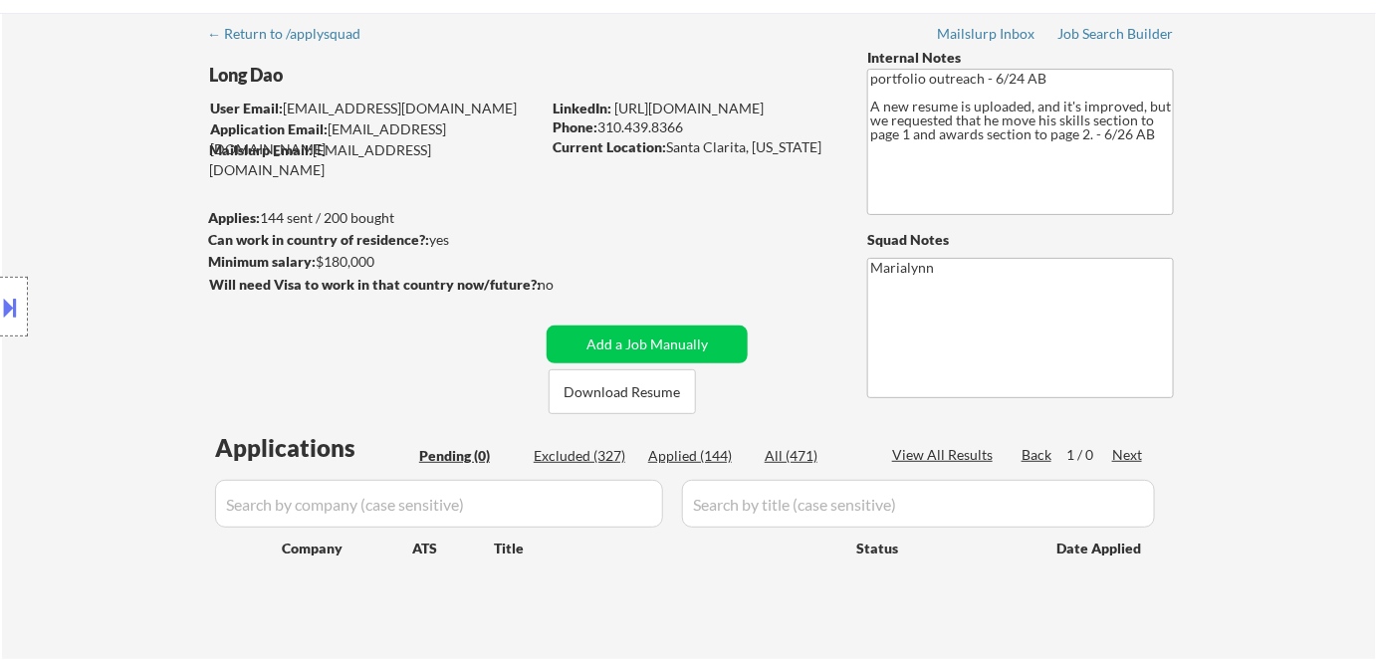
scroll to position [0, 0]
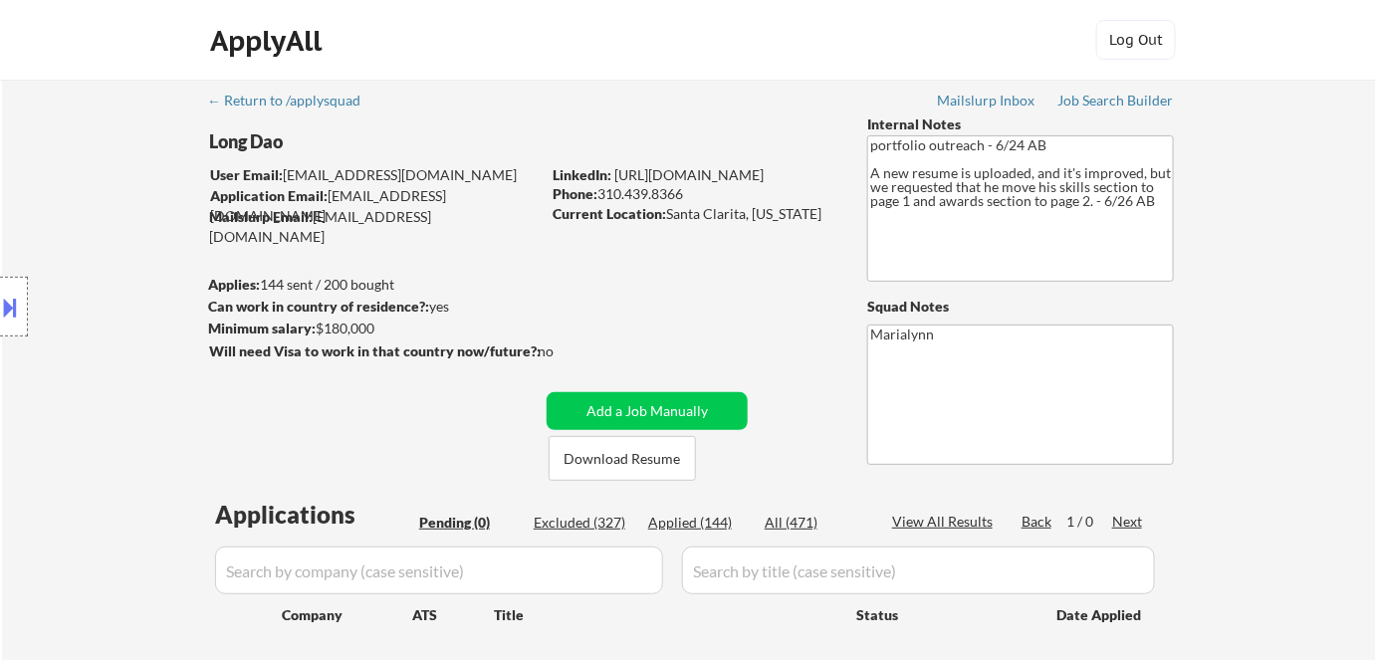
click at [615, 569] on input "input" at bounding box center [439, 571] width 448 height 48
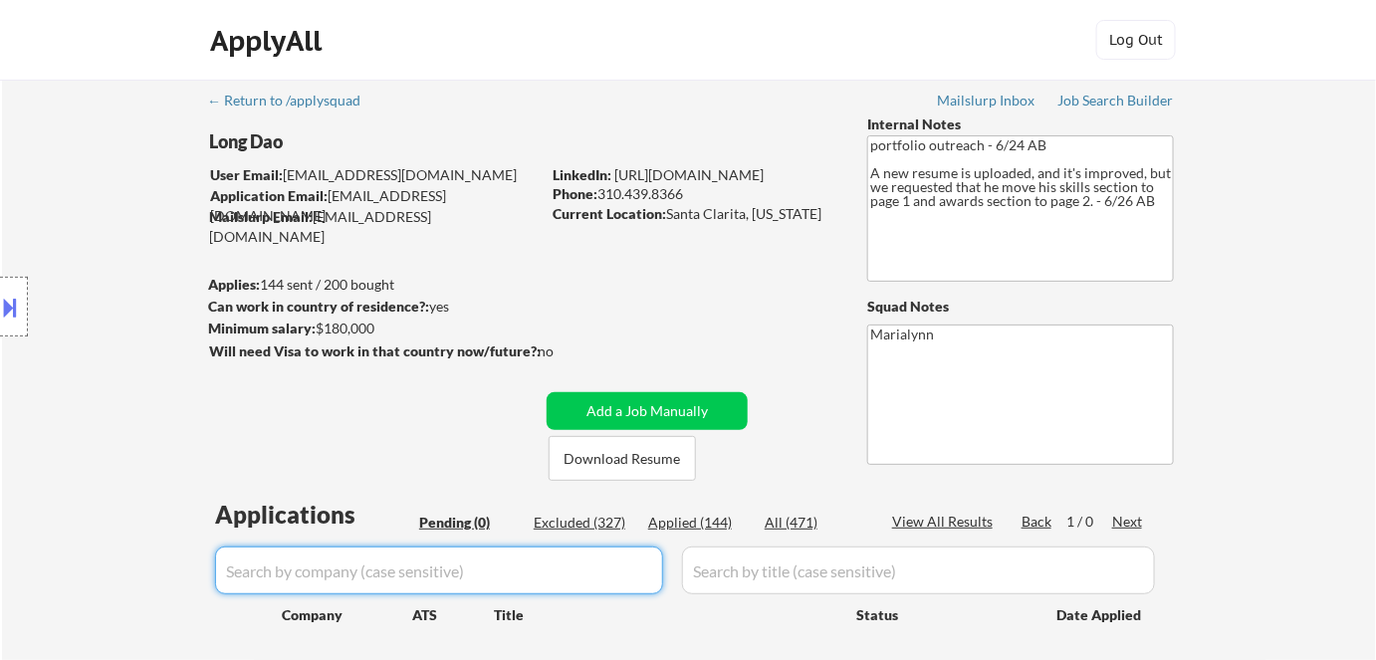
paste input "zeely"
type input "zeely"
click at [703, 524] on div "Applied (144)" at bounding box center [698, 523] width 100 height 20
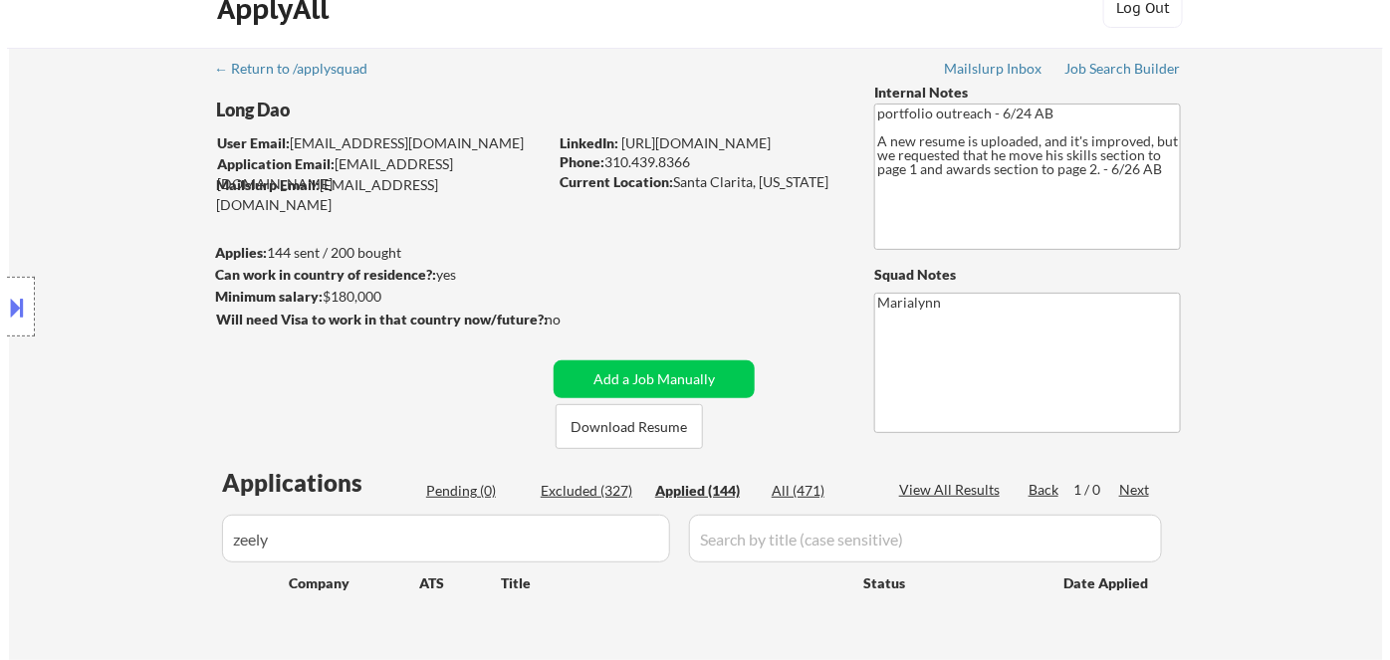
scroll to position [271, 0]
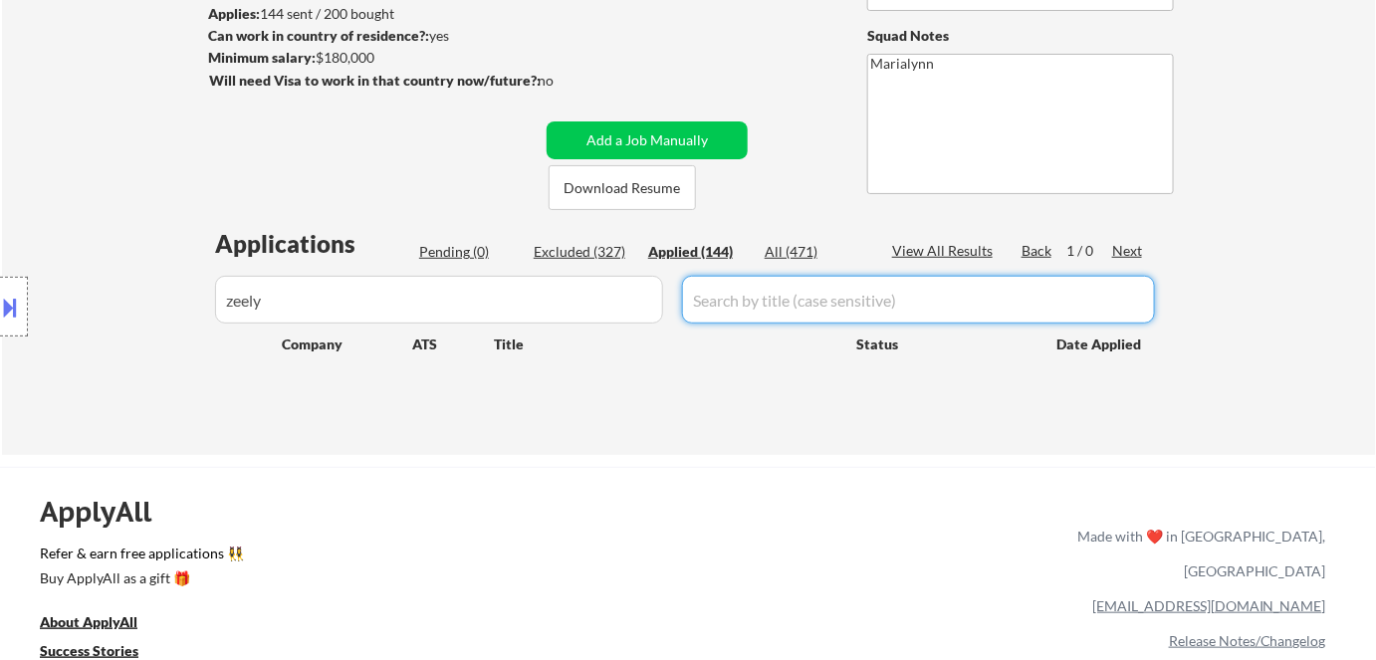
click at [775, 285] on input "input" at bounding box center [918, 300] width 473 height 48
paste input "Senior Frontend Developer"
type input "Senior Frontend Developer"
drag, startPoint x: 177, startPoint y: 282, endPoint x: 63, endPoint y: 265, distance: 115.8
click at [82, 271] on div "Location Inclusions:" at bounding box center [178, 306] width 357 height 369
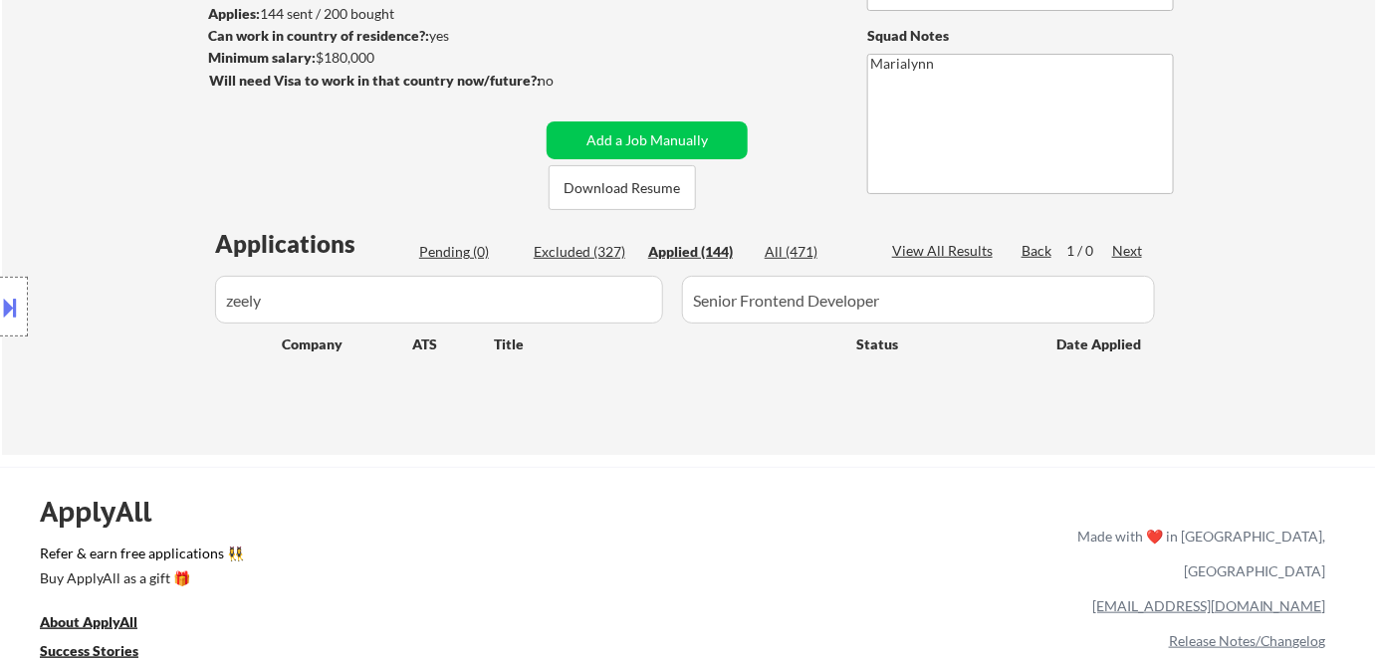
click at [295, 303] on div "Location Inclusions:" at bounding box center [178, 306] width 357 height 369
click at [626, 140] on button "Add a Job Manually" at bounding box center [647, 140] width 201 height 38
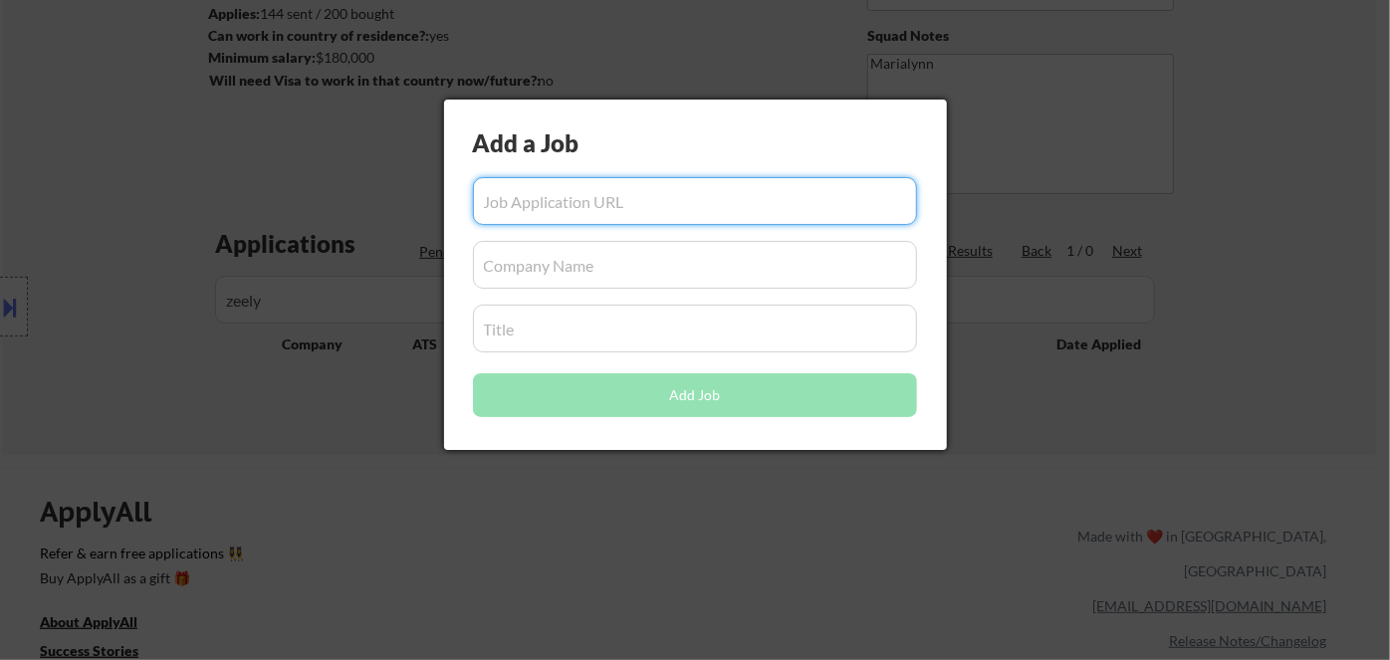
click at [553, 327] on input "input" at bounding box center [695, 329] width 444 height 48
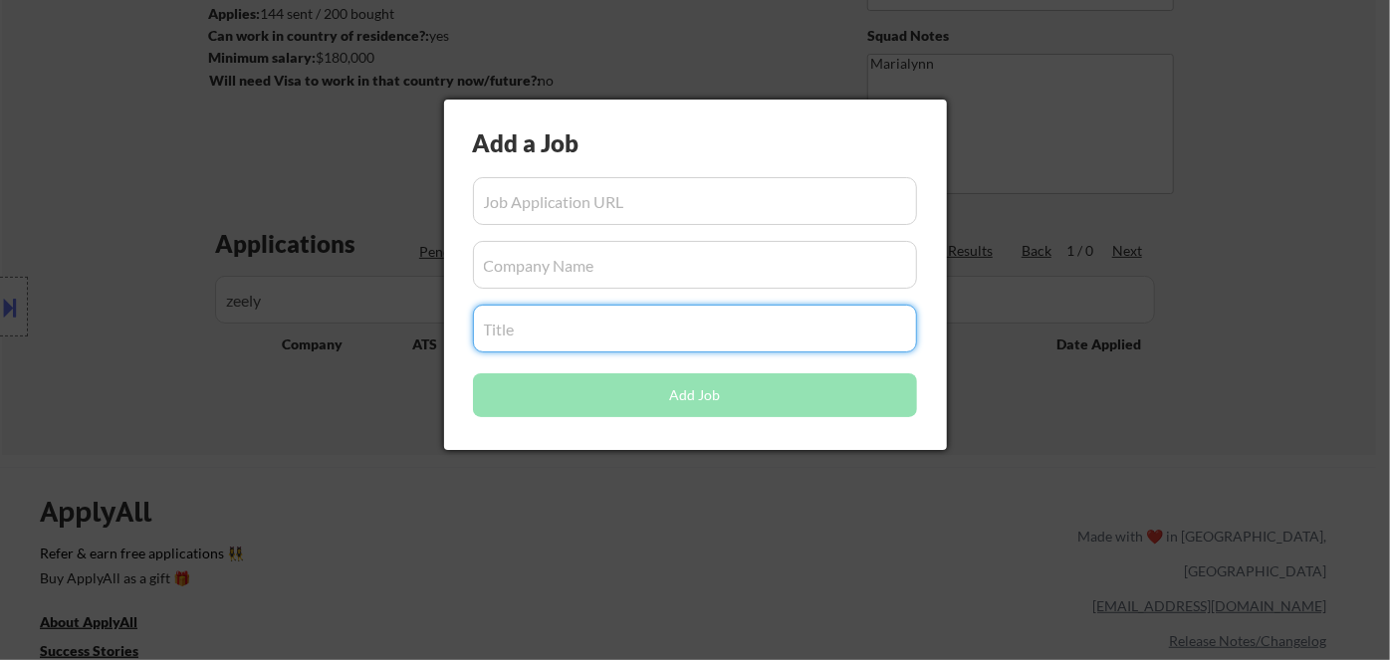
paste input "Senior Frontend Developer"
type input "Senior Frontend Developer"
click at [413, 501] on div at bounding box center [695, 330] width 1390 height 660
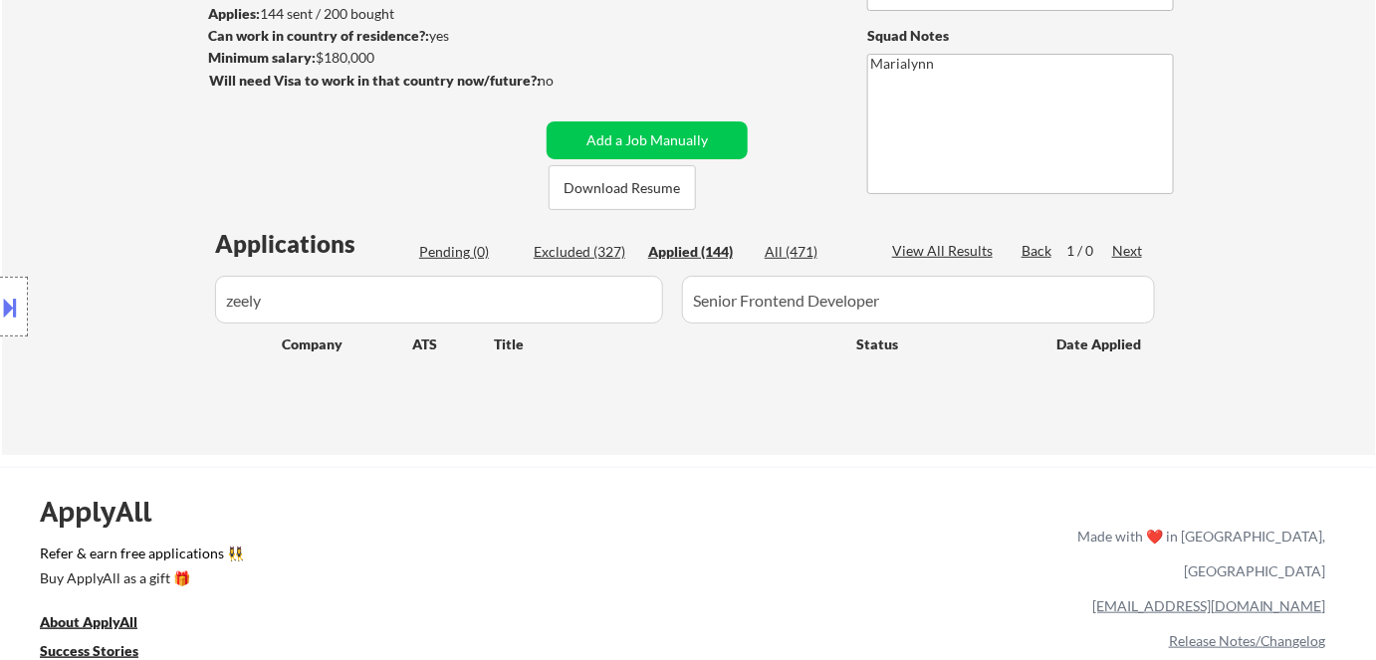
drag, startPoint x: 308, startPoint y: 296, endPoint x: 118, endPoint y: 287, distance: 190.4
click at [118, 287] on div "Location Inclusions:" at bounding box center [178, 306] width 357 height 369
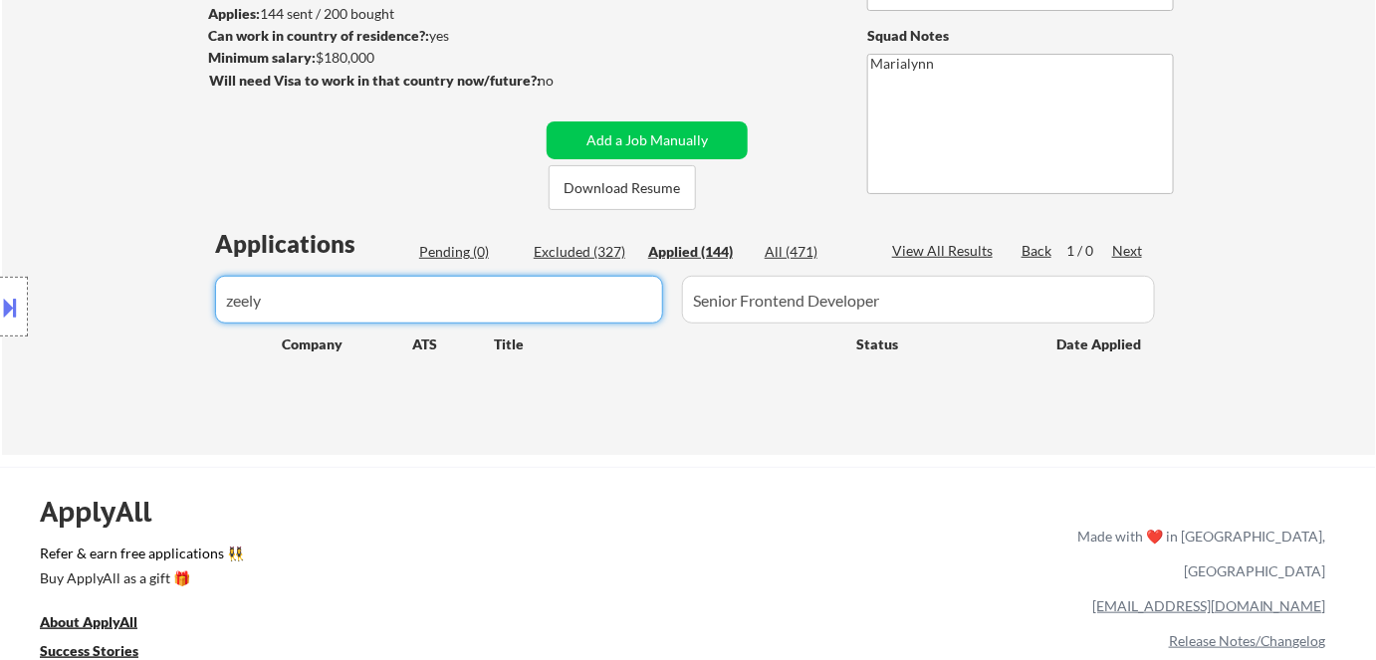
click at [512, 304] on input "input" at bounding box center [439, 300] width 448 height 48
drag, startPoint x: 514, startPoint y: 303, endPoint x: 0, endPoint y: 277, distance: 514.5
click at [0, 277] on body "← Return to /applysquad Mailslurp Inbox Job Search Builder Long Dao User Email:…" at bounding box center [688, 59] width 1376 height 660
select select ""applied""
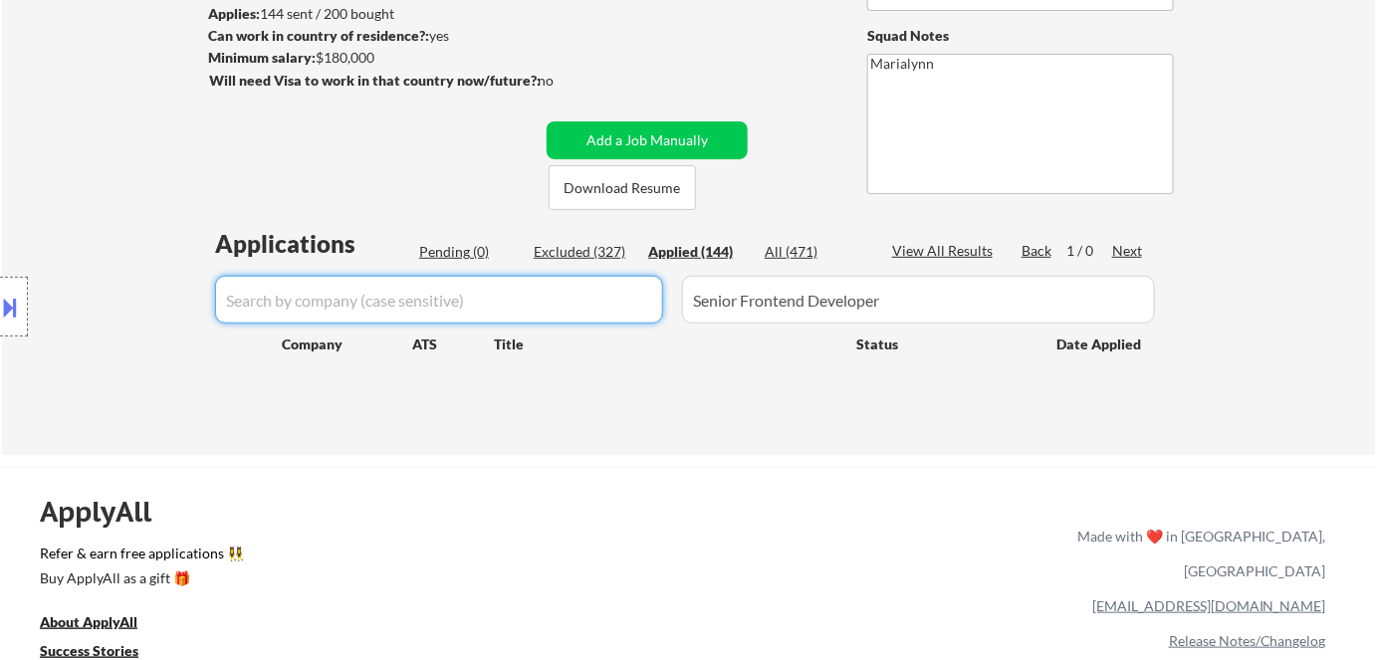
select select ""applied""
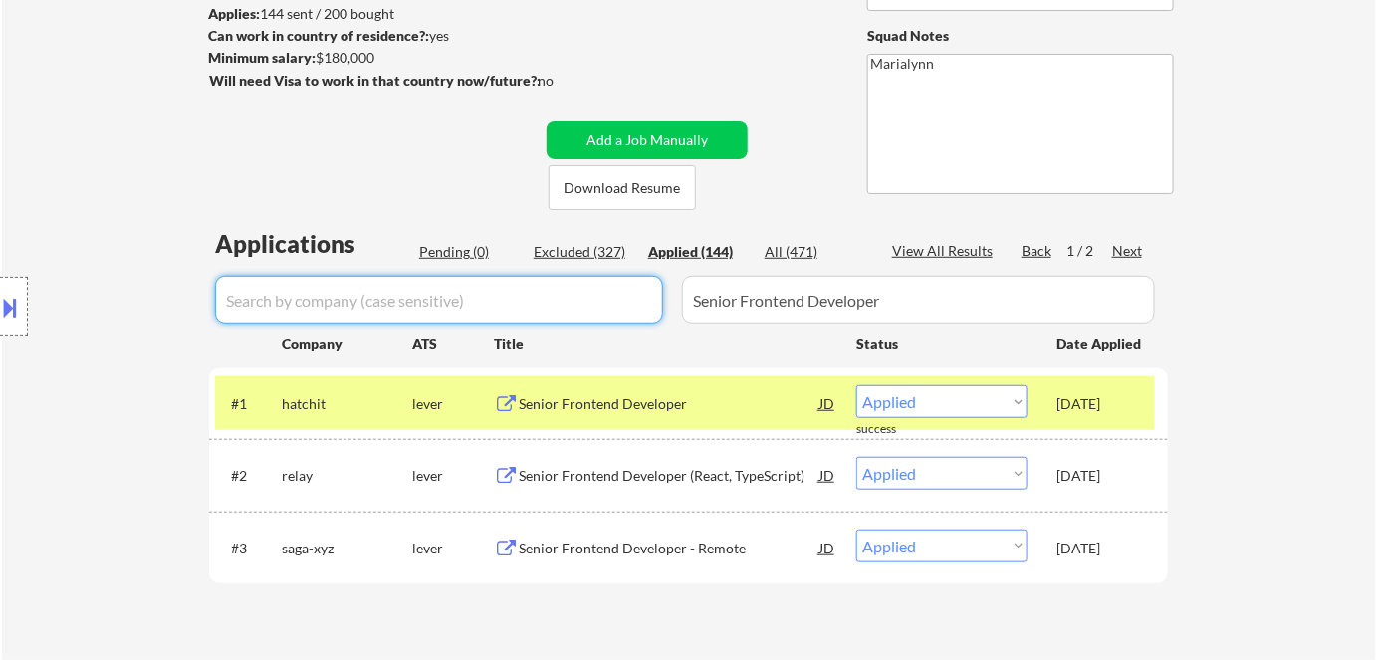
type input "zeely"
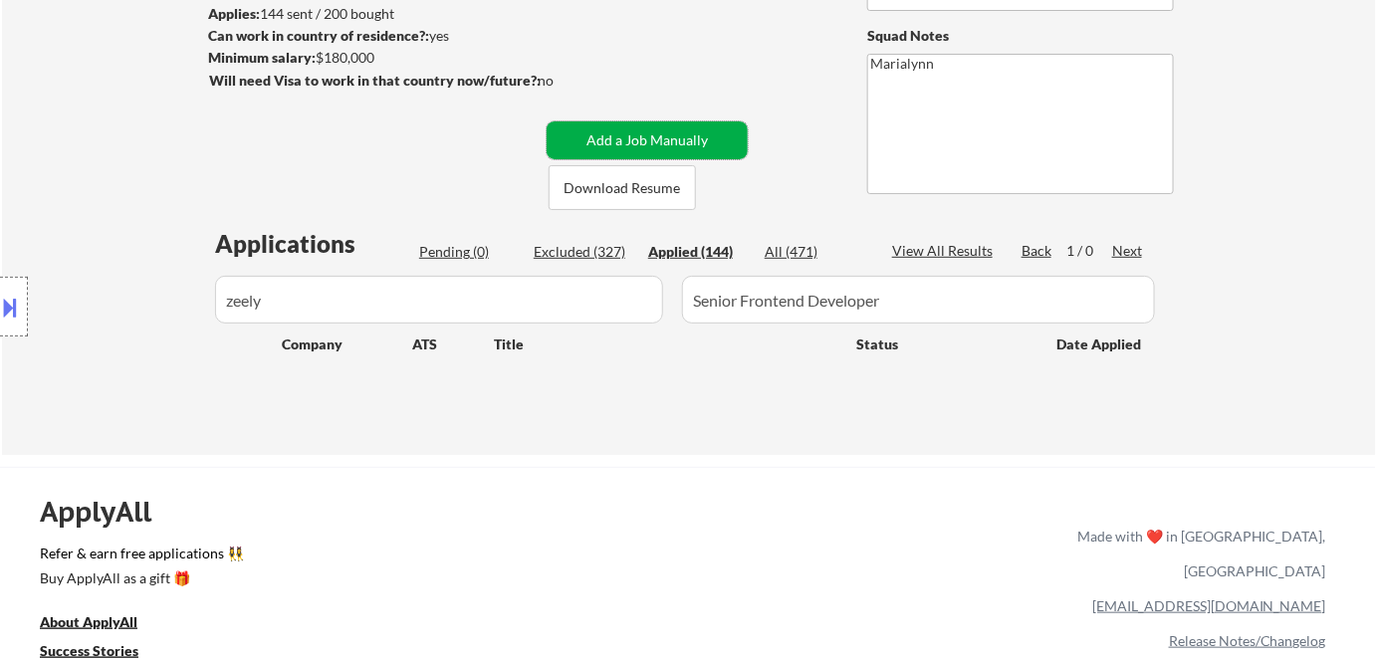
click at [642, 133] on button "Add a Job Manually" at bounding box center [647, 140] width 201 height 38
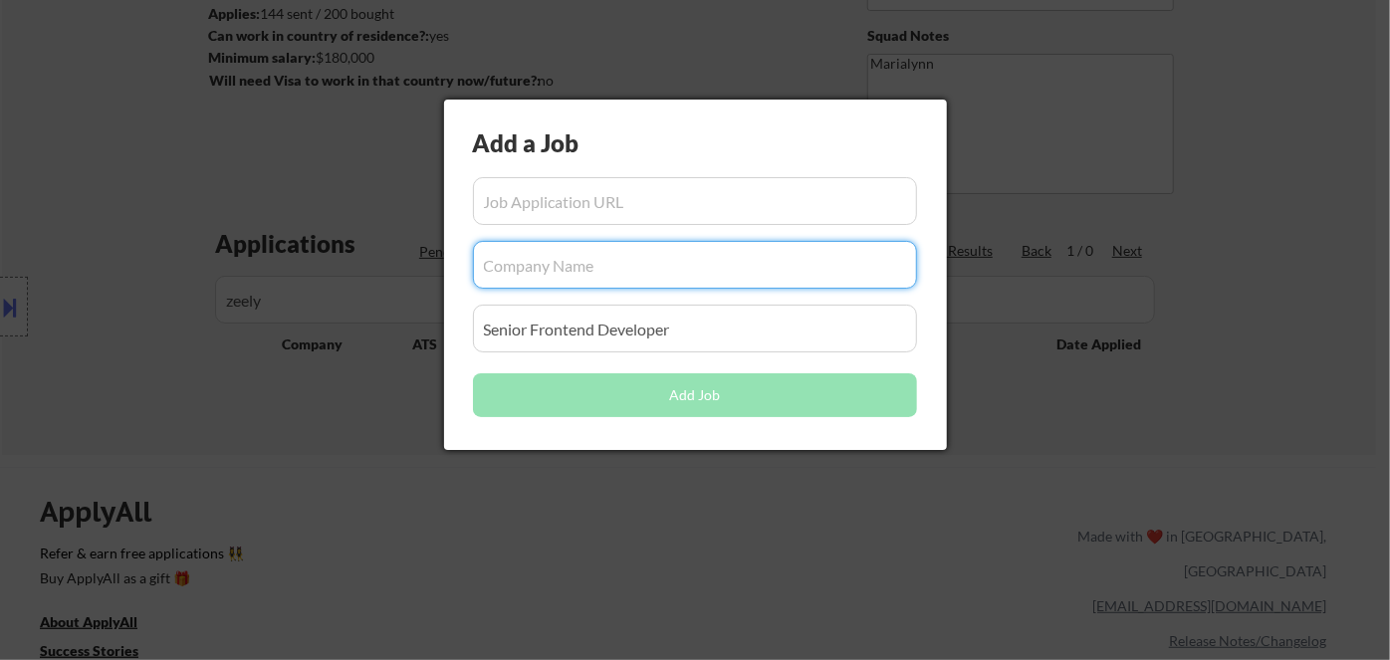
click at [572, 271] on input "input" at bounding box center [695, 265] width 444 height 48
paste input "Senior Frontend Developer"
type input "Senior Frontend Developer"
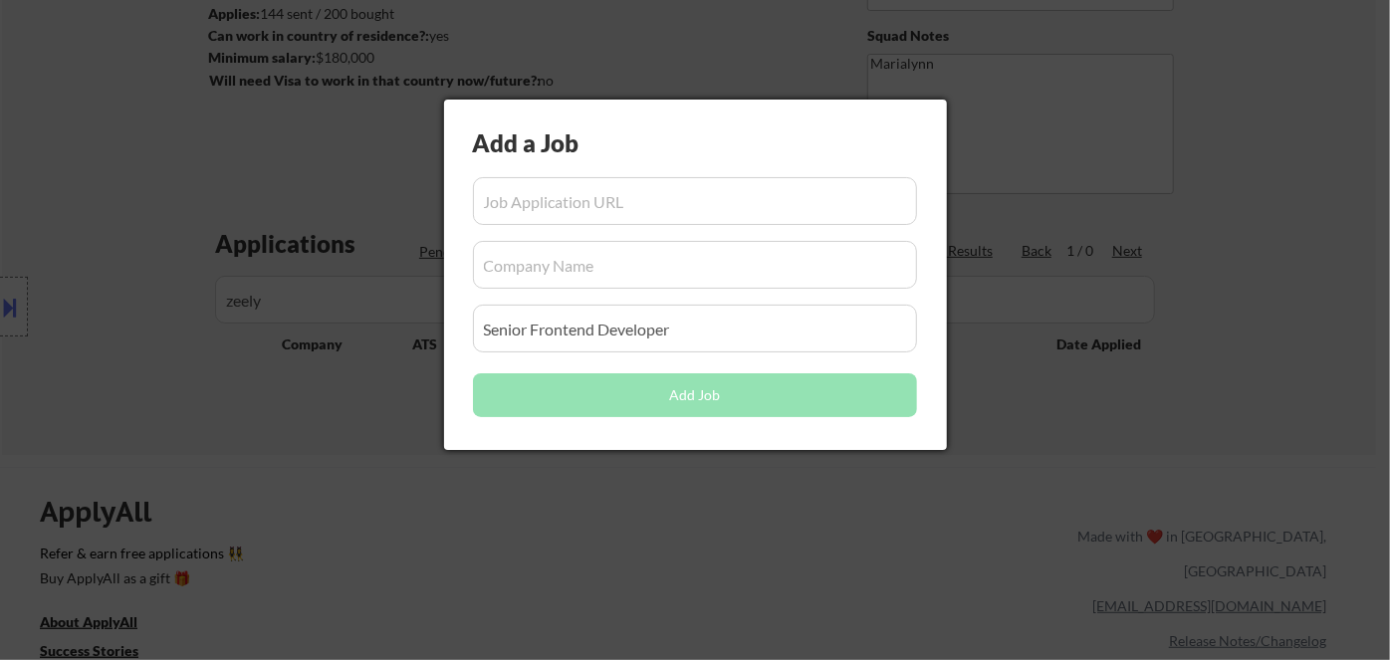
click at [179, 604] on div at bounding box center [695, 330] width 1390 height 660
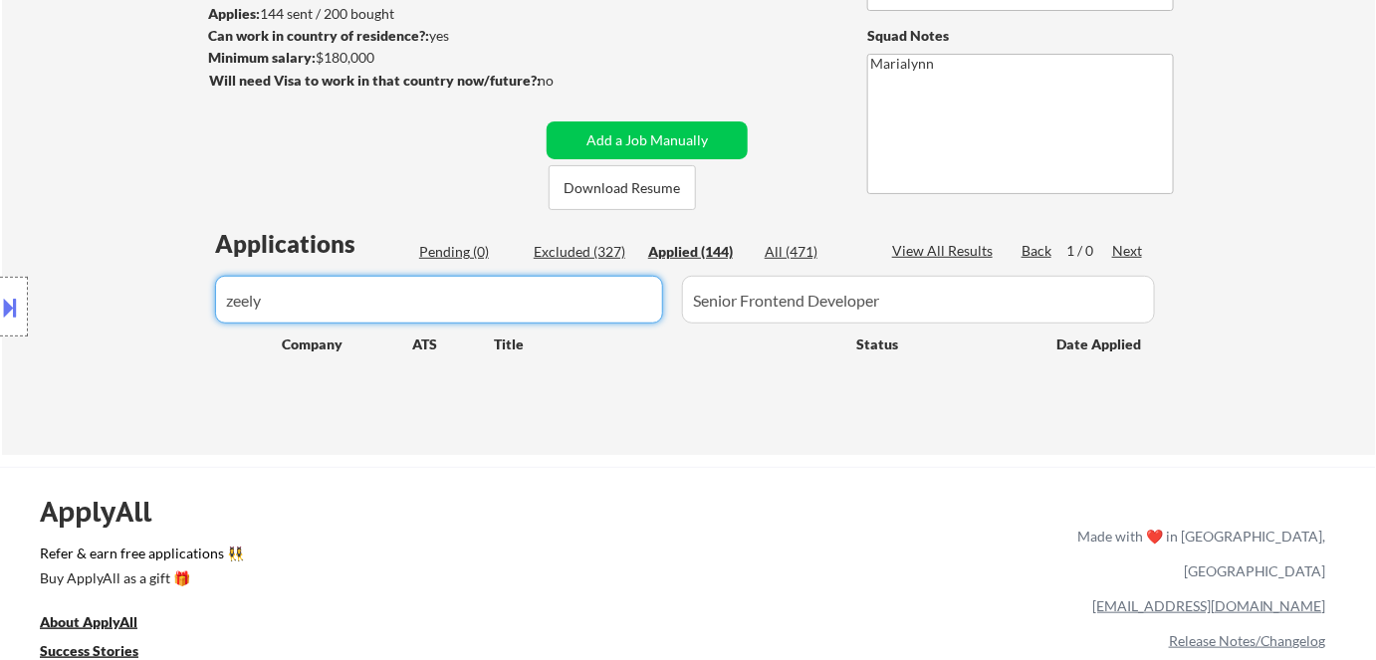
drag, startPoint x: 430, startPoint y: 298, endPoint x: 175, endPoint y: 286, distance: 255.2
click at [175, 286] on body "← Return to /applysquad Mailslurp Inbox Job Search Builder Long Dao User Email:…" at bounding box center [688, 59] width 1376 height 660
click at [668, 127] on button "Add a Job Manually" at bounding box center [647, 140] width 201 height 38
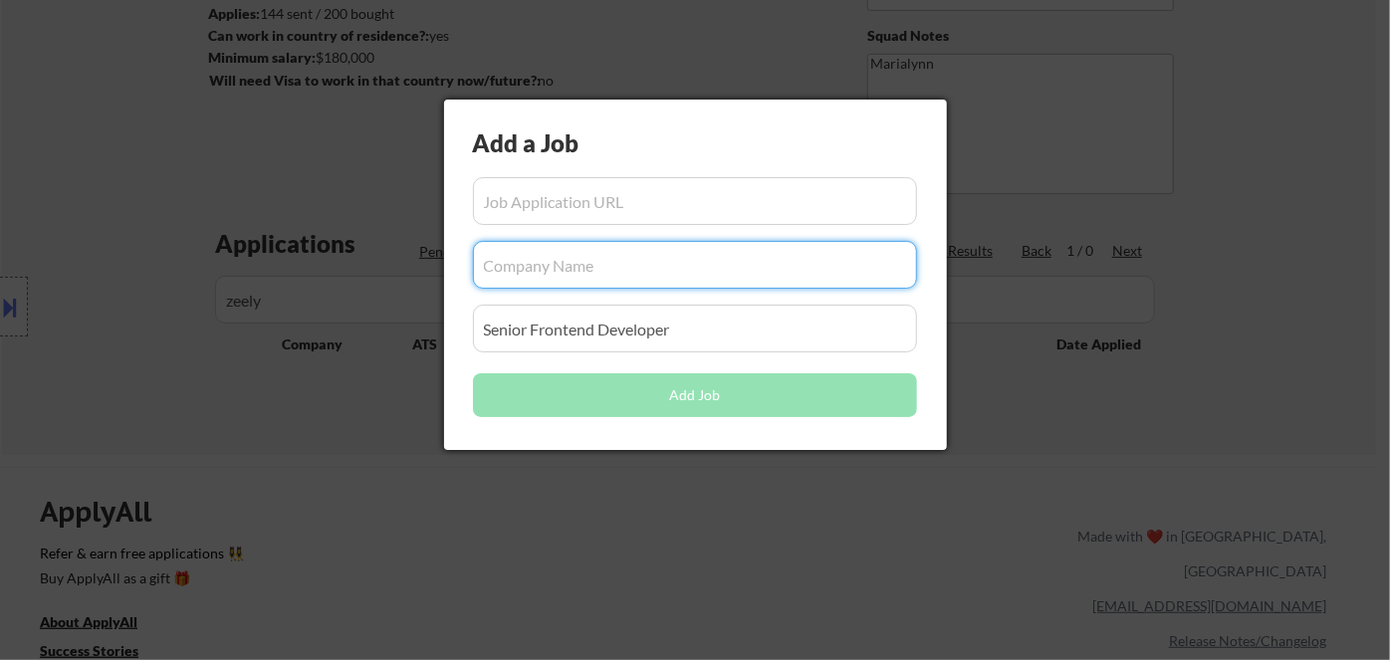
click at [576, 276] on input "input" at bounding box center [695, 265] width 444 height 48
paste input "zeely"
type input "zeely"
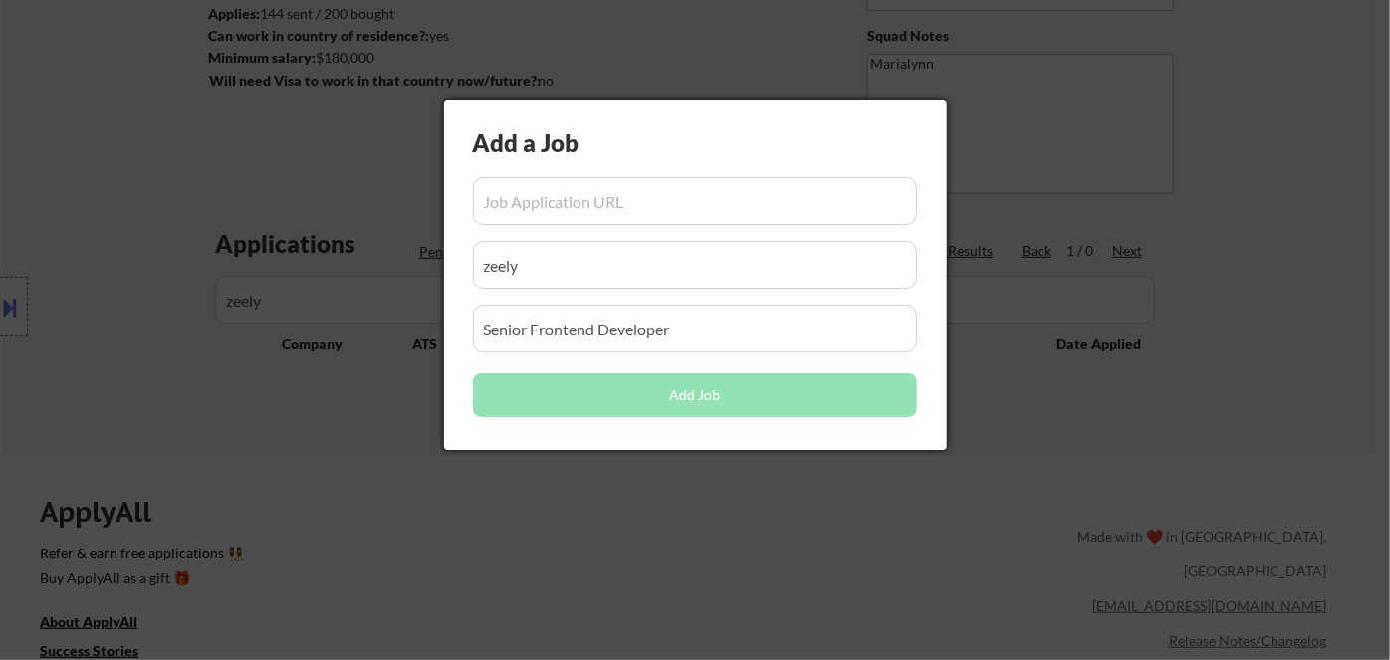
click at [551, 180] on input "input" at bounding box center [695, 201] width 444 height 48
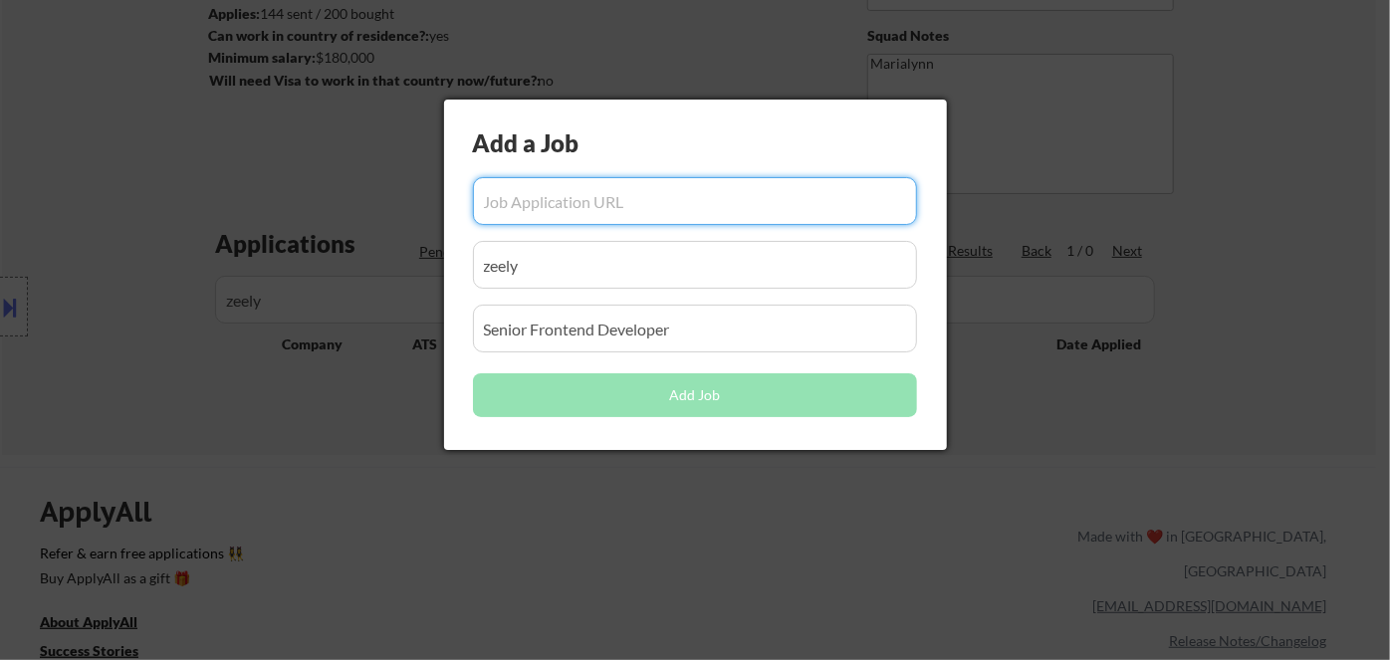
paste input "[URL][DOMAIN_NAME]"
type input "[URL][DOMAIN_NAME]"
click at [263, 515] on div at bounding box center [695, 330] width 1390 height 660
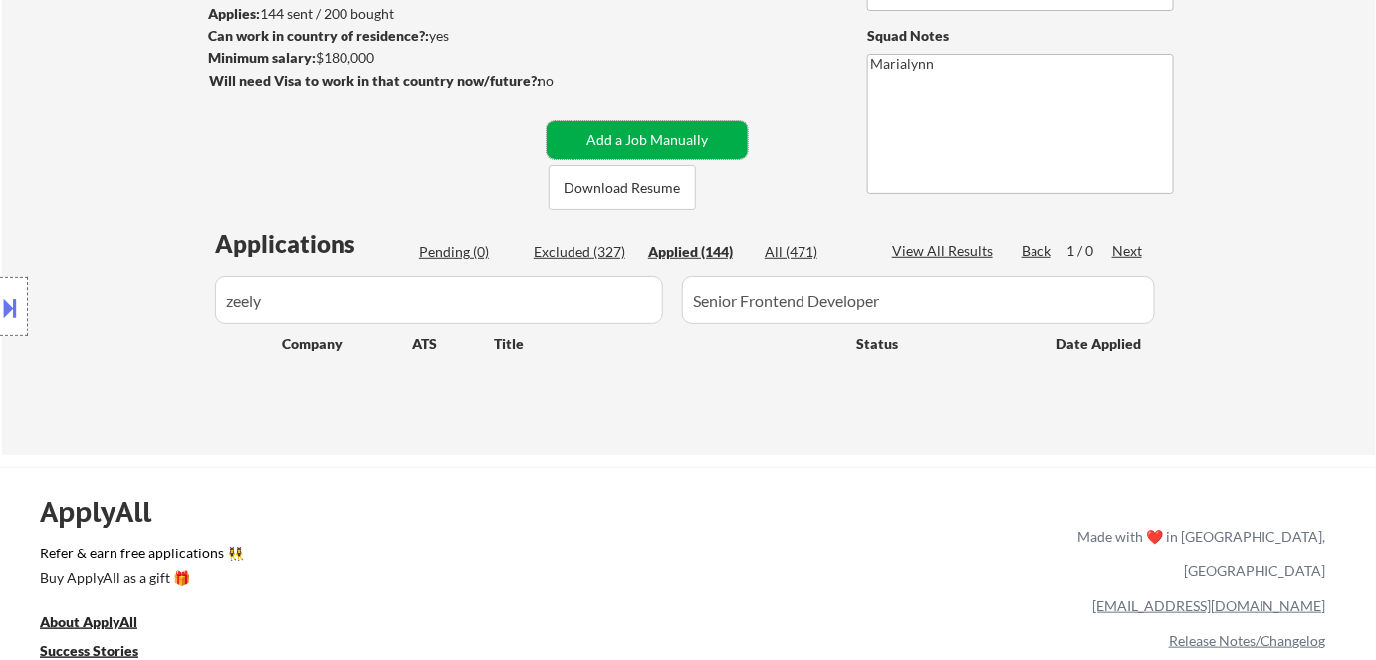
click at [666, 139] on button "Add a Job Manually" at bounding box center [647, 140] width 201 height 38
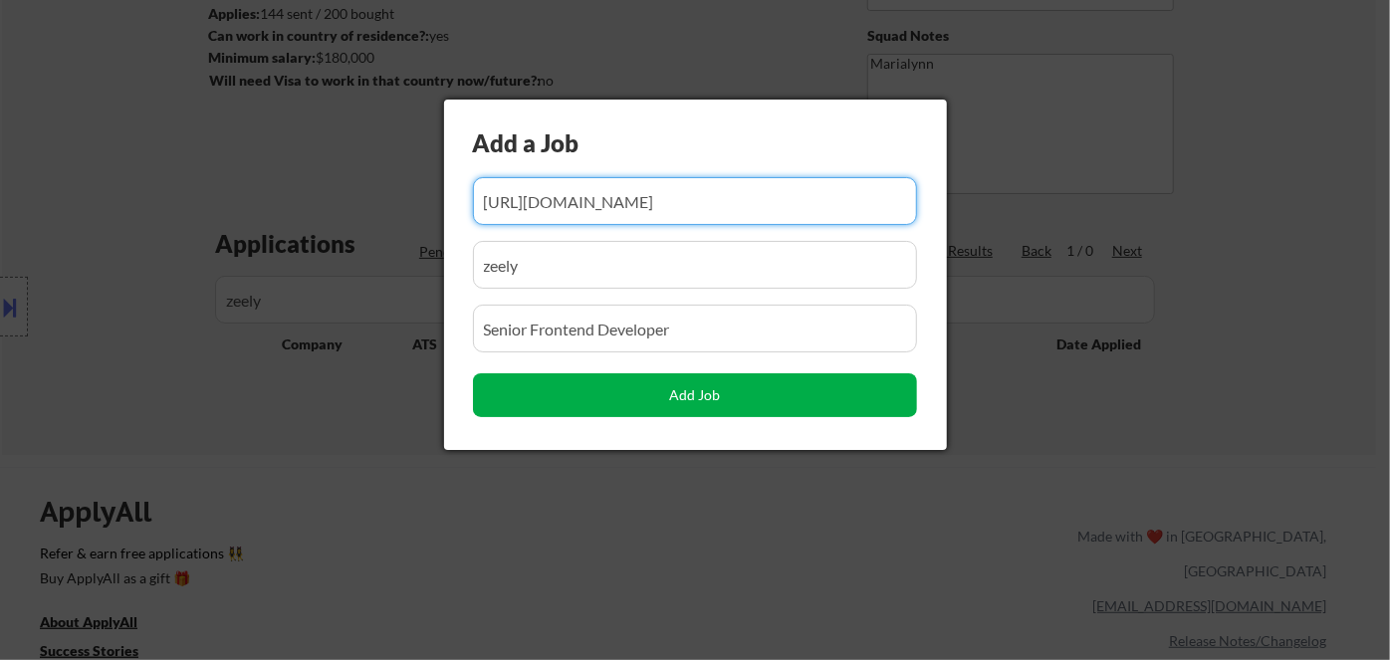
scroll to position [0, 109]
click at [703, 392] on button "Add Job" at bounding box center [695, 395] width 444 height 44
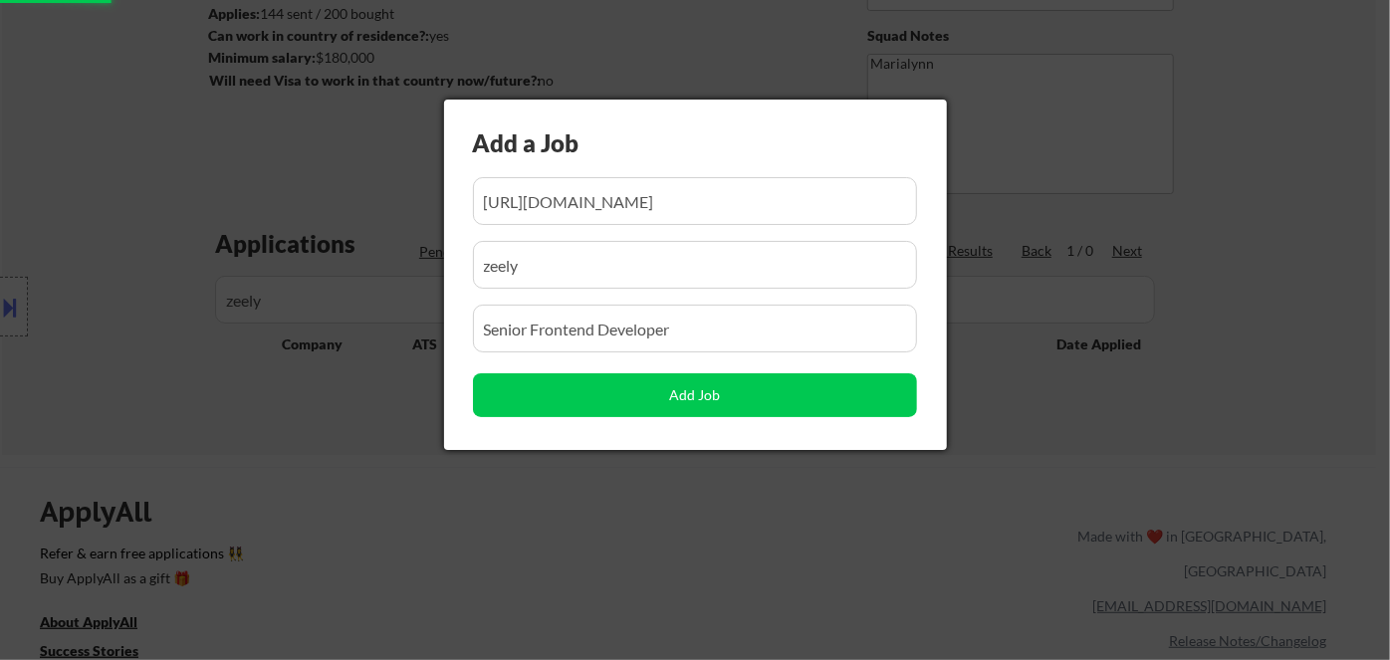
click at [416, 537] on div at bounding box center [695, 330] width 1390 height 660
click at [143, 233] on div at bounding box center [695, 330] width 1390 height 660
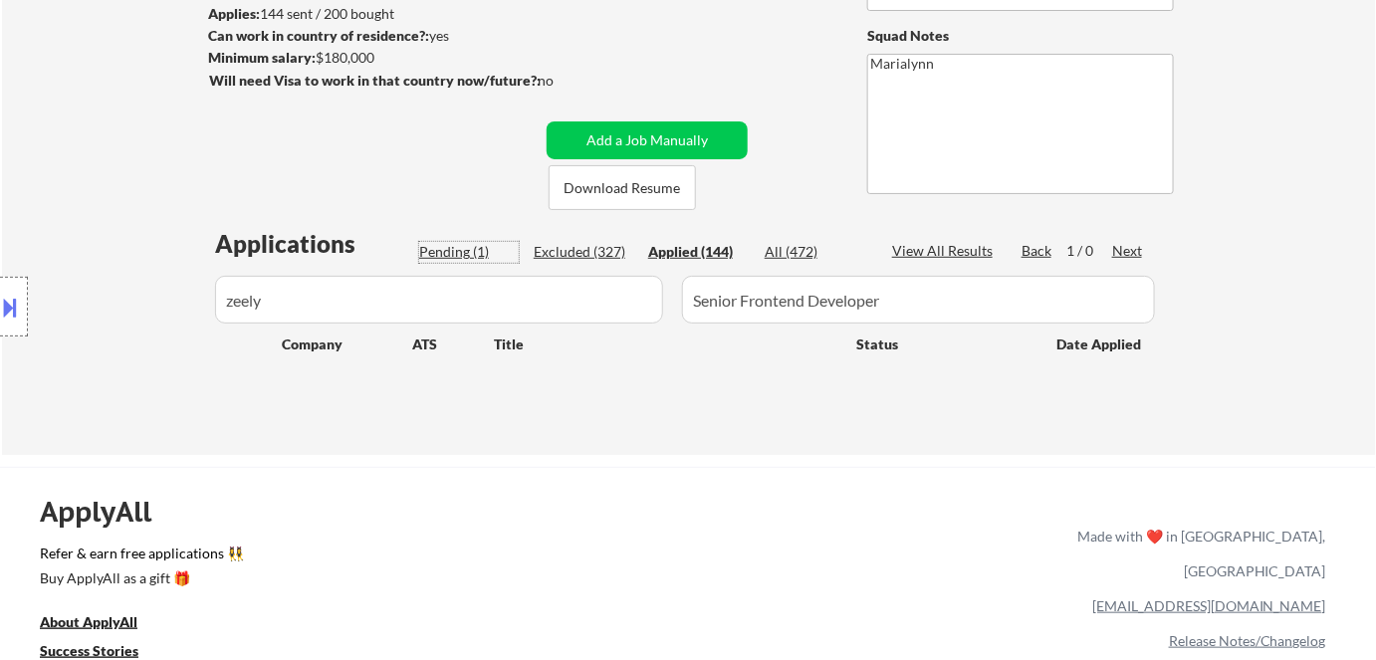
click at [457, 250] on div "Pending (1)" at bounding box center [469, 252] width 100 height 20
select select ""pending""
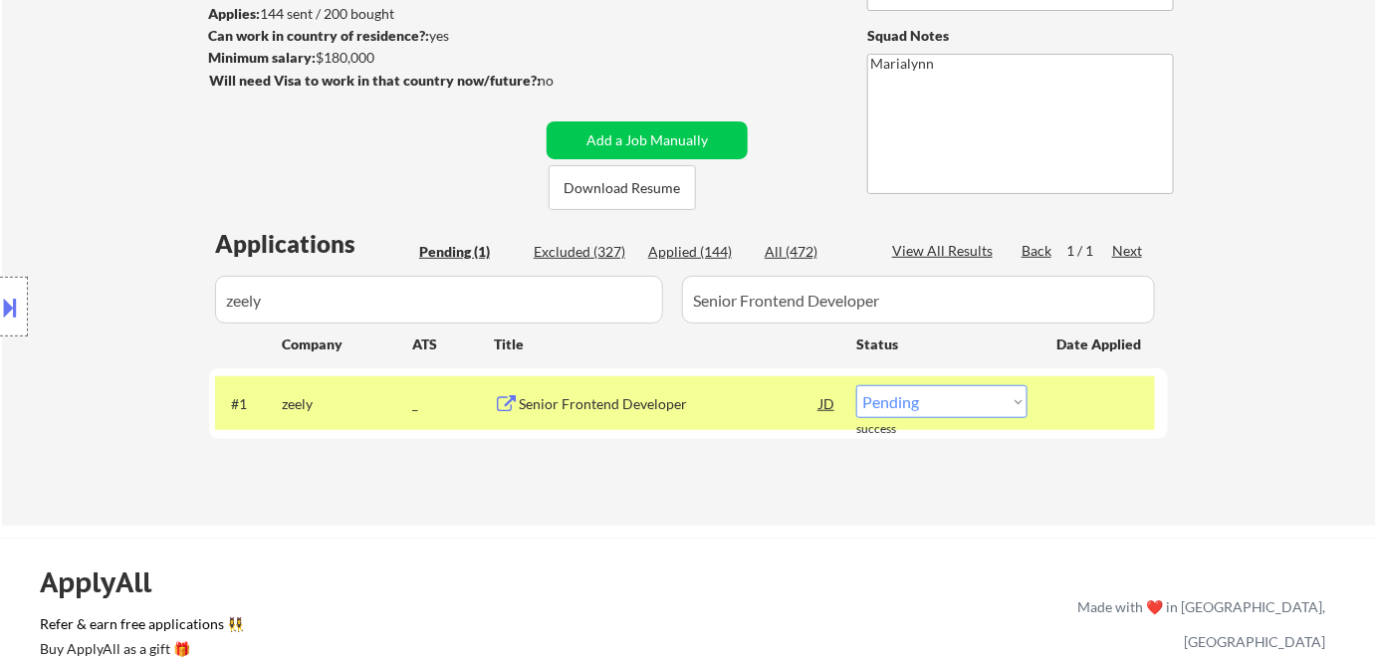
click at [822, 402] on div "JD" at bounding box center [828, 403] width 20 height 36
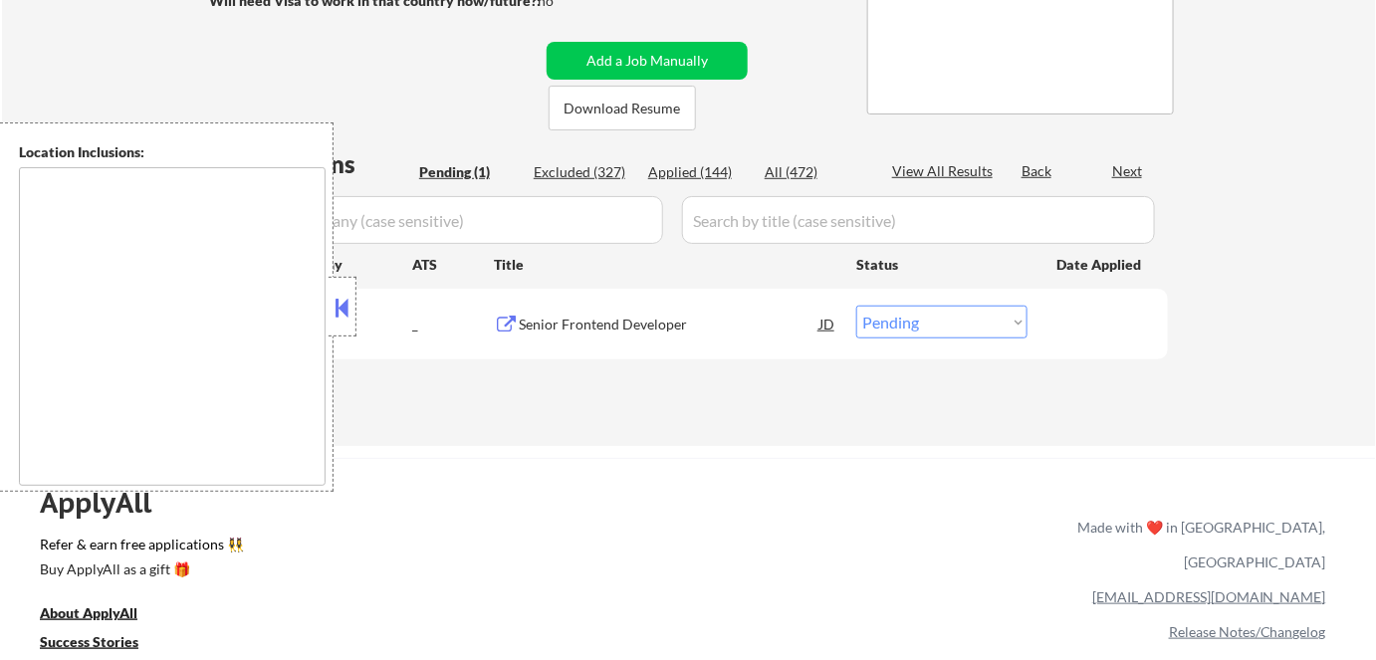
scroll to position [271, 0]
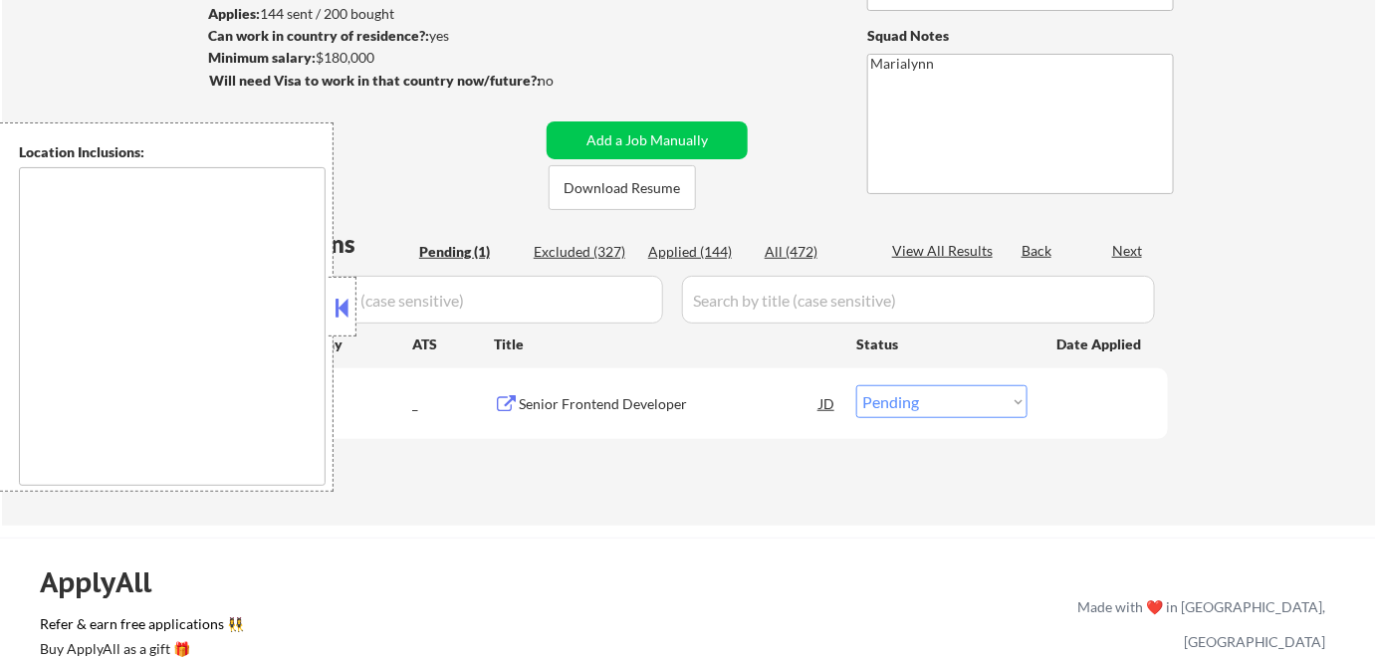
click at [351, 310] on button at bounding box center [343, 308] width 22 height 30
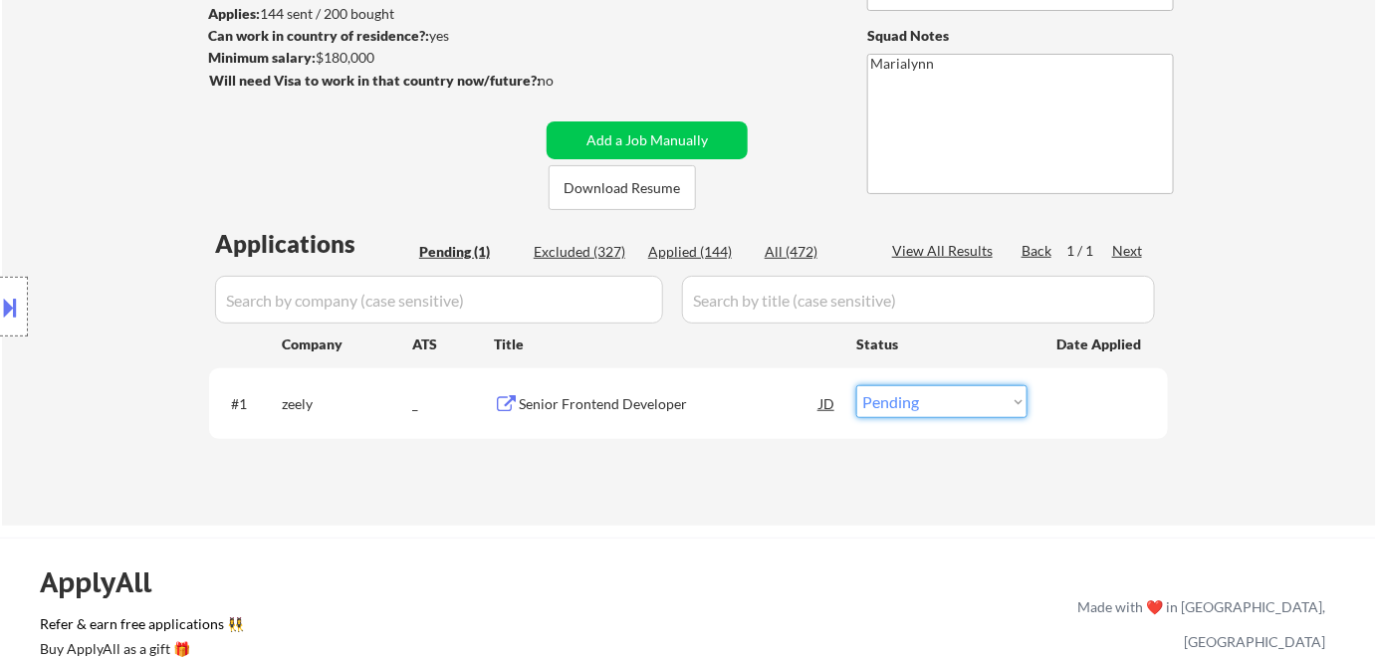
click at [925, 402] on select "Choose an option... Pending Applied Excluded (Questions) Excluded (Expired) Exc…" at bounding box center [941, 401] width 171 height 33
select select ""applied""
click at [856, 385] on select "Choose an option... Pending Applied Excluded (Questions) Excluded (Expired) Exc…" at bounding box center [941, 401] width 171 height 33
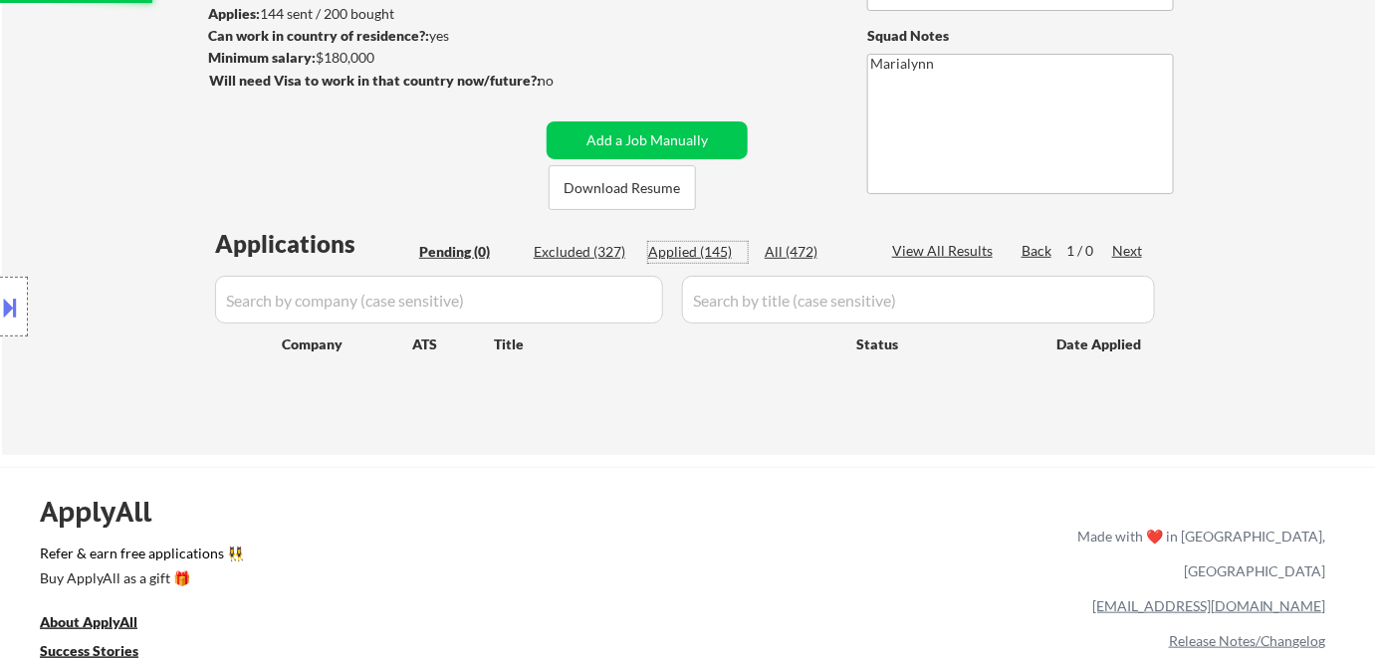
click at [685, 247] on div "Applied (145)" at bounding box center [698, 252] width 100 height 20
click at [685, 118] on div "← Return to /applysquad Mailslurp Inbox Job Search Builder Long Dao User Email:…" at bounding box center [689, 124] width 994 height 630
click at [713, 146] on button "Add a Job Manually" at bounding box center [647, 140] width 201 height 38
select select ""applied""
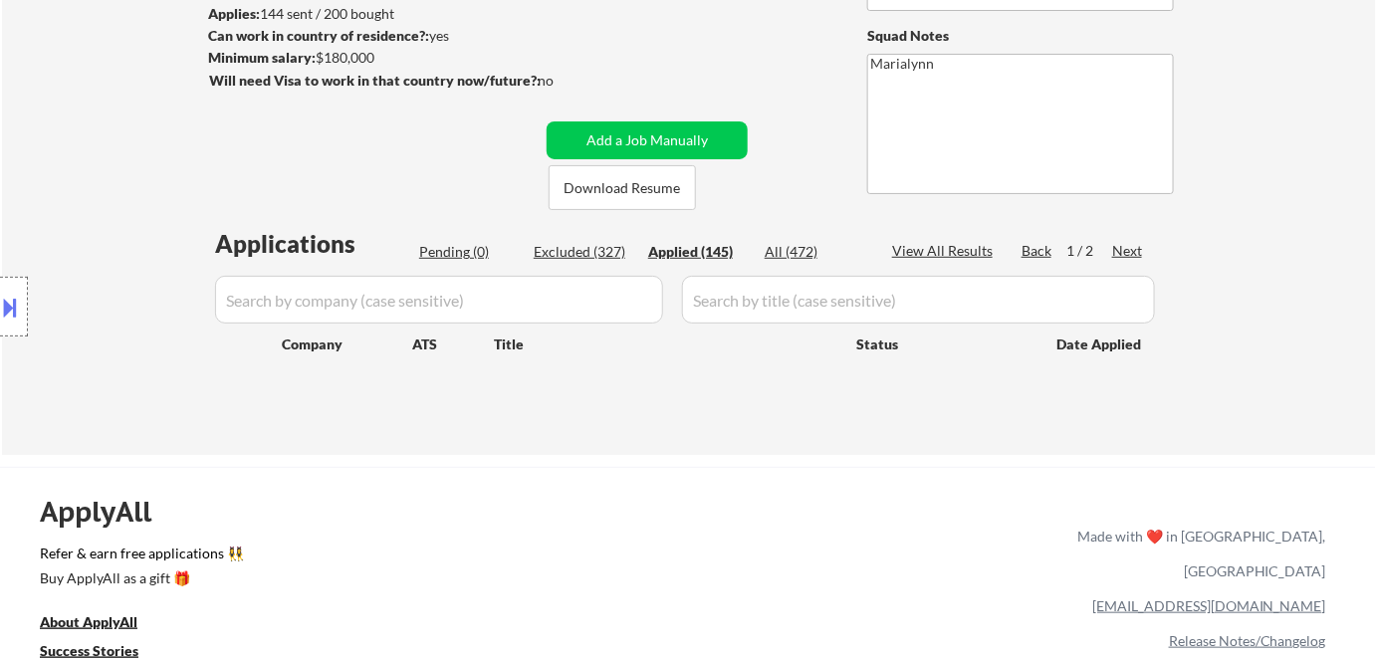
select select ""applied""
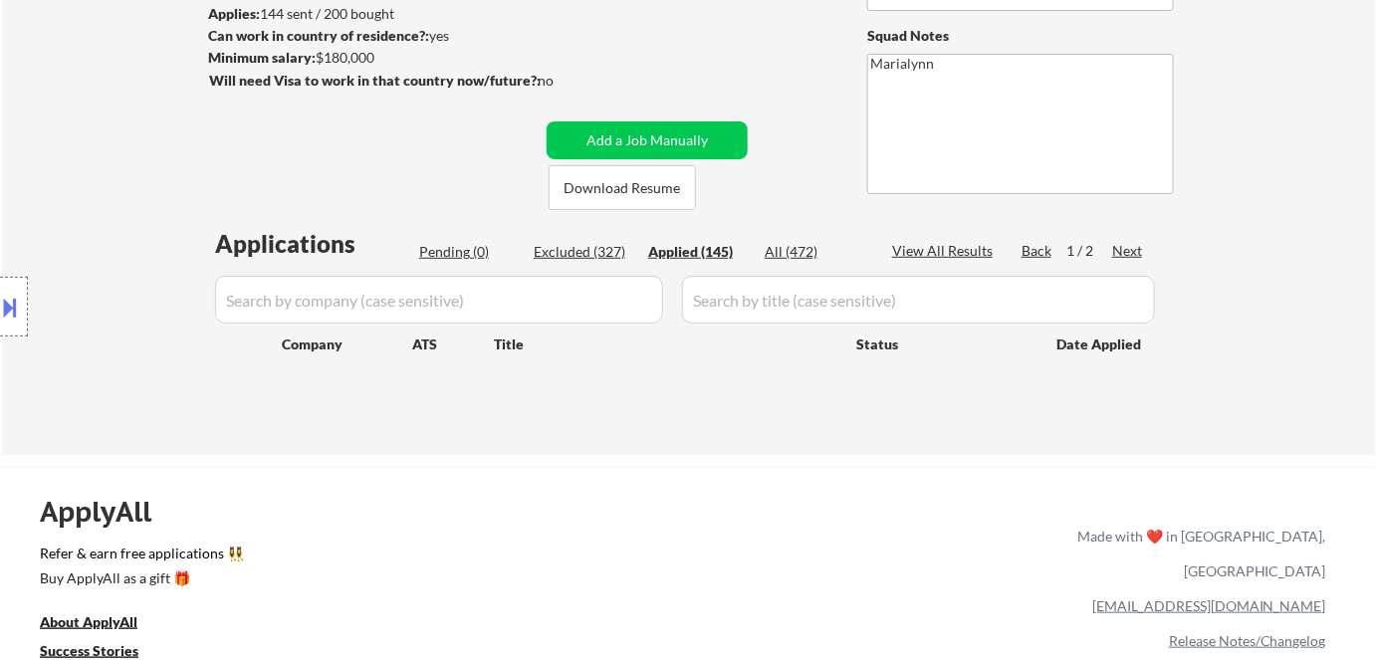
select select ""applied""
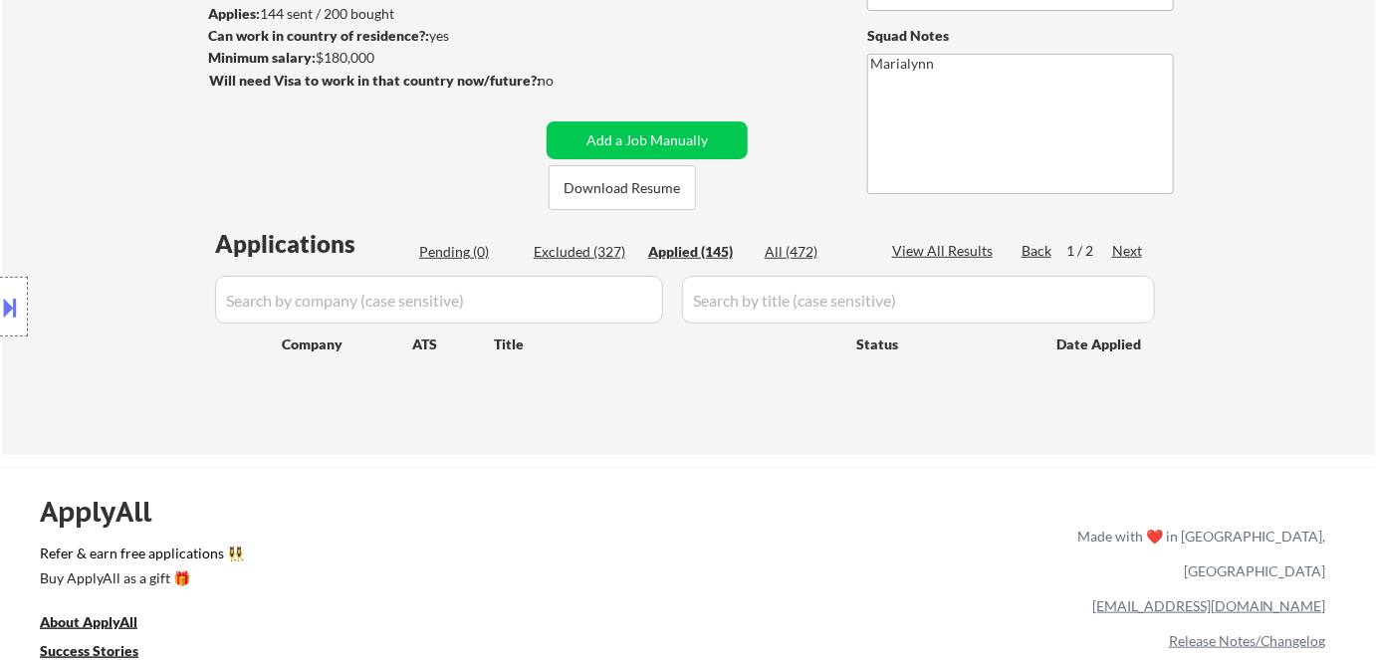
select select ""applied""
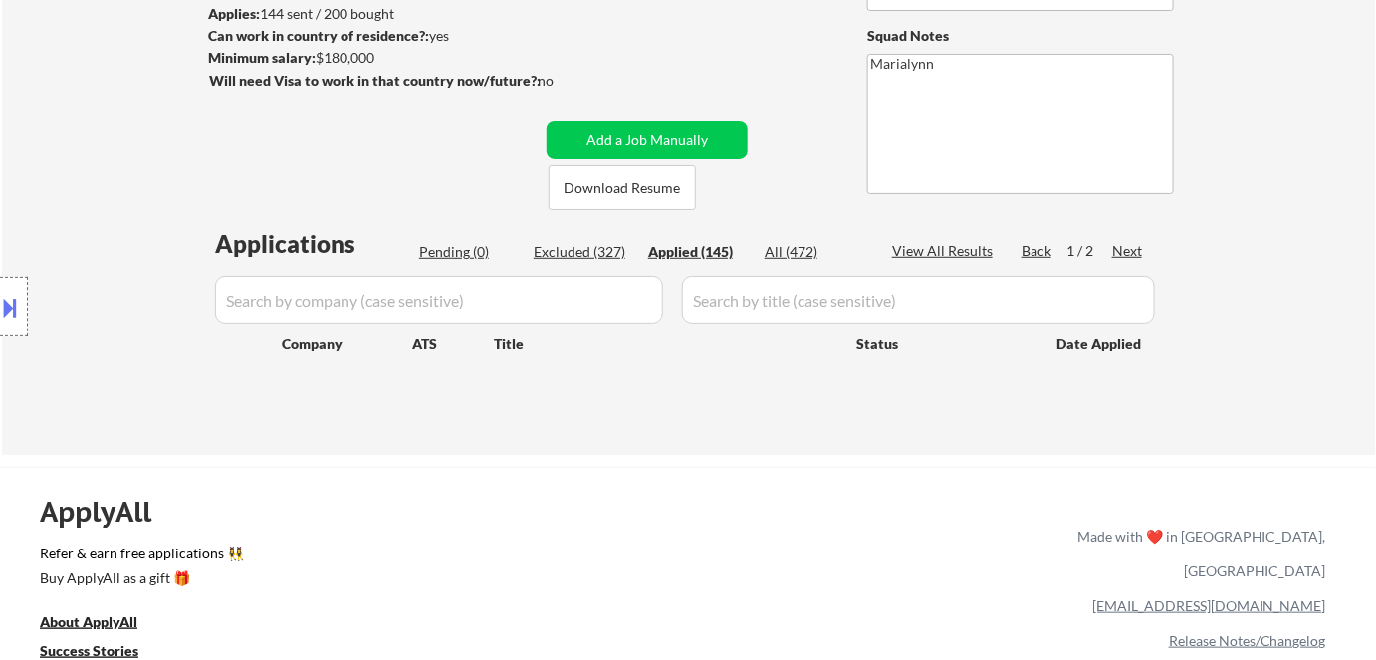
select select ""applied""
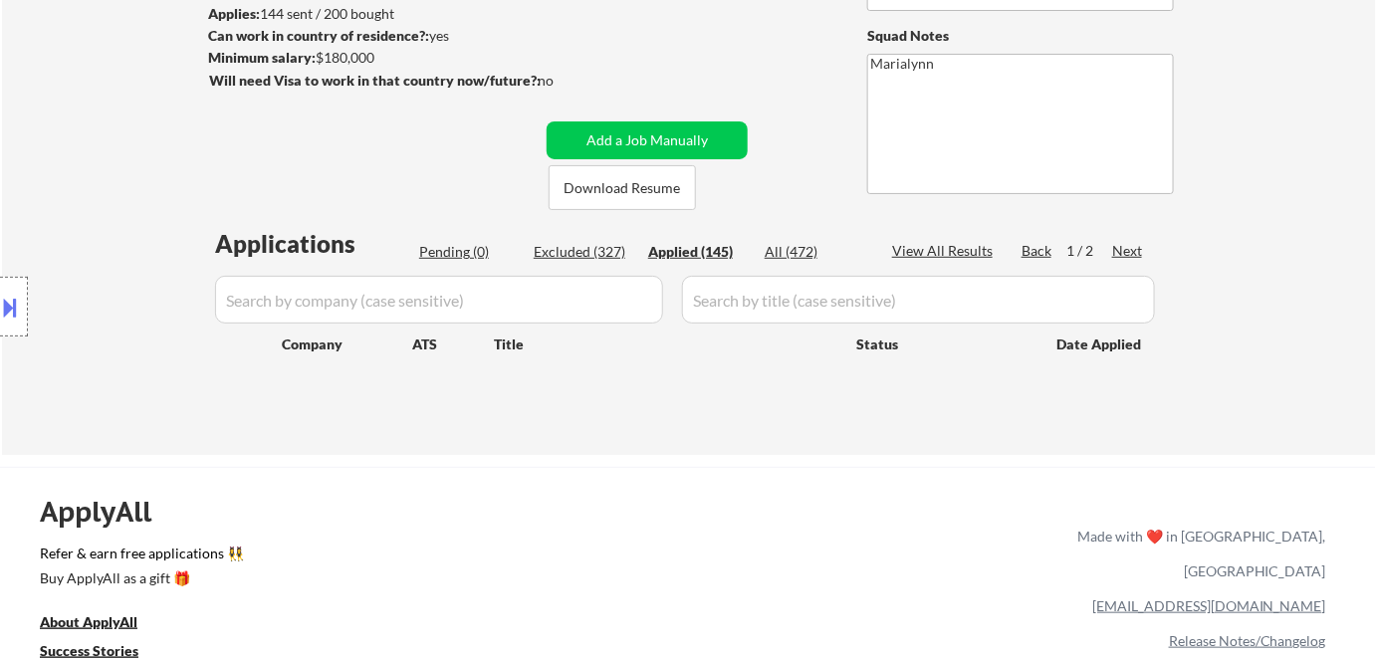
select select ""applied""
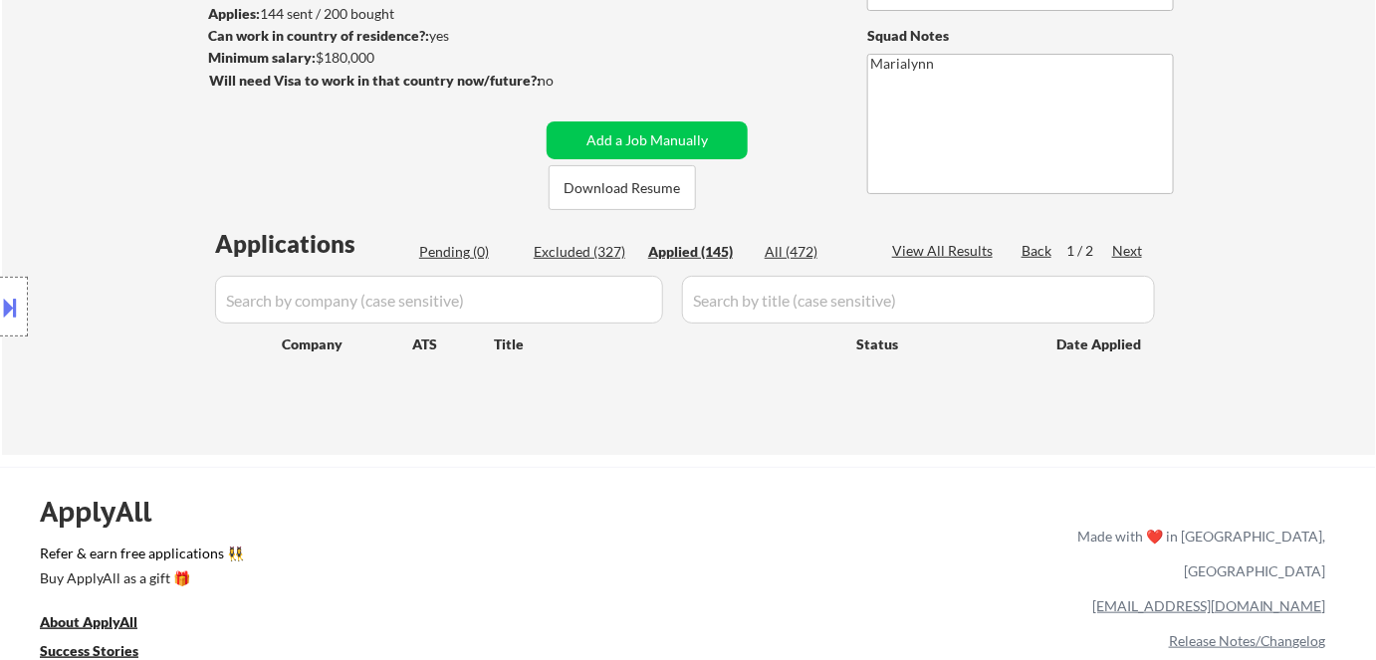
select select ""applied""
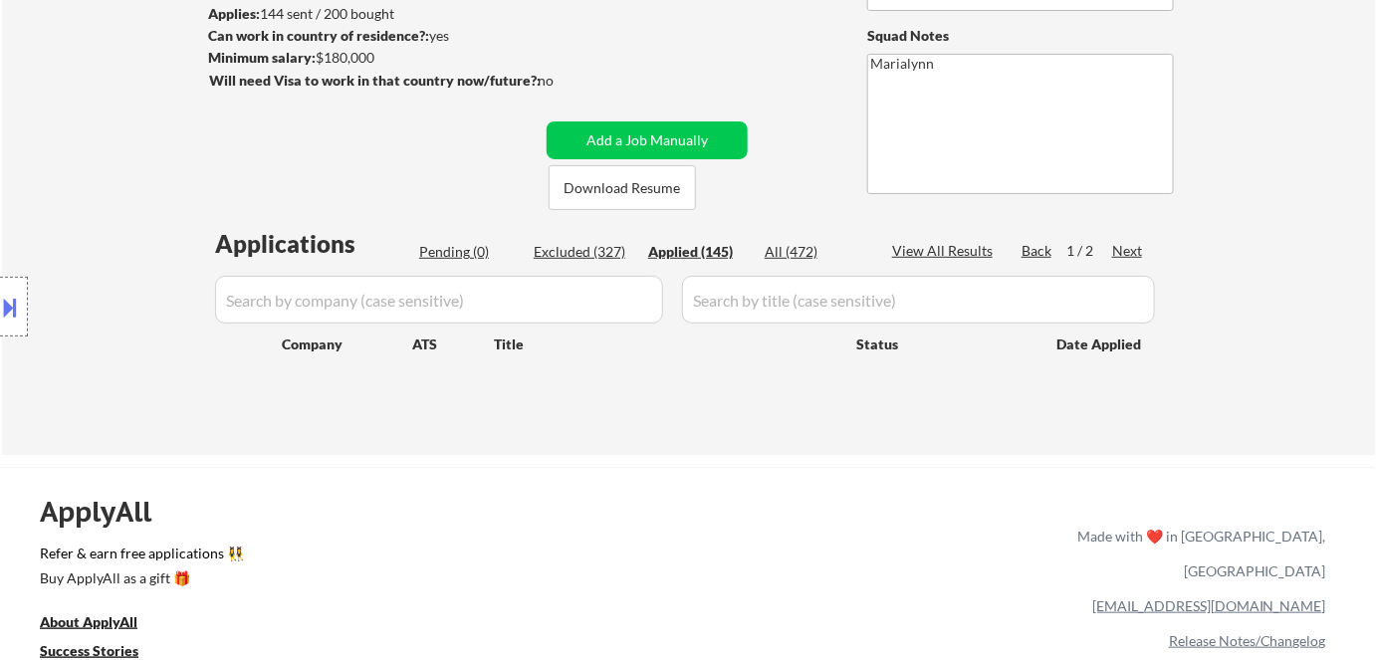
select select ""applied""
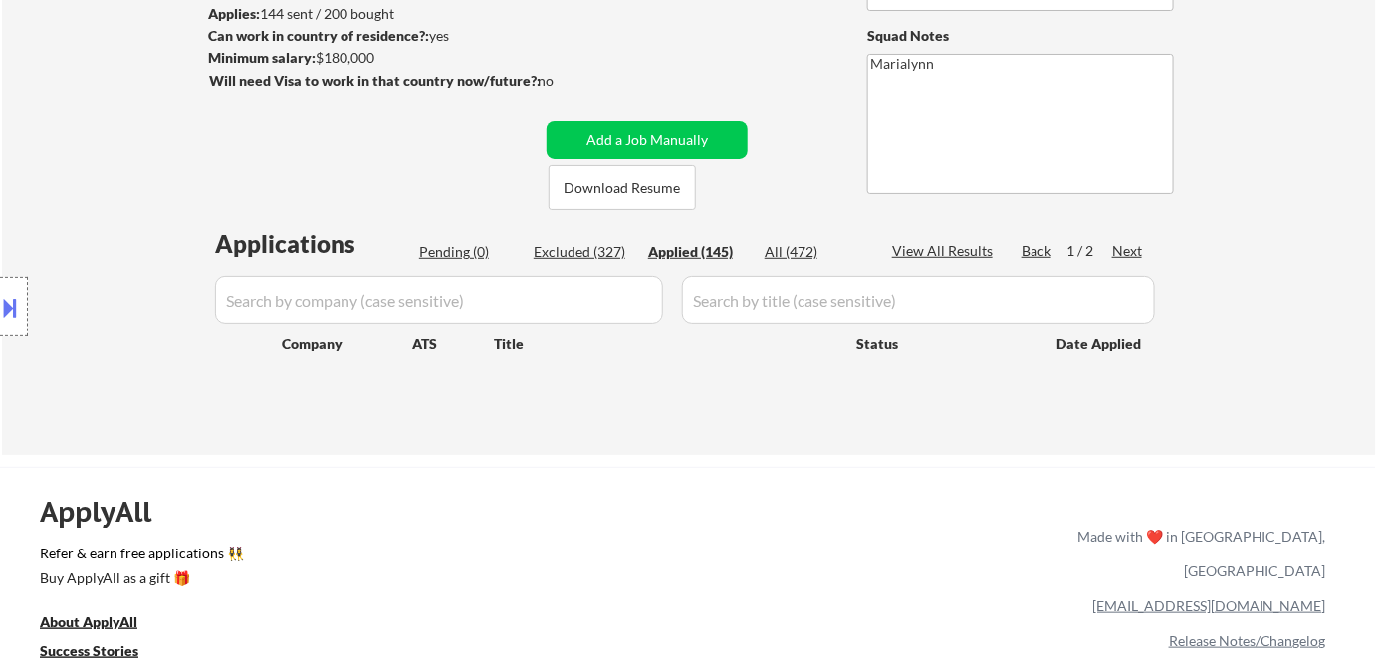
select select ""applied""
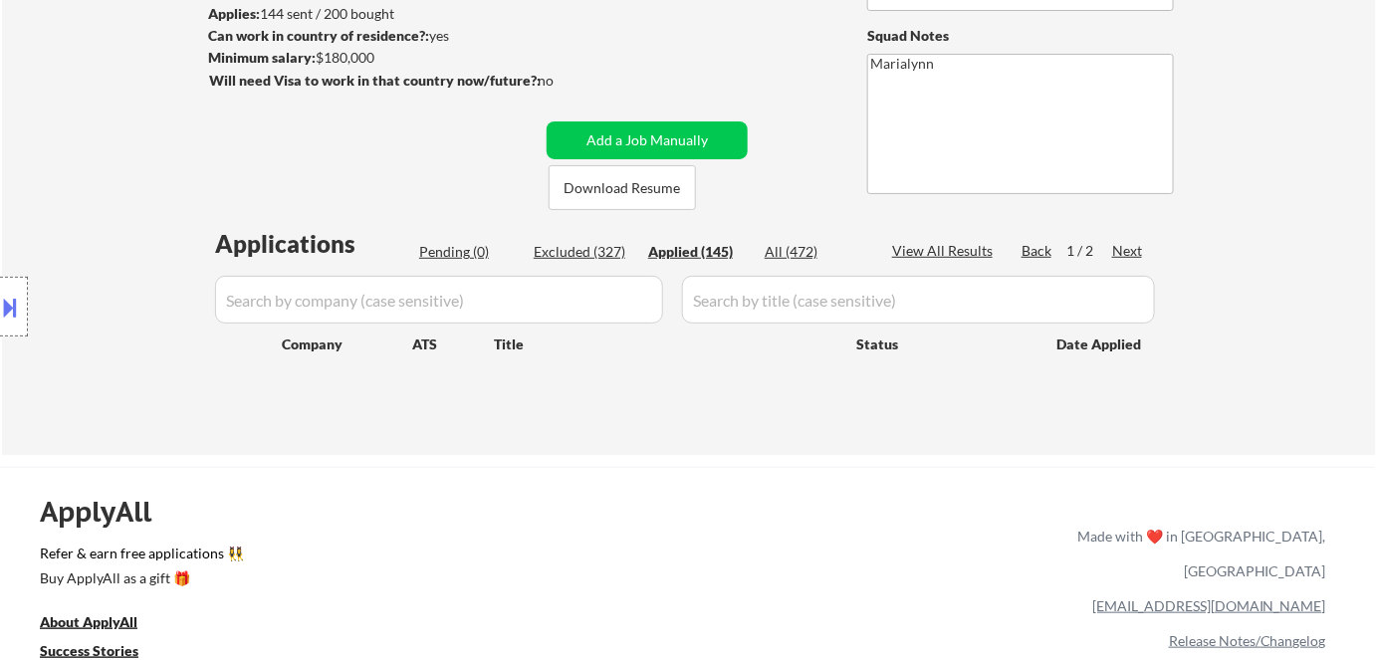
select select ""applied""
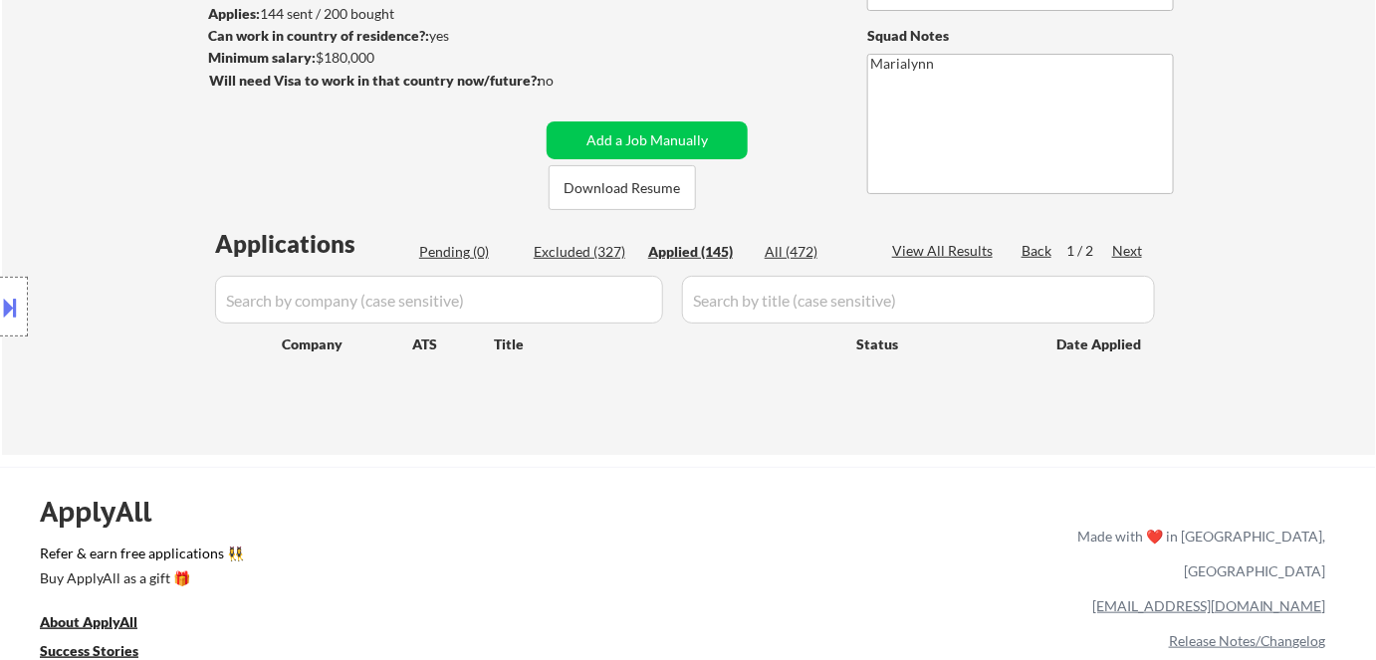
select select ""applied""
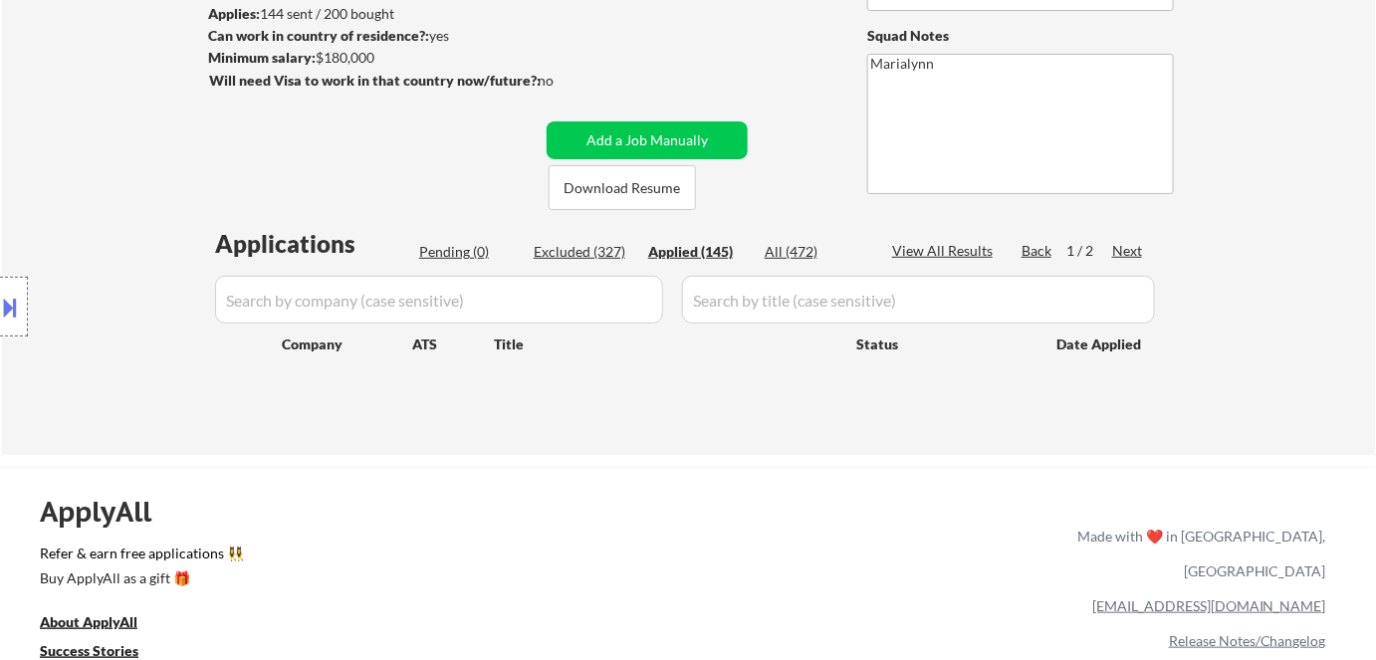
select select ""applied""
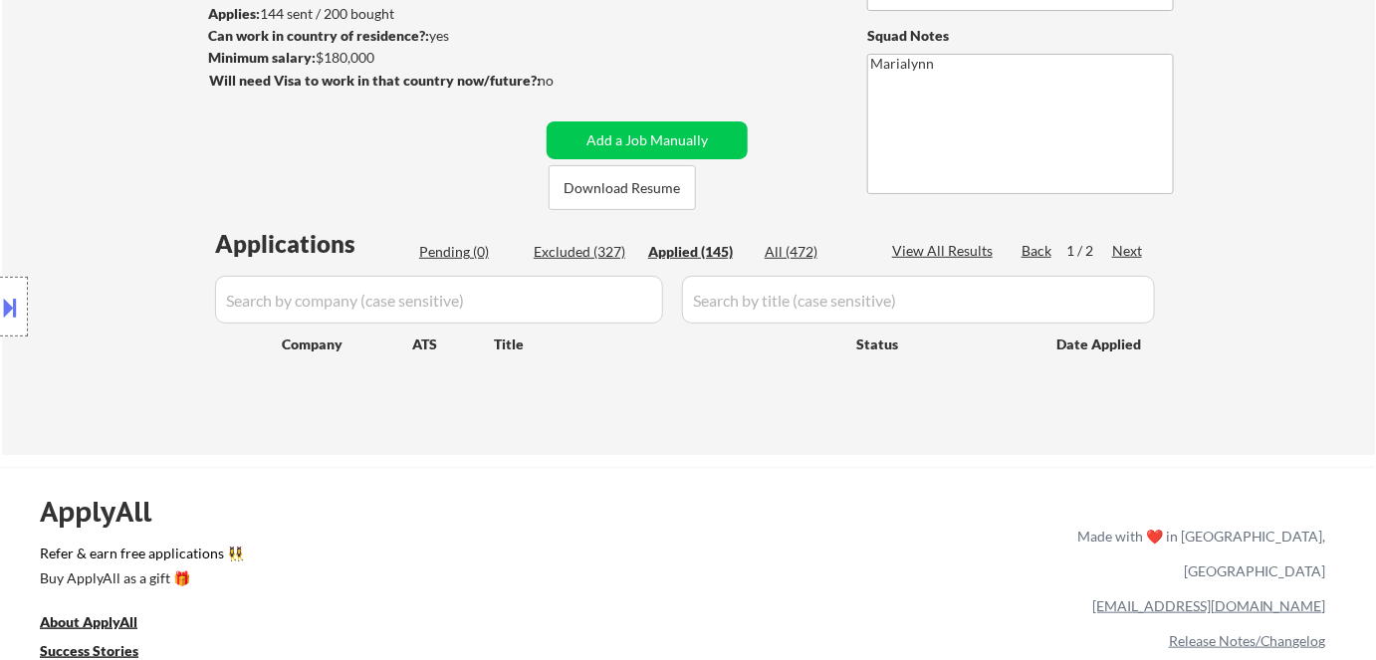
select select ""applied""
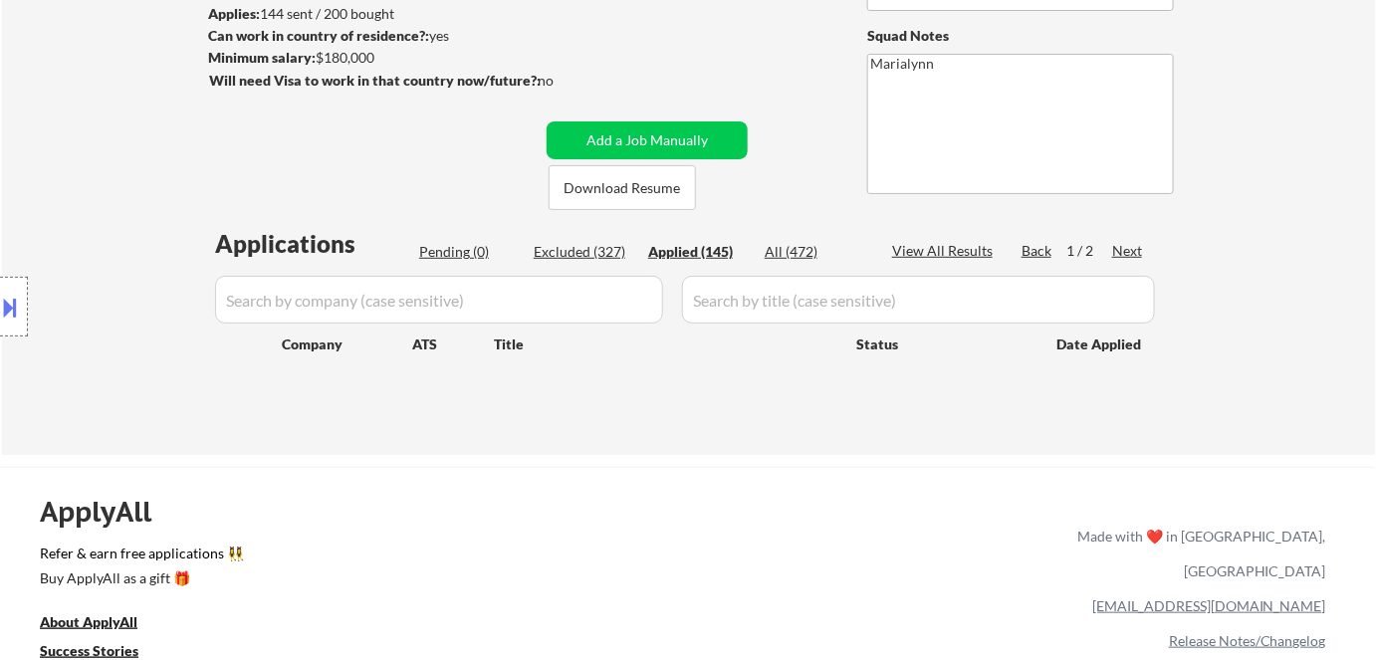
select select ""applied""
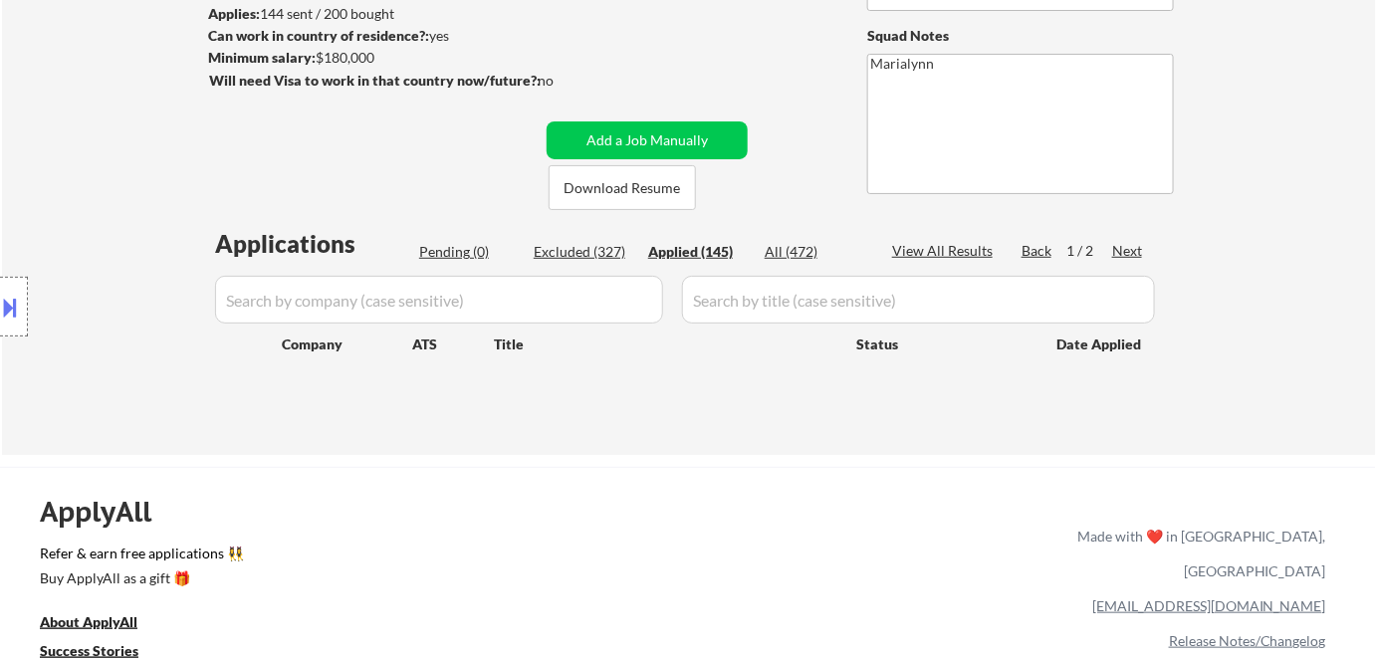
select select ""applied""
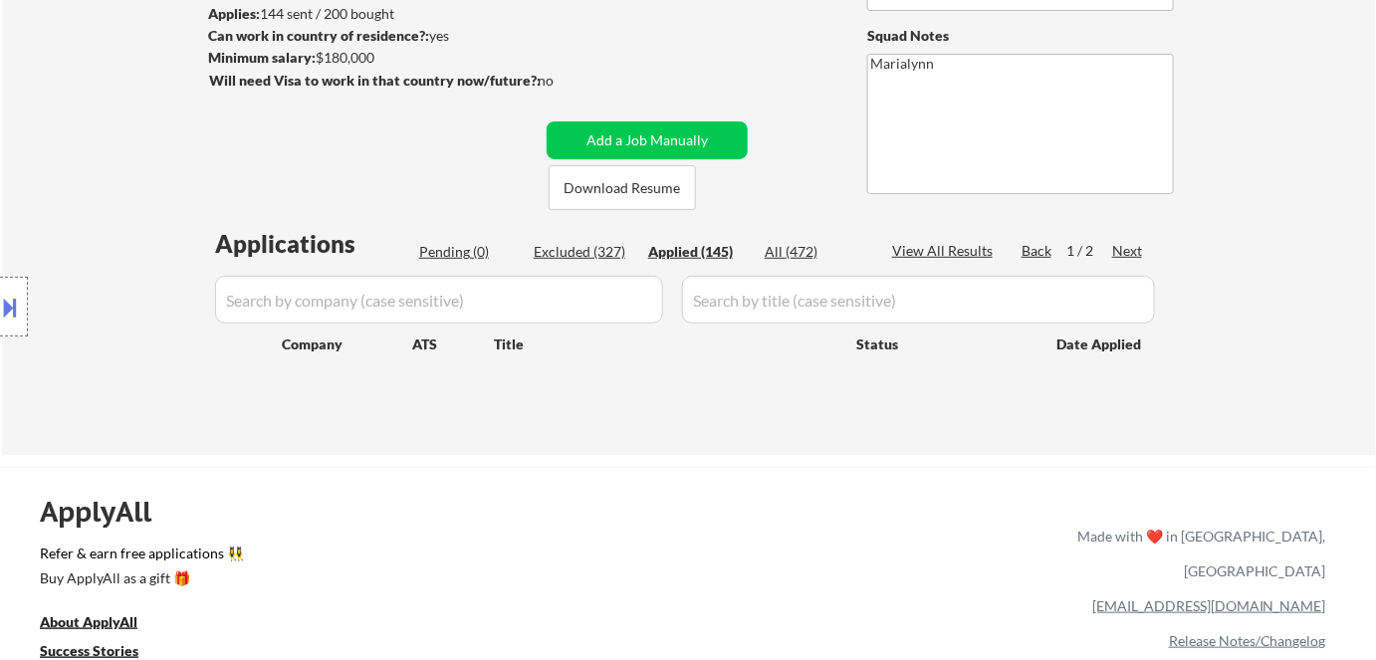
select select ""applied""
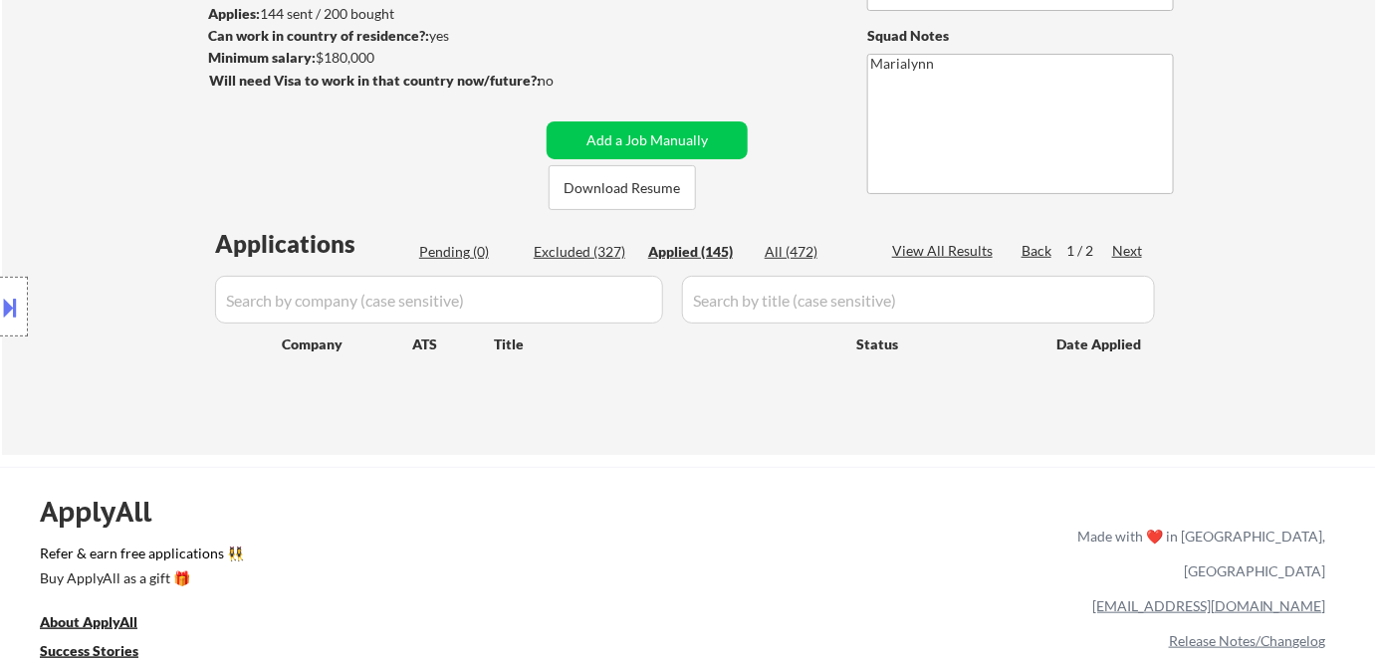
select select ""applied""
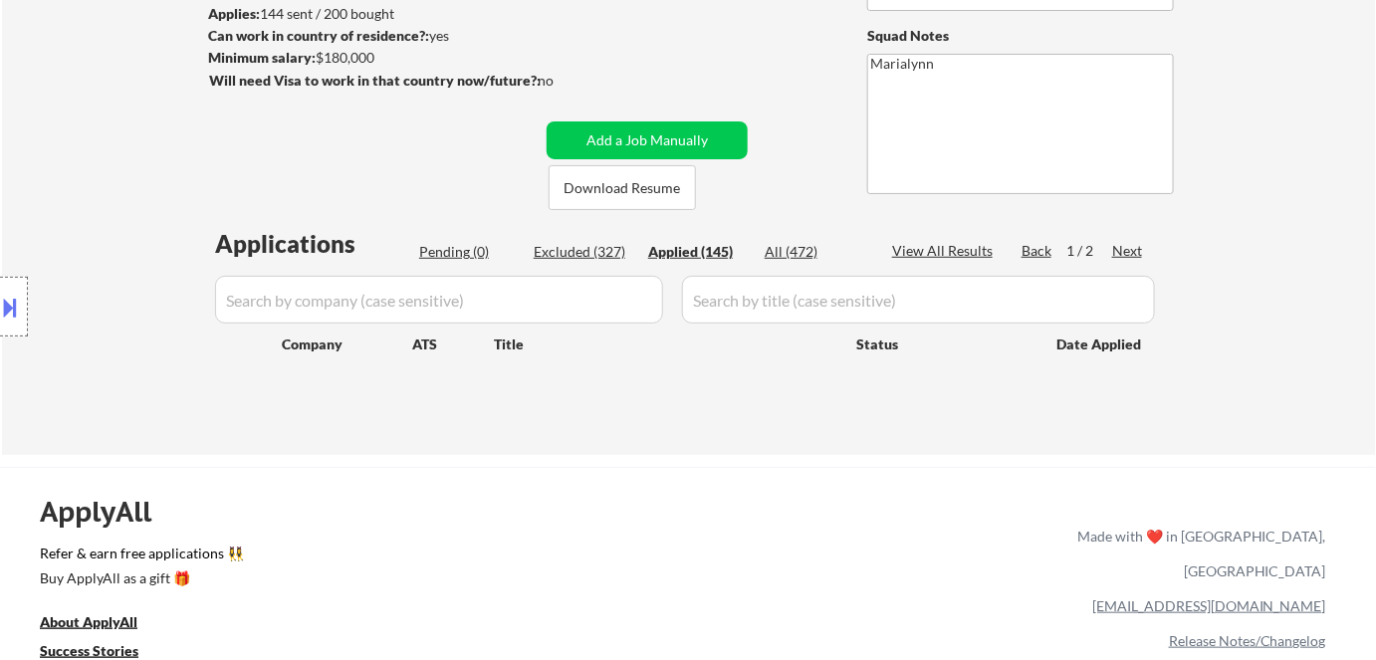
select select ""applied""
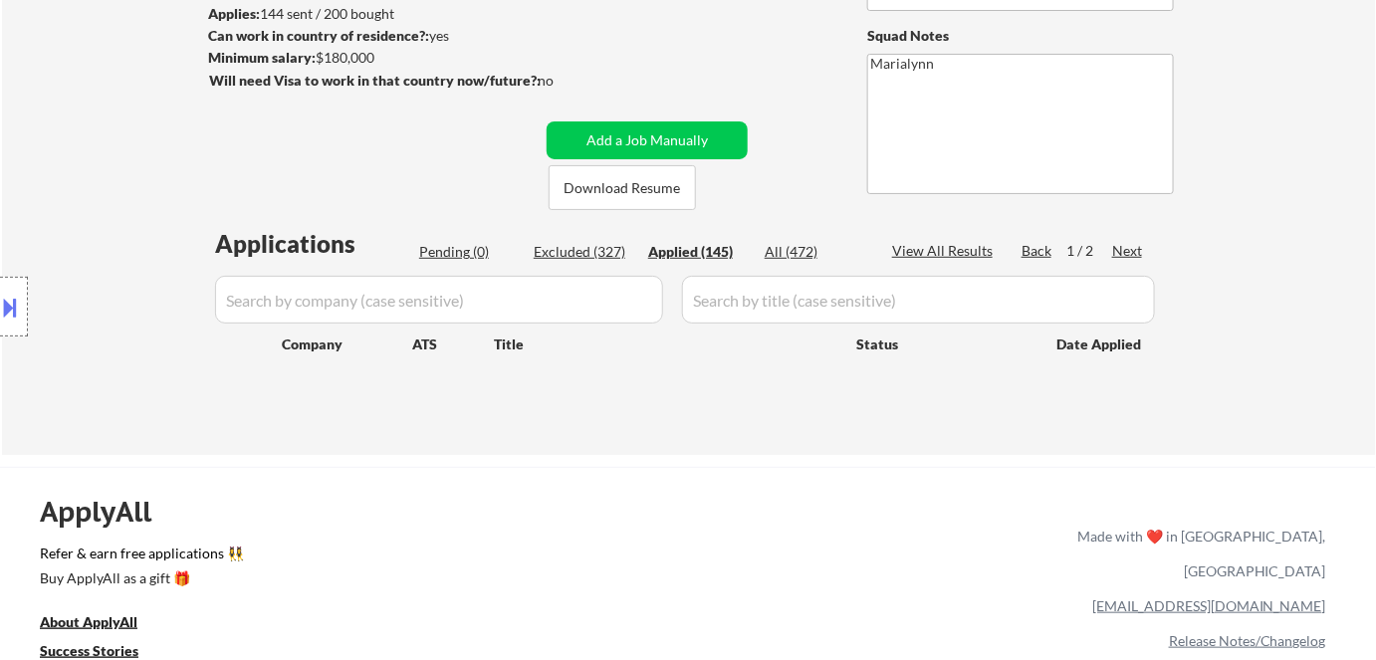
select select ""applied""
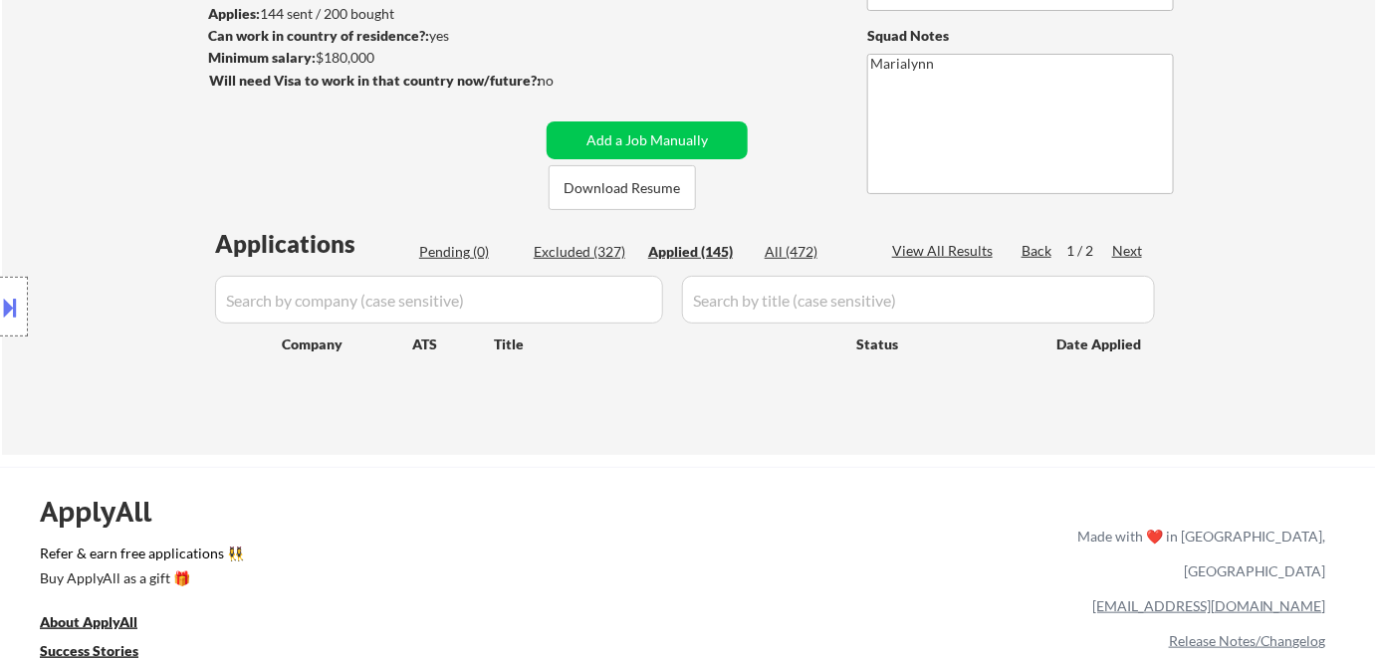
select select ""applied""
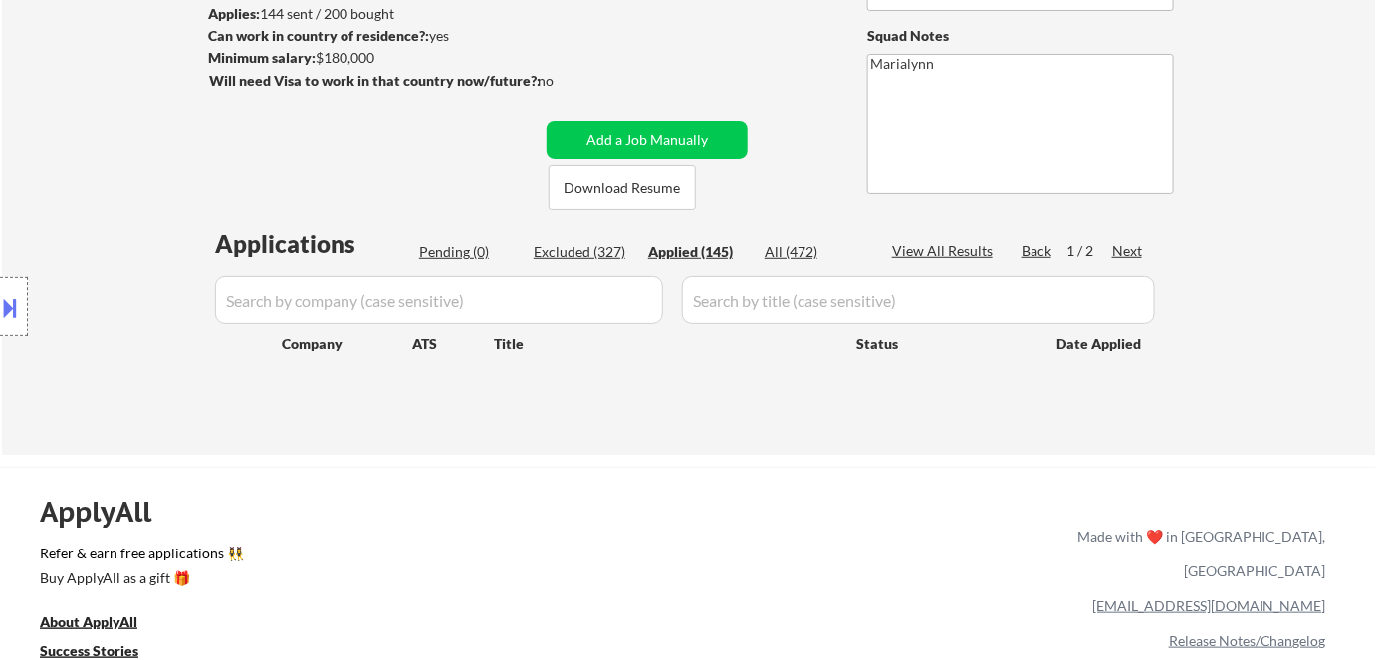
select select ""applied""
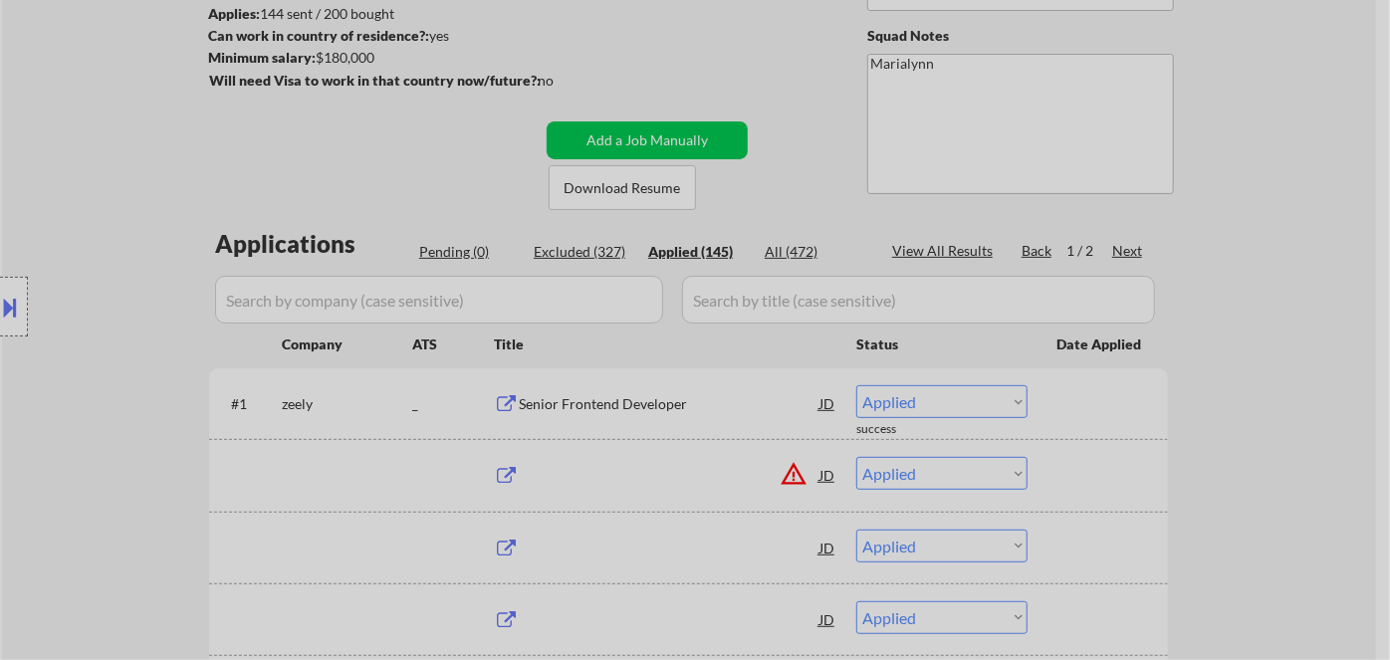
click at [726, 133] on div at bounding box center [661, 148] width 376 height 44
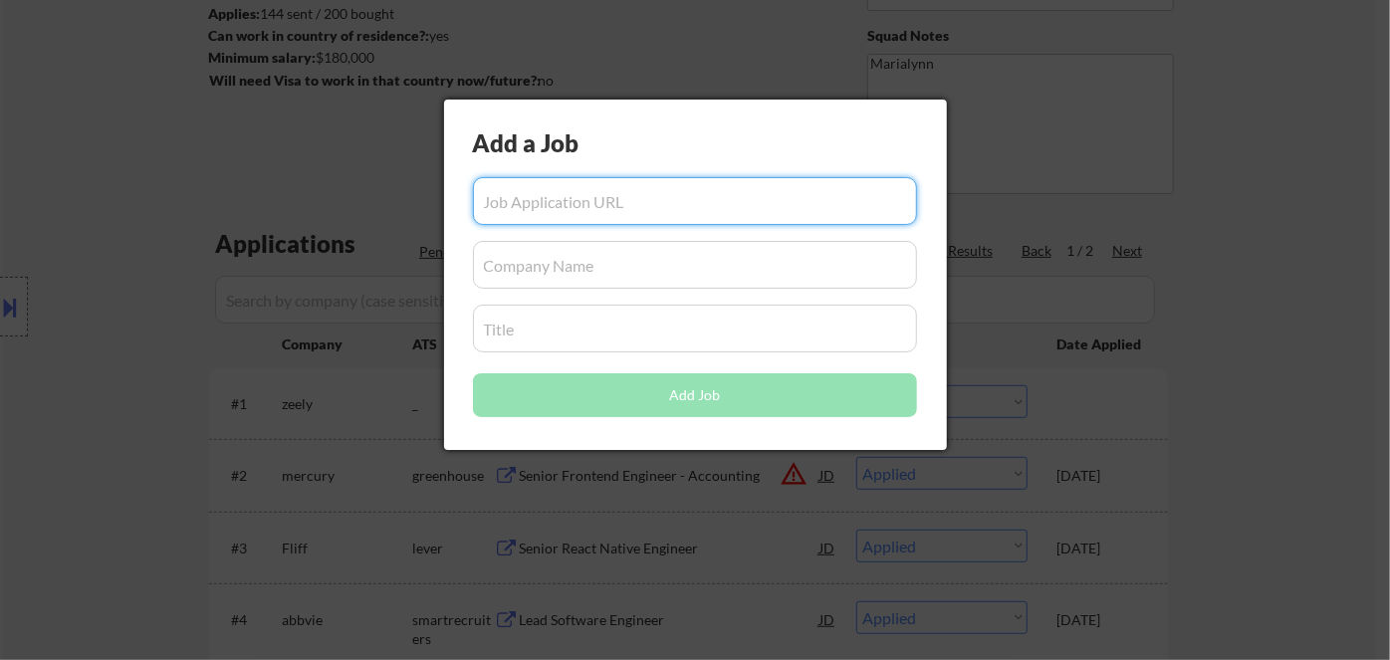
click at [1119, 190] on div at bounding box center [695, 330] width 1390 height 660
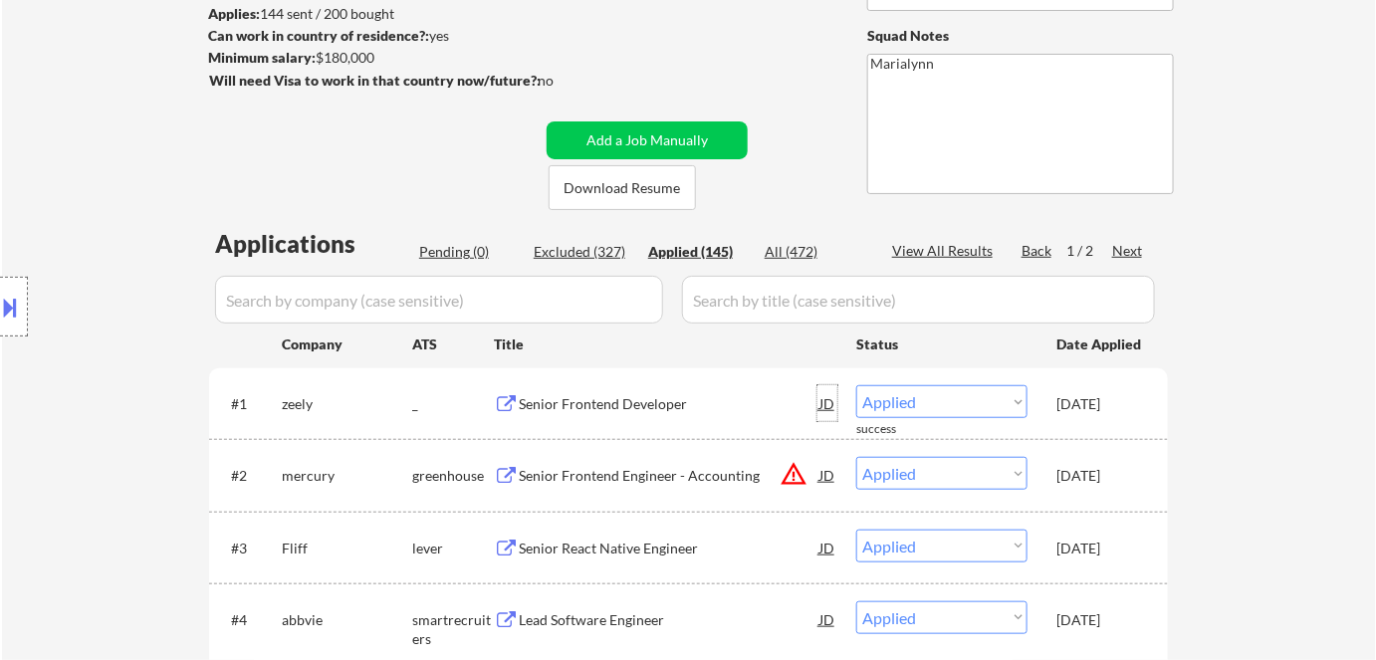
click at [826, 402] on div "JD" at bounding box center [828, 403] width 20 height 36
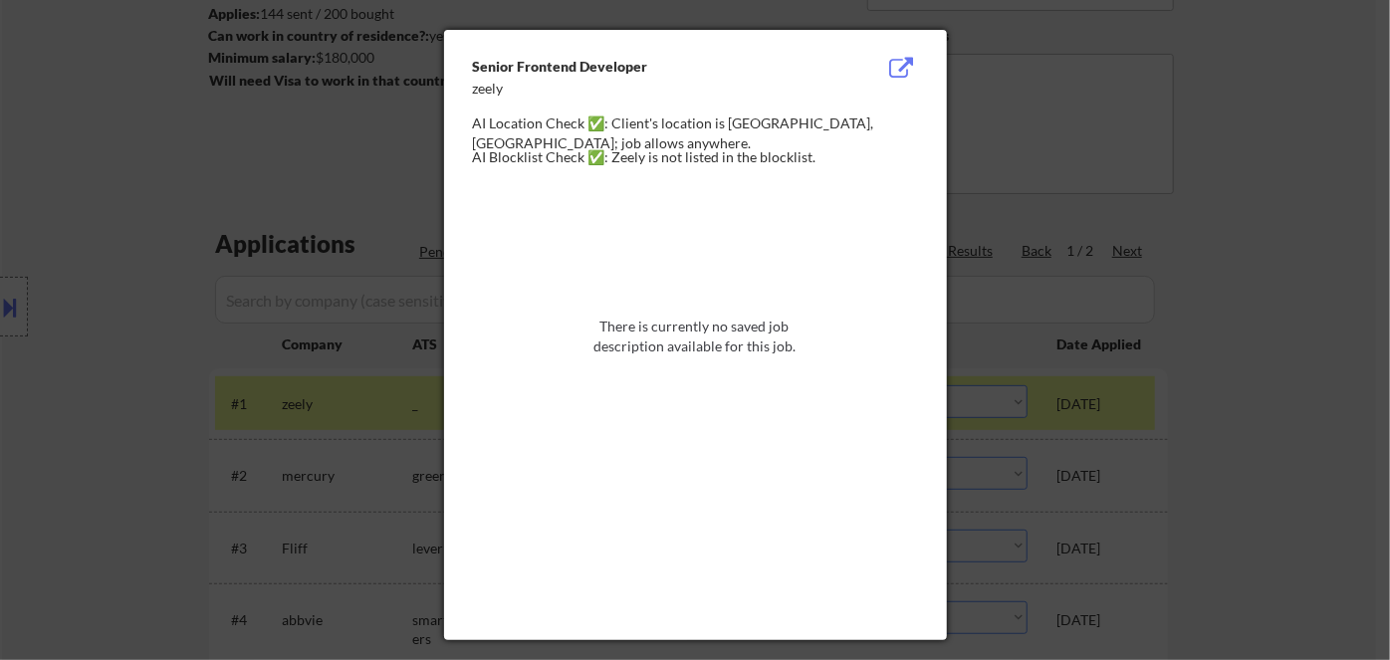
click at [1265, 186] on div at bounding box center [695, 330] width 1390 height 660
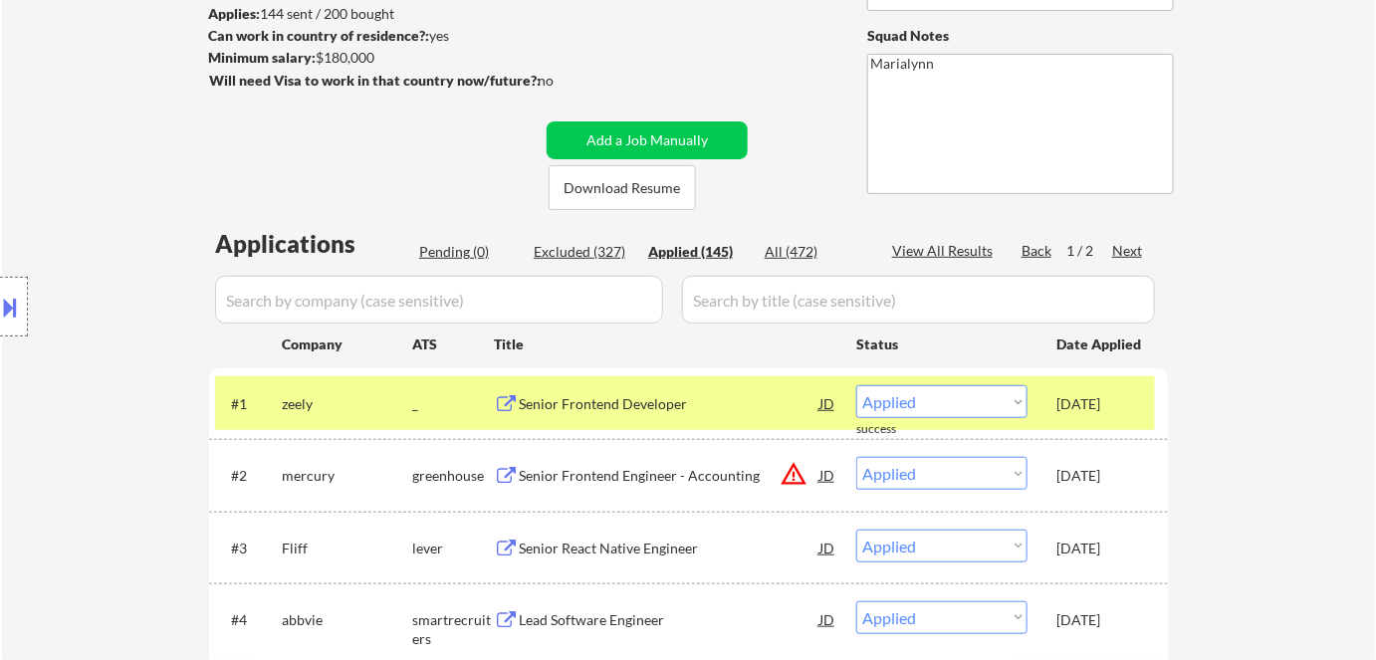
drag, startPoint x: 7, startPoint y: 305, endPoint x: 18, endPoint y: 306, distance: 11.0
click at [8, 306] on button at bounding box center [11, 307] width 22 height 33
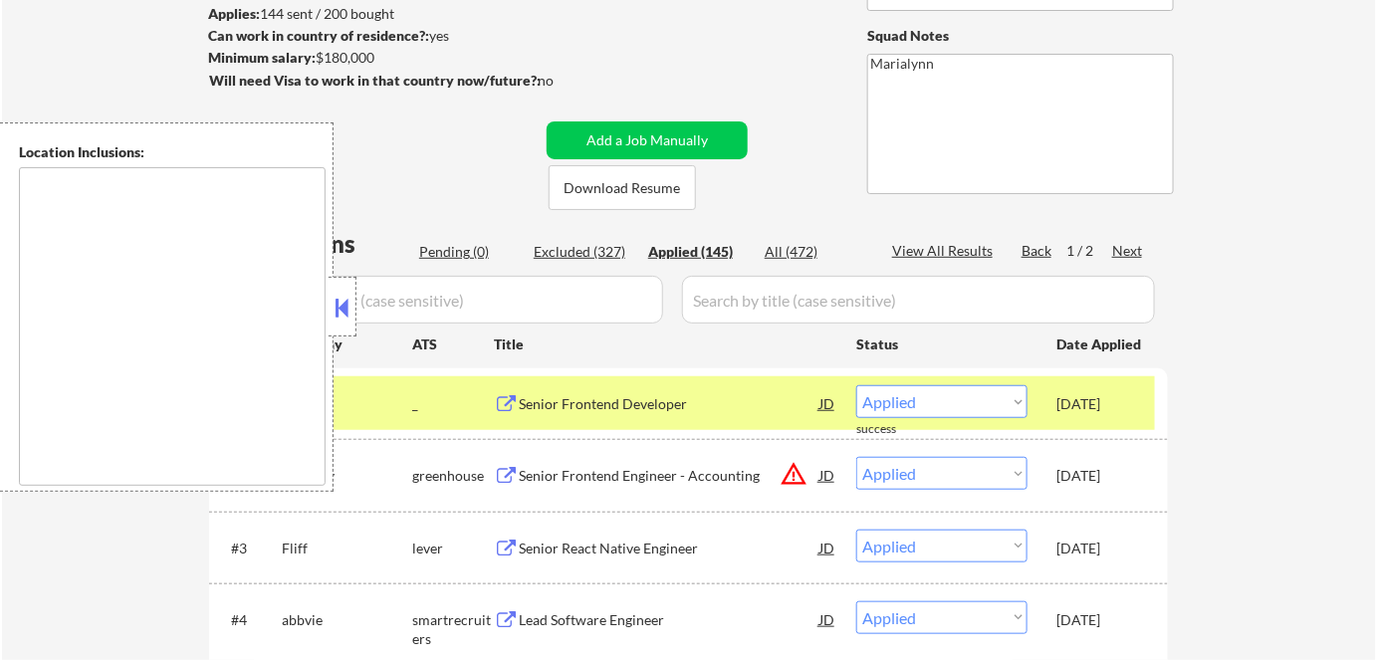
click at [349, 307] on button at bounding box center [343, 308] width 22 height 30
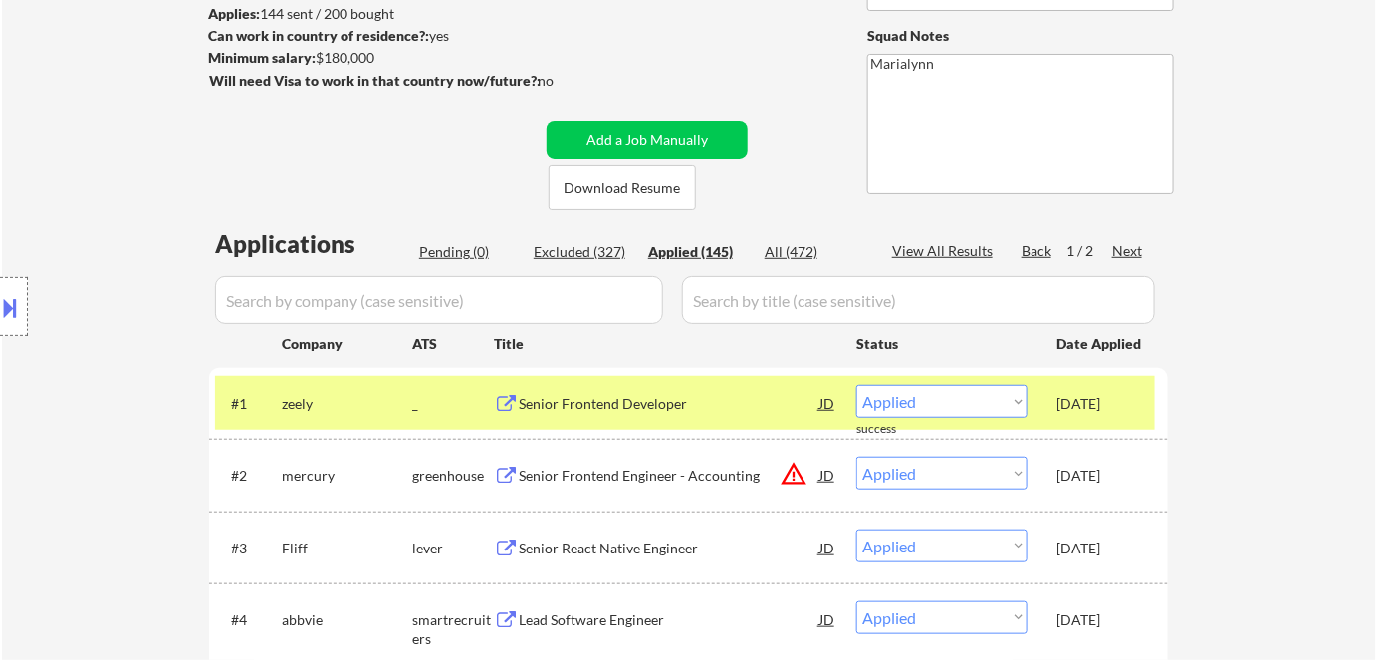
click at [506, 305] on input "input" at bounding box center [439, 300] width 448 height 48
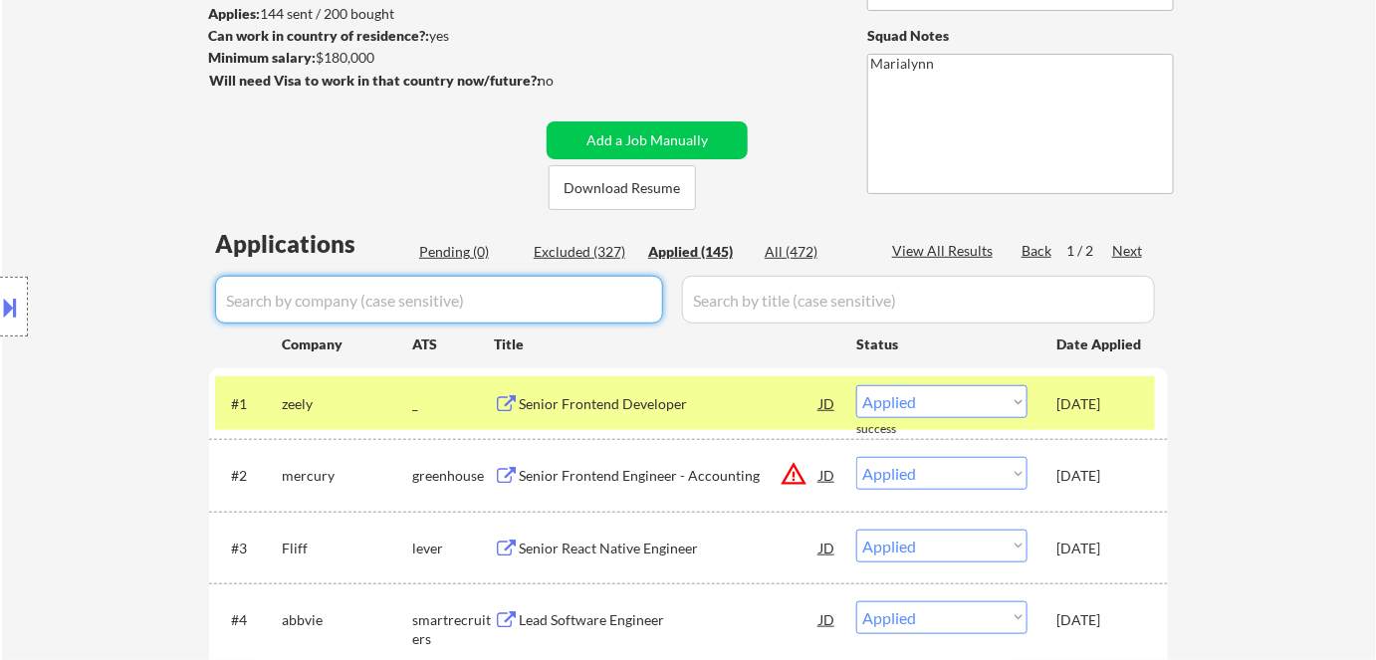
paste input "veeamsoftware"
type input "veeamsoftware"
click at [569, 251] on div "Excluded (327)" at bounding box center [584, 252] width 100 height 20
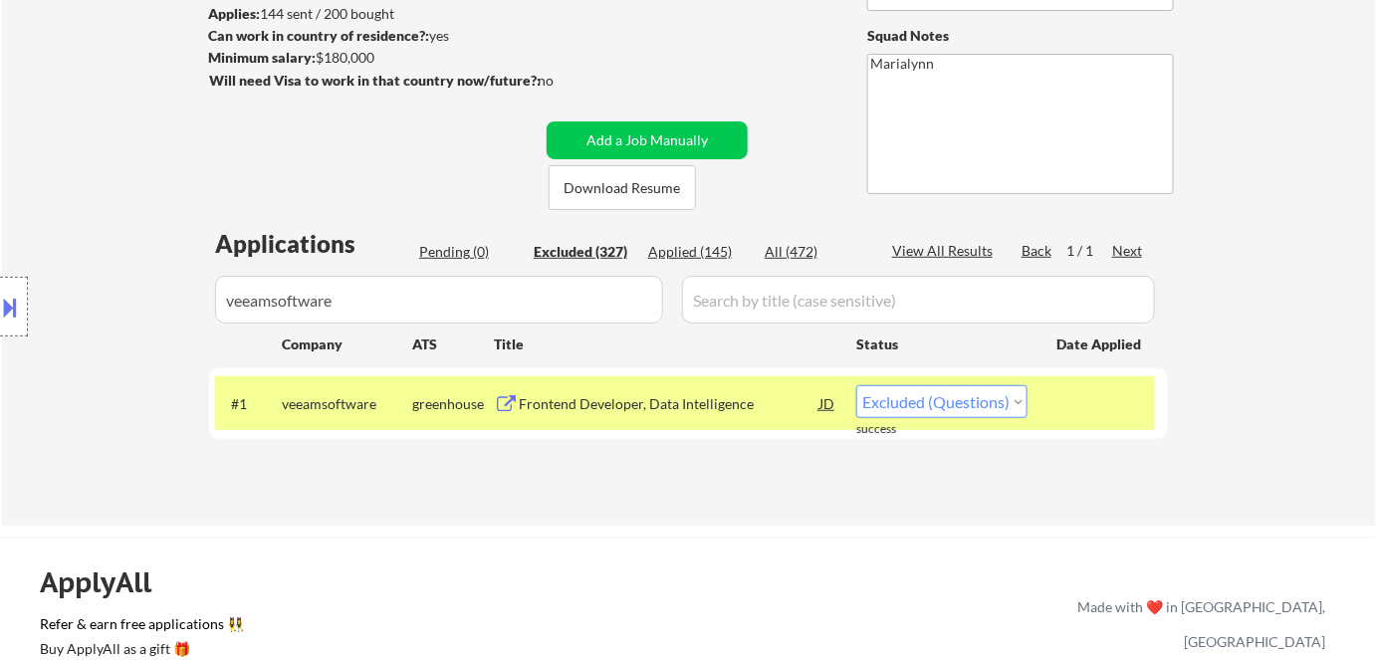
click at [657, 381] on div "#1 veeamsoftware greenhouse Frontend Developer, Data Intelligence JD Choose an …" at bounding box center [685, 403] width 940 height 54
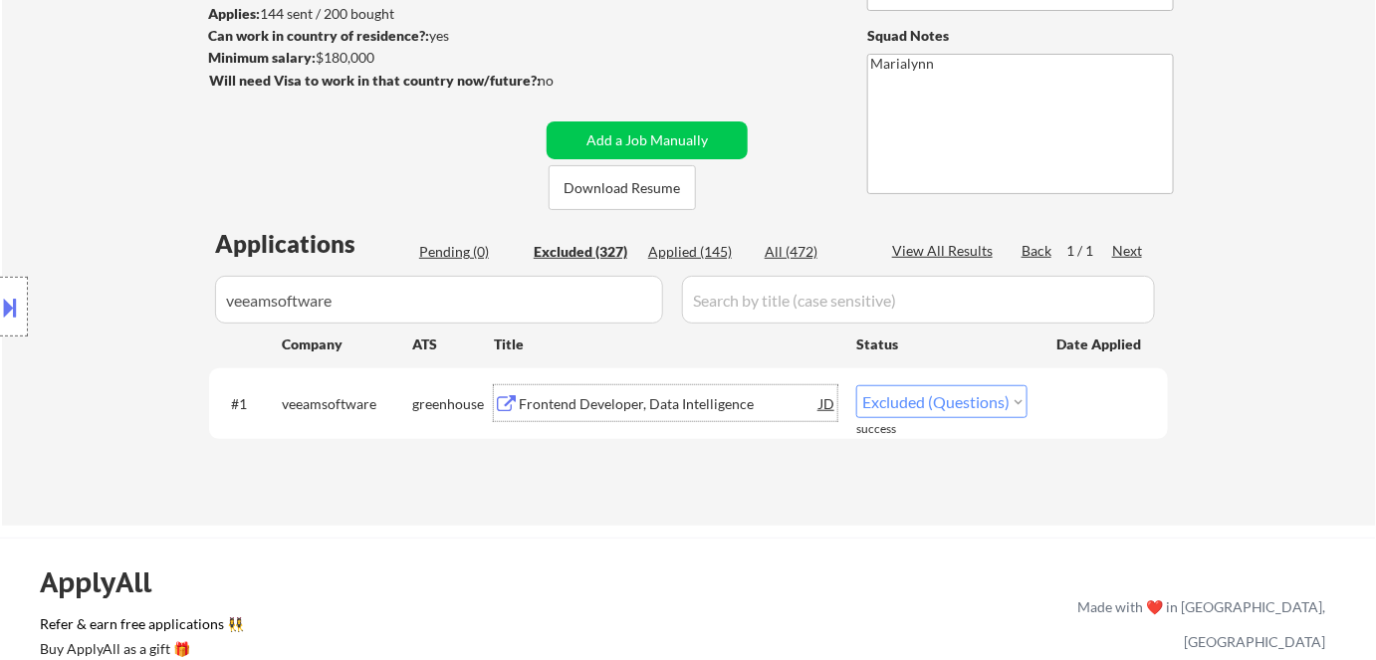
click at [658, 398] on div "Frontend Developer, Data Intelligence" at bounding box center [669, 404] width 301 height 20
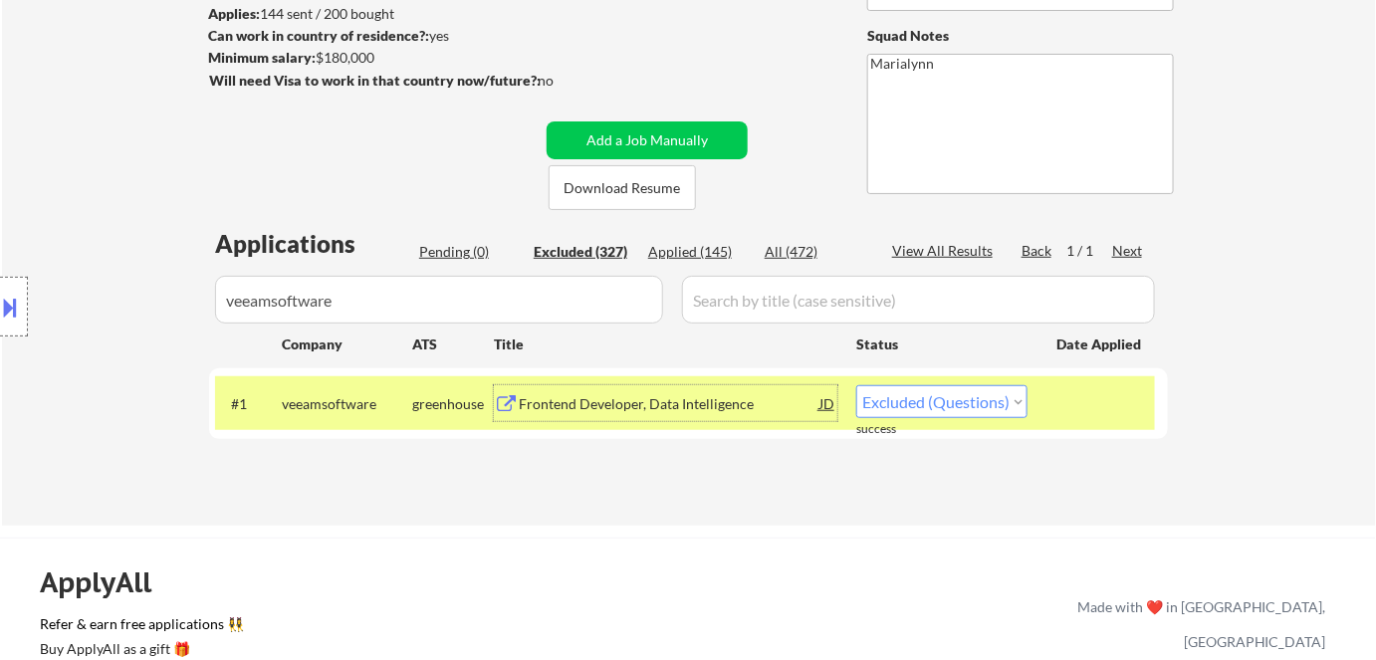
click at [746, 403] on div "Frontend Developer, Data Intelligence" at bounding box center [669, 404] width 301 height 20
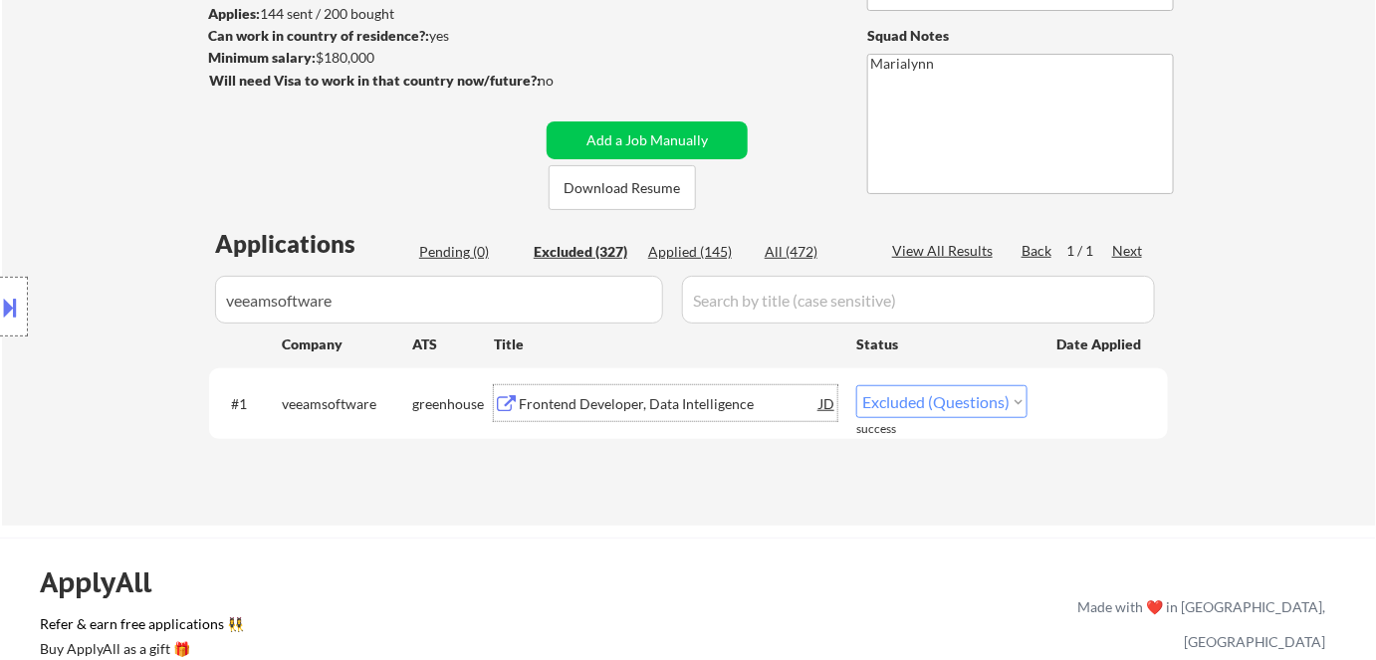
click at [906, 403] on select "Choose an option... Pending Applied Excluded (Questions) Excluded (Expired) Exc…" at bounding box center [941, 401] width 171 height 33
select select ""applied""
click at [856, 385] on select "Choose an option... Pending Applied Excluded (Questions) Excluded (Expired) Exc…" at bounding box center [941, 401] width 171 height 33
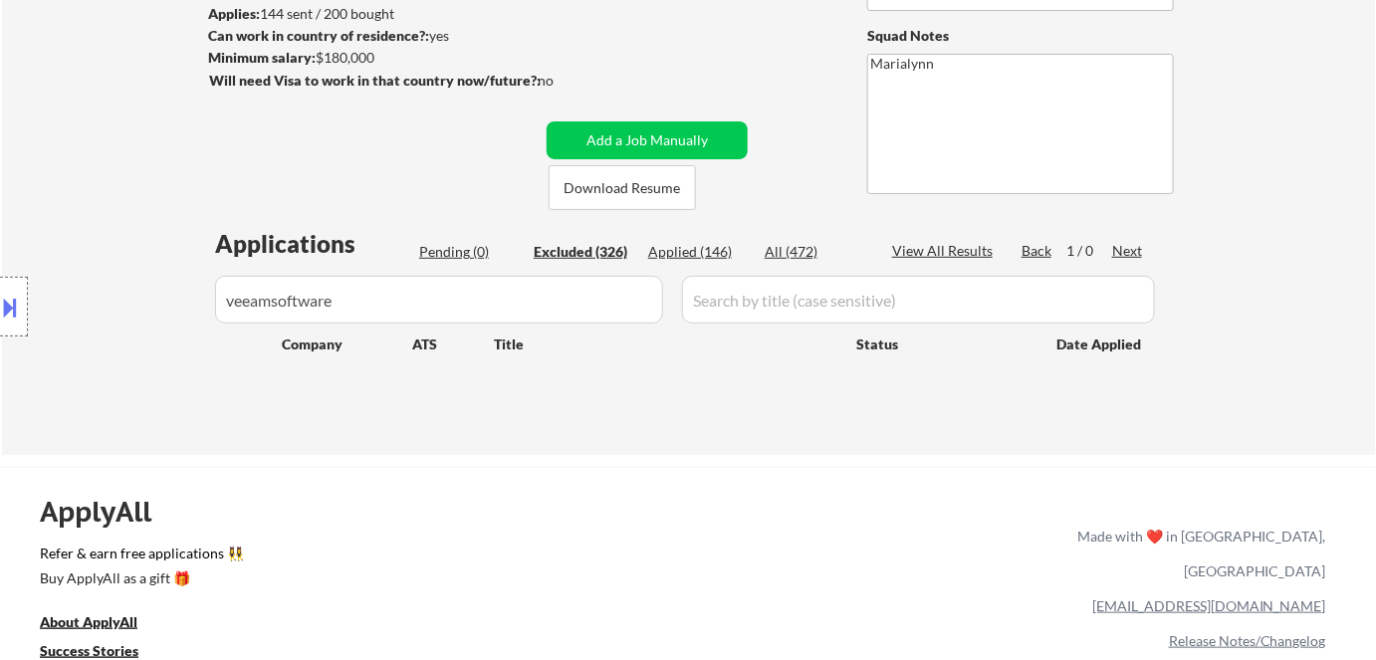
click at [704, 257] on div "Applied (146)" at bounding box center [698, 252] width 100 height 20
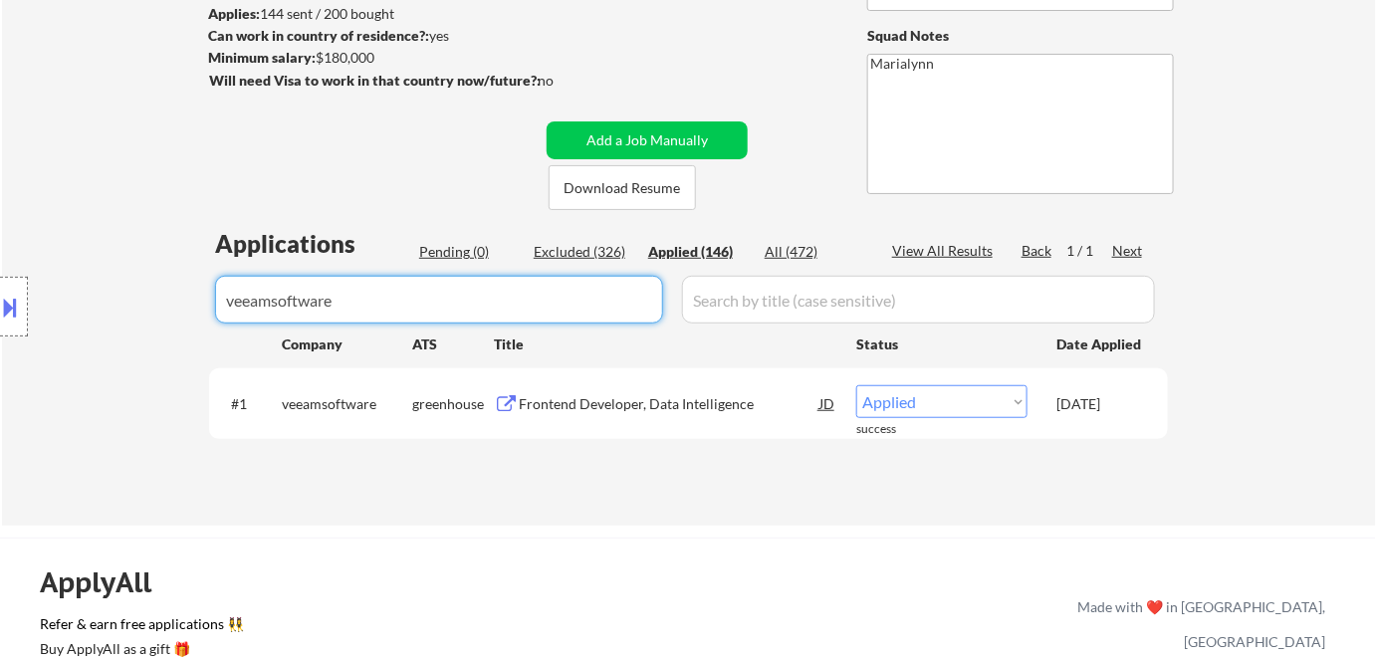
drag, startPoint x: 457, startPoint y: 308, endPoint x: 0, endPoint y: 223, distance: 464.9
click at [0, 245] on body "← Return to /applysquad Mailslurp Inbox Job Search Builder Long Dao User Email:…" at bounding box center [688, 59] width 1376 height 660
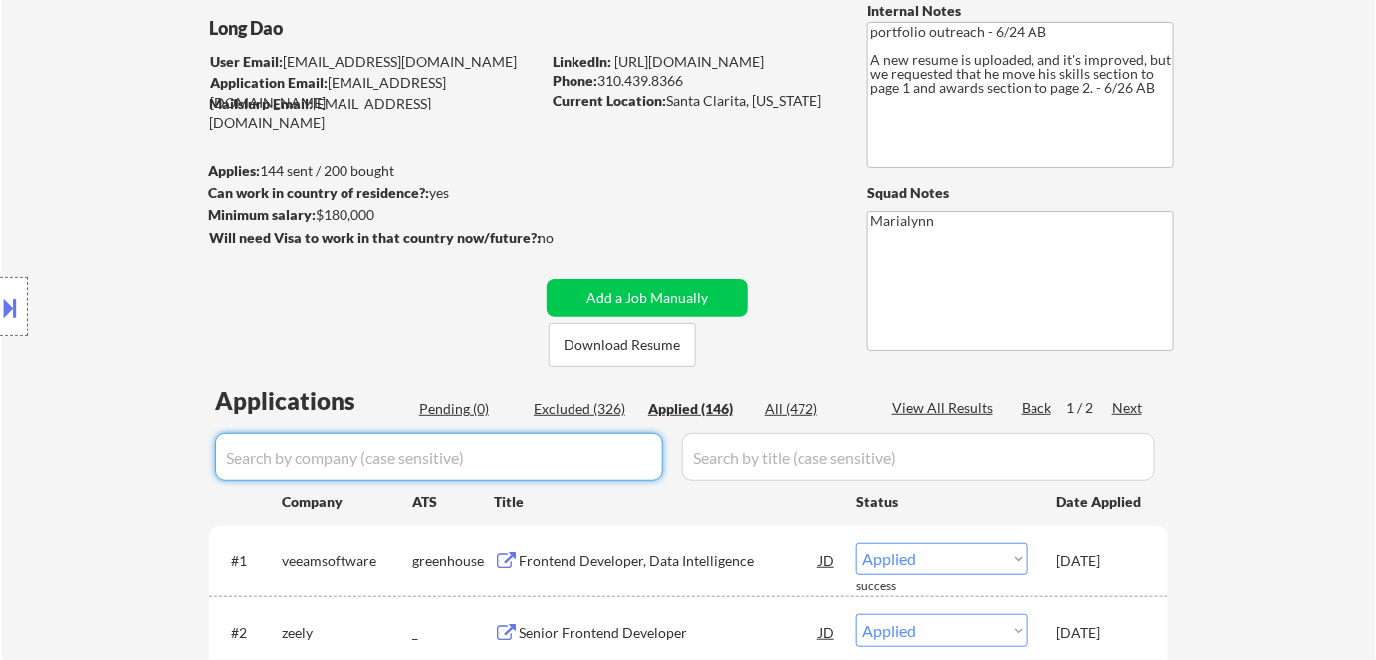
scroll to position [0, 0]
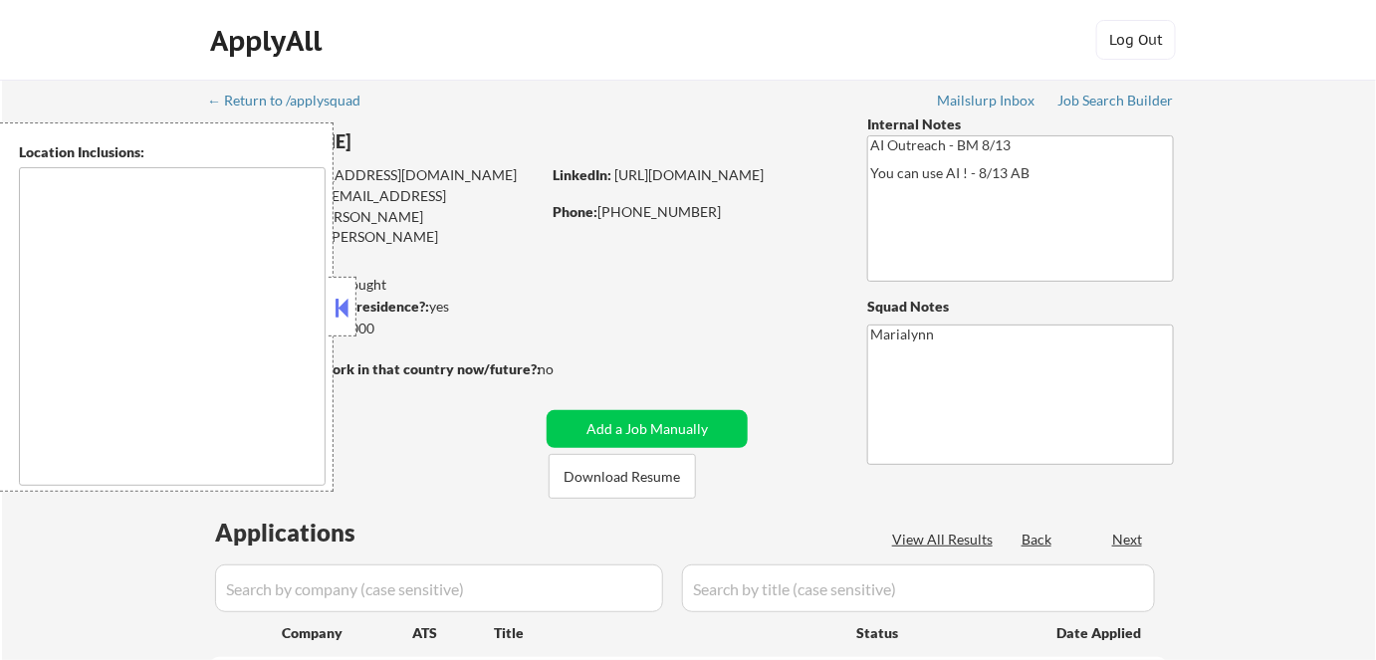
select select ""pending""
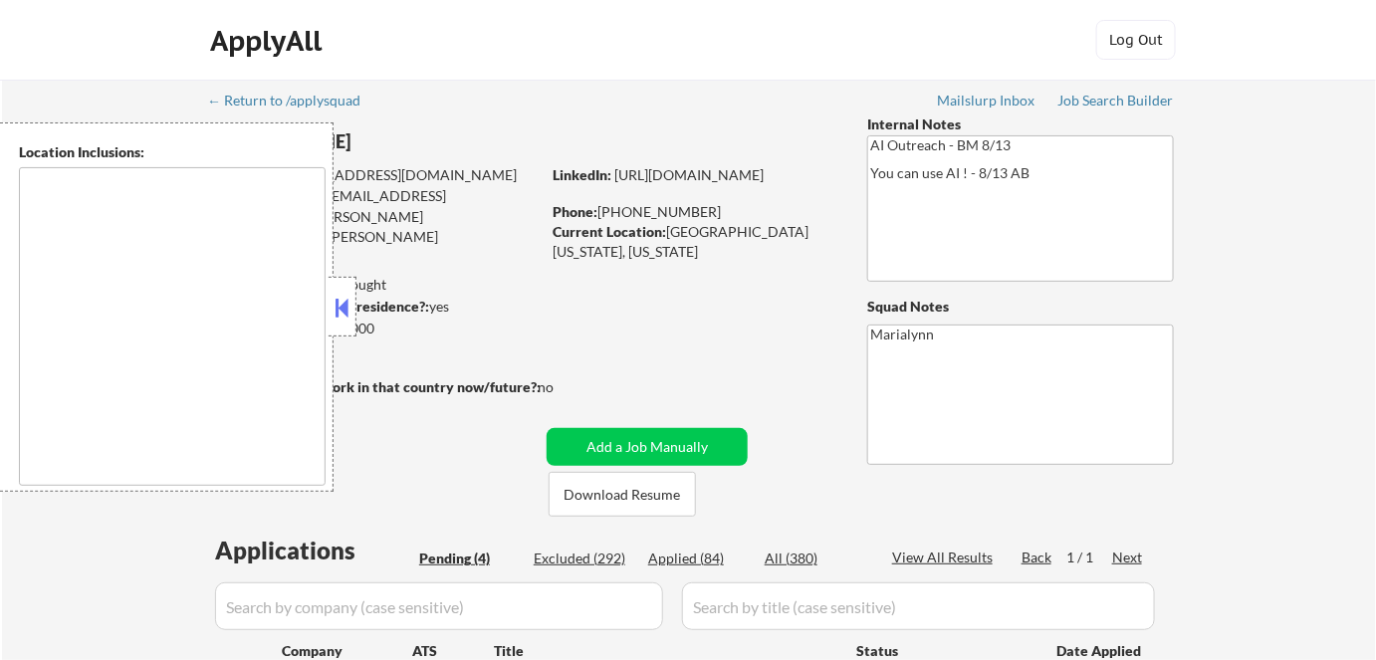
click at [344, 317] on button at bounding box center [343, 308] width 22 height 30
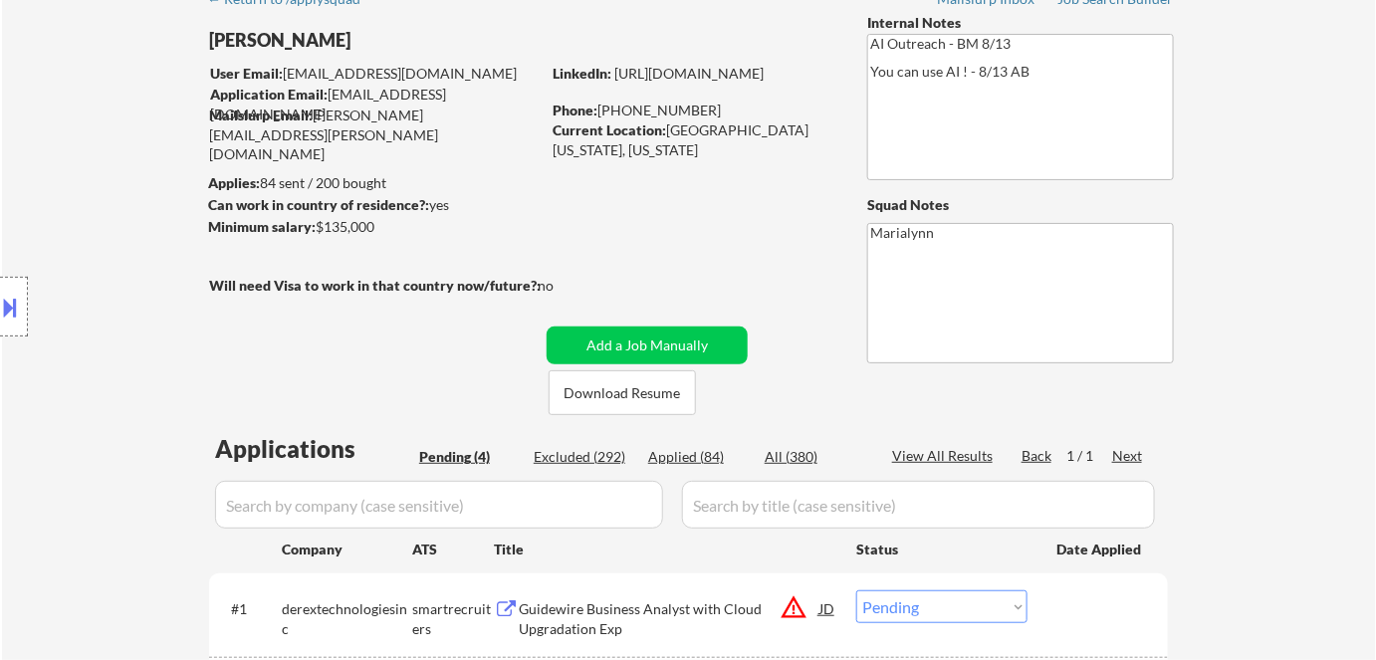
scroll to position [362, 0]
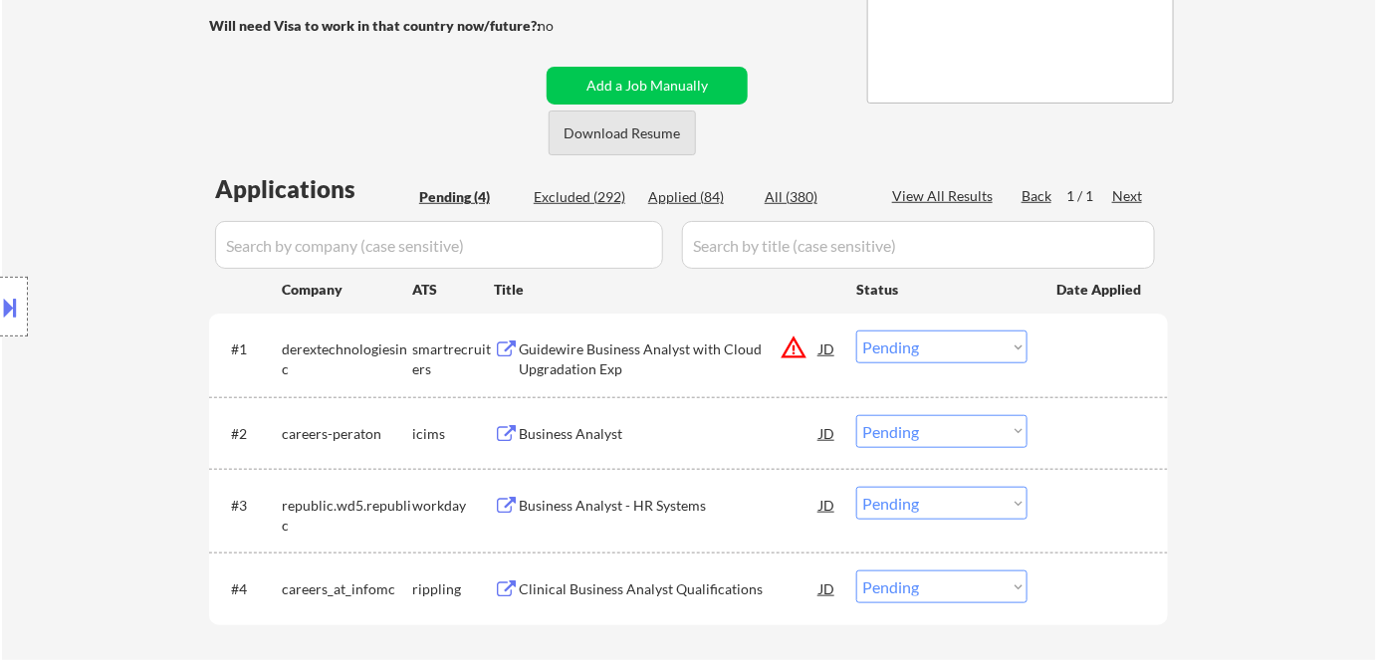
click at [627, 128] on button "Download Resume" at bounding box center [622, 133] width 147 height 45
click at [615, 130] on button "Download Resume" at bounding box center [622, 133] width 147 height 45
click at [575, 355] on div "Guidewire Business Analyst with Cloud Upgradation Exp" at bounding box center [669, 359] width 301 height 39
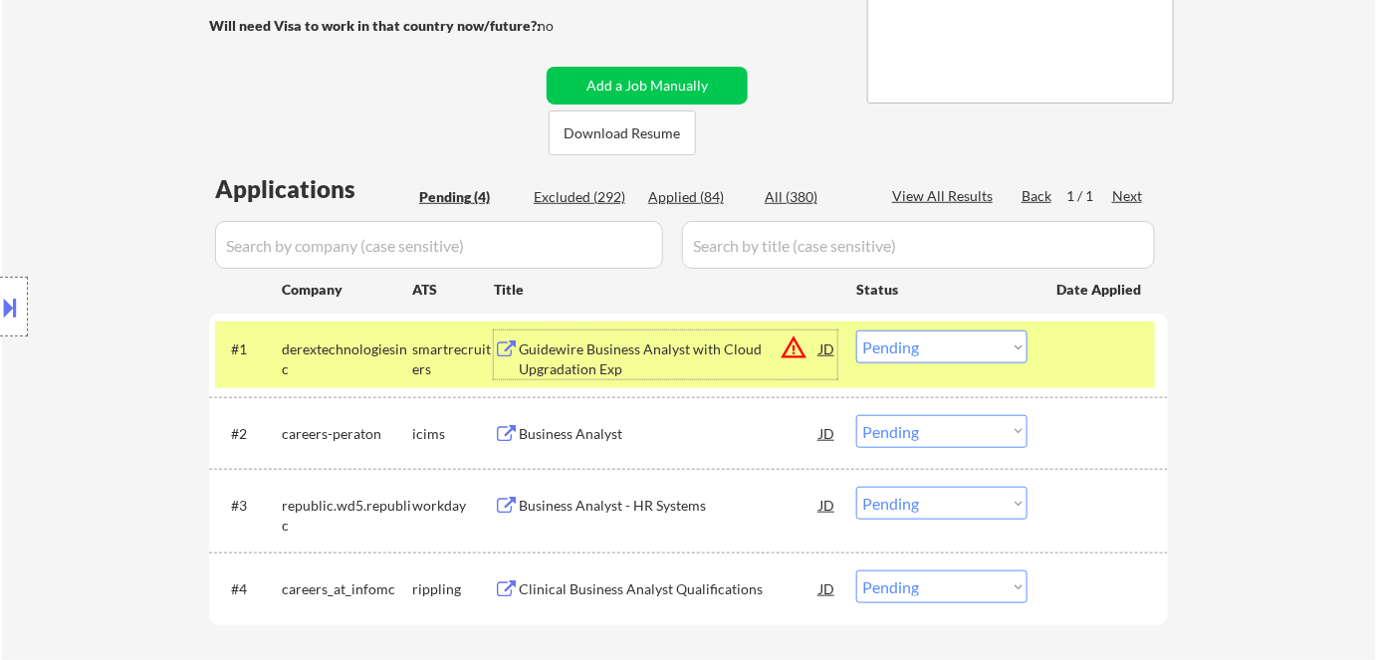
click at [953, 348] on select "Choose an option... Pending Applied Excluded (Questions) Excluded (Expired) Exc…" at bounding box center [941, 347] width 171 height 33
click at [856, 331] on select "Choose an option... Pending Applied Excluded (Questions) Excluded (Expired) Exc…" at bounding box center [941, 347] width 171 height 33
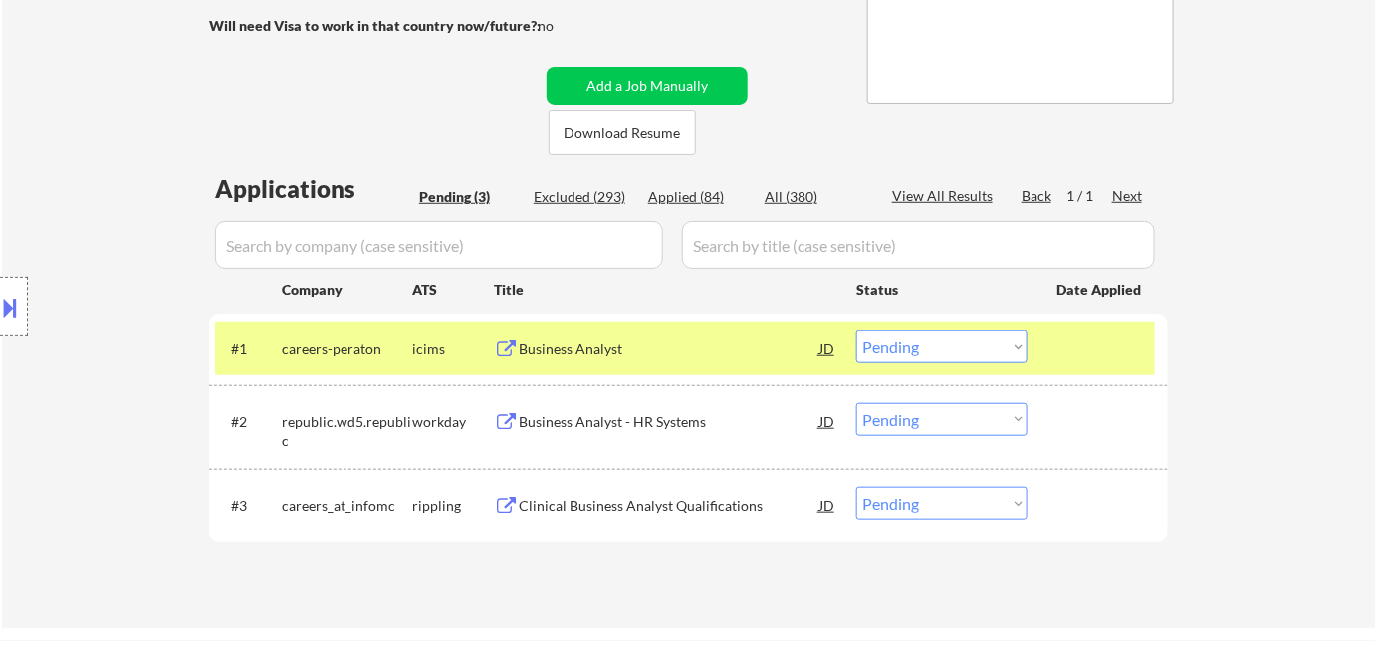
click at [604, 353] on div "Business Analyst" at bounding box center [669, 350] width 301 height 20
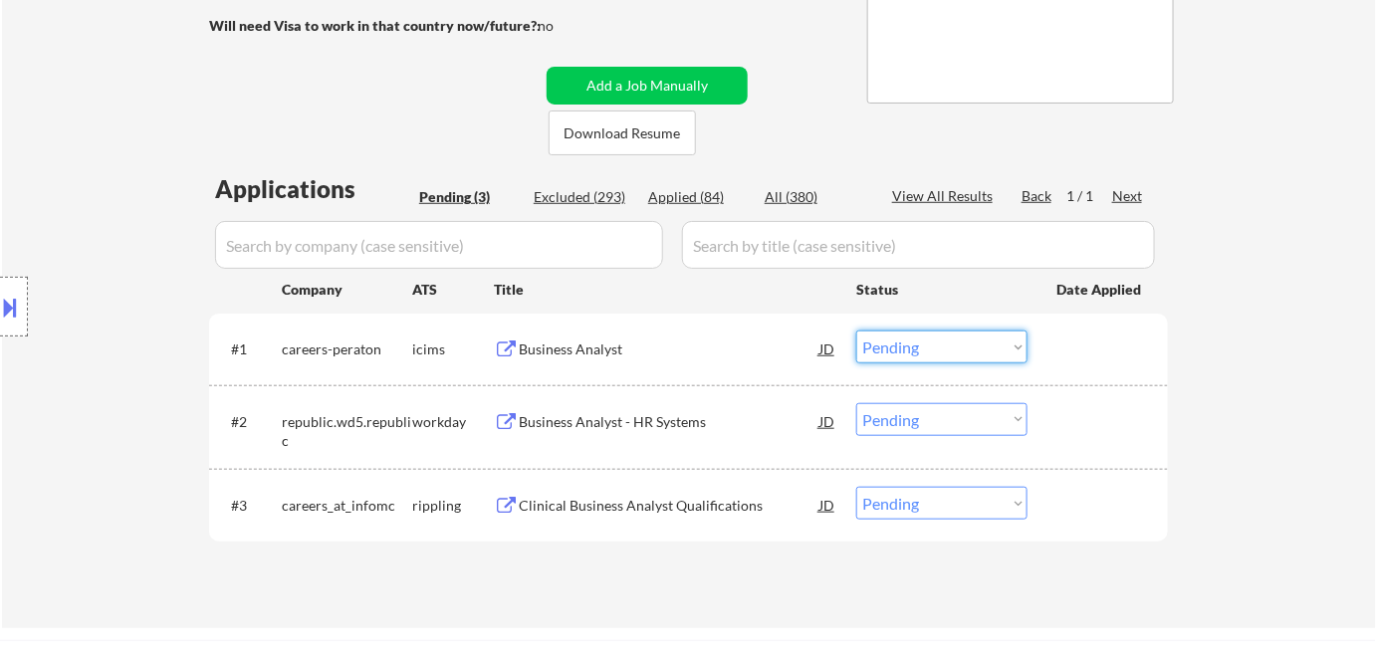
click at [931, 338] on select "Choose an option... Pending Applied Excluded (Questions) Excluded (Expired) Exc…" at bounding box center [941, 347] width 171 height 33
click at [856, 331] on select "Choose an option... Pending Applied Excluded (Questions) Excluded (Expired) Exc…" at bounding box center [941, 347] width 171 height 33
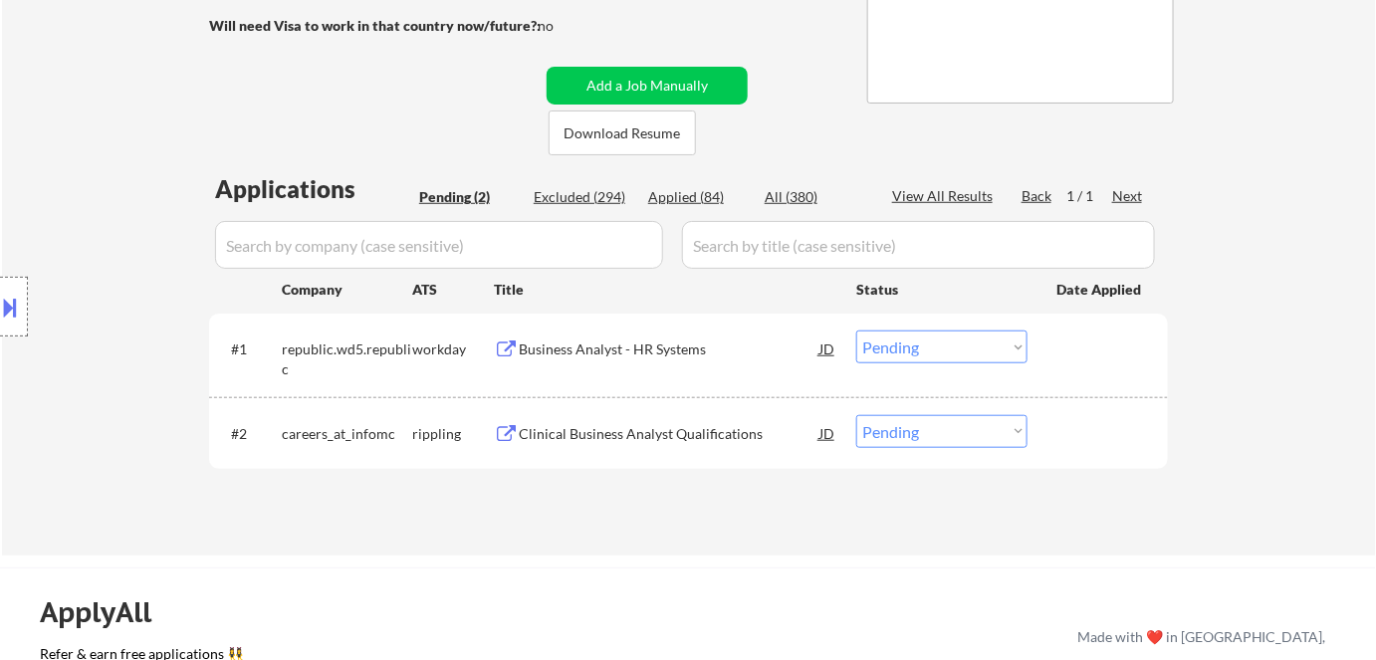
click at [632, 348] on div "Business Analyst - HR Systems" at bounding box center [669, 350] width 301 height 20
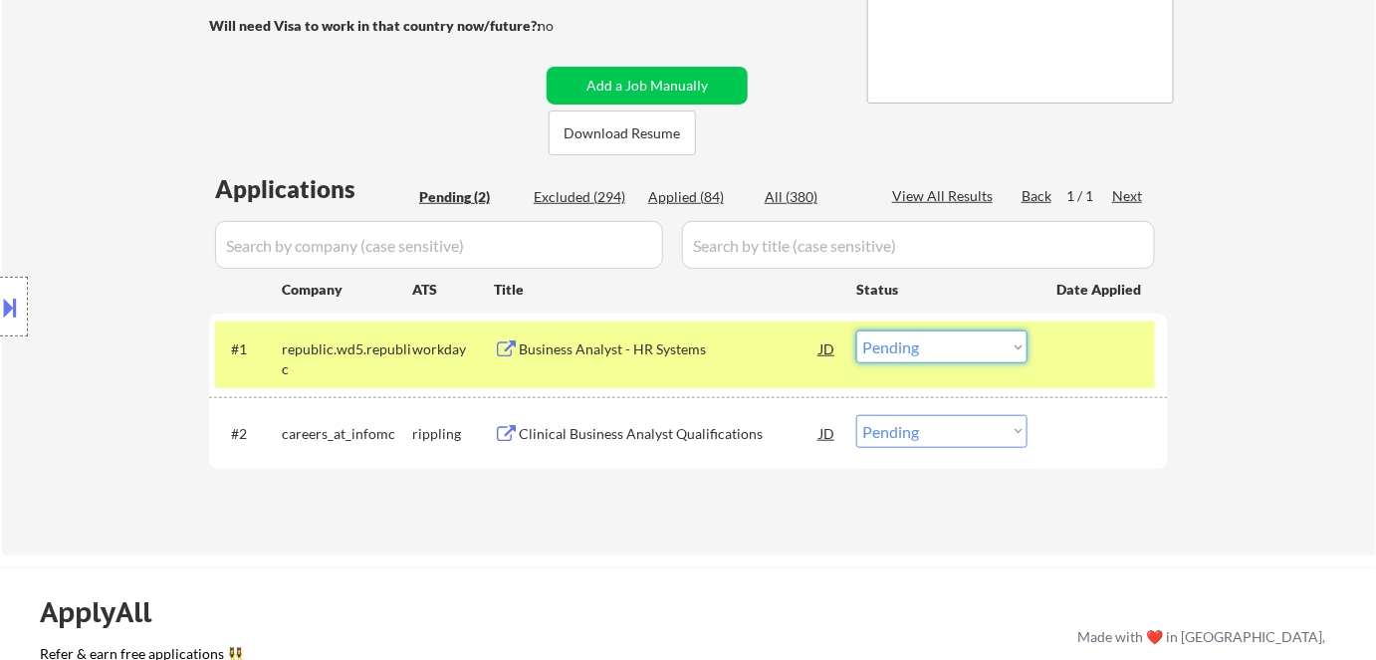
drag, startPoint x: 961, startPoint y: 353, endPoint x: 969, endPoint y: 362, distance: 12.0
click at [962, 353] on select "Choose an option... Pending Applied Excluded (Questions) Excluded (Expired) Exc…" at bounding box center [941, 347] width 171 height 33
click at [856, 331] on select "Choose an option... Pending Applied Excluded (Questions) Excluded (Expired) Exc…" at bounding box center [941, 347] width 171 height 33
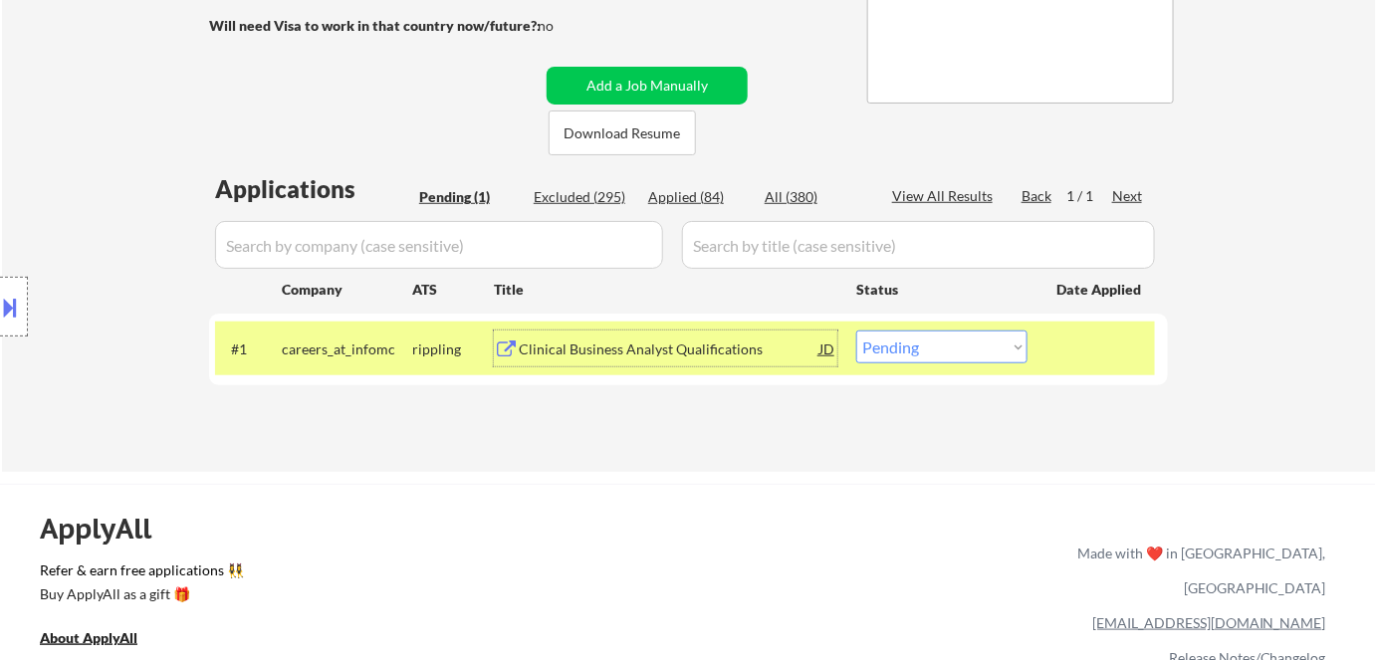
click at [704, 351] on div "Clinical Business Analyst Qualifications" at bounding box center [669, 350] width 301 height 20
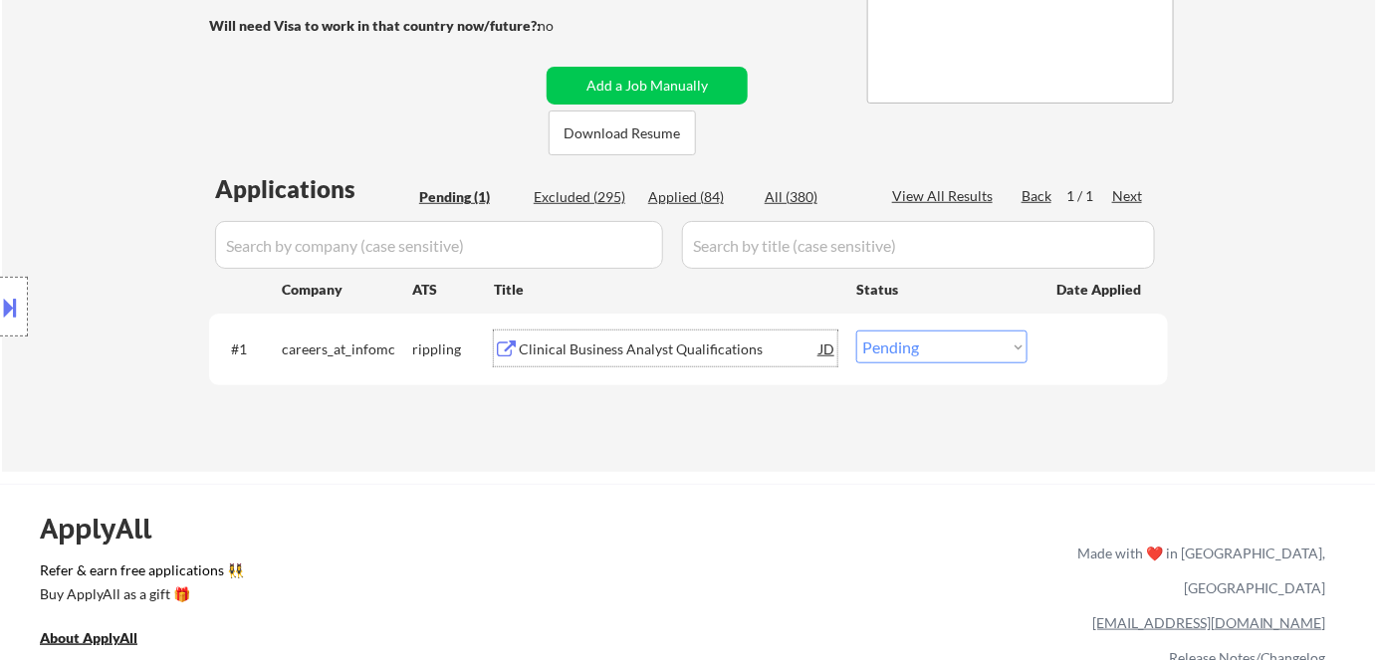
click at [950, 346] on select "Choose an option... Pending Applied Excluded (Questions) Excluded (Expired) Exc…" at bounding box center [941, 347] width 171 height 33
select select ""excluded__bad_match_""
click at [856, 331] on select "Choose an option... Pending Applied Excluded (Questions) Excluded (Expired) Exc…" at bounding box center [941, 347] width 171 height 33
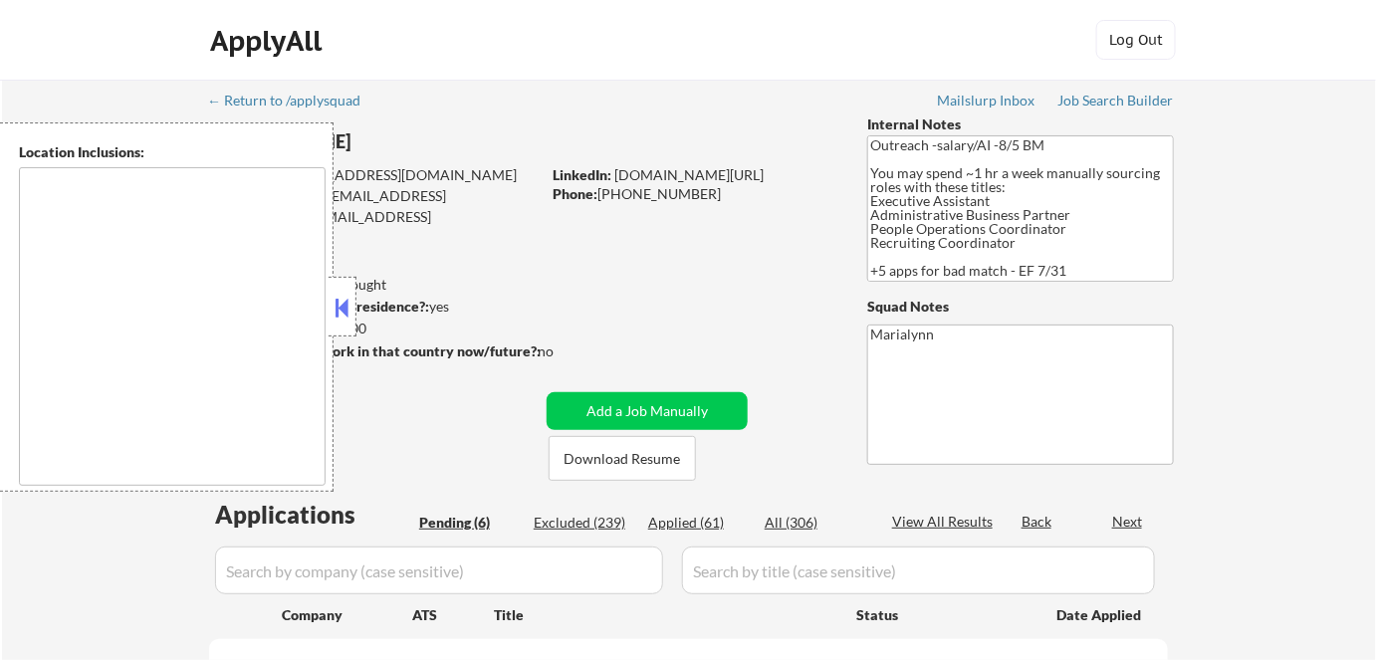
select select ""pending""
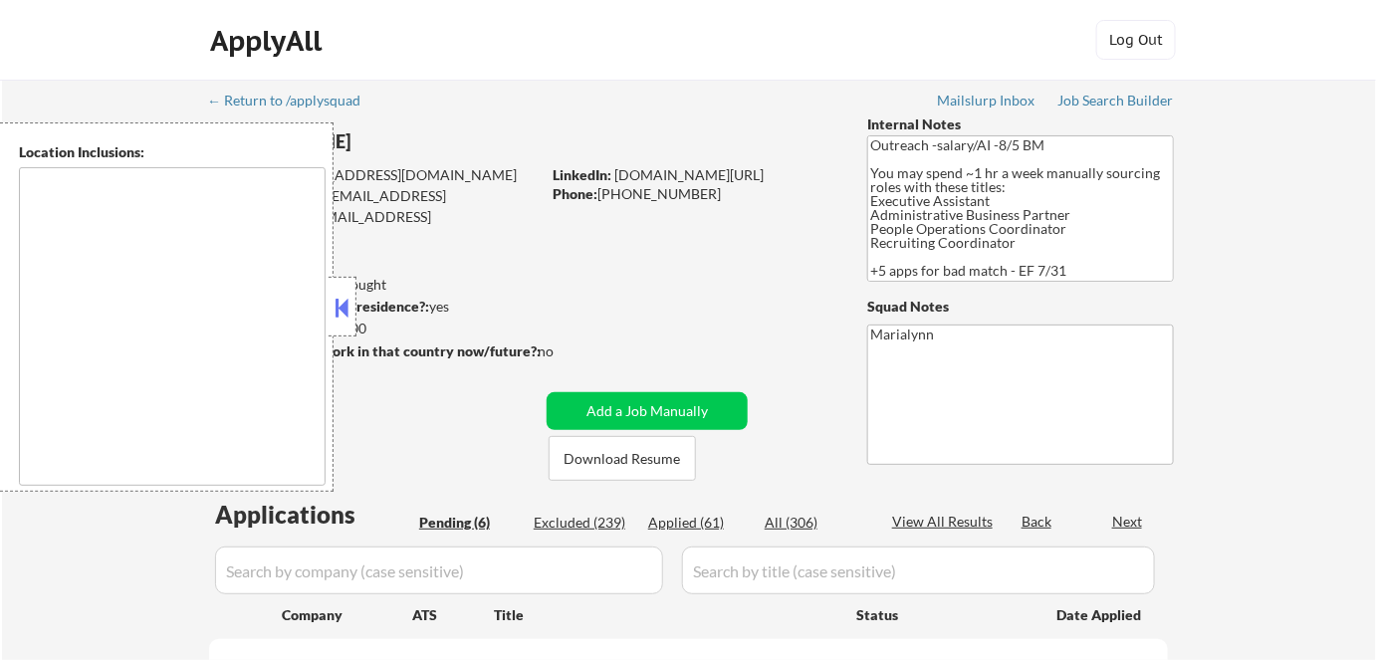
select select ""pending""
type textarea "[GEOGRAPHIC_DATA], [GEOGRAPHIC_DATA], [GEOGRAPHIC_DATA] [GEOGRAPHIC_DATA], [GEO…"
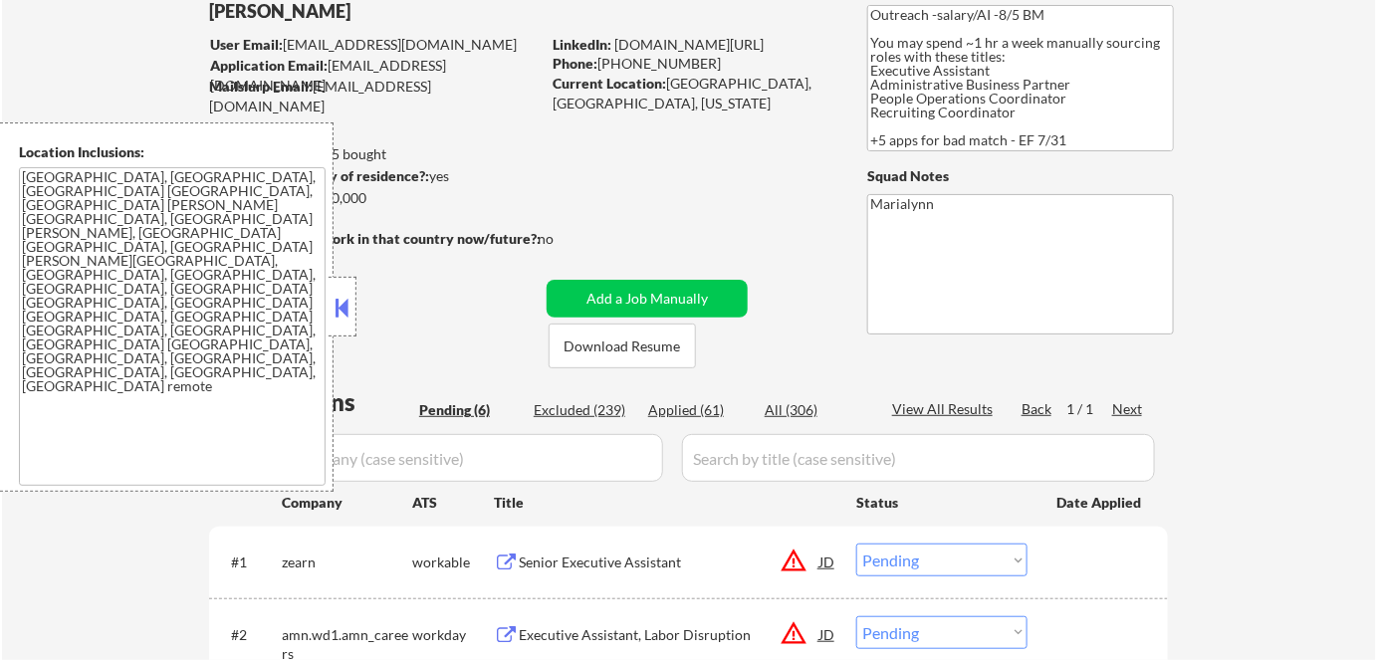
scroll to position [271, 0]
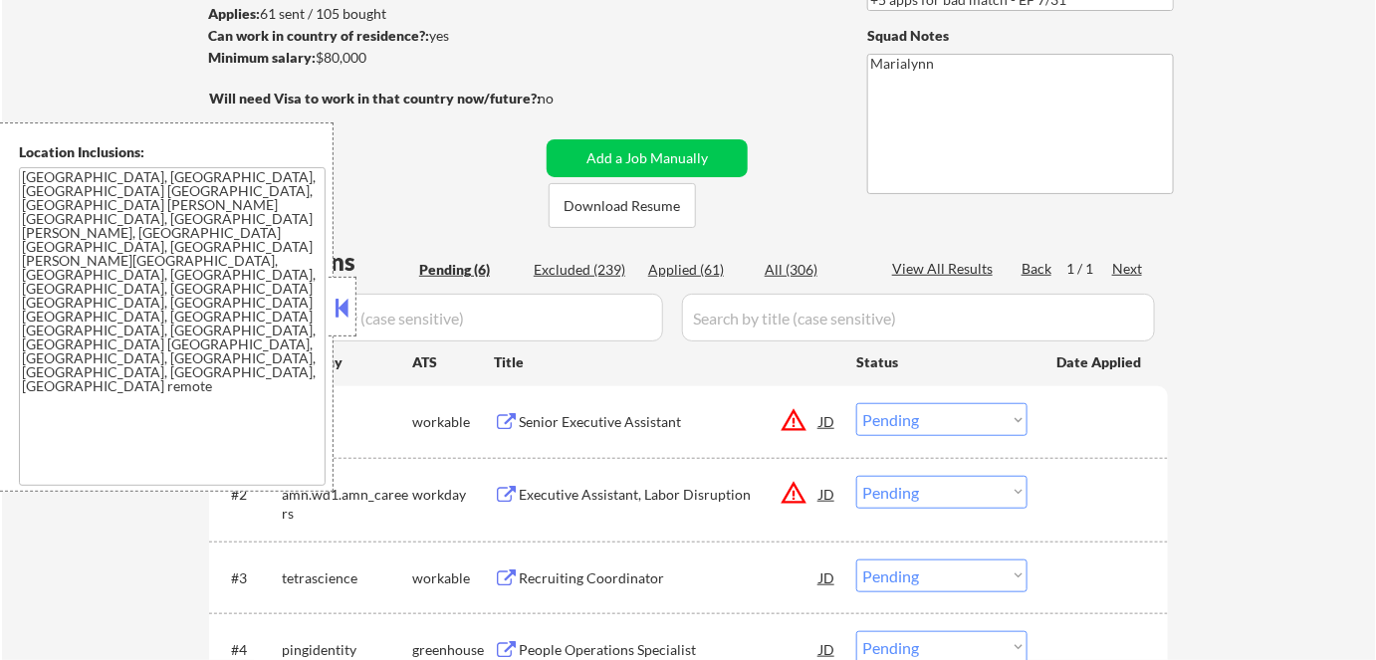
click at [342, 302] on button at bounding box center [343, 308] width 22 height 30
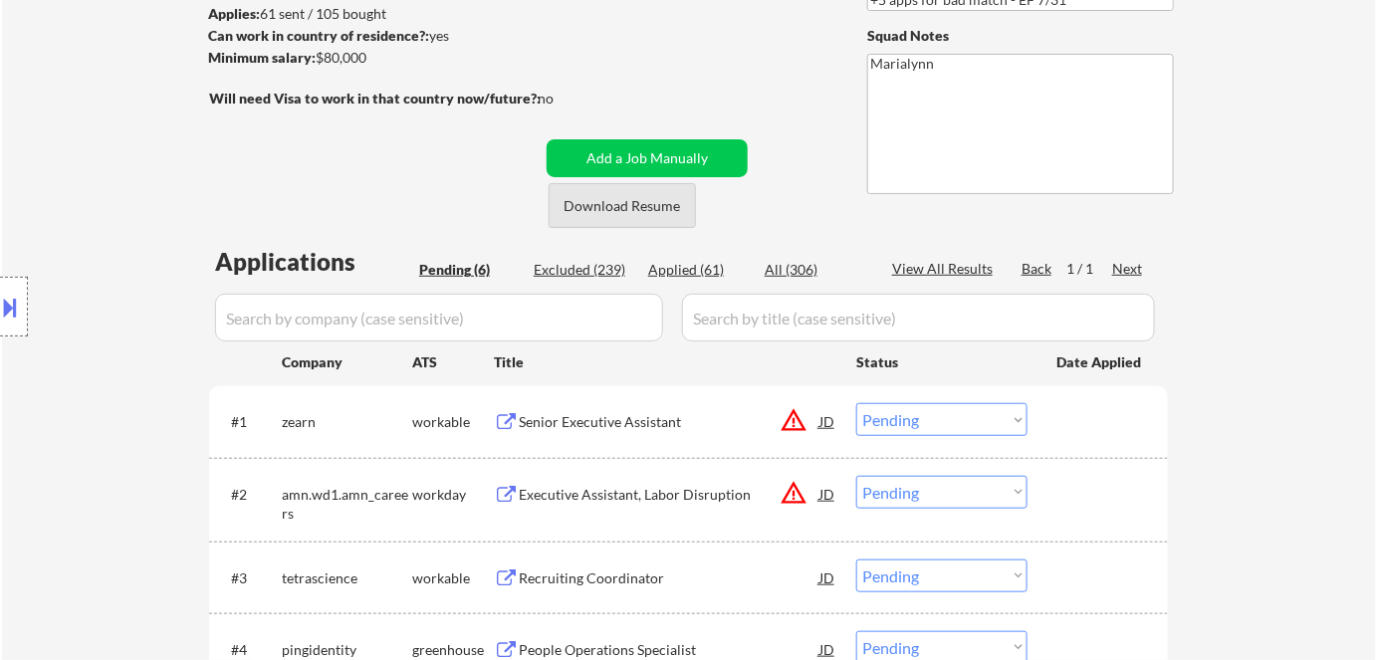
click at [641, 195] on button "Download Resume" at bounding box center [622, 205] width 147 height 45
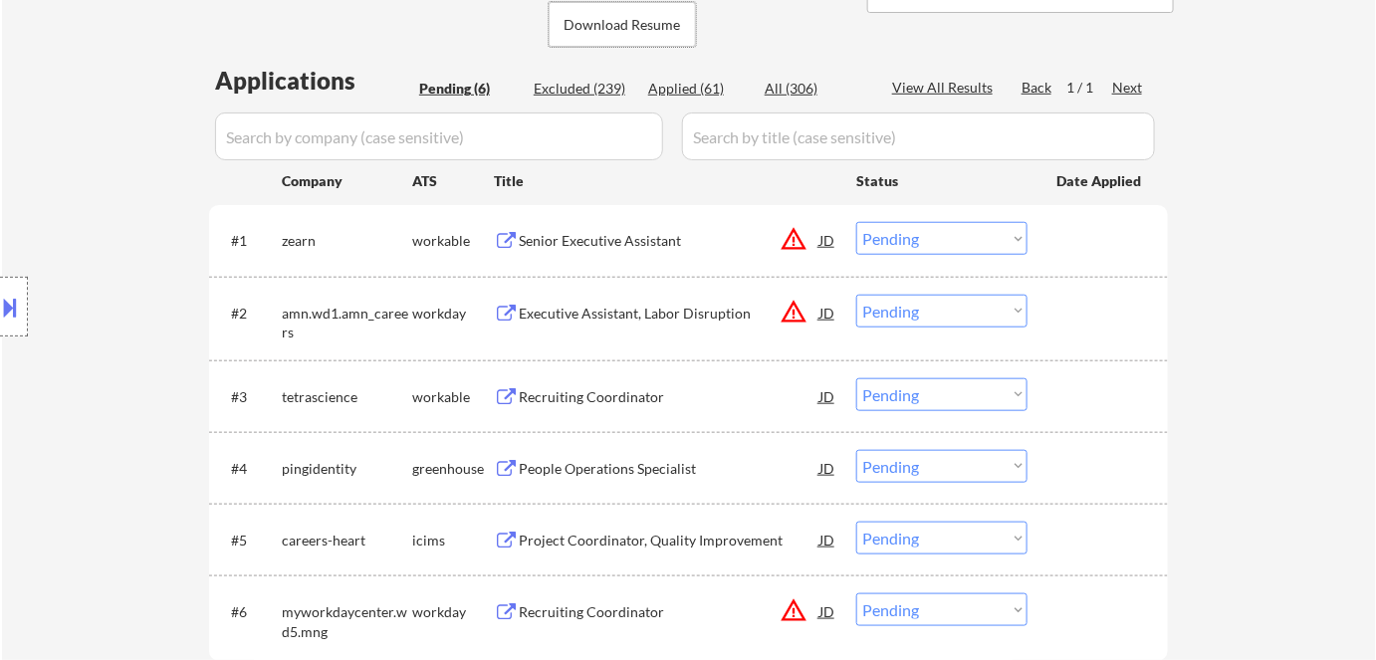
scroll to position [724, 0]
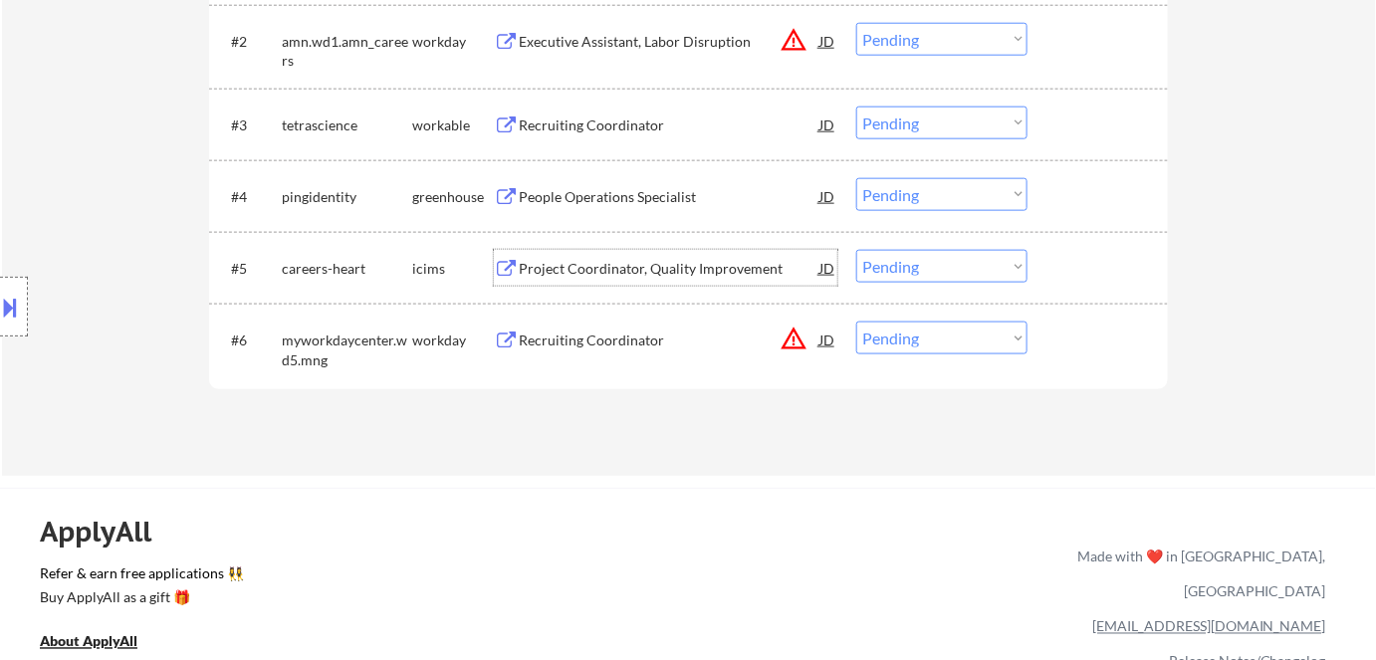
click at [635, 269] on div "Project Coordinator, Quality Improvement" at bounding box center [669, 269] width 301 height 20
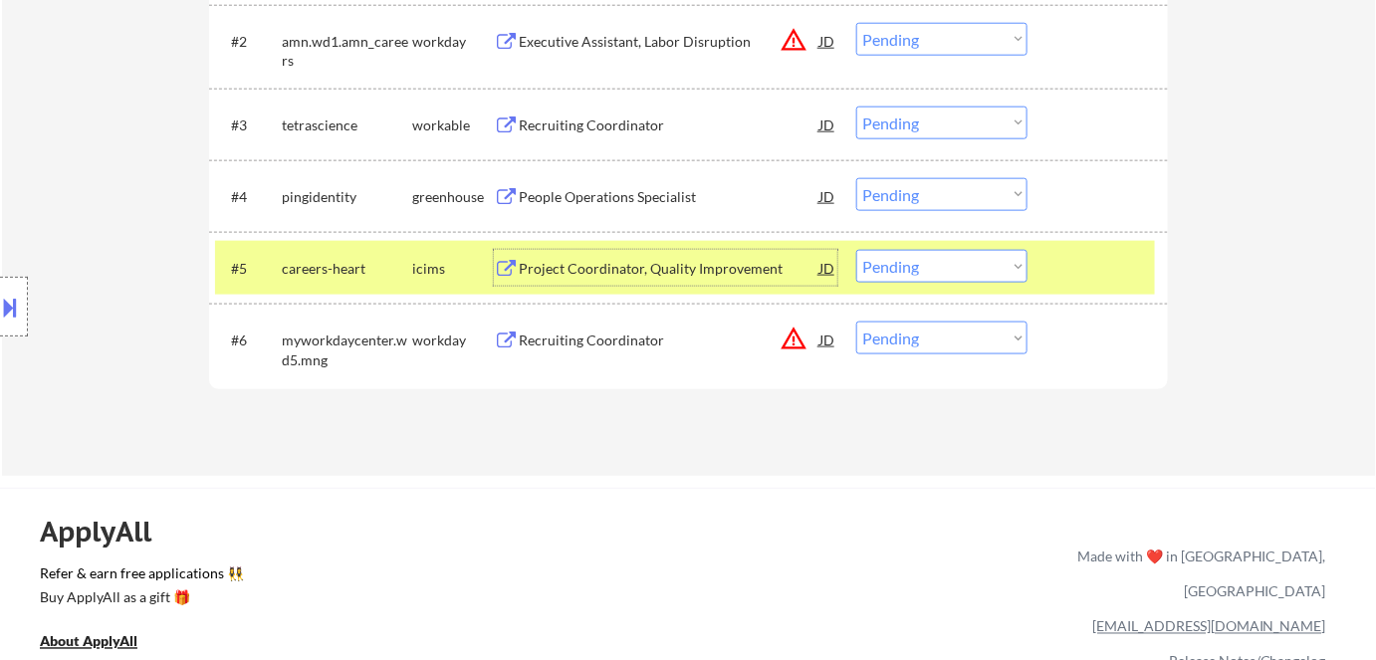
click at [948, 266] on select "Choose an option... Pending Applied Excluded (Questions) Excluded (Expired) Exc…" at bounding box center [941, 266] width 171 height 33
click at [856, 250] on select "Choose an option... Pending Applied Excluded (Questions) Excluded (Expired) Exc…" at bounding box center [941, 266] width 171 height 33
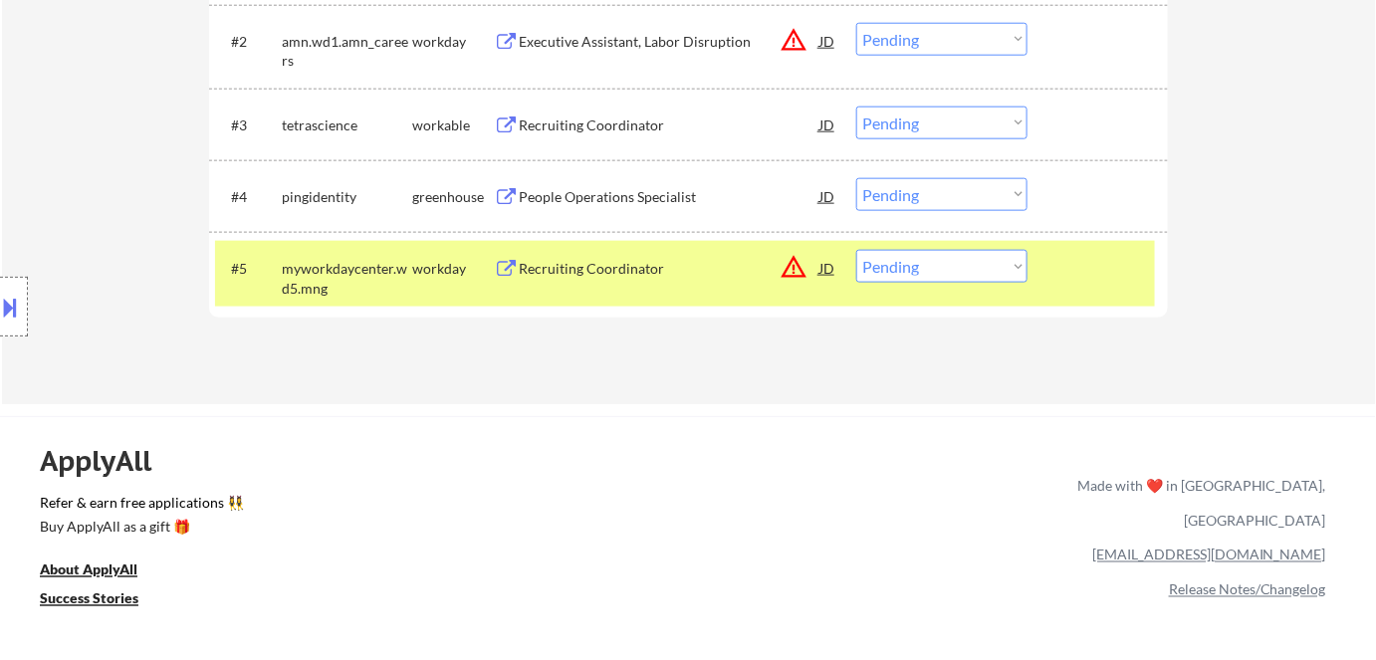
click at [579, 274] on div "Recruiting Coordinator" at bounding box center [669, 269] width 301 height 20
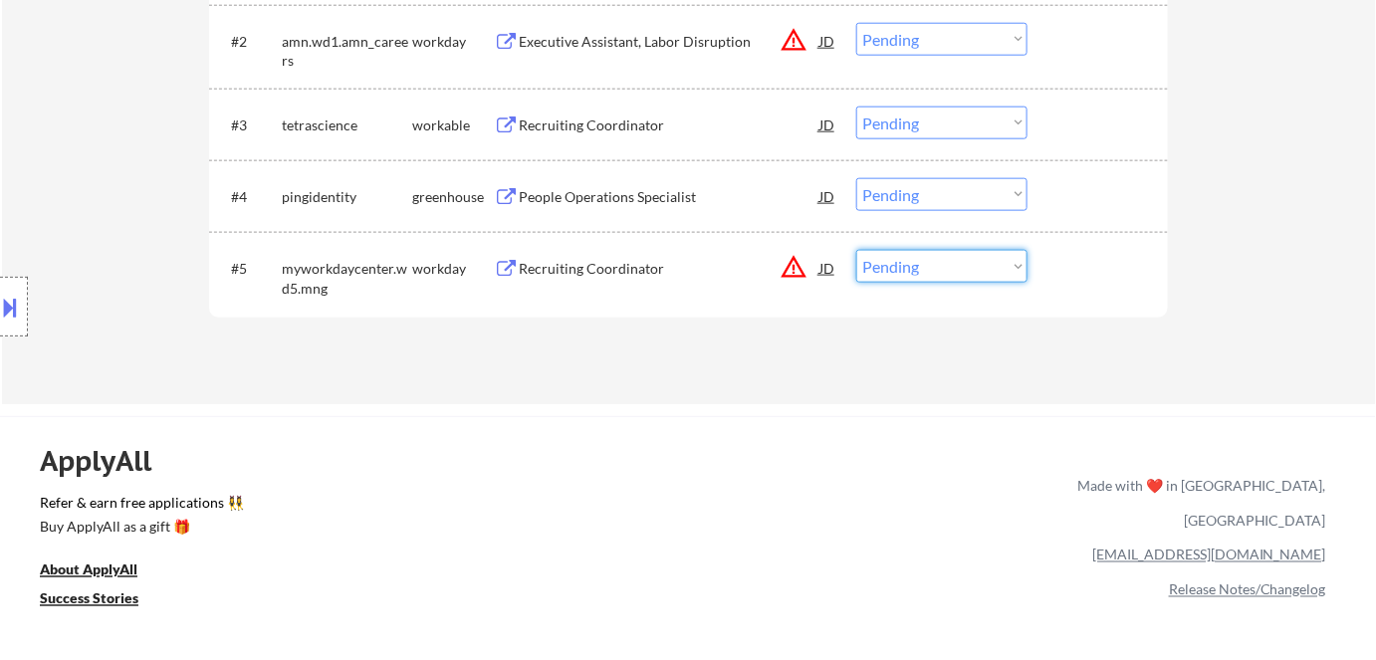
click at [929, 271] on select "Choose an option... Pending Applied Excluded (Questions) Excluded (Expired) Exc…" at bounding box center [941, 266] width 171 height 33
select select ""excluded__bad_match_""
click at [856, 250] on select "Choose an option... Pending Applied Excluded (Questions) Excluded (Expired) Exc…" at bounding box center [941, 266] width 171 height 33
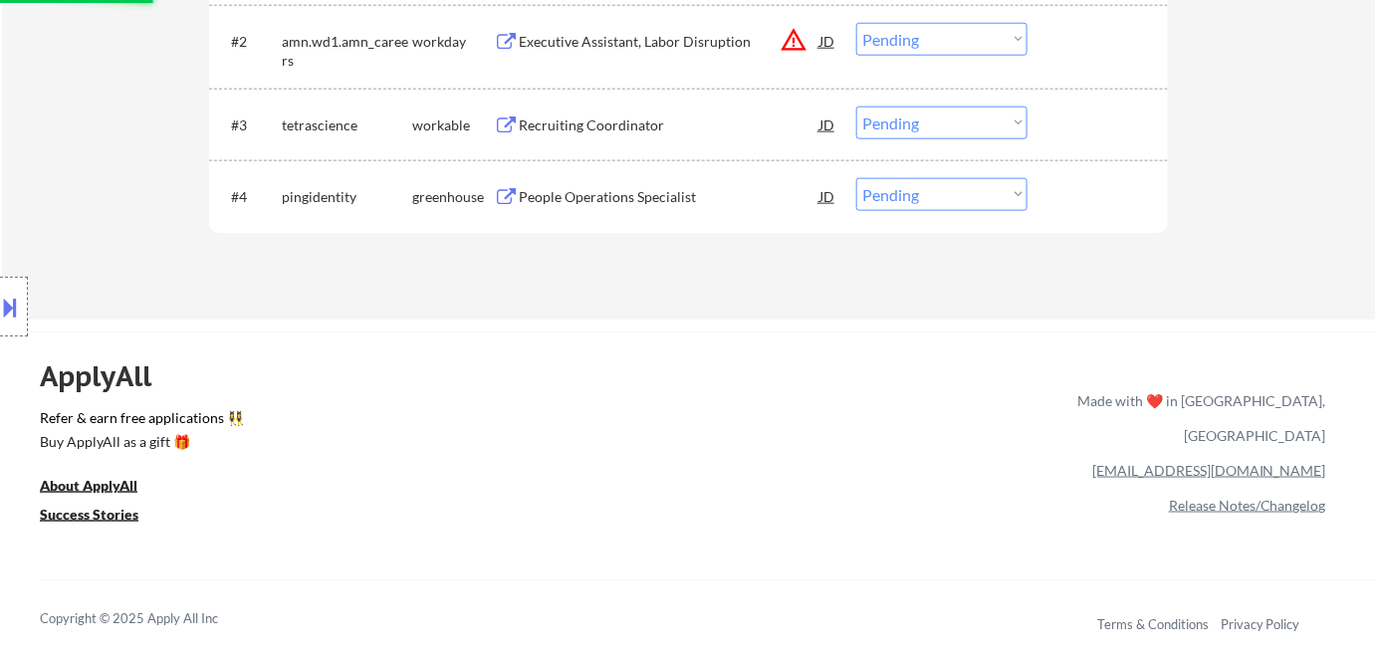
click at [524, 194] on div "People Operations Specialist" at bounding box center [669, 197] width 301 height 20
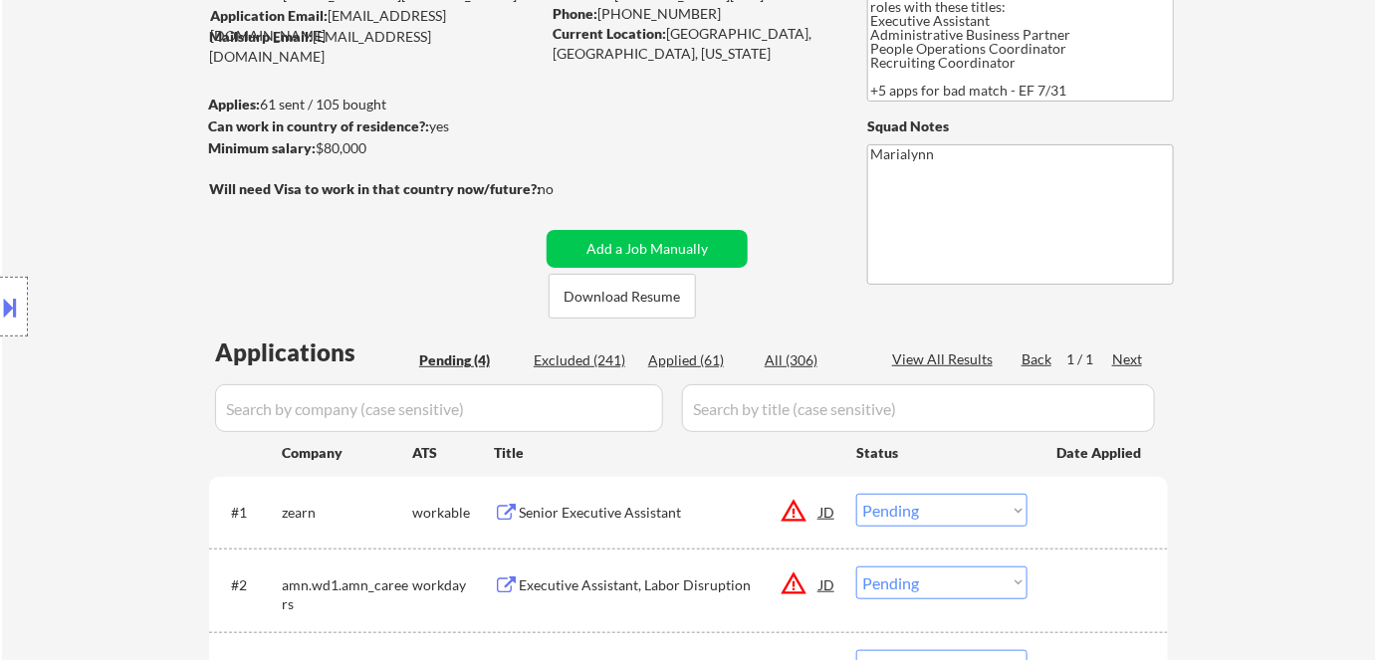
scroll to position [452, 0]
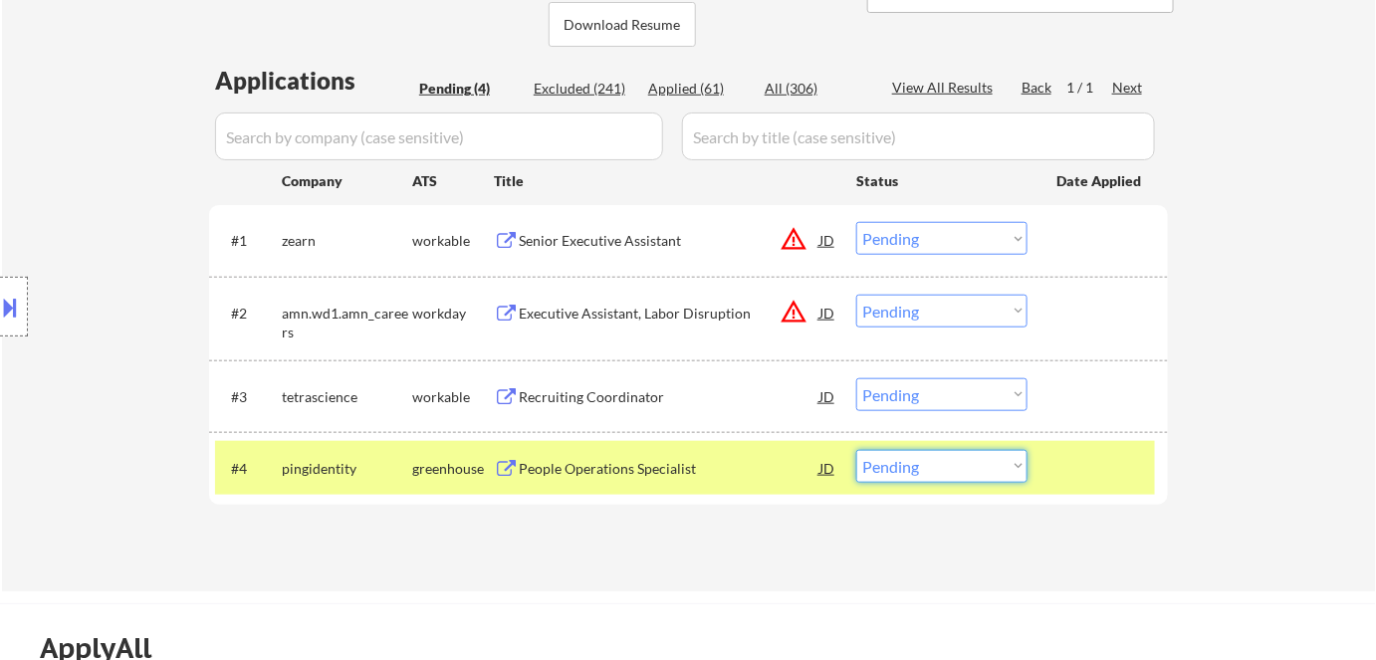
drag, startPoint x: 942, startPoint y: 456, endPoint x: 945, endPoint y: 471, distance: 15.2
click at [944, 457] on select "Choose an option... Pending Applied Excluded (Questions) Excluded (Expired) Exc…" at bounding box center [941, 466] width 171 height 33
click at [945, 473] on select "Choose an option... Pending Applied Excluded (Questions) Excluded (Expired) Exc…" at bounding box center [941, 466] width 171 height 33
select select ""applied""
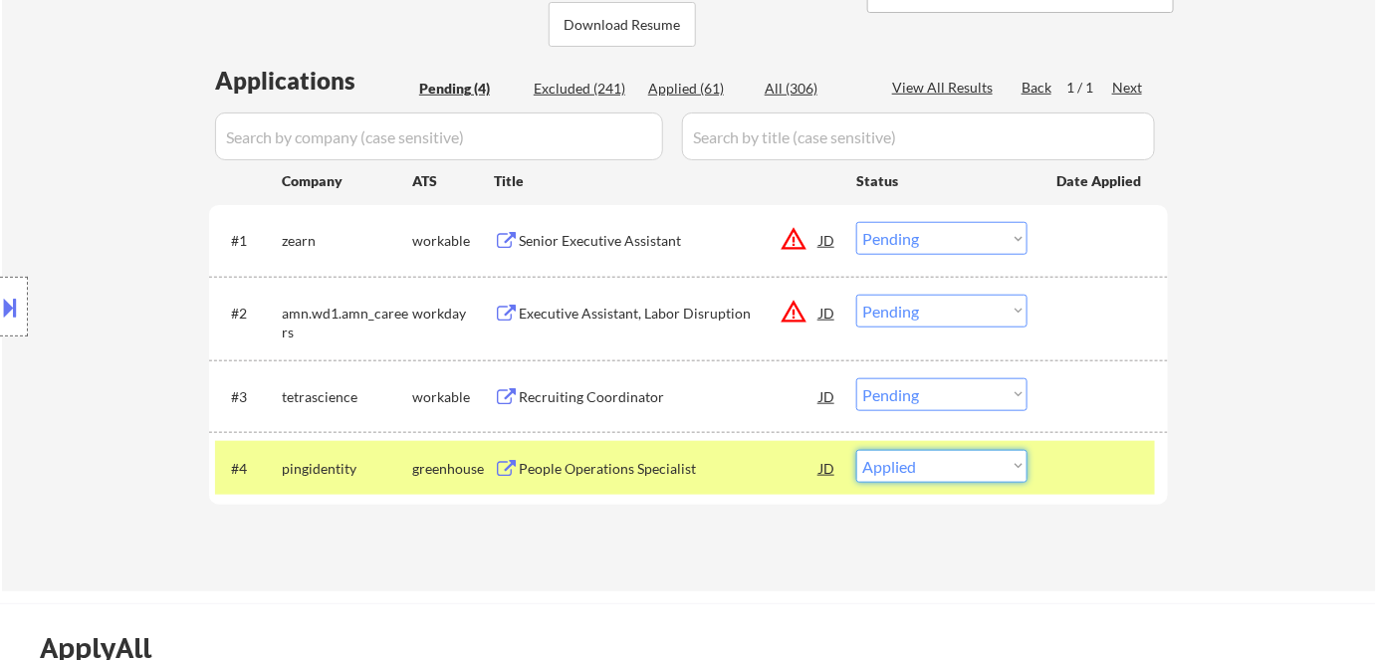
click at [856, 450] on select "Choose an option... Pending Applied Excluded (Questions) Excluded (Expired) Exc…" at bounding box center [941, 466] width 171 height 33
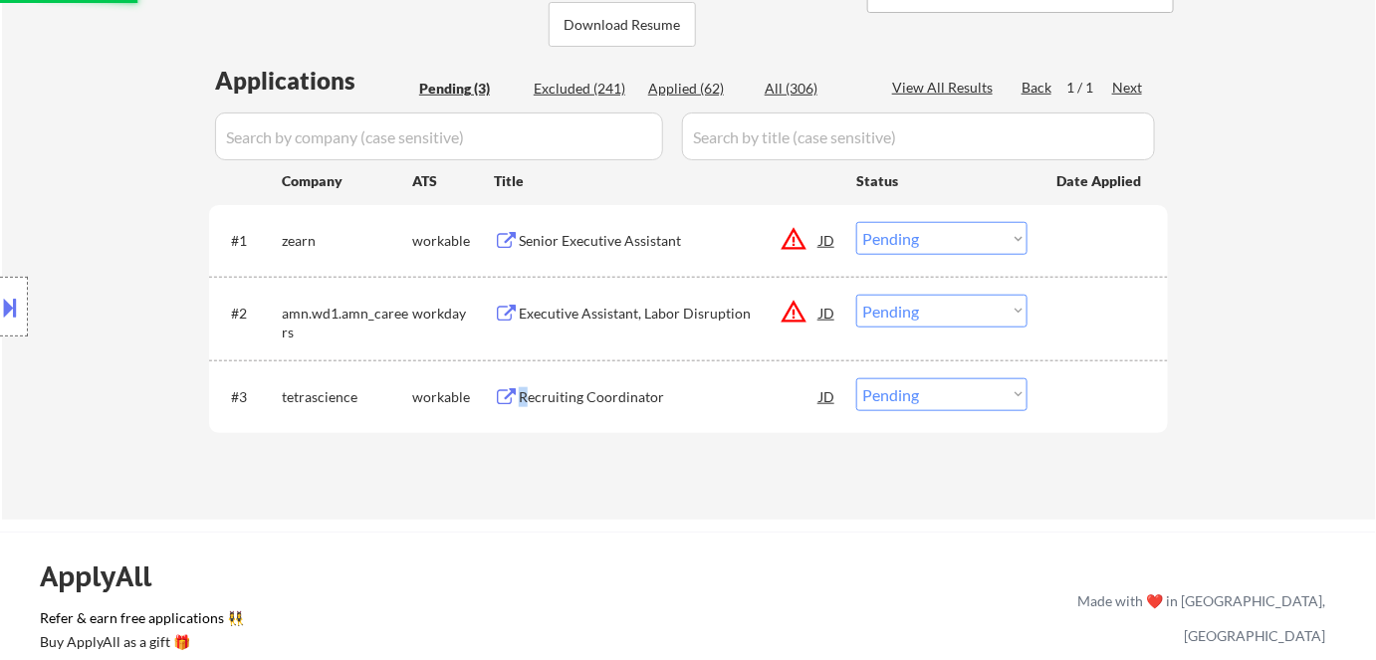
click at [523, 393] on div "Recruiting Coordinator" at bounding box center [669, 397] width 301 height 20
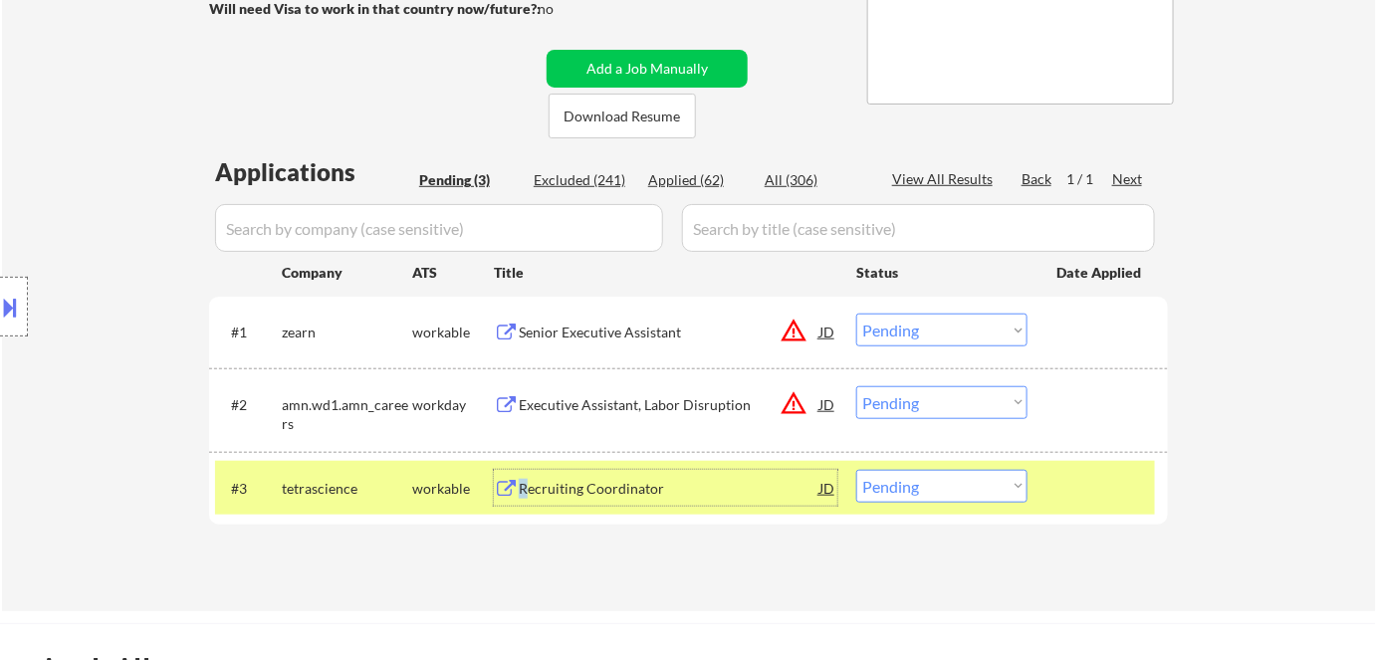
scroll to position [362, 0]
click at [900, 480] on select "Choose an option... Pending Applied Excluded (Questions) Excluded (Expired) Exc…" at bounding box center [941, 485] width 171 height 33
select select ""excluded""
click at [856, 469] on select "Choose an option... Pending Applied Excluded (Questions) Excluded (Expired) Exc…" at bounding box center [941, 485] width 171 height 33
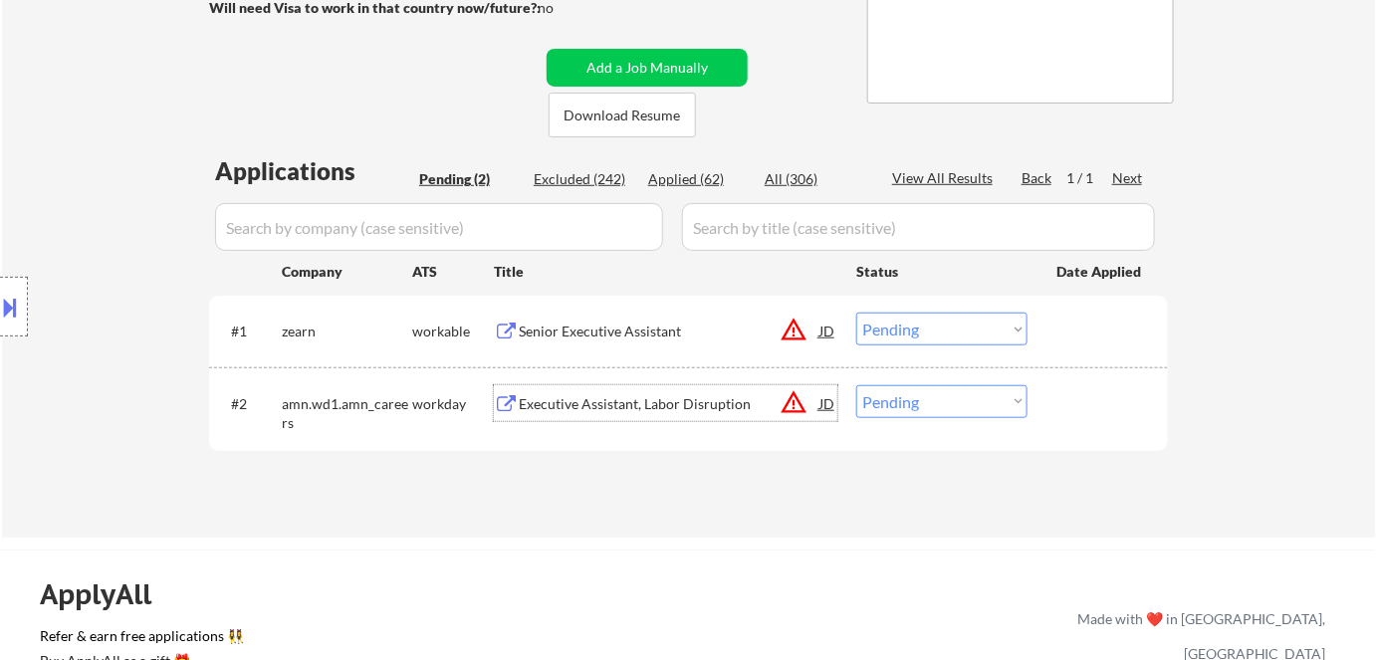
click at [600, 394] on div "Executive Assistant, Labor Disruption" at bounding box center [669, 404] width 301 height 20
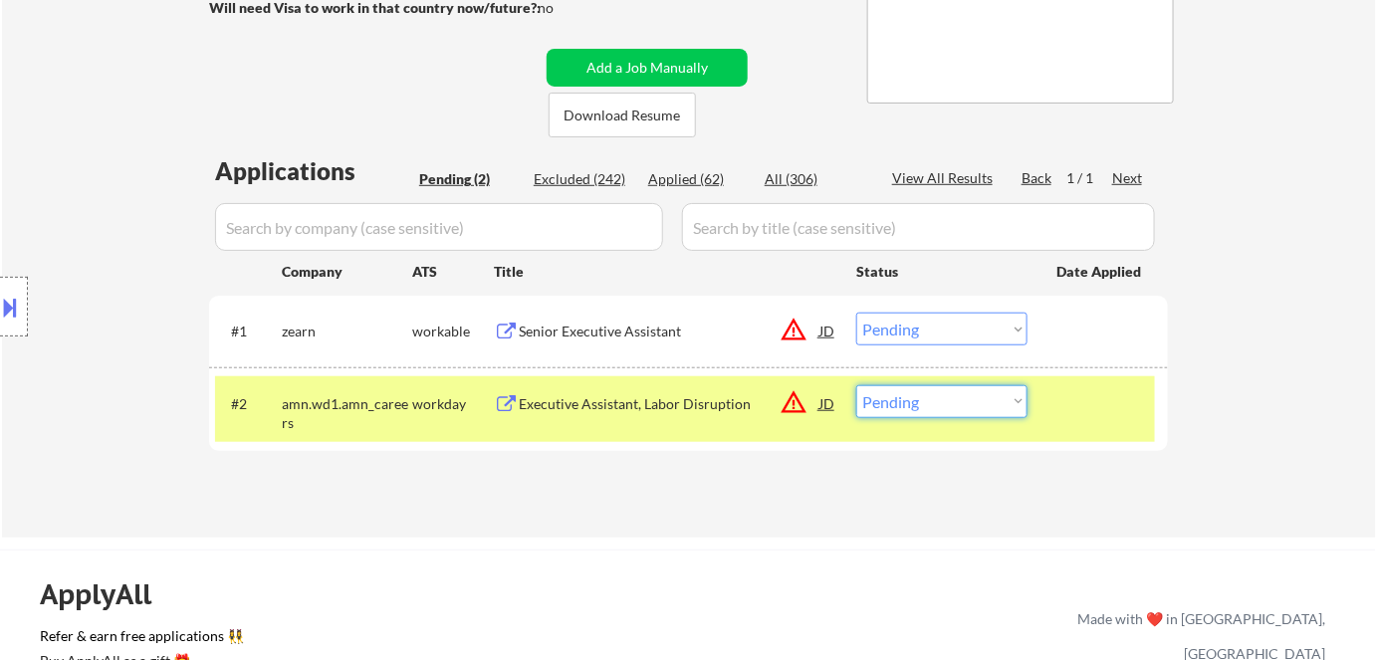
click at [934, 391] on select "Choose an option... Pending Applied Excluded (Questions) Excluded (Expired) Exc…" at bounding box center [941, 401] width 171 height 33
select select ""excluded__bad_match_""
click at [856, 385] on select "Choose an option... Pending Applied Excluded (Questions) Excluded (Expired) Exc…" at bounding box center [941, 401] width 171 height 33
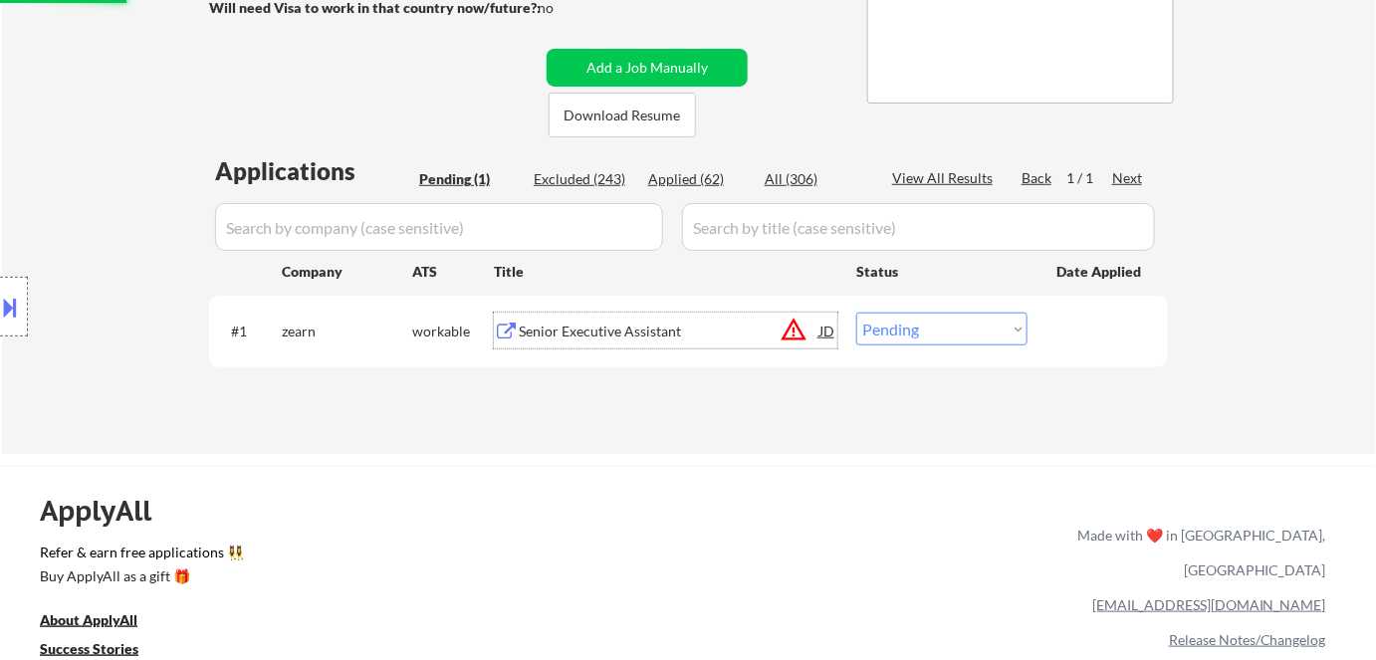
click at [603, 334] on div "Senior Executive Assistant" at bounding box center [669, 332] width 301 height 20
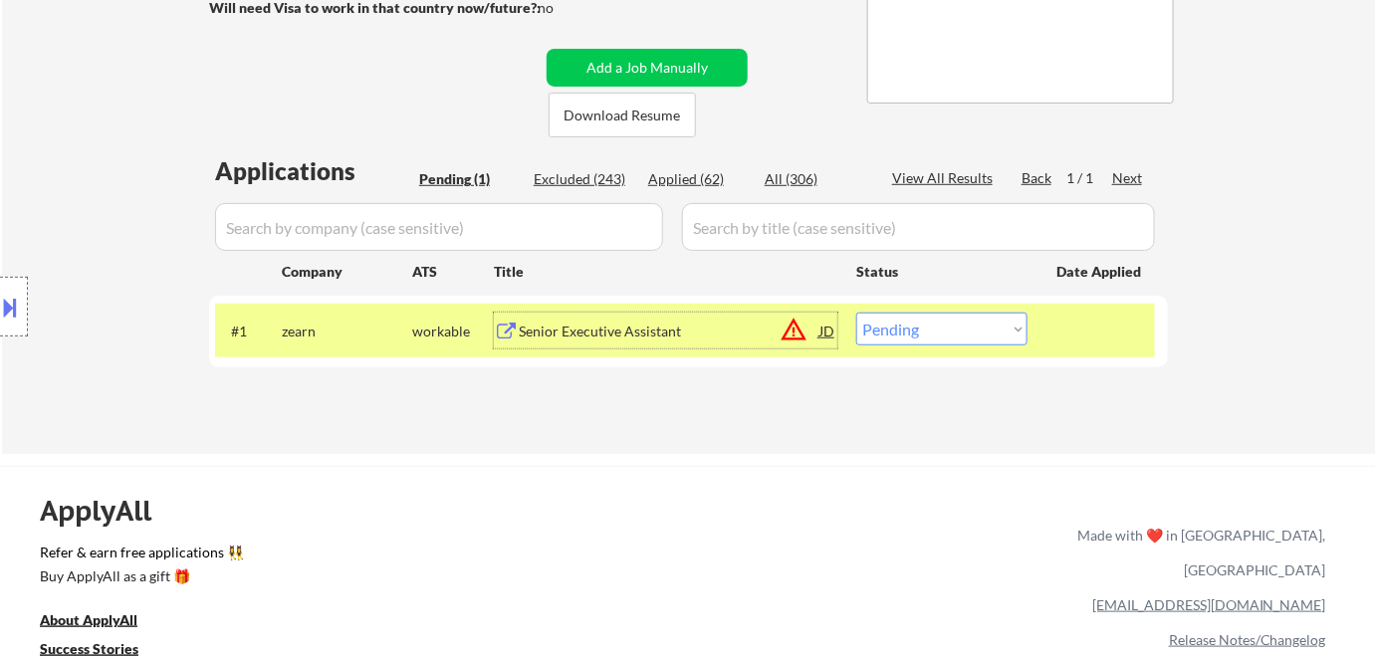
drag, startPoint x: 951, startPoint y: 329, endPoint x: 957, endPoint y: 344, distance: 16.1
click at [951, 329] on select "Choose an option... Pending Applied Excluded (Questions) Excluded (Expired) Exc…" at bounding box center [941, 329] width 171 height 33
click at [856, 313] on select "Choose an option... Pending Applied Excluded (Questions) Excluded (Expired) Exc…" at bounding box center [941, 329] width 171 height 33
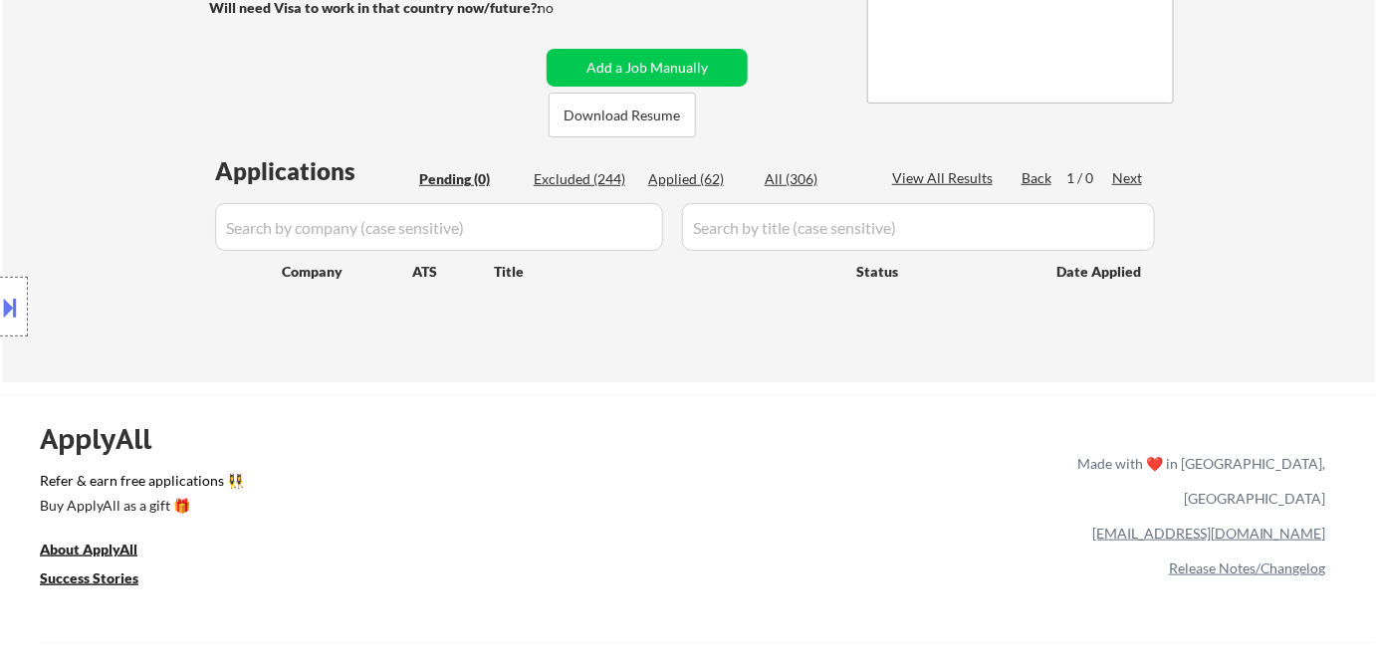
scroll to position [90, 0]
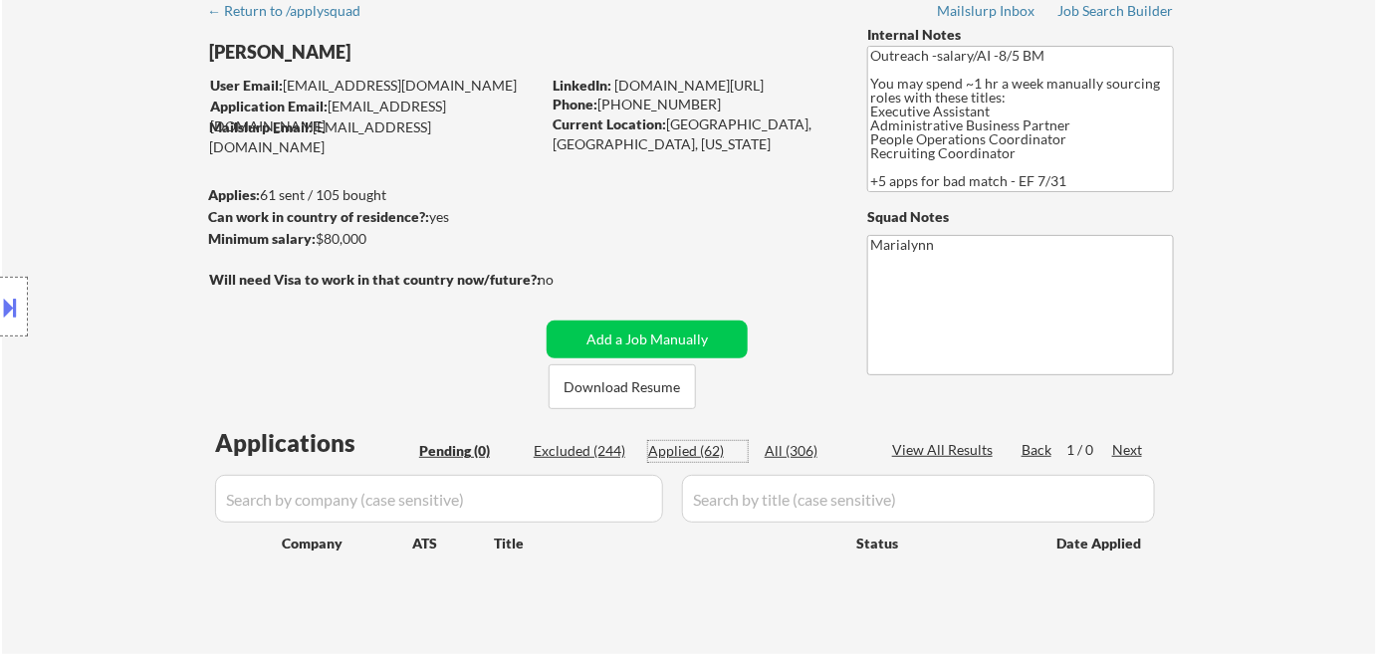
click at [682, 455] on div "Applied (62)" at bounding box center [698, 451] width 100 height 20
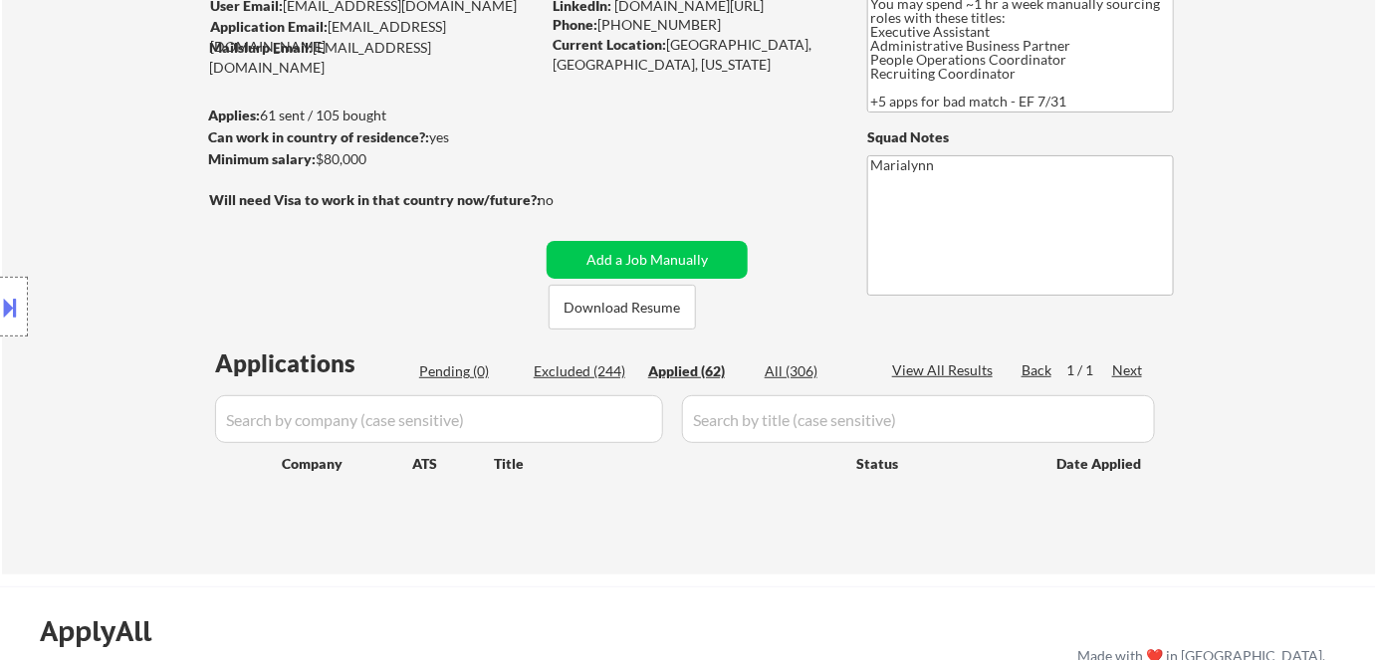
select select ""applied""
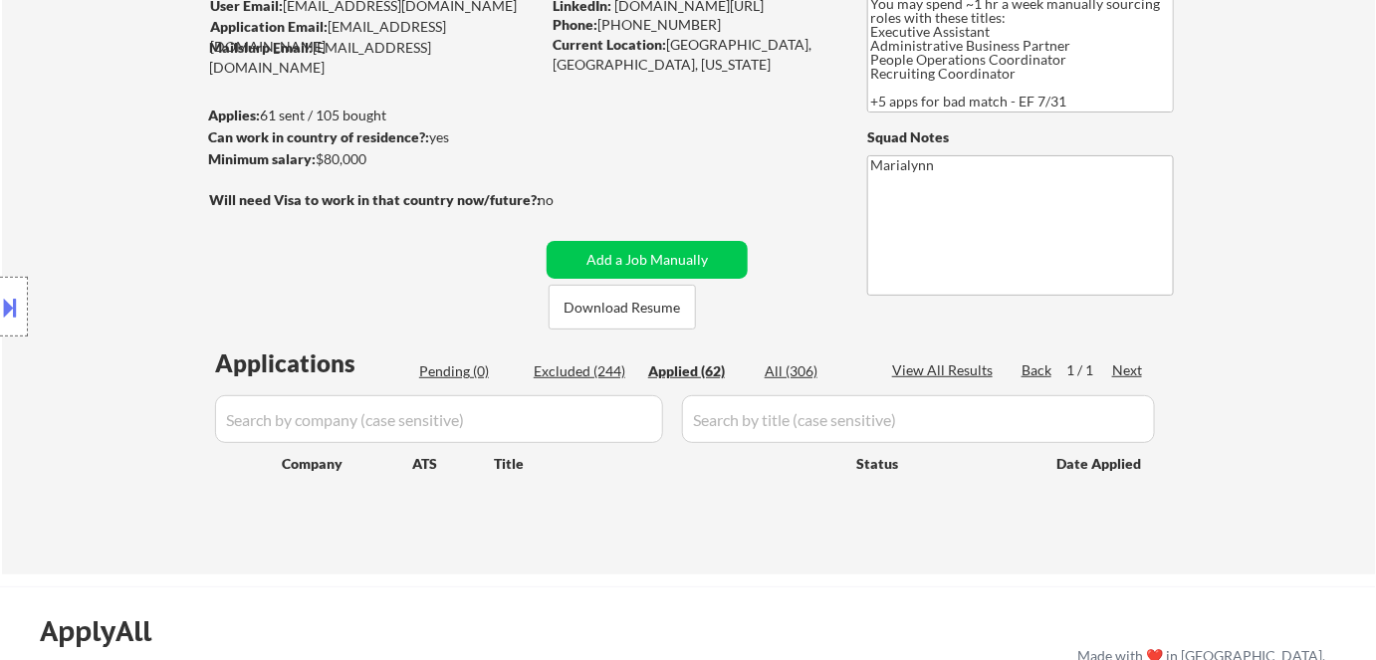
select select ""applied""
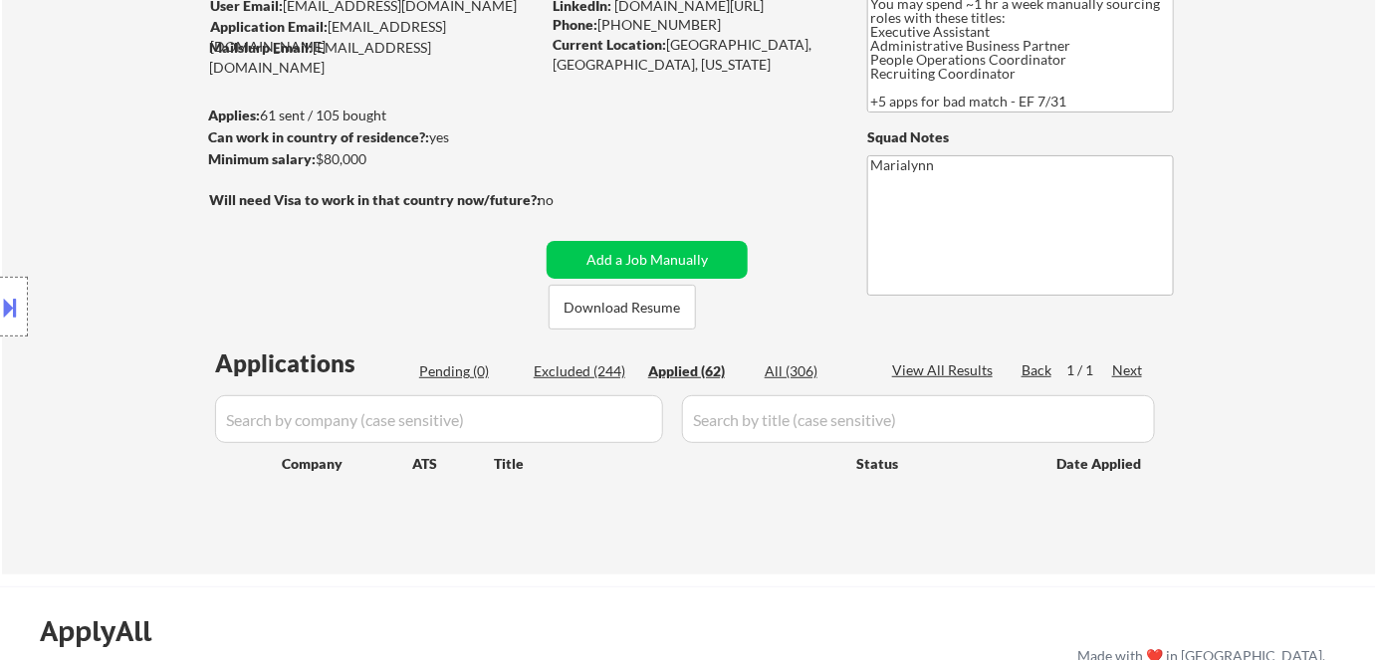
select select ""applied""
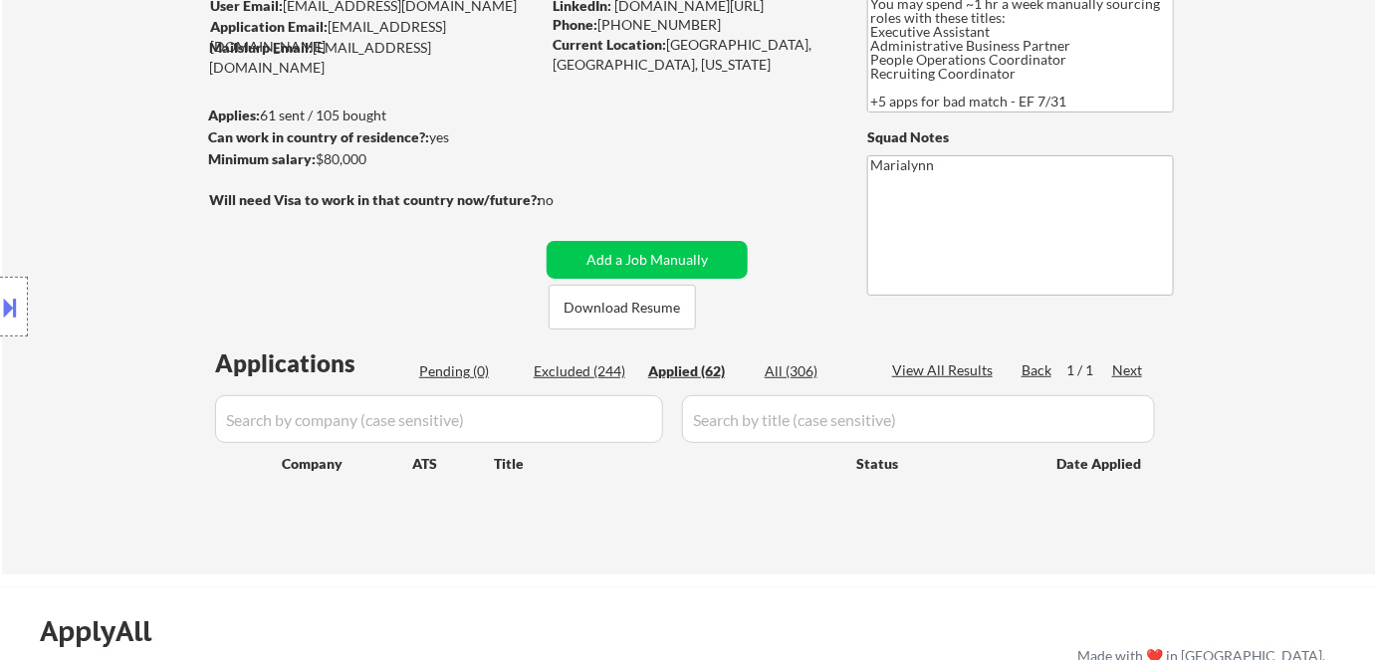
select select ""applied""
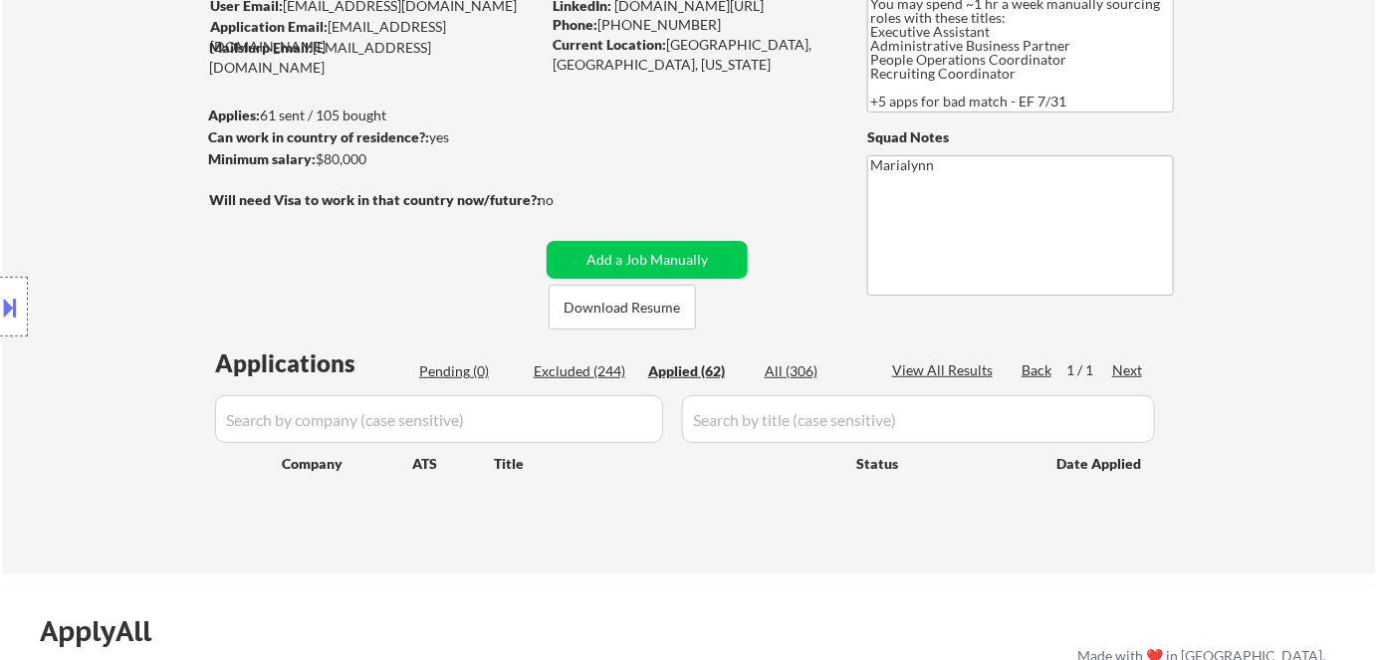
select select ""applied""
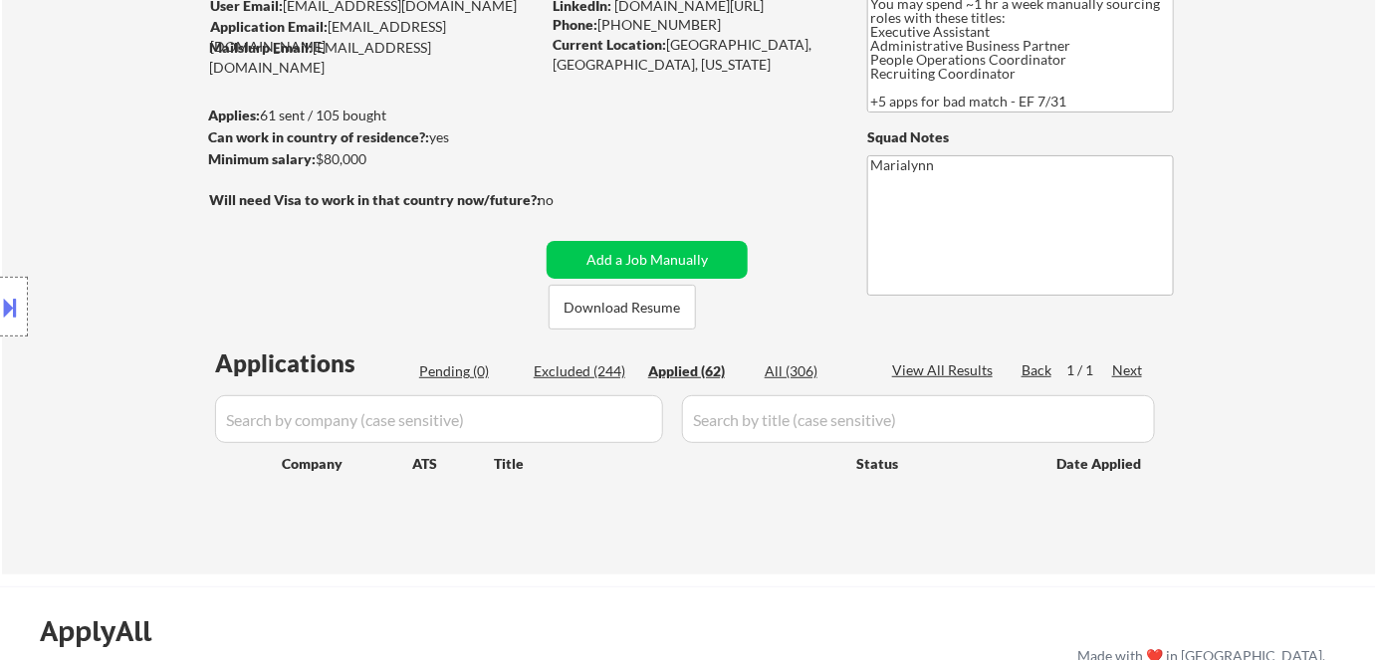
select select ""applied""
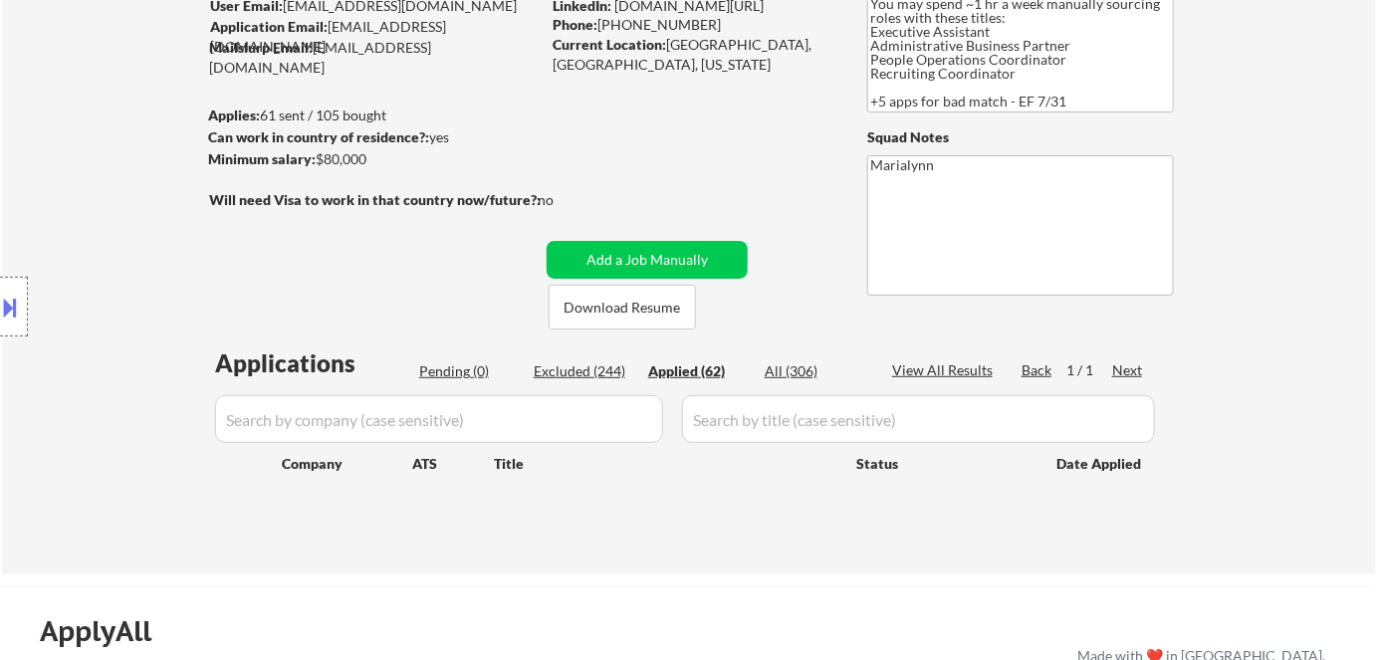
select select ""applied""
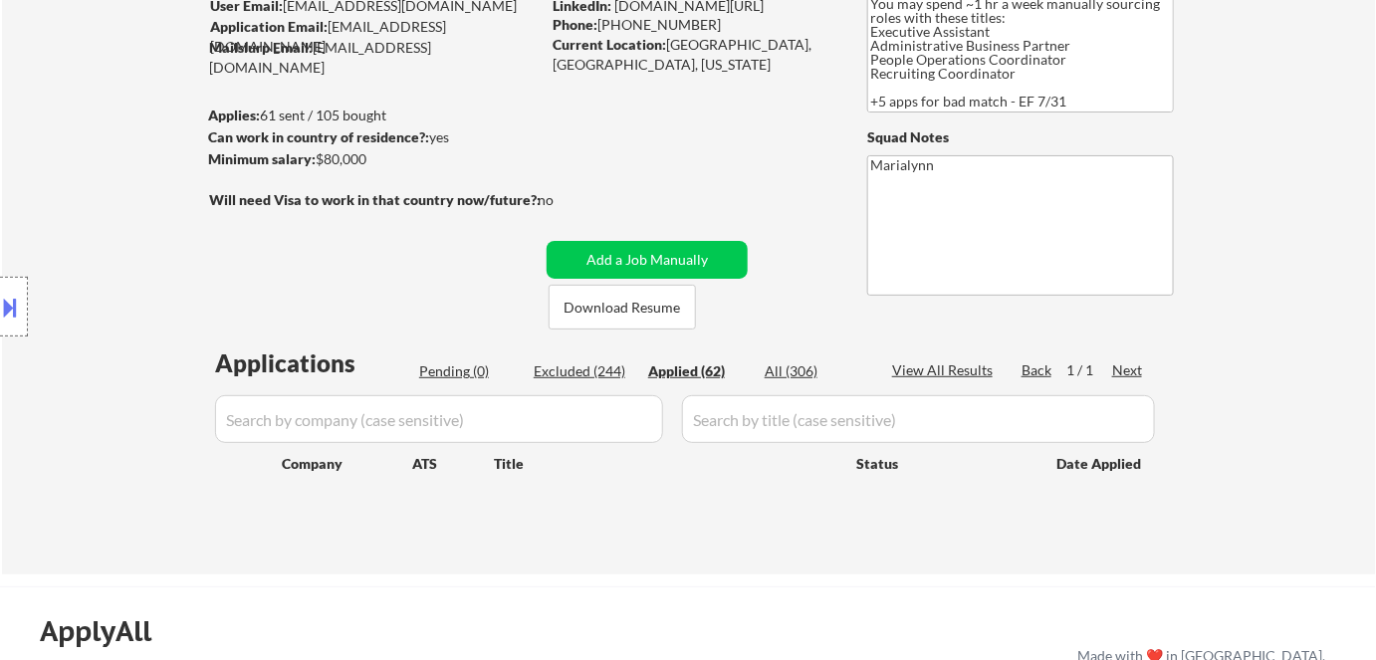
select select ""applied""
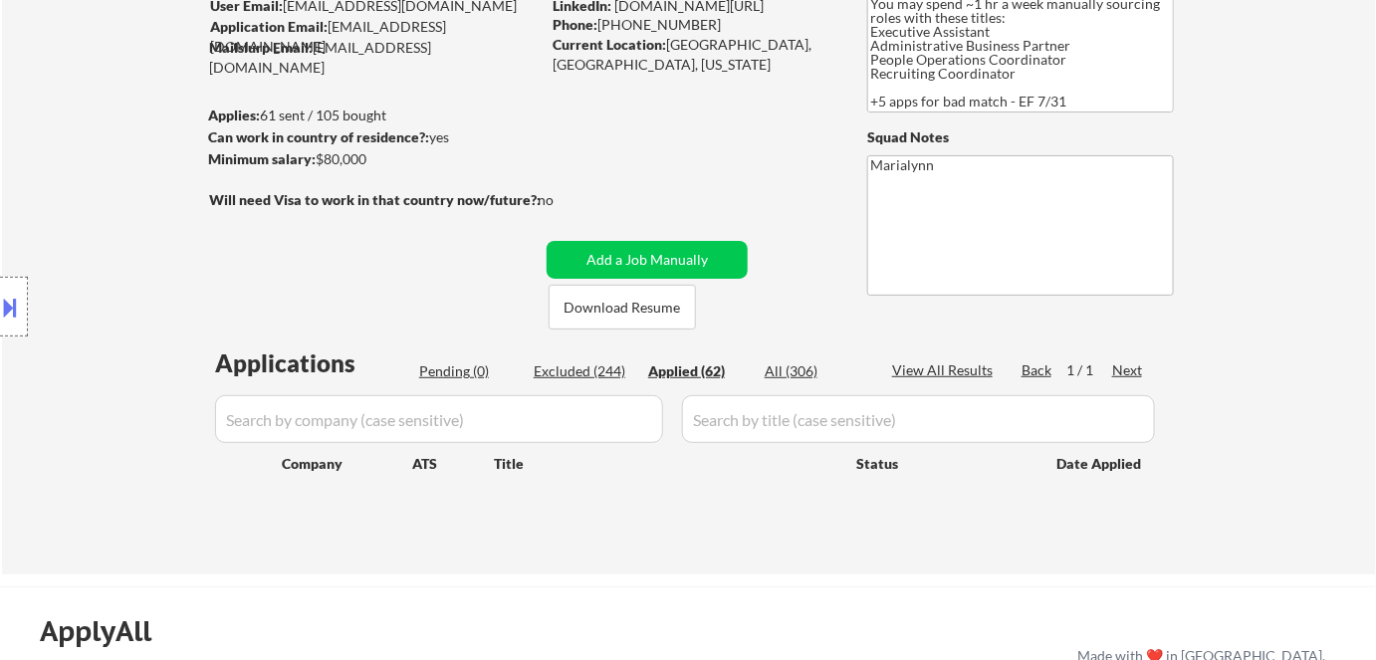
select select ""applied""
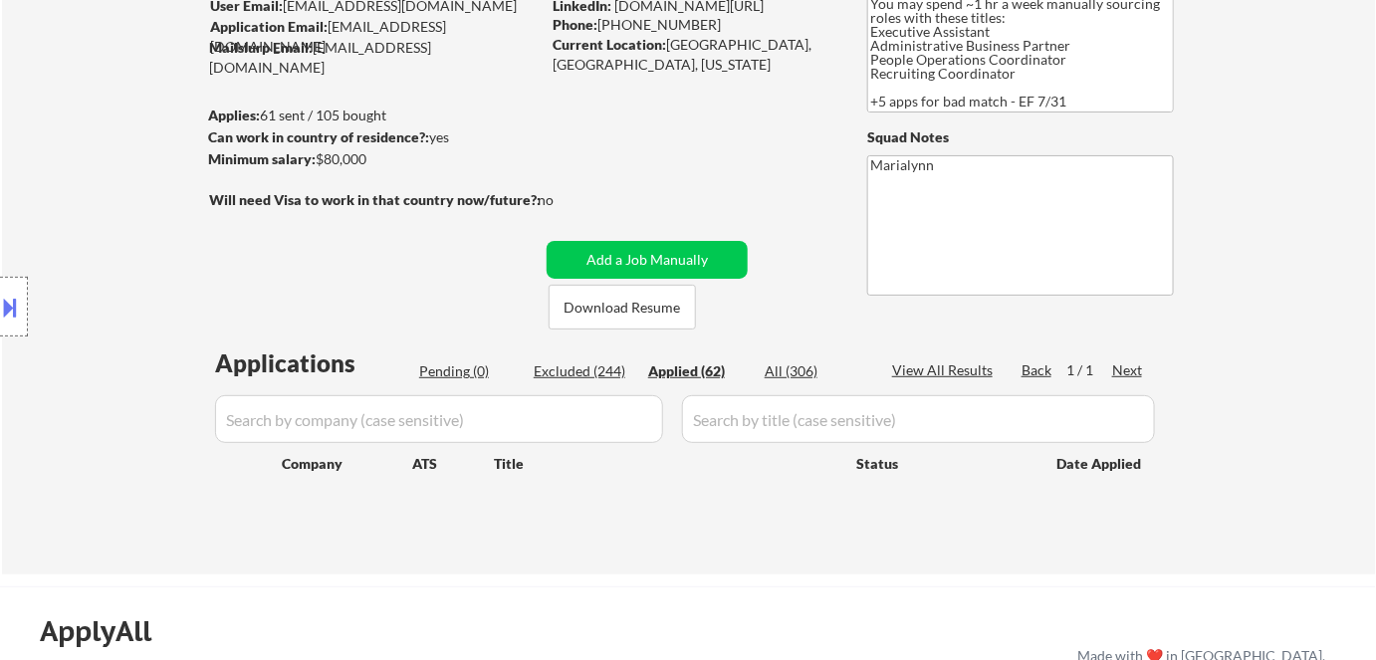
select select ""applied""
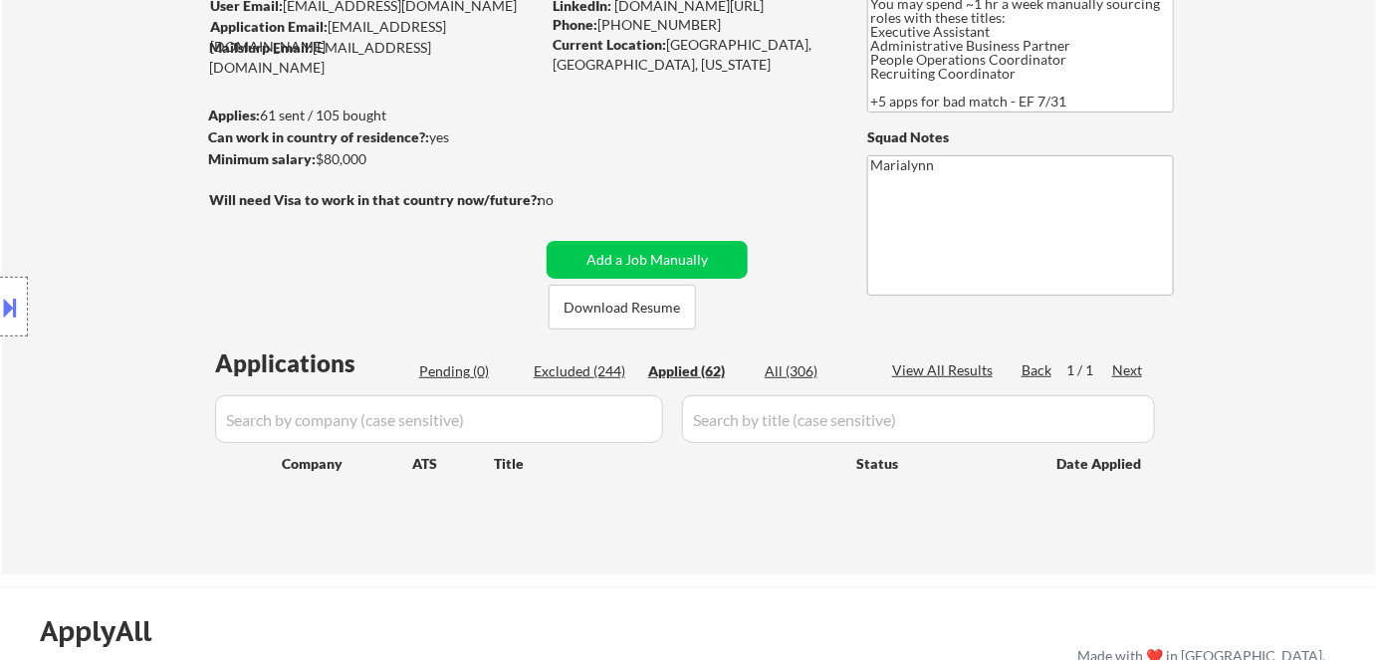
select select ""applied""
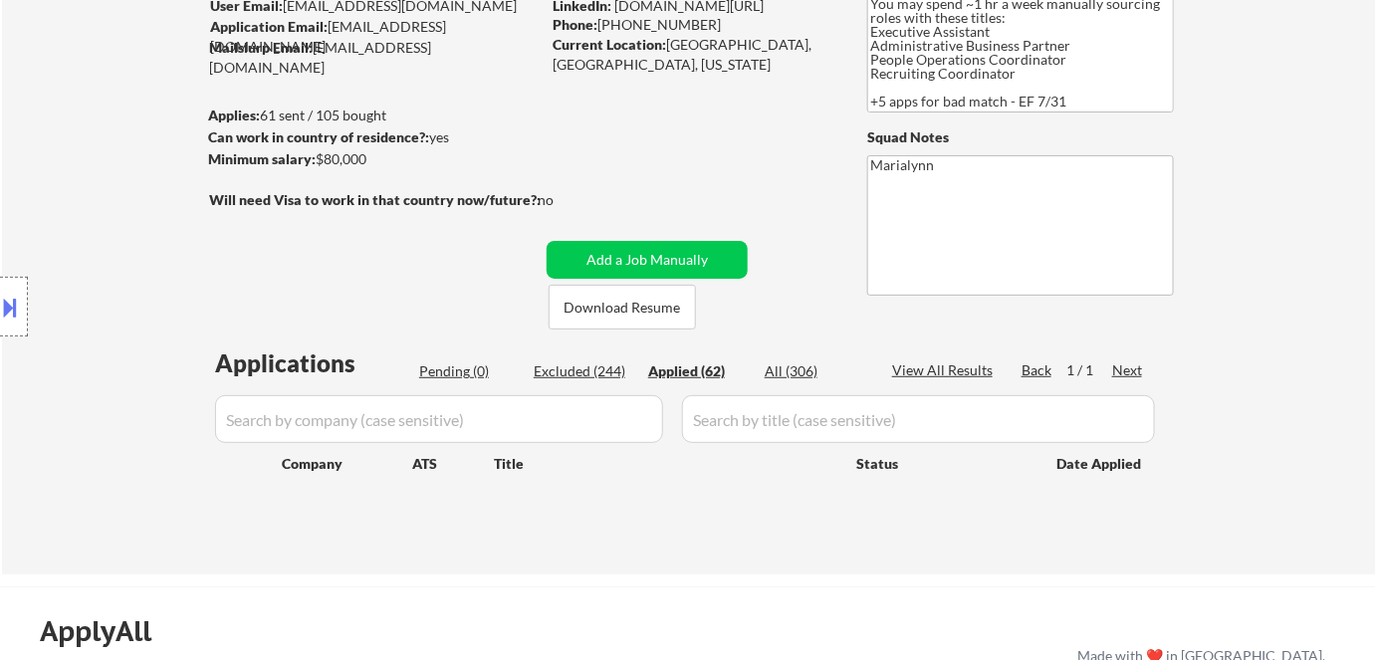
select select ""applied""
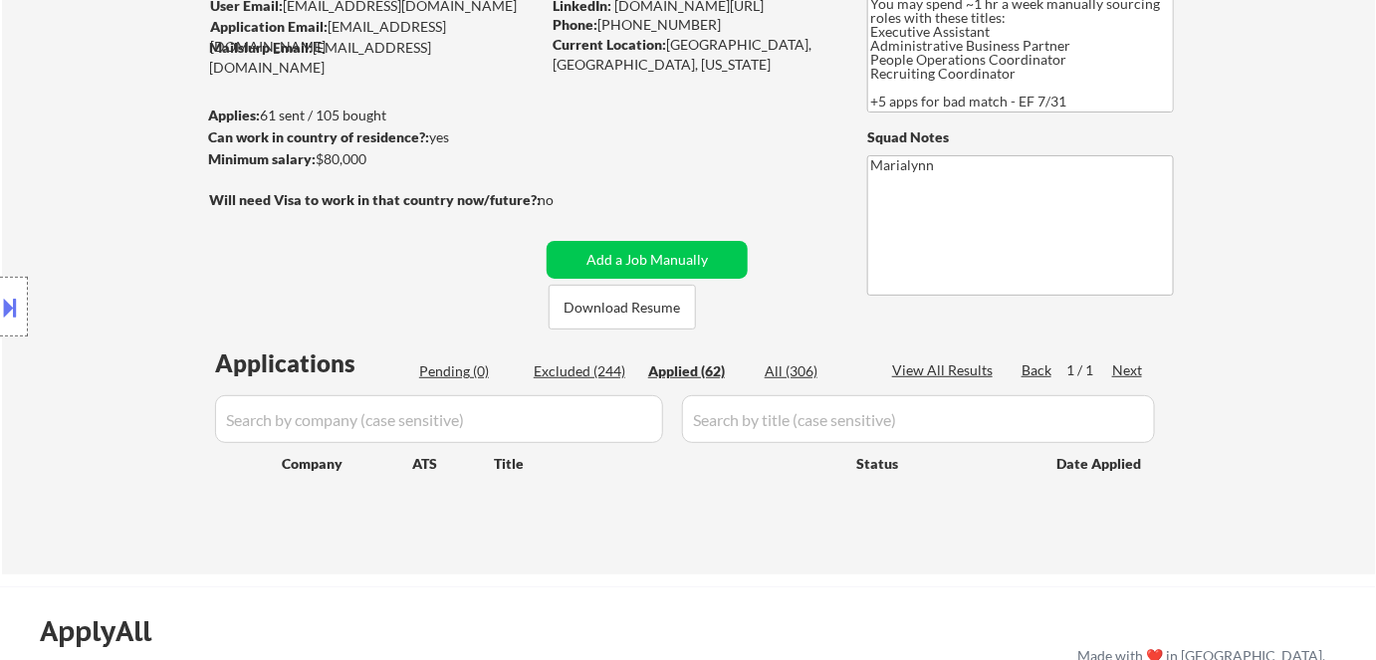
select select ""applied""
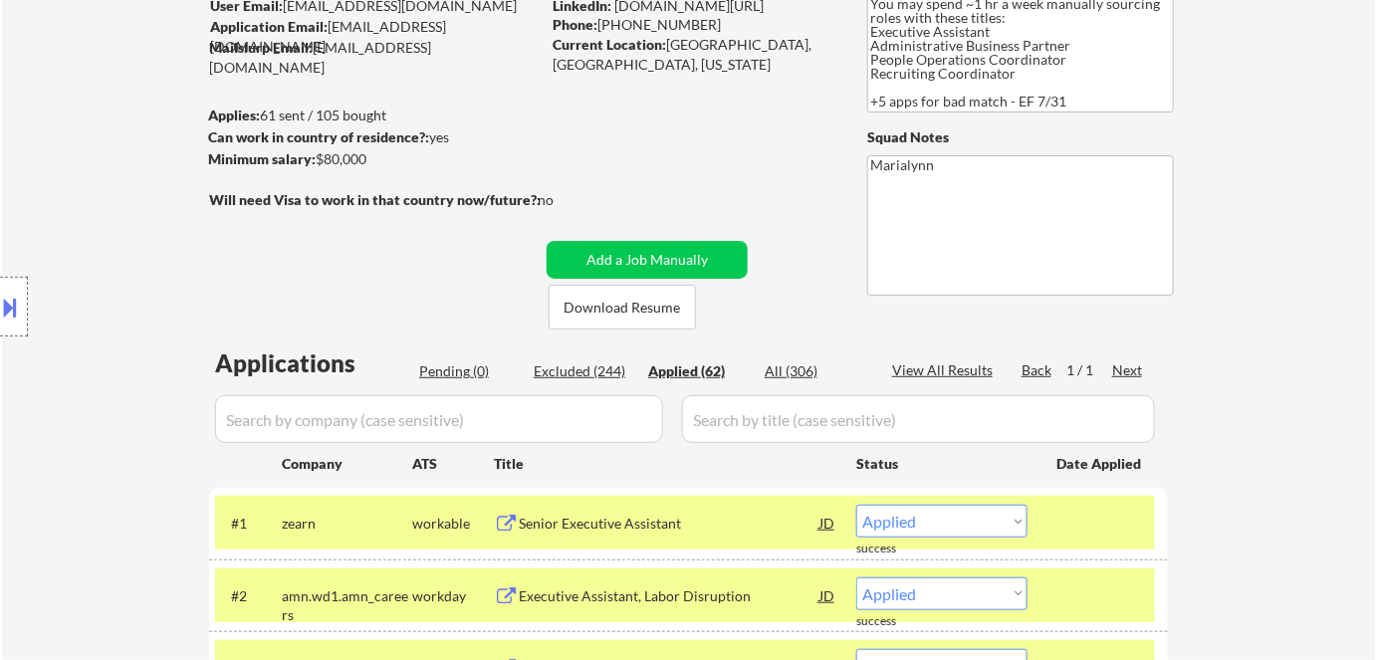
scroll to position [362, 0]
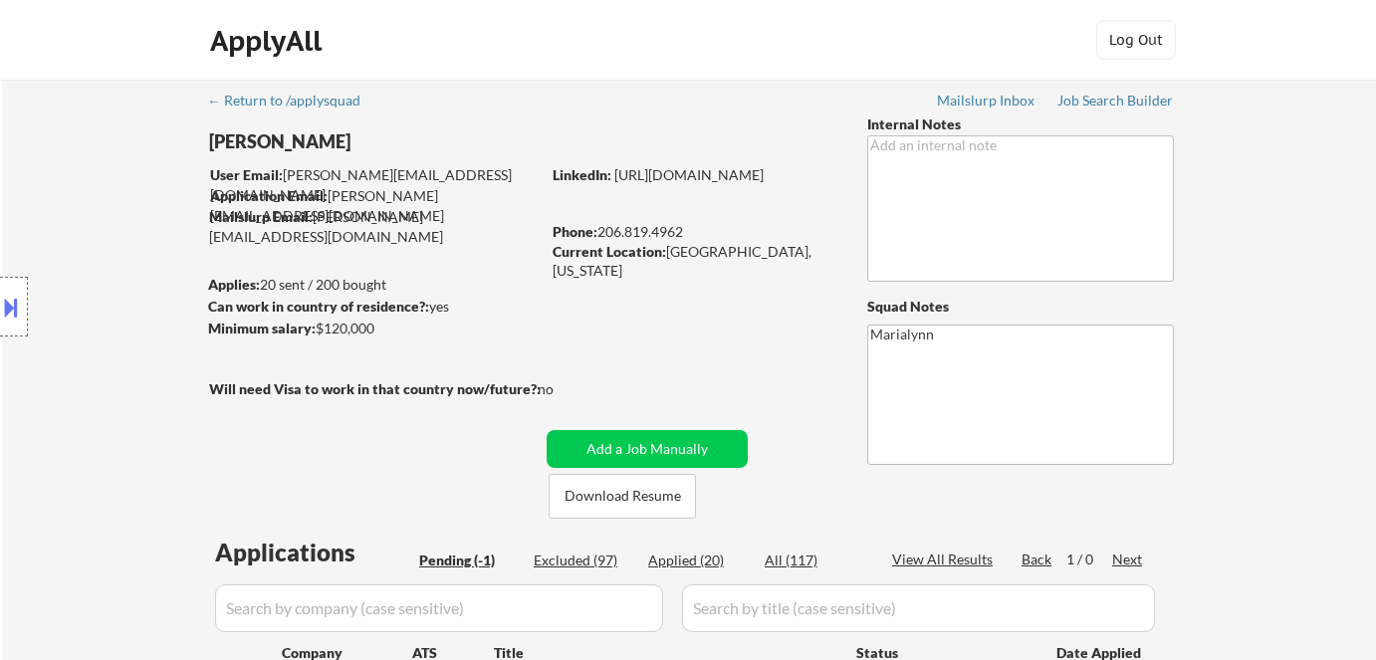
scroll to position [1123, 0]
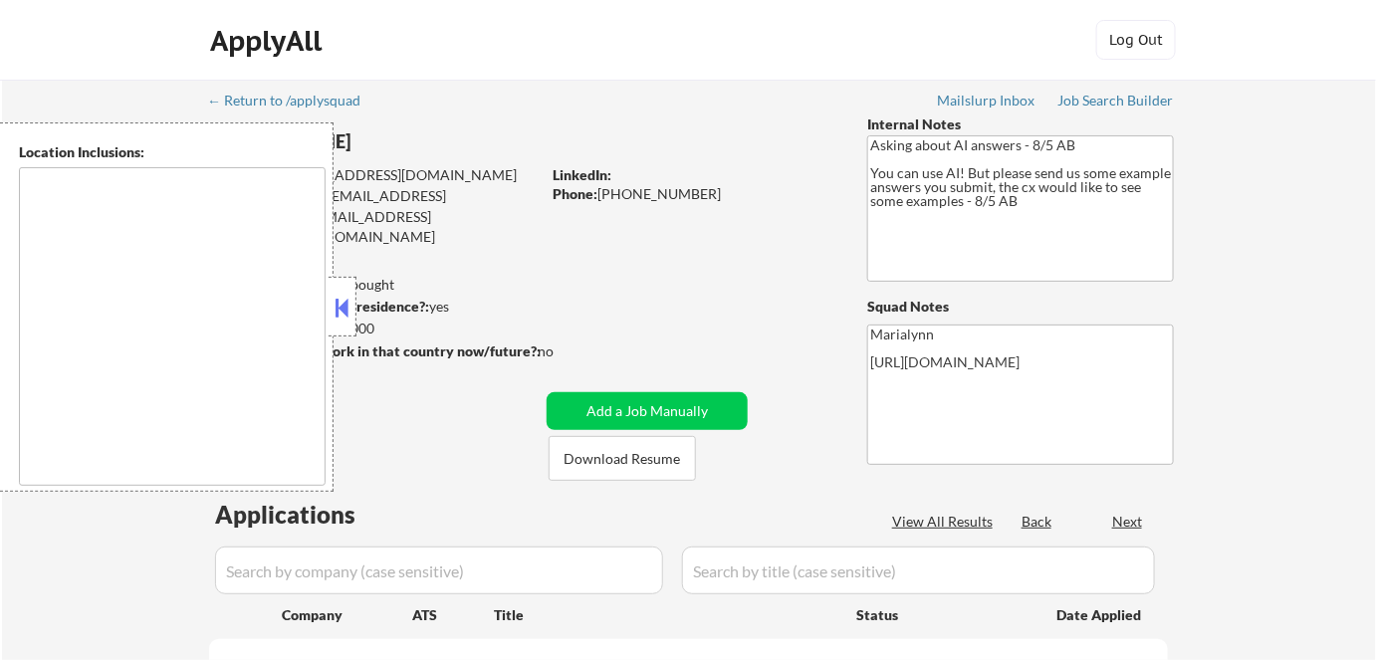
type textarea "[GEOGRAPHIC_DATA], [GEOGRAPHIC_DATA] [GEOGRAPHIC_DATA], [GEOGRAPHIC_DATA], [GEO…"
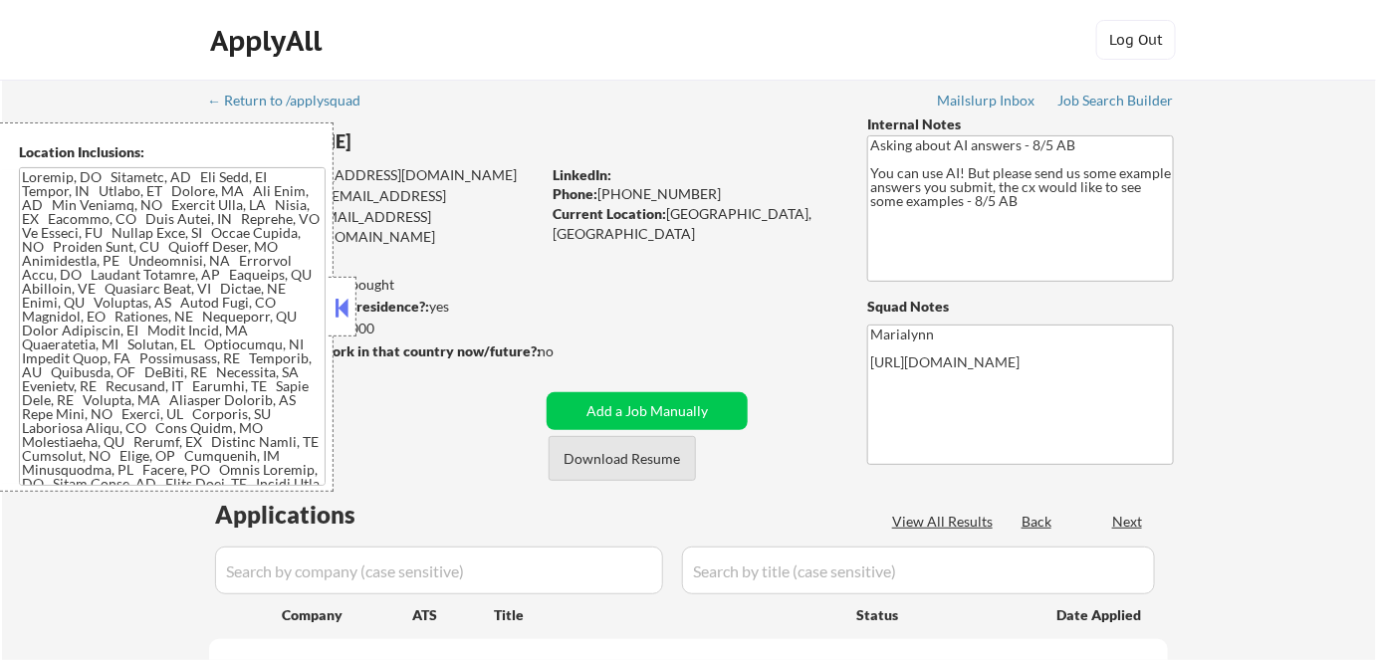
select select ""pending""
click at [614, 455] on button "Download Resume" at bounding box center [622, 458] width 147 height 45
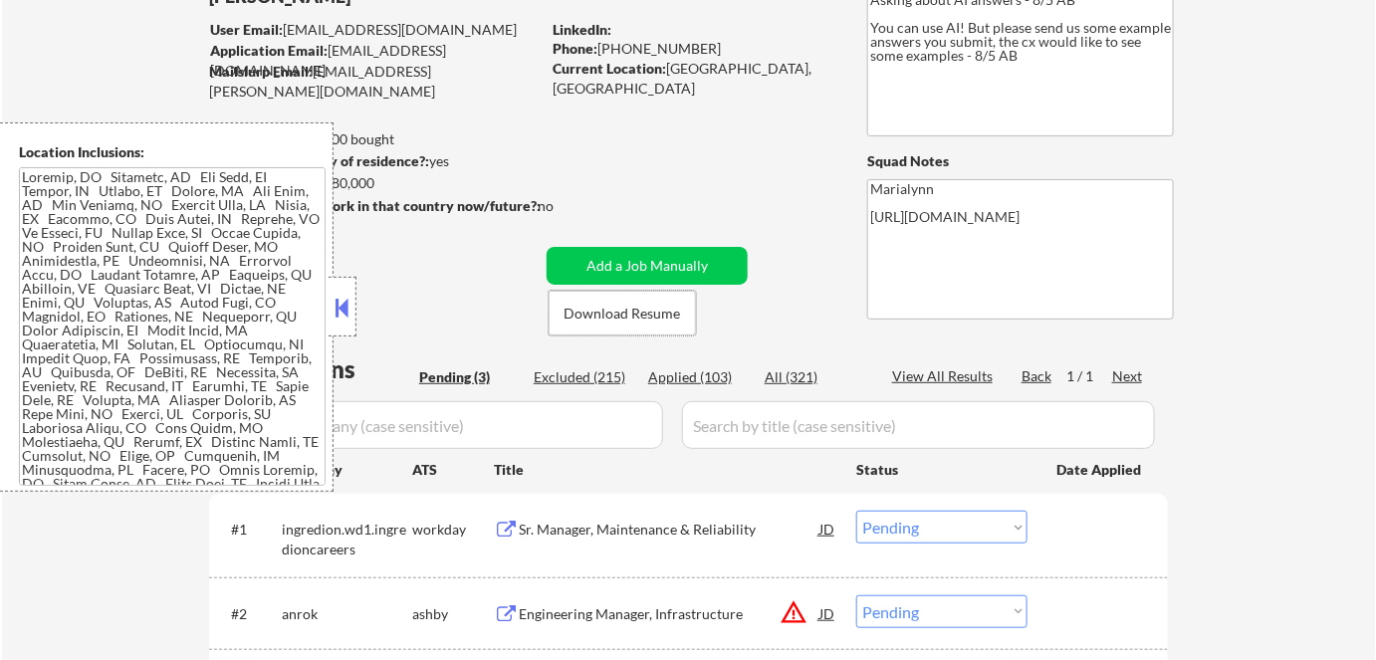
scroll to position [271, 0]
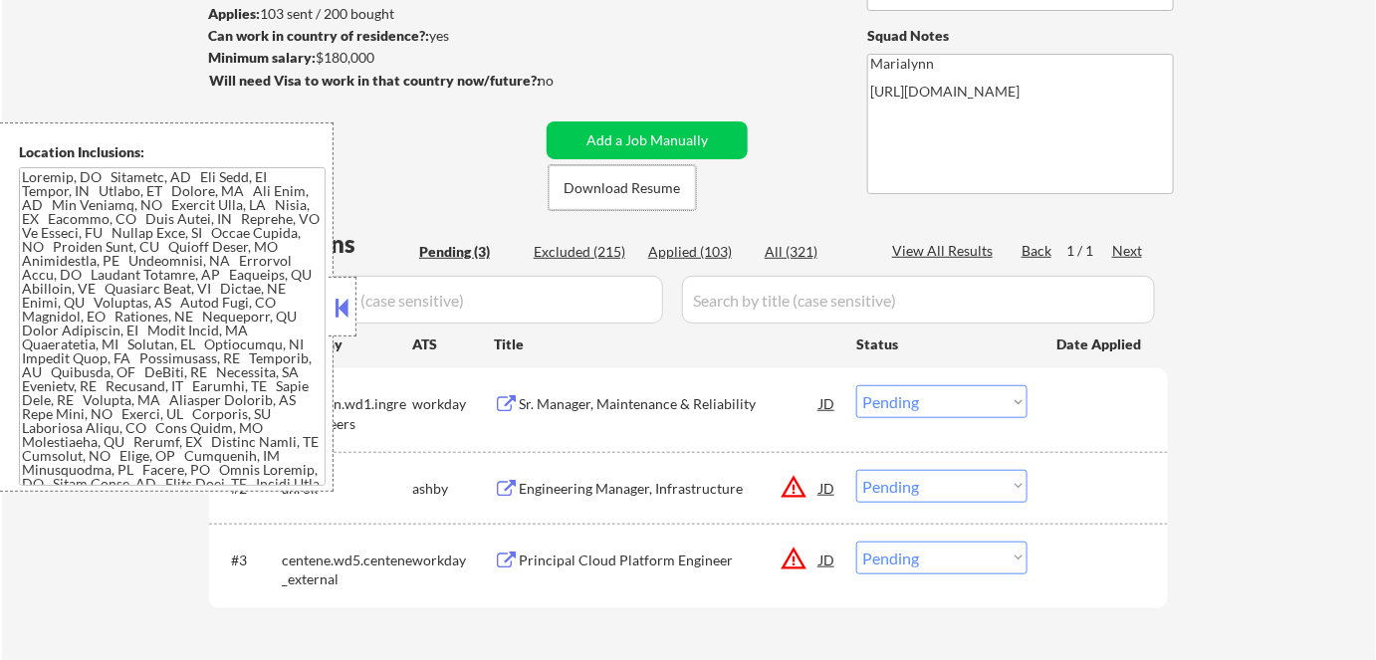
click at [344, 305] on button at bounding box center [343, 308] width 22 height 30
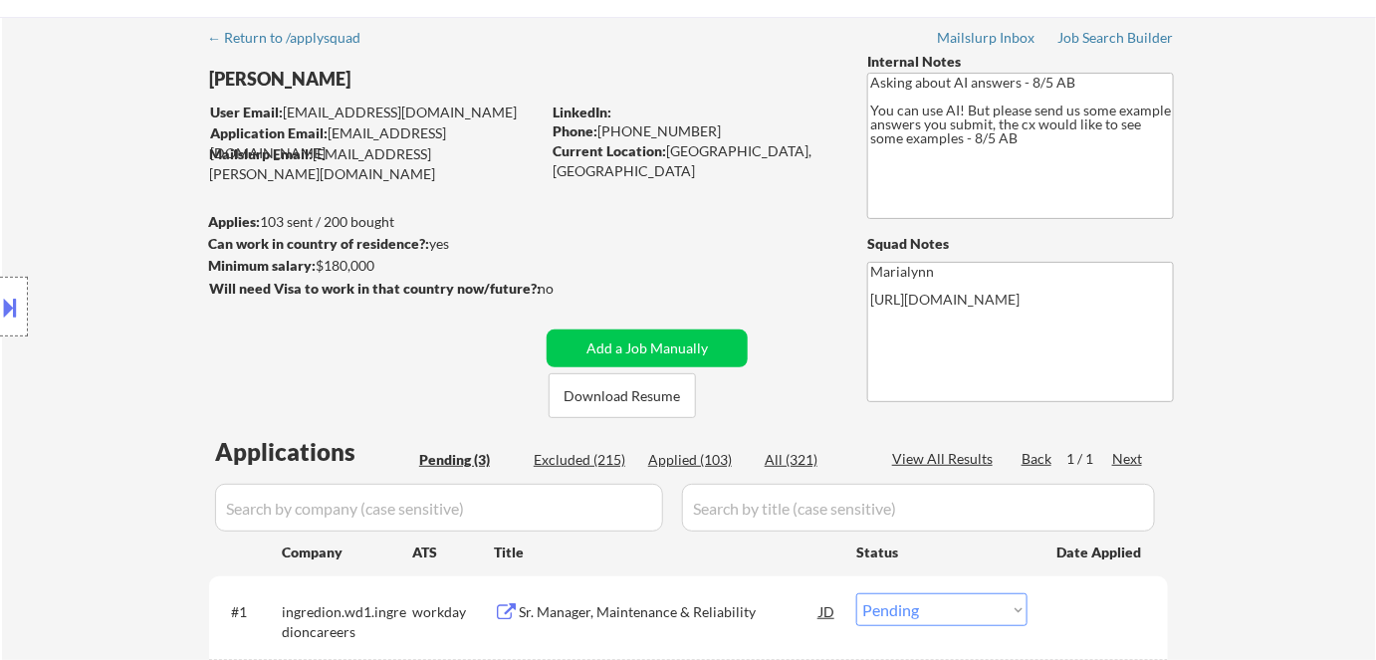
scroll to position [180, 0]
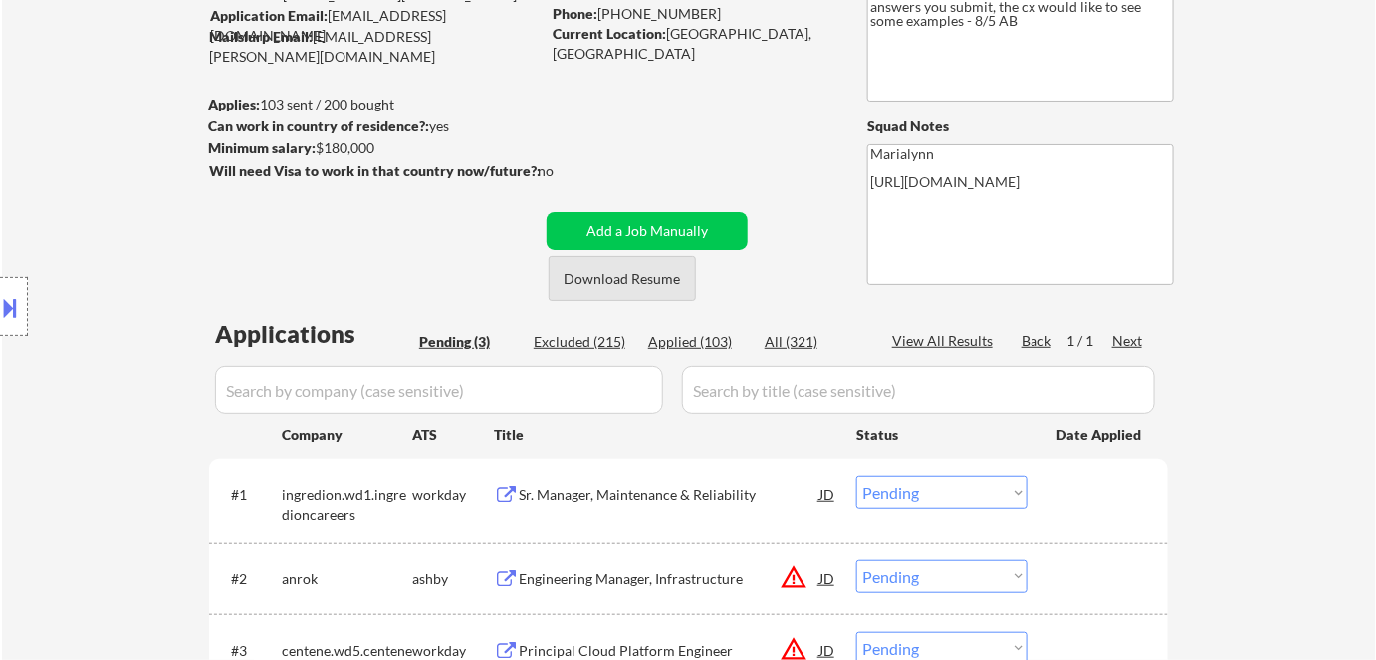
click at [605, 285] on button "Download Resume" at bounding box center [622, 278] width 147 height 45
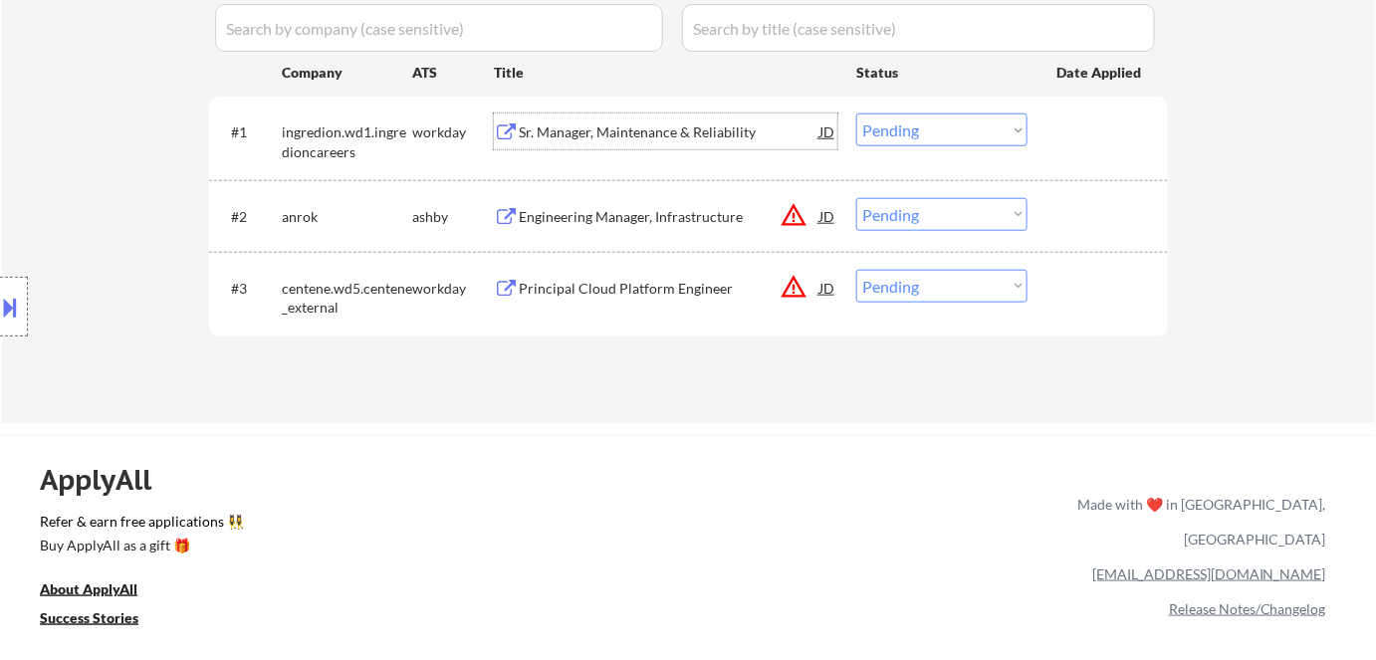
click at [642, 144] on div "Sr. Manager, Maintenance & Reliability" at bounding box center [669, 132] width 301 height 36
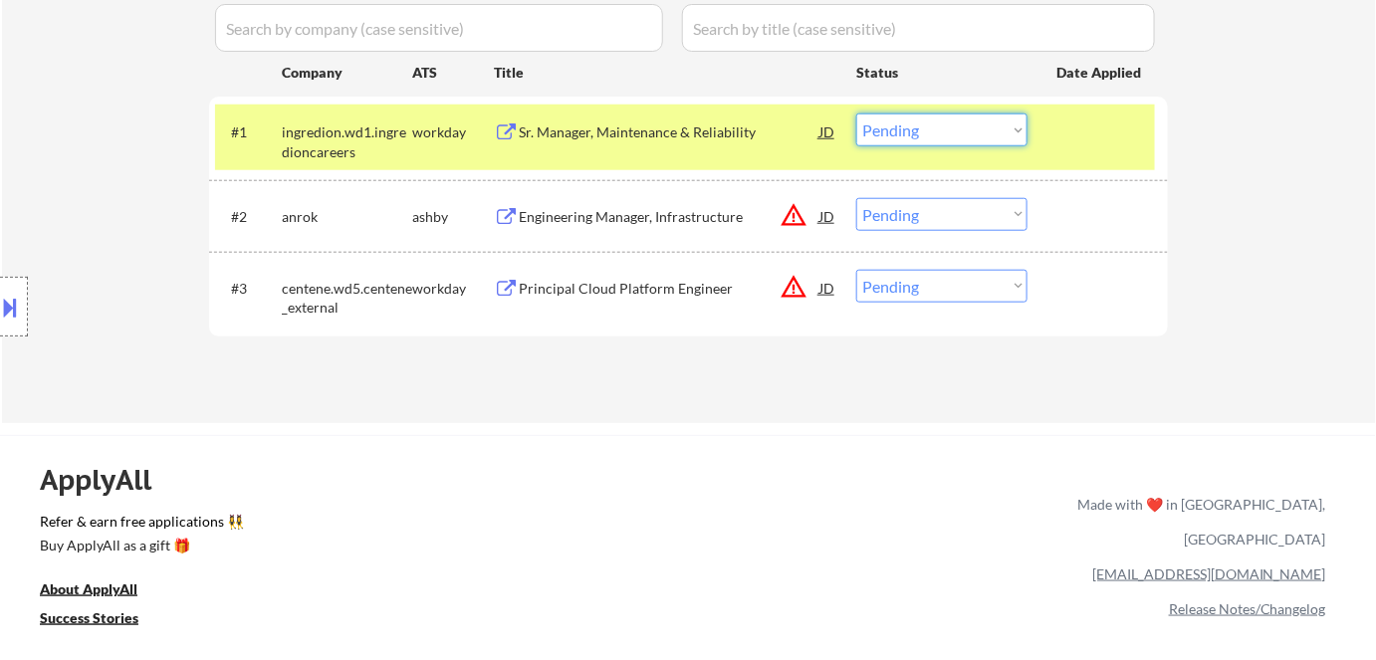
click at [931, 125] on select "Choose an option... Pending Applied Excluded (Questions) Excluded (Expired) Exc…" at bounding box center [941, 130] width 171 height 33
click at [856, 114] on select "Choose an option... Pending Applied Excluded (Questions) Excluded (Expired) Exc…" at bounding box center [941, 130] width 171 height 33
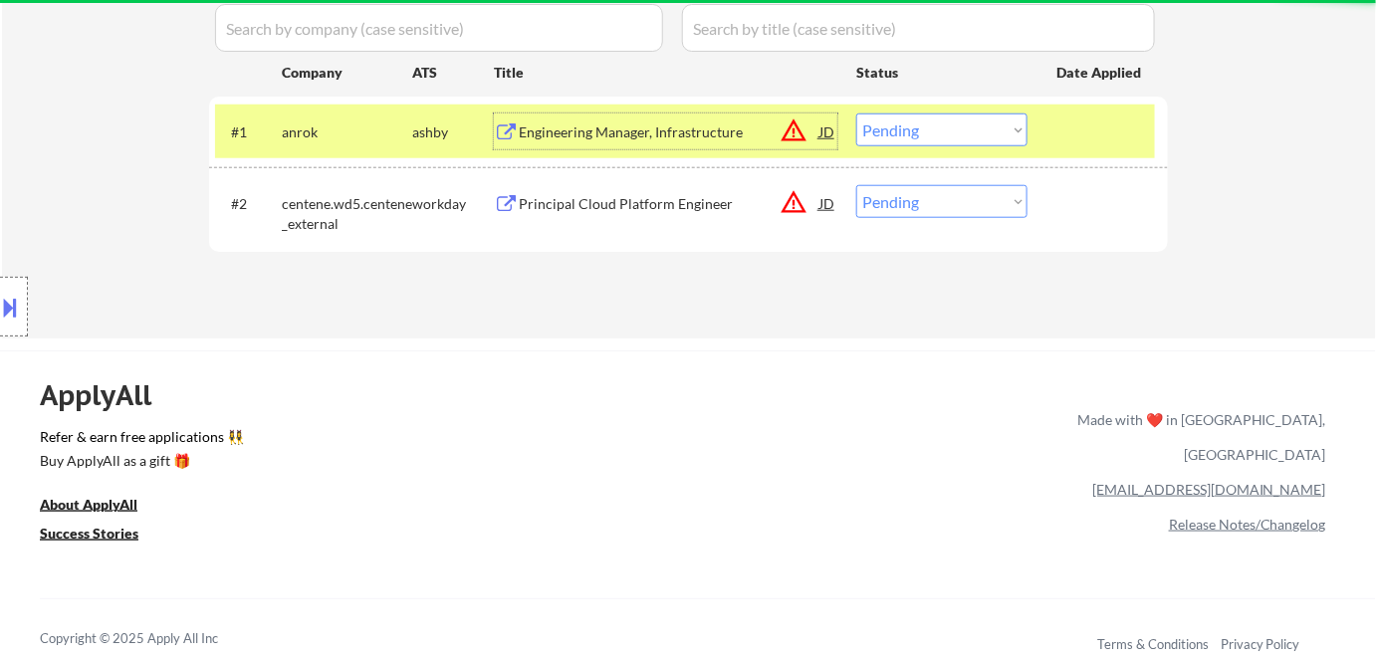
click at [679, 131] on div "Engineering Manager, Infrastructure" at bounding box center [669, 132] width 301 height 20
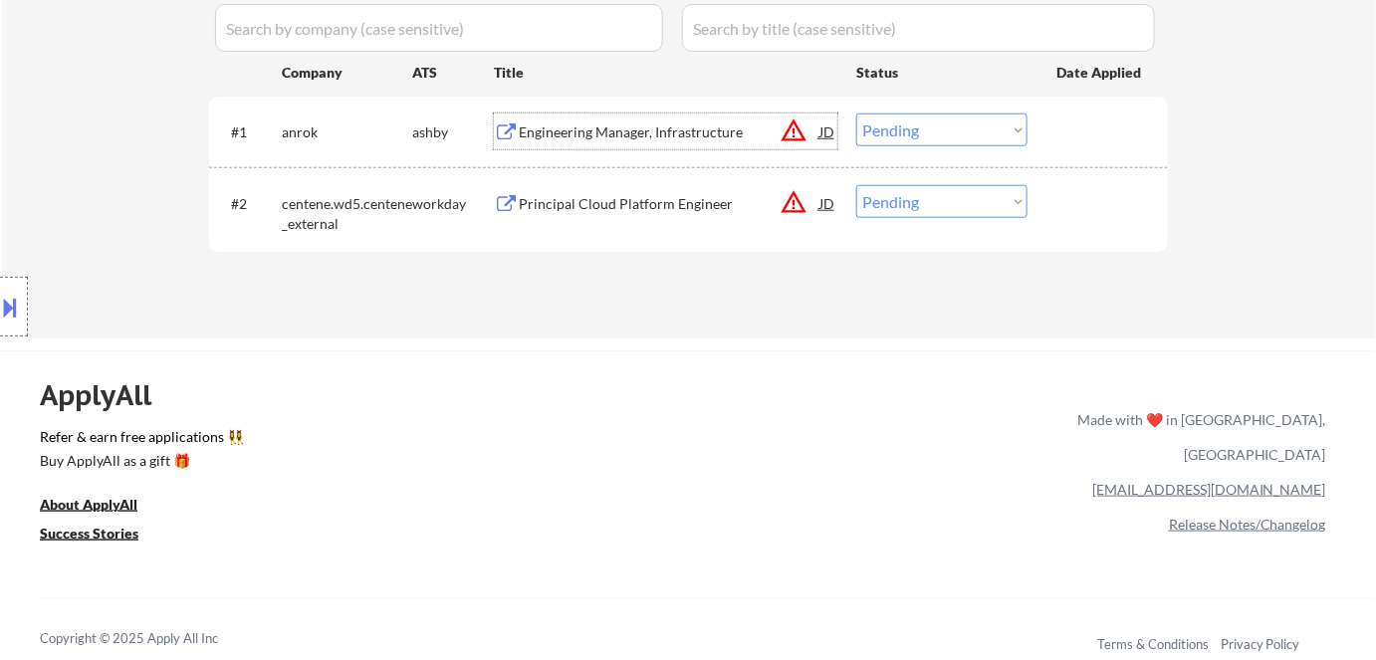
click at [889, 127] on select "Choose an option... Pending Applied Excluded (Questions) Excluded (Expired) Exc…" at bounding box center [941, 130] width 171 height 33
click at [856, 114] on select "Choose an option... Pending Applied Excluded (Questions) Excluded (Expired) Exc…" at bounding box center [941, 130] width 171 height 33
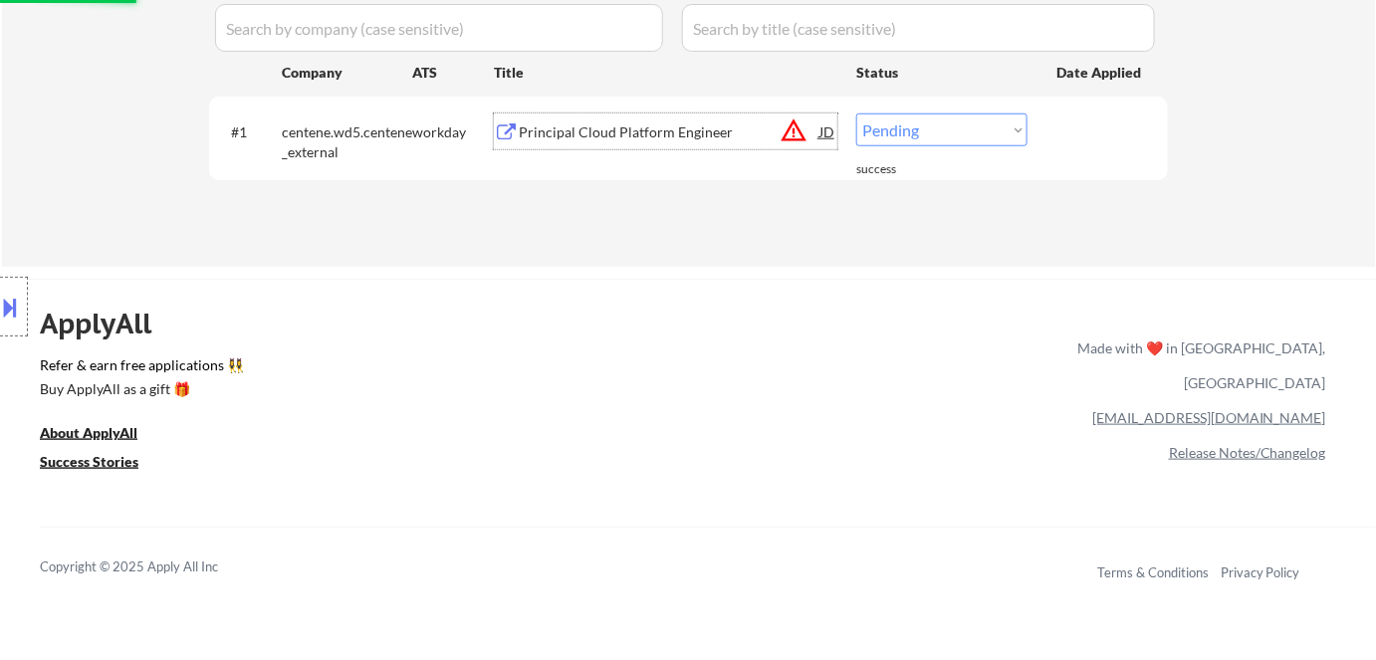
click at [631, 141] on div "Principal Cloud Platform Engineer" at bounding box center [669, 132] width 301 height 20
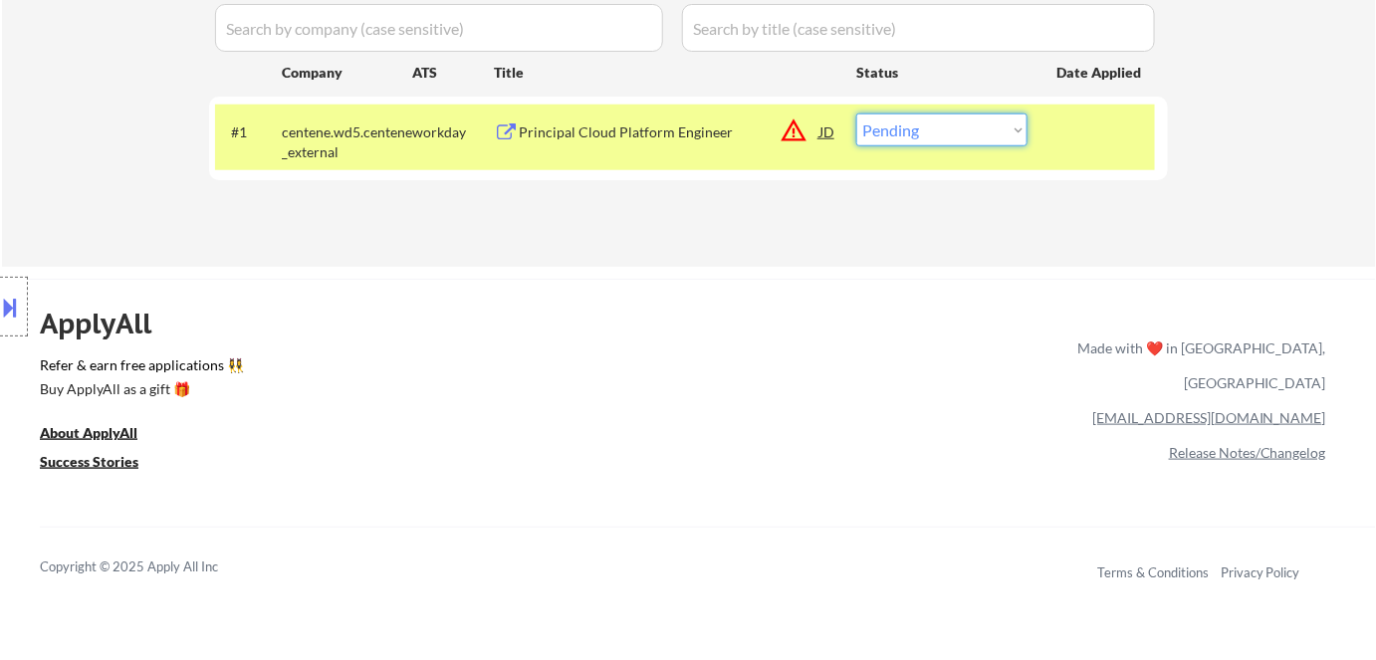
drag, startPoint x: 881, startPoint y: 127, endPoint x: 887, endPoint y: 143, distance: 17.0
click at [881, 127] on select "Choose an option... Pending Applied Excluded (Questions) Excluded (Expired) Exc…" at bounding box center [941, 130] width 171 height 33
select select ""excluded__bad_match_""
click at [856, 114] on select "Choose an option... Pending Applied Excluded (Questions) Excluded (Expired) Exc…" at bounding box center [941, 130] width 171 height 33
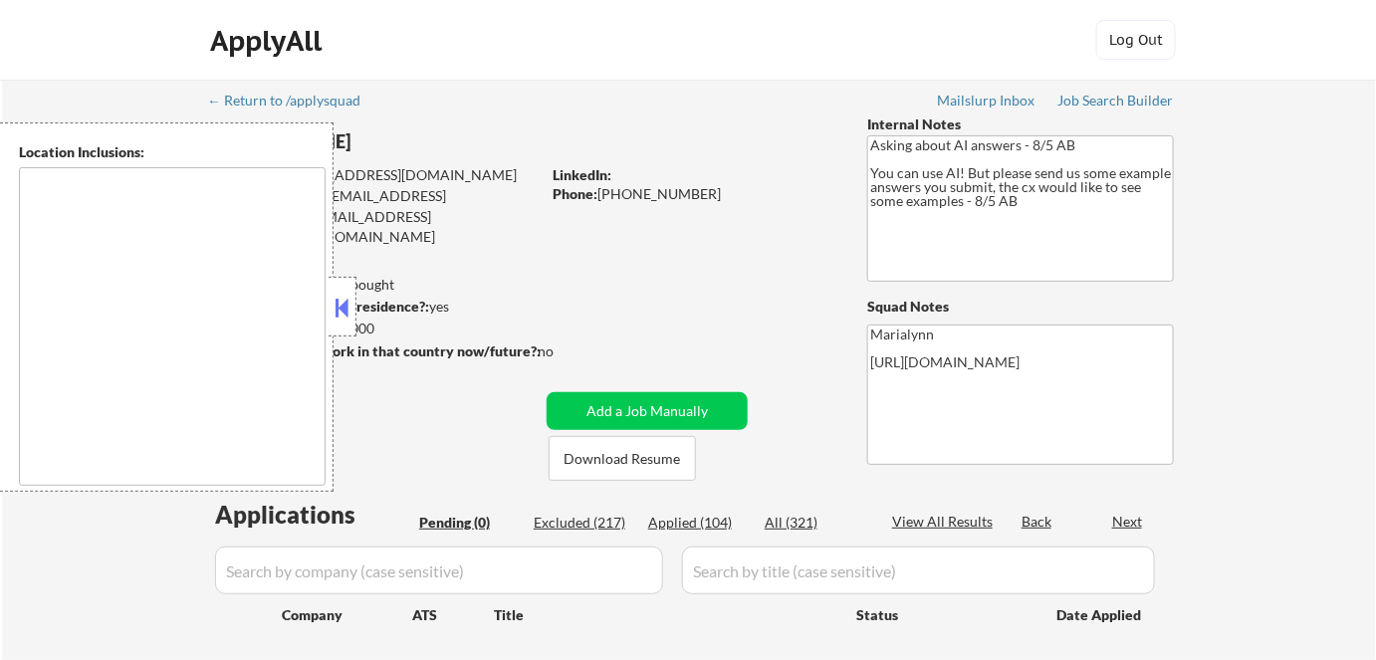
type textarea "[GEOGRAPHIC_DATA], [GEOGRAPHIC_DATA] [GEOGRAPHIC_DATA], [GEOGRAPHIC_DATA], [GEO…"
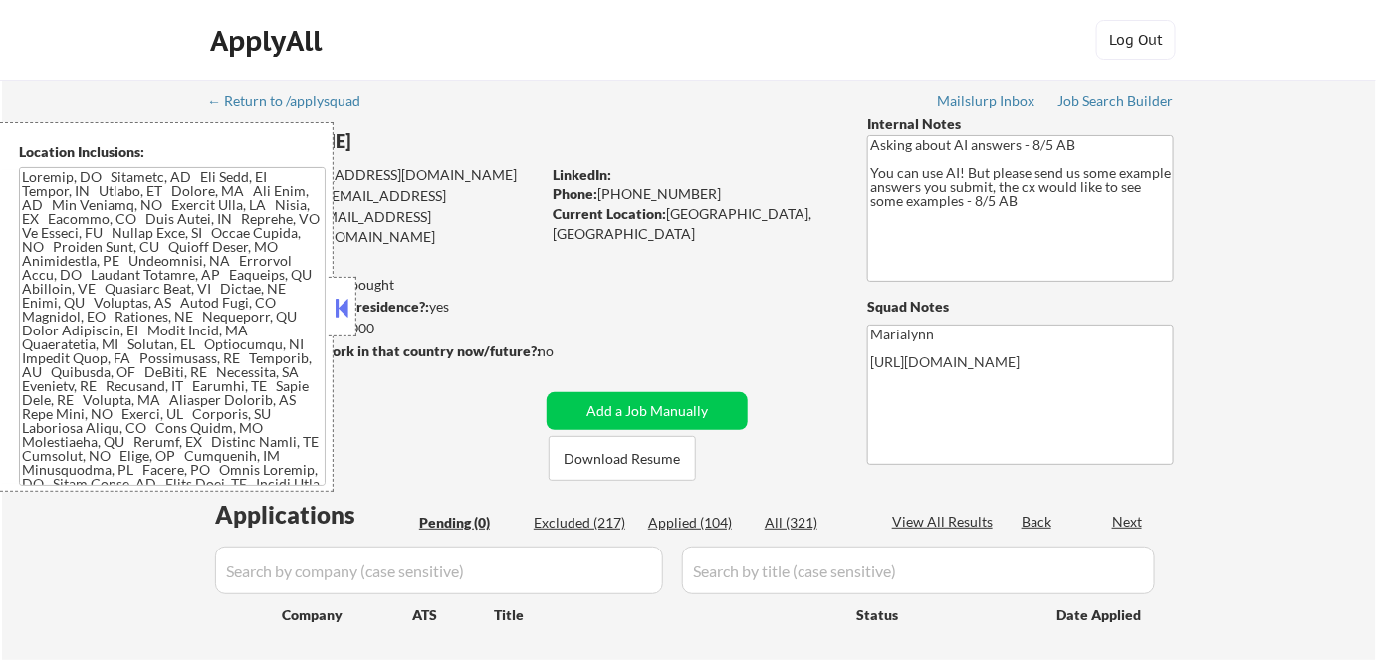
click at [345, 297] on button at bounding box center [343, 308] width 22 height 30
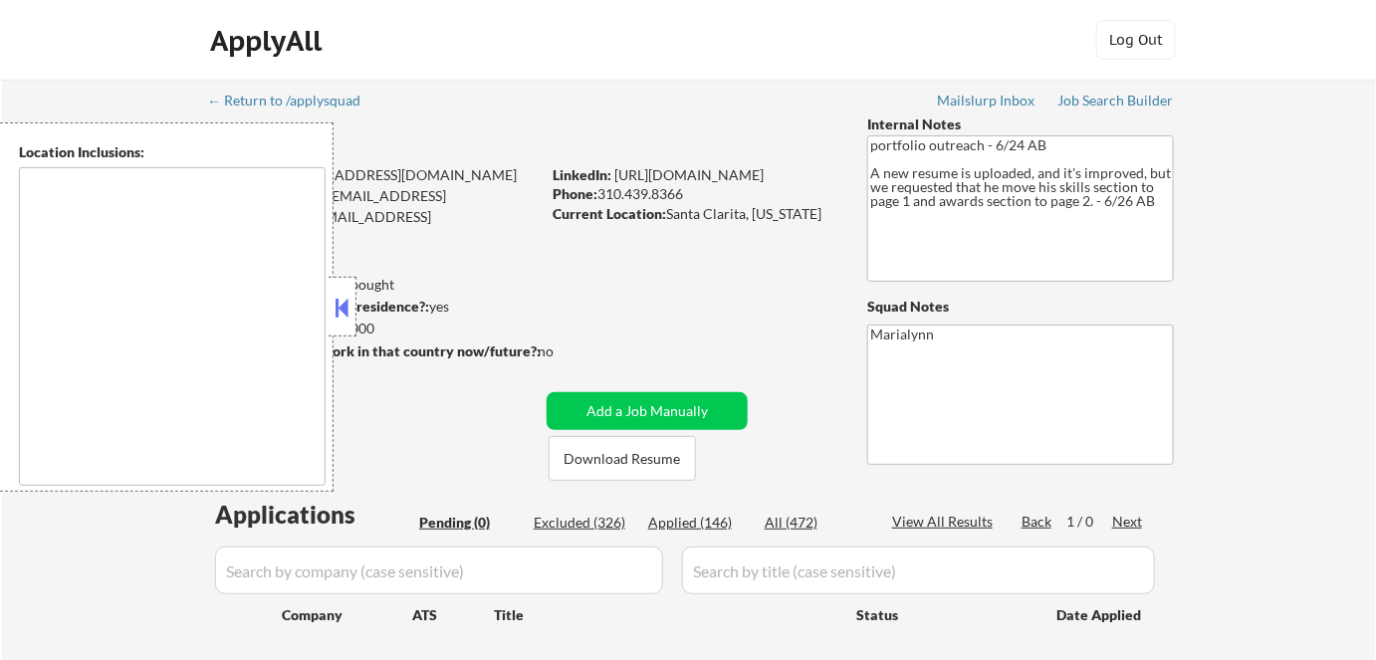
click at [343, 306] on button at bounding box center [343, 308] width 22 height 30
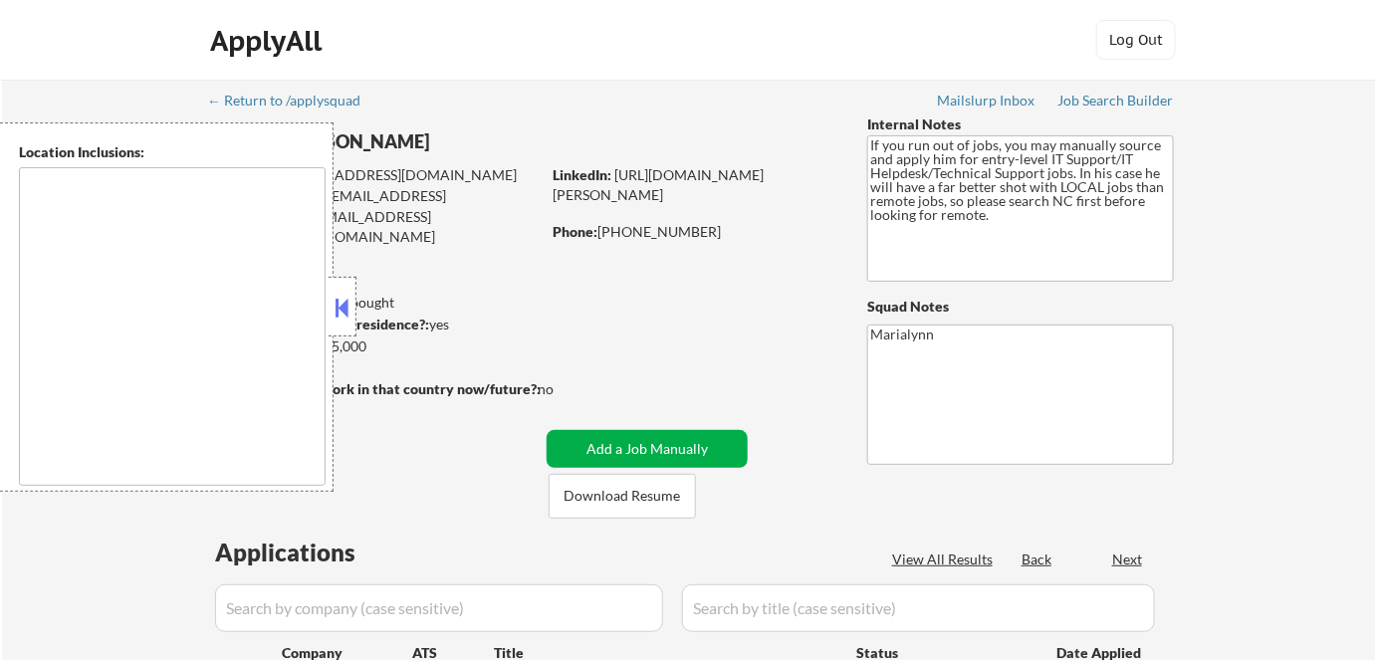
select select ""pending""
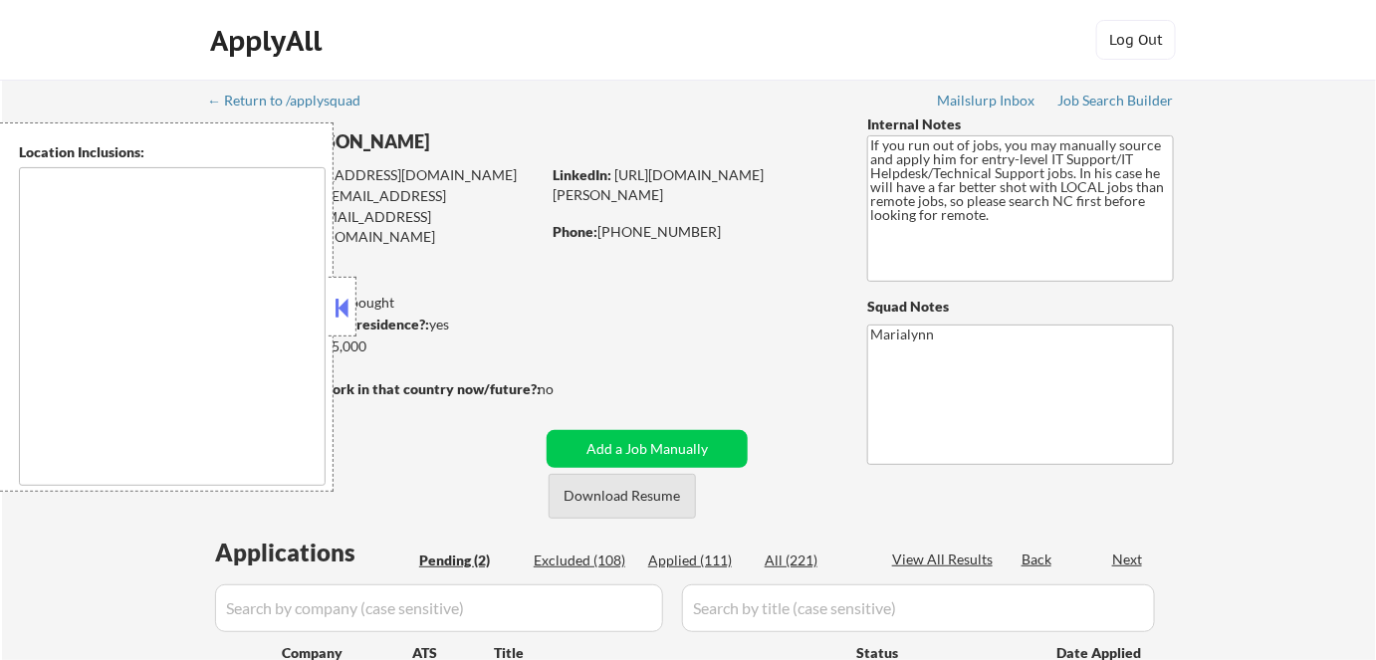
type textarea "[GEOGRAPHIC_DATA], [GEOGRAPHIC_DATA] [GEOGRAPHIC_DATA], [GEOGRAPHIC_DATA] [GEOG…"
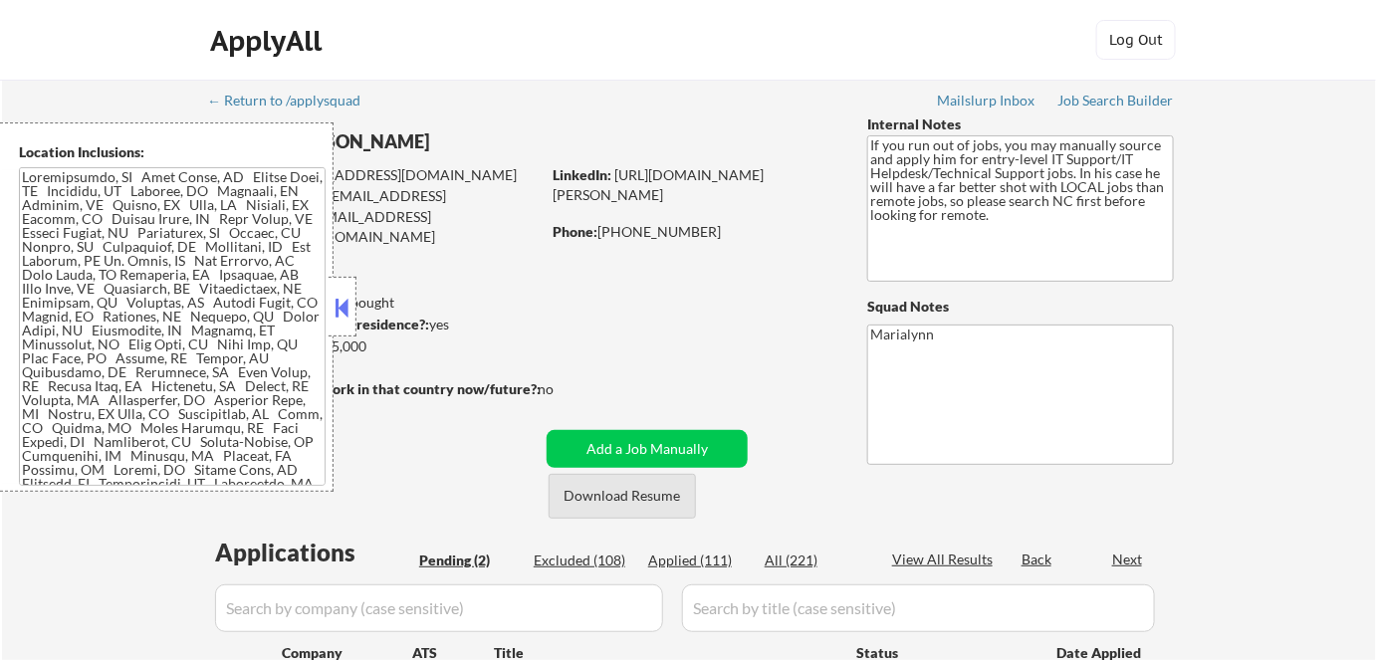
click at [603, 492] on button "Download Resume" at bounding box center [622, 496] width 147 height 45
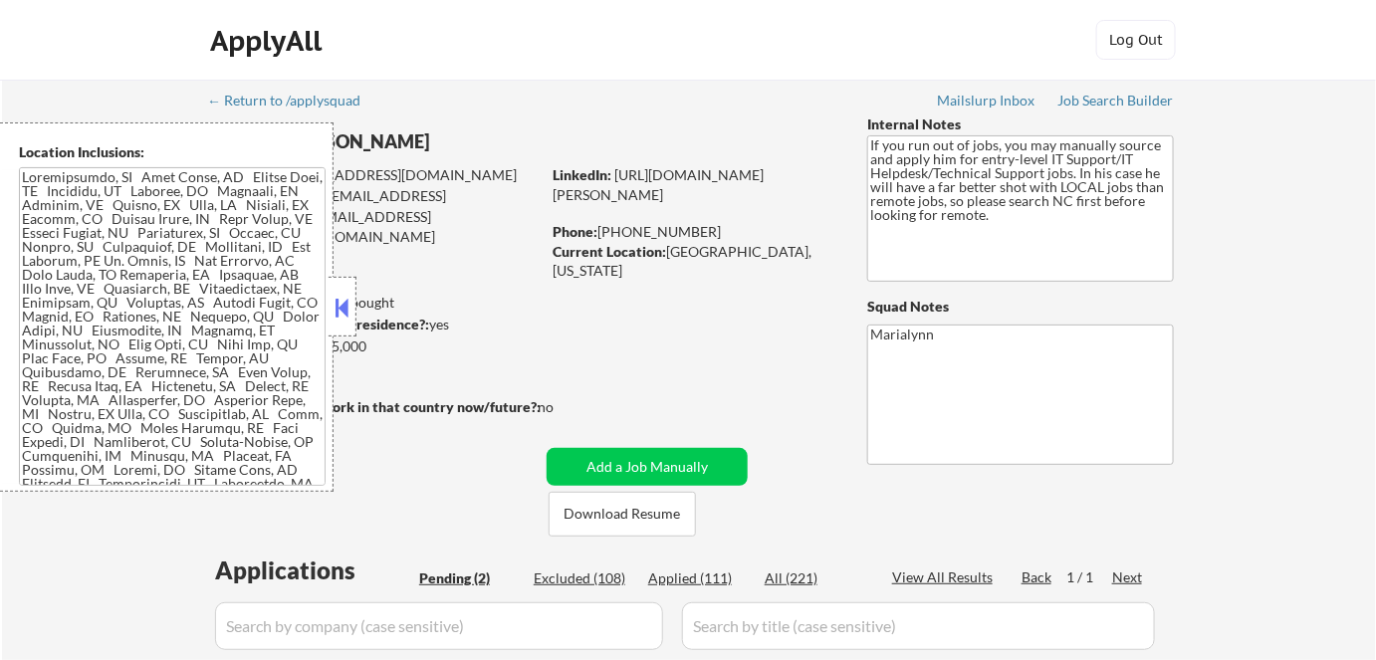
click at [346, 309] on button at bounding box center [343, 308] width 22 height 30
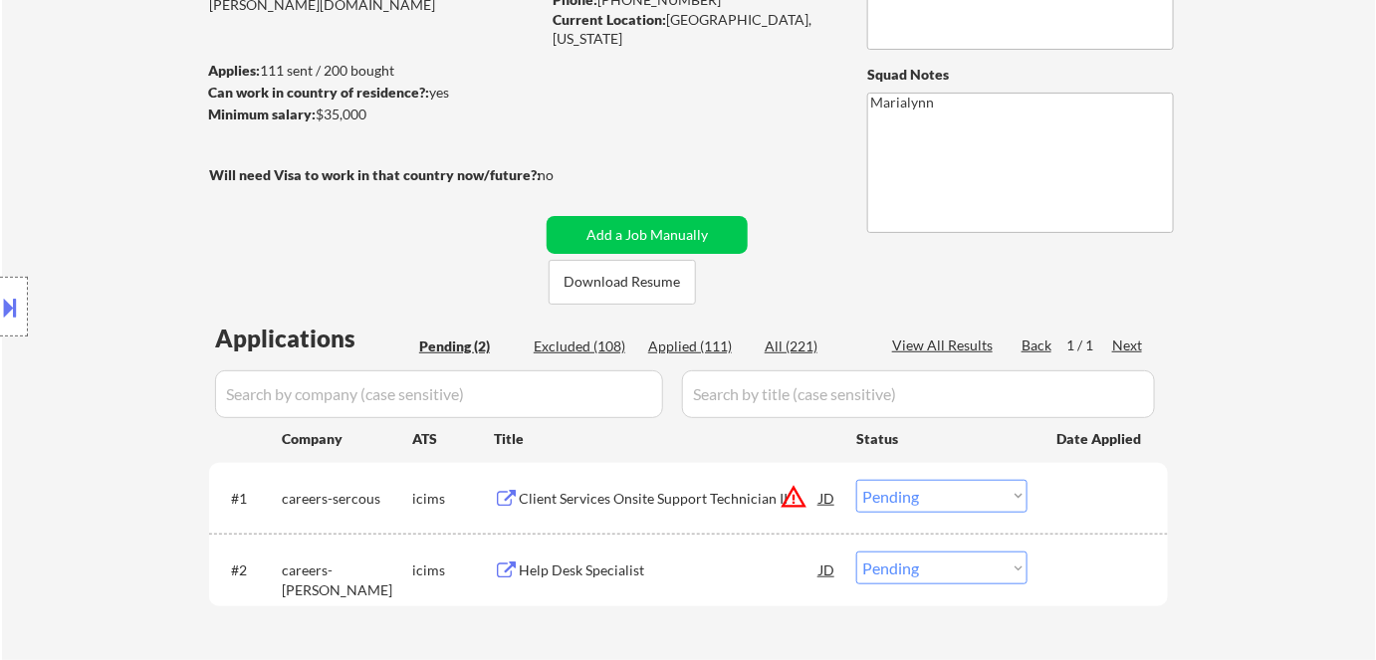
scroll to position [362, 0]
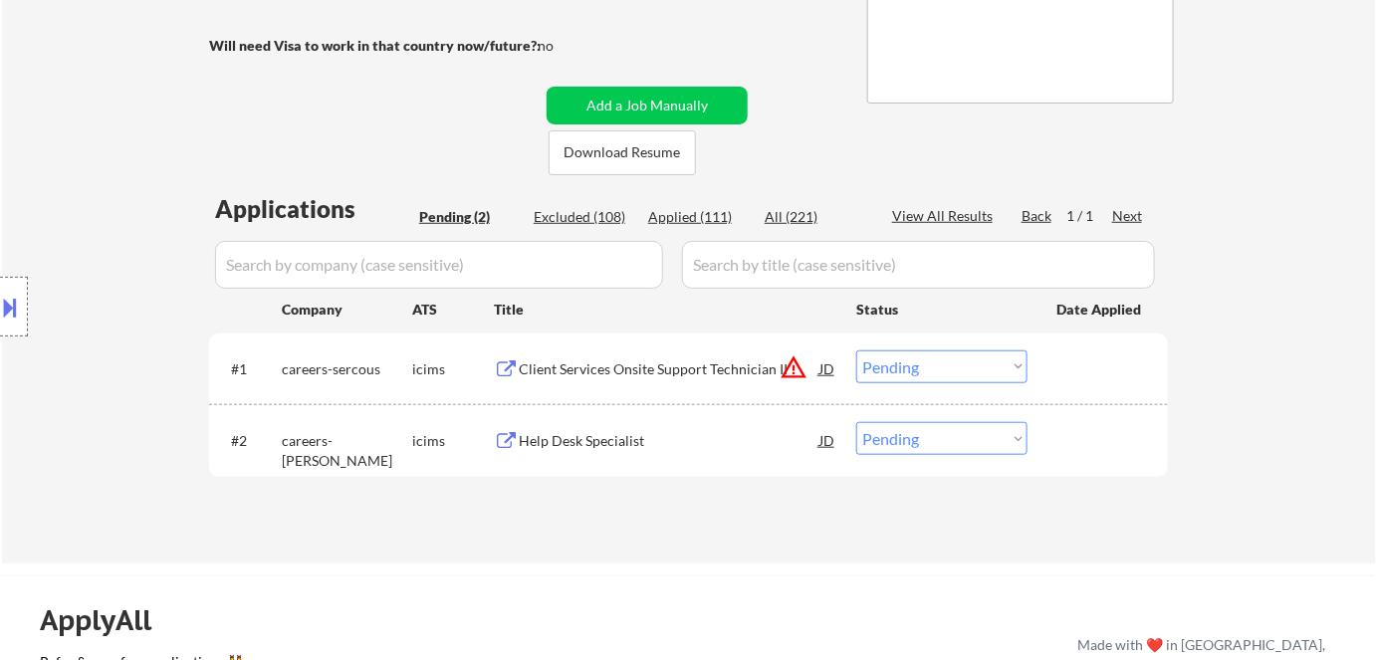
click at [708, 372] on div "Client Services Onsite Support Technician II" at bounding box center [669, 370] width 301 height 20
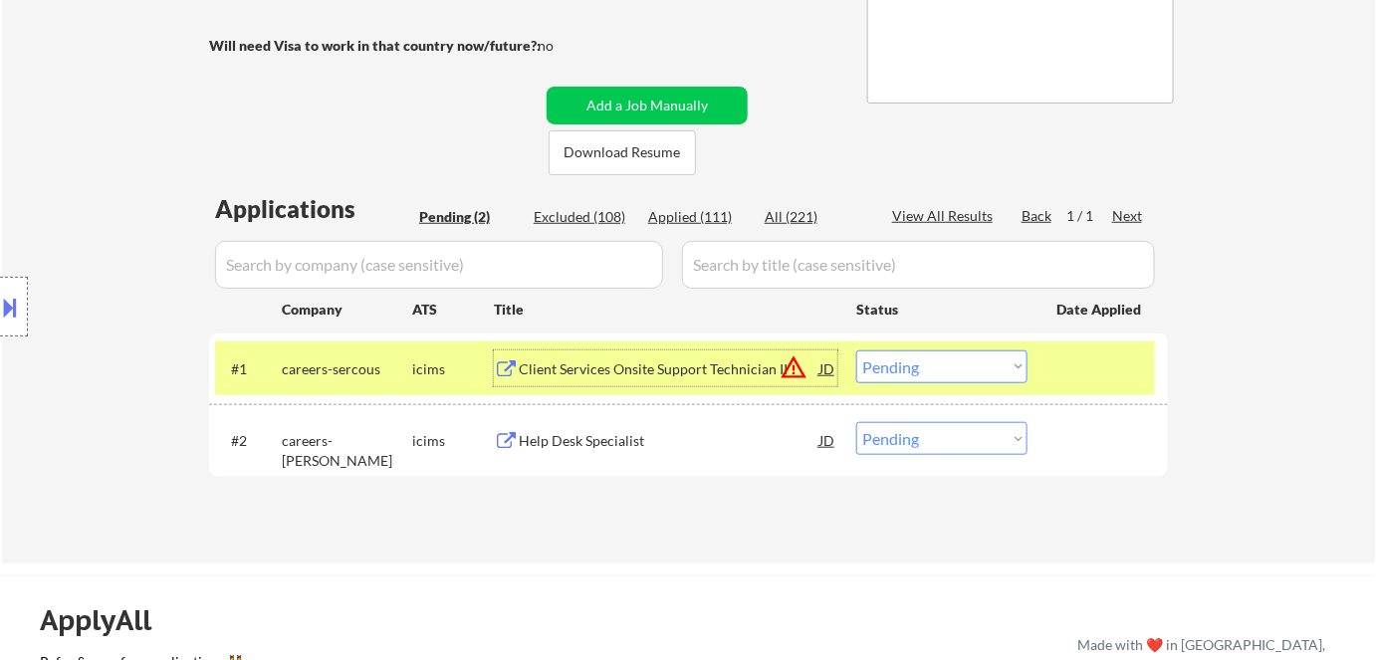
drag, startPoint x: 908, startPoint y: 370, endPoint x: 918, endPoint y: 381, distance: 14.8
click at [909, 370] on select "Choose an option... Pending Applied Excluded (Questions) Excluded (Expired) Exc…" at bounding box center [941, 367] width 171 height 33
click at [856, 351] on select "Choose an option... Pending Applied Excluded (Questions) Excluded (Expired) Exc…" at bounding box center [941, 367] width 171 height 33
select select ""pending""
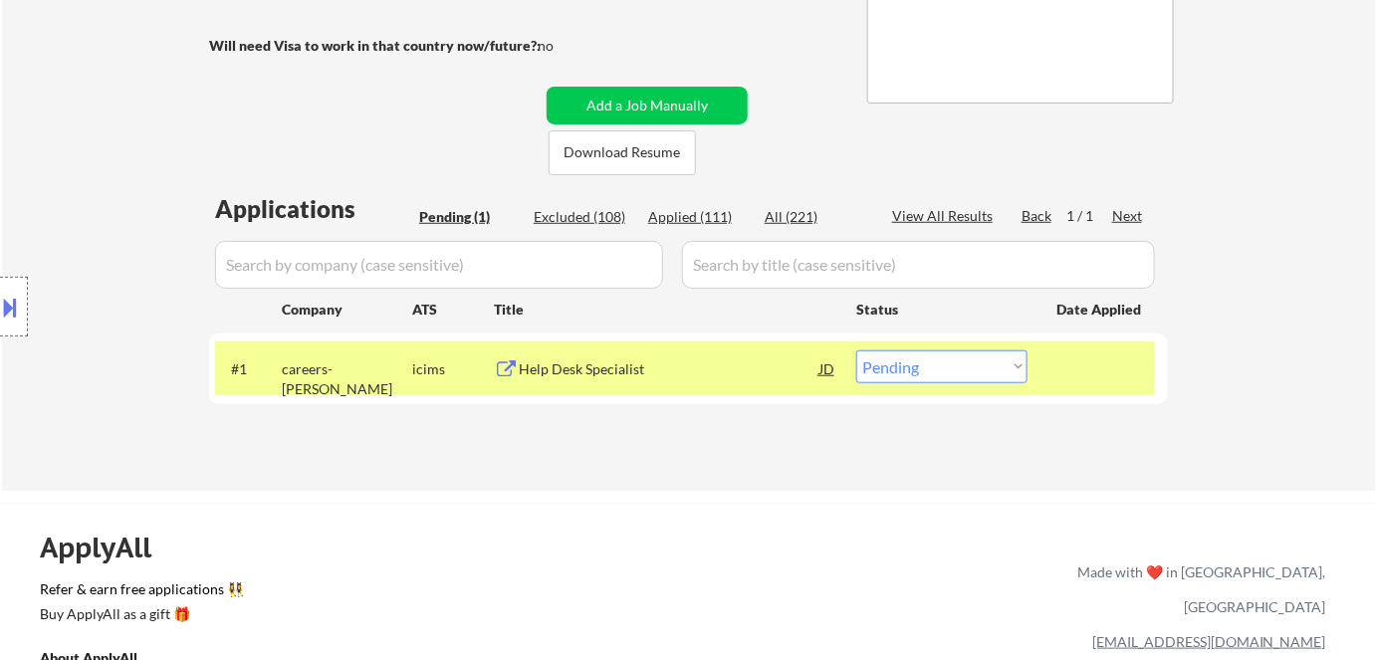
click at [631, 371] on div "Help Desk Specialist" at bounding box center [669, 370] width 301 height 20
